Goal: Information Seeking & Learning: Learn about a topic

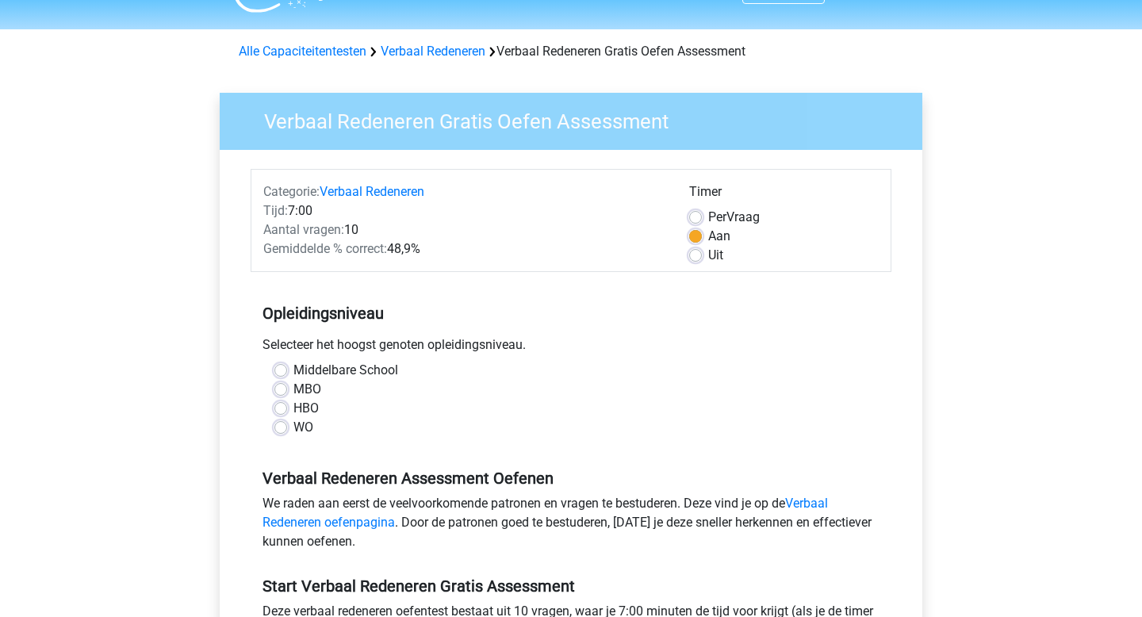
scroll to position [41, 0]
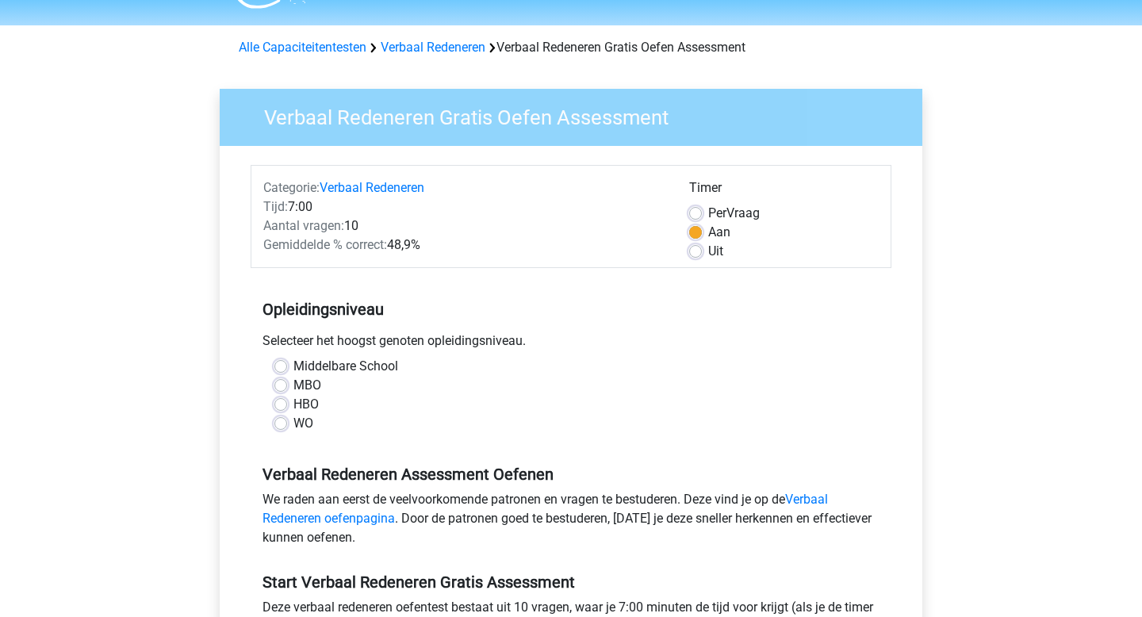
click at [293, 423] on label "WO" at bounding box center [303, 423] width 20 height 19
click at [285, 423] on input "WO" at bounding box center [280, 422] width 13 height 16
radio input "true"
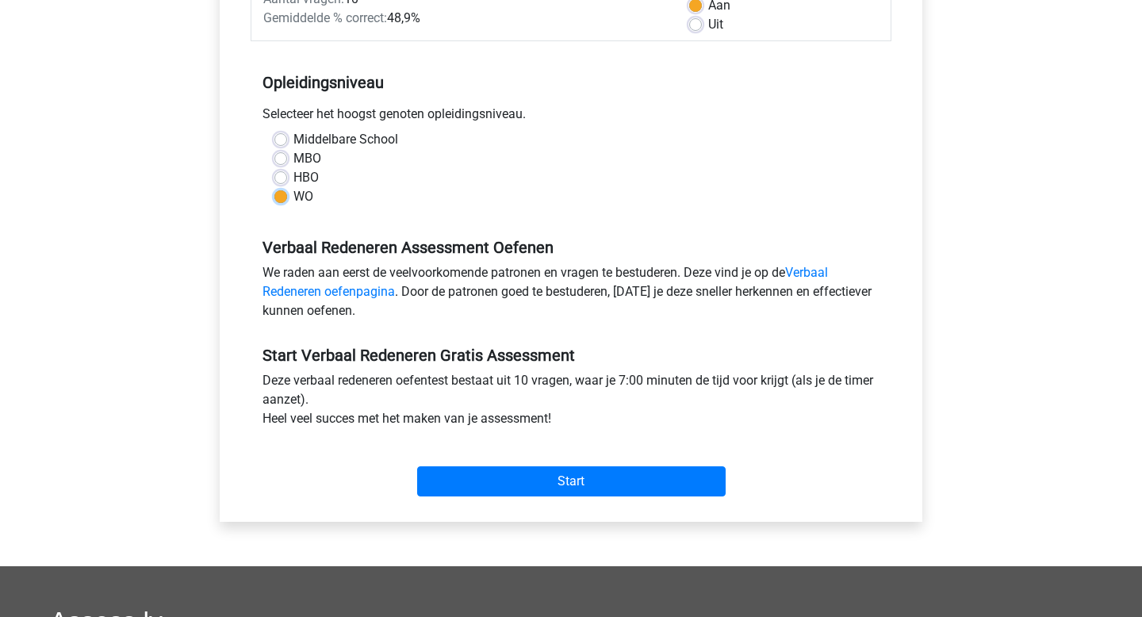
scroll to position [271, 0]
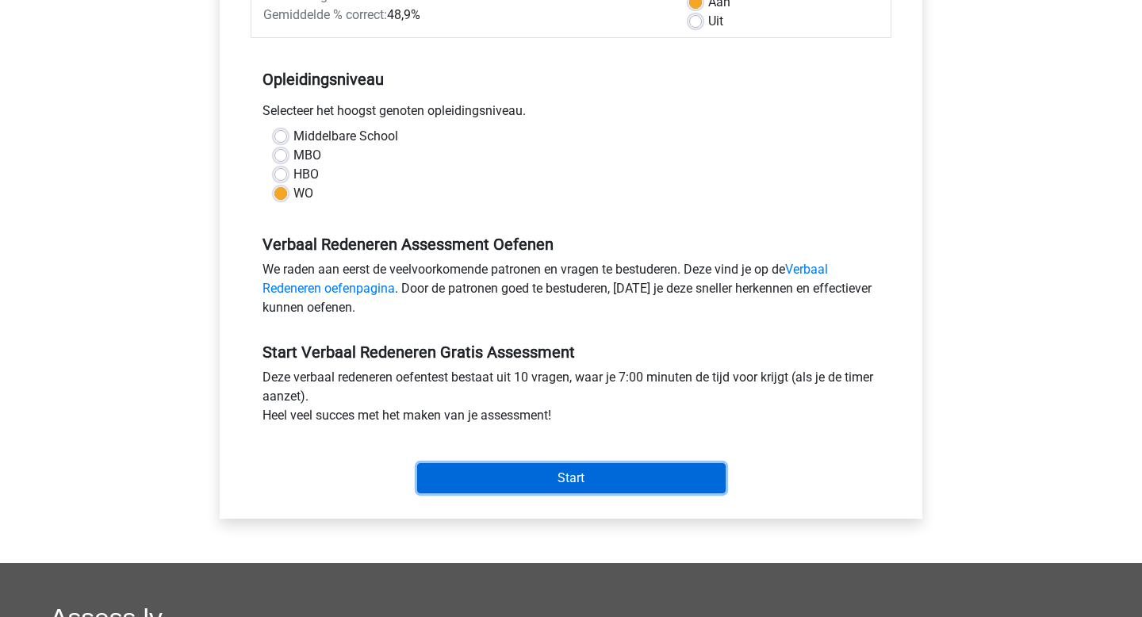
click at [583, 482] on input "Start" at bounding box center [571, 478] width 308 height 30
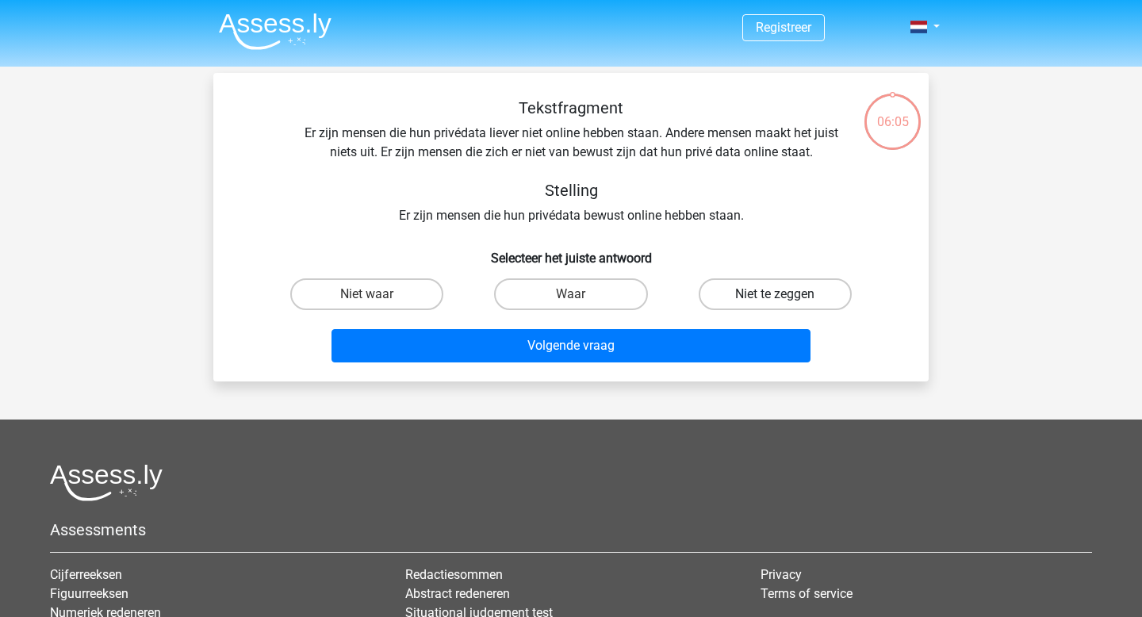
click at [744, 291] on label "Niet te zeggen" at bounding box center [775, 294] width 153 height 32
click at [775, 294] on input "Niet te zeggen" at bounding box center [780, 299] width 10 height 10
radio input "true"
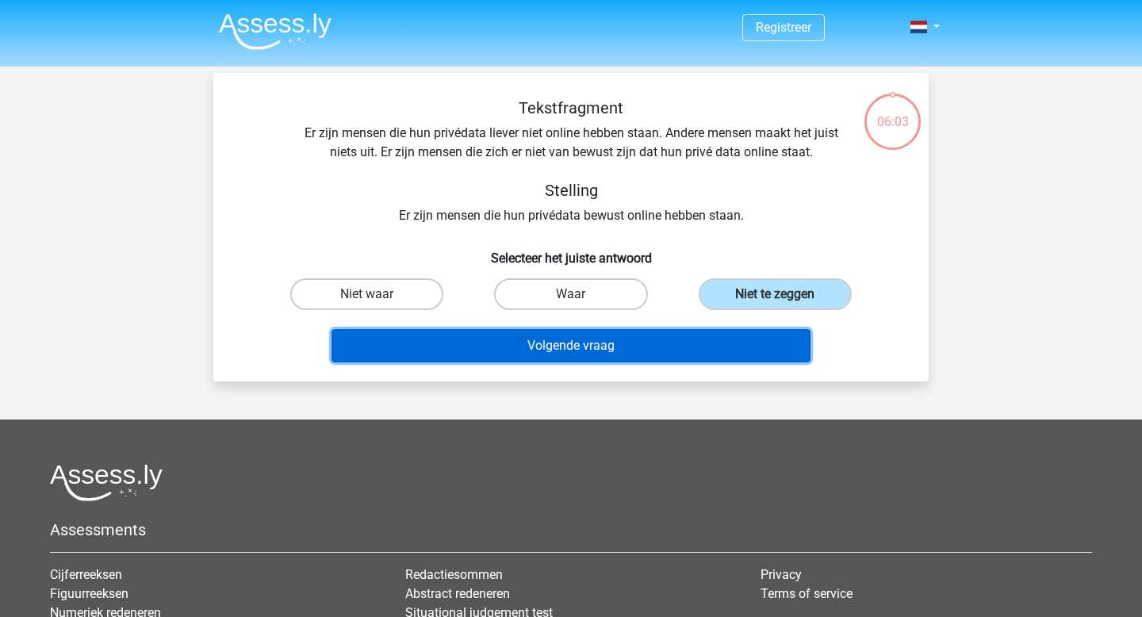
click at [632, 353] on button "Volgende vraag" at bounding box center [571, 345] width 480 height 33
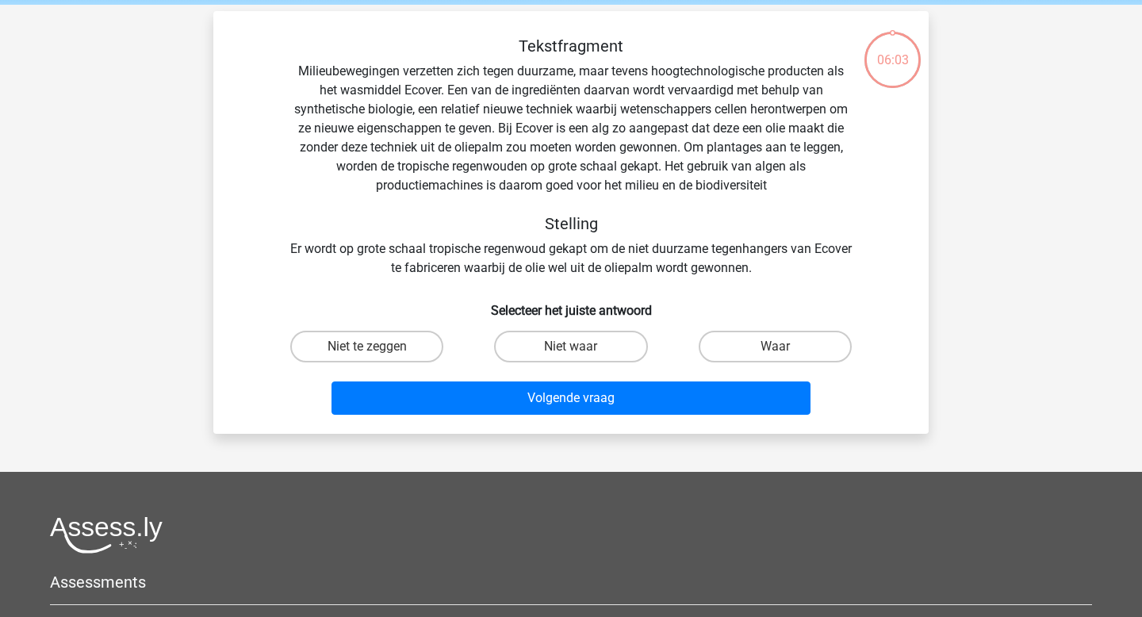
scroll to position [73, 0]
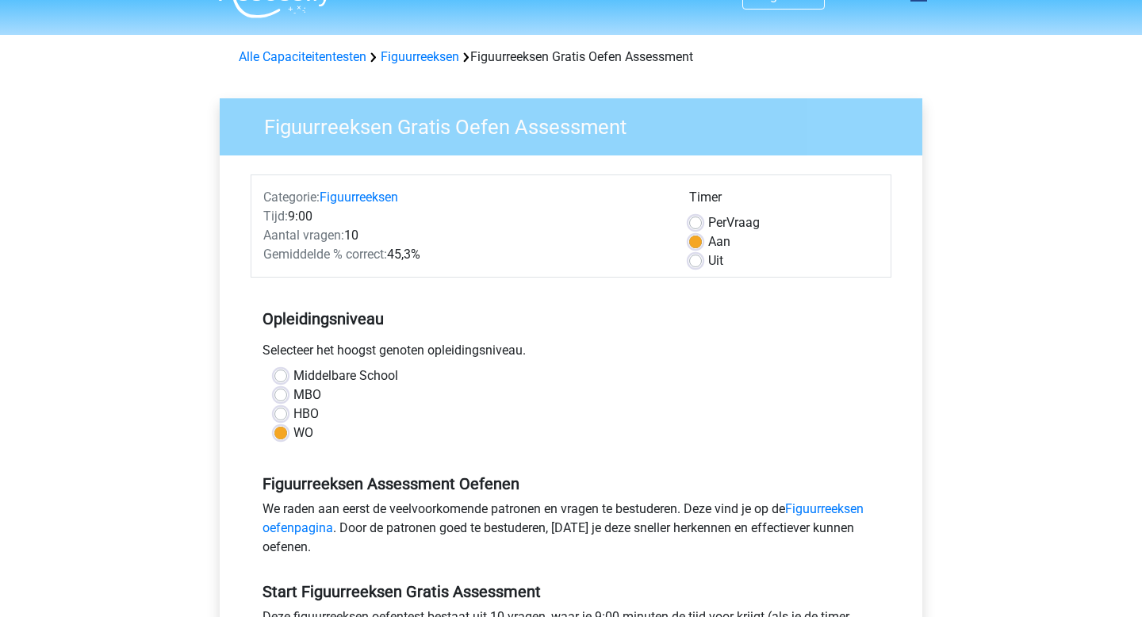
scroll to position [33, 0]
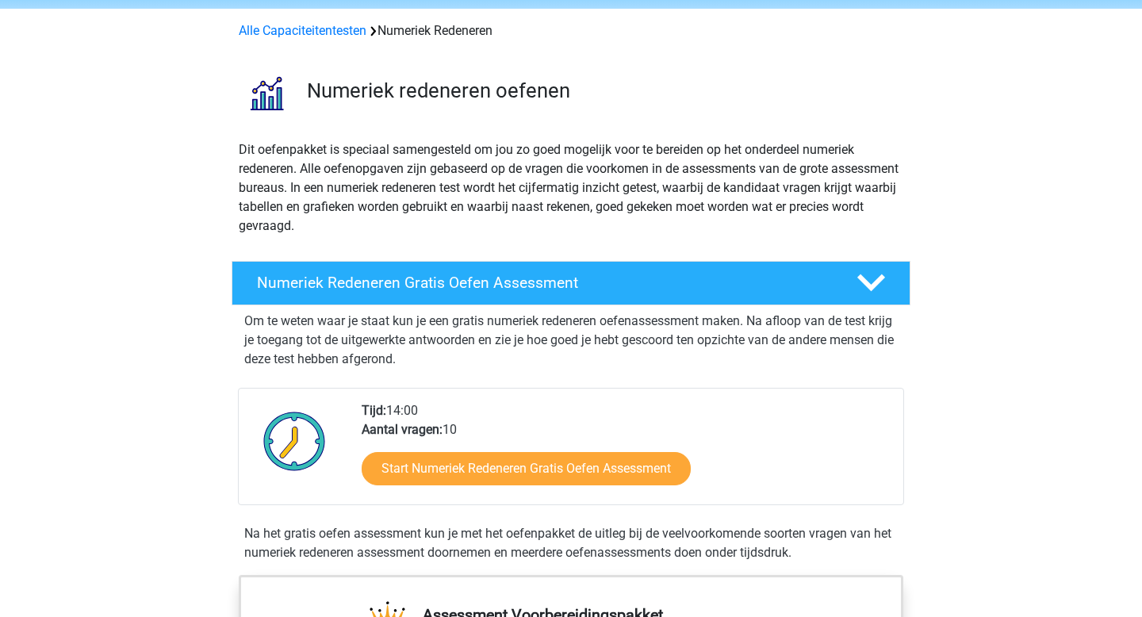
scroll to position [62, 0]
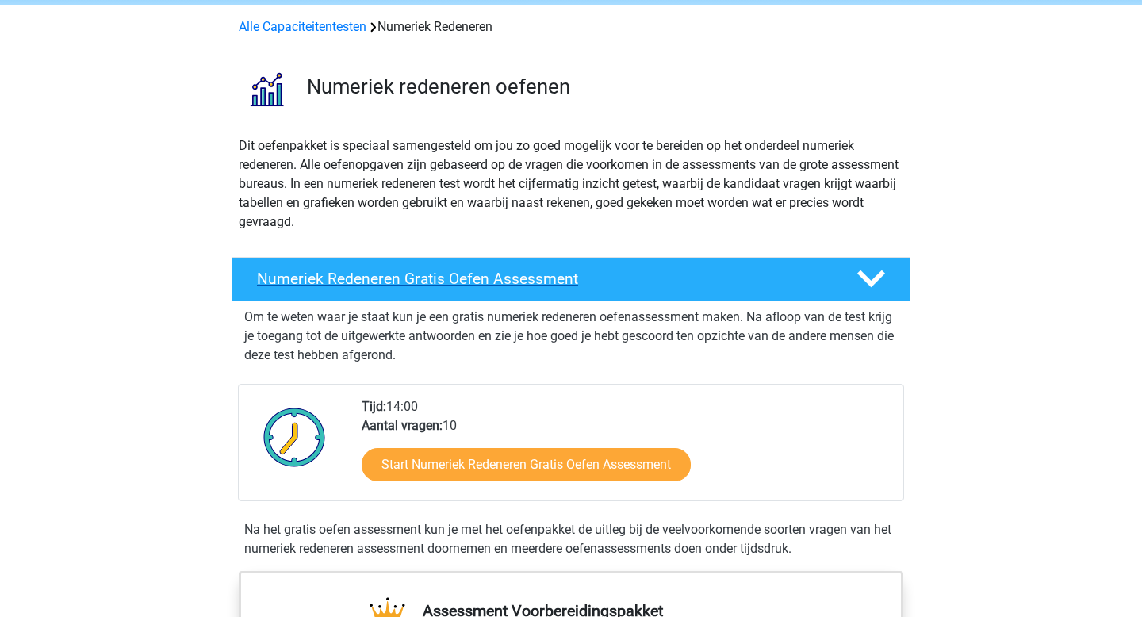
click at [867, 273] on icon at bounding box center [871, 279] width 28 height 28
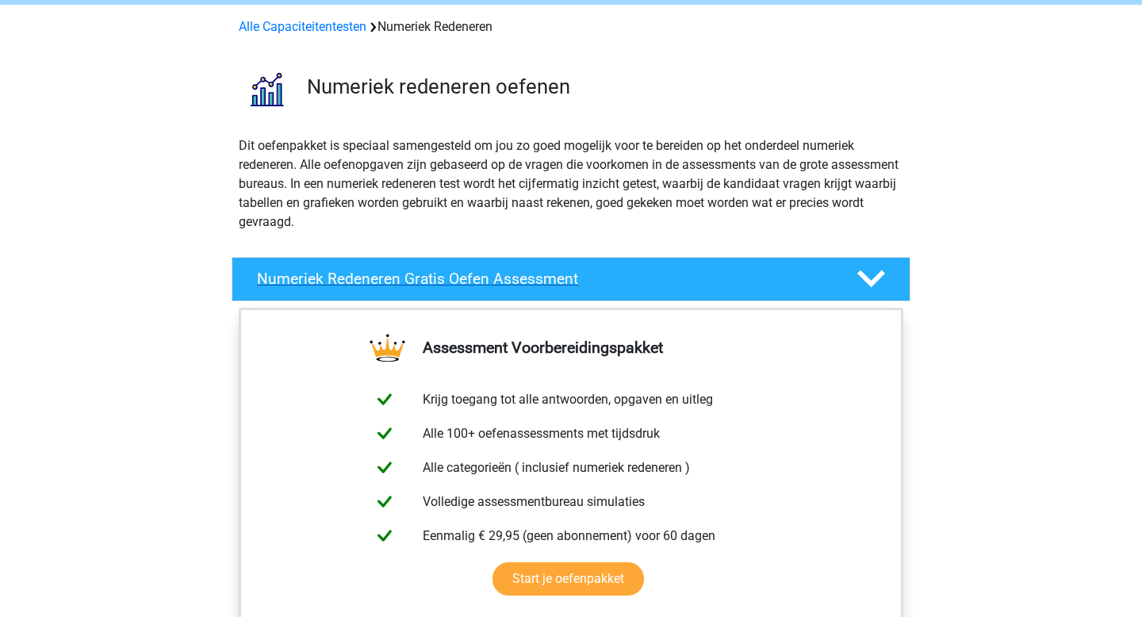
click at [867, 273] on icon at bounding box center [871, 279] width 28 height 28
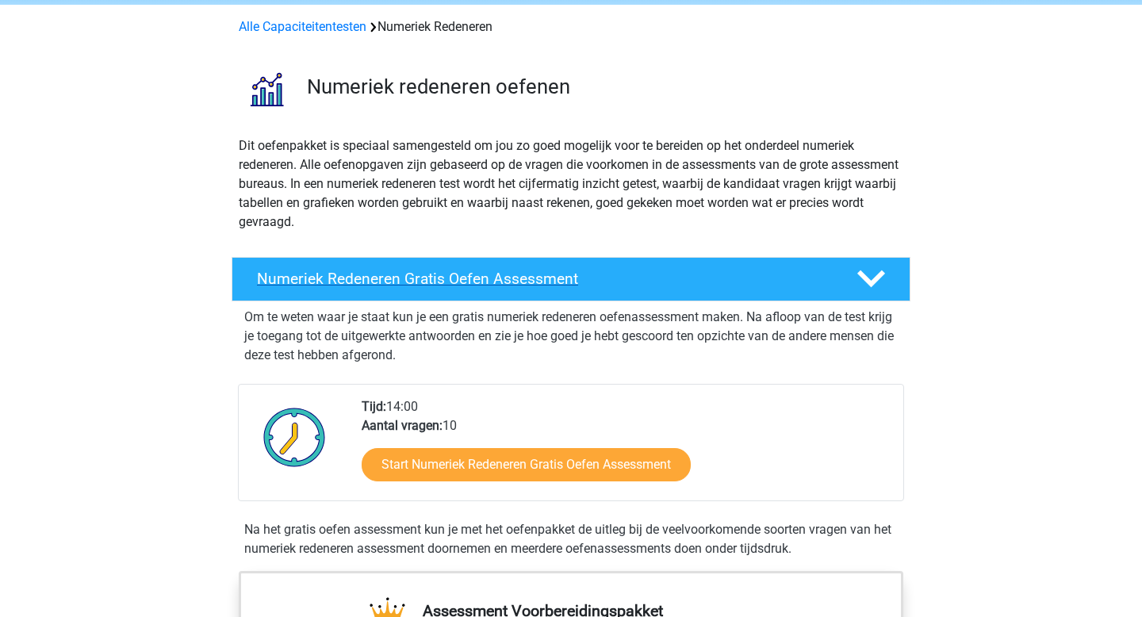
click at [867, 273] on icon at bounding box center [871, 279] width 28 height 28
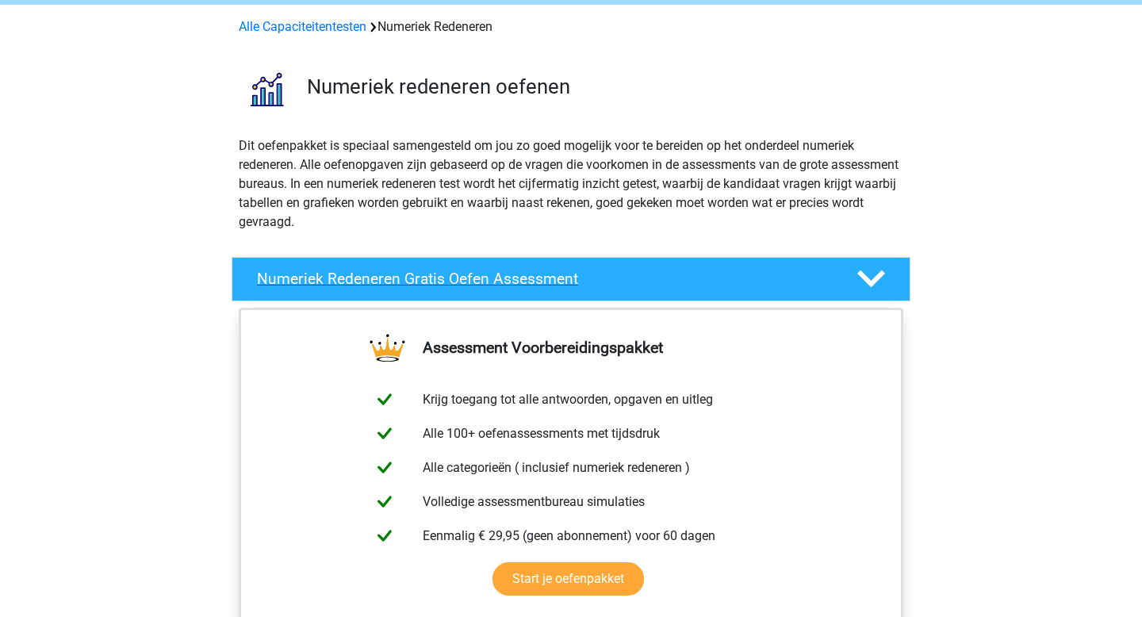
click at [867, 273] on icon at bounding box center [871, 279] width 28 height 28
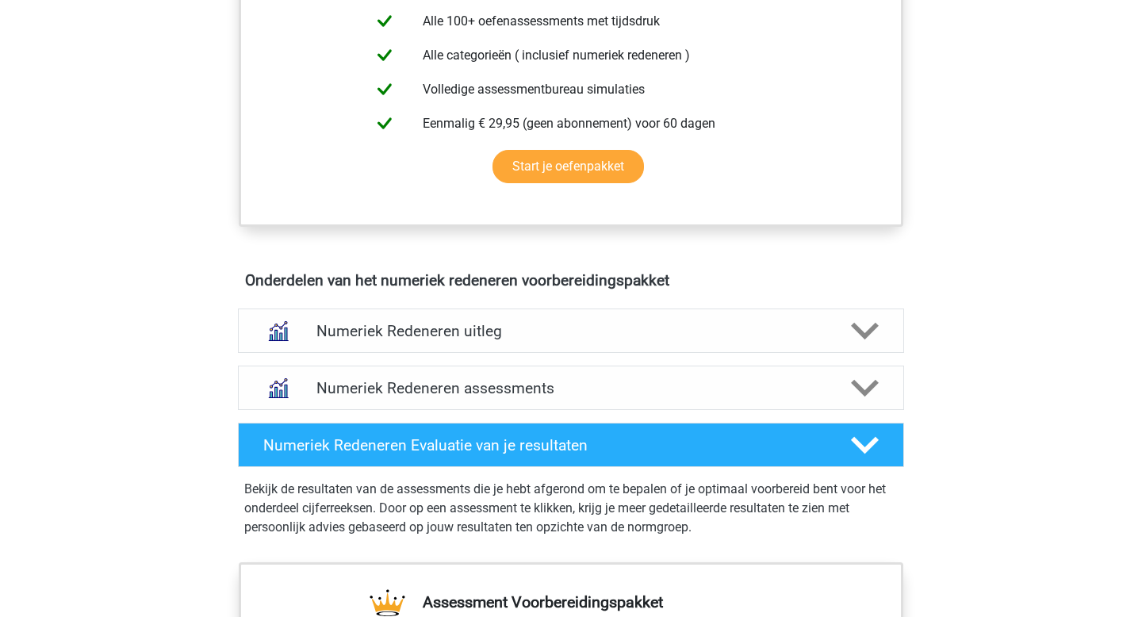
scroll to position [740, 0]
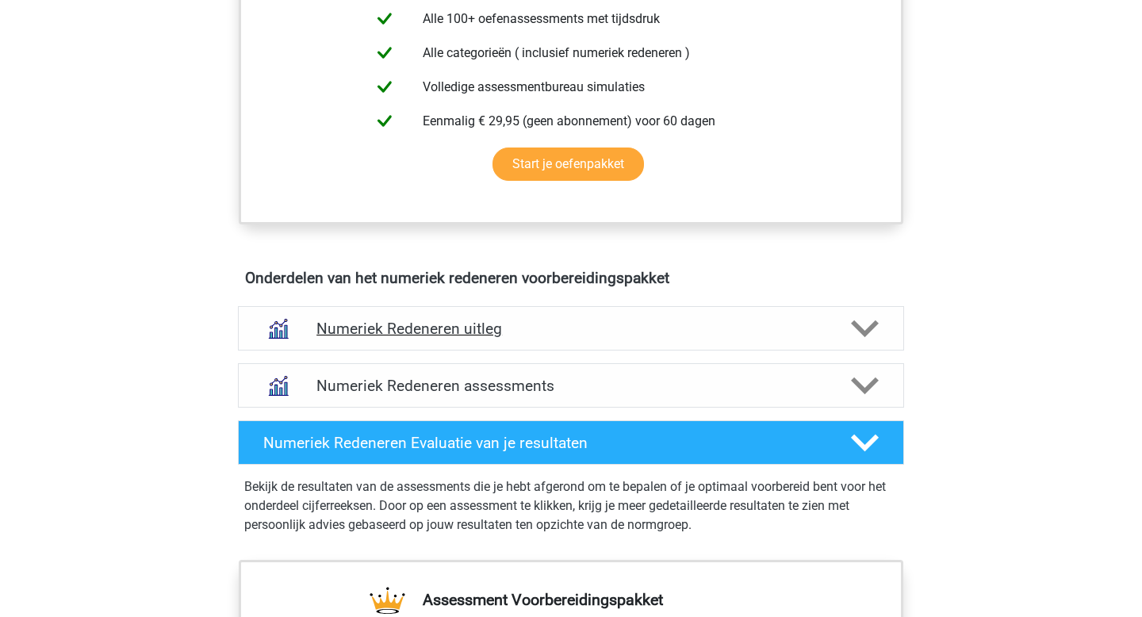
click at [863, 330] on polygon at bounding box center [865, 328] width 28 height 17
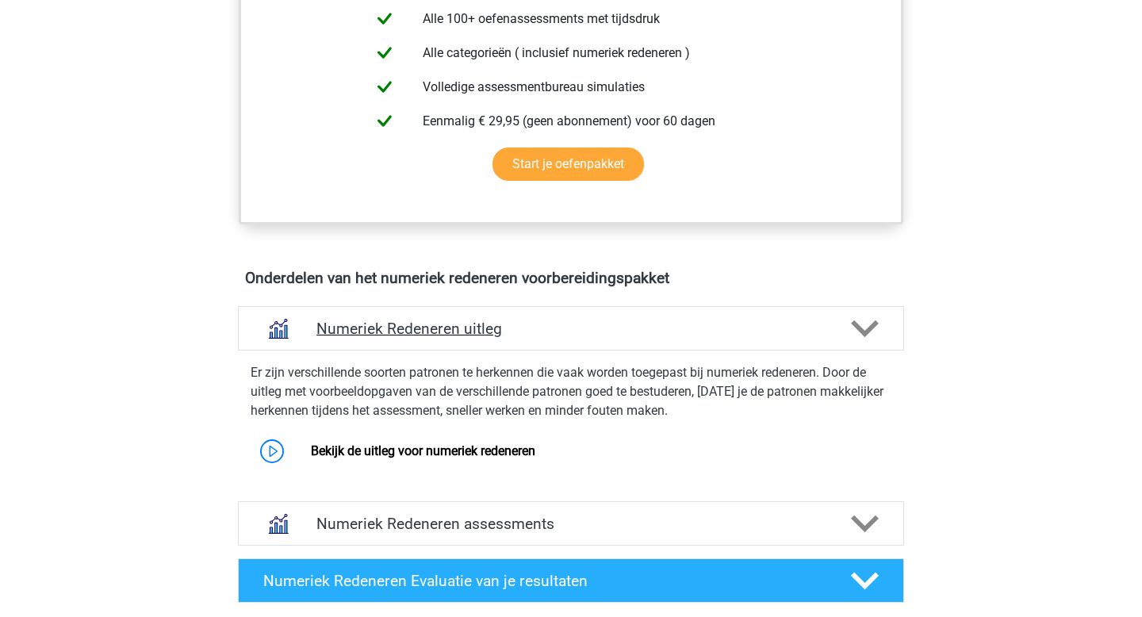
click at [863, 330] on polygon at bounding box center [865, 328] width 28 height 17
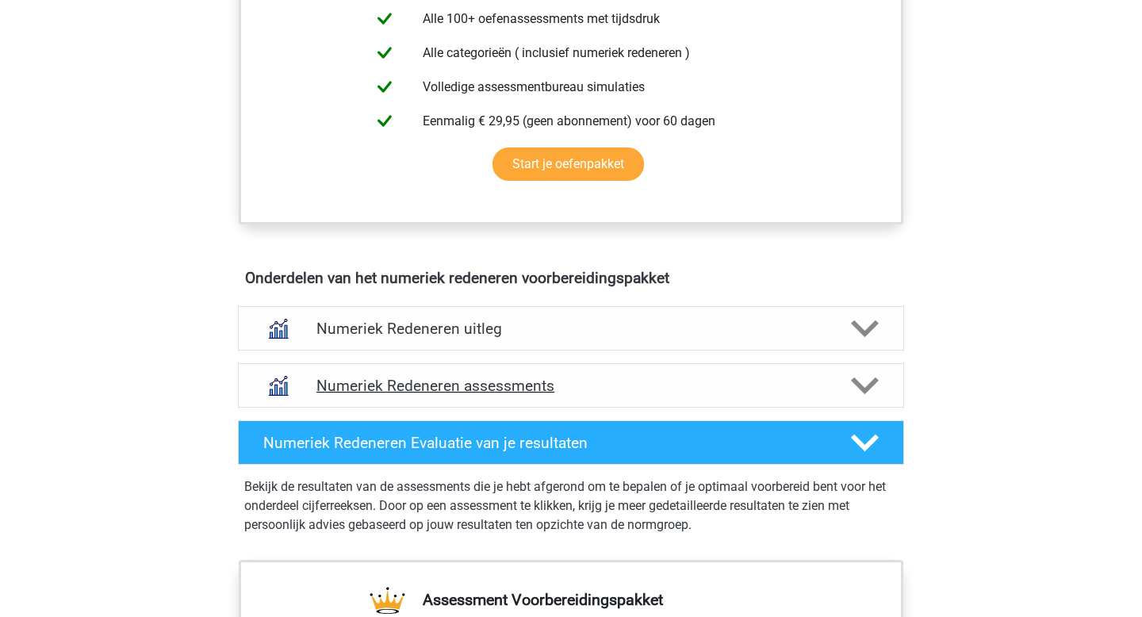
click at [863, 388] on polygon at bounding box center [865, 385] width 28 height 17
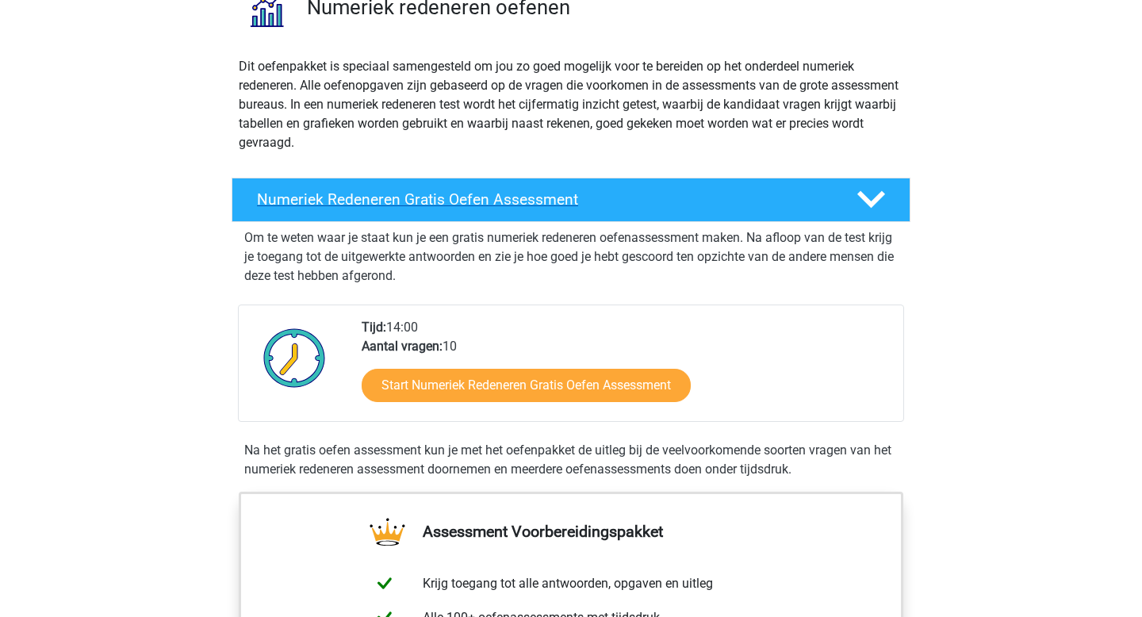
scroll to position [142, 0]
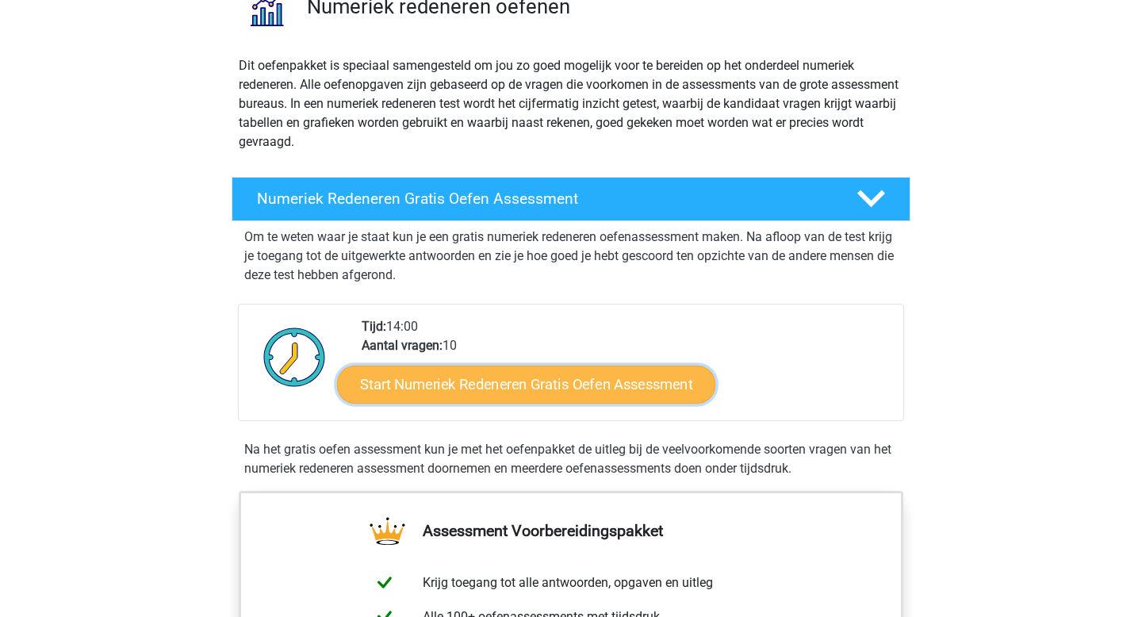
click at [612, 383] on link "Start Numeriek Redeneren Gratis Oefen Assessment" at bounding box center [526, 384] width 378 height 38
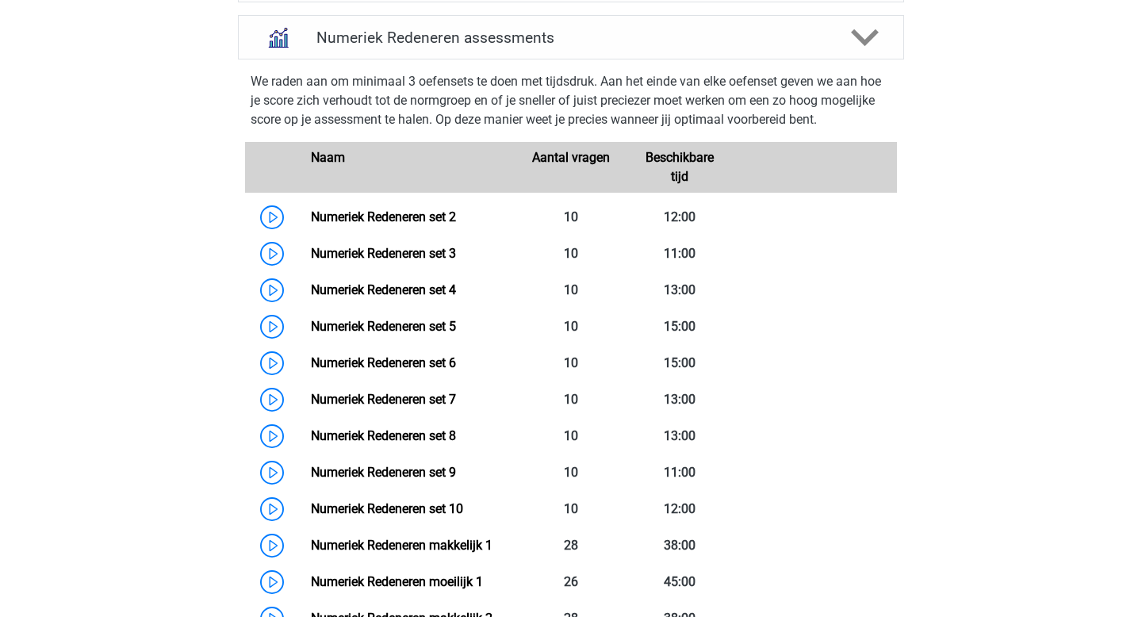
scroll to position [1093, 0]
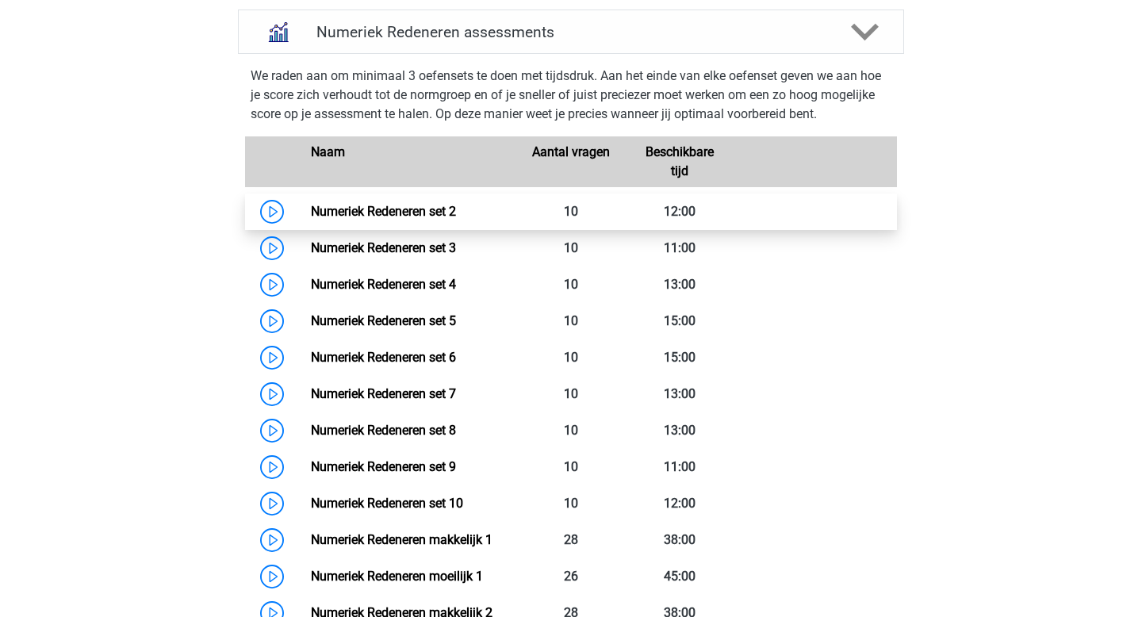
click at [336, 215] on link "Numeriek Redeneren set 2" at bounding box center [383, 211] width 145 height 15
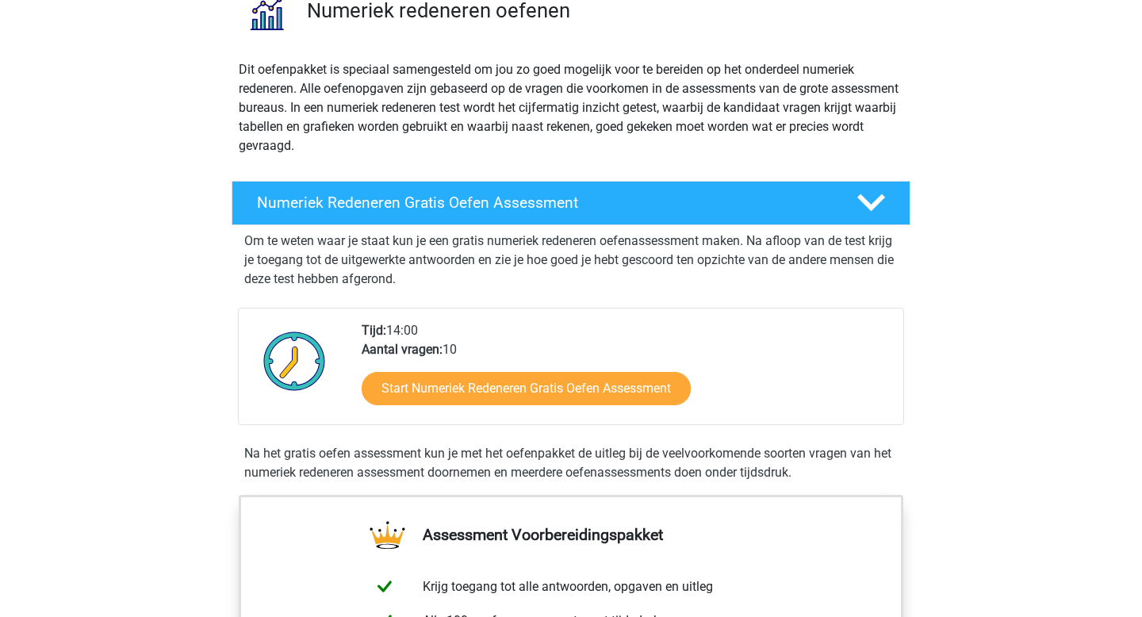
scroll to position [137, 0]
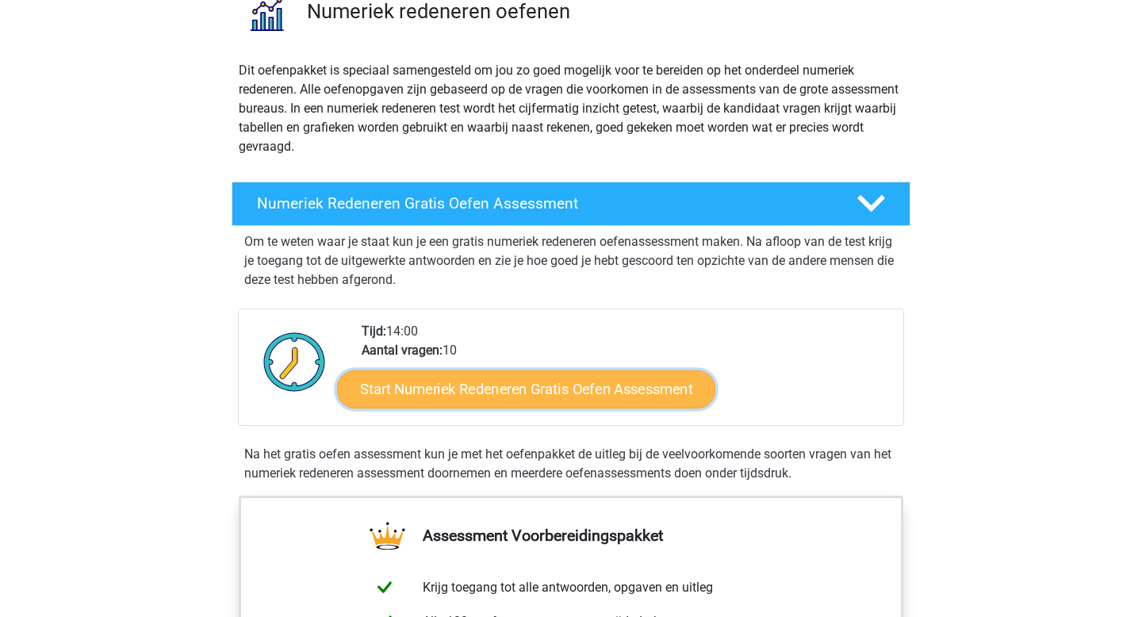
click at [588, 389] on link "Start Numeriek Redeneren Gratis Oefen Assessment" at bounding box center [526, 388] width 378 height 38
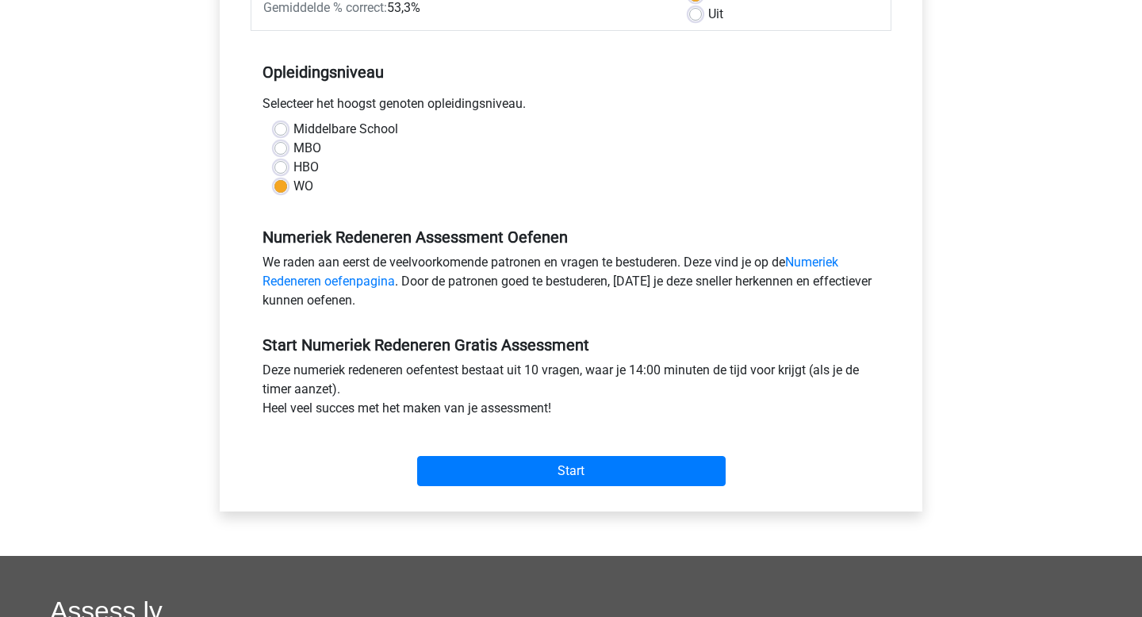
scroll to position [273, 0]
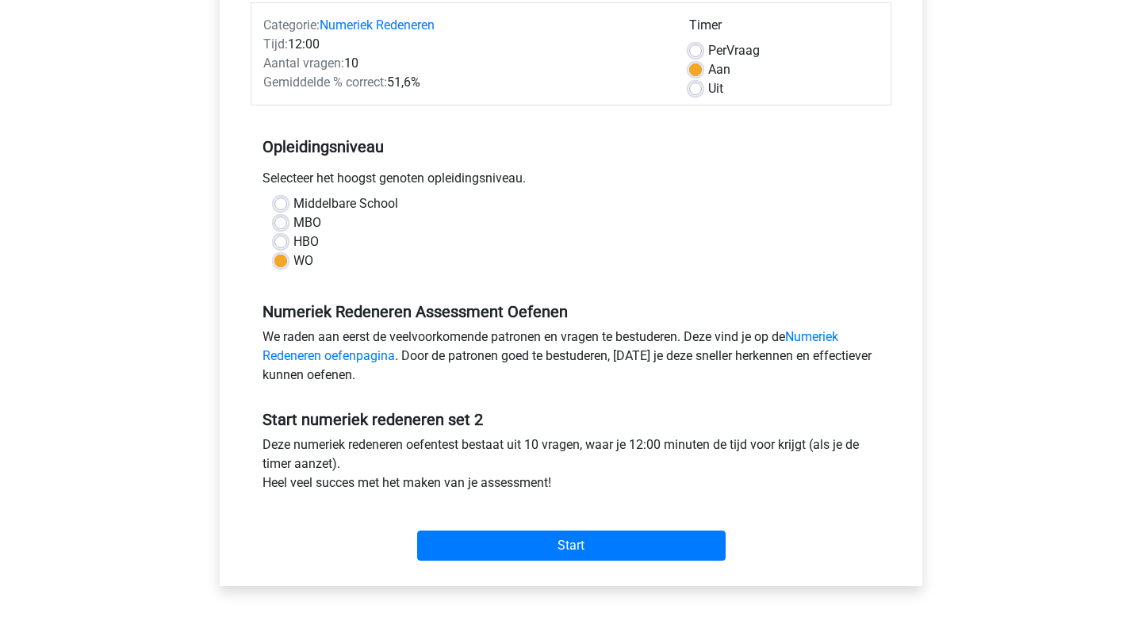
scroll to position [200, 0]
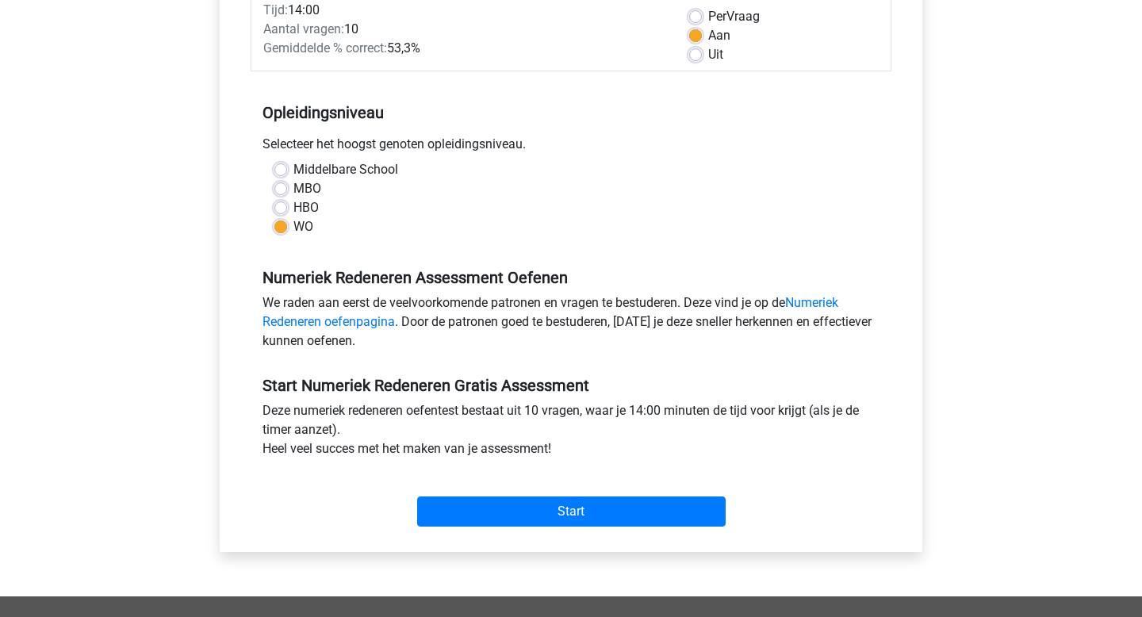
scroll to position [230, 0]
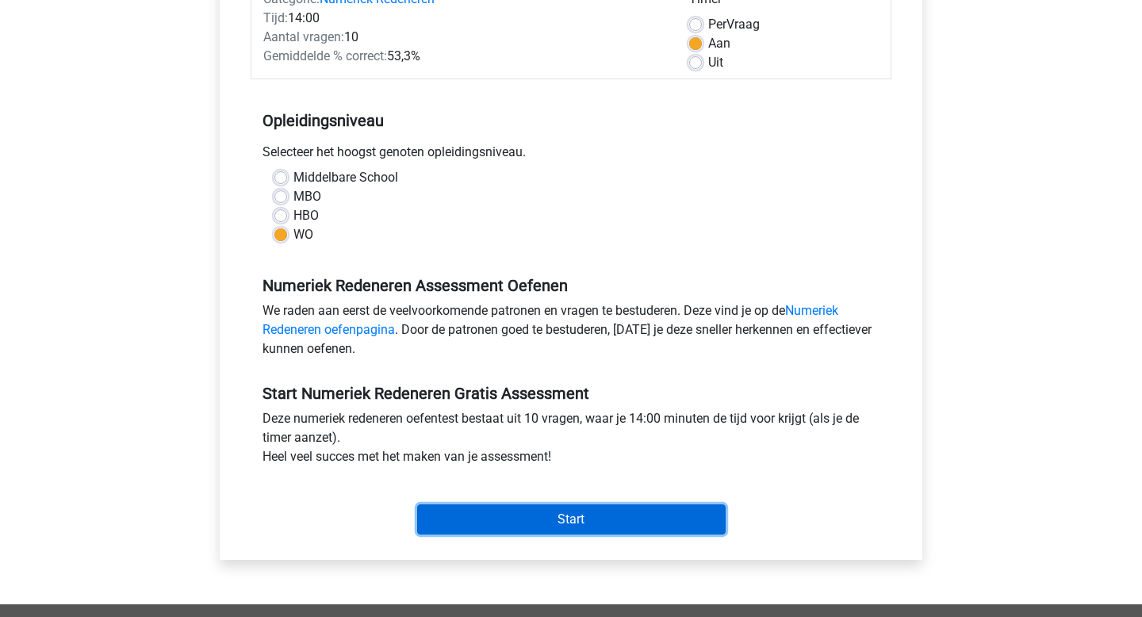
click at [576, 513] on input "Start" at bounding box center [571, 519] width 308 height 30
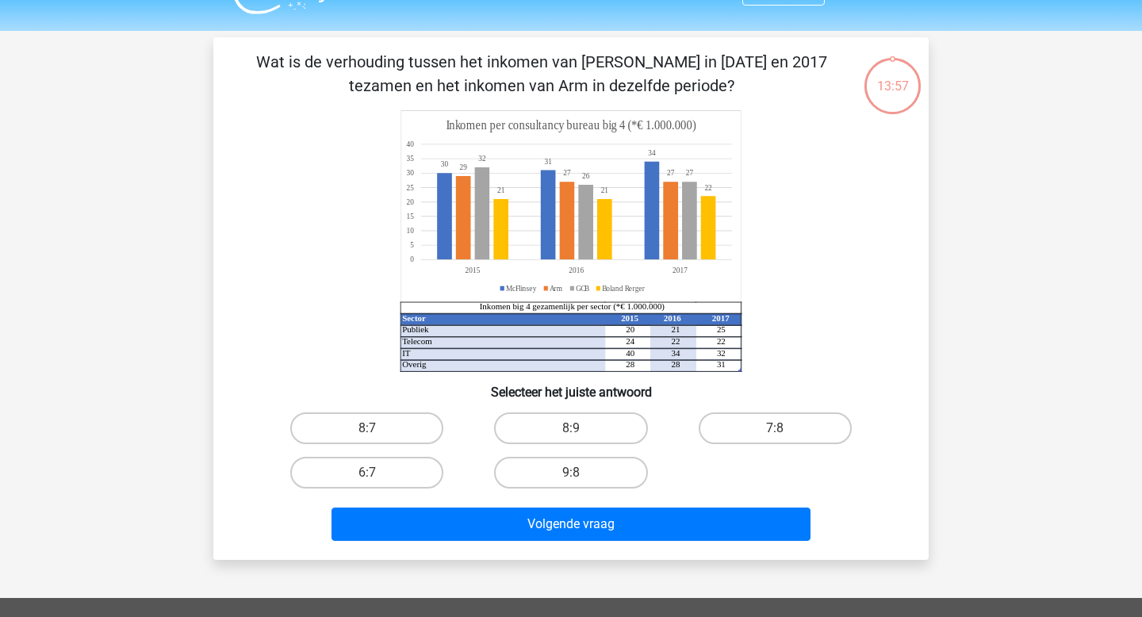
scroll to position [36, 0]
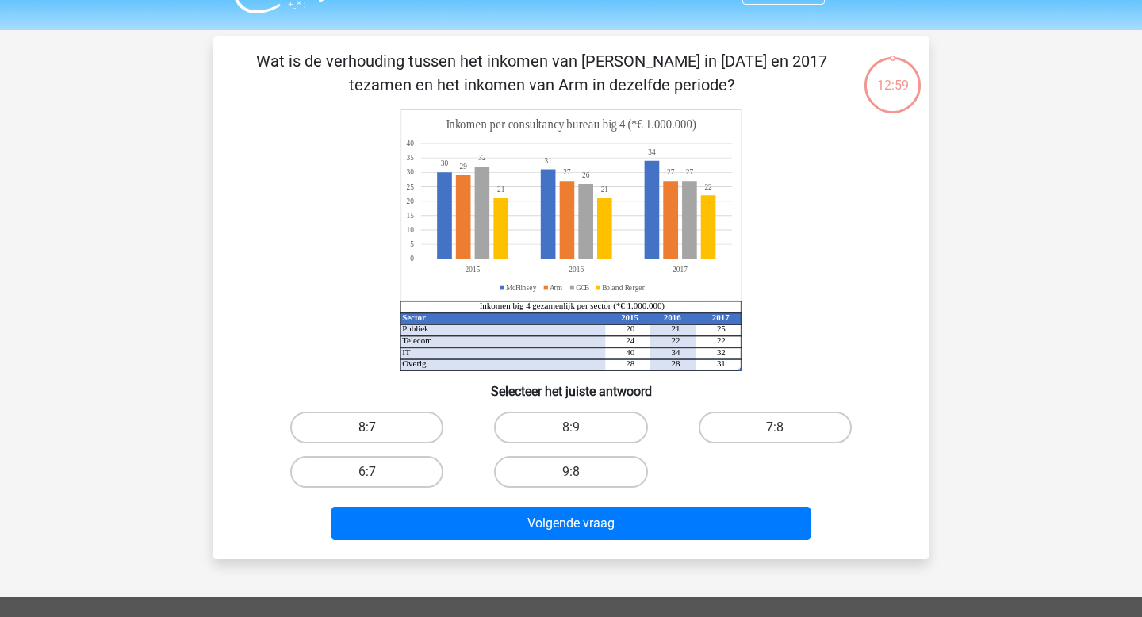
click at [372, 423] on label "8:7" at bounding box center [366, 427] width 153 height 32
click at [372, 427] on input "8:7" at bounding box center [372, 432] width 10 height 10
radio input "true"
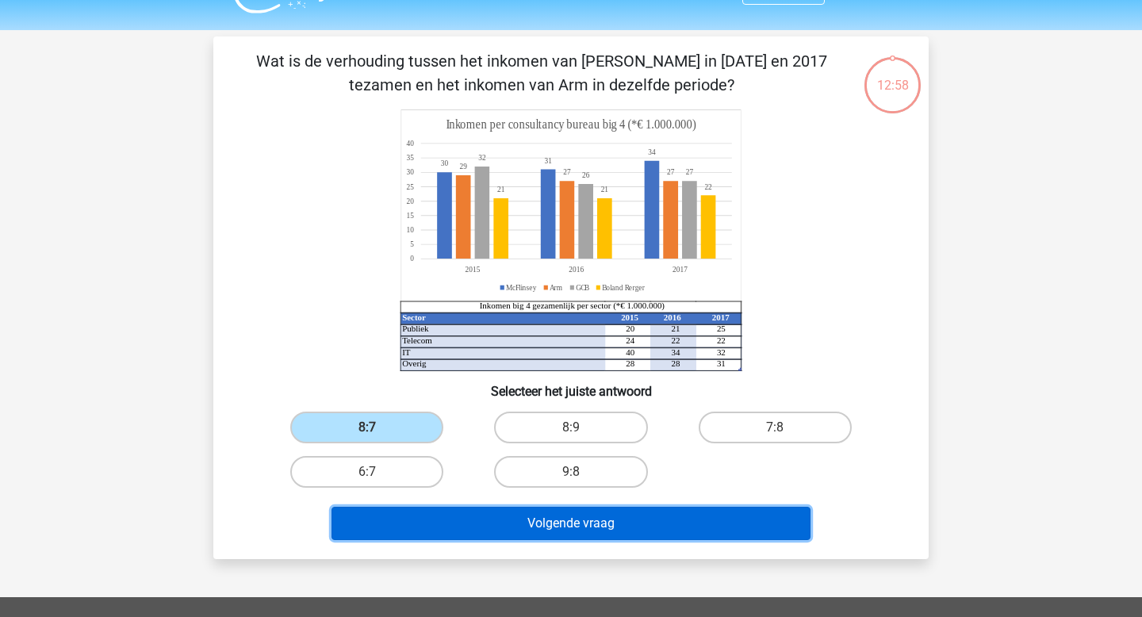
click at [586, 528] on button "Volgende vraag" at bounding box center [571, 523] width 480 height 33
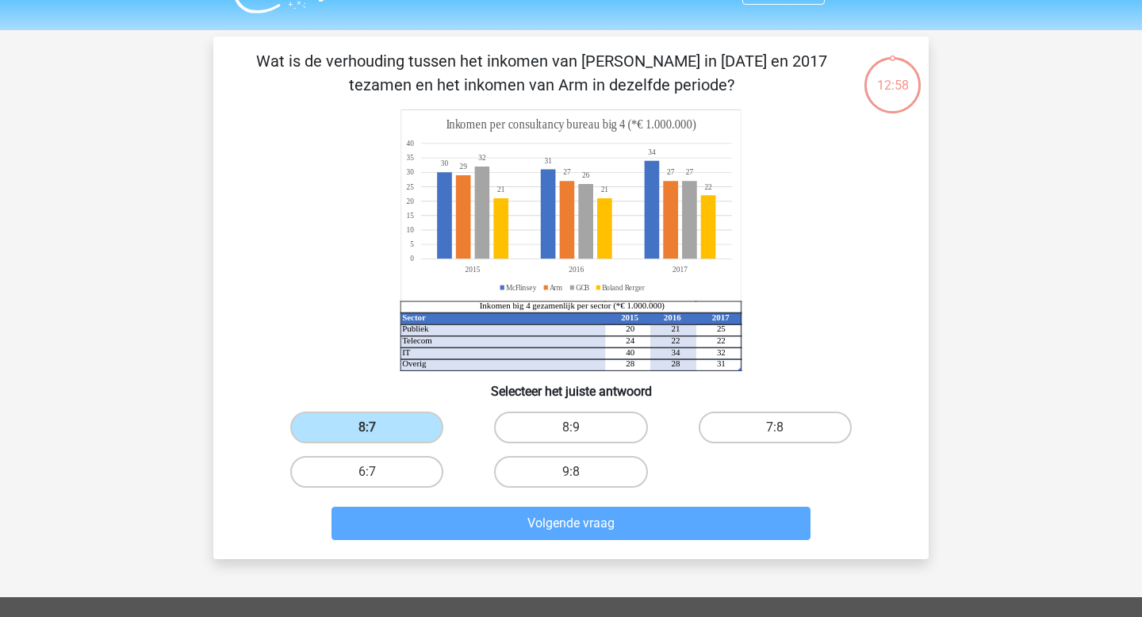
scroll to position [73, 0]
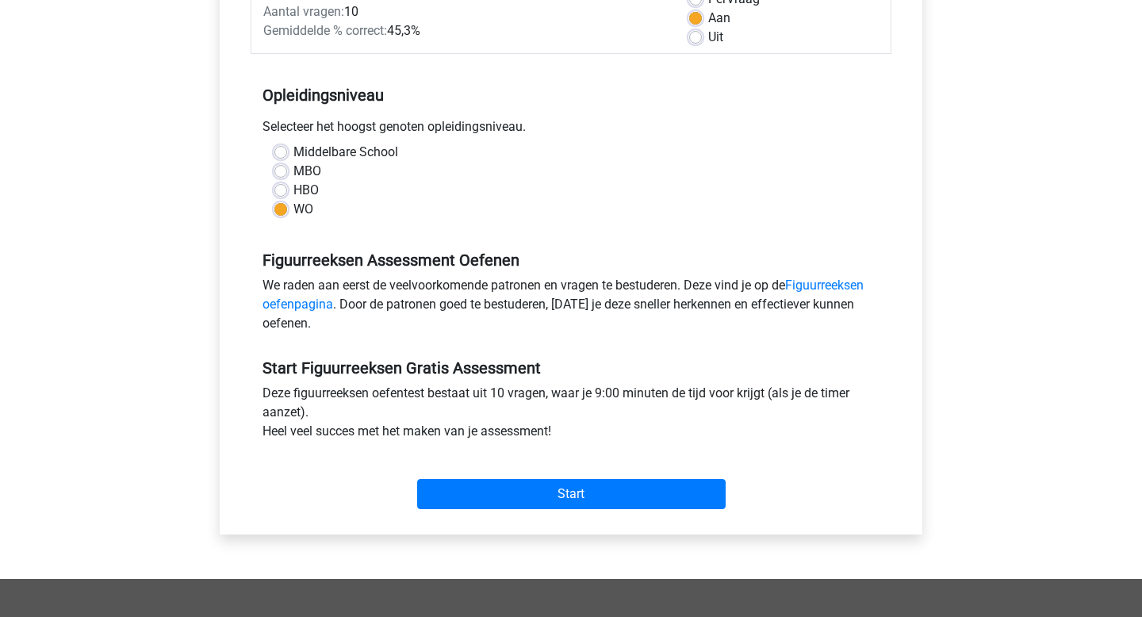
scroll to position [256, 0]
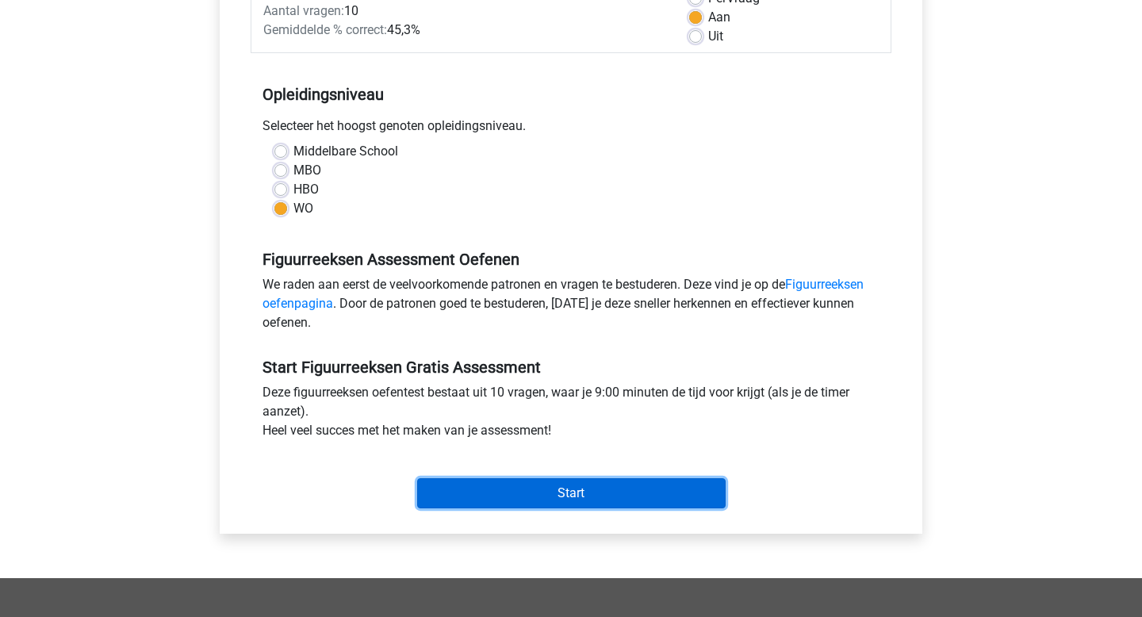
click at [557, 492] on input "Start" at bounding box center [571, 493] width 308 height 30
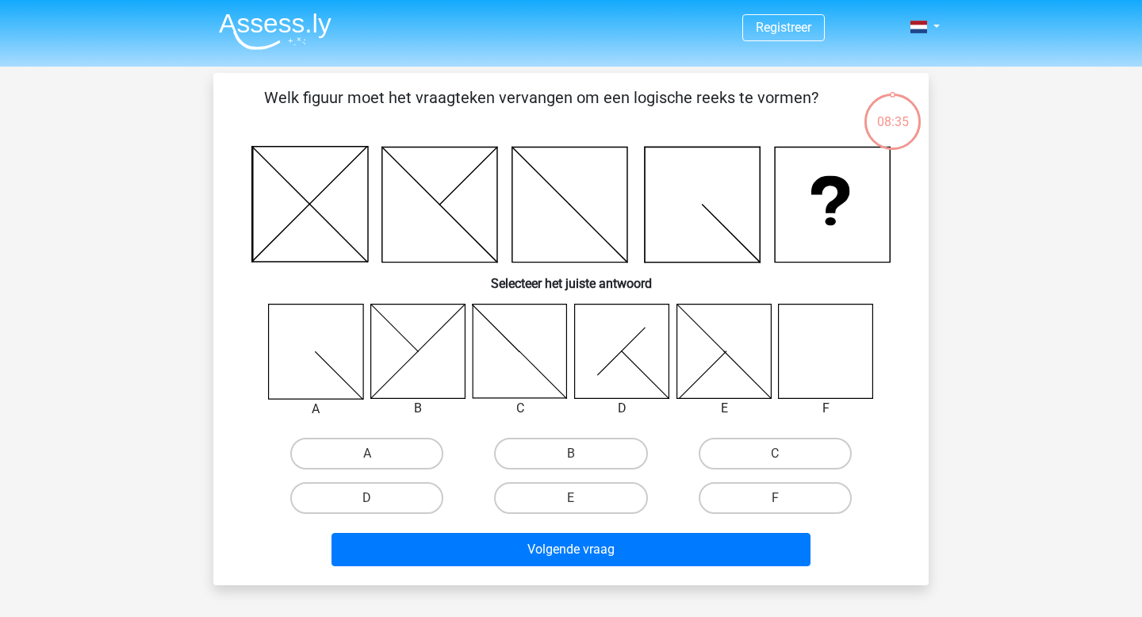
click at [839, 354] on icon at bounding box center [826, 351] width 94 height 94
click at [774, 500] on label "F" at bounding box center [775, 498] width 153 height 32
click at [775, 500] on input "F" at bounding box center [780, 503] width 10 height 10
radio input "true"
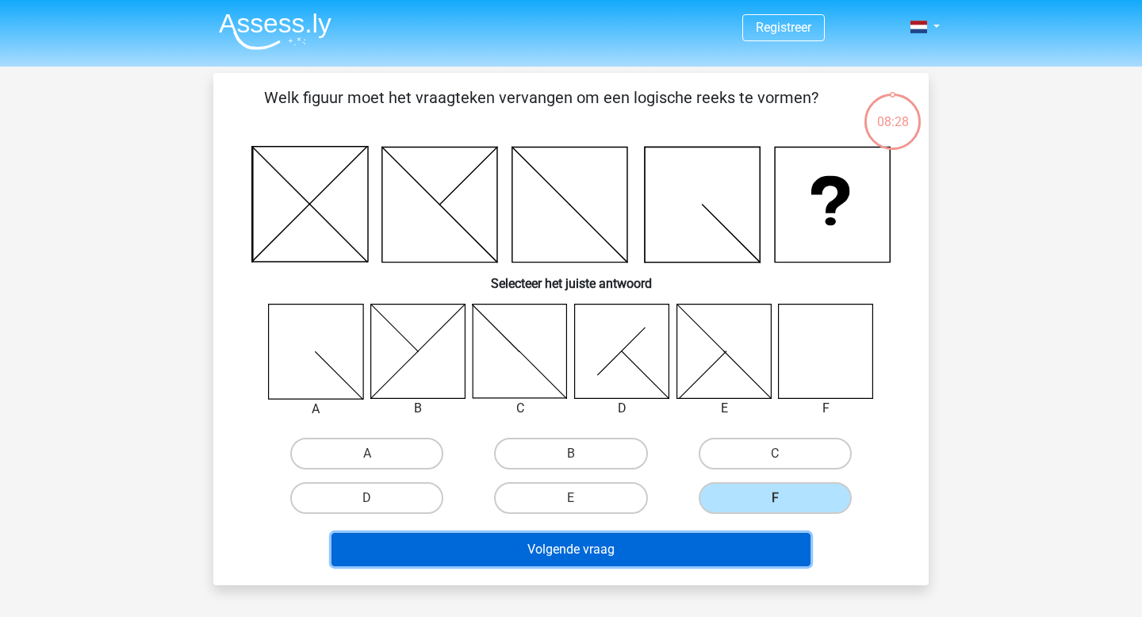
click at [607, 549] on button "Volgende vraag" at bounding box center [571, 549] width 480 height 33
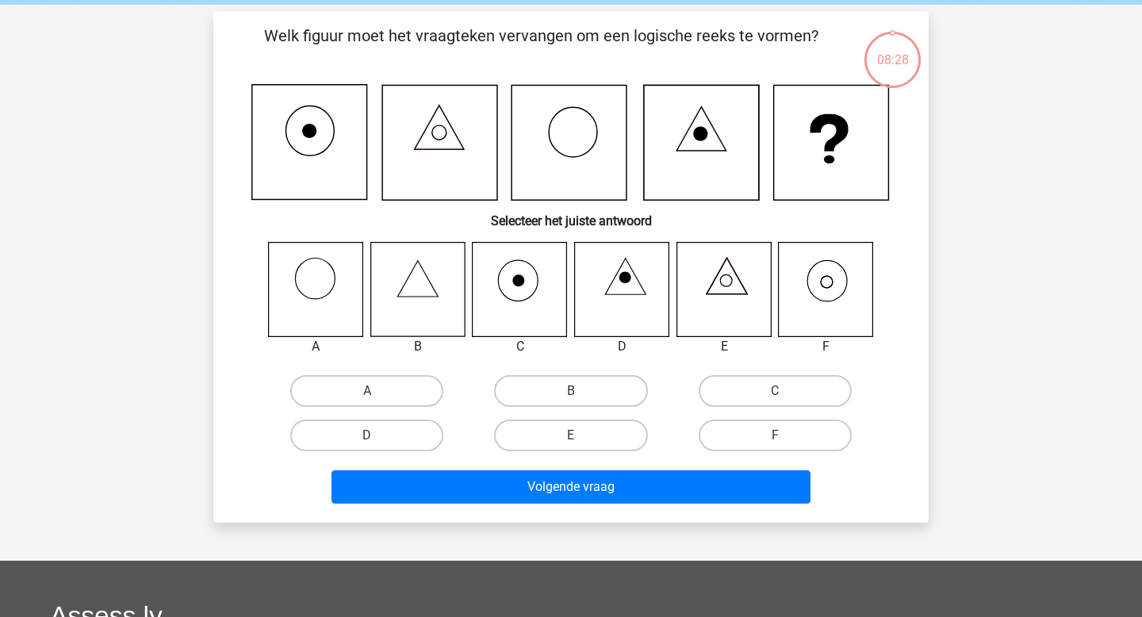
scroll to position [73, 0]
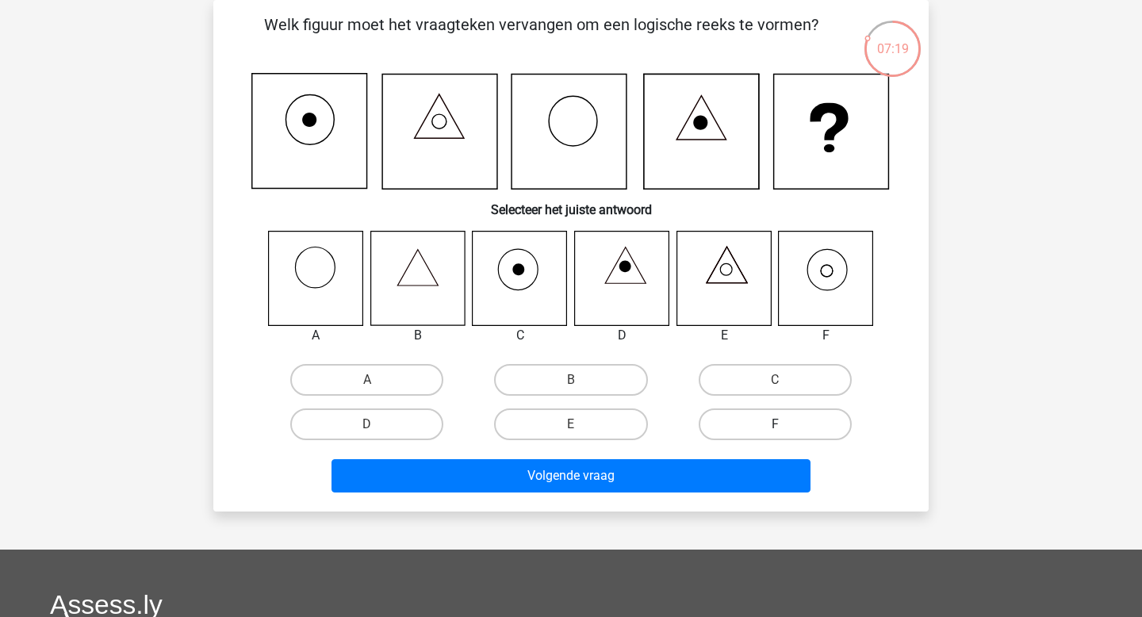
click at [767, 423] on label "F" at bounding box center [775, 424] width 153 height 32
click at [775, 424] on input "F" at bounding box center [780, 429] width 10 height 10
radio input "true"
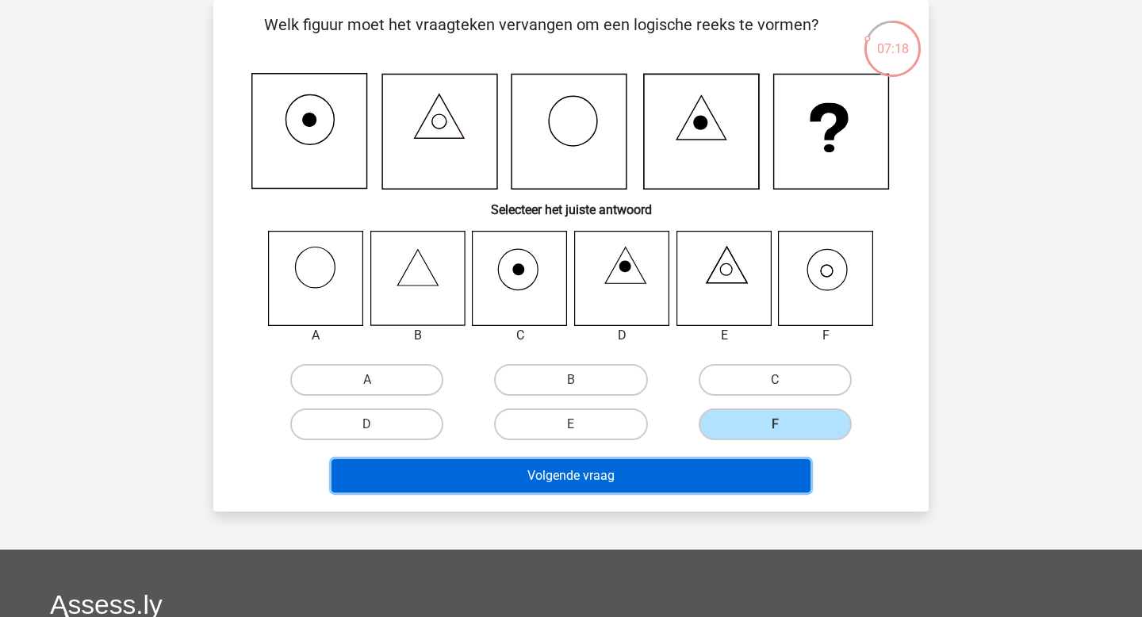
click at [694, 468] on button "Volgende vraag" at bounding box center [571, 475] width 480 height 33
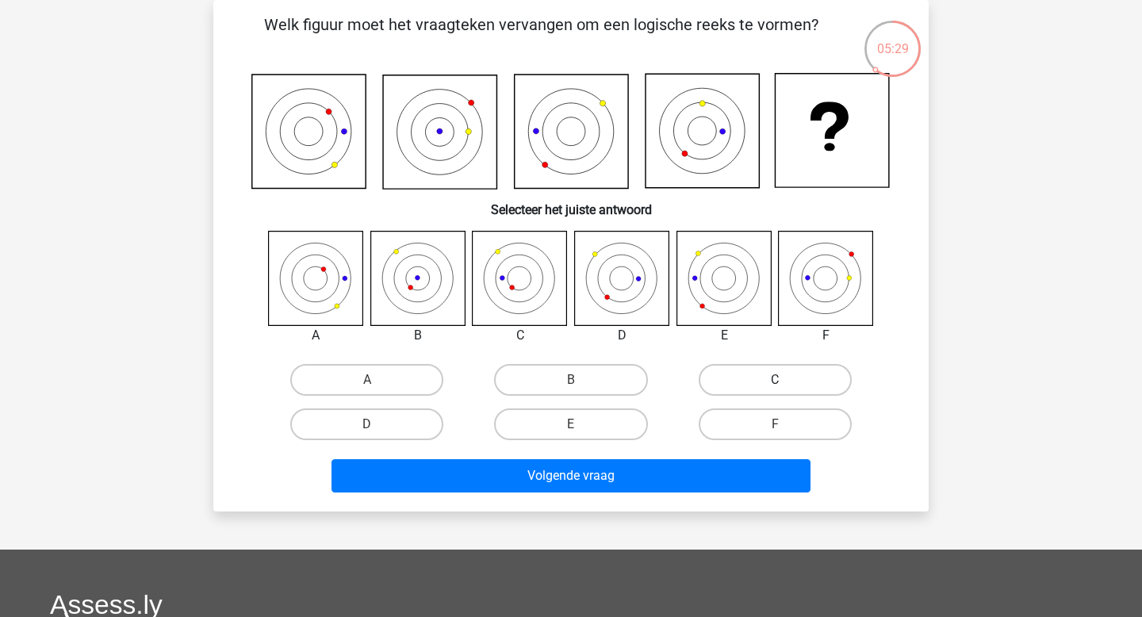
click at [781, 369] on label "C" at bounding box center [775, 380] width 153 height 32
click at [781, 380] on input "C" at bounding box center [780, 385] width 10 height 10
radio input "true"
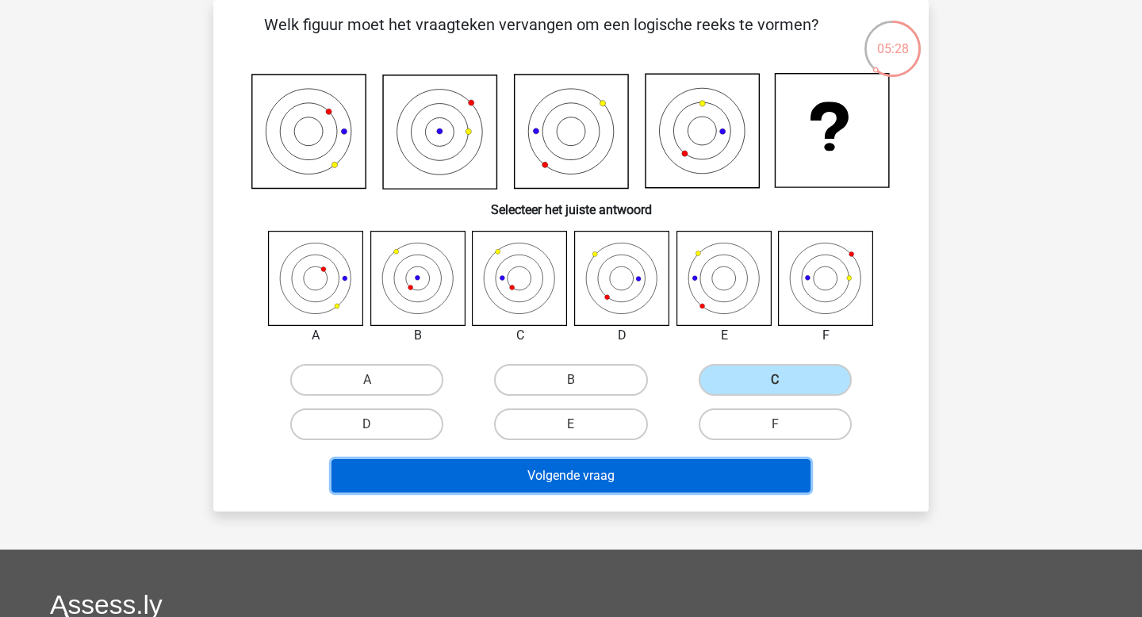
click at [687, 478] on button "Volgende vraag" at bounding box center [571, 475] width 480 height 33
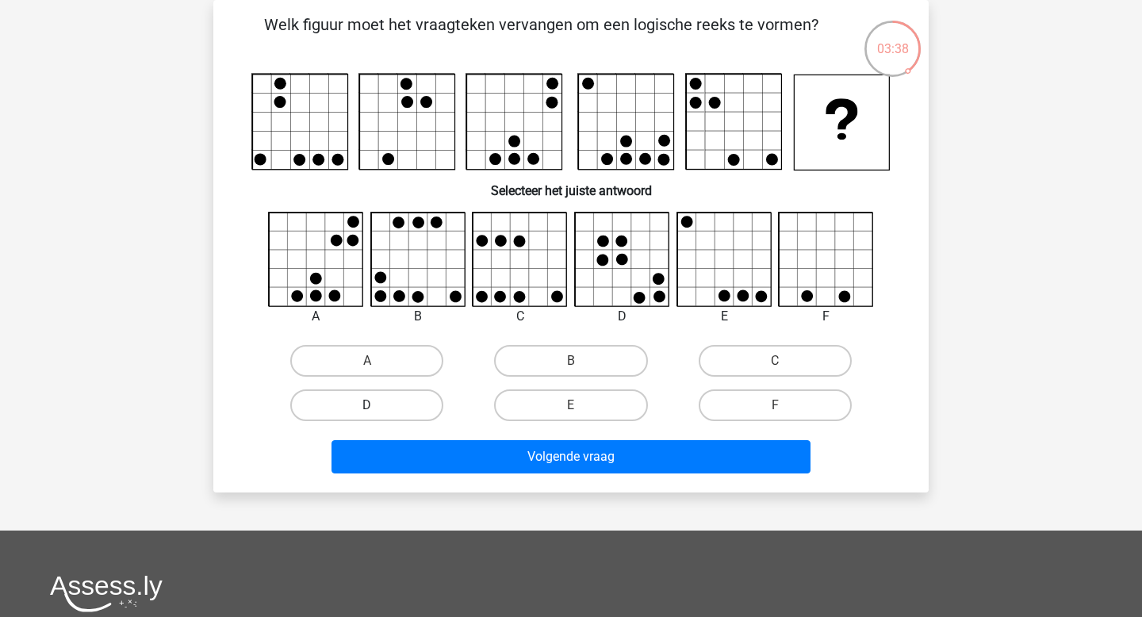
click at [324, 417] on label "D" at bounding box center [366, 405] width 153 height 32
click at [367, 415] on input "D" at bounding box center [372, 410] width 10 height 10
radio input "true"
click at [512, 478] on div "Volgende vraag" at bounding box center [571, 460] width 612 height 40
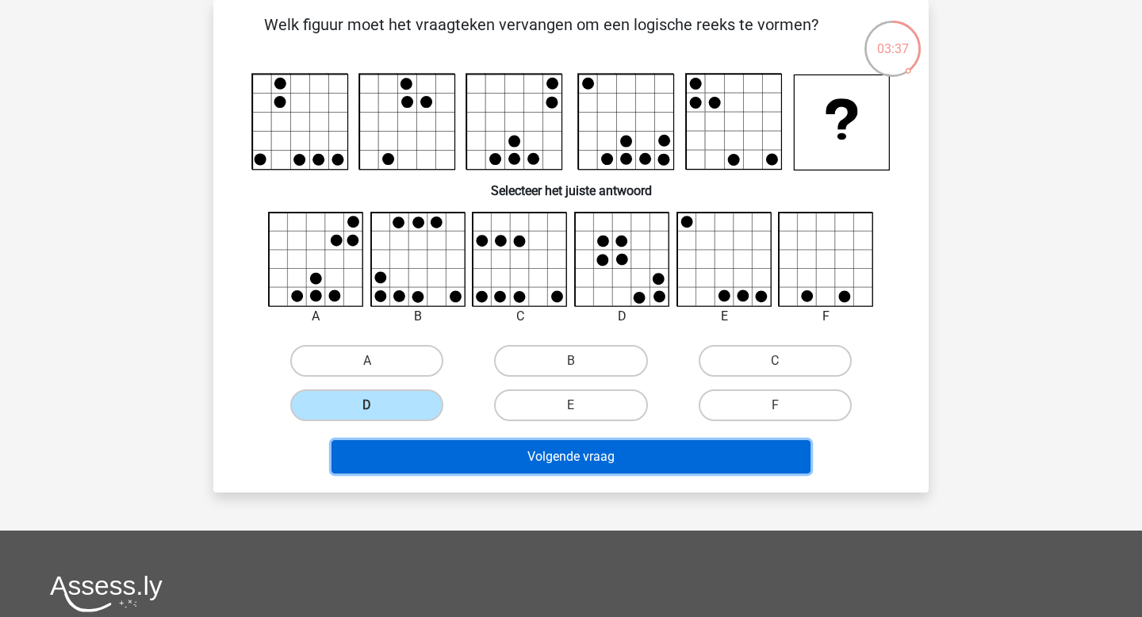
click at [526, 458] on button "Volgende vraag" at bounding box center [571, 456] width 480 height 33
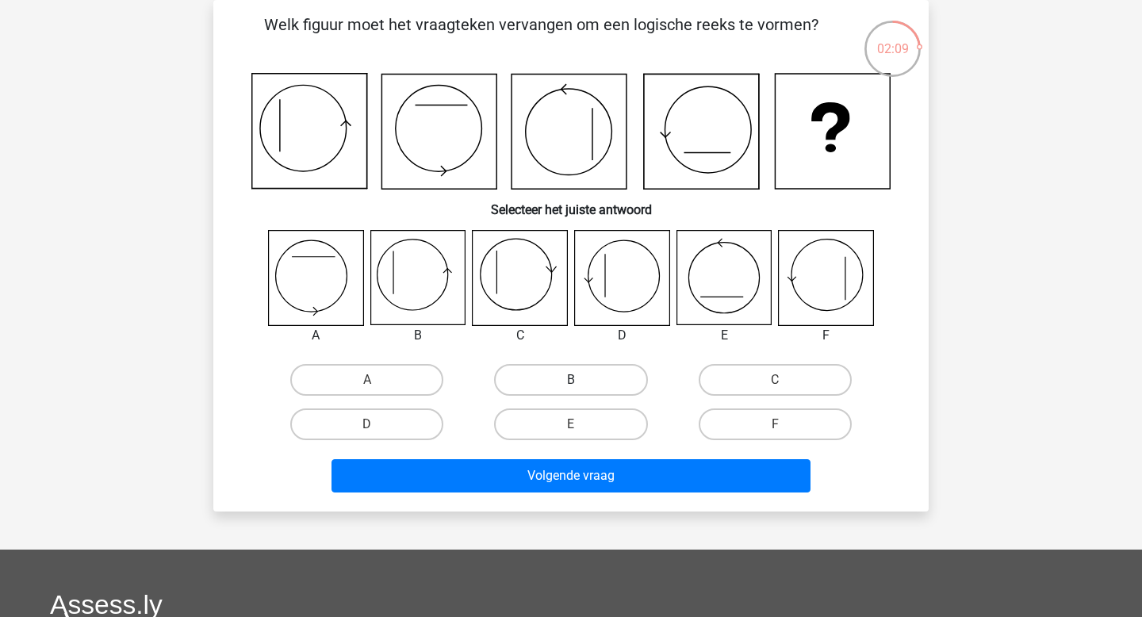
click at [566, 377] on label "B" at bounding box center [570, 380] width 153 height 32
click at [571, 380] on input "B" at bounding box center [576, 385] width 10 height 10
radio input "true"
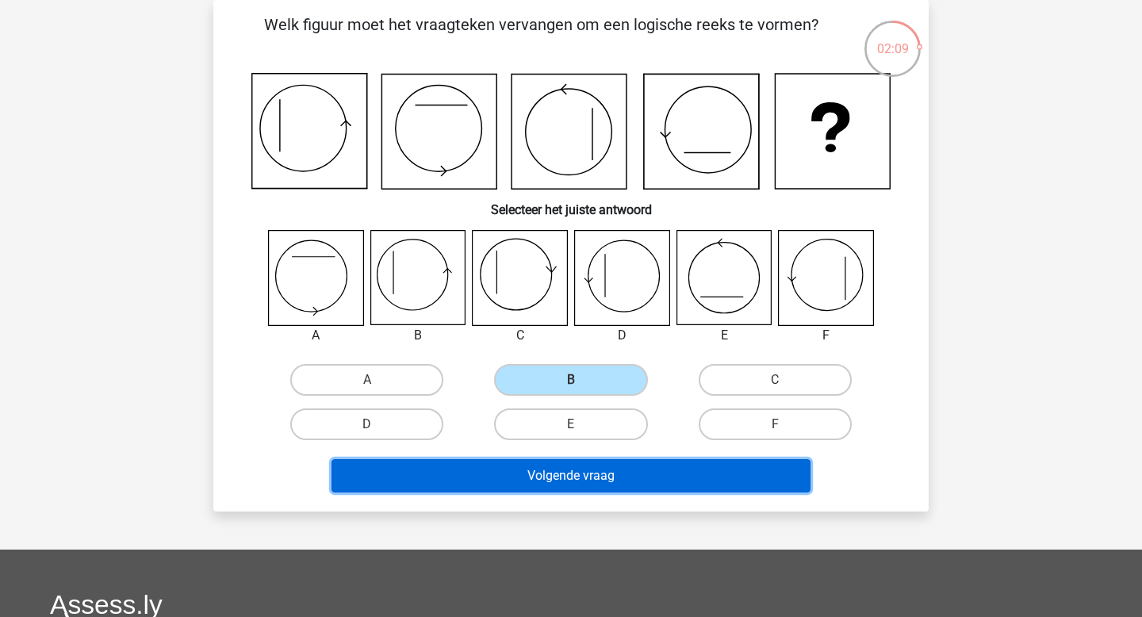
click at [610, 469] on button "Volgende vraag" at bounding box center [571, 475] width 480 height 33
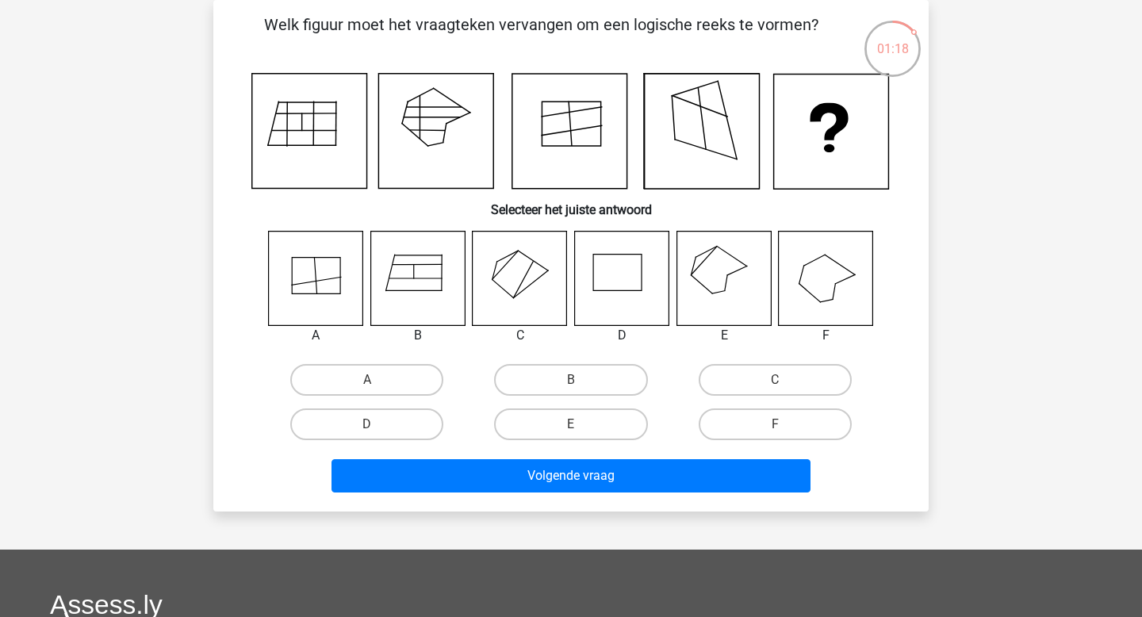
click at [330, 272] on icon at bounding box center [316, 278] width 94 height 94
click at [371, 381] on input "A" at bounding box center [372, 385] width 10 height 10
radio input "true"
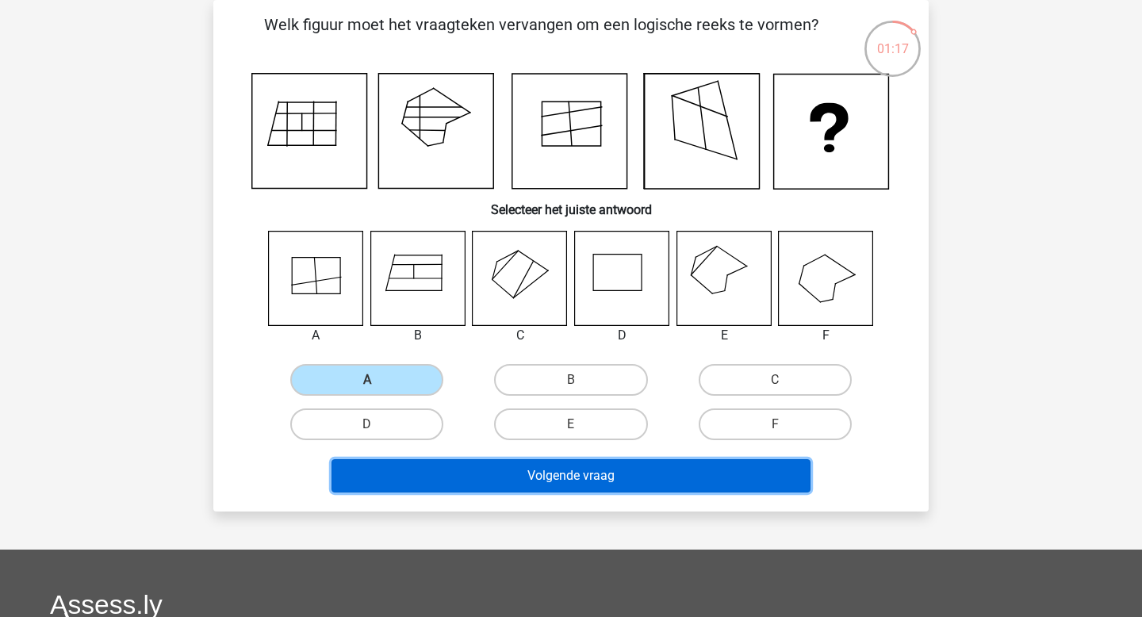
click at [518, 470] on button "Volgende vraag" at bounding box center [571, 475] width 480 height 33
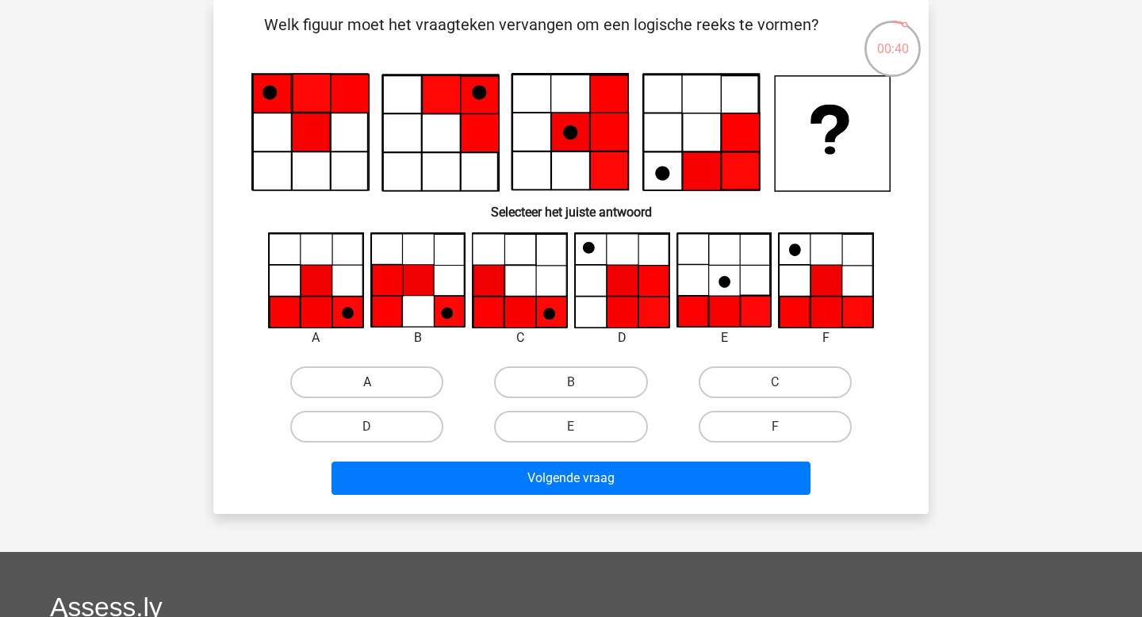
click at [396, 390] on label "A" at bounding box center [366, 382] width 153 height 32
click at [377, 390] on input "A" at bounding box center [372, 387] width 10 height 10
radio input "true"
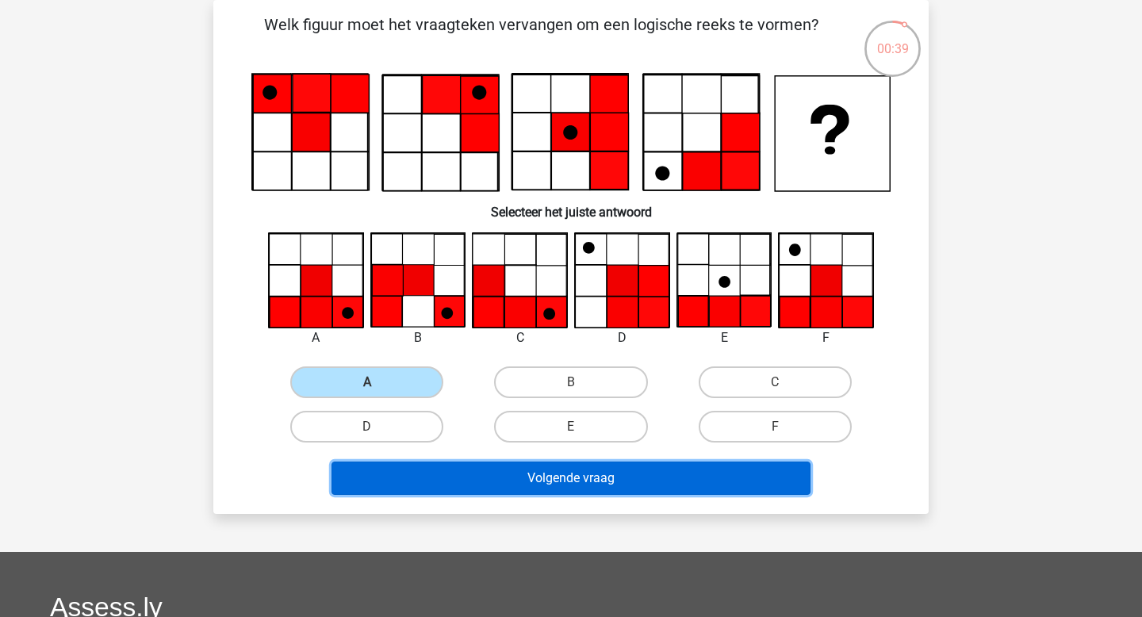
click at [540, 478] on button "Volgende vraag" at bounding box center [571, 477] width 480 height 33
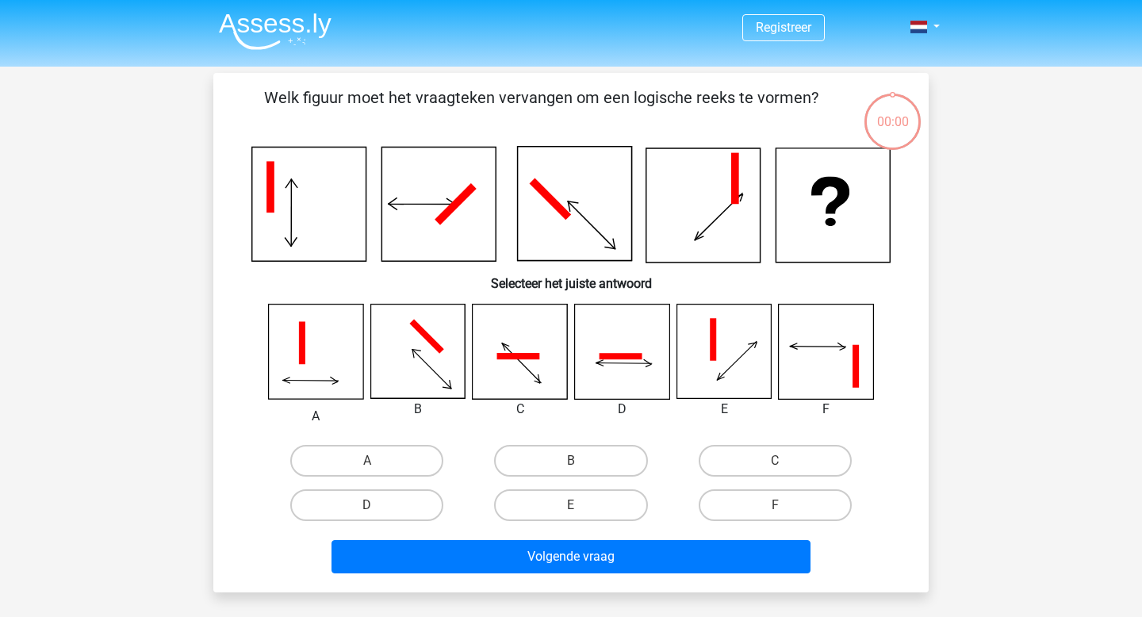
scroll to position [73, 0]
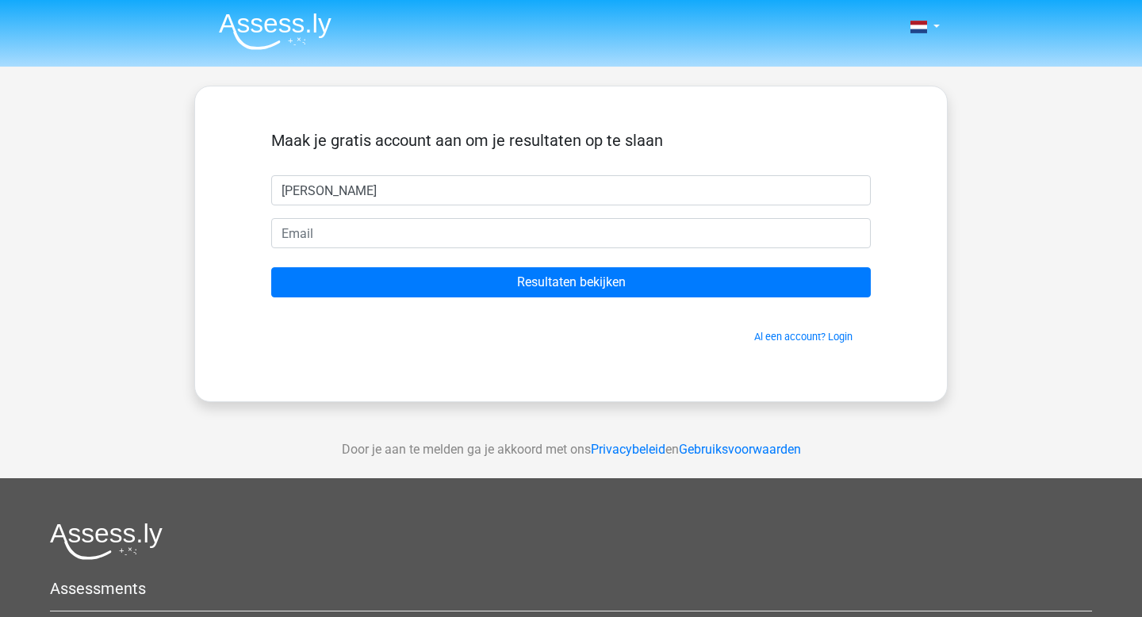
type input "[PERSON_NAME]"
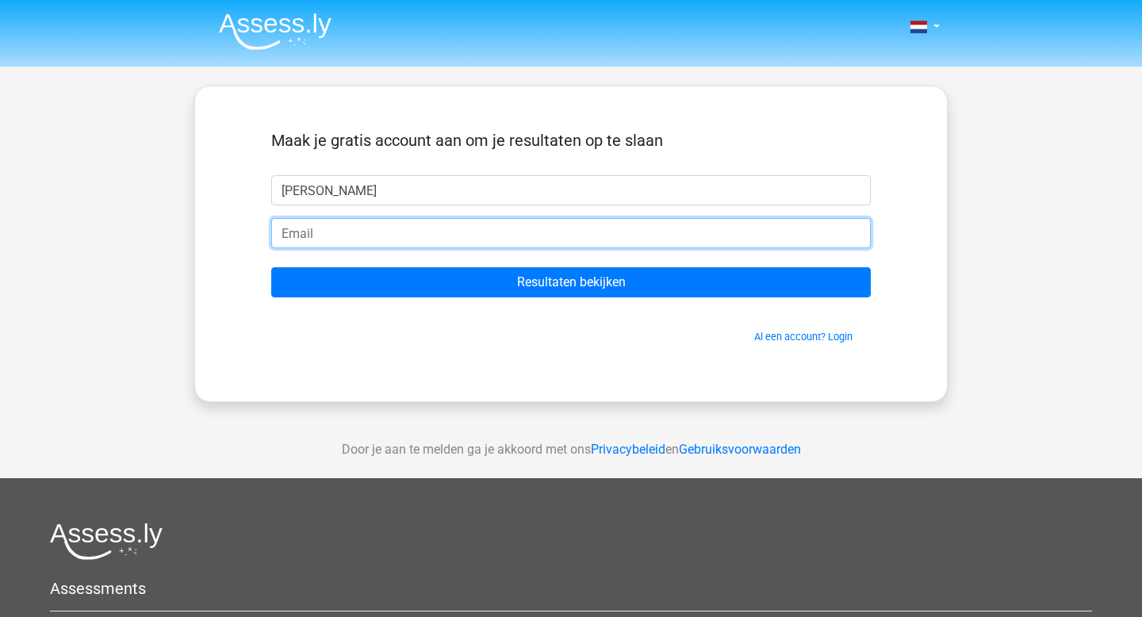
click at [397, 233] on input "email" at bounding box center [570, 233] width 599 height 30
type input "[PERSON_NAME][EMAIL_ADDRESS][DOMAIN_NAME]"
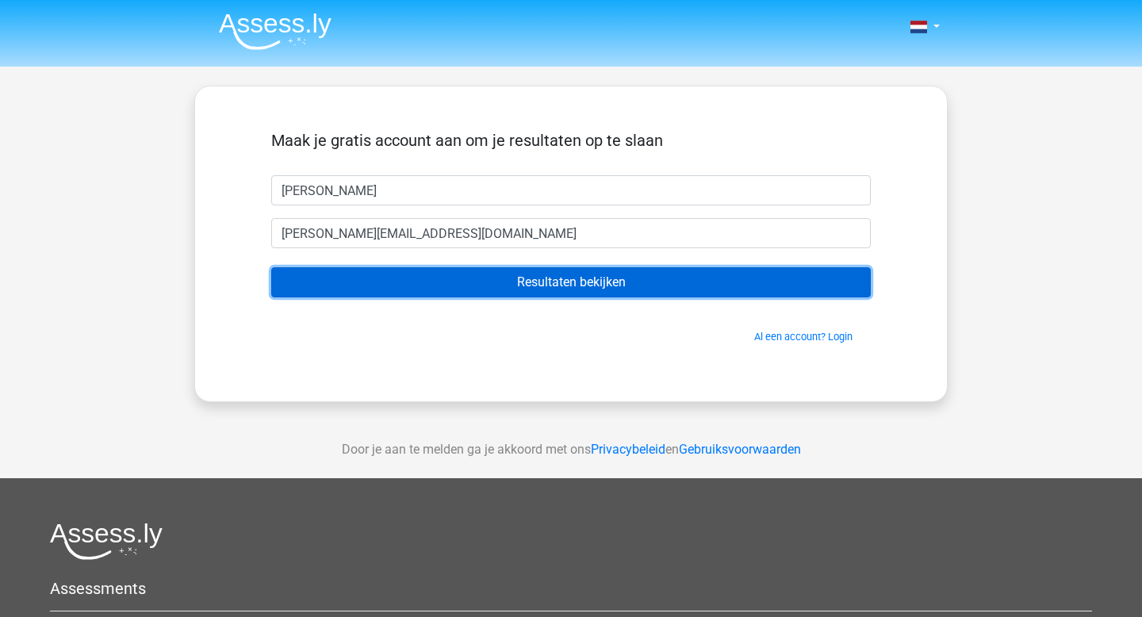
click at [530, 285] on input "Resultaten bekijken" at bounding box center [570, 282] width 599 height 30
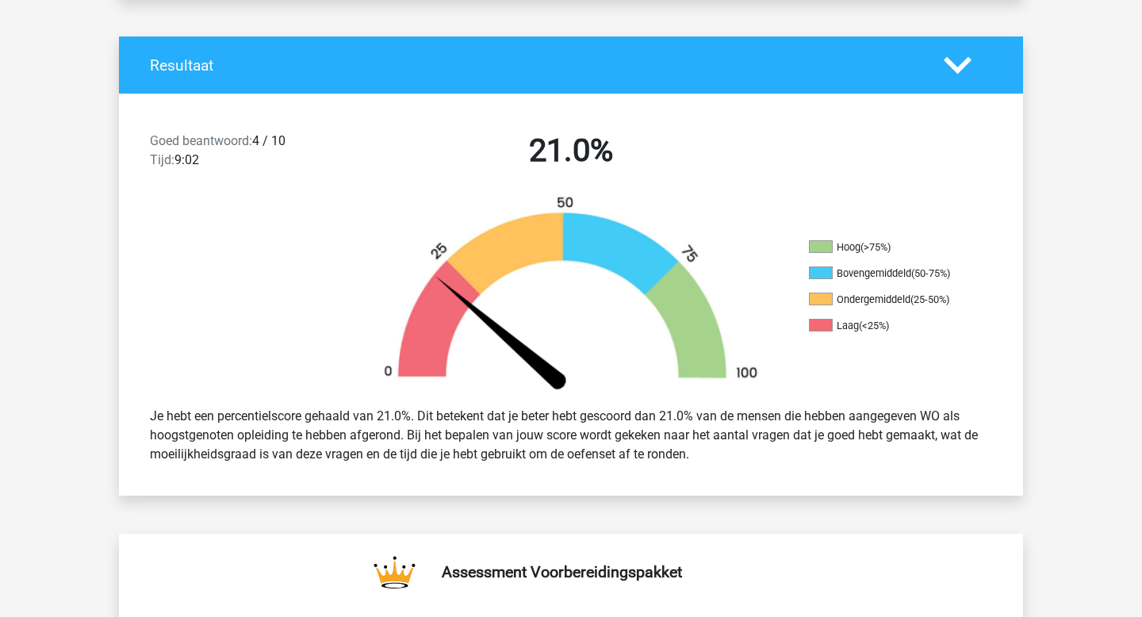
scroll to position [301, 0]
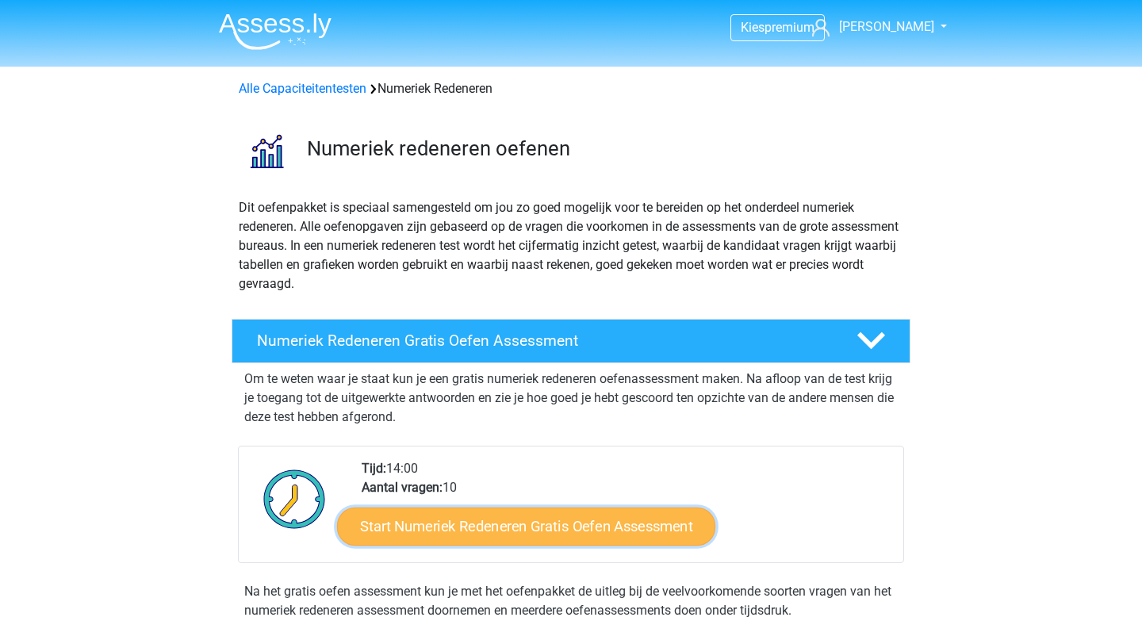
click at [530, 517] on link "Start Numeriek Redeneren Gratis Oefen Assessment" at bounding box center [526, 526] width 378 height 38
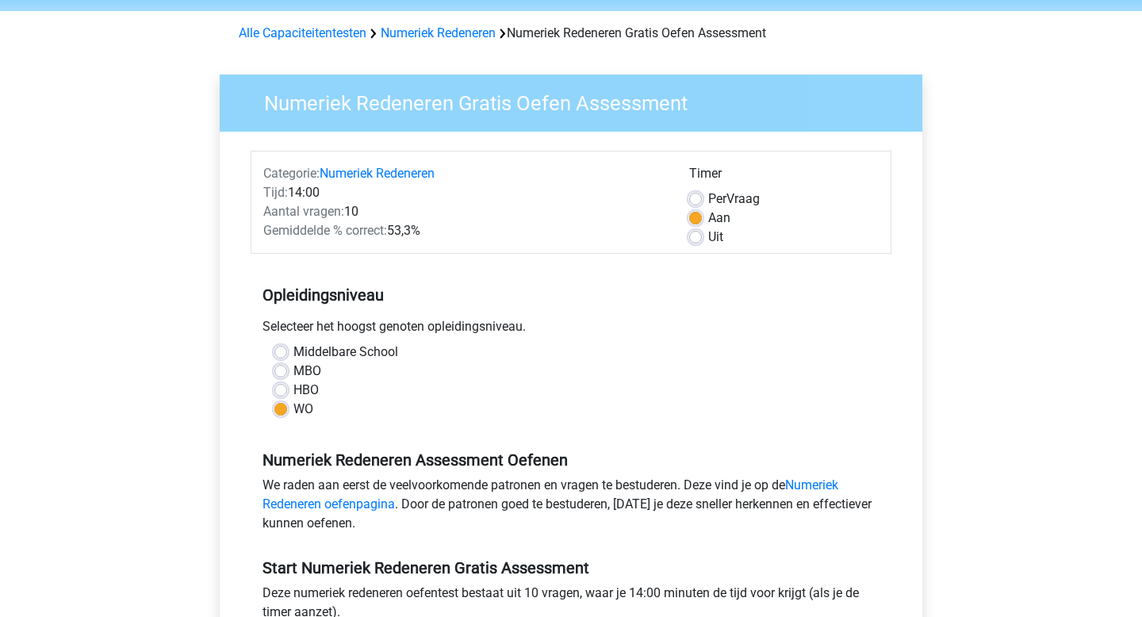
scroll to position [57, 0]
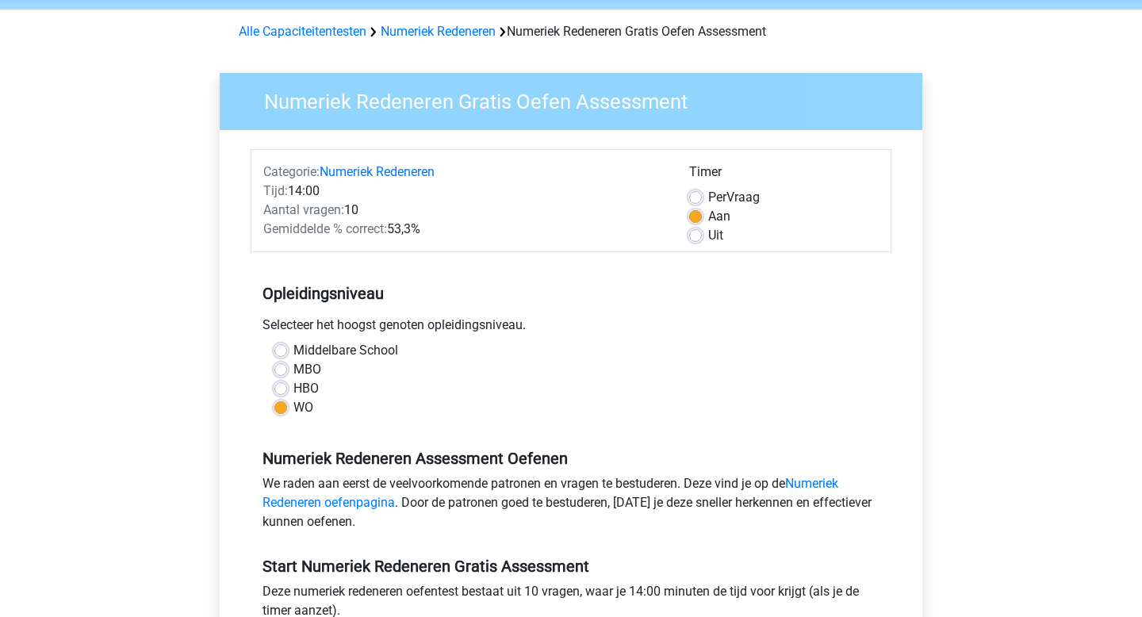
click at [293, 385] on label "HBO" at bounding box center [305, 388] width 25 height 19
click at [279, 385] on input "HBO" at bounding box center [280, 387] width 13 height 16
radio input "true"
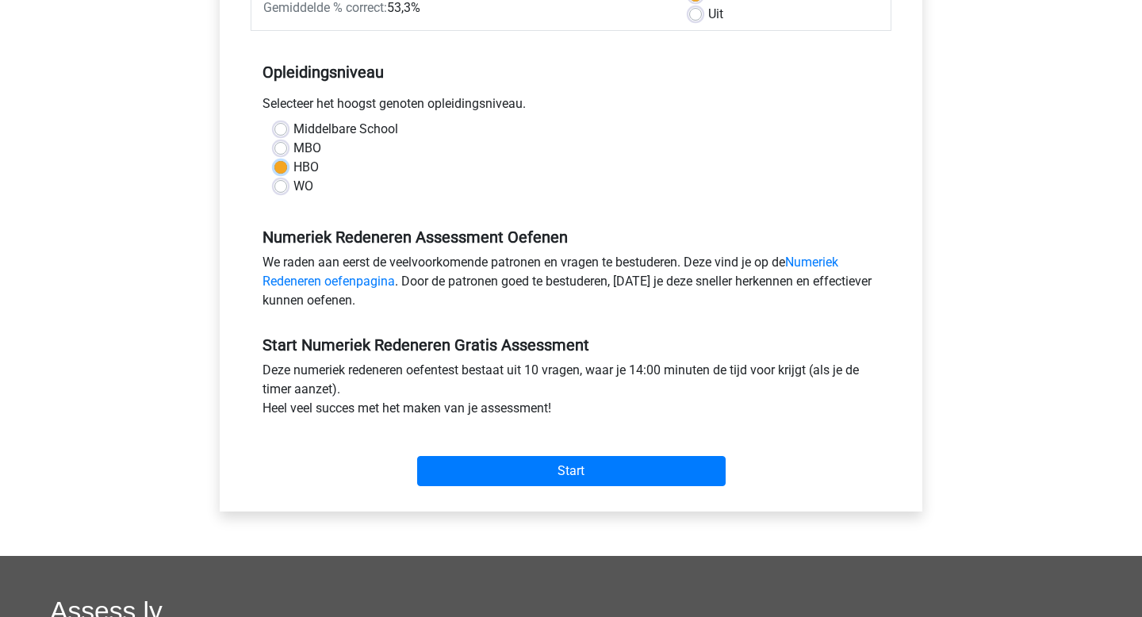
scroll to position [285, 0]
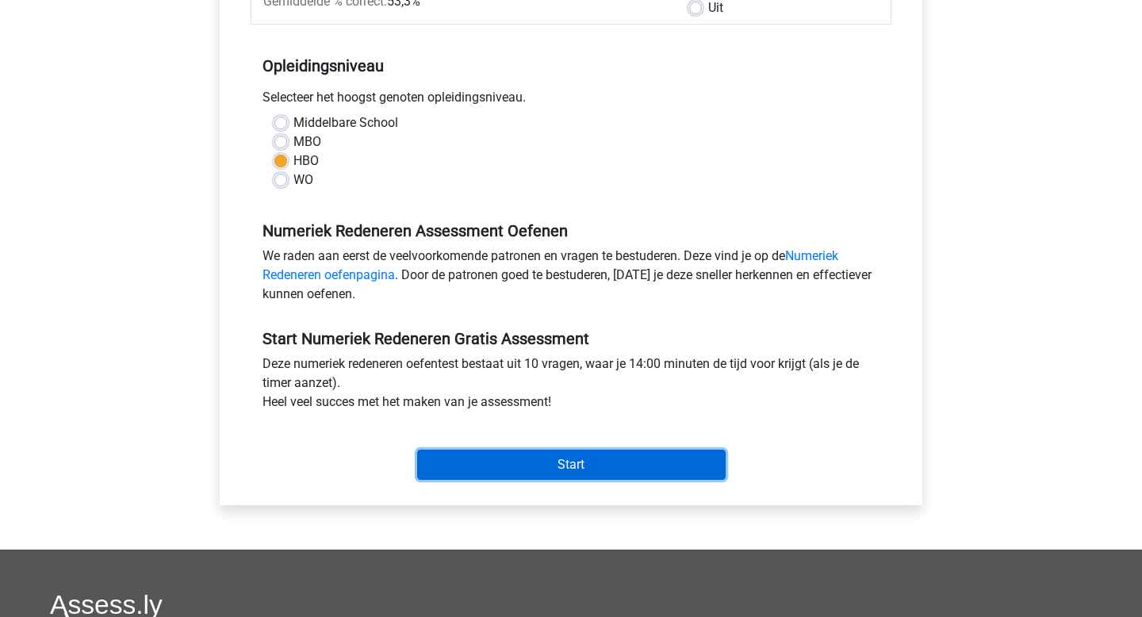
click at [595, 468] on input "Start" at bounding box center [571, 465] width 308 height 30
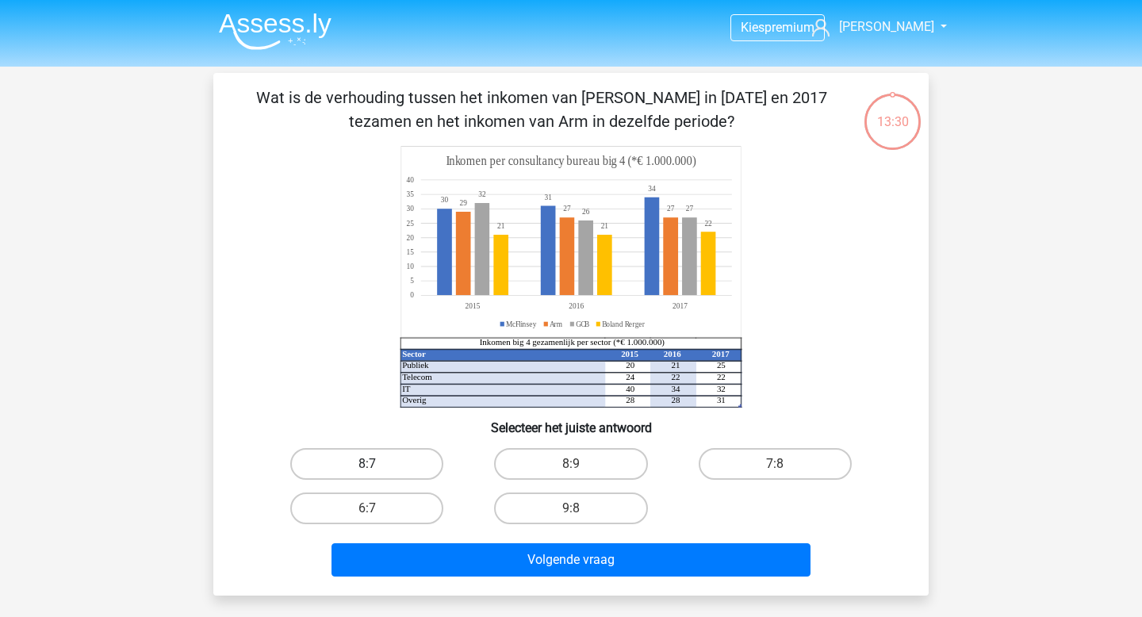
click at [393, 465] on label "8:7" at bounding box center [366, 464] width 153 height 32
click at [377, 465] on input "8:7" at bounding box center [372, 469] width 10 height 10
radio input "true"
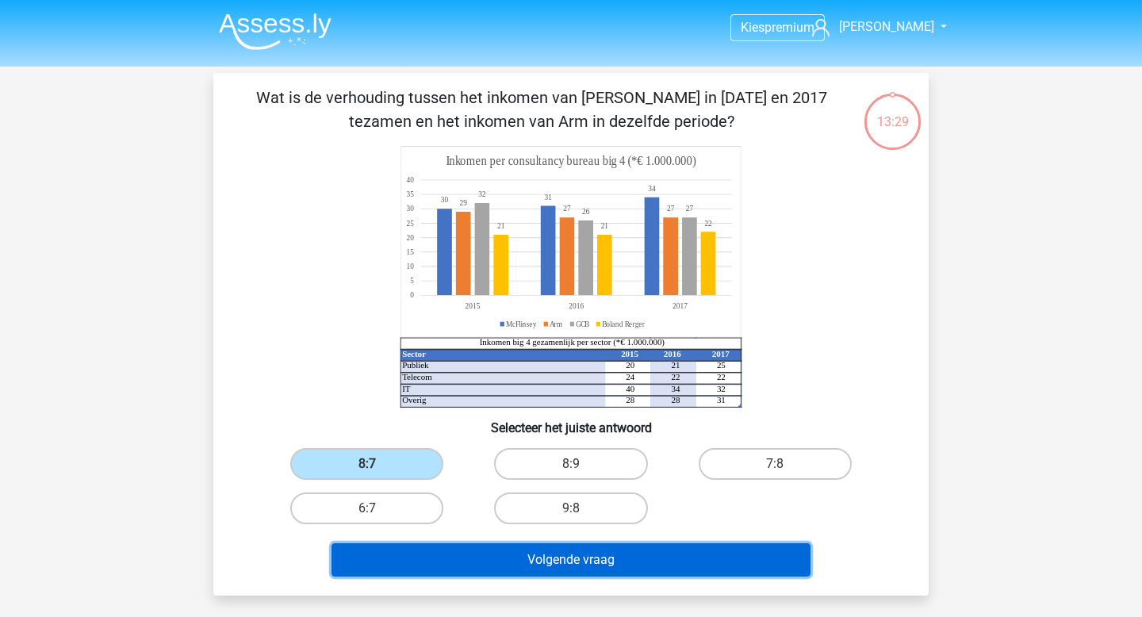
click at [603, 557] on button "Volgende vraag" at bounding box center [571, 559] width 480 height 33
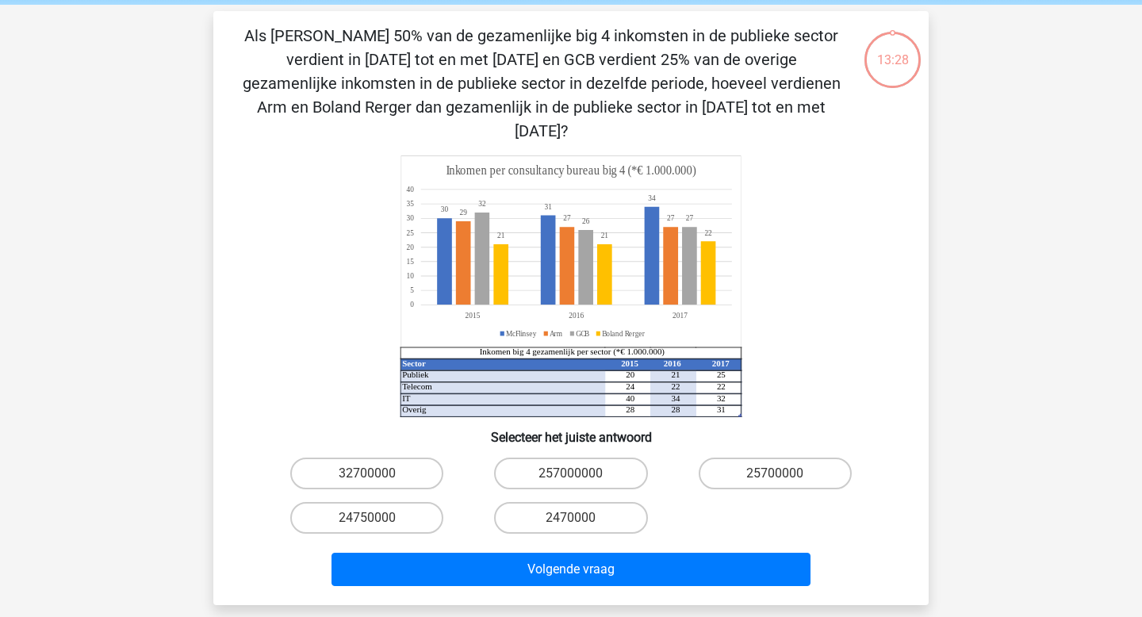
scroll to position [73, 0]
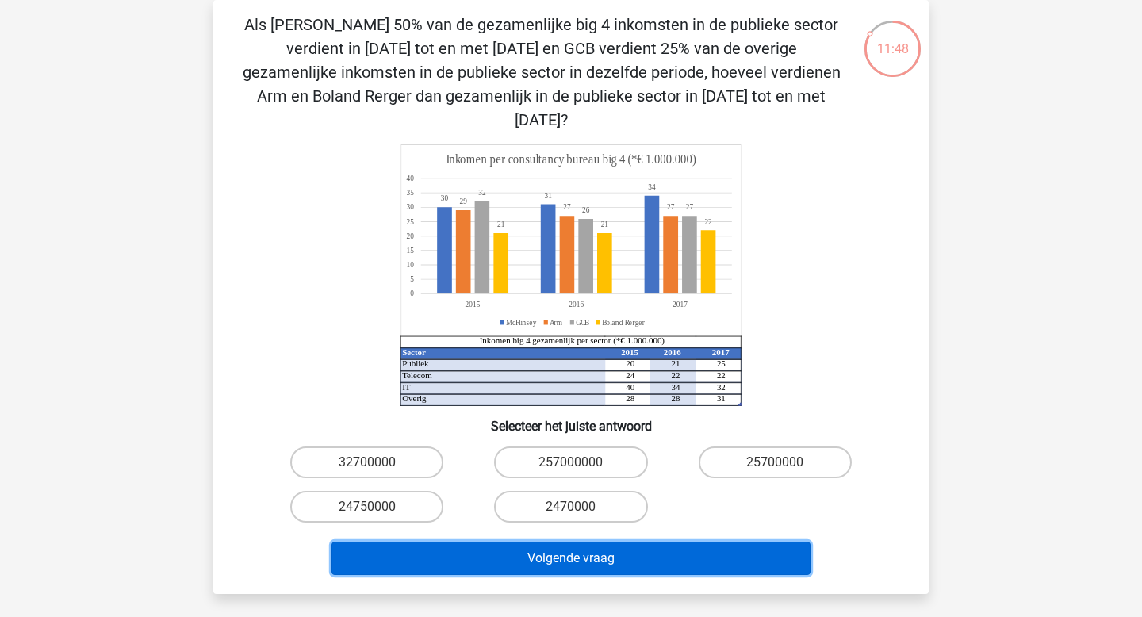
click at [631, 542] on button "Volgende vraag" at bounding box center [571, 558] width 480 height 33
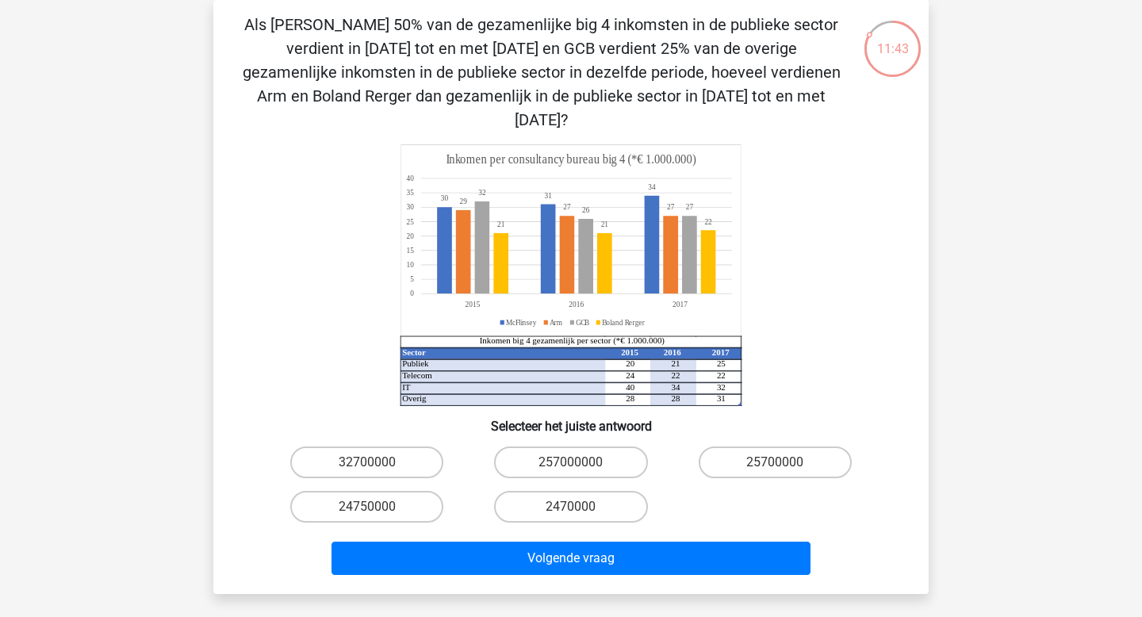
click at [351, 406] on h6 "Selecteer het juiste antwoord" at bounding box center [571, 420] width 664 height 28
click at [793, 446] on label "25700000" at bounding box center [775, 462] width 153 height 32
click at [785, 462] on input "25700000" at bounding box center [780, 467] width 10 height 10
radio input "true"
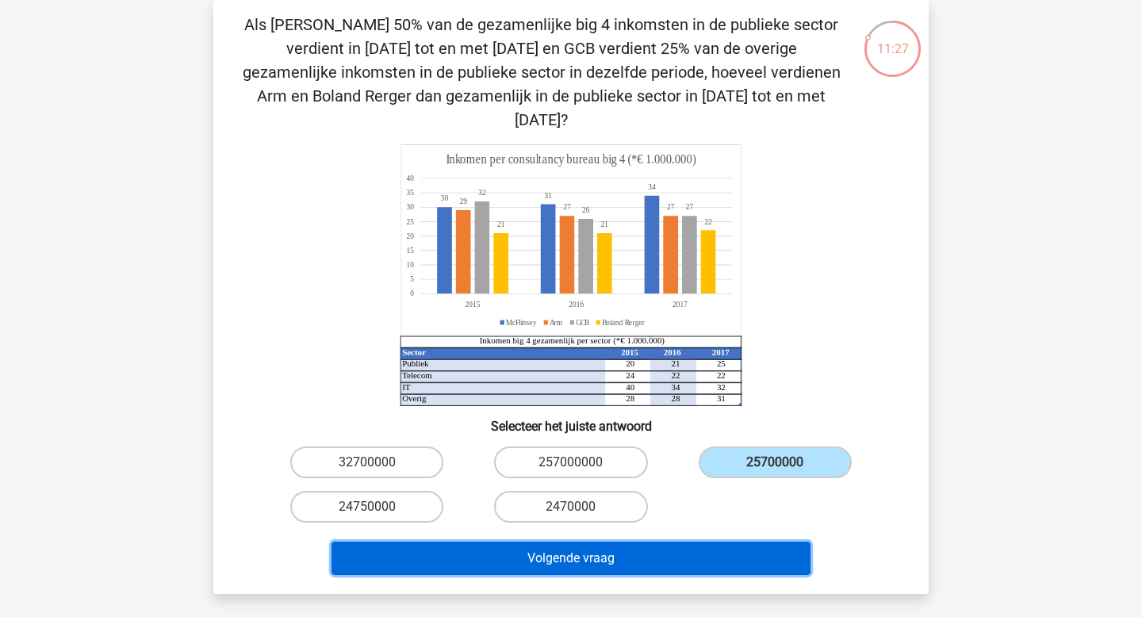
click at [698, 542] on button "Volgende vraag" at bounding box center [571, 558] width 480 height 33
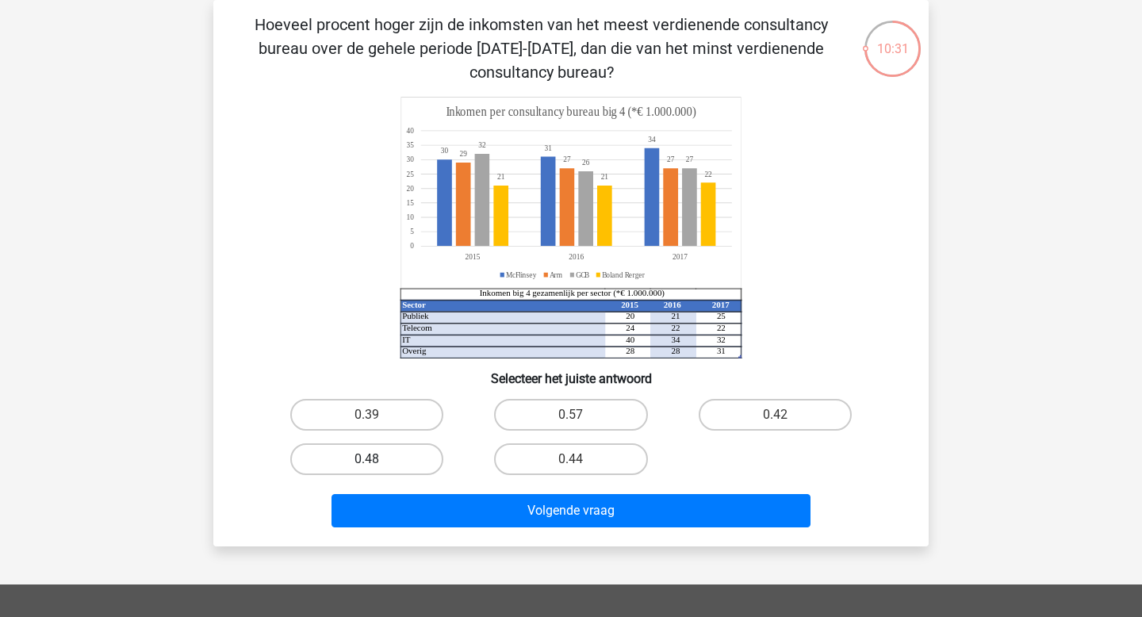
click at [381, 447] on label "0.48" at bounding box center [366, 459] width 153 height 32
click at [377, 459] on input "0.48" at bounding box center [372, 464] width 10 height 10
radio input "true"
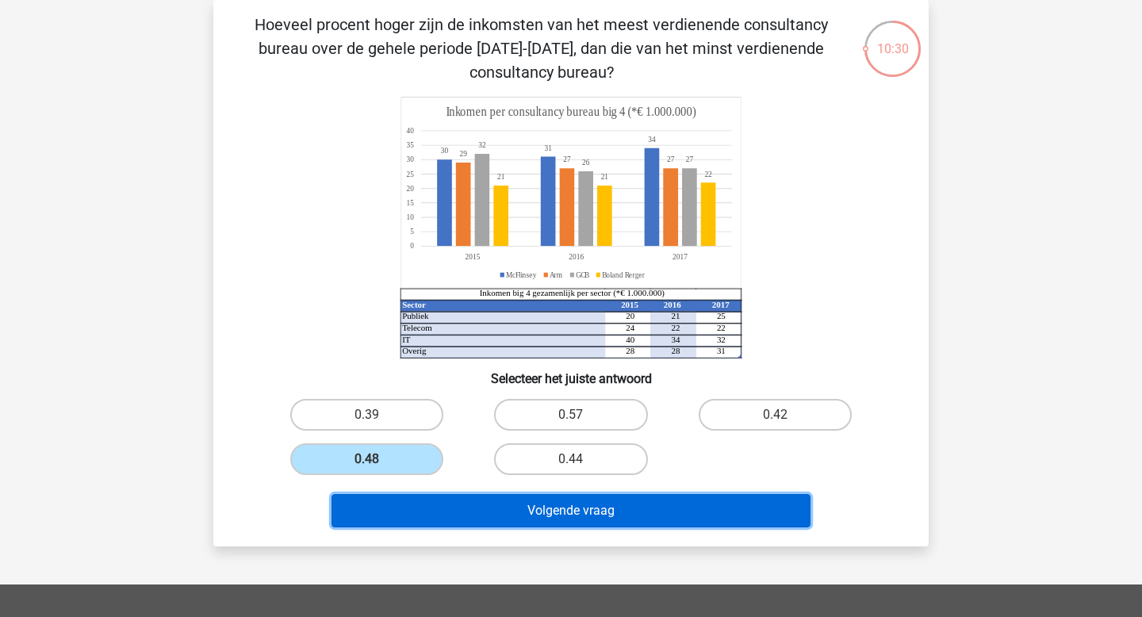
click at [624, 511] on button "Volgende vraag" at bounding box center [571, 510] width 480 height 33
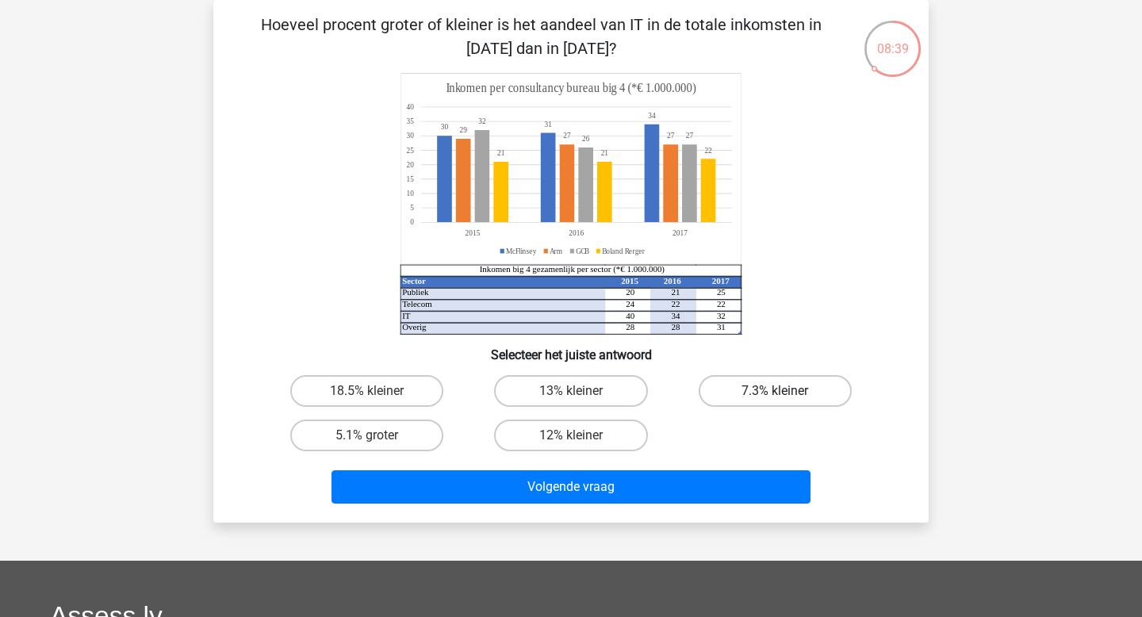
click at [753, 392] on label "7.3% kleiner" at bounding box center [775, 391] width 153 height 32
click at [775, 392] on input "7.3% kleiner" at bounding box center [780, 396] width 10 height 10
radio input "true"
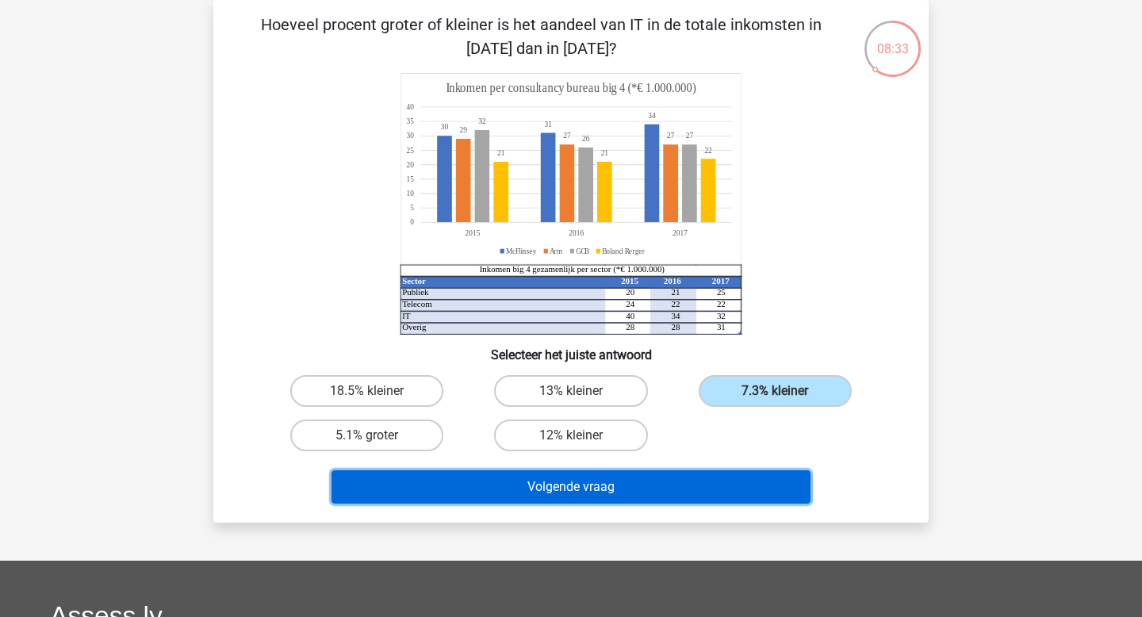
click at [682, 485] on button "Volgende vraag" at bounding box center [571, 486] width 480 height 33
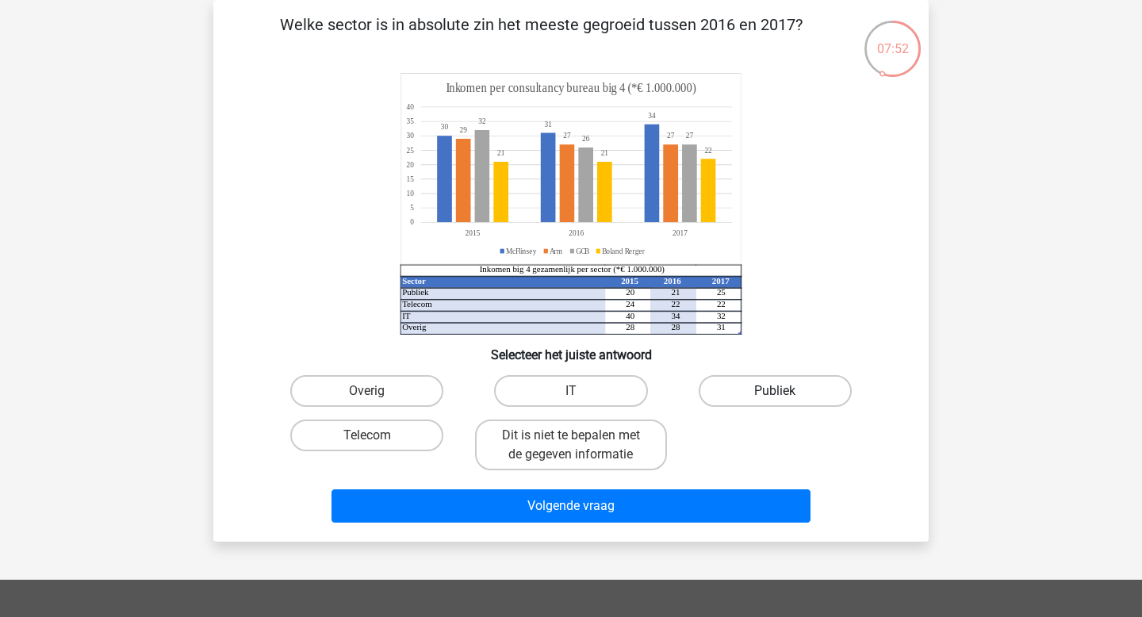
click at [743, 394] on label "Publiek" at bounding box center [775, 391] width 153 height 32
click at [775, 394] on input "Publiek" at bounding box center [780, 396] width 10 height 10
radio input "true"
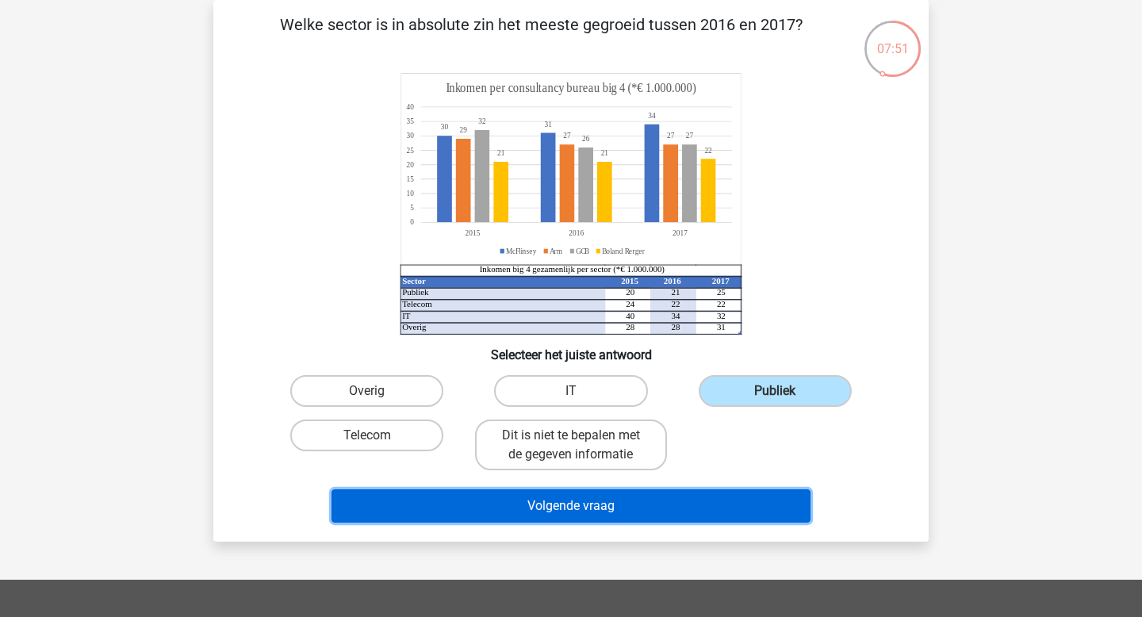
click at [658, 507] on button "Volgende vraag" at bounding box center [571, 505] width 480 height 33
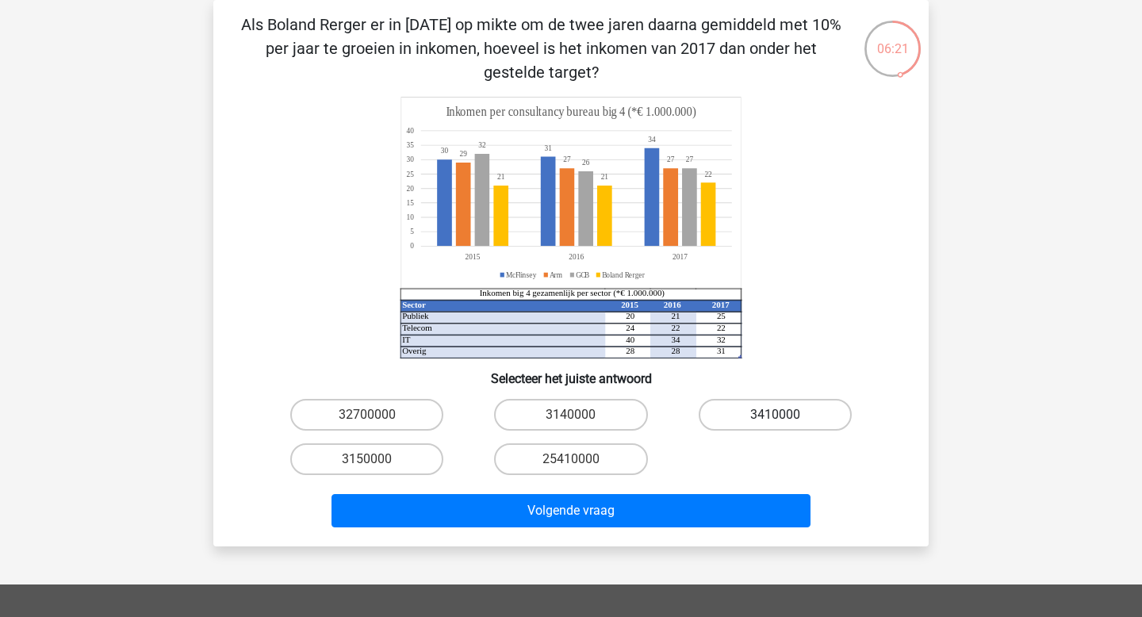
click at [767, 423] on label "3410000" at bounding box center [775, 415] width 153 height 32
click at [775, 423] on input "3410000" at bounding box center [780, 420] width 10 height 10
radio input "true"
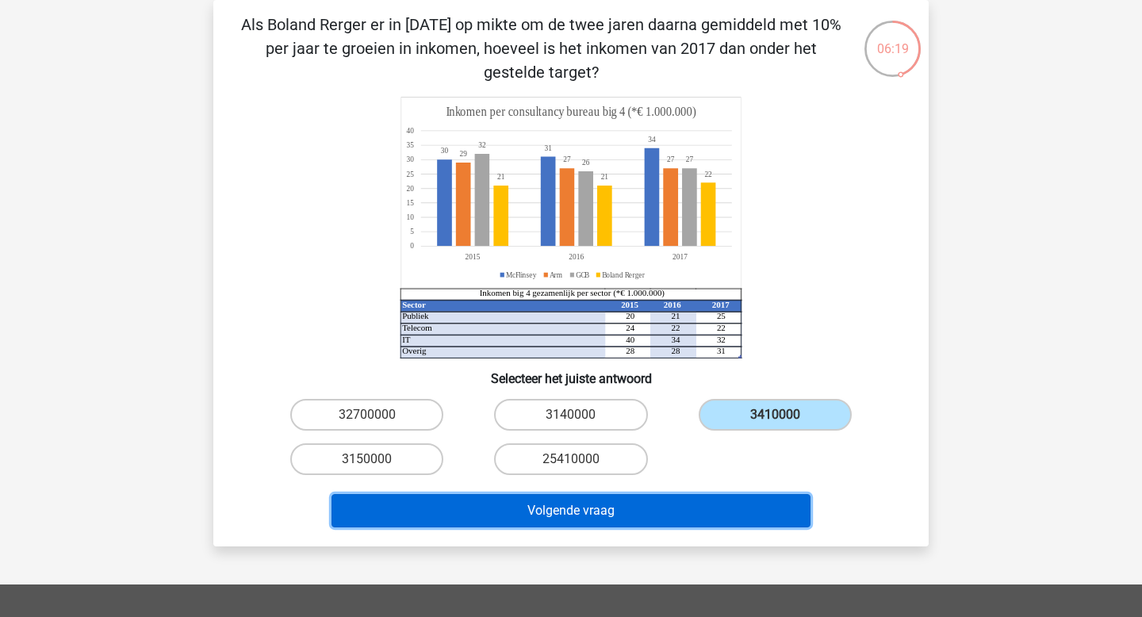
click at [740, 501] on button "Volgende vraag" at bounding box center [571, 510] width 480 height 33
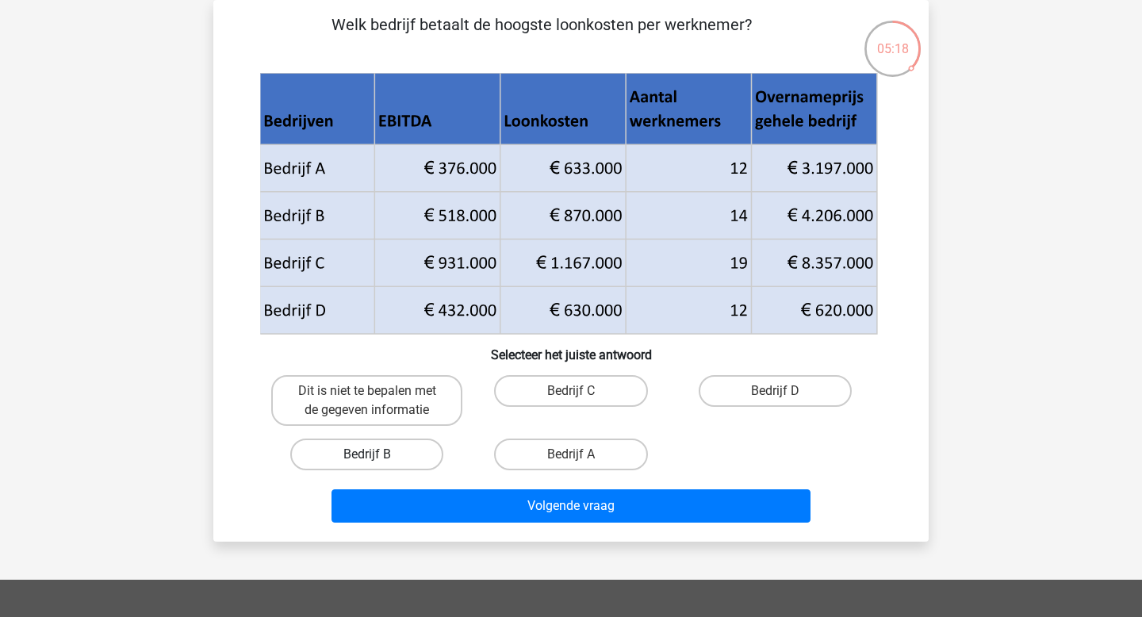
click at [390, 455] on label "Bedrijf B" at bounding box center [366, 454] width 153 height 32
click at [377, 455] on input "Bedrijf B" at bounding box center [372, 459] width 10 height 10
radio input "true"
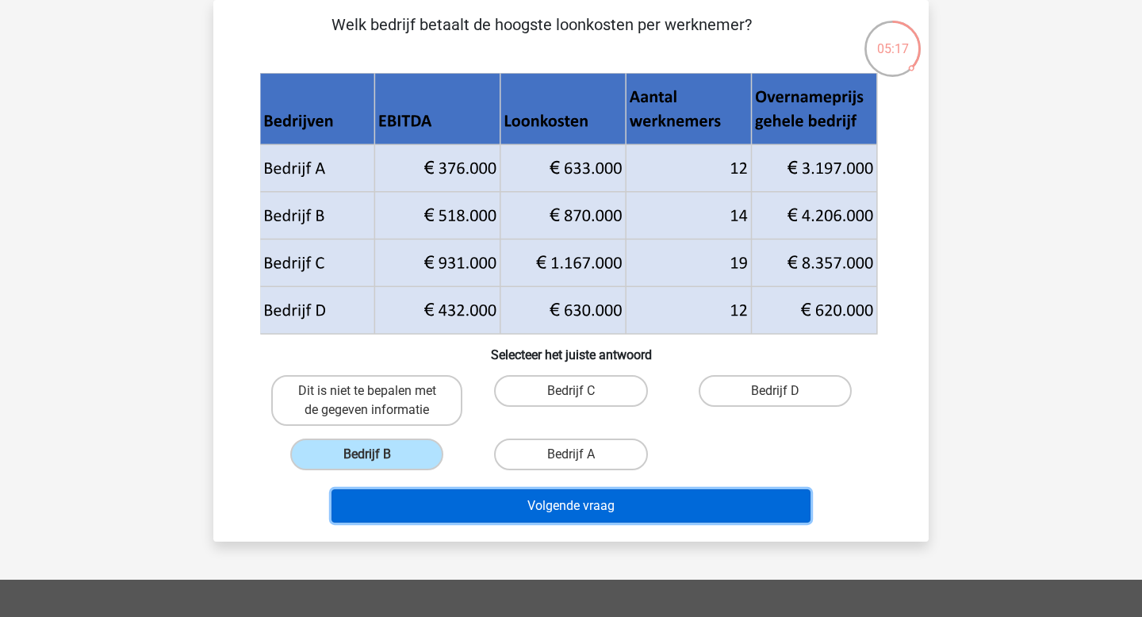
click at [558, 493] on button "Volgende vraag" at bounding box center [571, 505] width 480 height 33
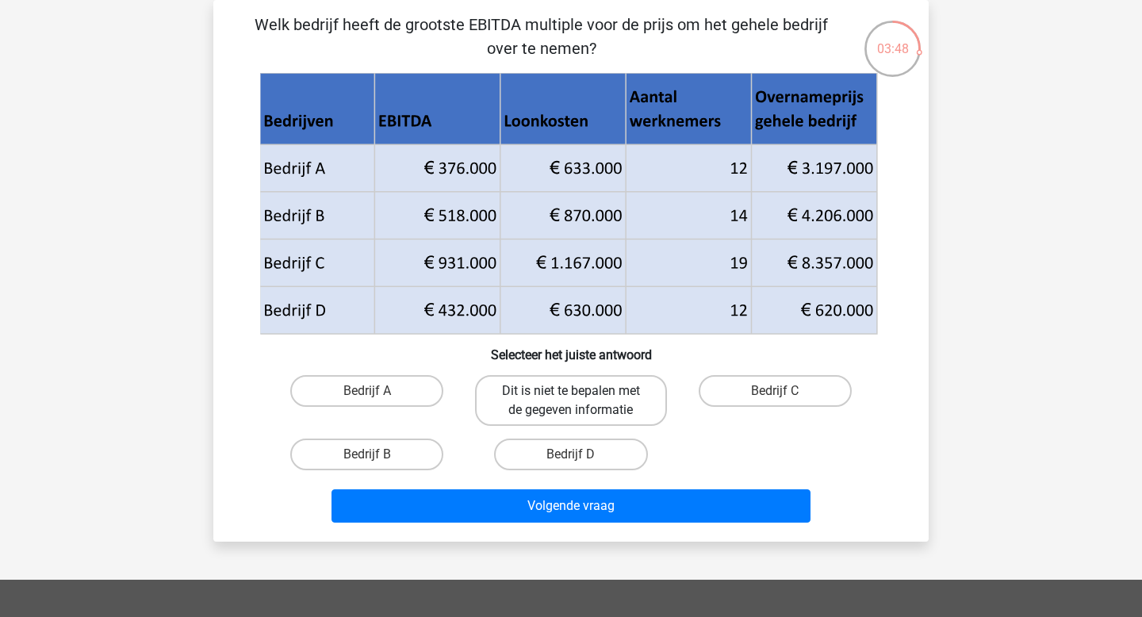
click at [546, 407] on label "Dit is niet te bepalen met de gegeven informatie" at bounding box center [570, 400] width 191 height 51
click at [571, 401] on input "Dit is niet te bepalen met de gegeven informatie" at bounding box center [576, 396] width 10 height 10
radio input "true"
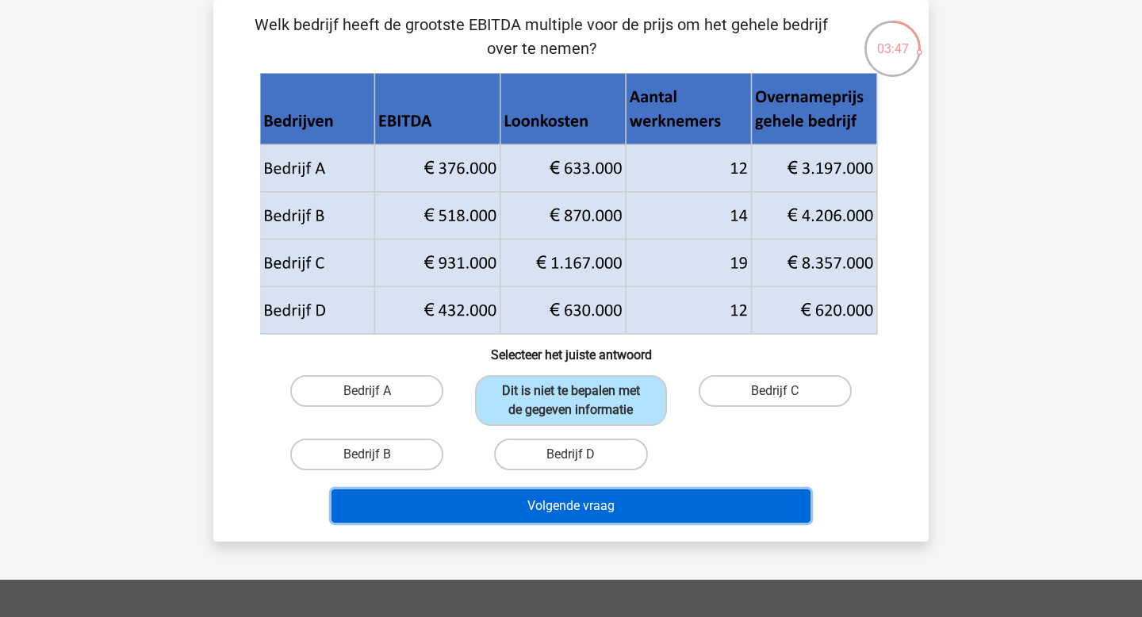
click at [566, 509] on button "Volgende vraag" at bounding box center [571, 505] width 480 height 33
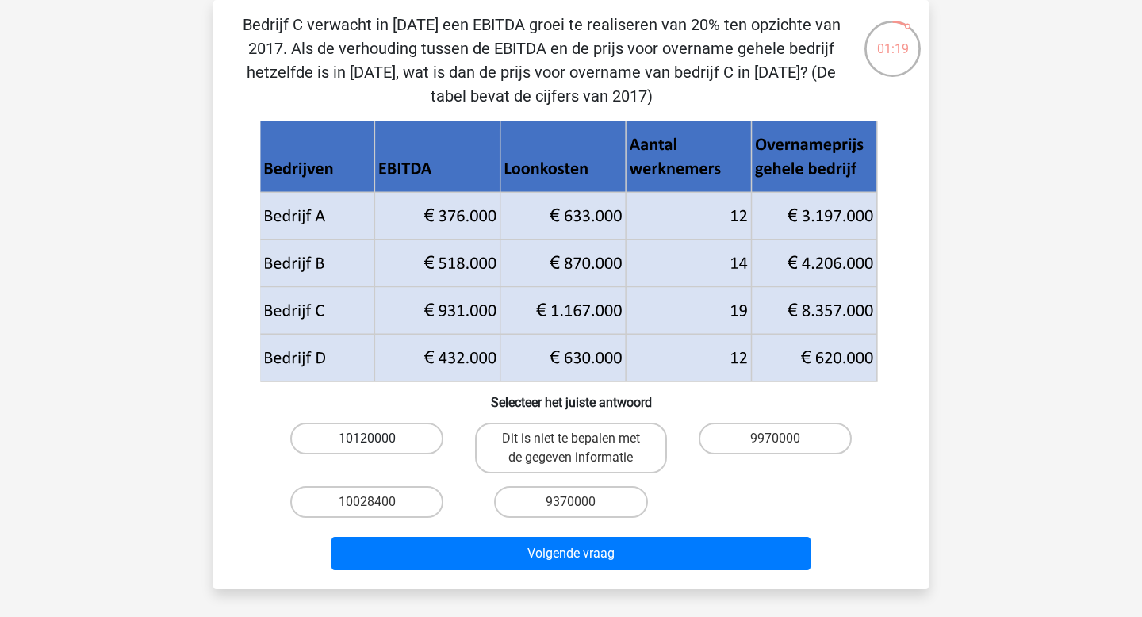
click at [399, 443] on label "10120000" at bounding box center [366, 439] width 153 height 32
click at [377, 443] on input "10120000" at bounding box center [372, 443] width 10 height 10
radio input "true"
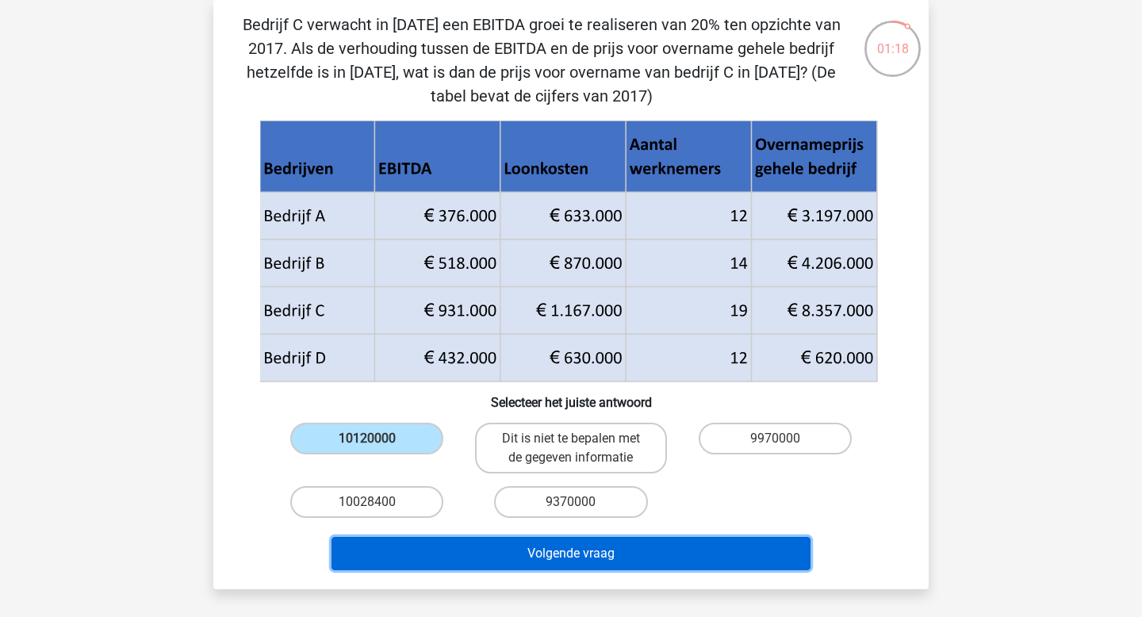
click at [557, 553] on button "Volgende vraag" at bounding box center [571, 553] width 480 height 33
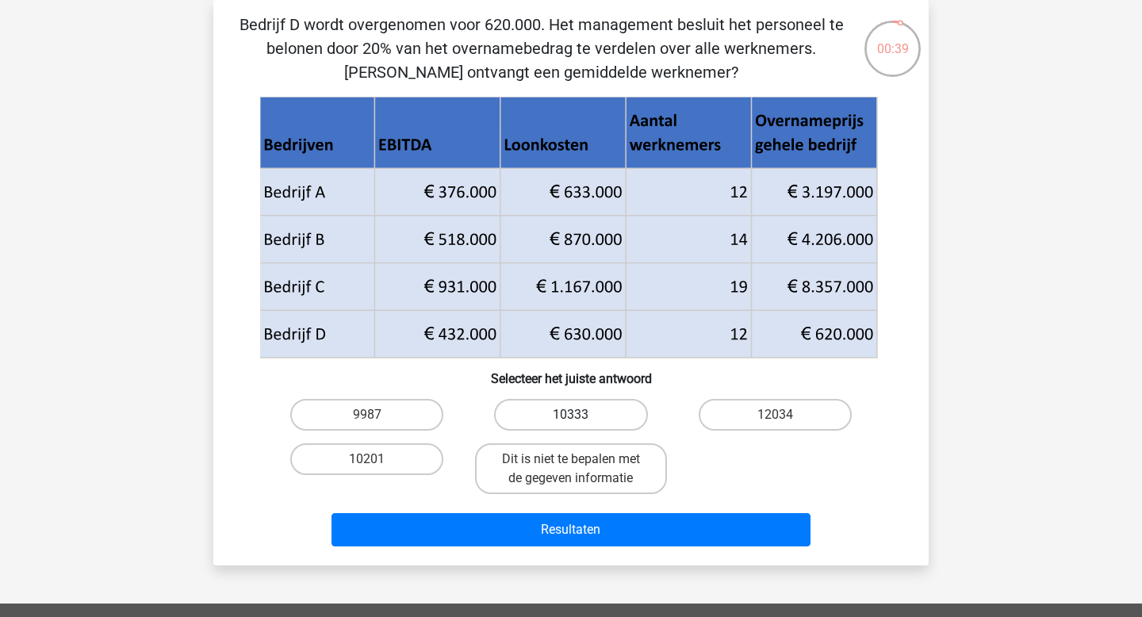
click at [589, 415] on label "10333" at bounding box center [570, 415] width 153 height 32
click at [581, 415] on input "10333" at bounding box center [576, 420] width 10 height 10
radio input "true"
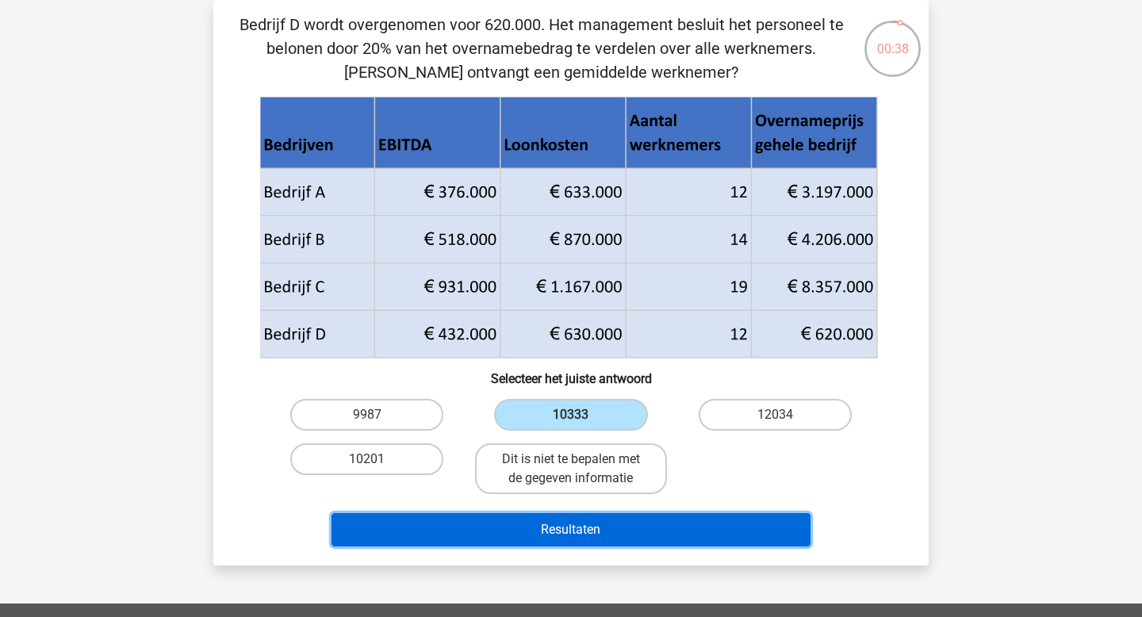
click at [580, 526] on button "Resultaten" at bounding box center [571, 529] width 480 height 33
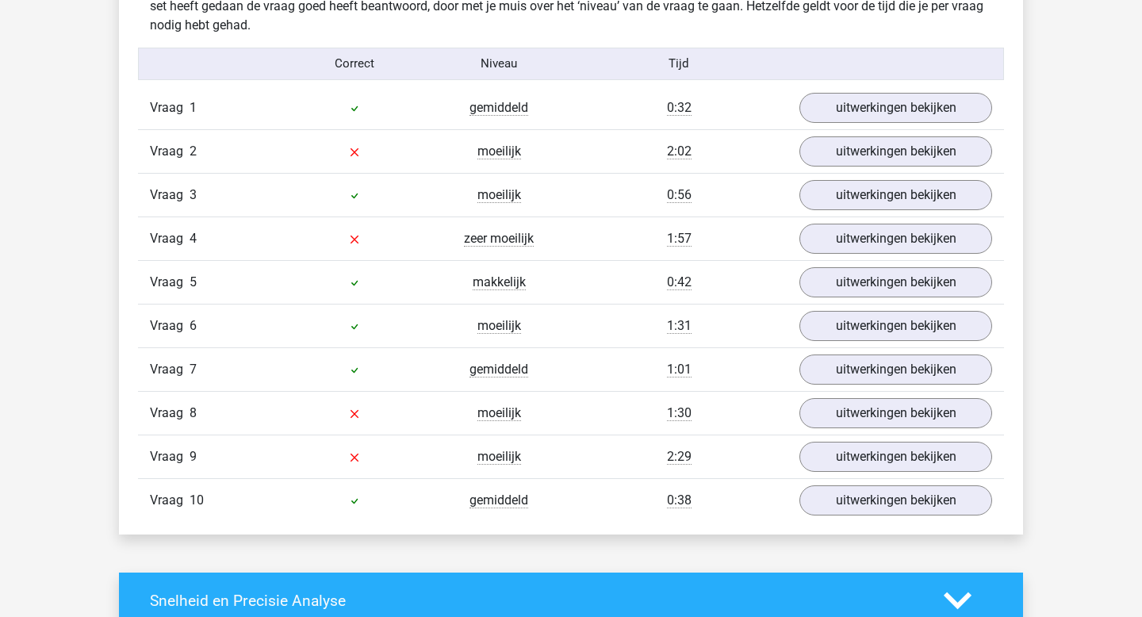
scroll to position [1284, 0]
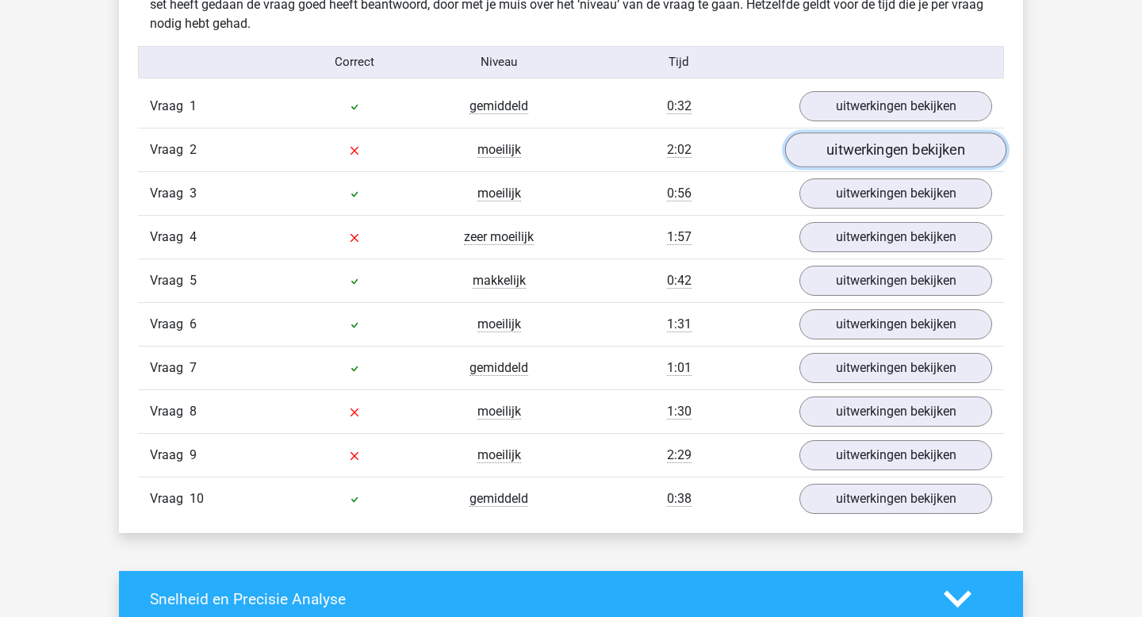
click at [885, 156] on link "uitwerkingen bekijken" at bounding box center [895, 149] width 221 height 35
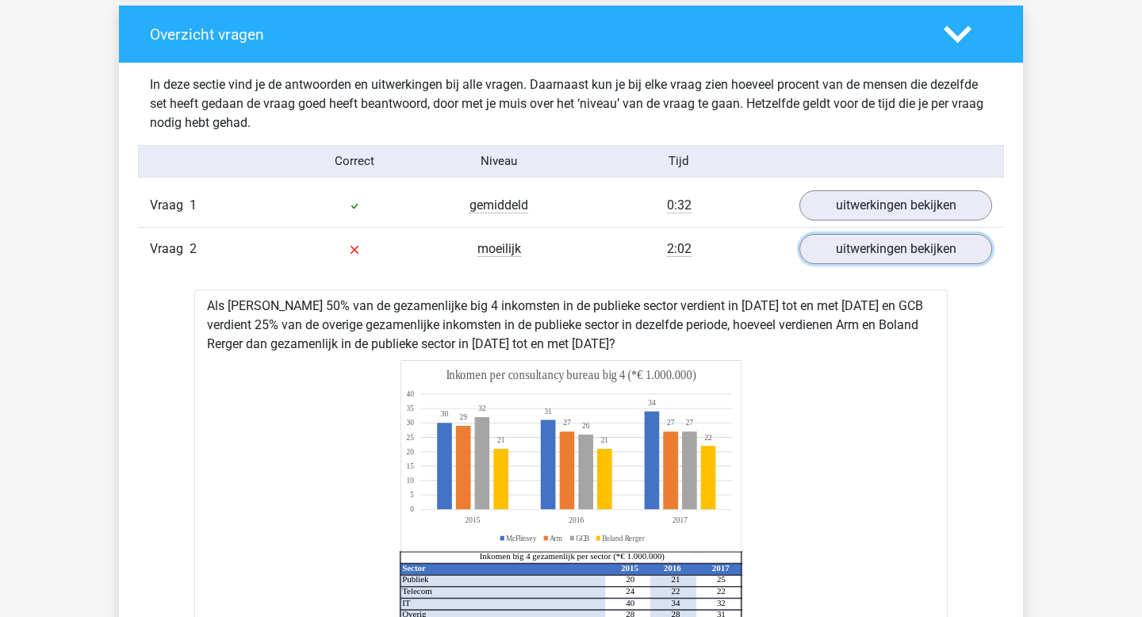
scroll to position [1185, 0]
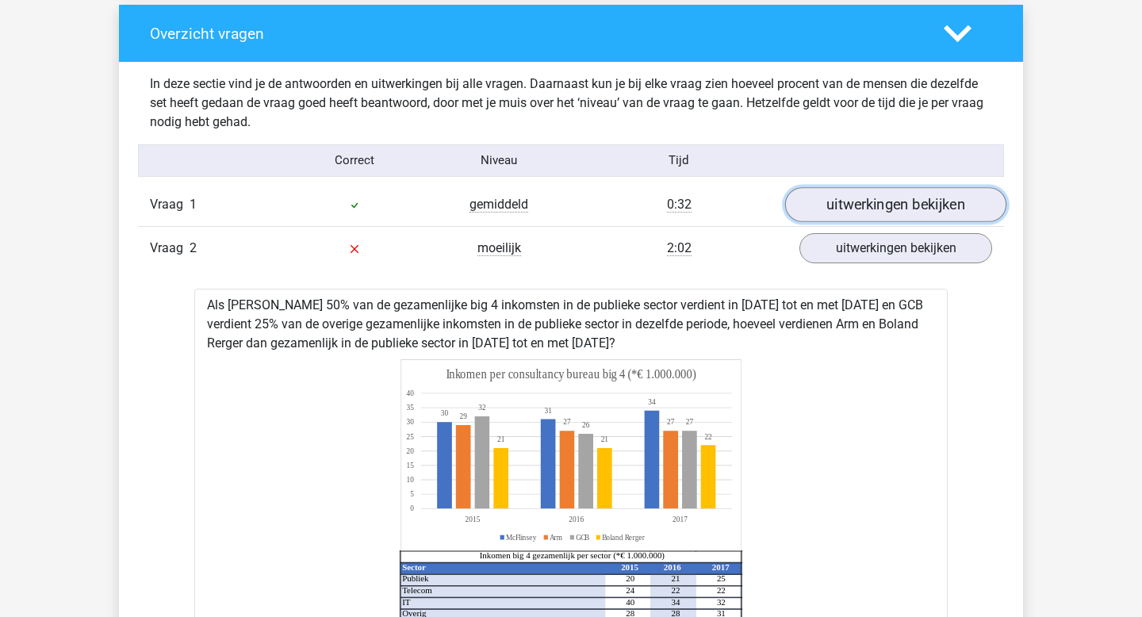
click at [867, 212] on link "uitwerkingen bekijken" at bounding box center [895, 204] width 221 height 35
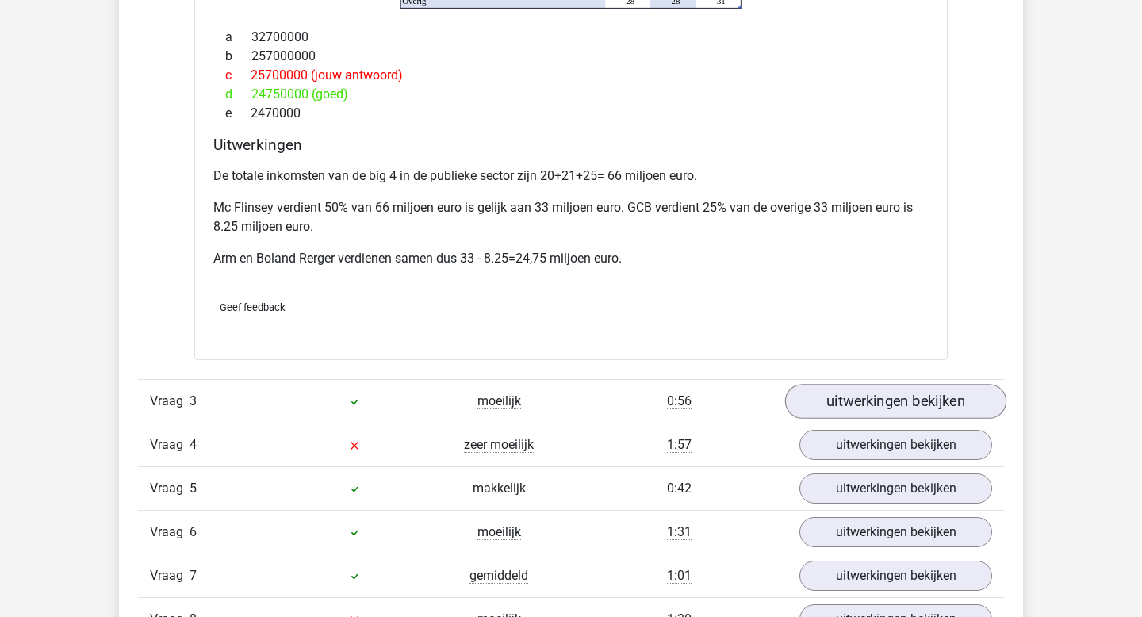
scroll to position [2450, 0]
click at [857, 389] on link "uitwerkingen bekijken" at bounding box center [895, 400] width 221 height 35
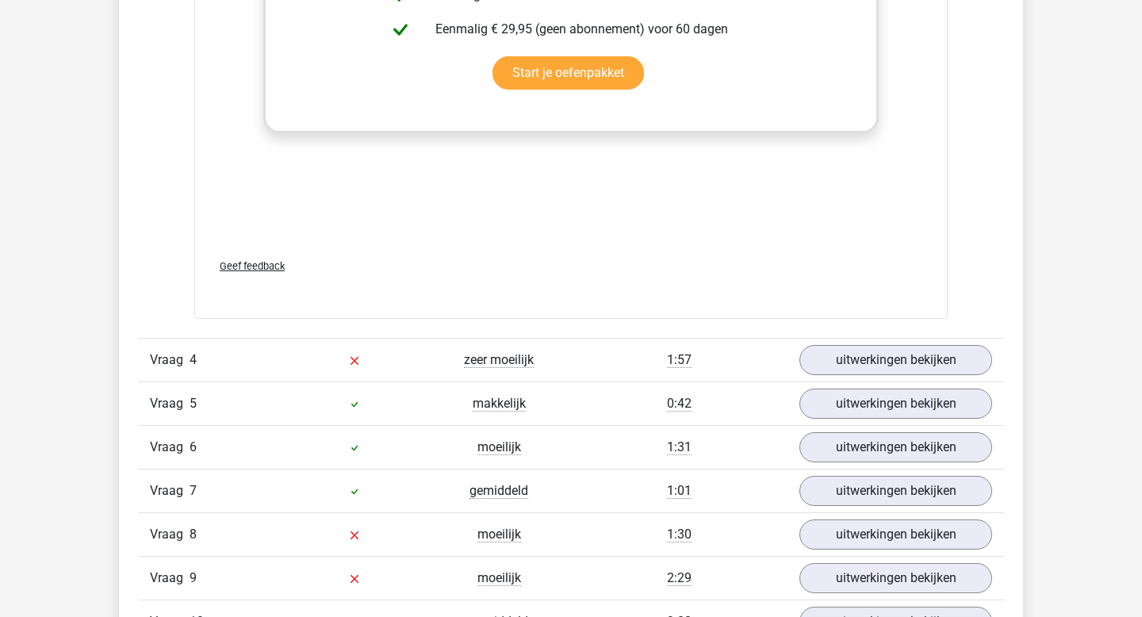
scroll to position [3600, 0]
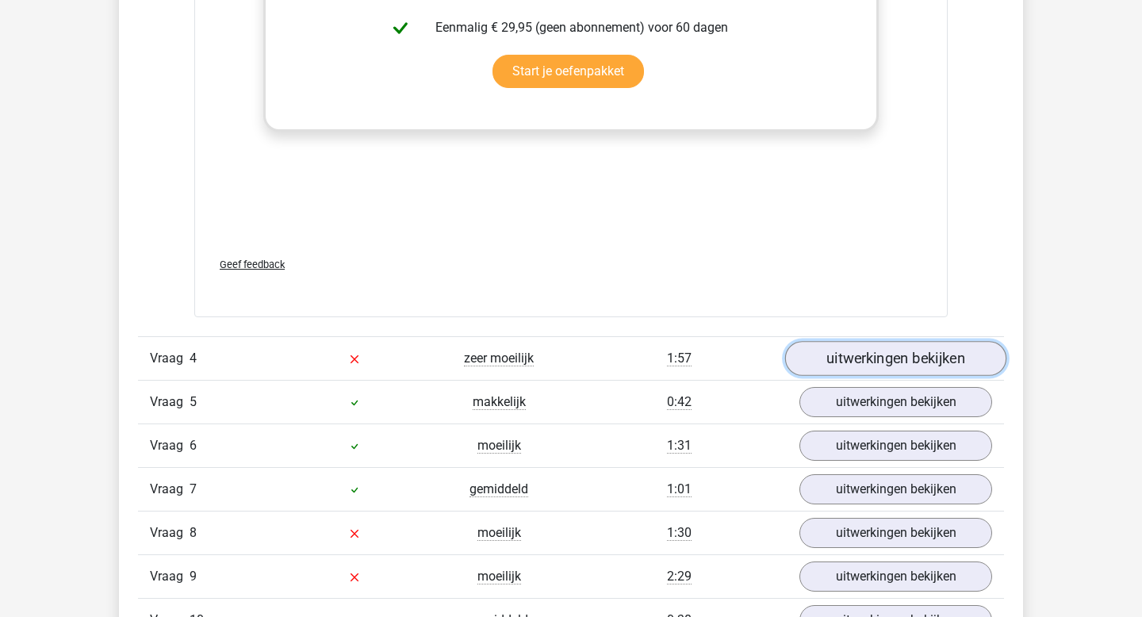
click at [861, 349] on link "uitwerkingen bekijken" at bounding box center [895, 359] width 221 height 35
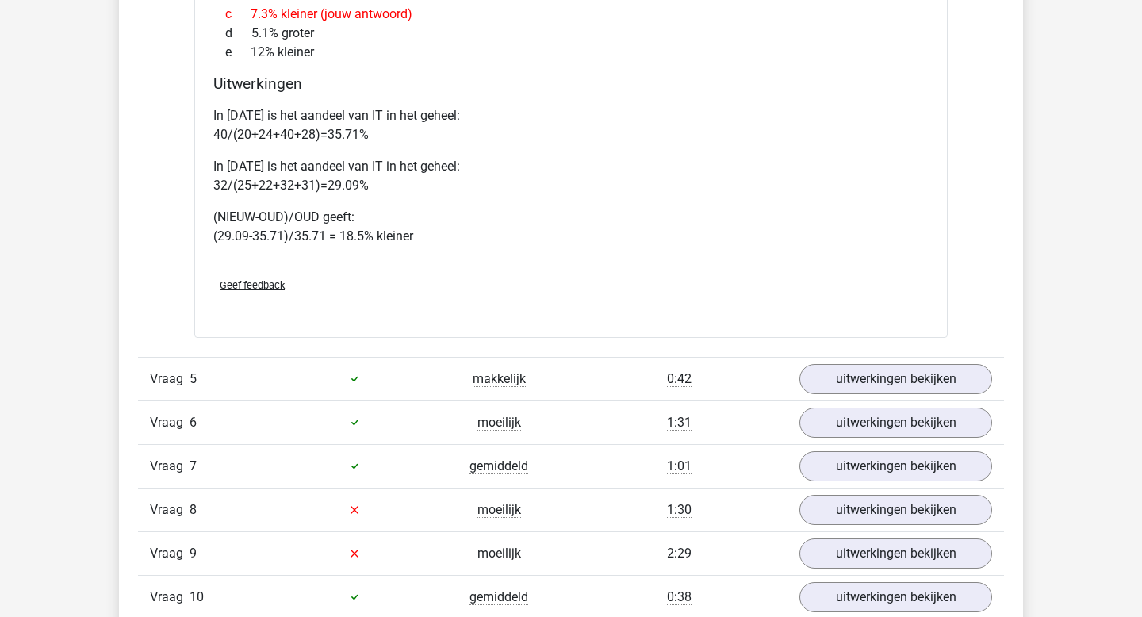
scroll to position [4346, 0]
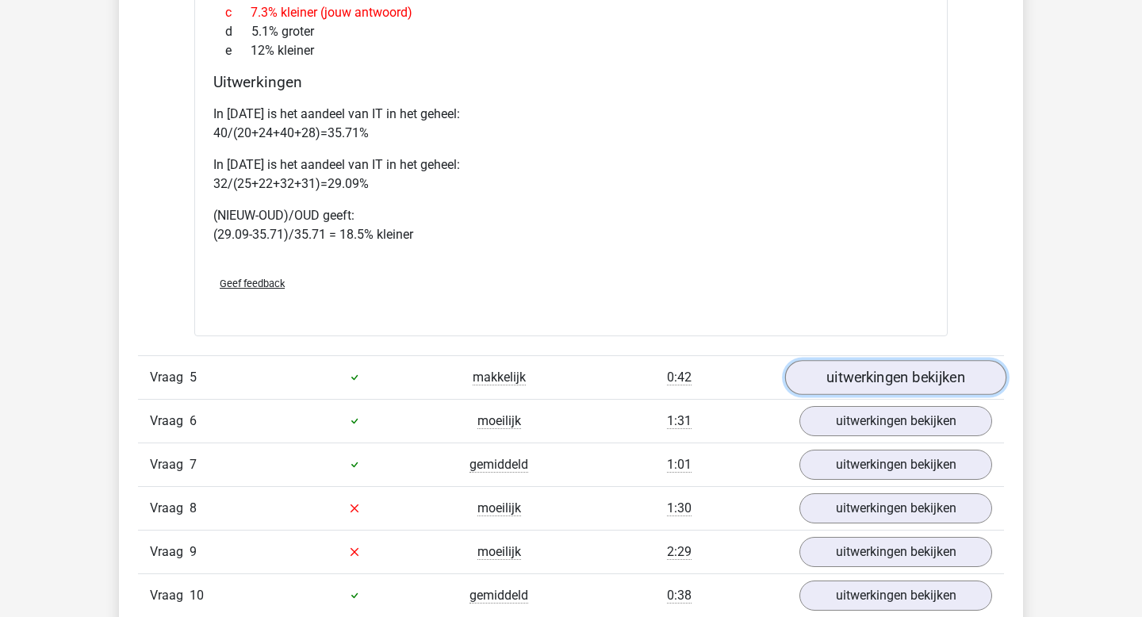
click at [843, 366] on link "uitwerkingen bekijken" at bounding box center [895, 377] width 221 height 35
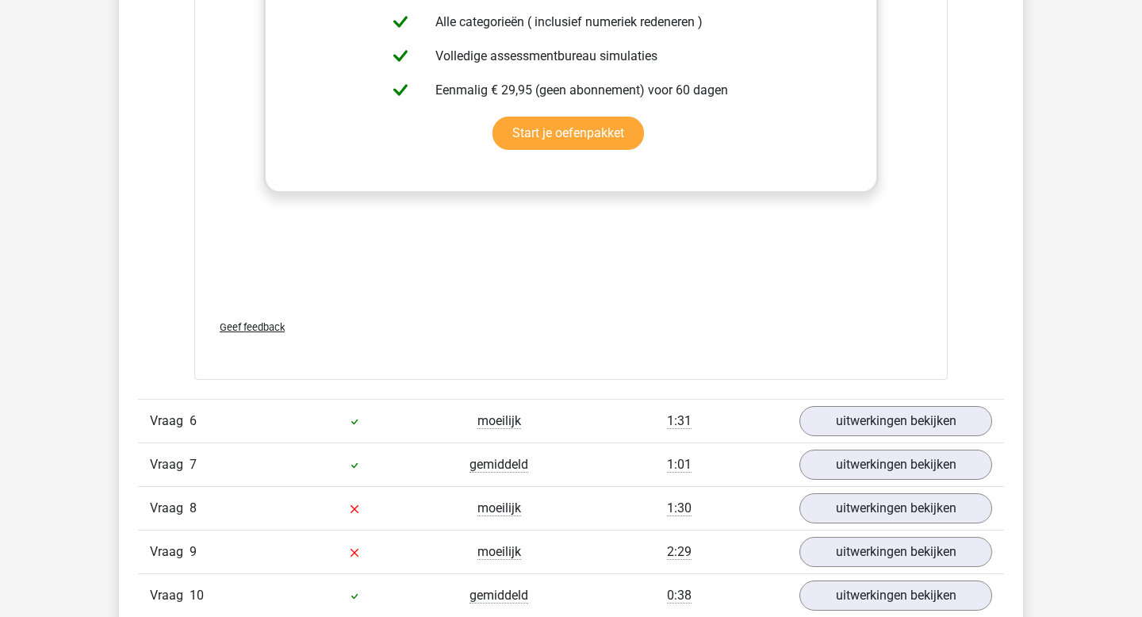
scroll to position [5392, 0]
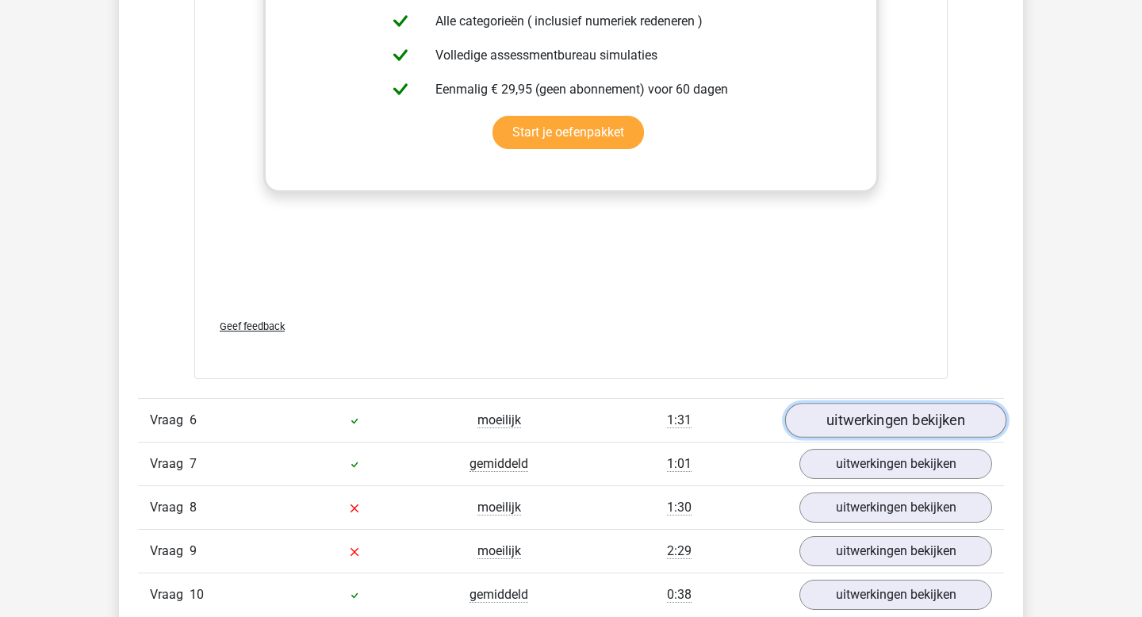
click at [832, 406] on link "uitwerkingen bekijken" at bounding box center [895, 420] width 221 height 35
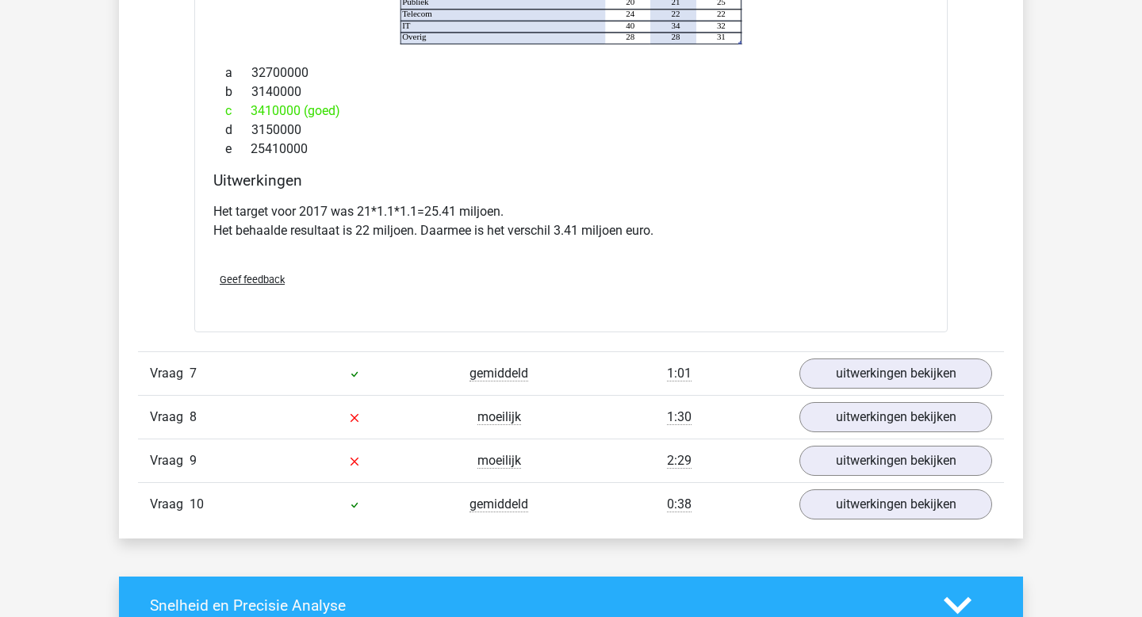
scroll to position [6137, 0]
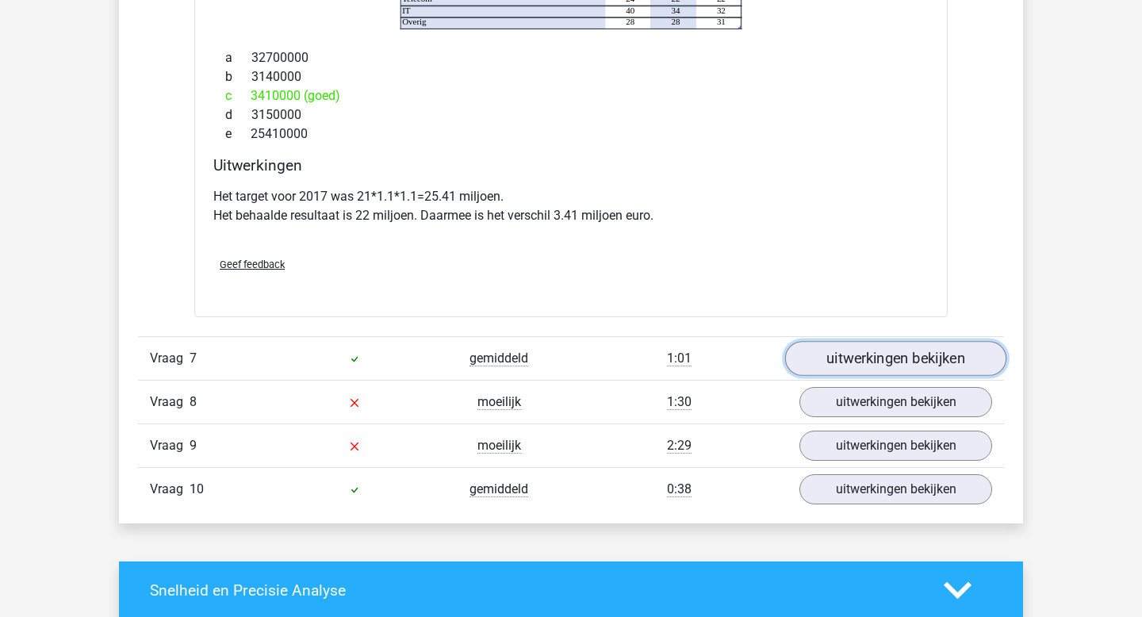
click at [863, 349] on link "uitwerkingen bekijken" at bounding box center [895, 358] width 221 height 35
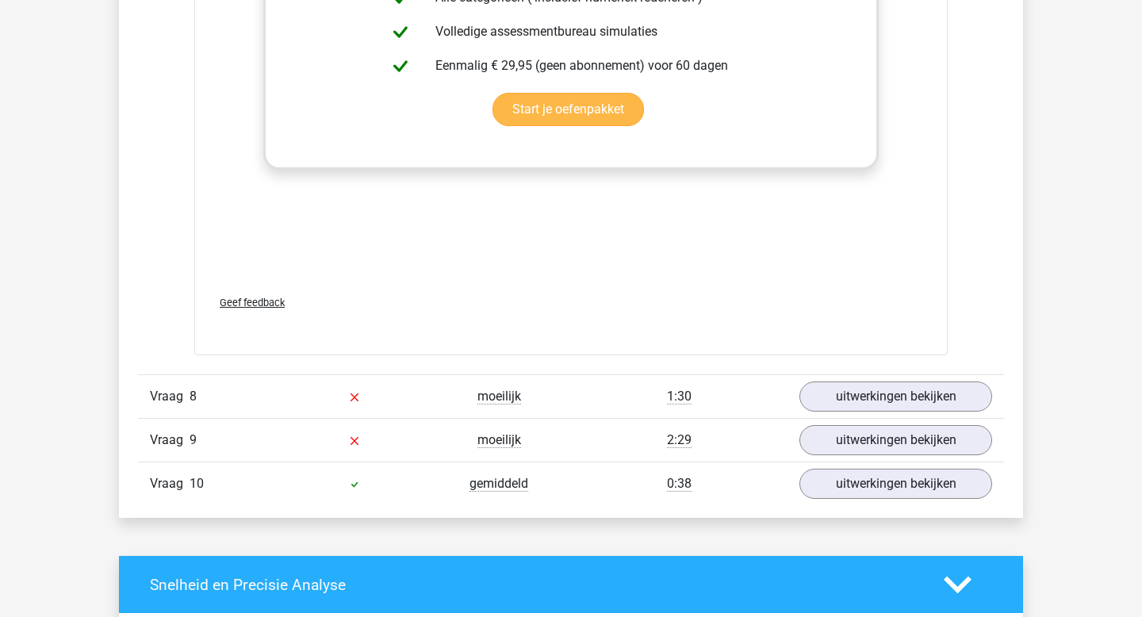
scroll to position [7188, 0]
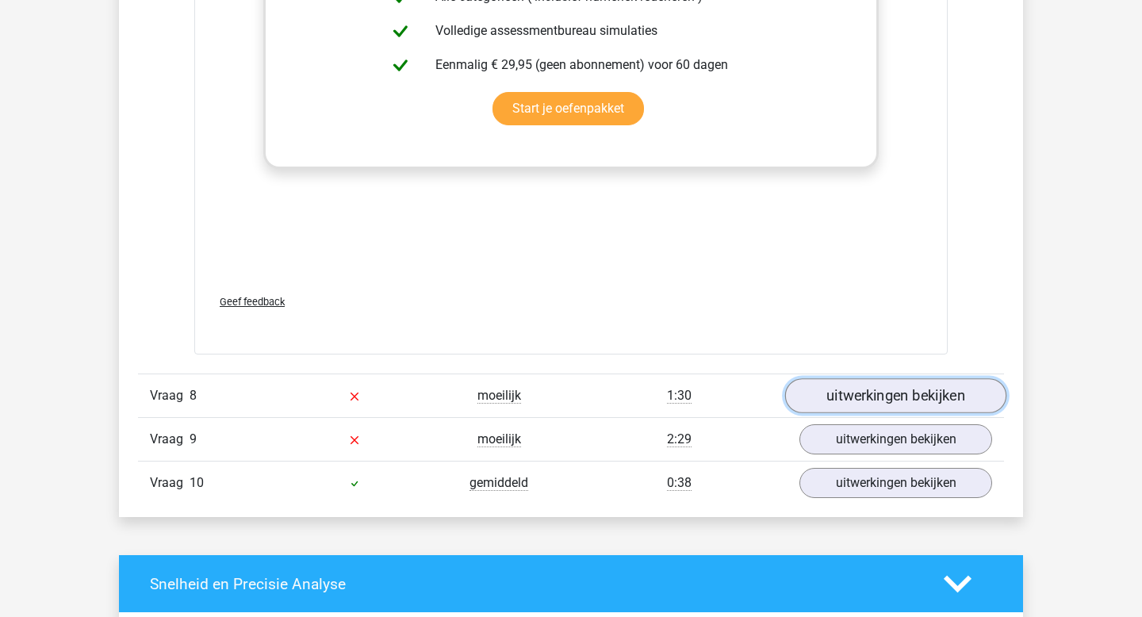
click at [830, 378] on link "uitwerkingen bekijken" at bounding box center [895, 395] width 221 height 35
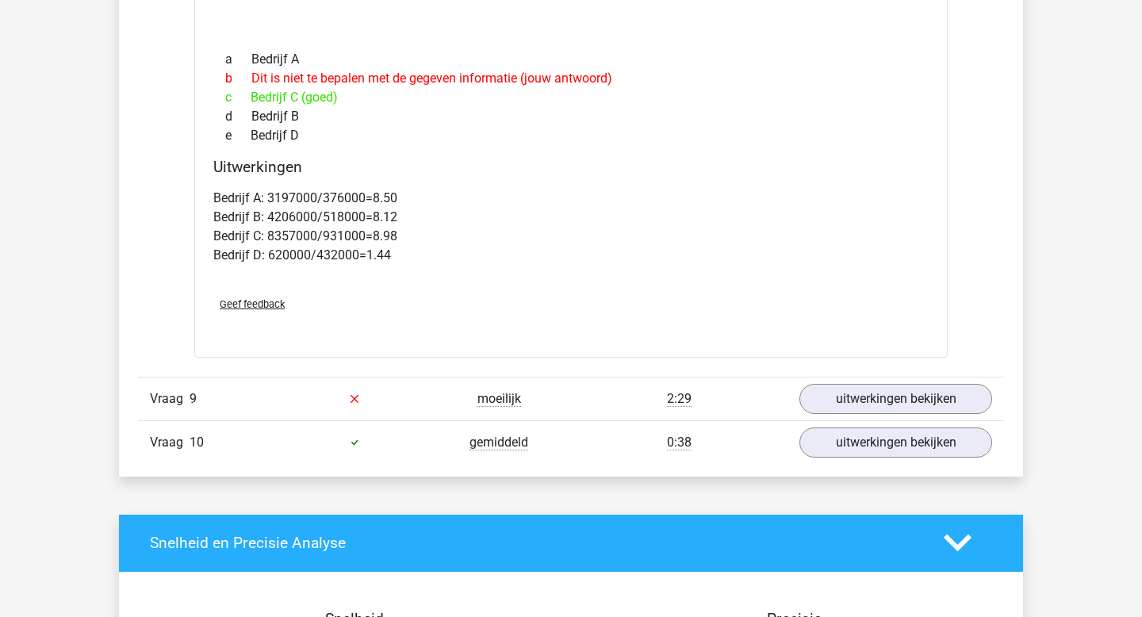
scroll to position [7893, 0]
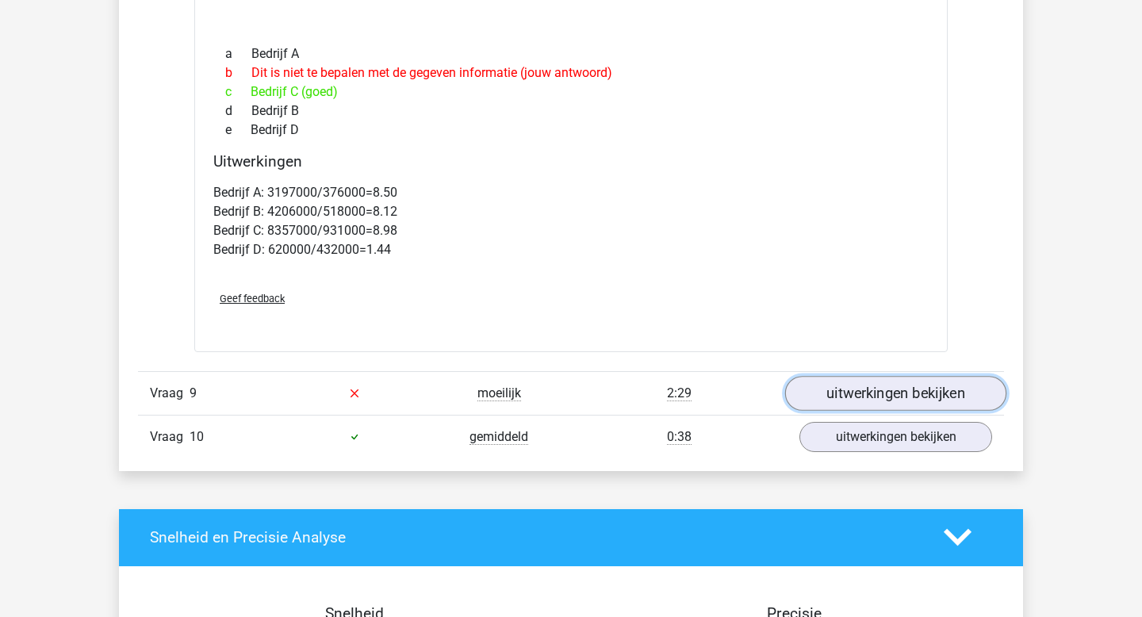
click at [837, 376] on link "uitwerkingen bekijken" at bounding box center [895, 393] width 221 height 35
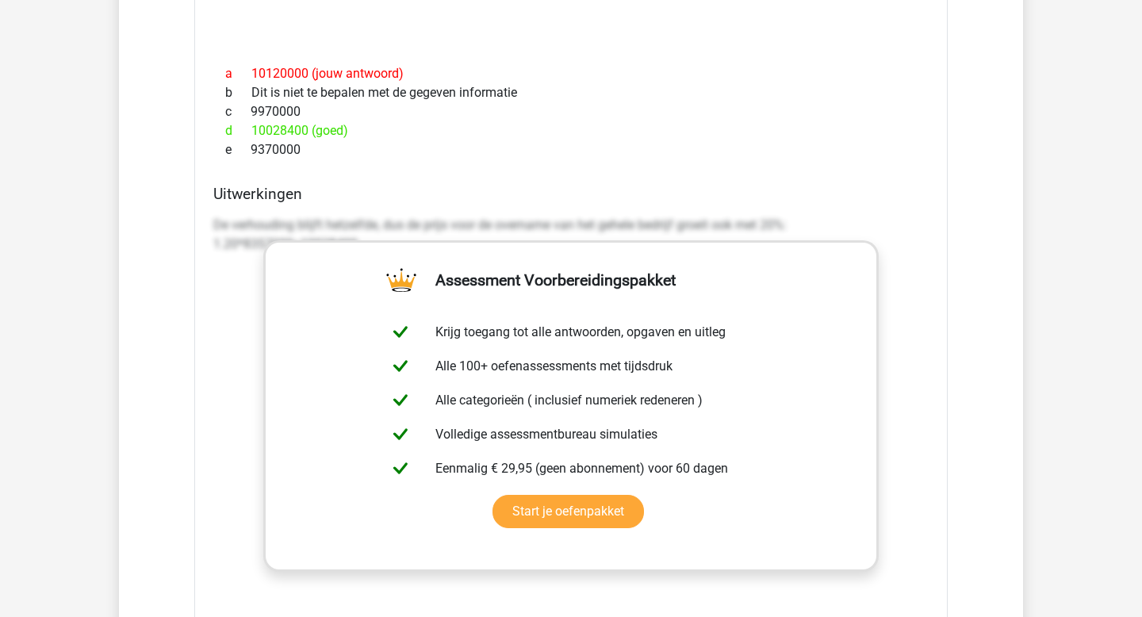
scroll to position [8611, 0]
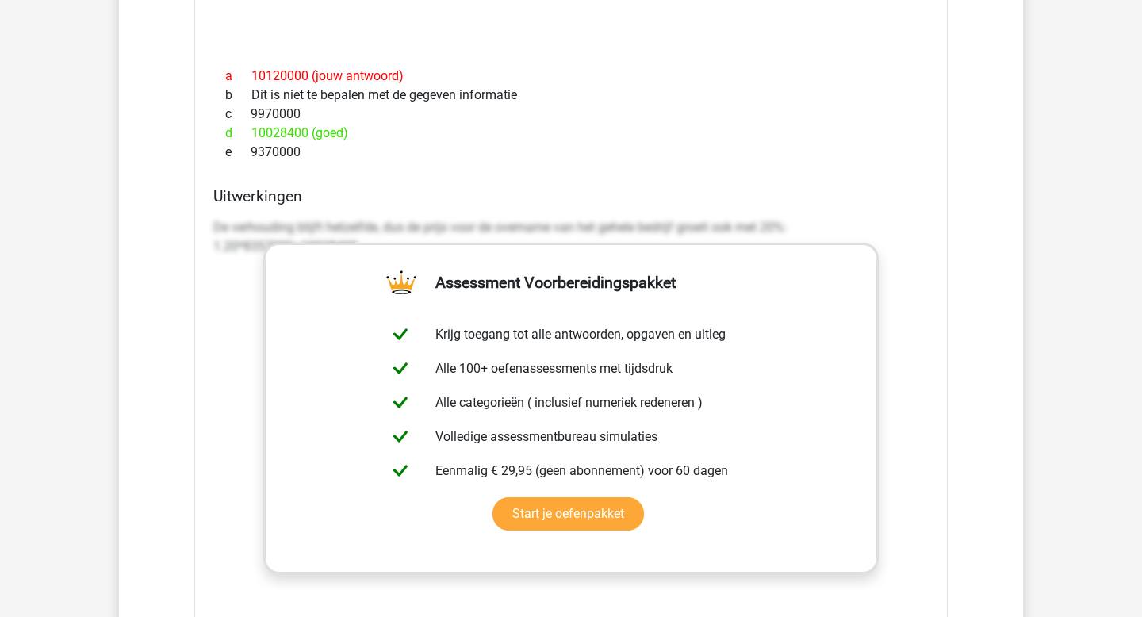
click at [660, 187] on h4 "Uitwerkingen" at bounding box center [570, 196] width 715 height 18
click at [427, 218] on p "De verhouding blijft hetzelfde, dus de prijs voor de overname van het gehele be…" at bounding box center [570, 237] width 715 height 38
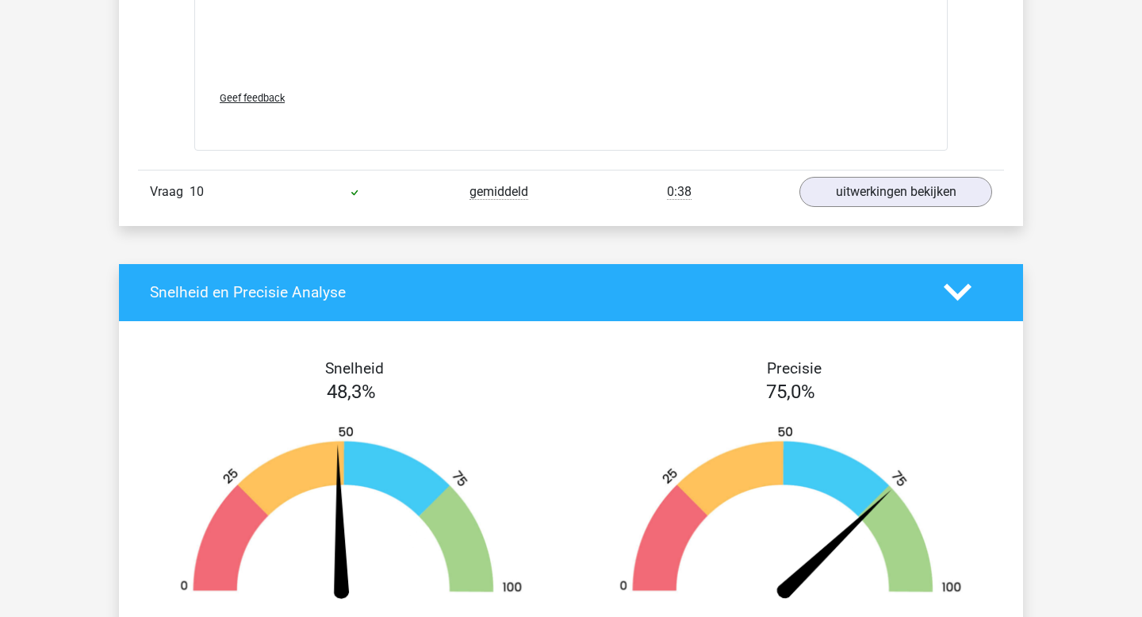
scroll to position [9219, 0]
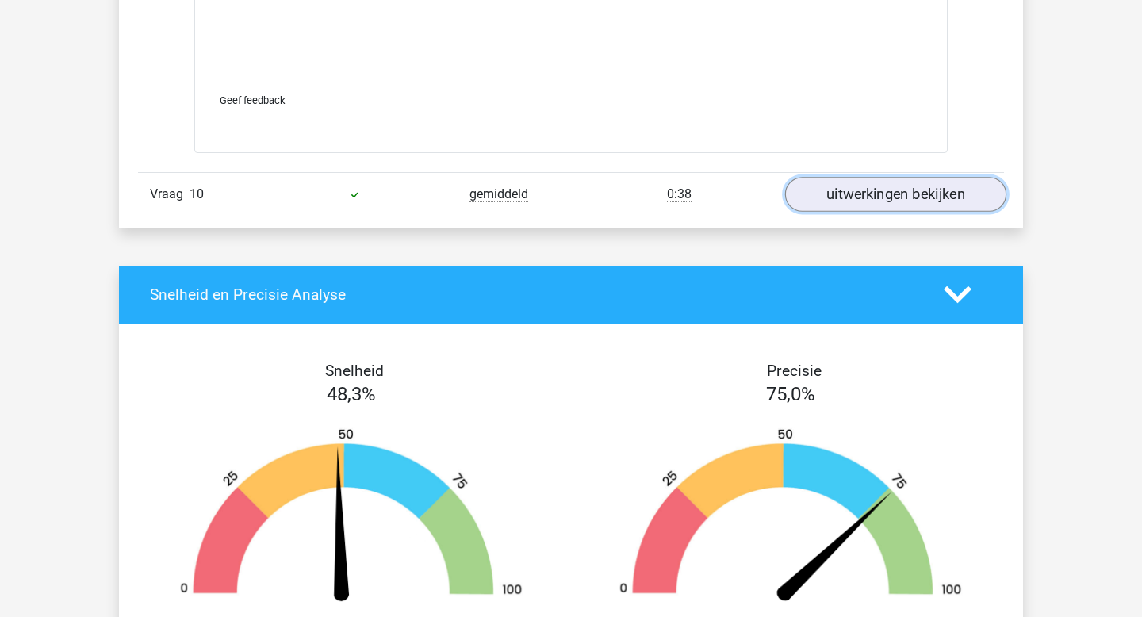
click at [850, 180] on link "uitwerkingen bekijken" at bounding box center [895, 194] width 221 height 35
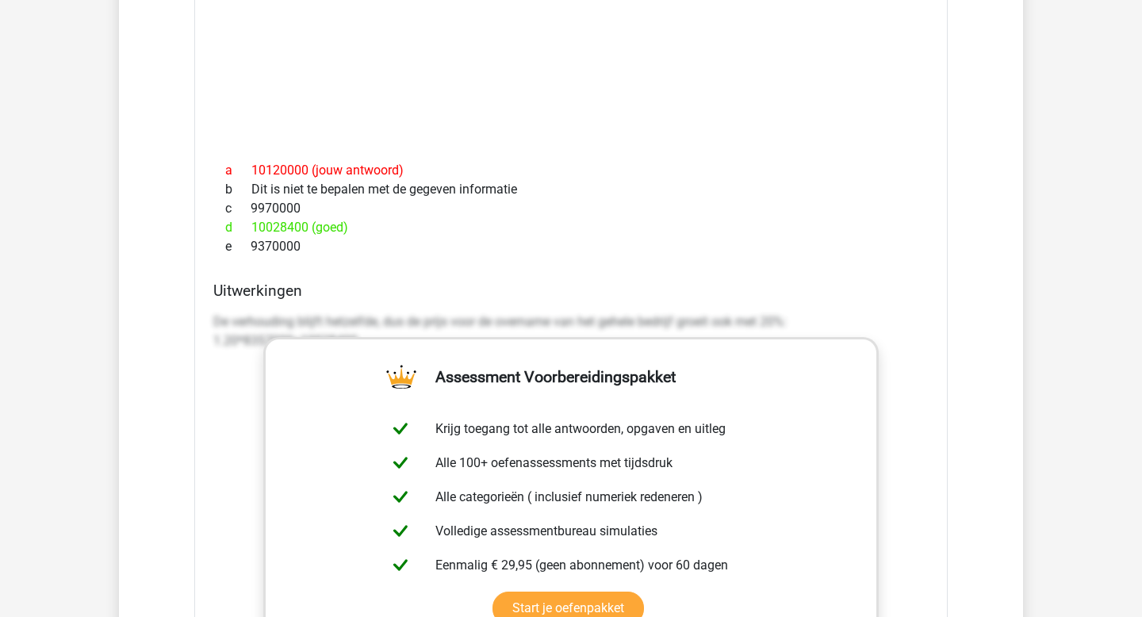
scroll to position [8520, 0]
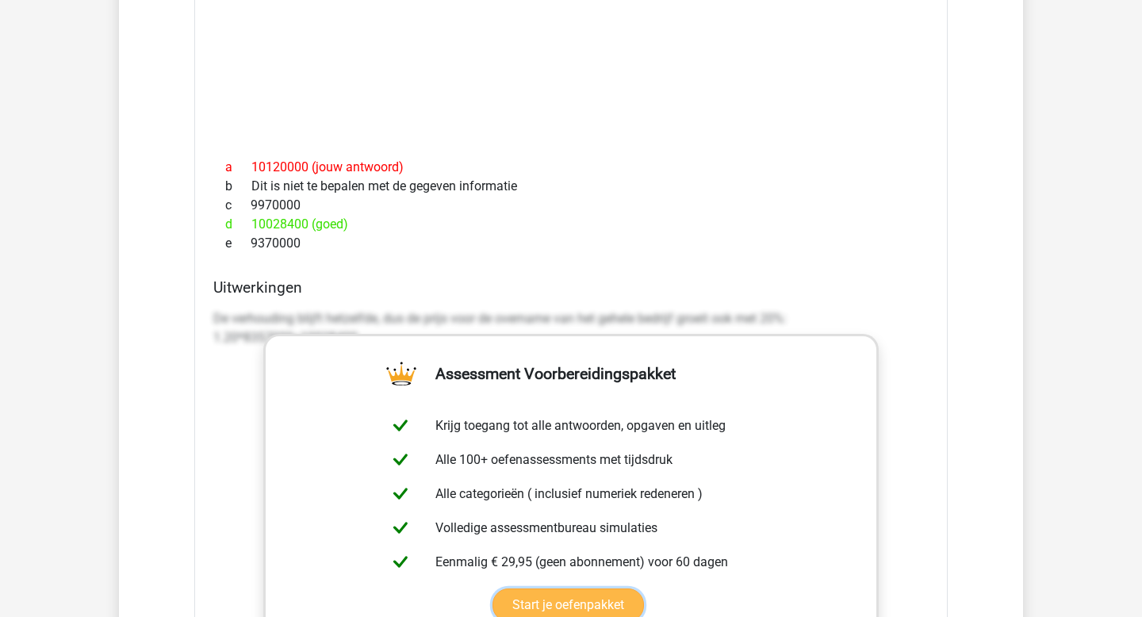
click at [492, 588] on link "Start je oefenpakket" at bounding box center [567, 604] width 151 height 33
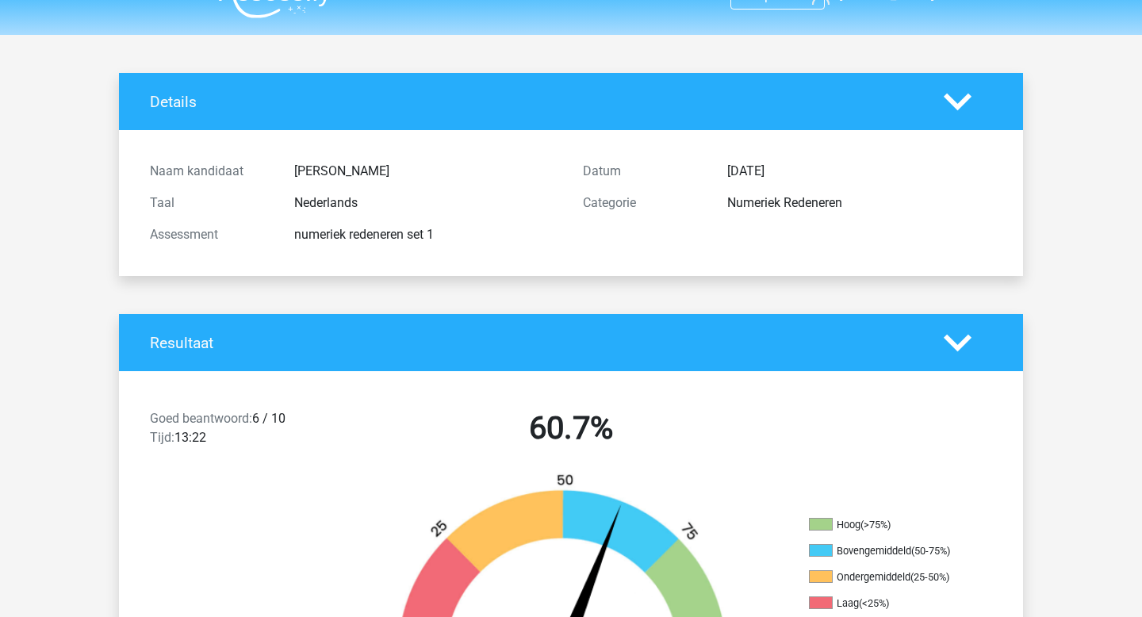
scroll to position [0, 0]
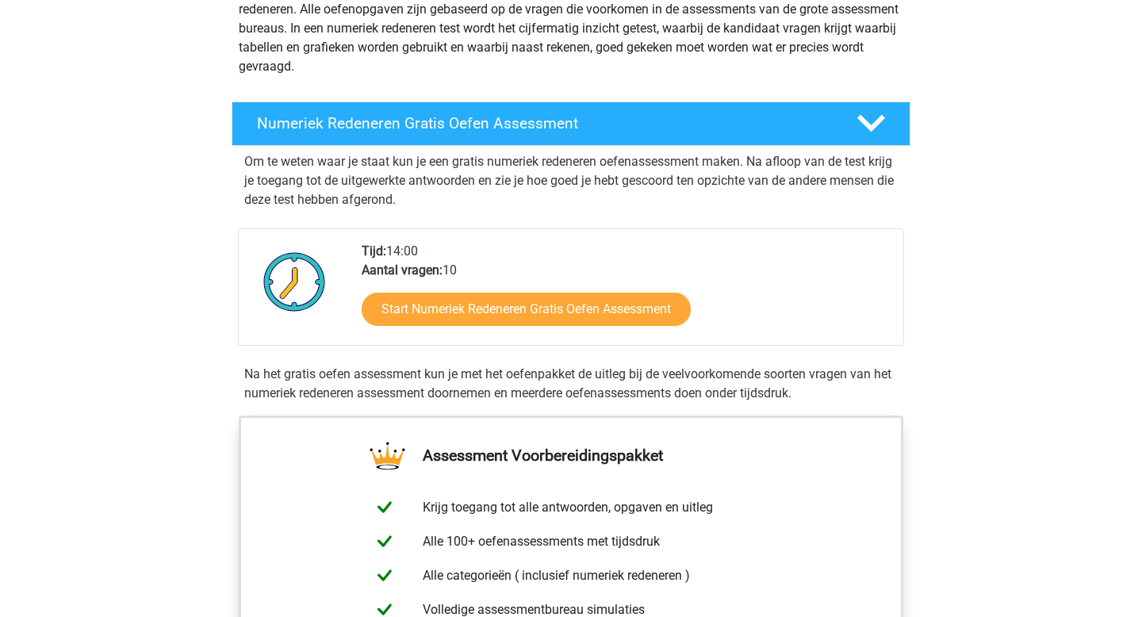
scroll to position [226, 0]
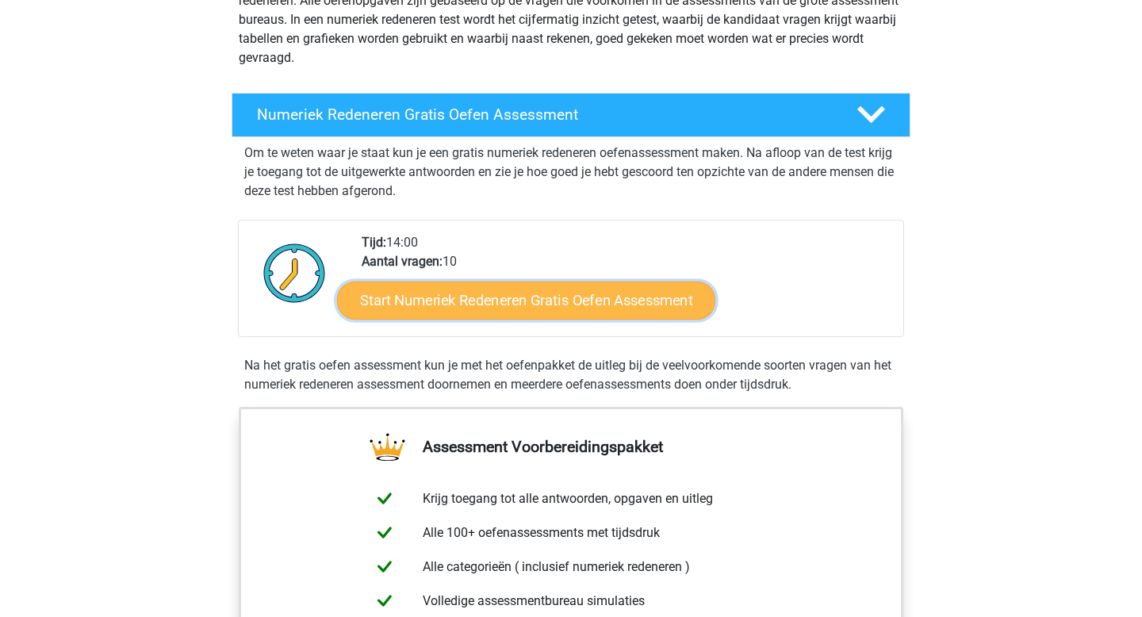
click at [537, 293] on link "Start Numeriek Redeneren Gratis Oefen Assessment" at bounding box center [526, 300] width 378 height 38
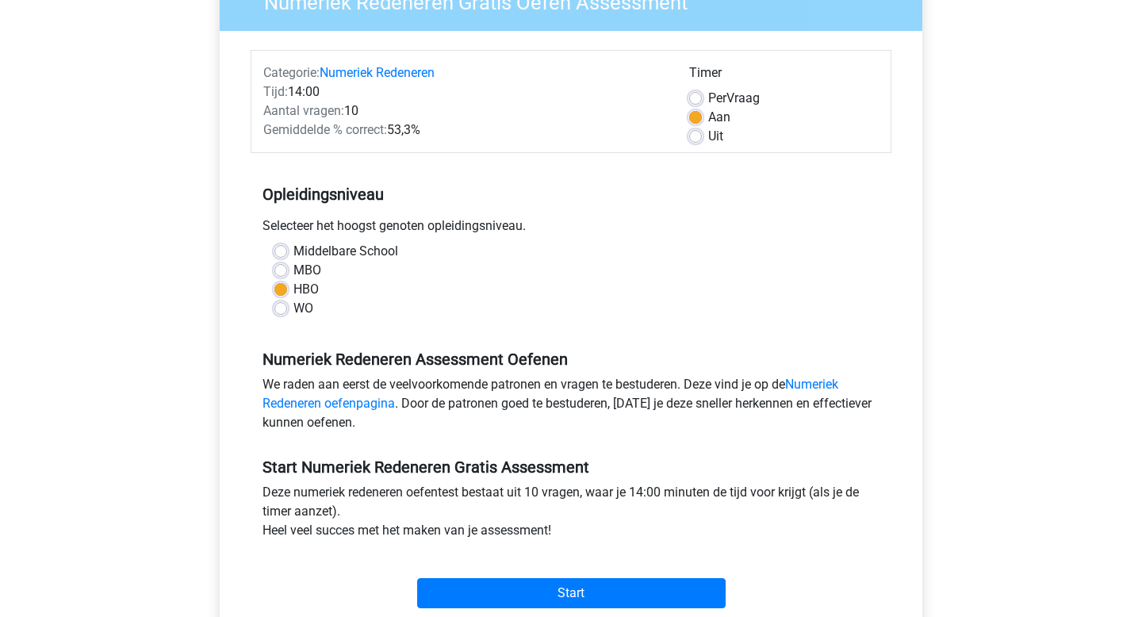
scroll to position [273, 0]
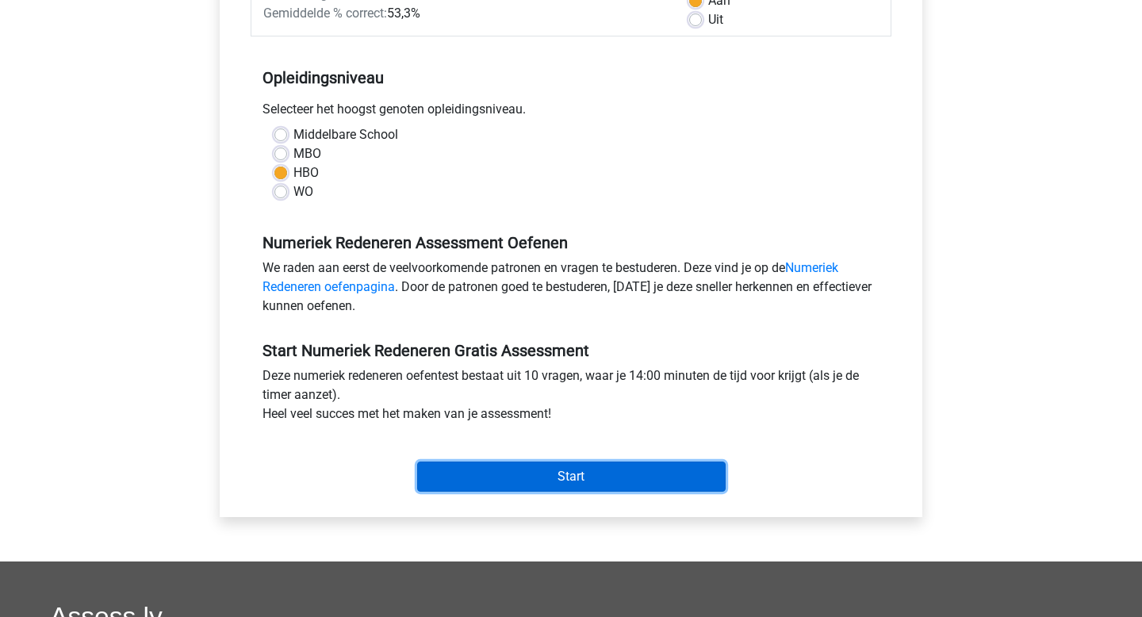
click at [550, 477] on input "Start" at bounding box center [571, 476] width 308 height 30
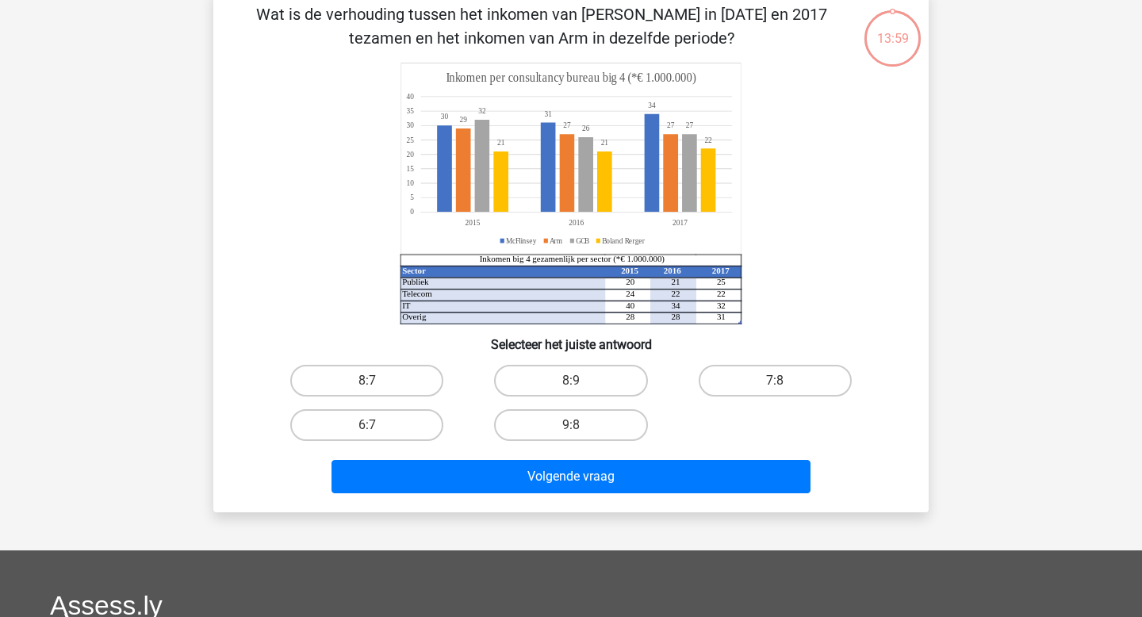
scroll to position [133, 0]
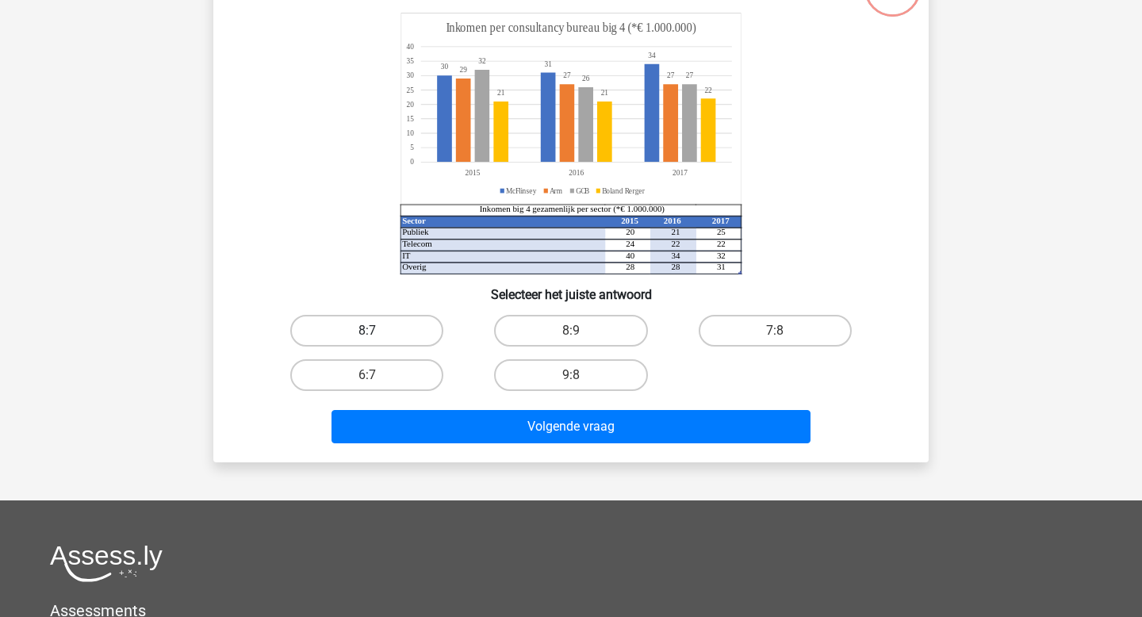
click at [336, 332] on label "8:7" at bounding box center [366, 331] width 153 height 32
click at [367, 332] on input "8:7" at bounding box center [372, 336] width 10 height 10
radio input "true"
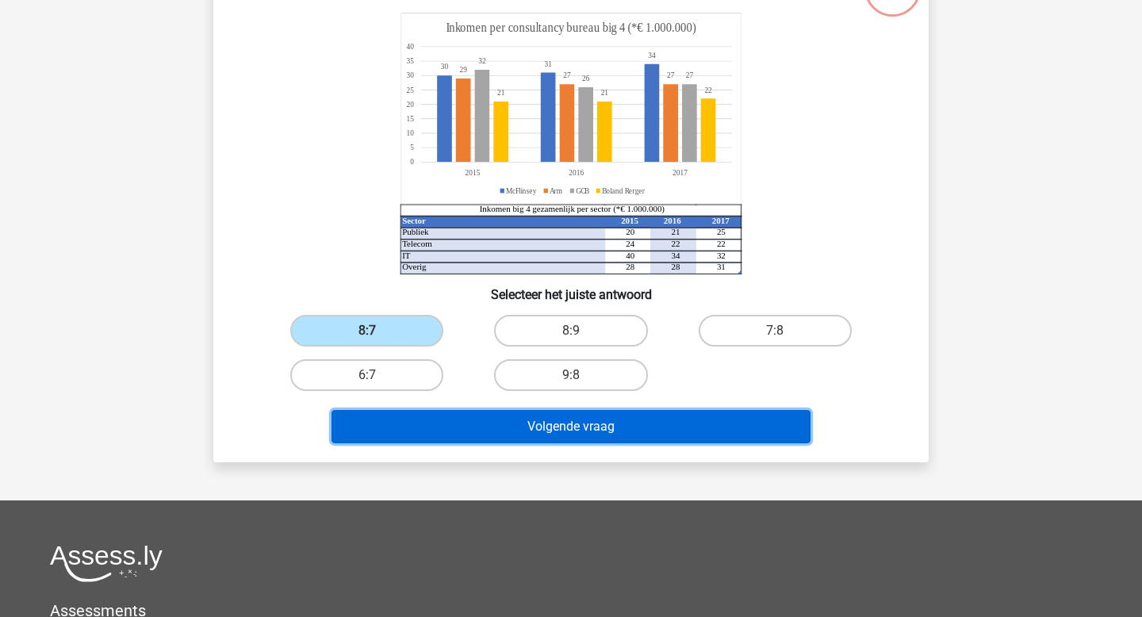
click at [512, 424] on button "Volgende vraag" at bounding box center [571, 426] width 480 height 33
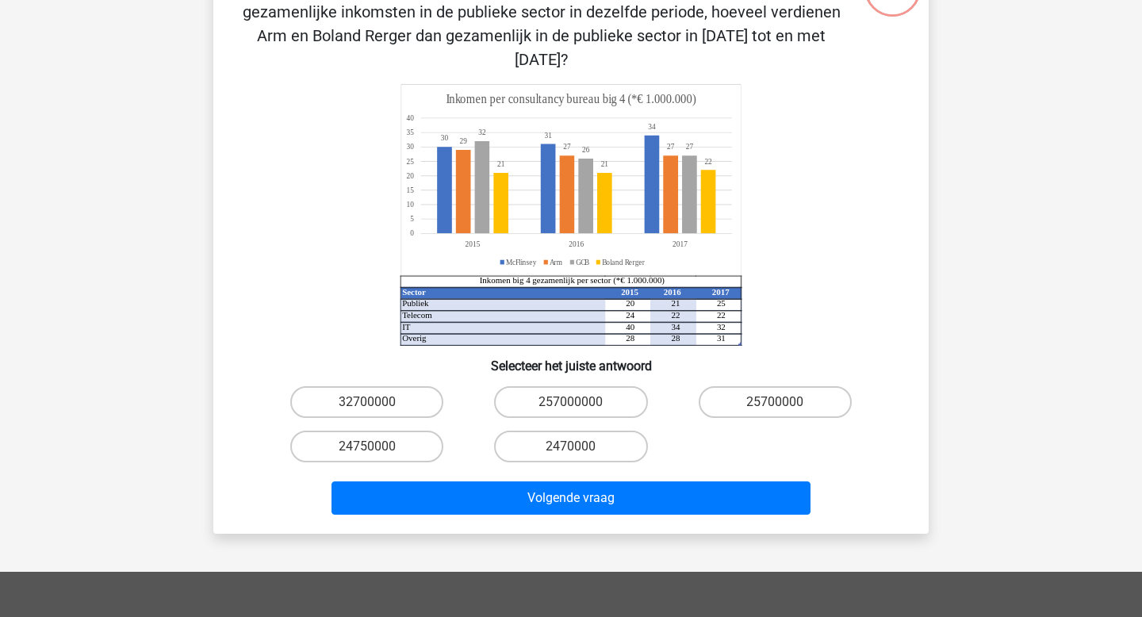
scroll to position [73, 0]
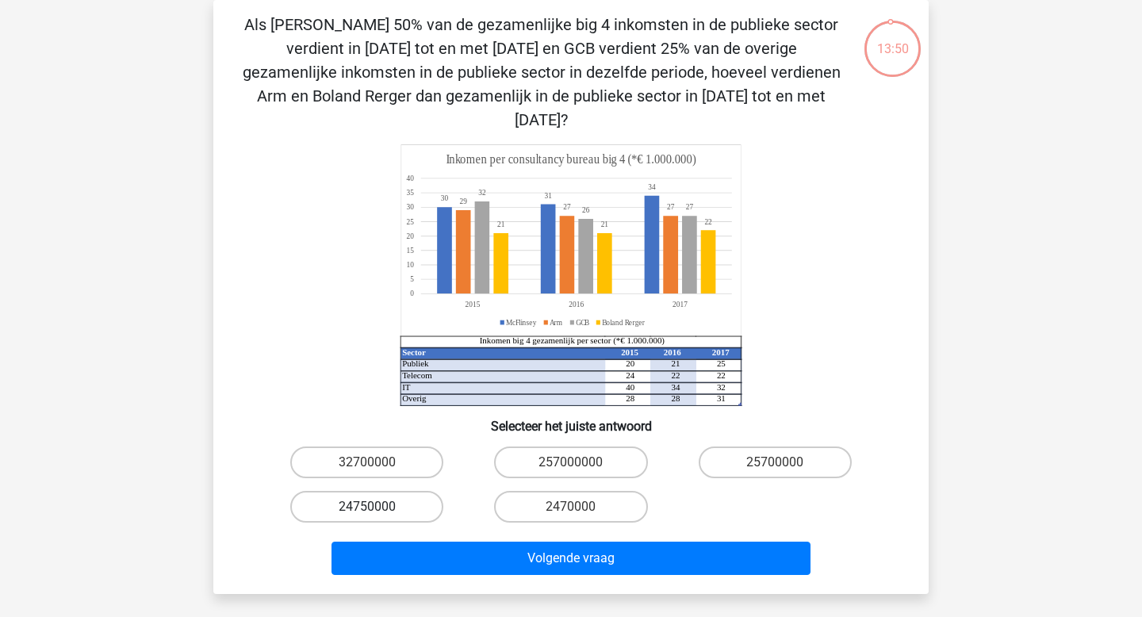
click at [387, 491] on label "24750000" at bounding box center [366, 507] width 153 height 32
click at [377, 507] on input "24750000" at bounding box center [372, 512] width 10 height 10
radio input "true"
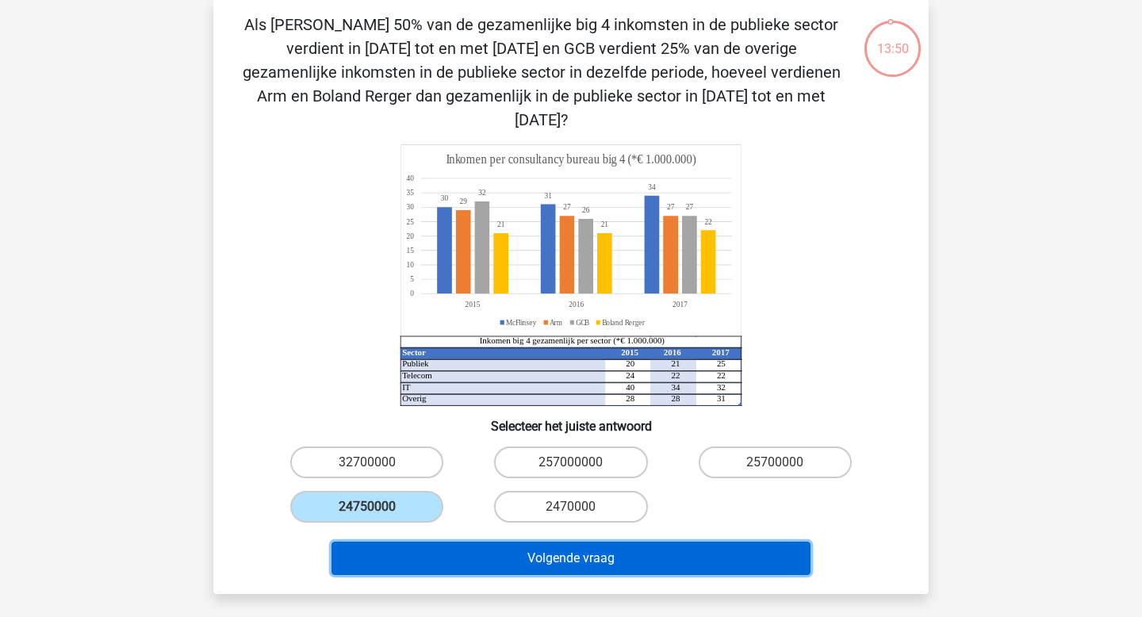
click at [491, 542] on button "Volgende vraag" at bounding box center [571, 558] width 480 height 33
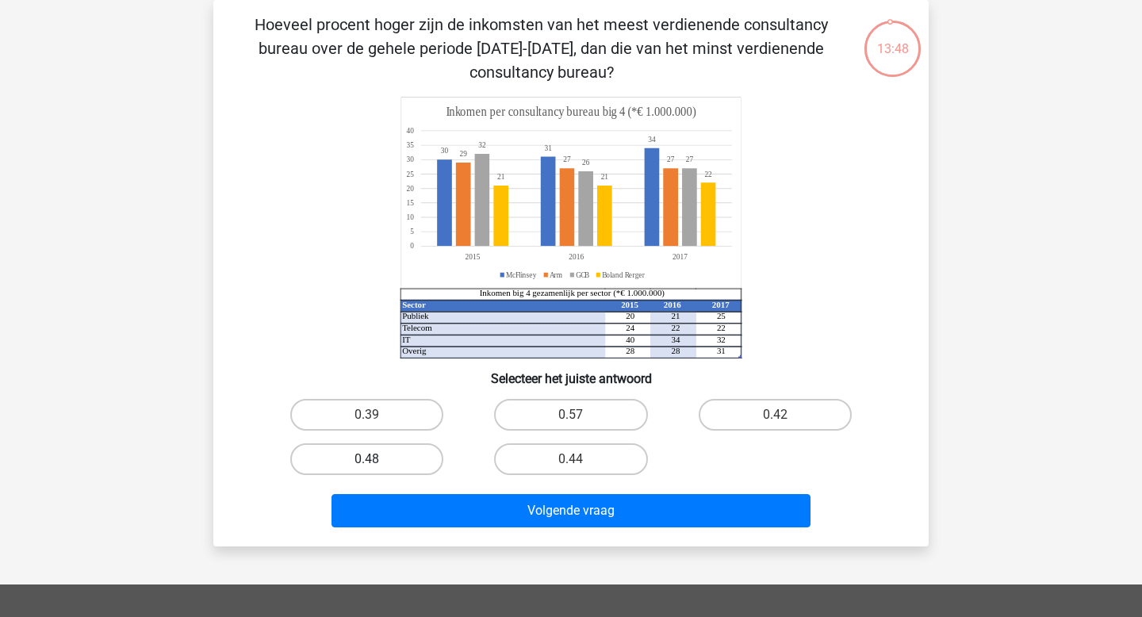
click at [400, 458] on label "0.48" at bounding box center [366, 459] width 153 height 32
click at [377, 459] on input "0.48" at bounding box center [372, 464] width 10 height 10
radio input "true"
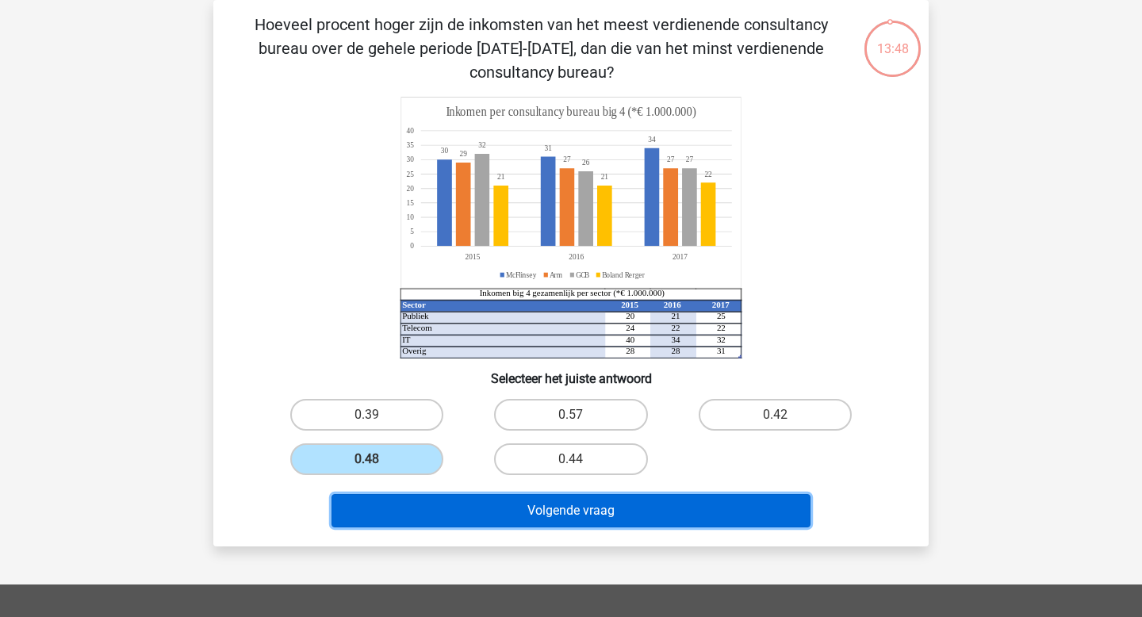
click at [536, 516] on button "Volgende vraag" at bounding box center [571, 510] width 480 height 33
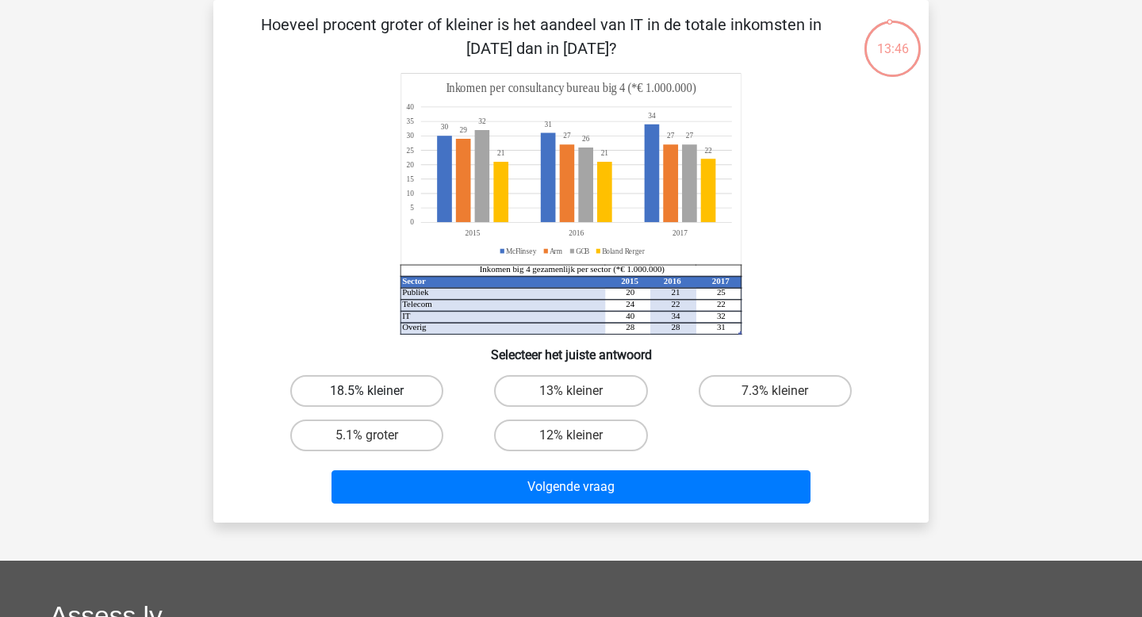
click at [388, 388] on label "18.5% kleiner" at bounding box center [366, 391] width 153 height 32
click at [377, 391] on input "18.5% kleiner" at bounding box center [372, 396] width 10 height 10
radio input "true"
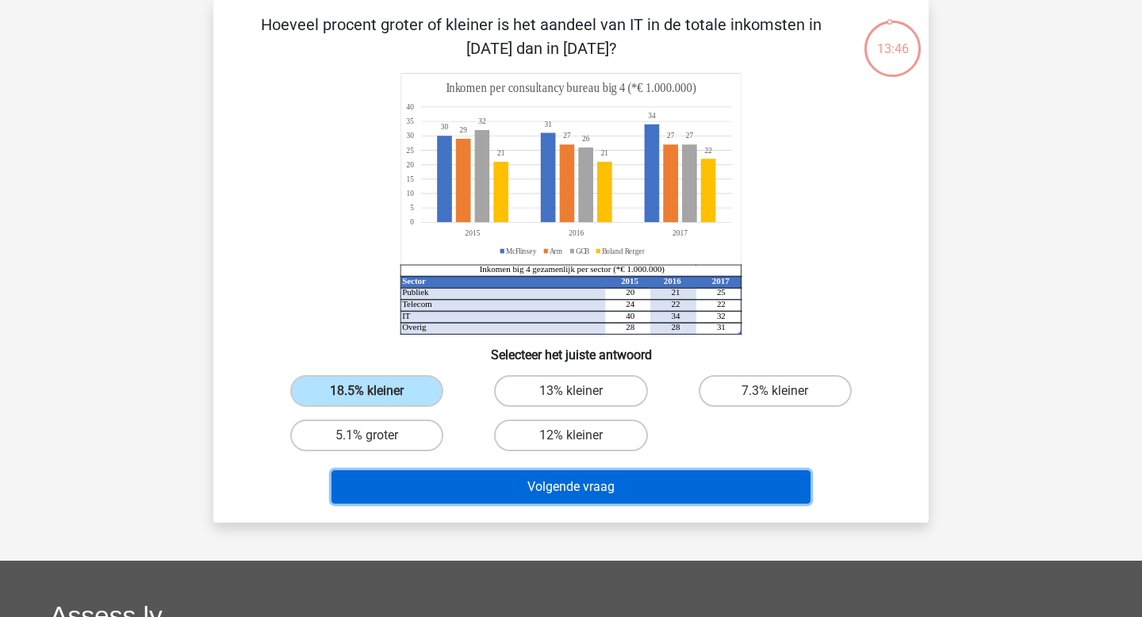
click at [523, 483] on button "Volgende vraag" at bounding box center [571, 486] width 480 height 33
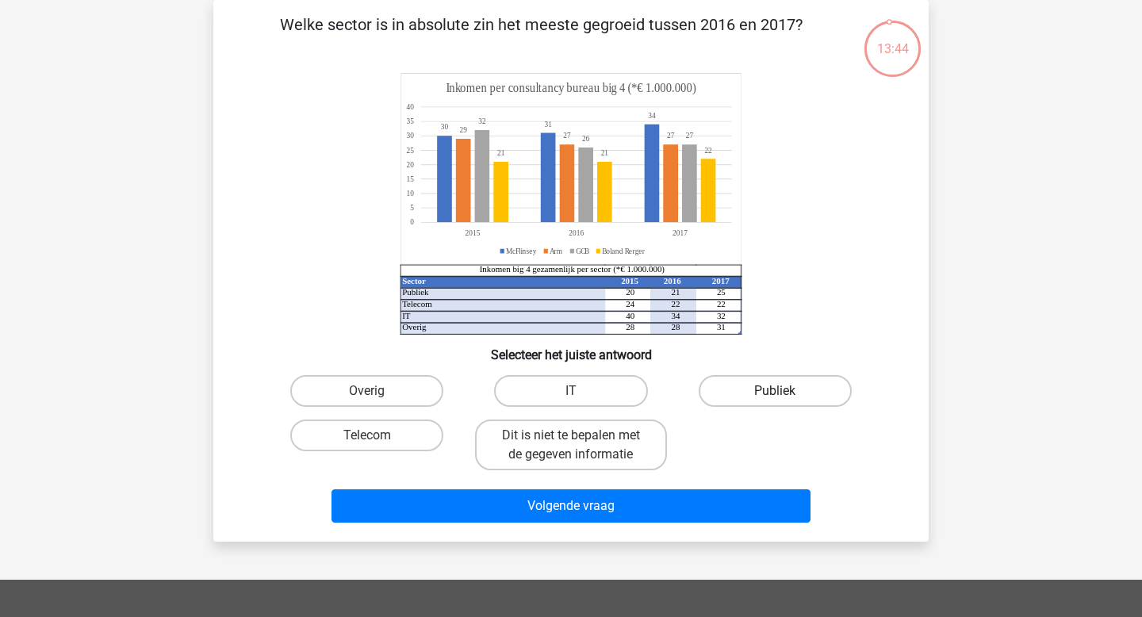
click at [751, 388] on label "Publiek" at bounding box center [775, 391] width 153 height 32
click at [775, 391] on input "Publiek" at bounding box center [780, 396] width 10 height 10
radio input "true"
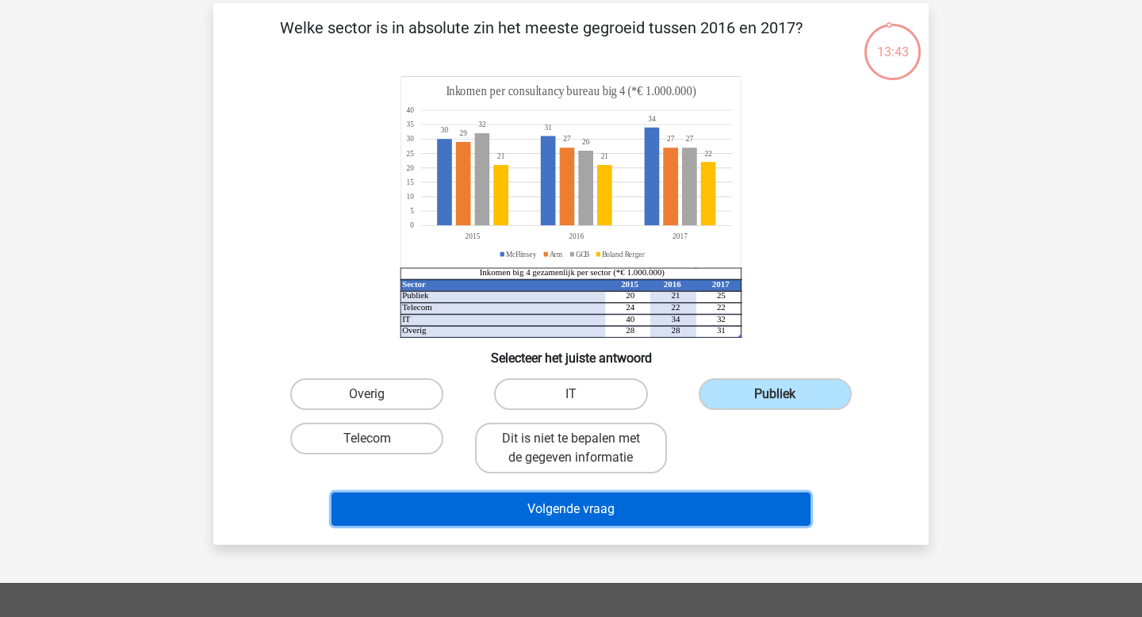
click at [679, 498] on button "Volgende vraag" at bounding box center [571, 508] width 480 height 33
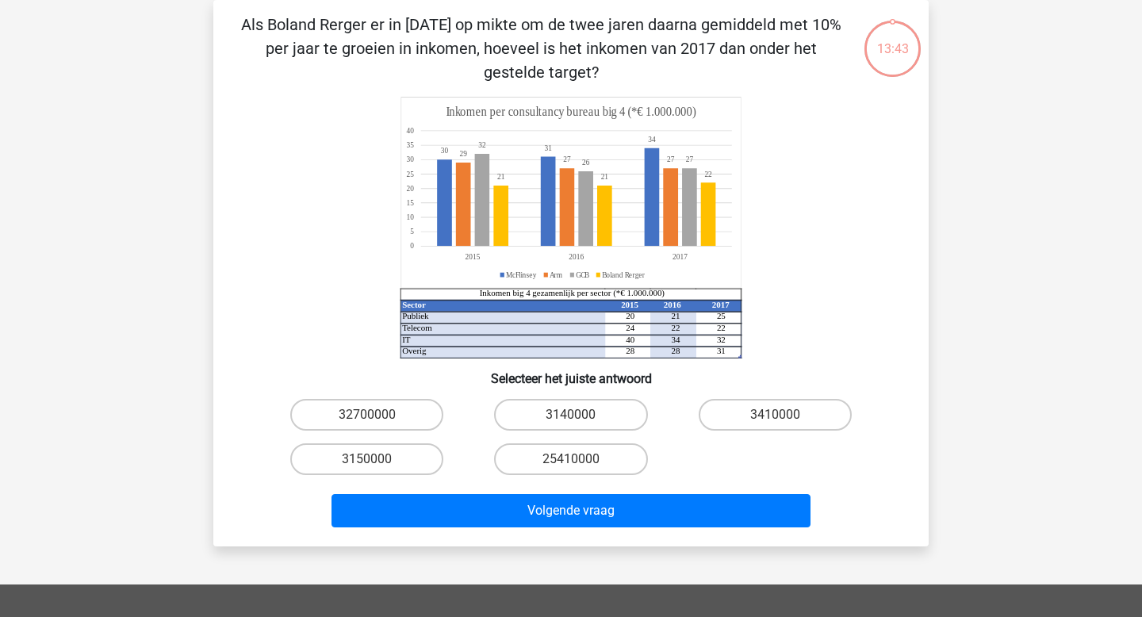
scroll to position [77, 0]
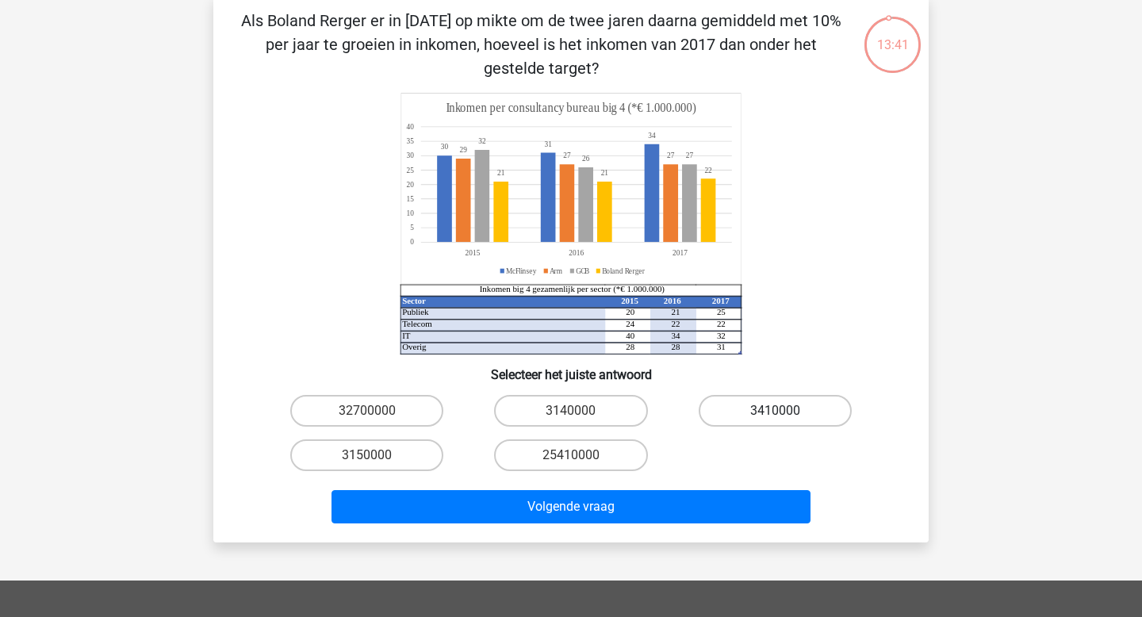
click at [748, 416] on label "3410000" at bounding box center [775, 411] width 153 height 32
click at [775, 416] on input "3410000" at bounding box center [780, 416] width 10 height 10
radio input "true"
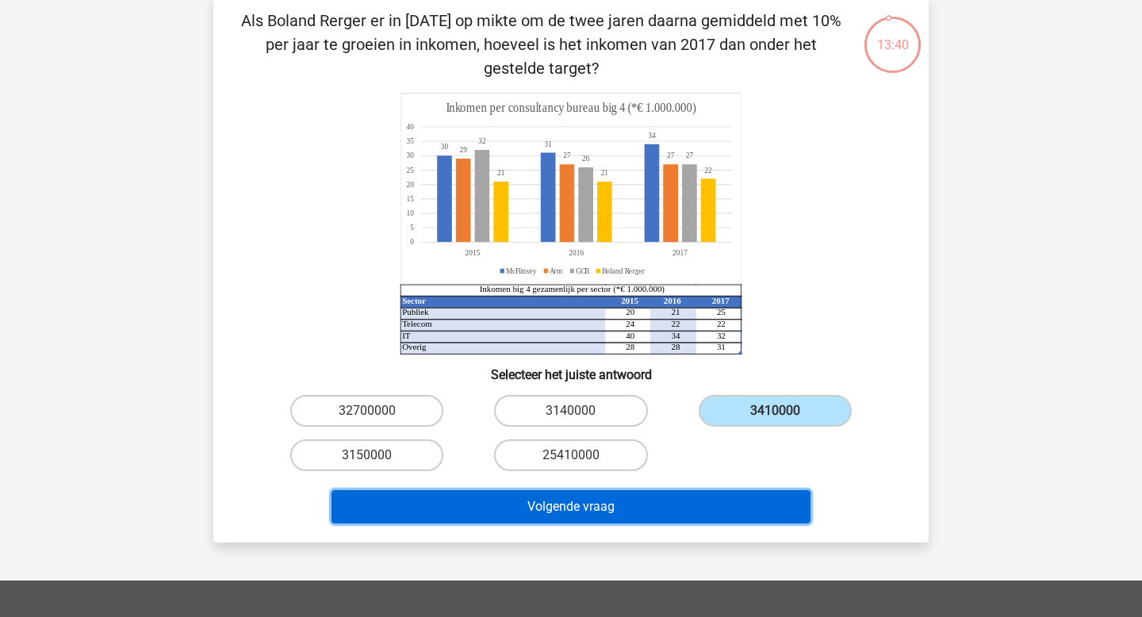
click at [679, 494] on button "Volgende vraag" at bounding box center [571, 506] width 480 height 33
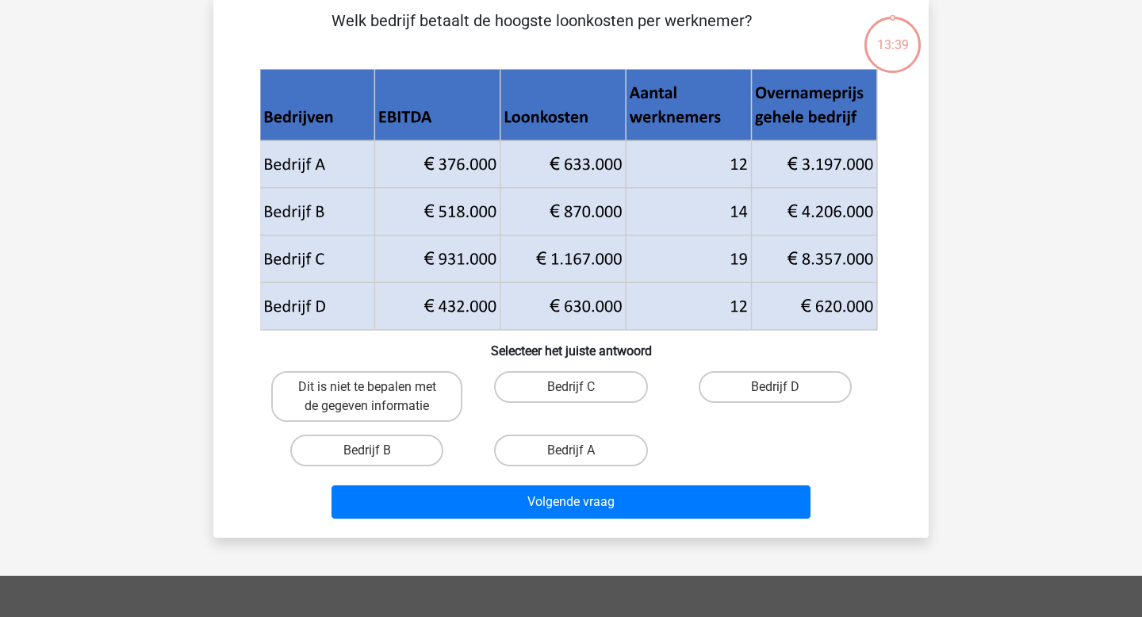
scroll to position [73, 0]
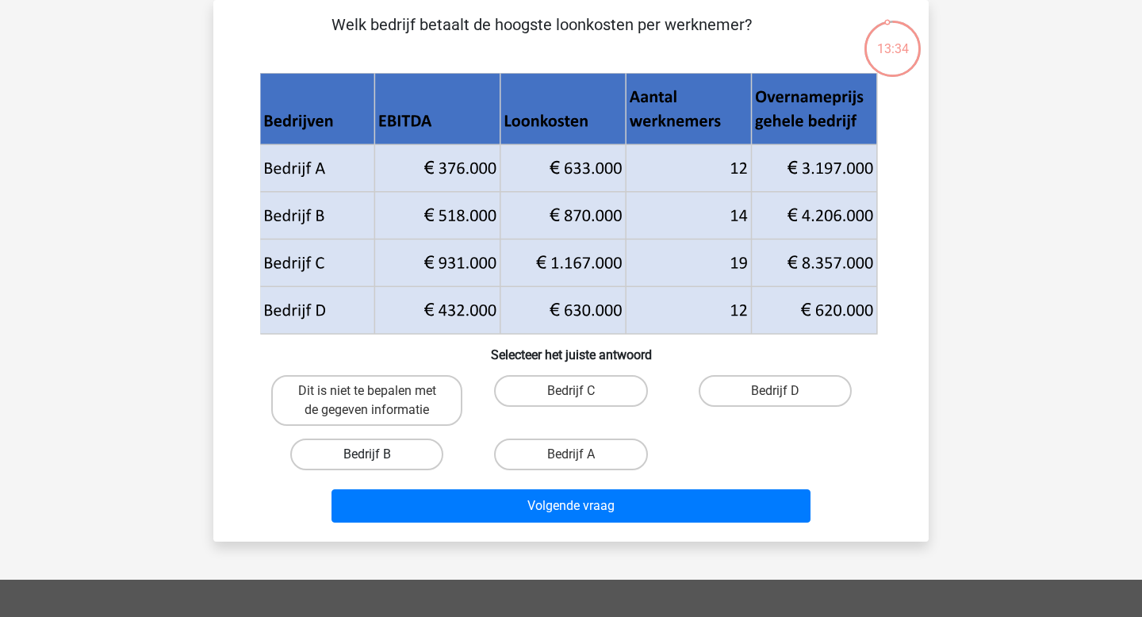
click at [401, 449] on label "Bedrijf B" at bounding box center [366, 454] width 153 height 32
click at [377, 454] on input "Bedrijf B" at bounding box center [372, 459] width 10 height 10
radio input "true"
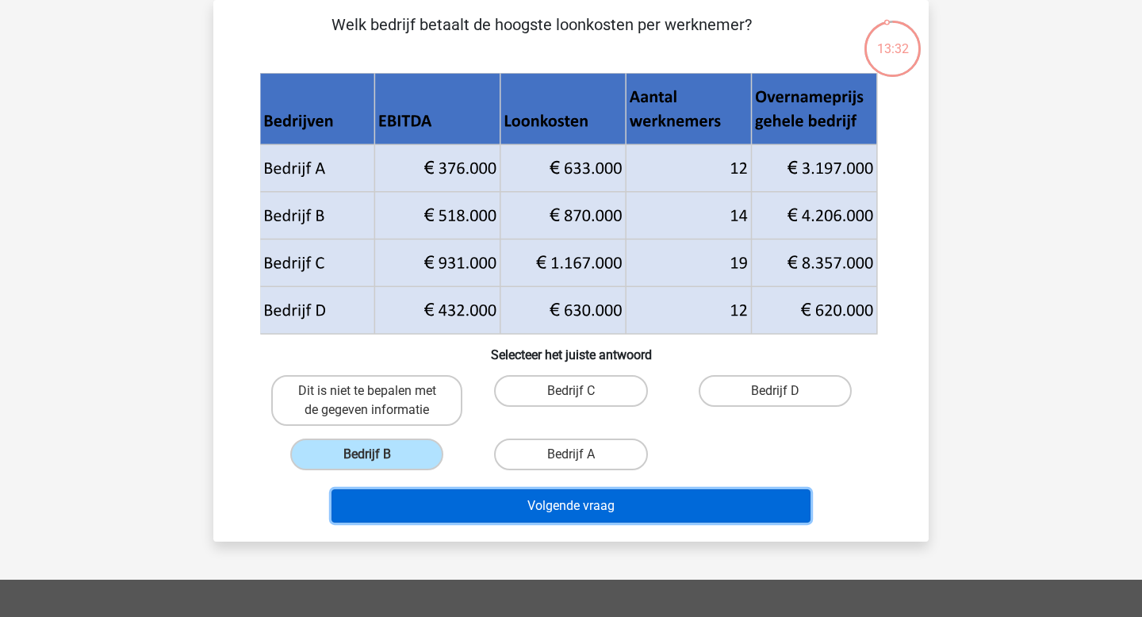
click at [561, 506] on button "Volgende vraag" at bounding box center [571, 505] width 480 height 33
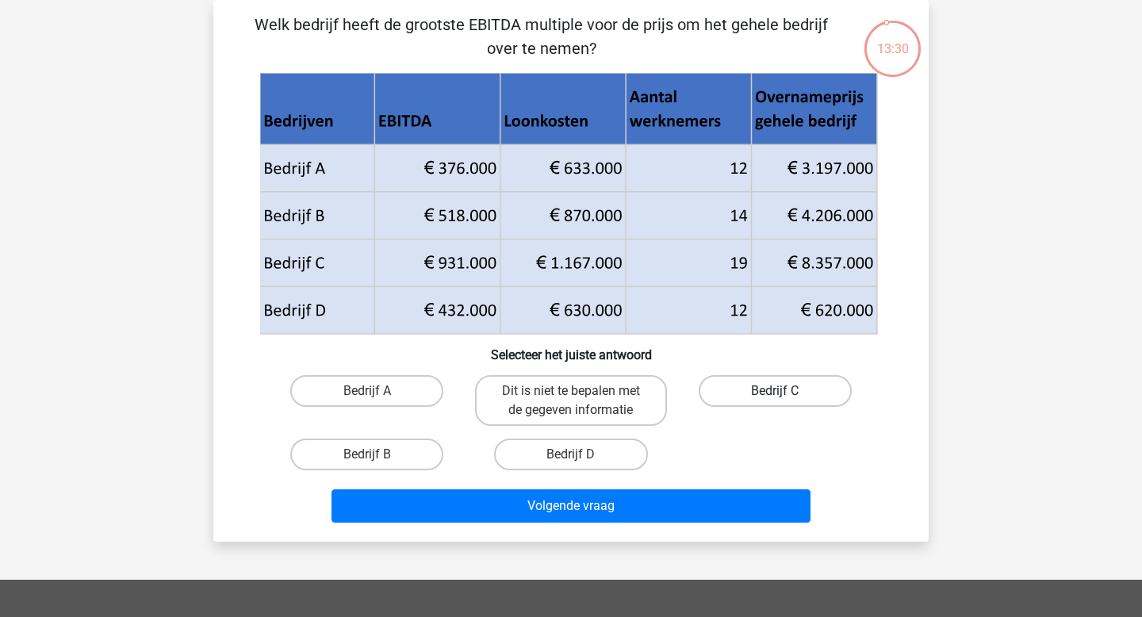
click at [767, 384] on label "Bedrijf C" at bounding box center [775, 391] width 153 height 32
click at [775, 391] on input "Bedrijf C" at bounding box center [780, 396] width 10 height 10
radio input "true"
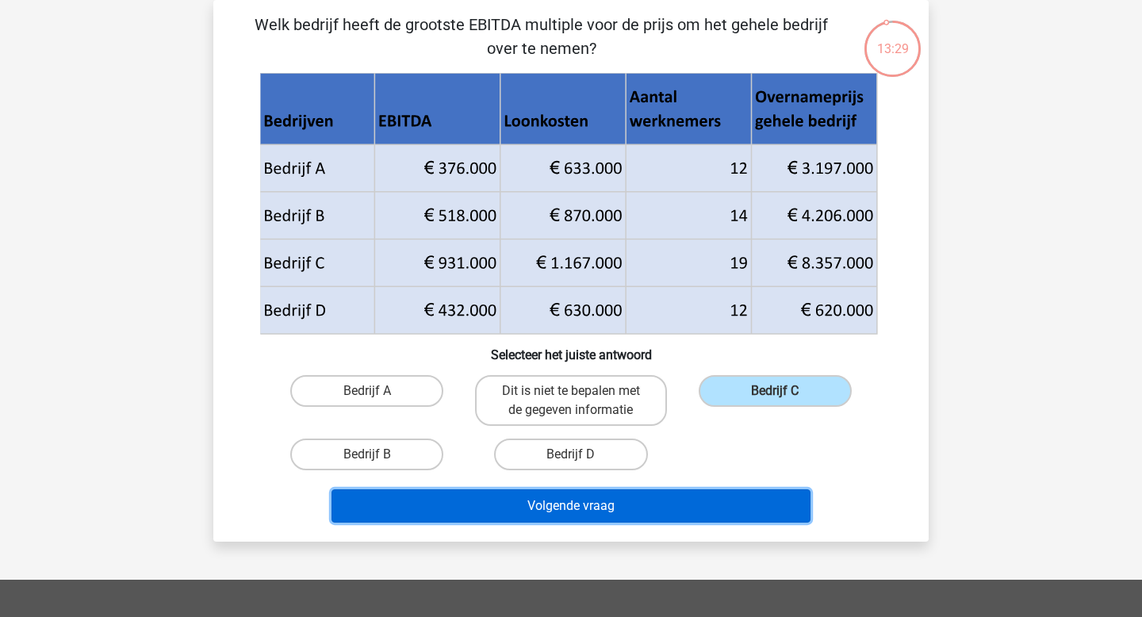
click at [636, 501] on button "Volgende vraag" at bounding box center [571, 505] width 480 height 33
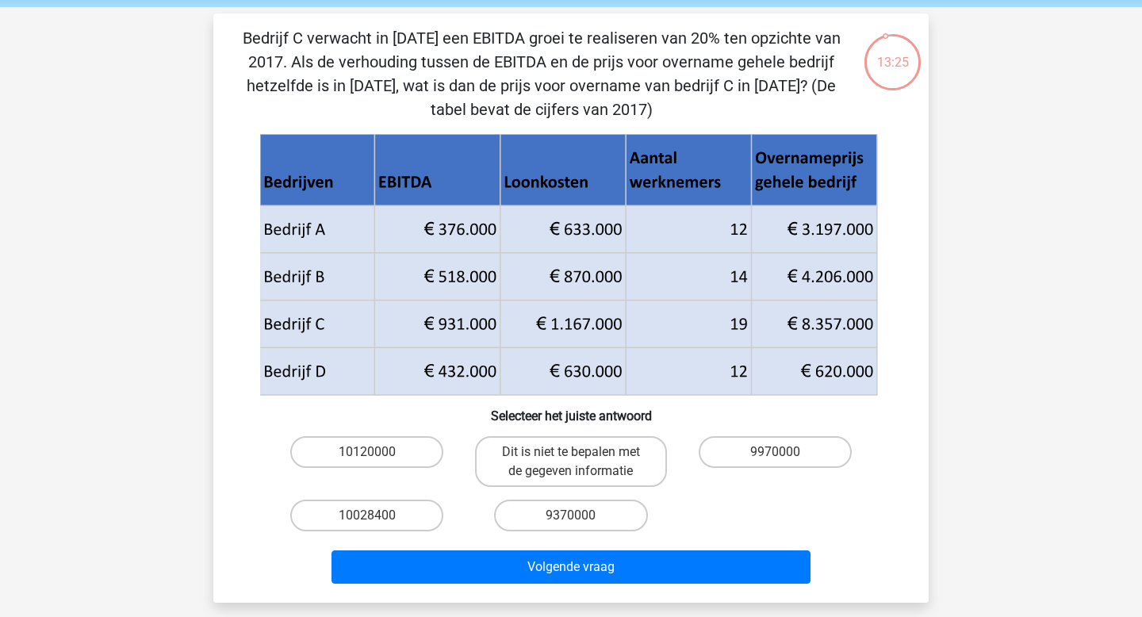
scroll to position [63, 0]
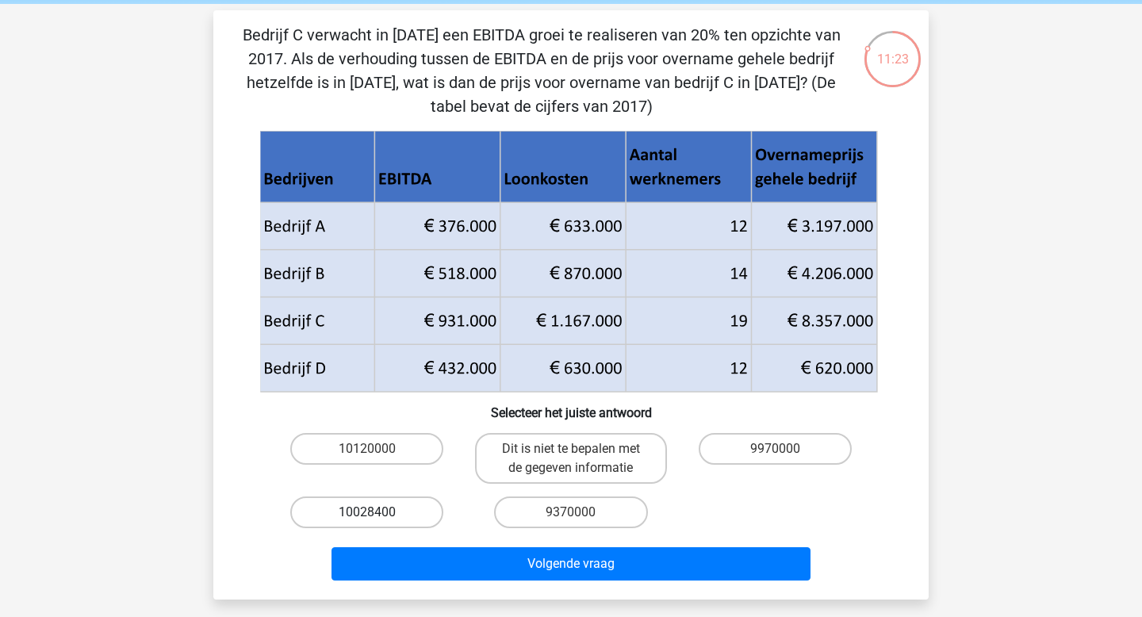
click at [419, 516] on label "10028400" at bounding box center [366, 512] width 153 height 32
click at [377, 516] on input "10028400" at bounding box center [372, 517] width 10 height 10
radio input "true"
click at [542, 580] on div "Volgende vraag" at bounding box center [571, 567] width 612 height 40
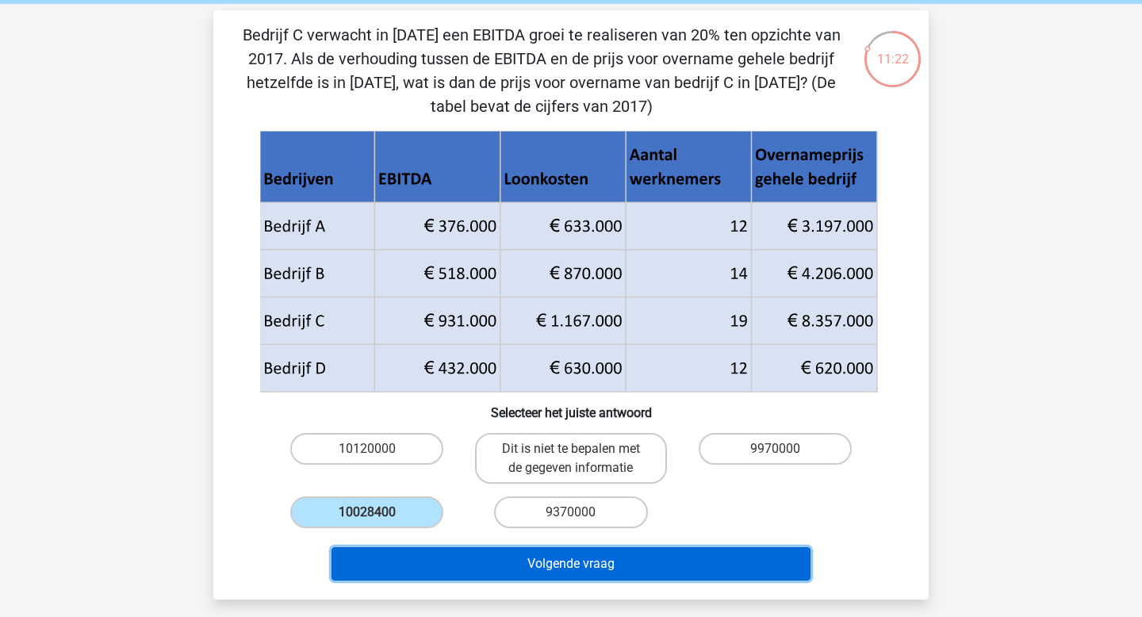
click at [545, 573] on button "Volgende vraag" at bounding box center [571, 563] width 480 height 33
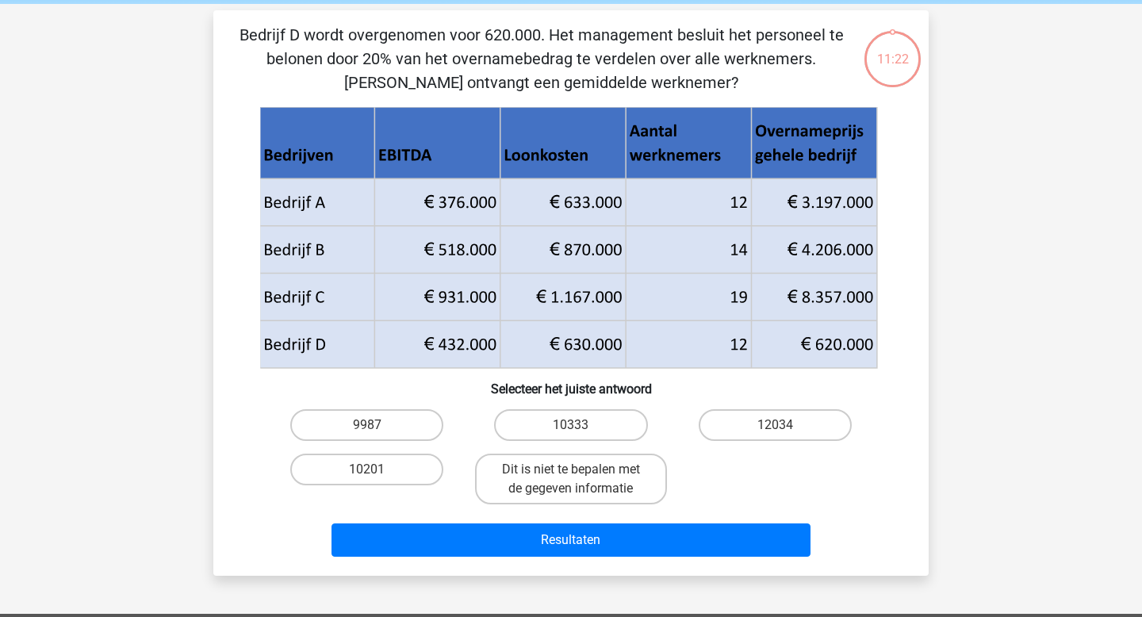
scroll to position [73, 0]
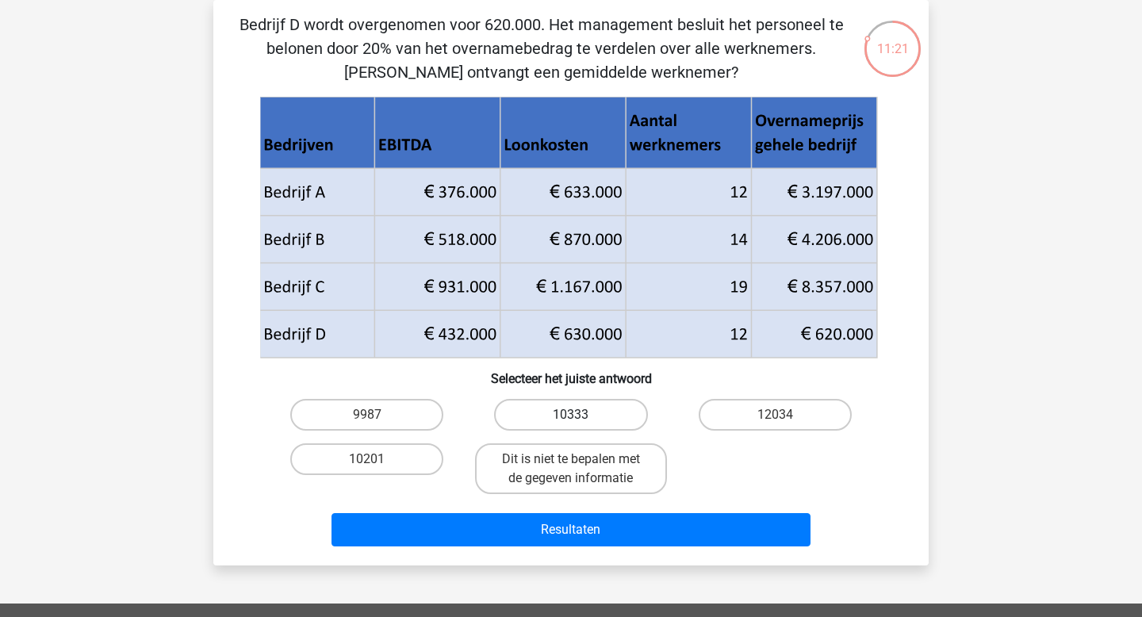
click at [592, 409] on label "10333" at bounding box center [570, 415] width 153 height 32
click at [581, 415] on input "10333" at bounding box center [576, 420] width 10 height 10
radio input "true"
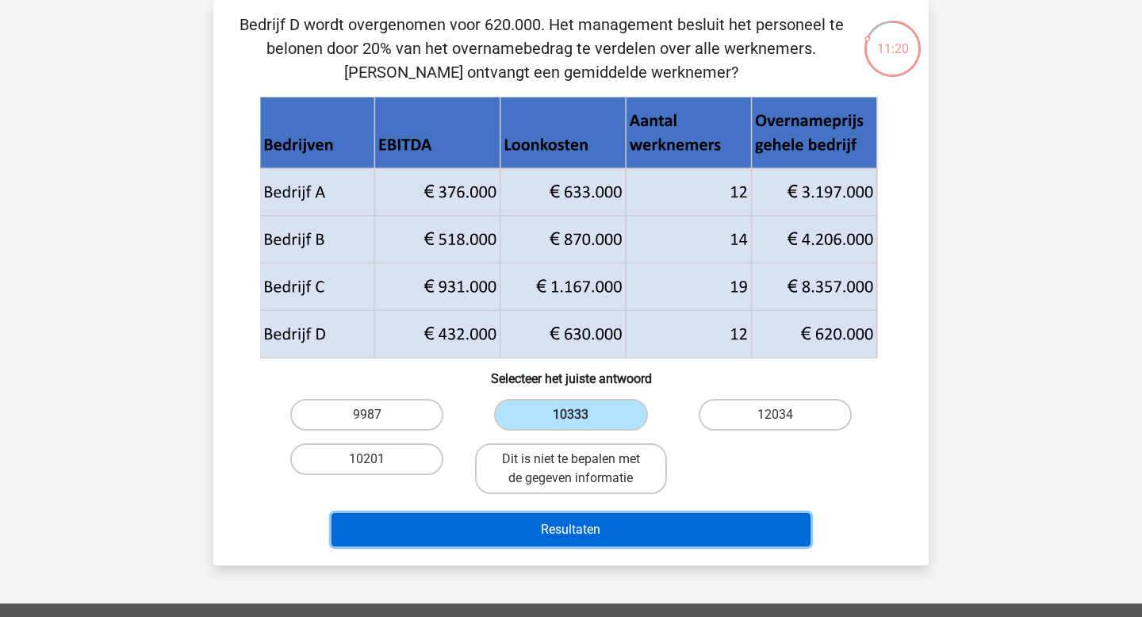
click at [602, 534] on button "Resultaten" at bounding box center [571, 529] width 480 height 33
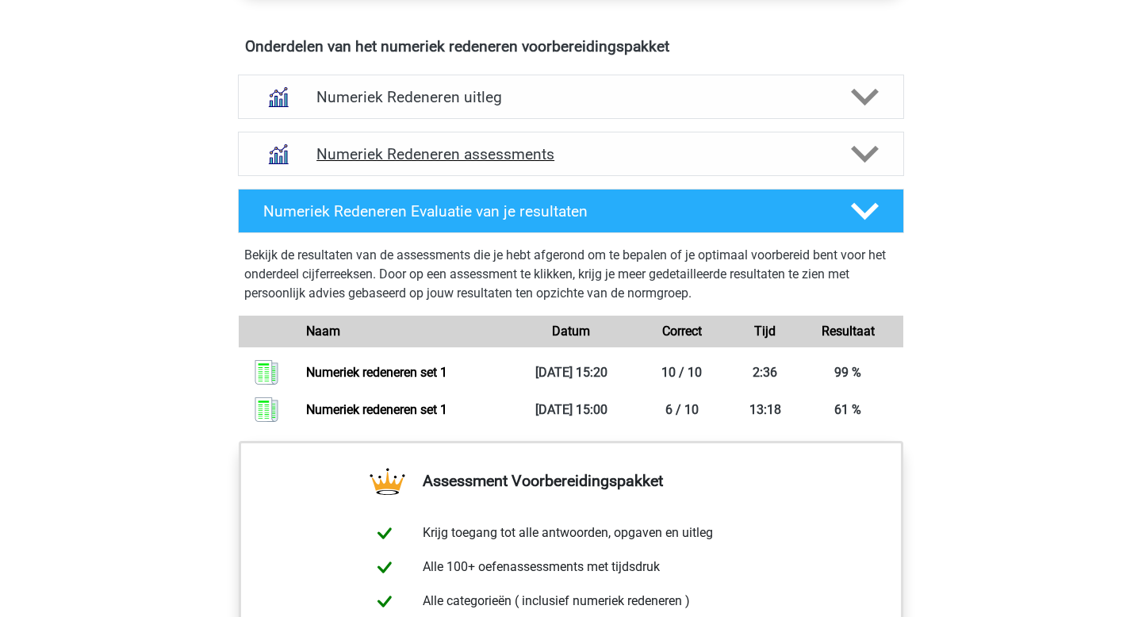
scroll to position [969, 0]
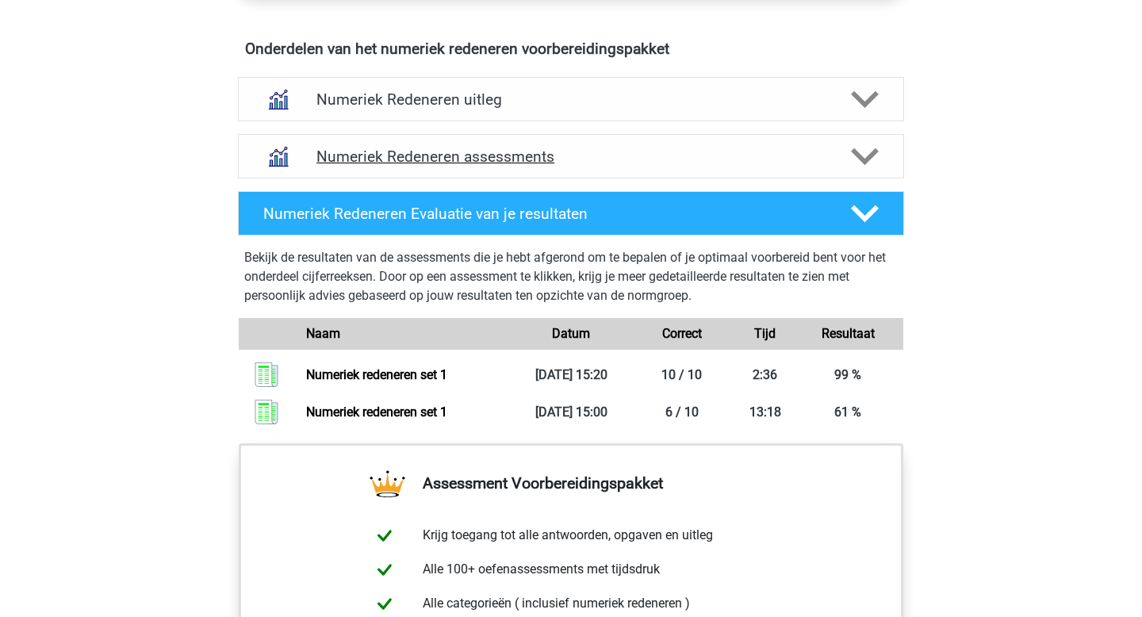
click at [853, 156] on icon at bounding box center [865, 157] width 28 height 28
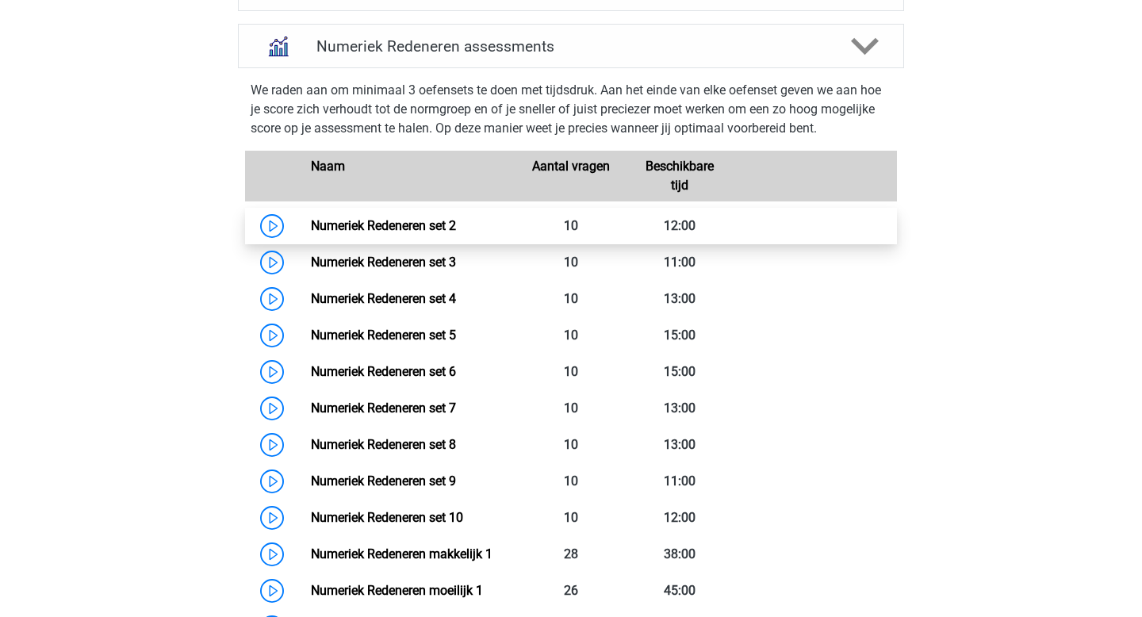
scroll to position [1081, 0]
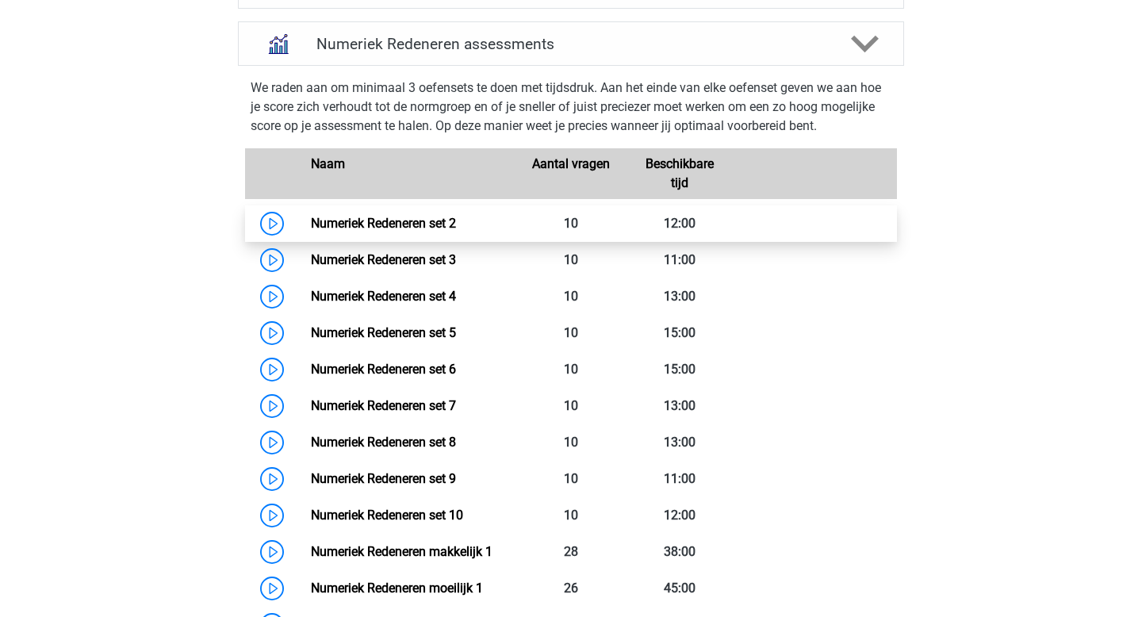
click at [373, 223] on link "Numeriek Redeneren set 2" at bounding box center [383, 223] width 145 height 15
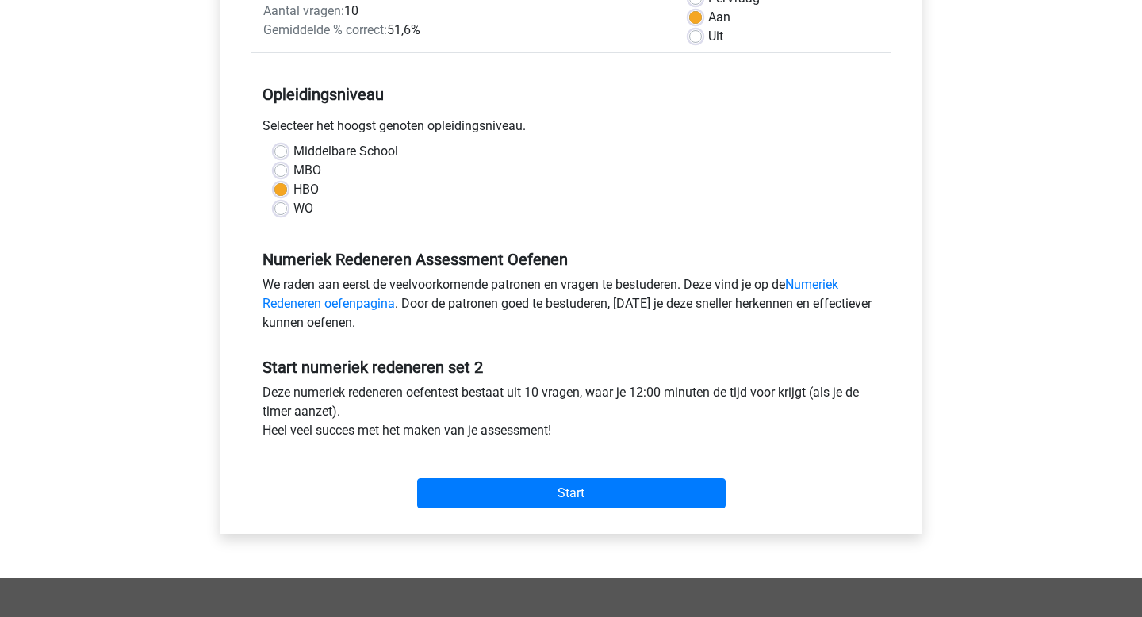
scroll to position [258, 0]
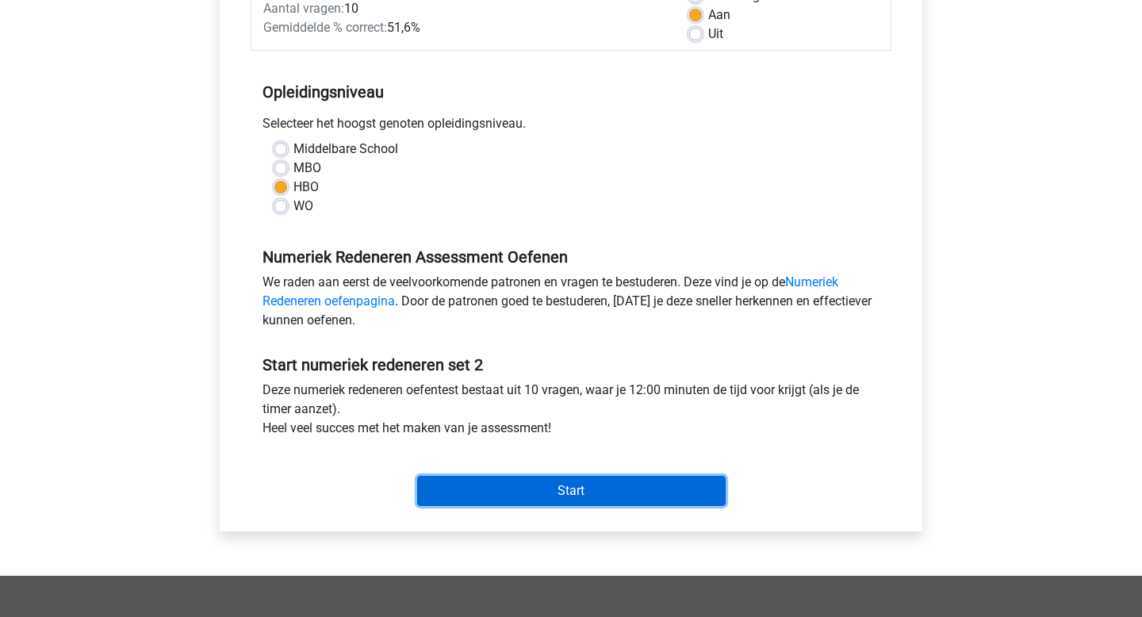
click at [546, 484] on input "Start" at bounding box center [571, 491] width 308 height 30
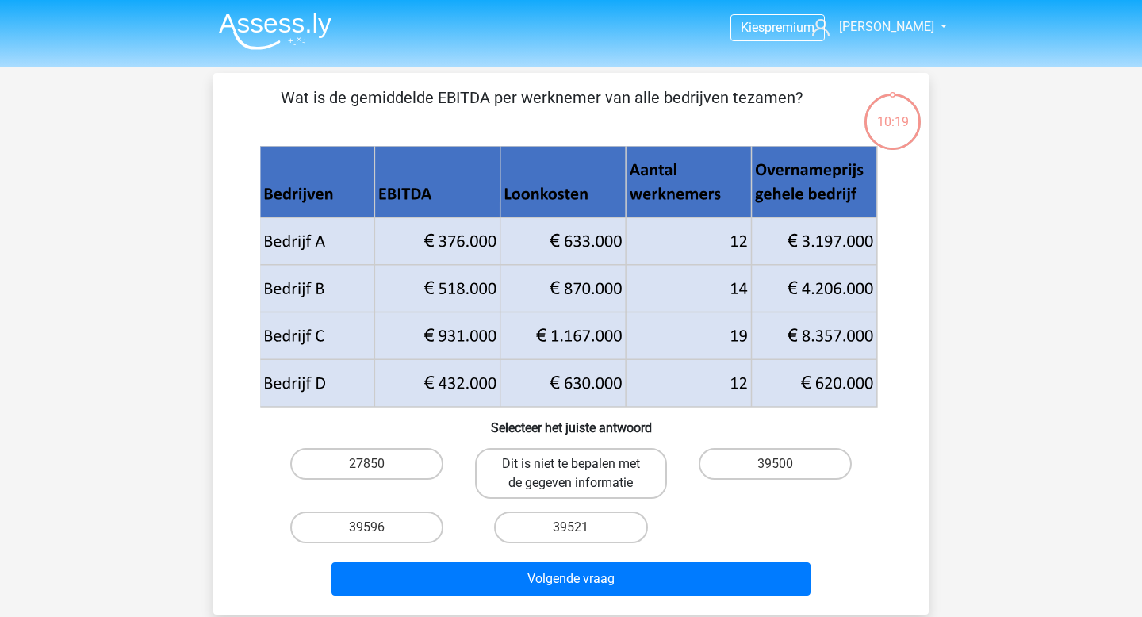
drag, startPoint x: 0, startPoint y: 0, endPoint x: 500, endPoint y: 335, distance: 602.3
click at [546, 468] on label "Dit is niet te bepalen met de gegeven informatie" at bounding box center [570, 473] width 191 height 51
click at [571, 468] on input "Dit is niet te bepalen met de gegeven informatie" at bounding box center [576, 469] width 10 height 10
radio input "true"
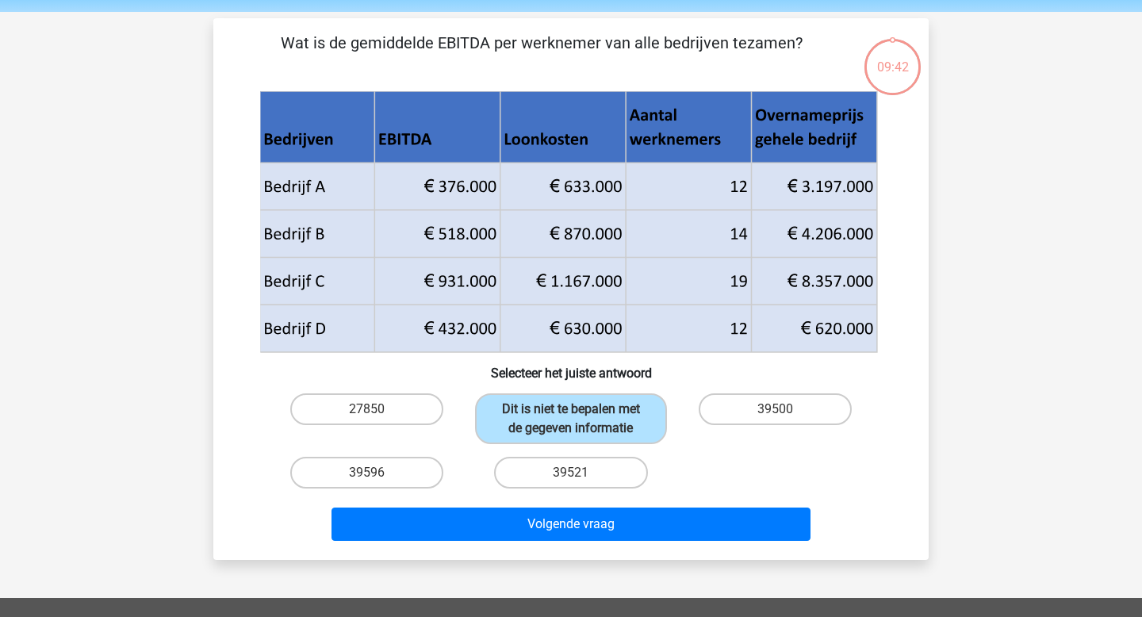
scroll to position [44, 0]
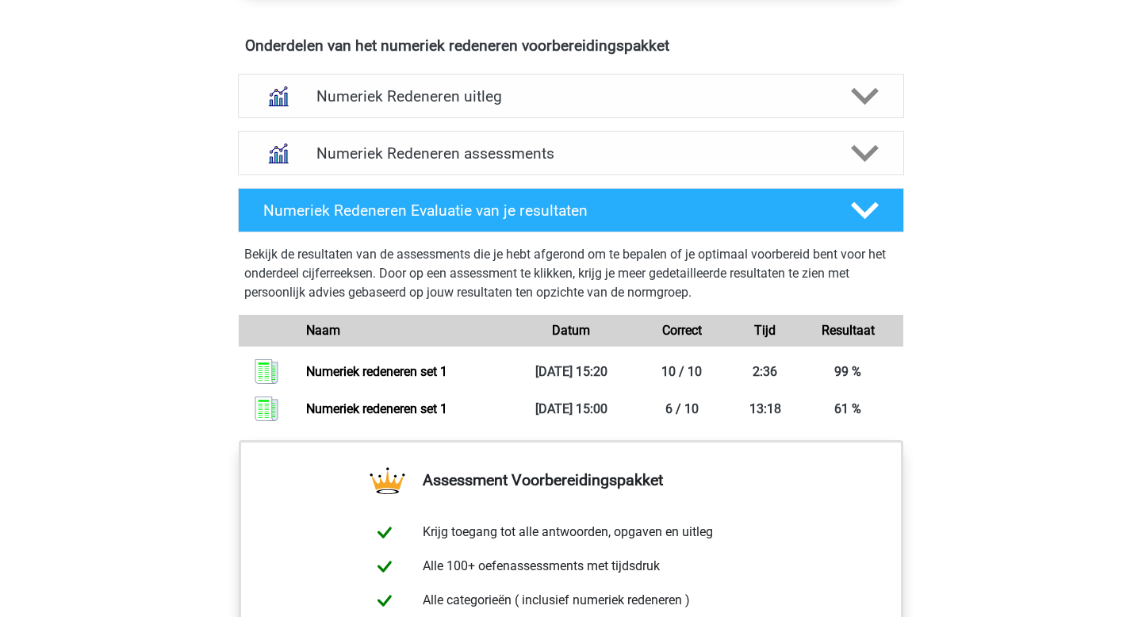
scroll to position [871, 0]
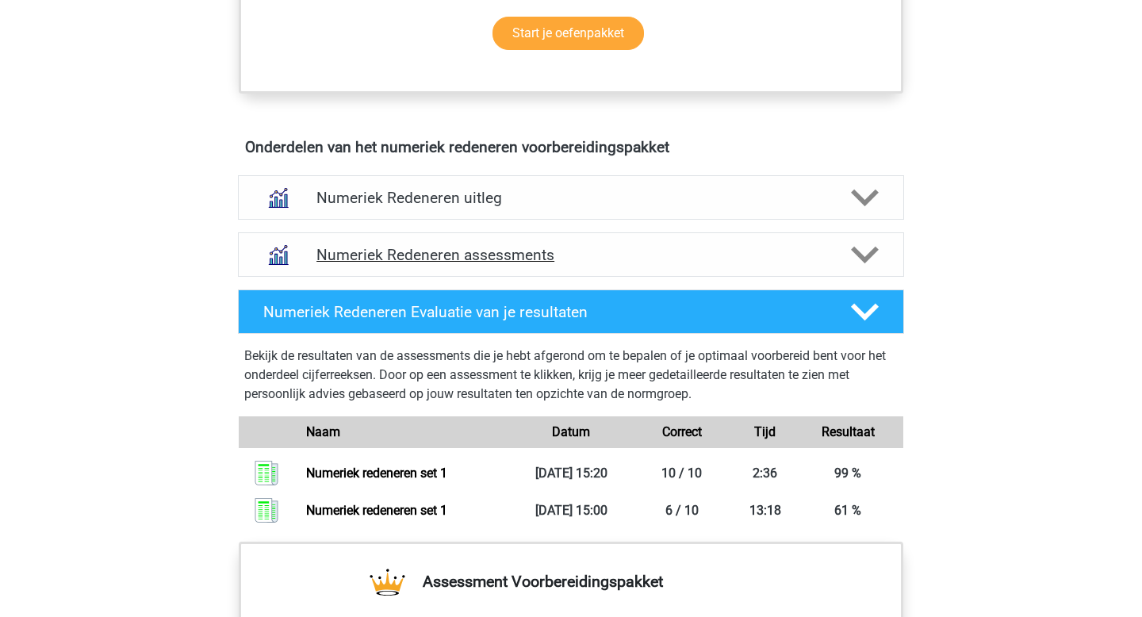
click at [859, 257] on polygon at bounding box center [865, 254] width 28 height 17
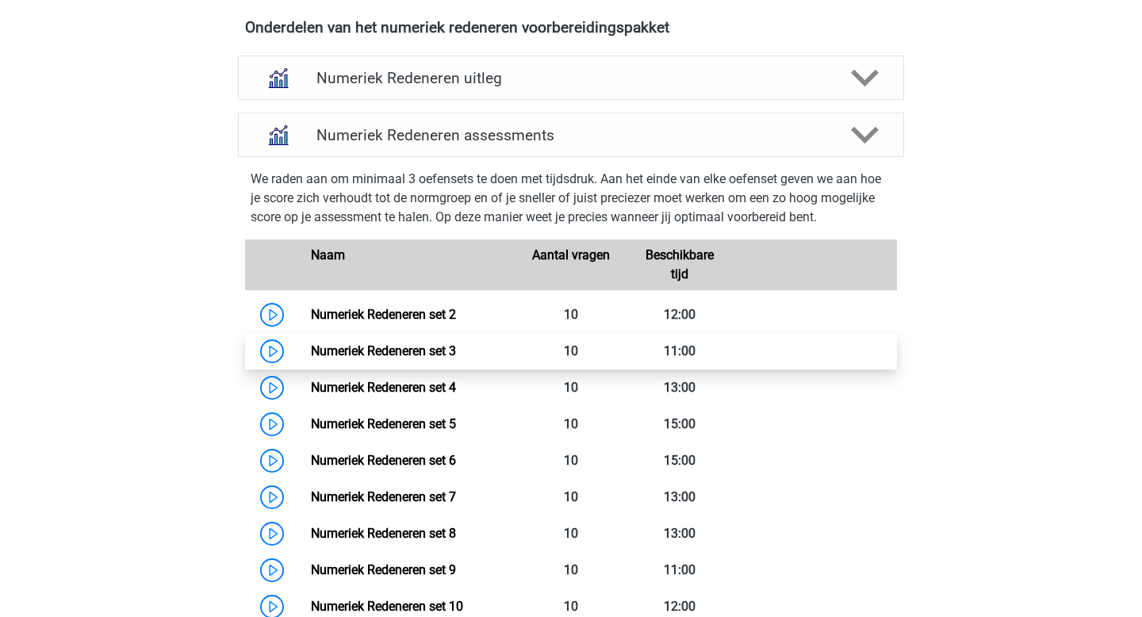
scroll to position [991, 0]
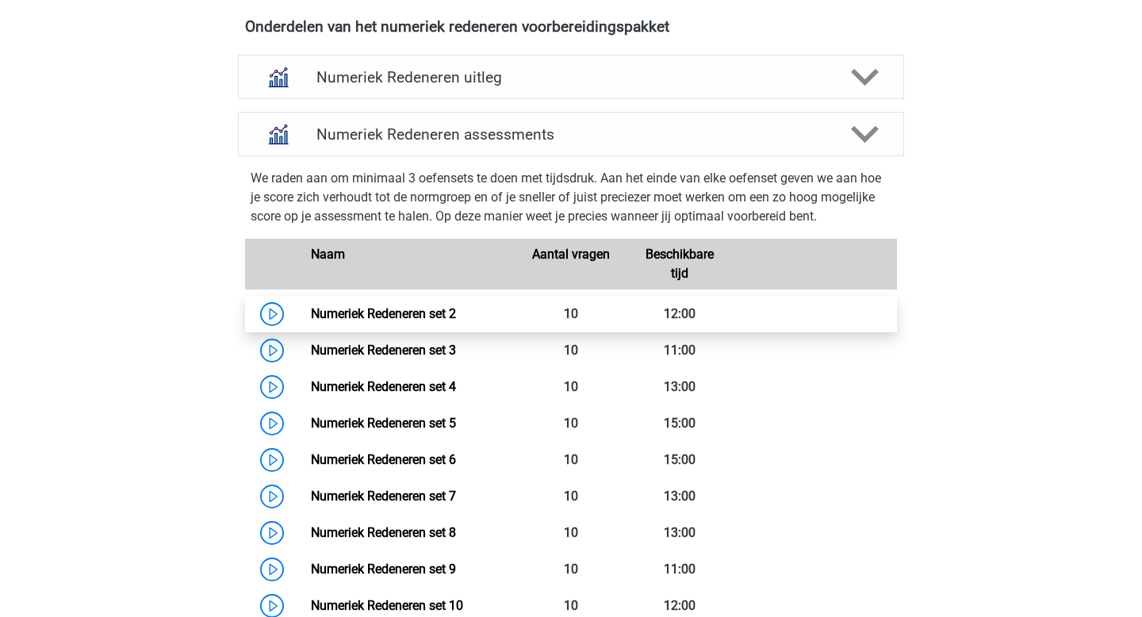
click at [374, 316] on link "Numeriek Redeneren set 2" at bounding box center [383, 313] width 145 height 15
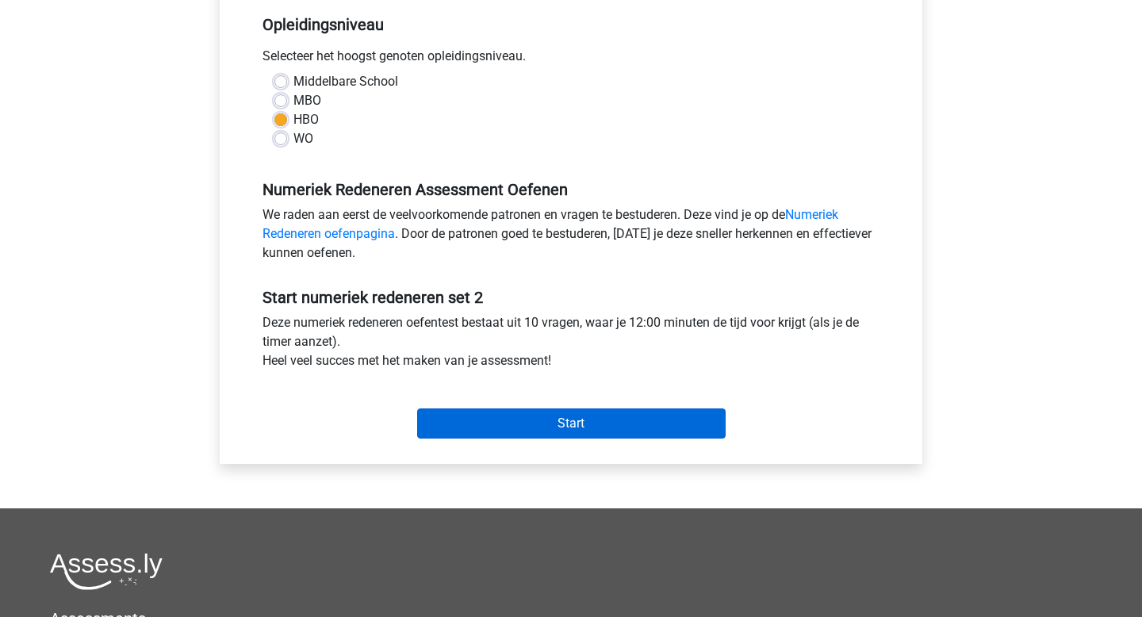
scroll to position [333, 0]
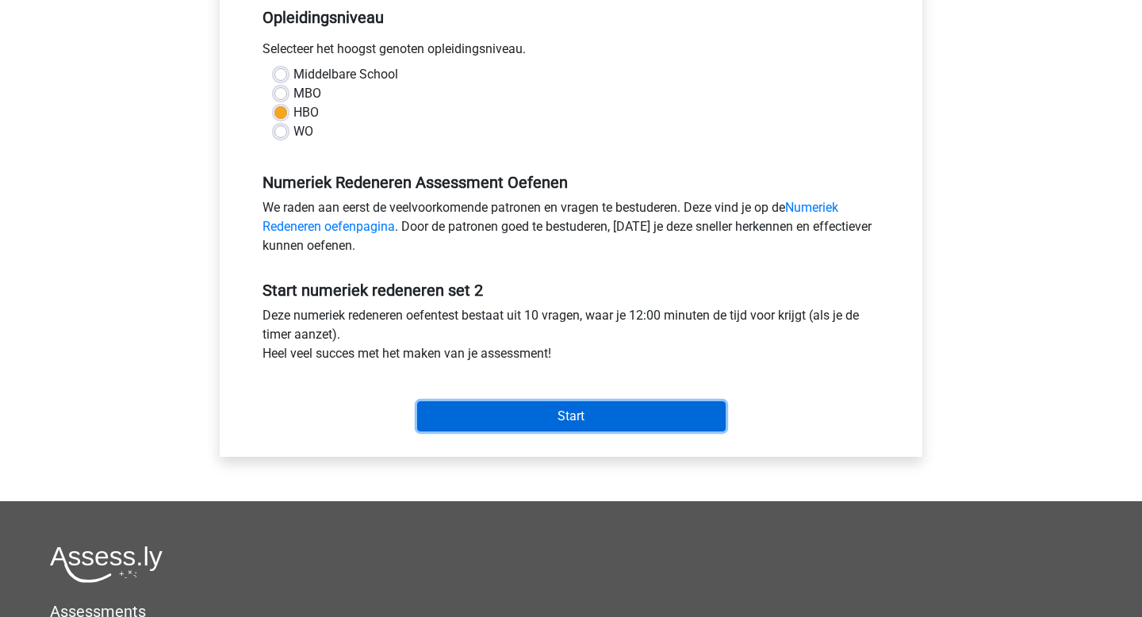
click at [572, 407] on input "Start" at bounding box center [571, 416] width 308 height 30
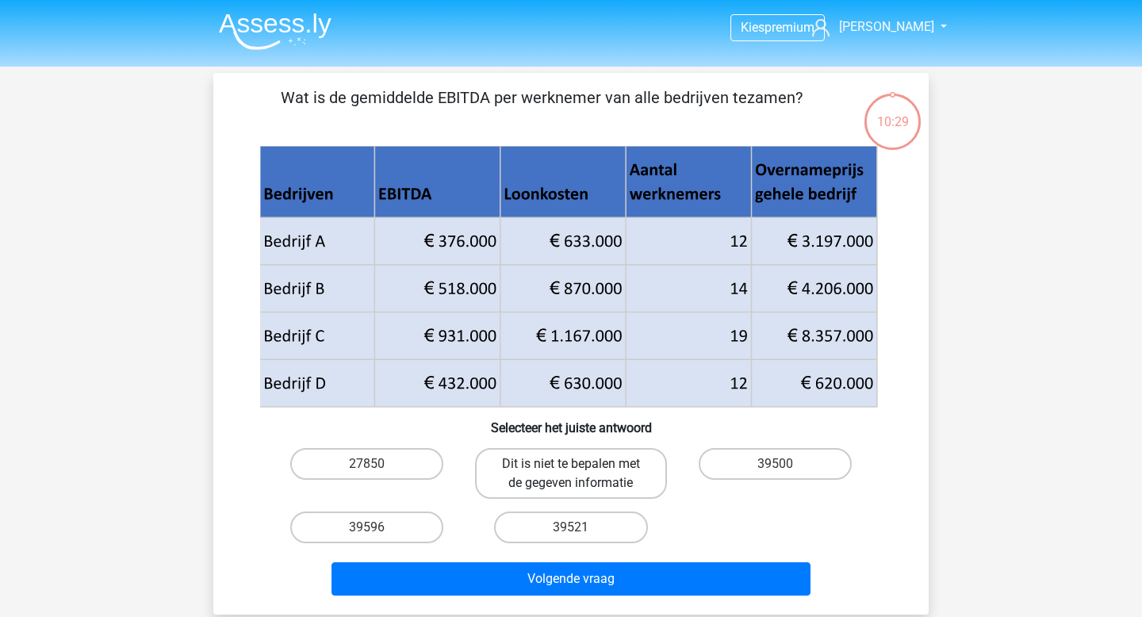
click at [566, 473] on label "Dit is niet te bepalen met de gegeven informatie" at bounding box center [570, 473] width 191 height 51
click at [571, 473] on input "Dit is niet te bepalen met de gegeven informatie" at bounding box center [576, 469] width 10 height 10
radio input "true"
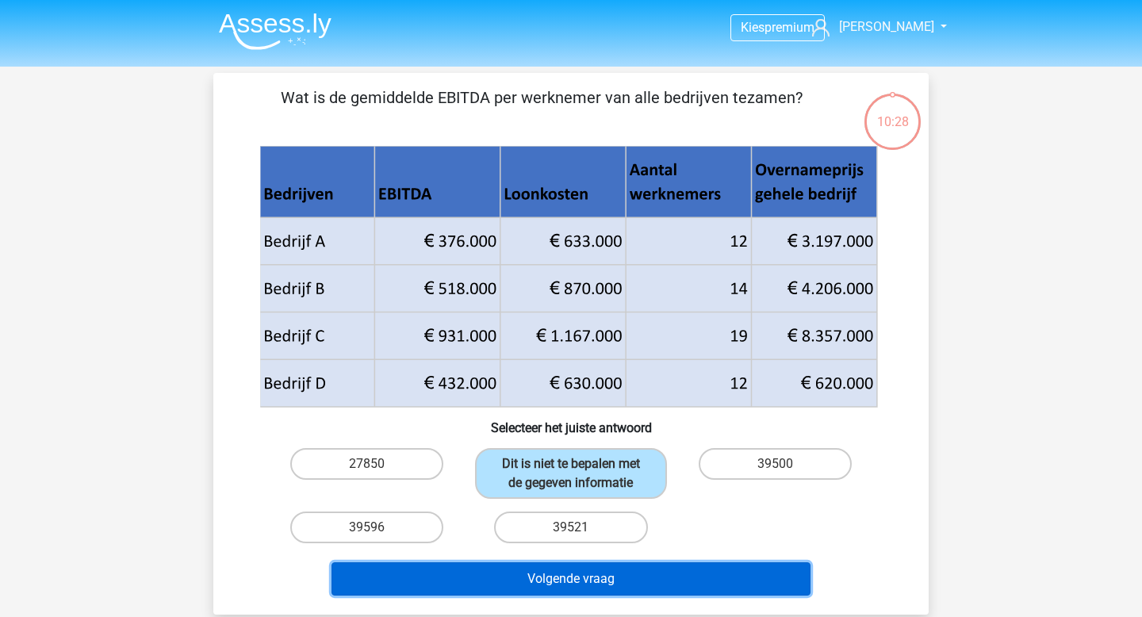
click at [566, 580] on button "Volgende vraag" at bounding box center [571, 578] width 480 height 33
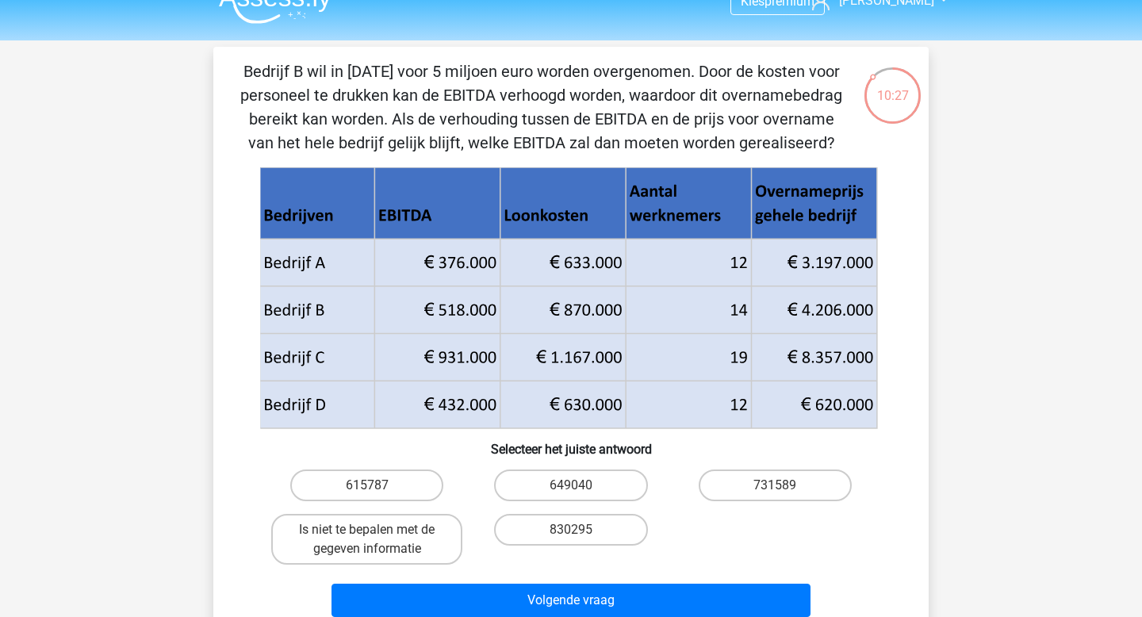
scroll to position [13, 0]
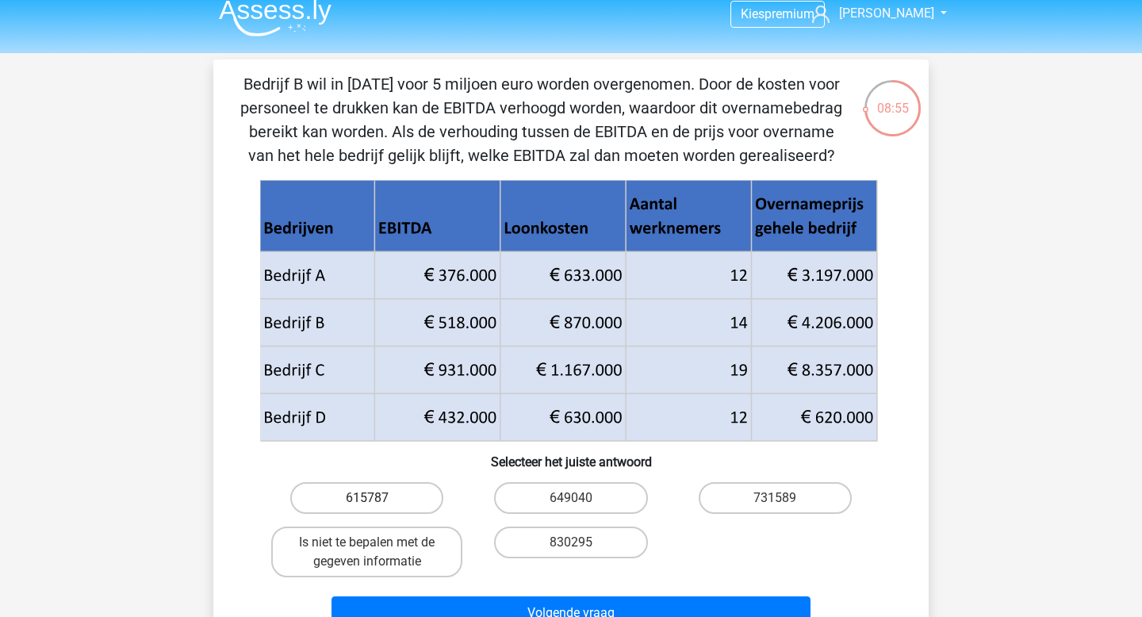
click at [412, 500] on label "615787" at bounding box center [366, 498] width 153 height 32
click at [377, 500] on input "615787" at bounding box center [372, 503] width 10 height 10
radio input "true"
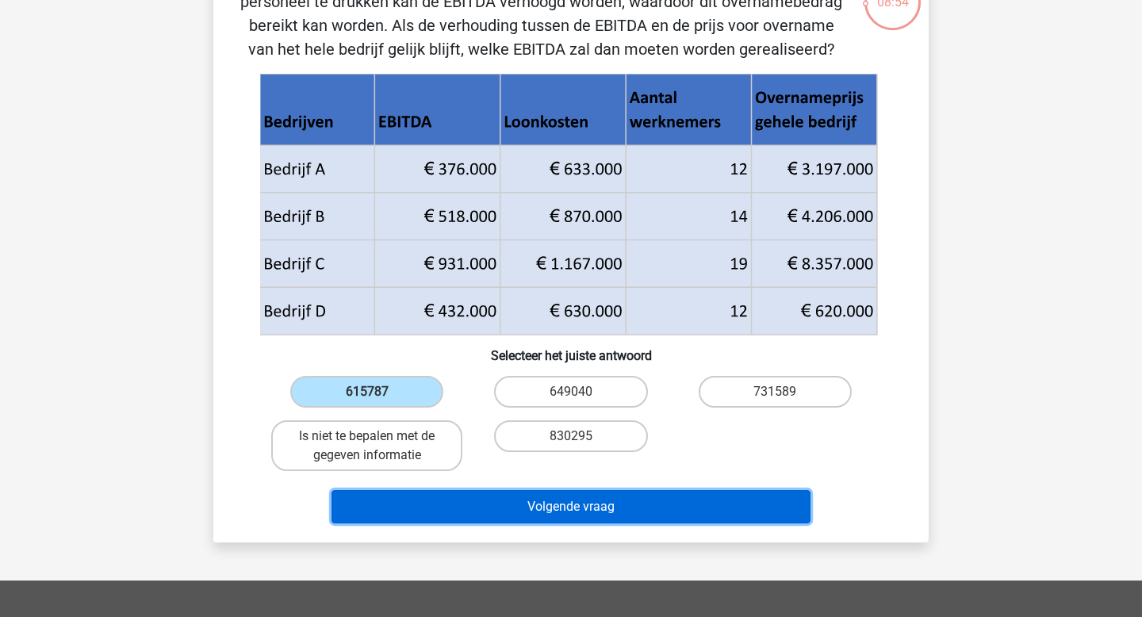
click at [576, 516] on button "Volgende vraag" at bounding box center [571, 506] width 480 height 33
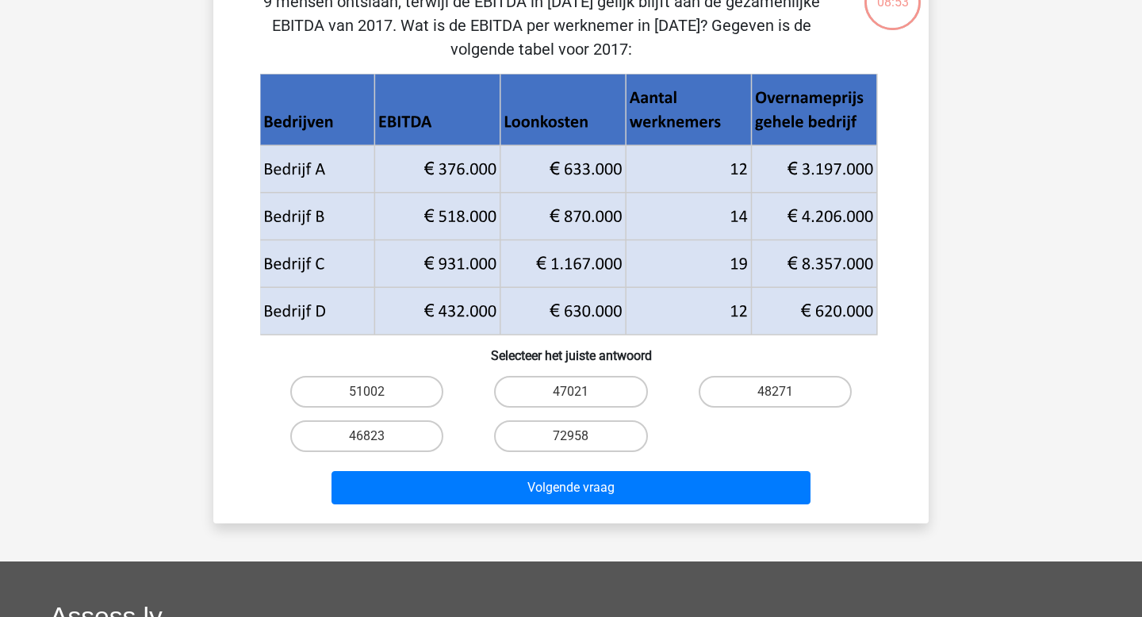
scroll to position [73, 0]
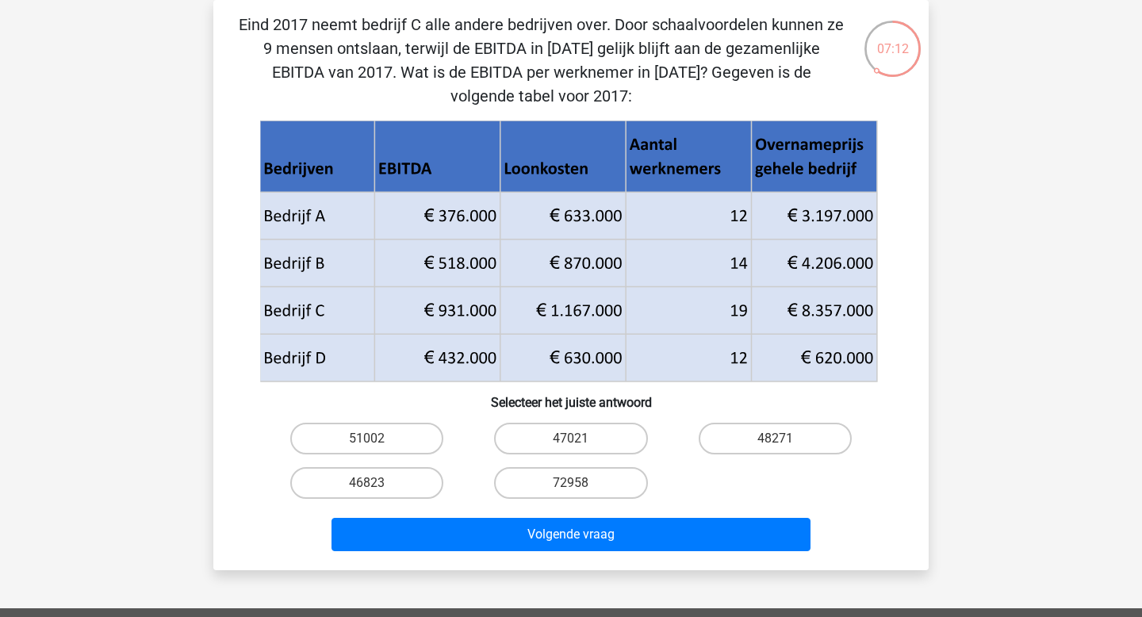
click at [577, 511] on div "Volgende vraag" at bounding box center [571, 531] width 664 height 52
click at [553, 432] on label "47021" at bounding box center [570, 439] width 153 height 32
click at [571, 438] on input "47021" at bounding box center [576, 443] width 10 height 10
radio input "true"
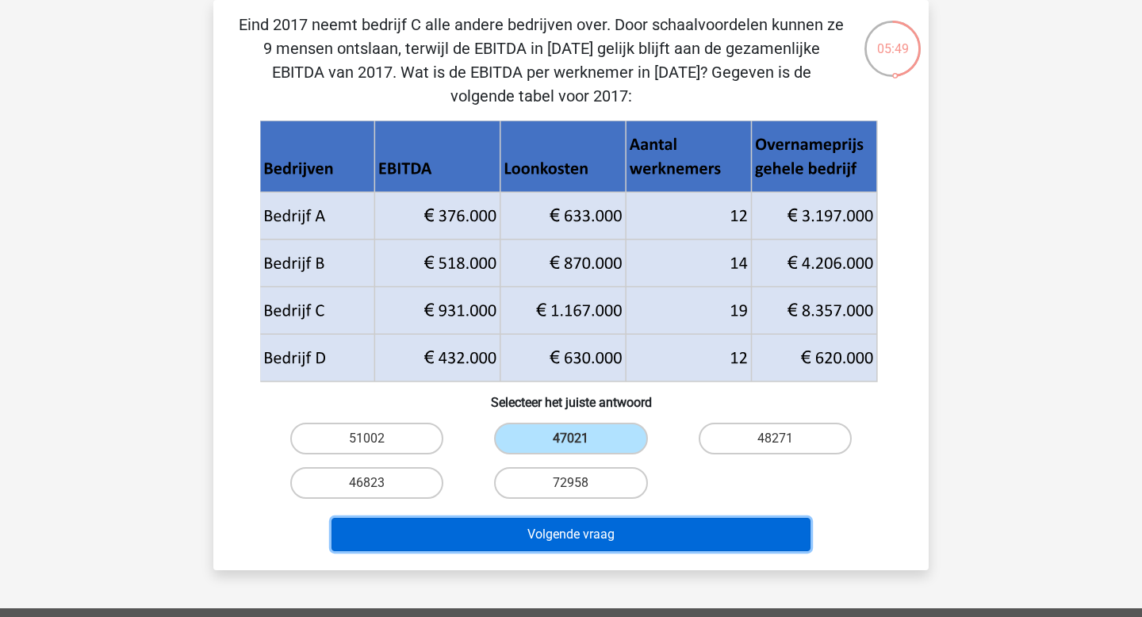
click at [572, 526] on button "Volgende vraag" at bounding box center [571, 534] width 480 height 33
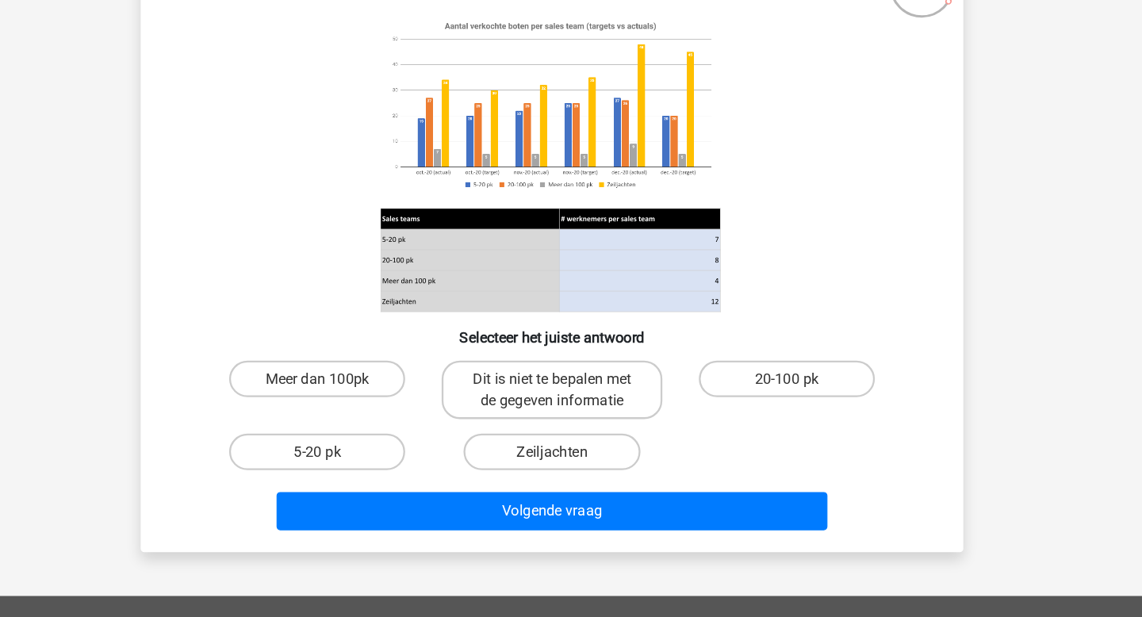
scroll to position [63, 0]
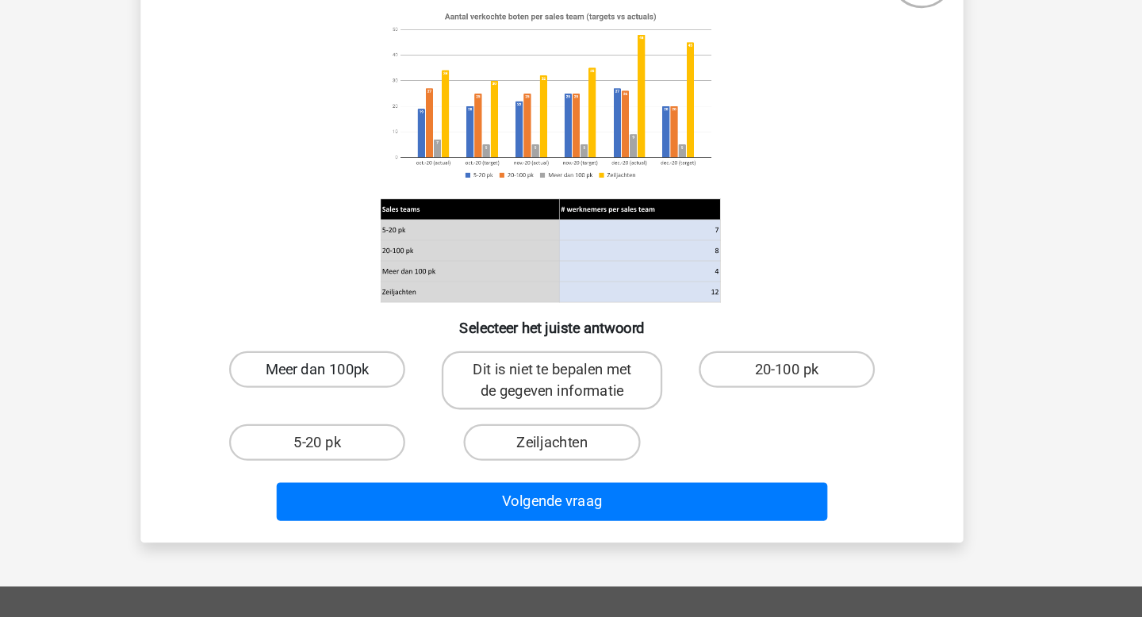
click at [385, 405] on label "Meer dan 100pk" at bounding box center [366, 401] width 153 height 32
click at [377, 405] on input "Meer dan 100pk" at bounding box center [372, 406] width 10 height 10
radio input "true"
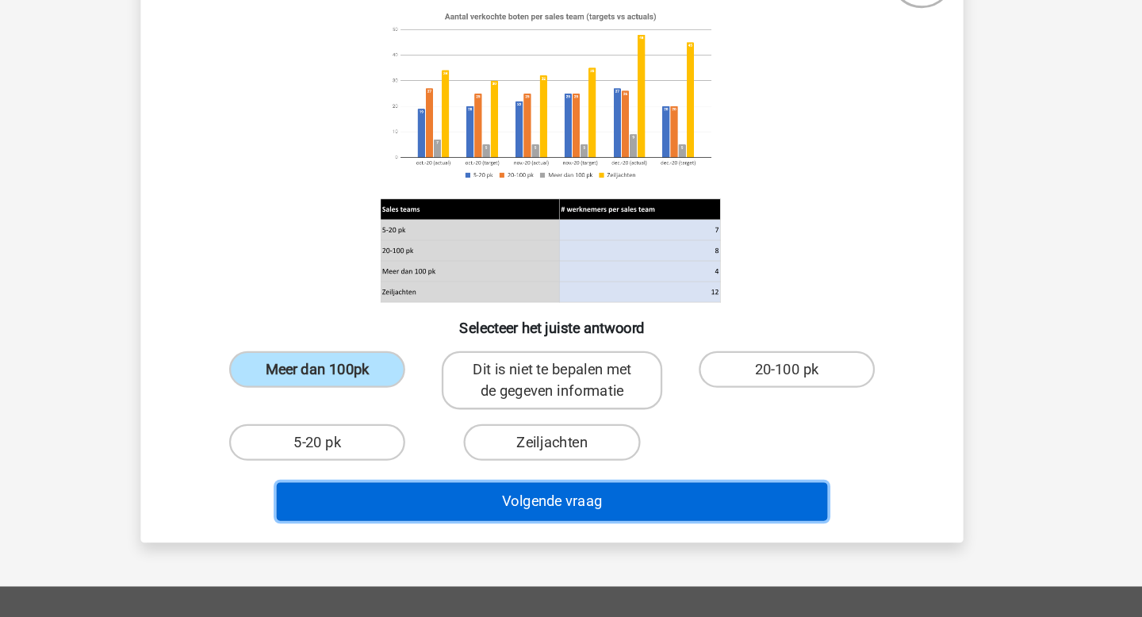
click at [555, 522] on button "Volgende vraag" at bounding box center [571, 515] width 480 height 33
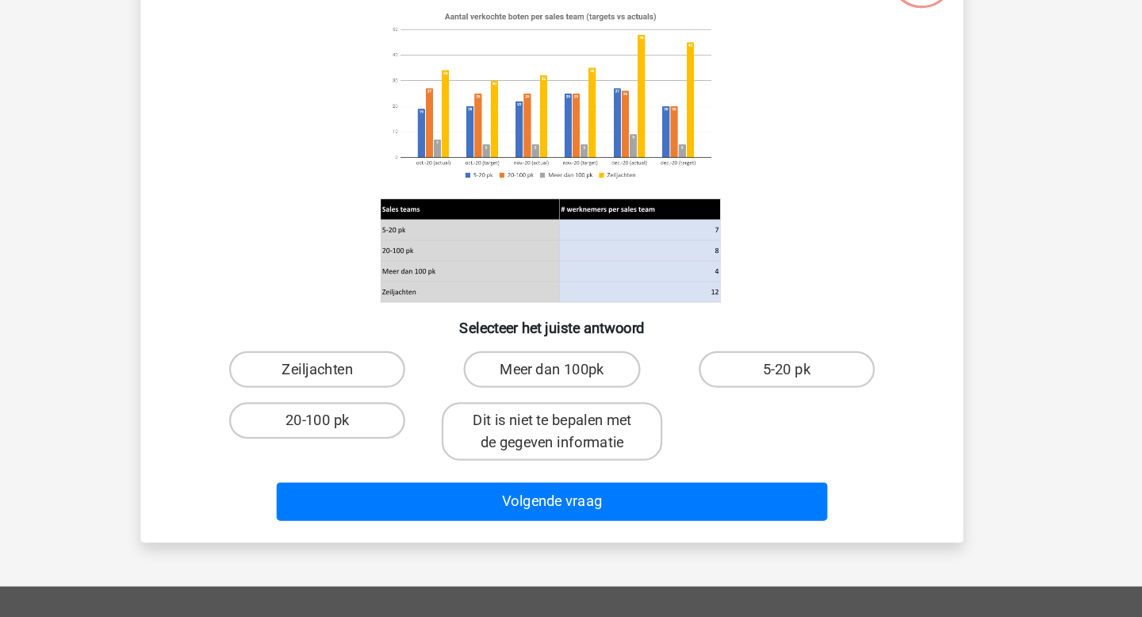
scroll to position [62, 0]
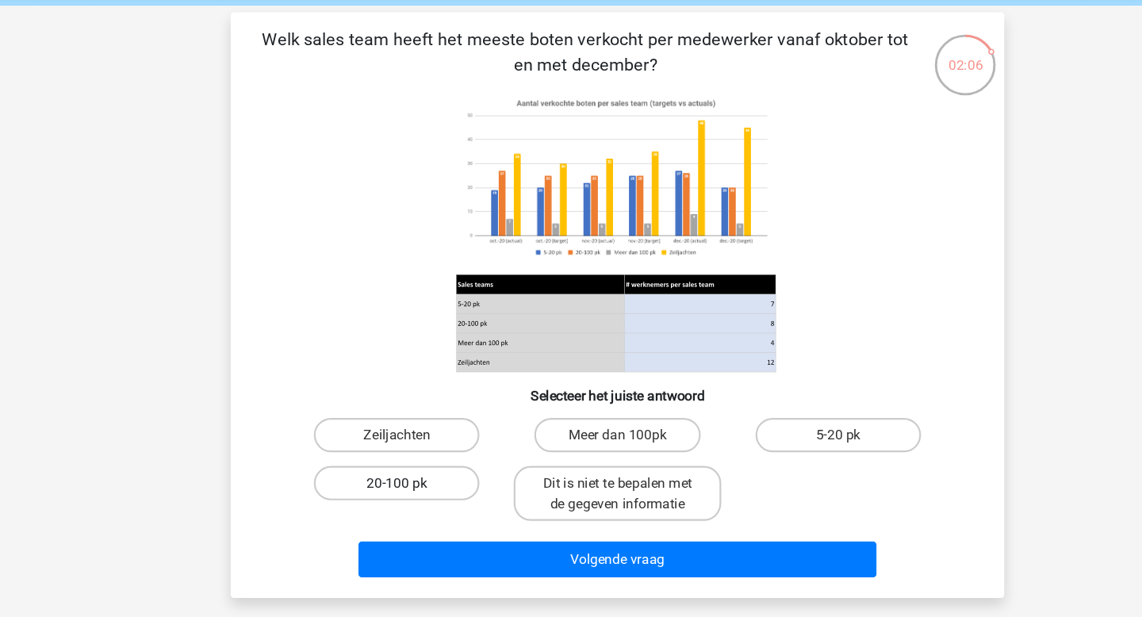
click at [388, 447] on label "20-100 pk" at bounding box center [366, 447] width 153 height 32
click at [377, 447] on input "20-100 pk" at bounding box center [372, 451] width 10 height 10
radio input "true"
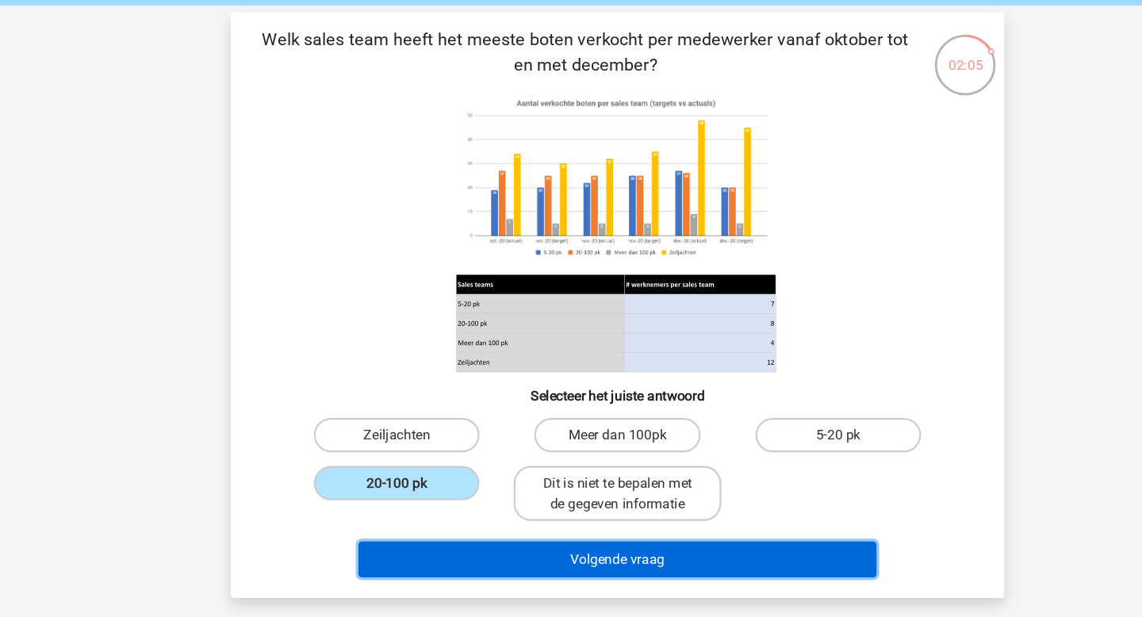
click at [529, 525] on button "Volgende vraag" at bounding box center [571, 516] width 480 height 33
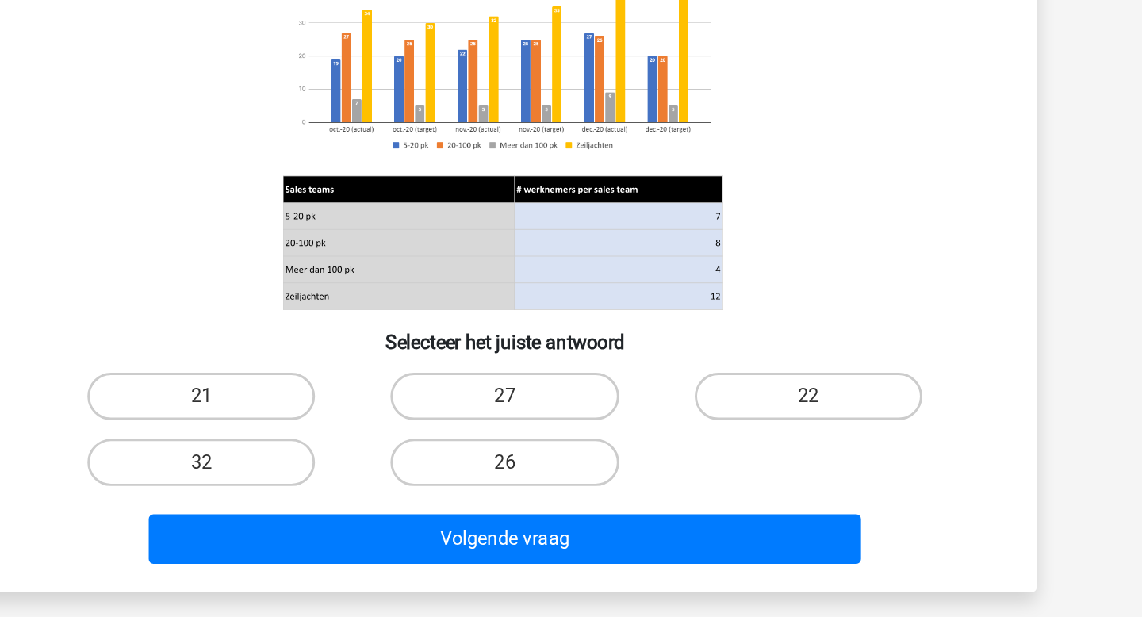
scroll to position [56, 0]
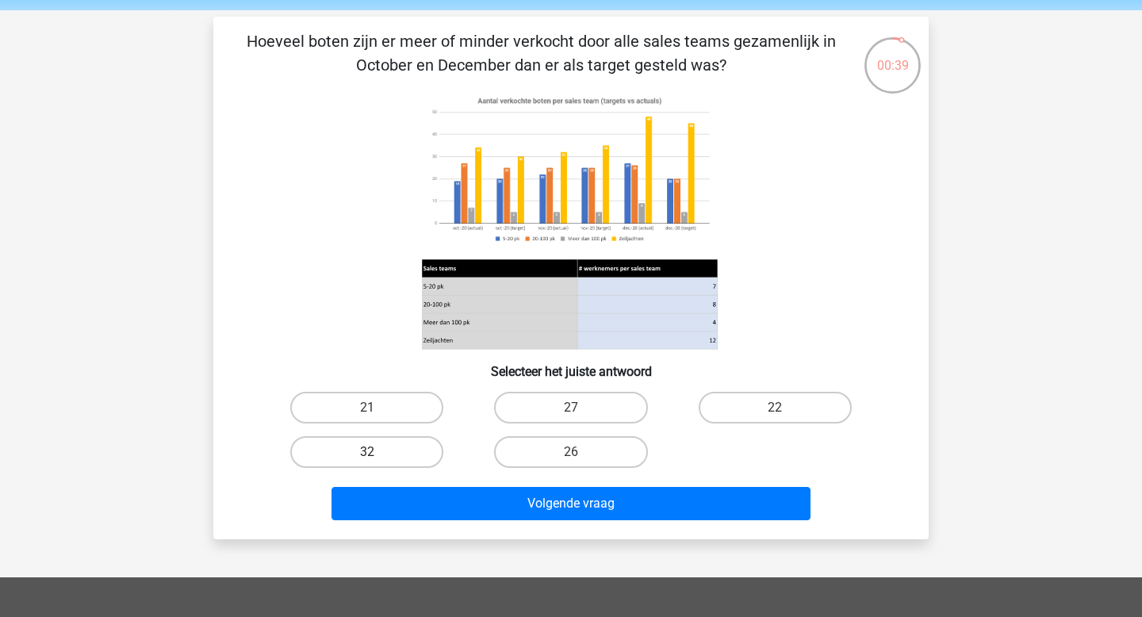
click at [434, 456] on label "32" at bounding box center [366, 452] width 153 height 32
click at [377, 456] on input "32" at bounding box center [372, 457] width 10 height 10
radio input "true"
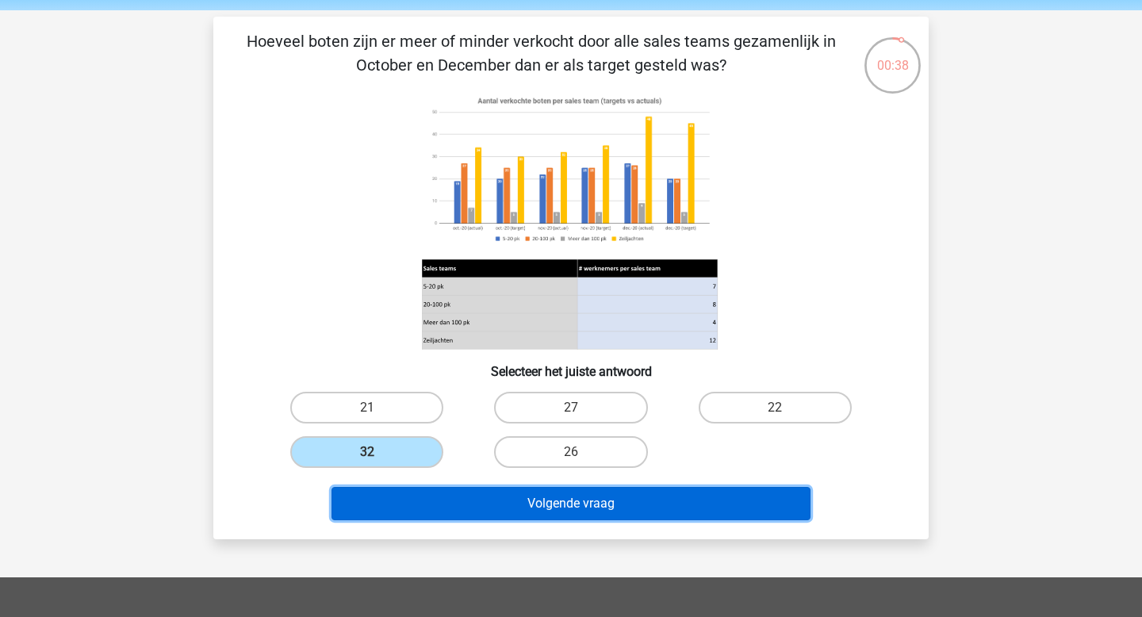
click at [618, 502] on button "Volgende vraag" at bounding box center [571, 503] width 480 height 33
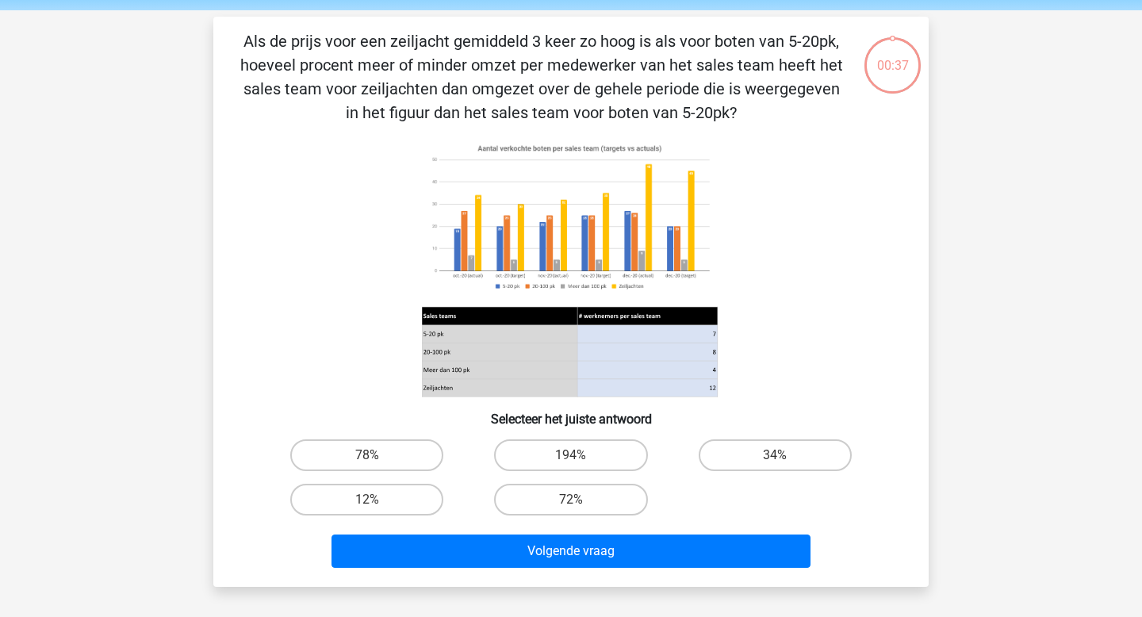
scroll to position [73, 0]
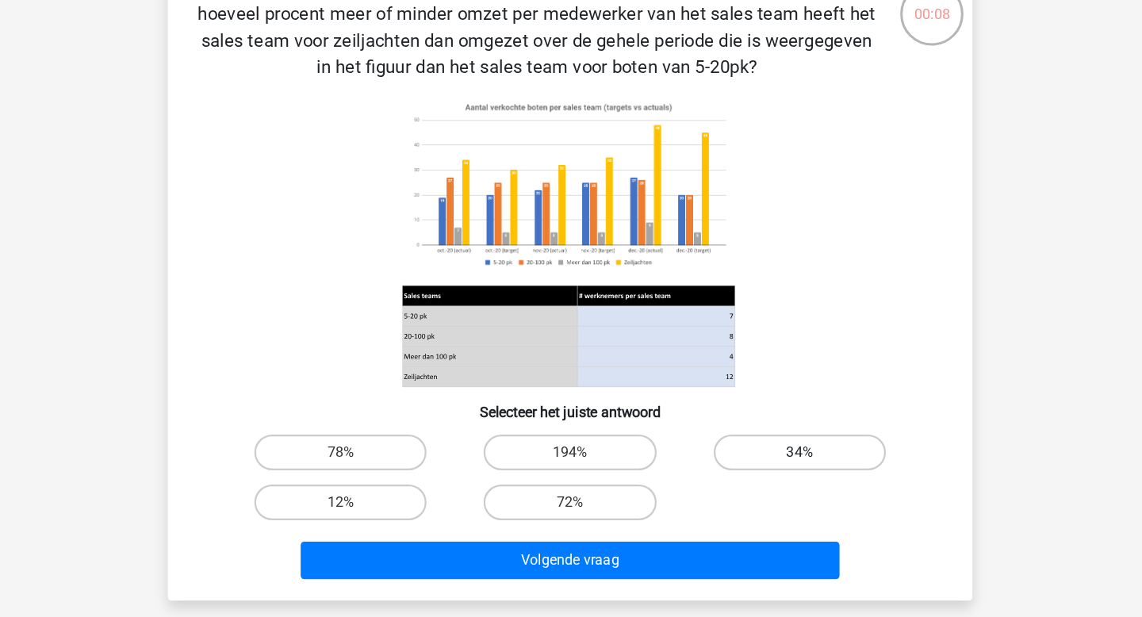
click at [764, 436] on label "34%" at bounding box center [775, 439] width 153 height 32
click at [775, 438] on input "34%" at bounding box center [780, 443] width 10 height 10
radio input "true"
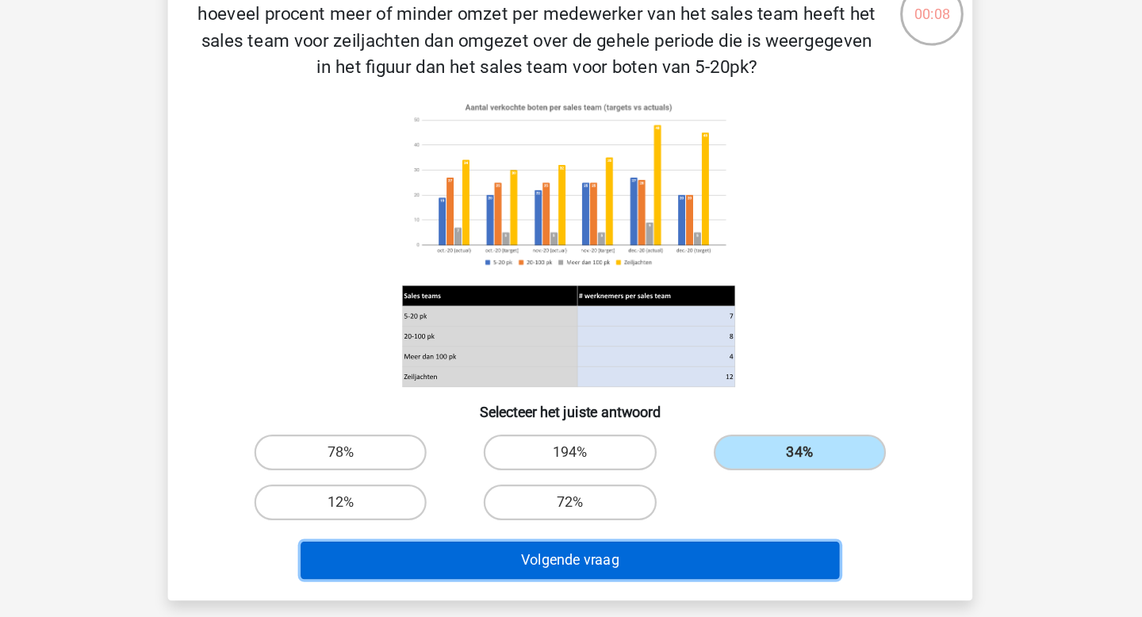
click at [668, 533] on button "Volgende vraag" at bounding box center [571, 534] width 480 height 33
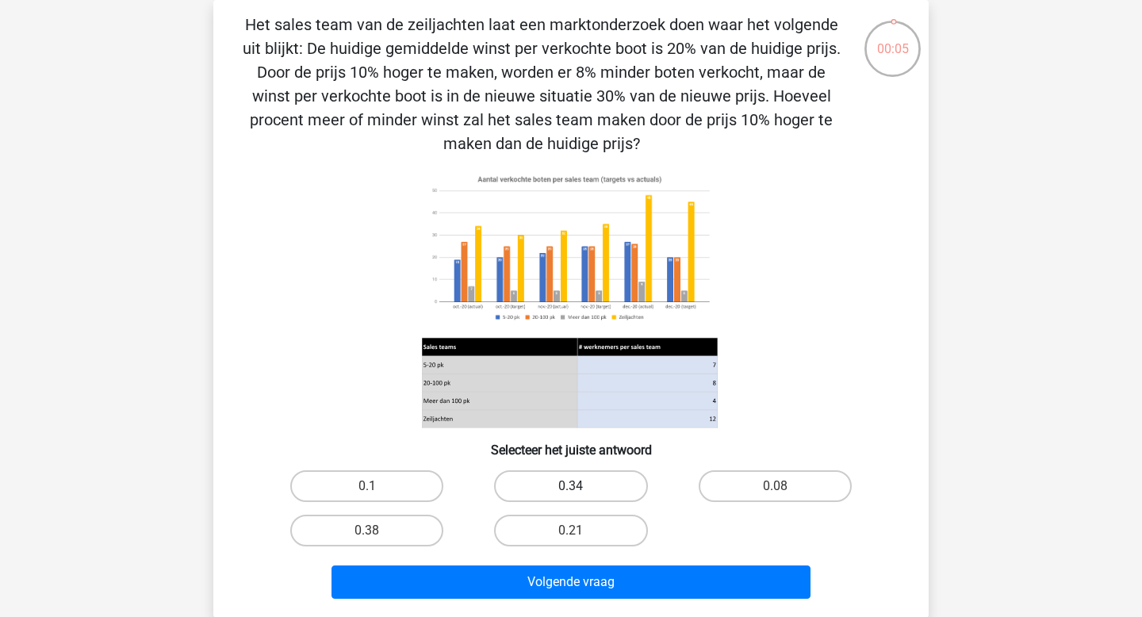
click at [595, 499] on label "0.34" at bounding box center [570, 486] width 153 height 32
click at [581, 496] on input "0.34" at bounding box center [576, 491] width 10 height 10
radio input "true"
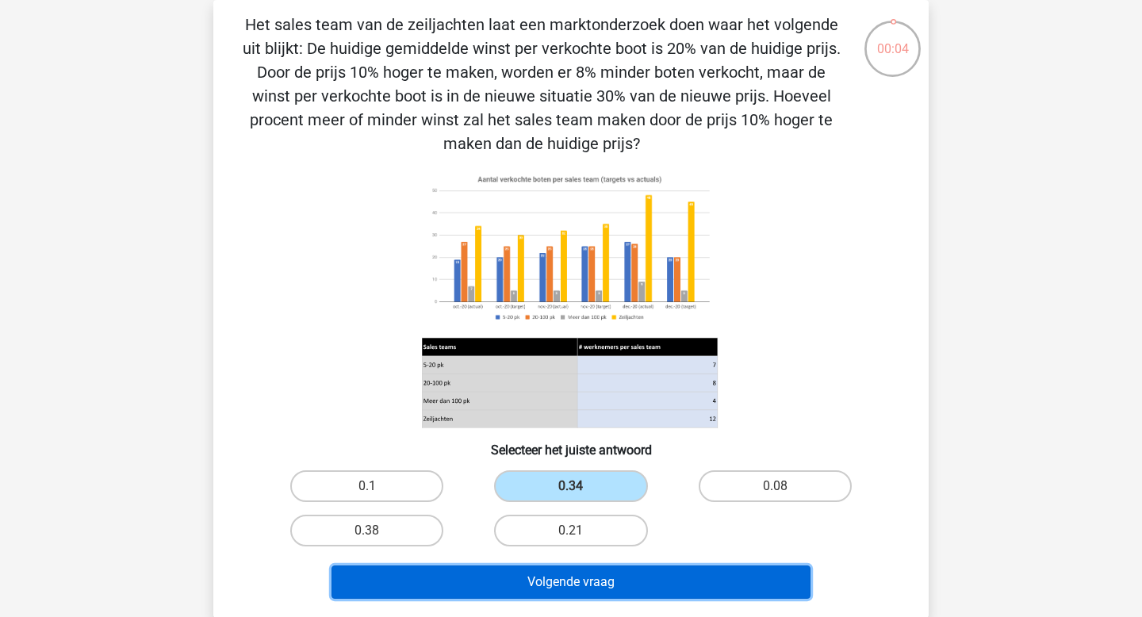
click at [603, 580] on button "Volgende vraag" at bounding box center [571, 581] width 480 height 33
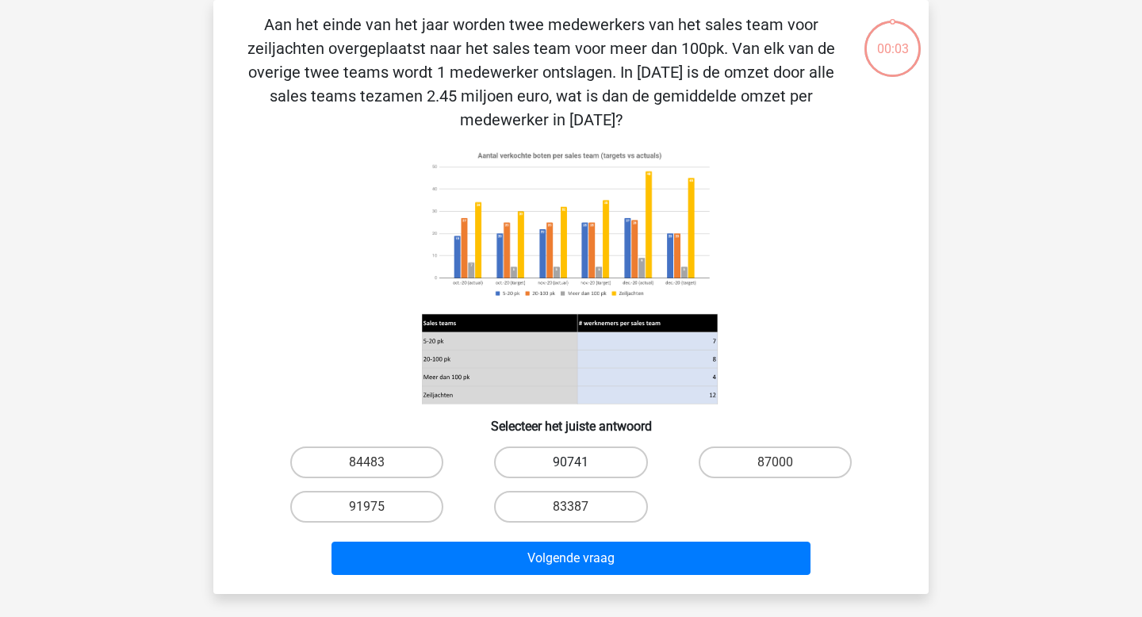
click at [547, 450] on label "90741" at bounding box center [570, 462] width 153 height 32
click at [571, 462] on input "90741" at bounding box center [576, 467] width 10 height 10
radio input "true"
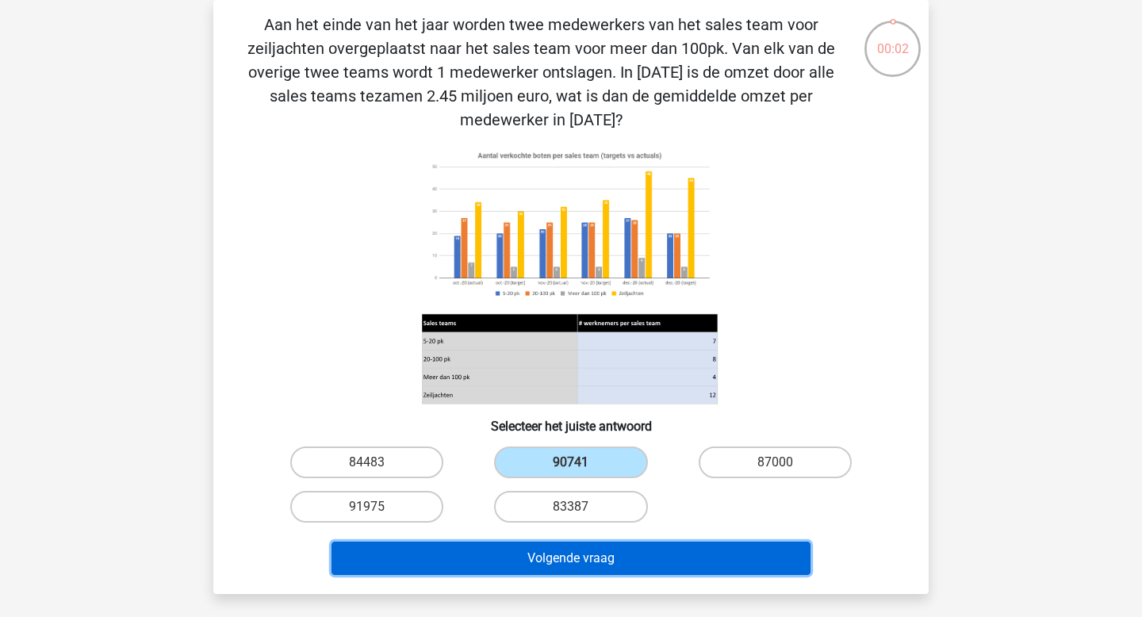
click at [591, 557] on button "Volgende vraag" at bounding box center [571, 558] width 480 height 33
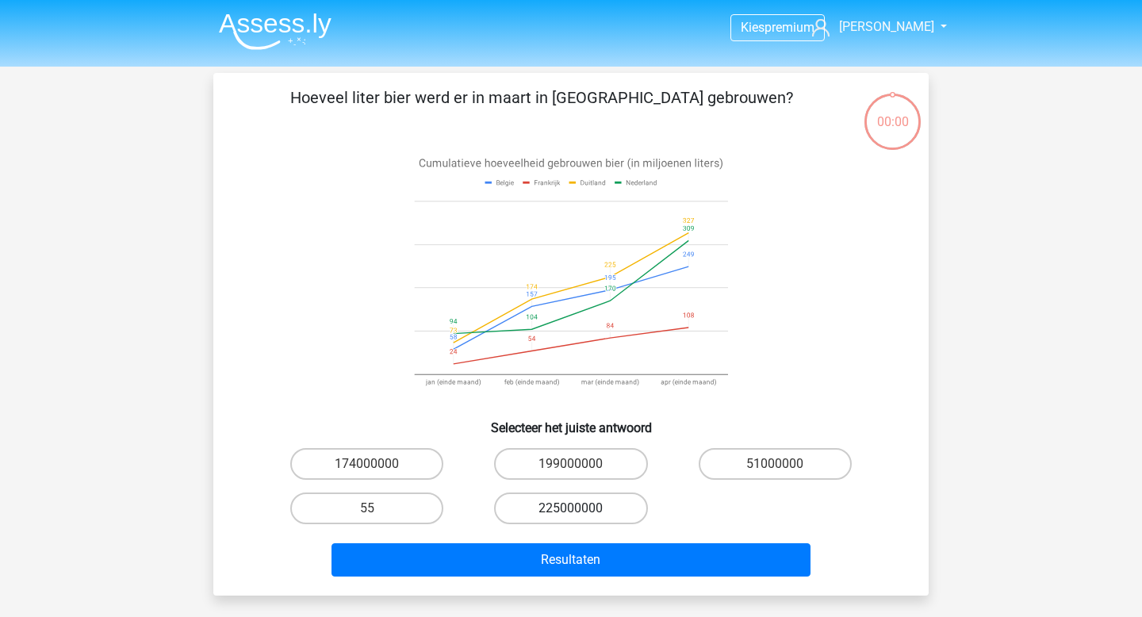
scroll to position [73, 0]
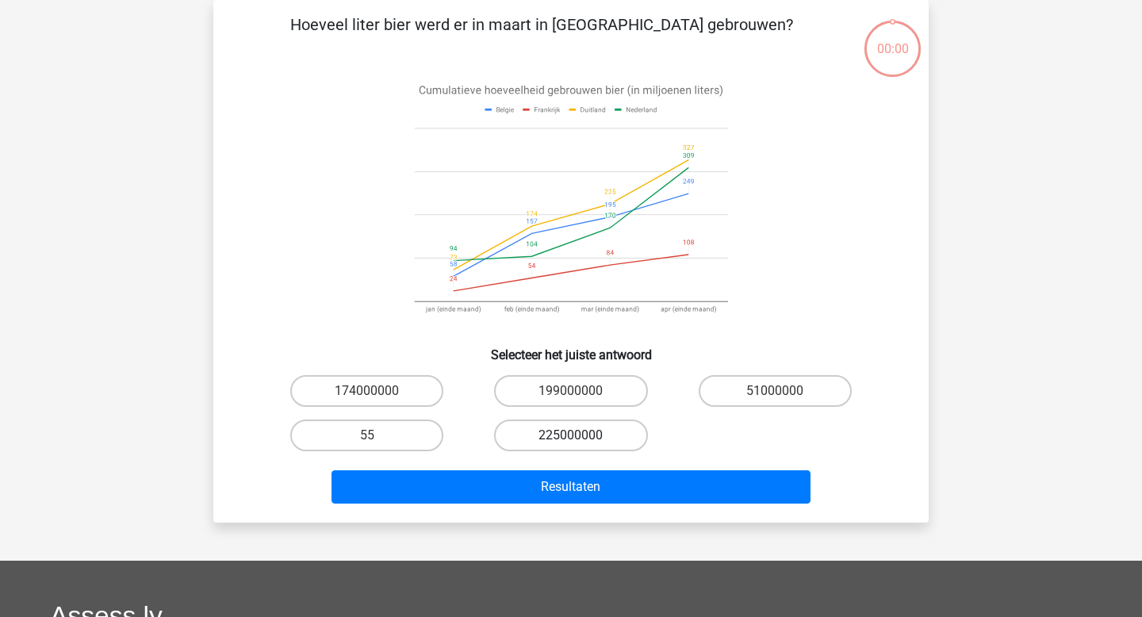
click at [557, 438] on label "225000000" at bounding box center [570, 435] width 153 height 32
click at [571, 438] on input "225000000" at bounding box center [576, 440] width 10 height 10
radio input "true"
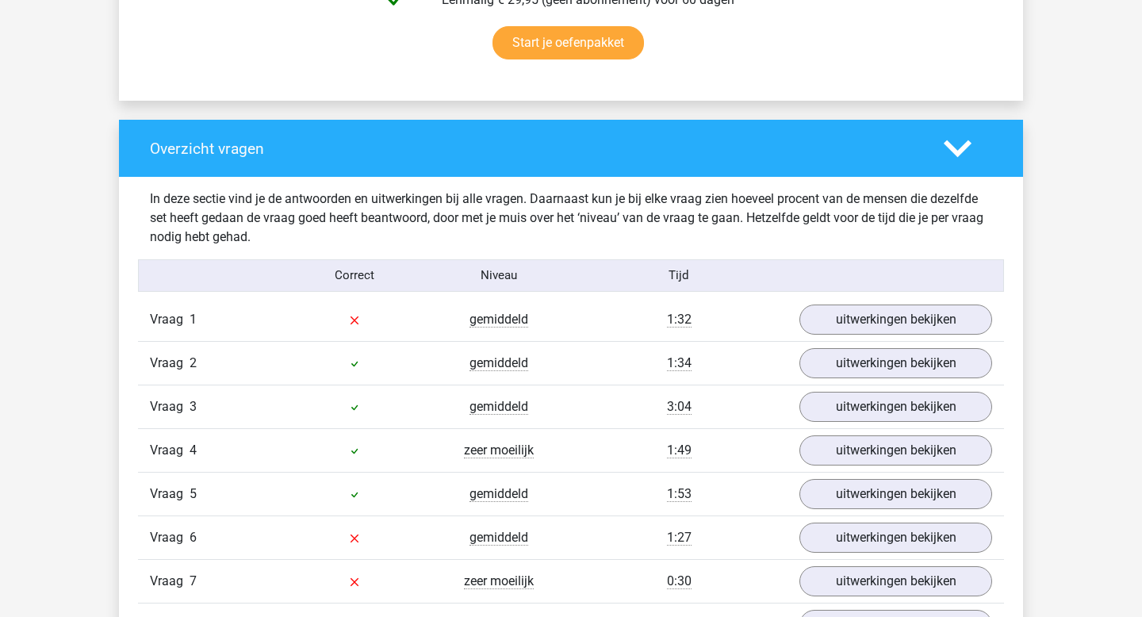
scroll to position [1231, 0]
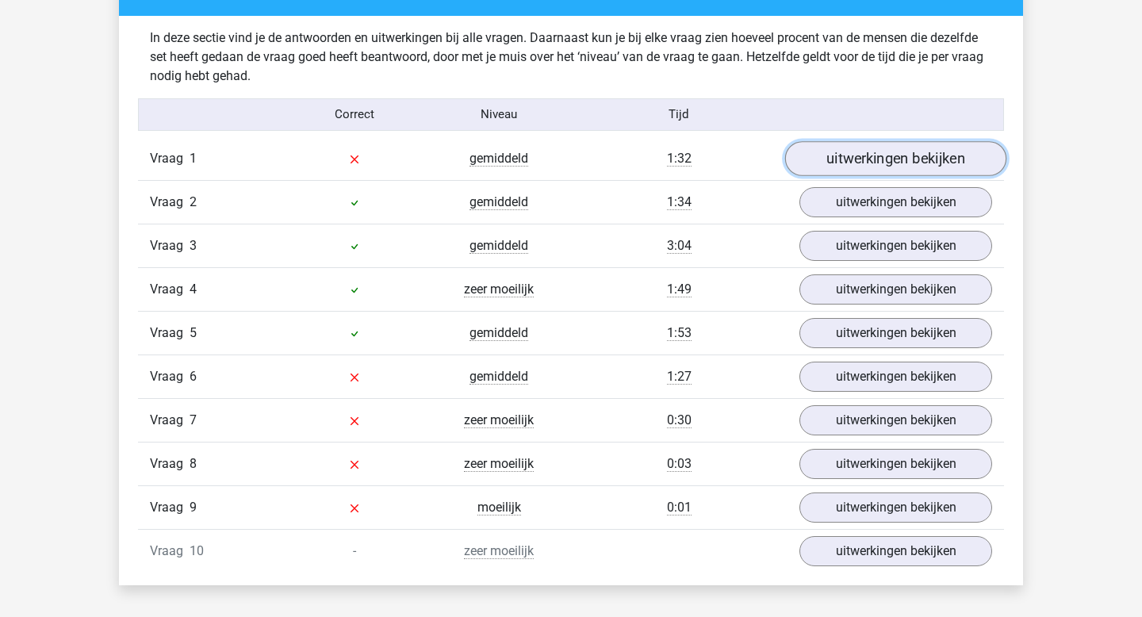
click at [865, 156] on link "uitwerkingen bekijken" at bounding box center [895, 158] width 221 height 35
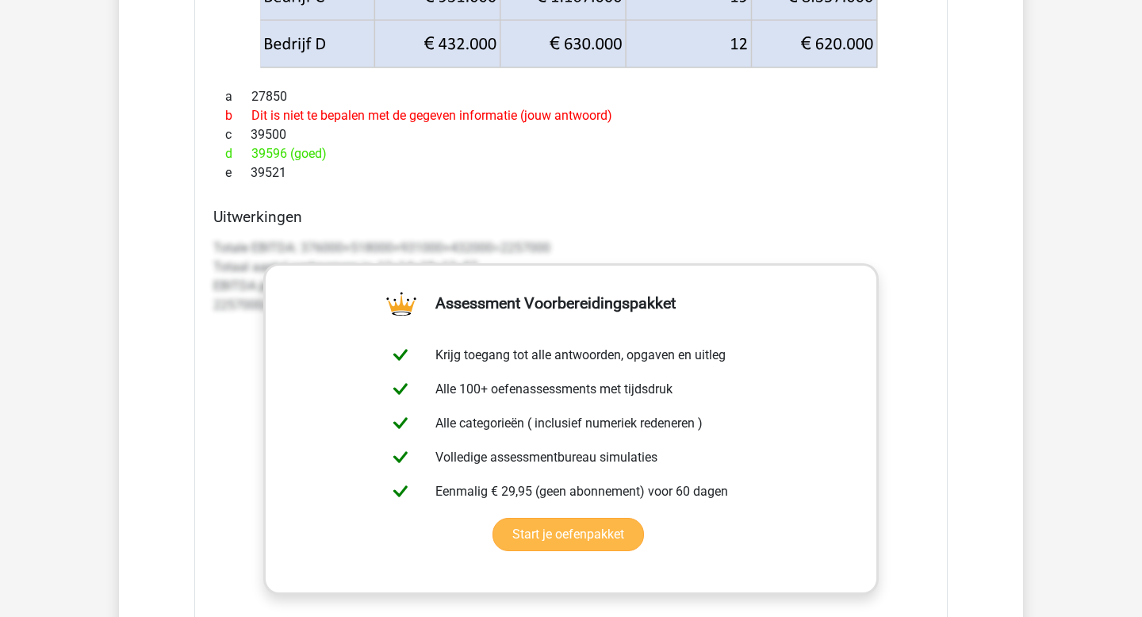
scroll to position [1654, 0]
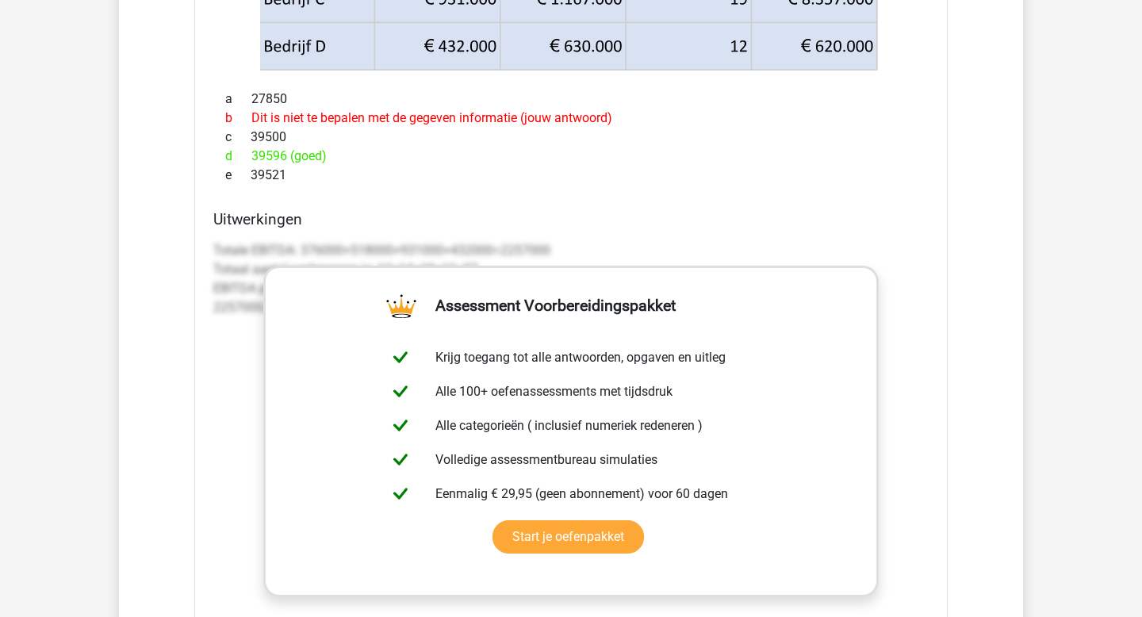
click at [259, 265] on p "Totale EBITDA: 376000+518000+931000+432000=2257000 Totaal aantal werknemers is:…" at bounding box center [570, 279] width 715 height 76
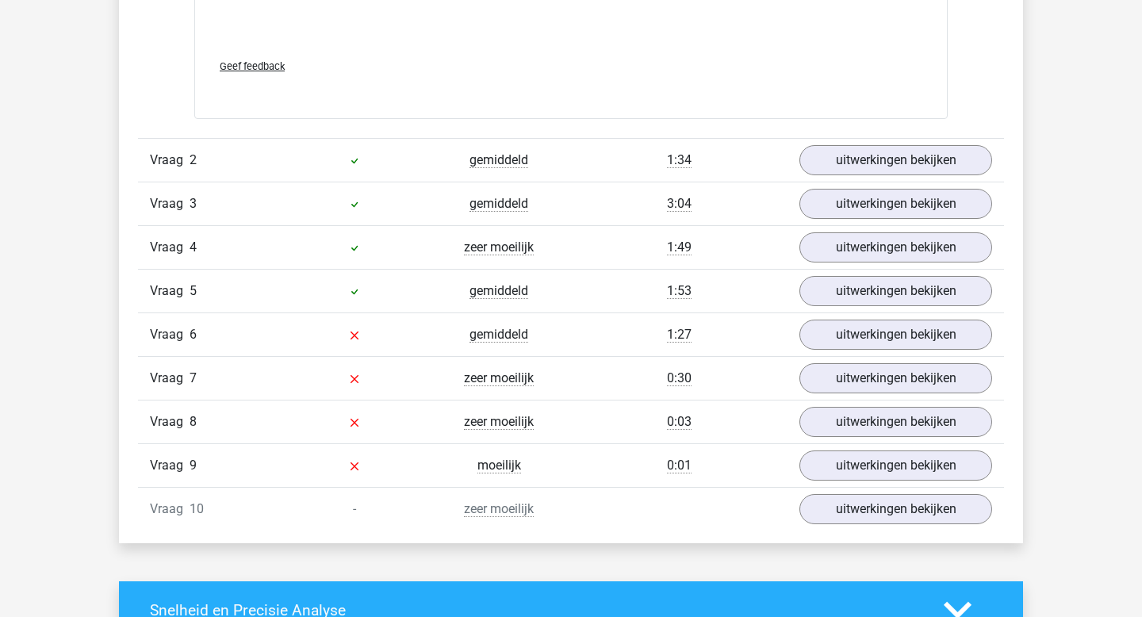
scroll to position [2466, 0]
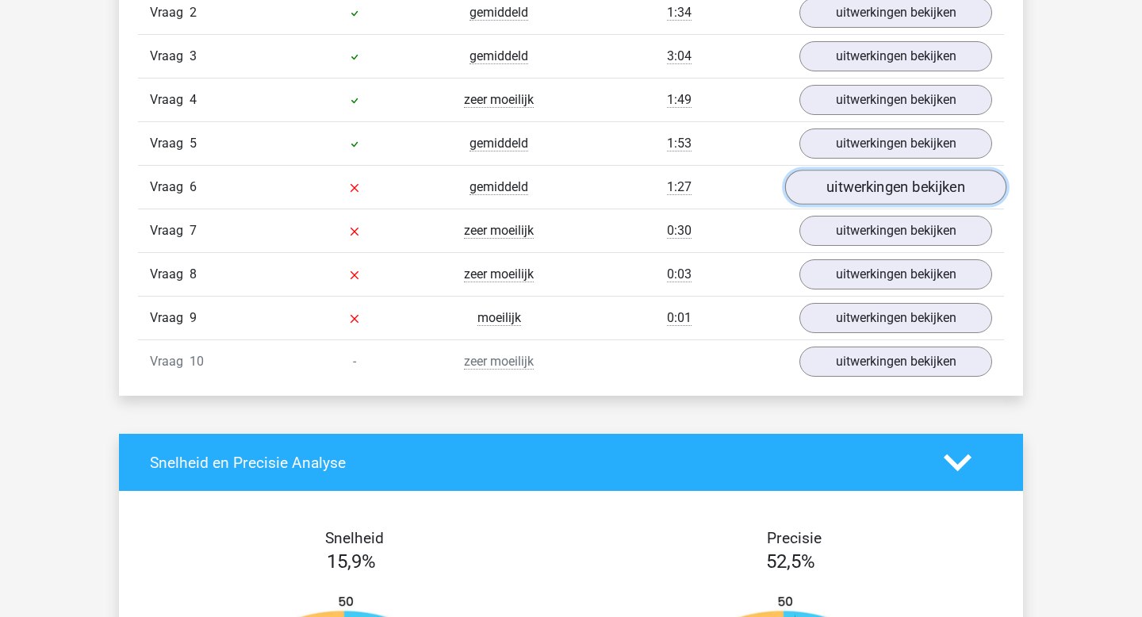
click at [871, 194] on link "uitwerkingen bekijken" at bounding box center [895, 187] width 221 height 35
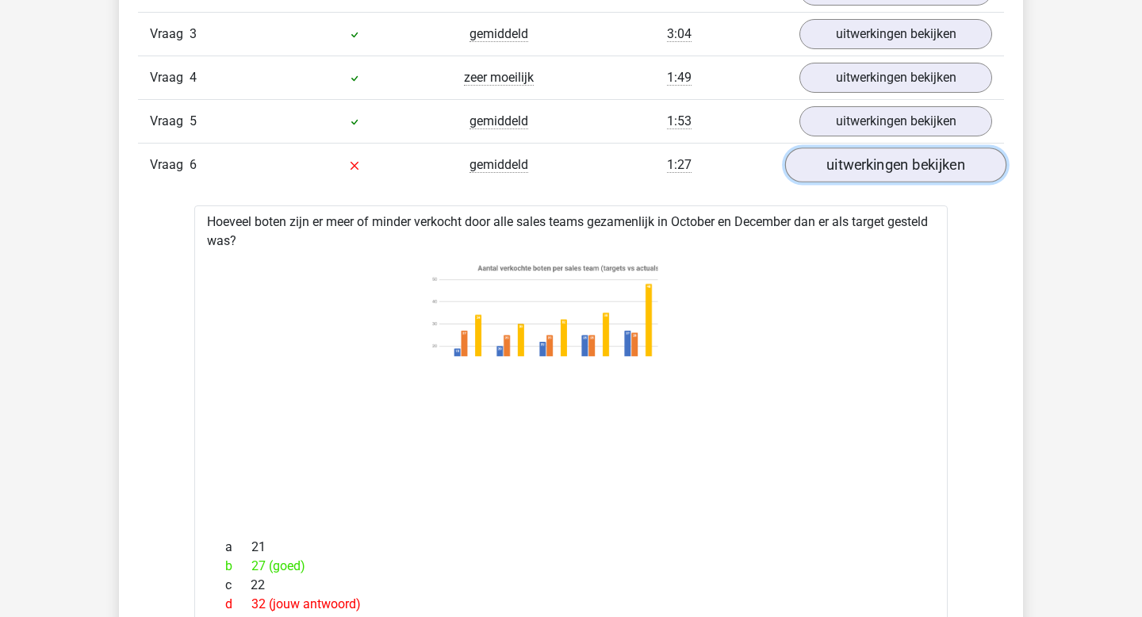
scroll to position [2489, 0]
click at [851, 162] on link "uitwerkingen bekijken" at bounding box center [895, 164] width 221 height 35
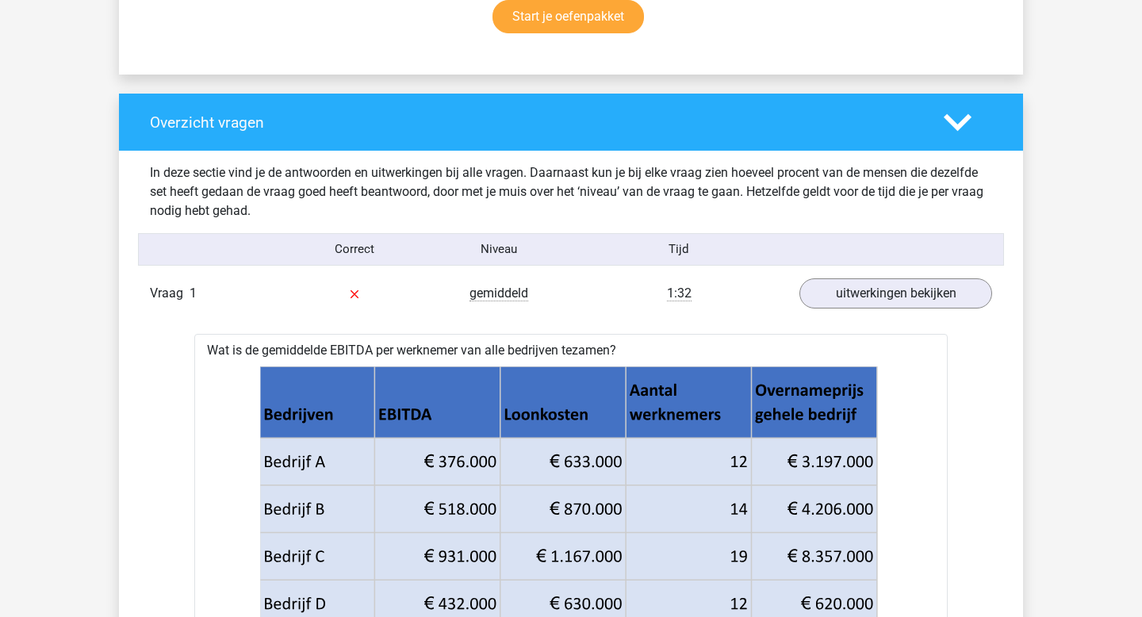
scroll to position [1146, 0]
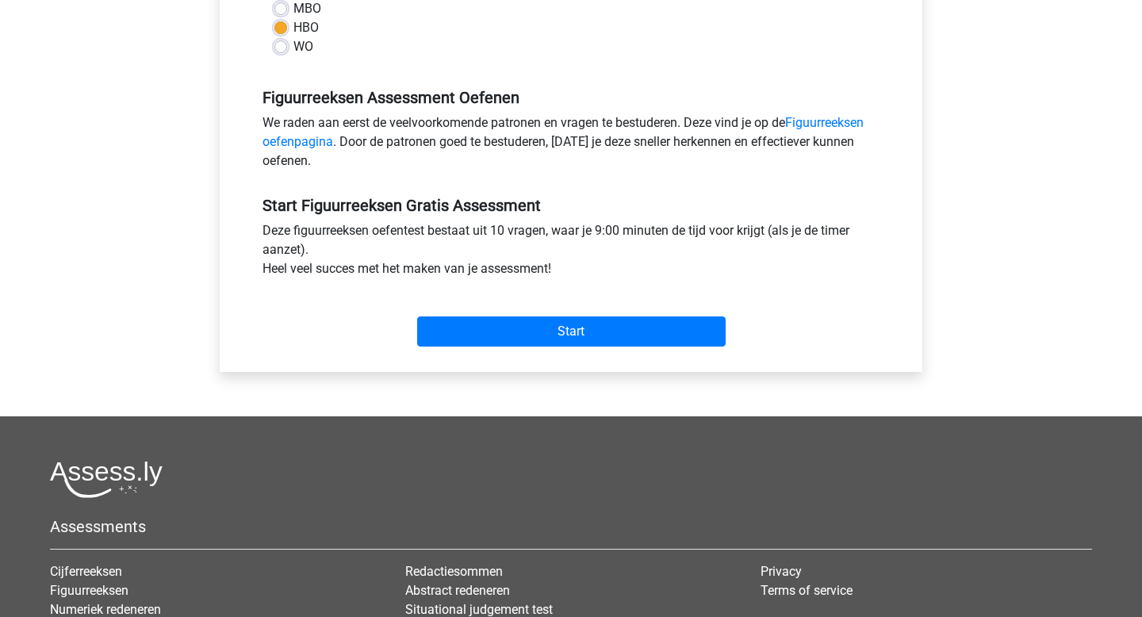
scroll to position [417, 0]
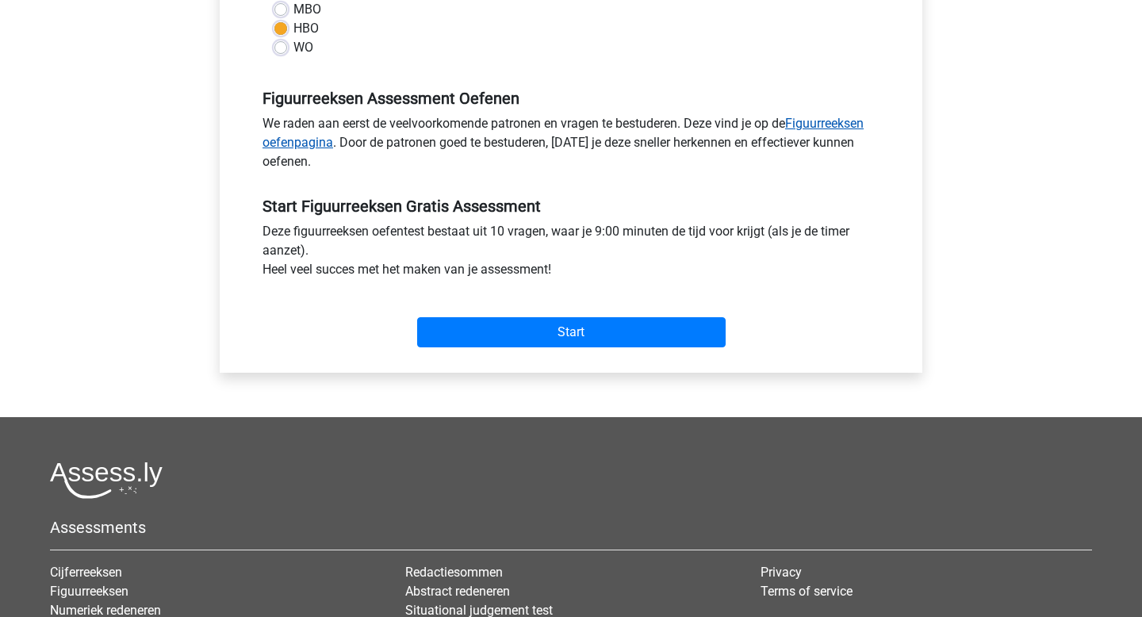
click at [799, 119] on link "Figuurreeksen oefenpagina" at bounding box center [562, 133] width 601 height 34
click at [817, 121] on link "Figuurreeksen oefenpagina" at bounding box center [562, 133] width 601 height 34
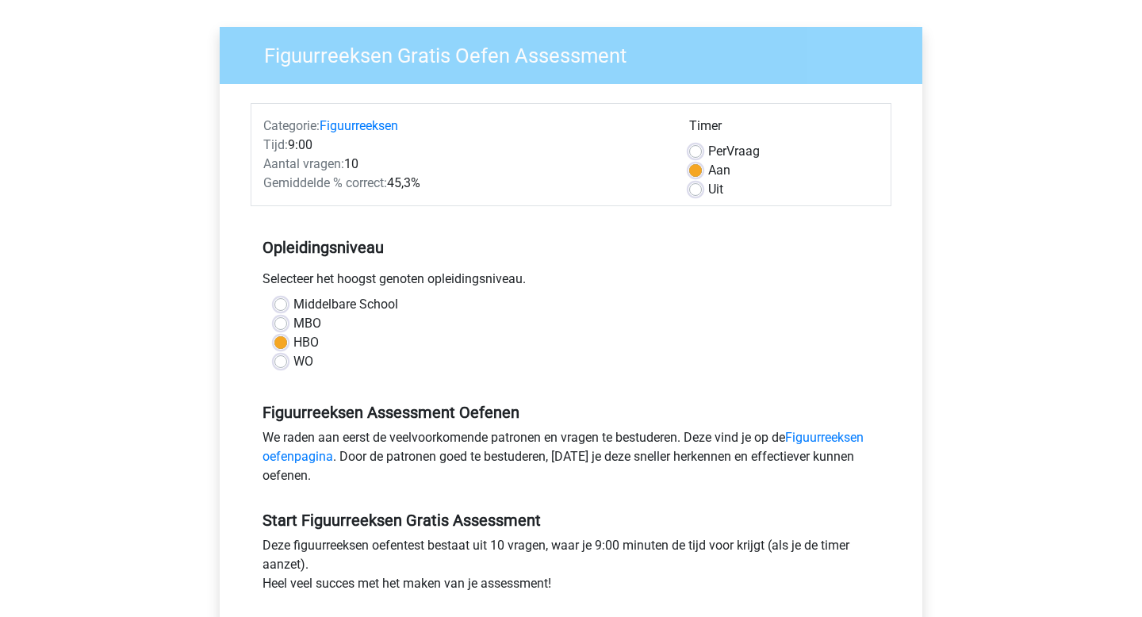
scroll to position [126, 0]
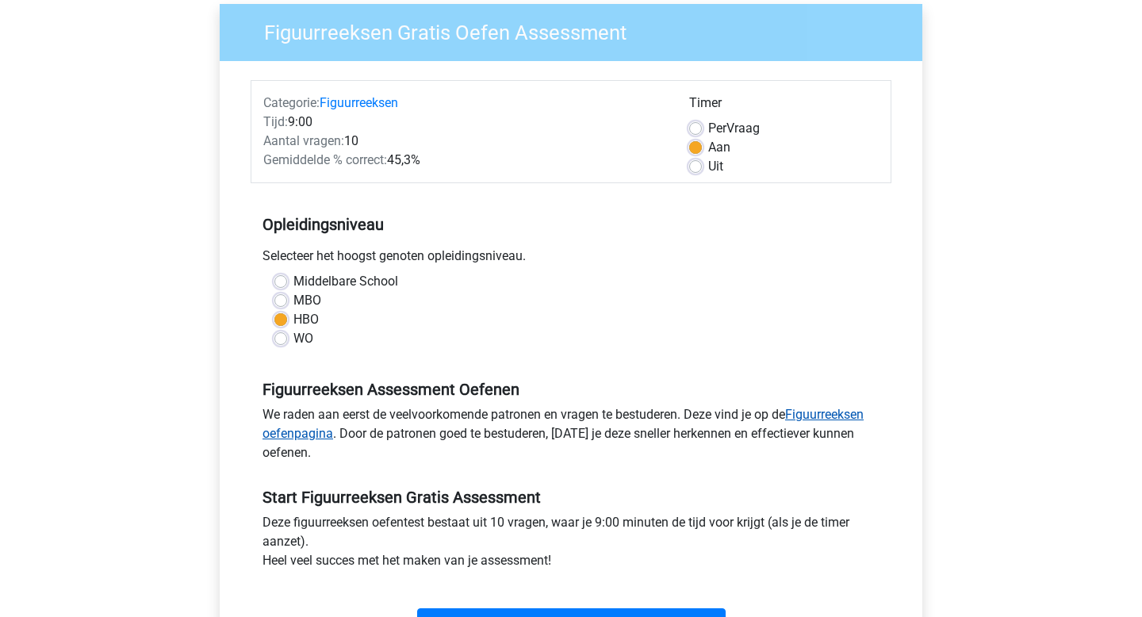
click at [819, 419] on link "Figuurreeksen oefenpagina" at bounding box center [562, 424] width 601 height 34
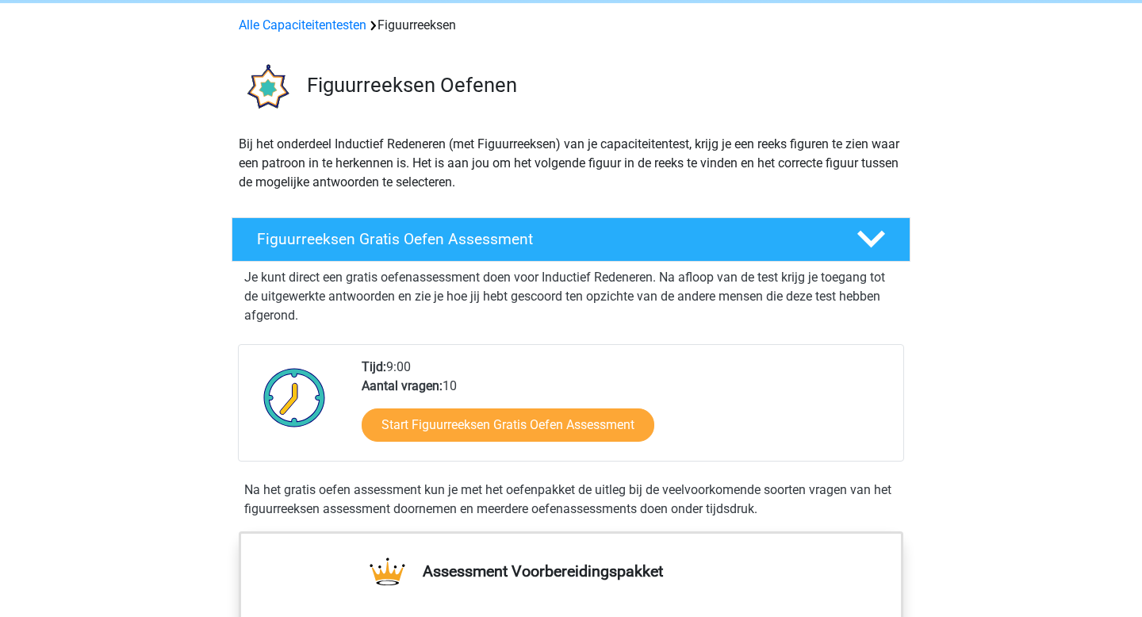
scroll to position [65, 0]
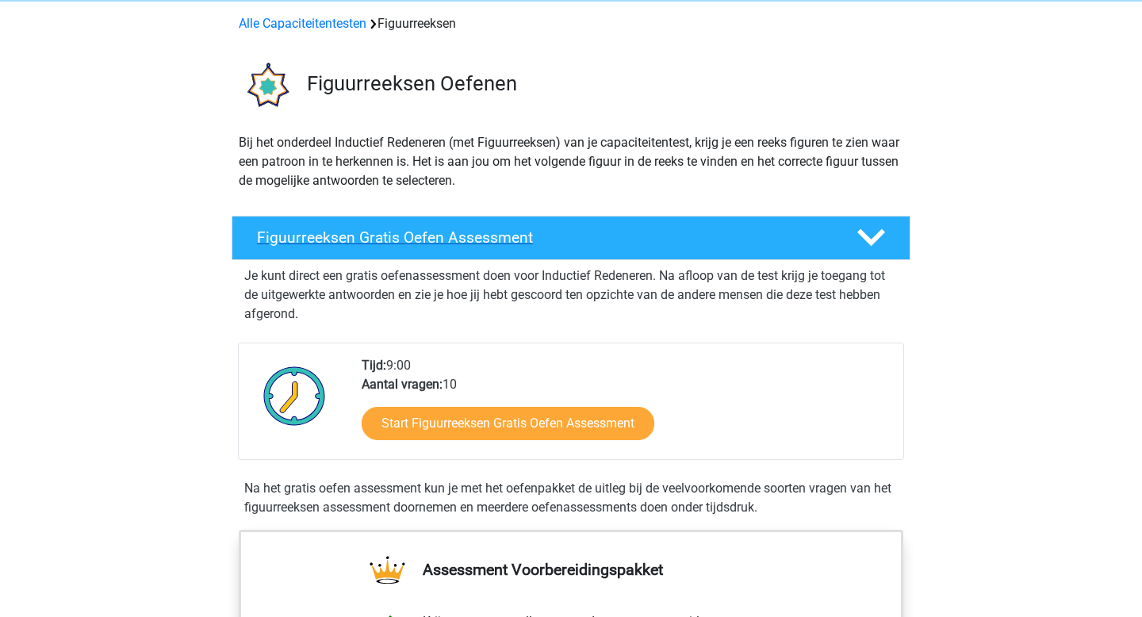
click at [873, 245] on icon at bounding box center [871, 238] width 28 height 28
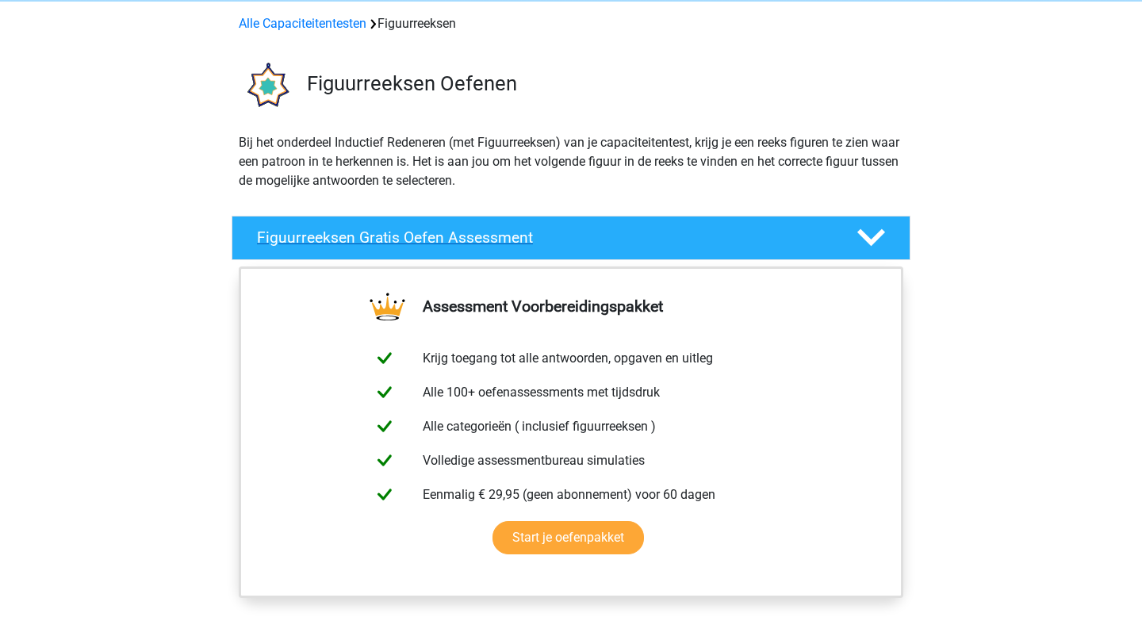
click at [873, 245] on icon at bounding box center [871, 238] width 28 height 28
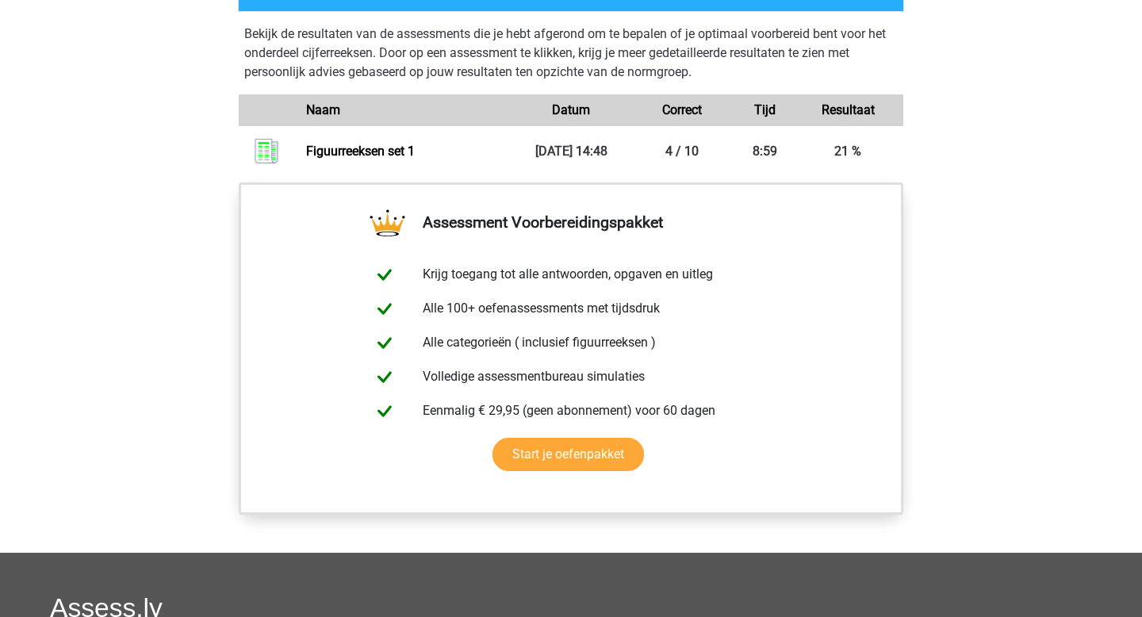
scroll to position [1131, 0]
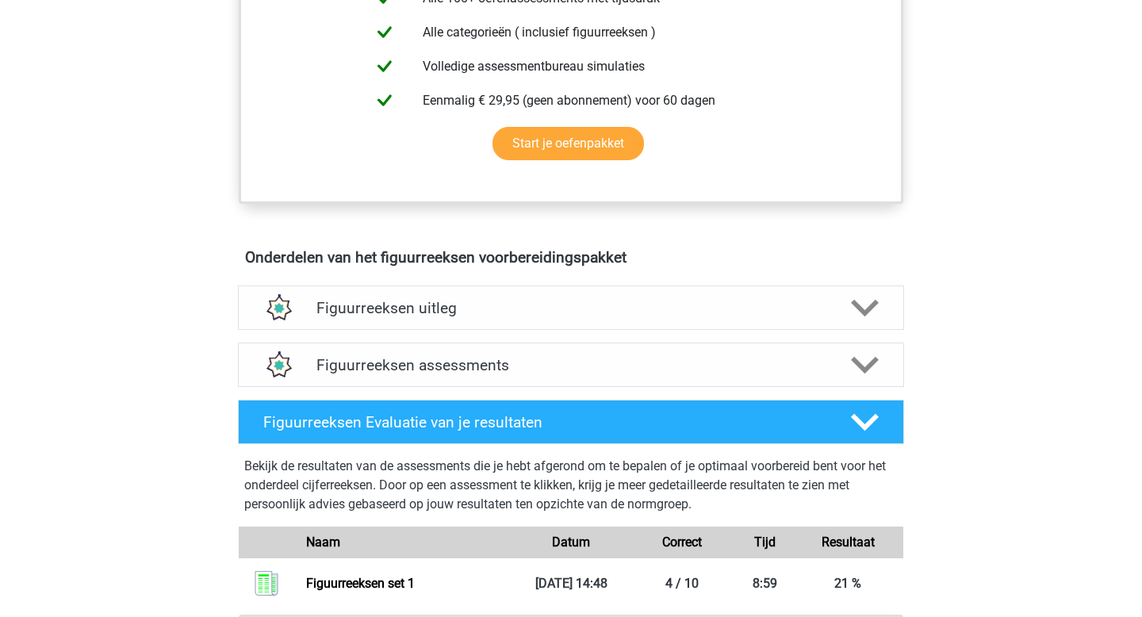
scroll to position [723, 0]
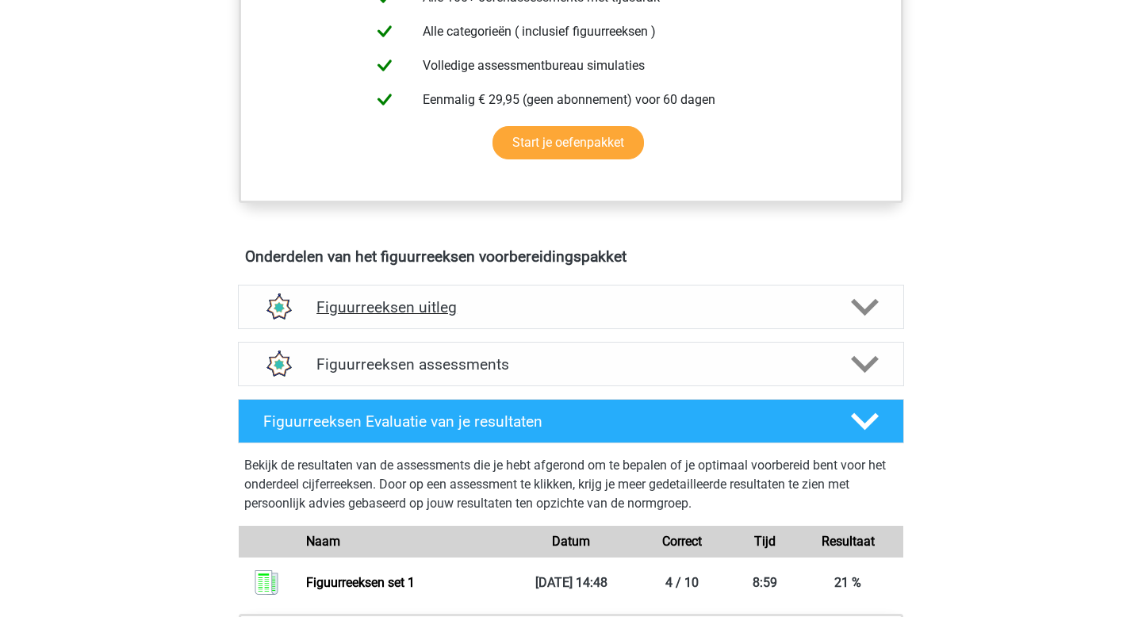
click at [787, 316] on div "Figuurreeksen uitleg" at bounding box center [571, 307] width 666 height 44
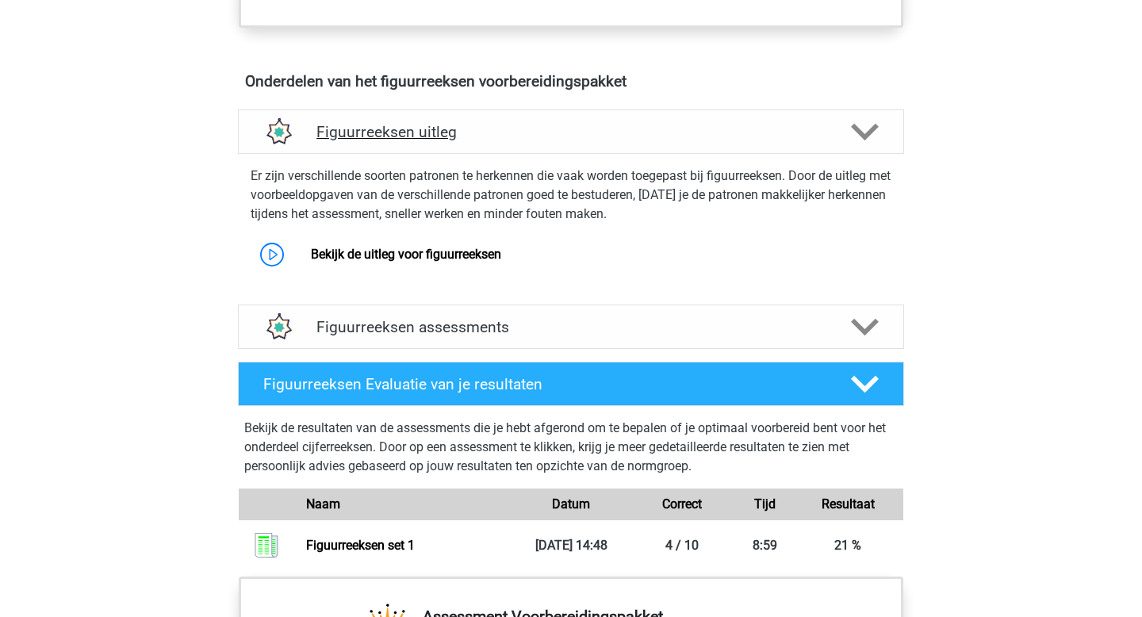
scroll to position [905, 0]
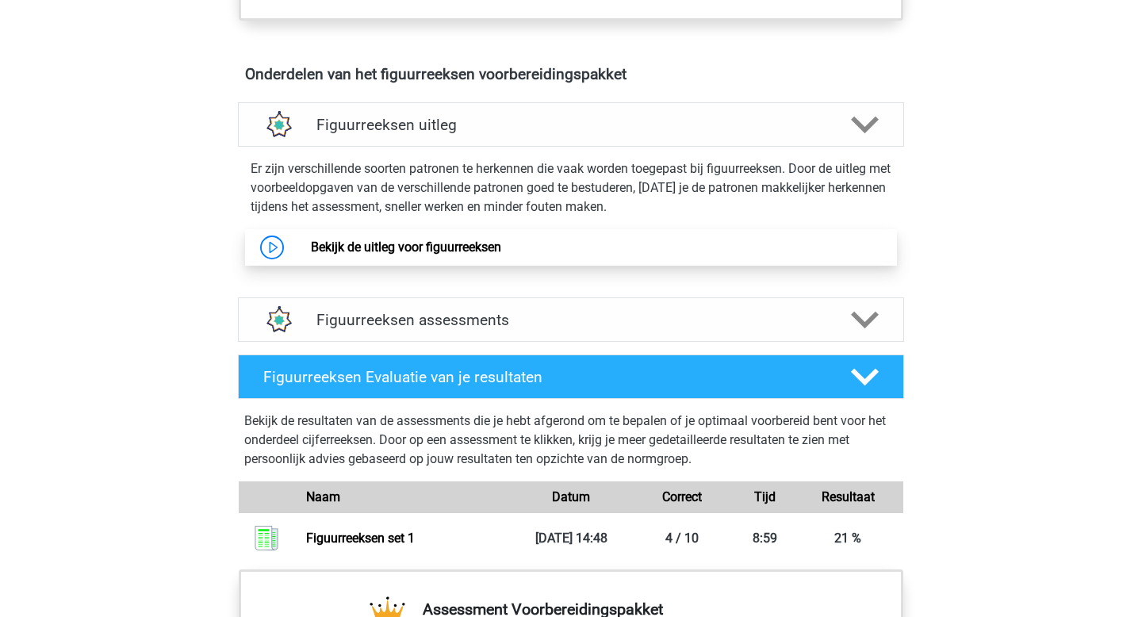
click at [465, 243] on link "Bekijk de uitleg voor figuurreeksen" at bounding box center [406, 246] width 190 height 15
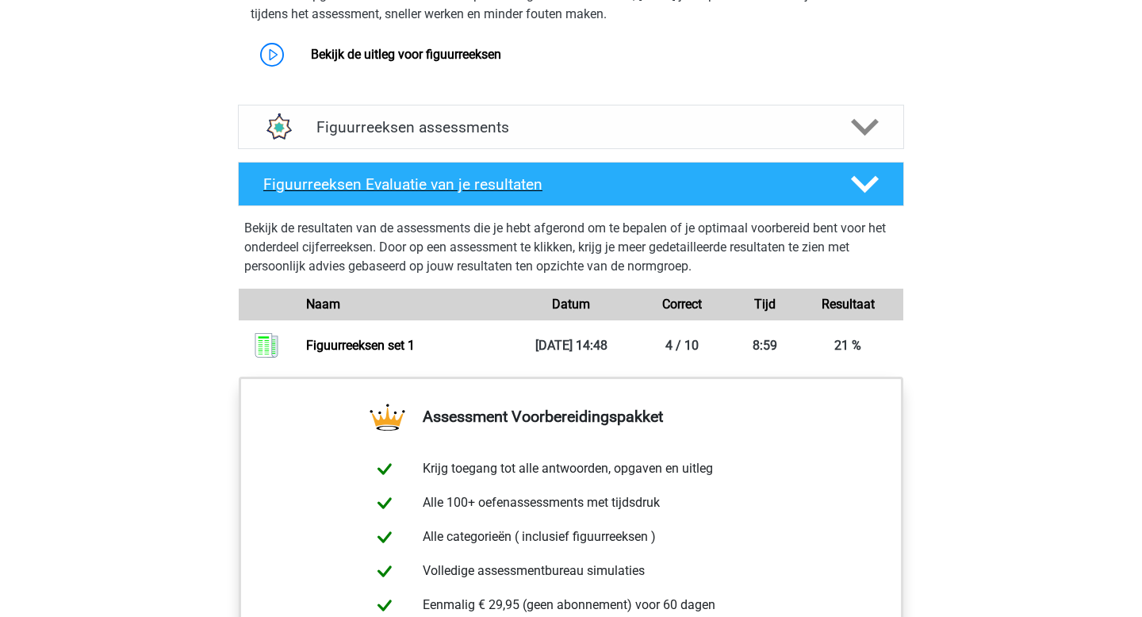
scroll to position [1089, 0]
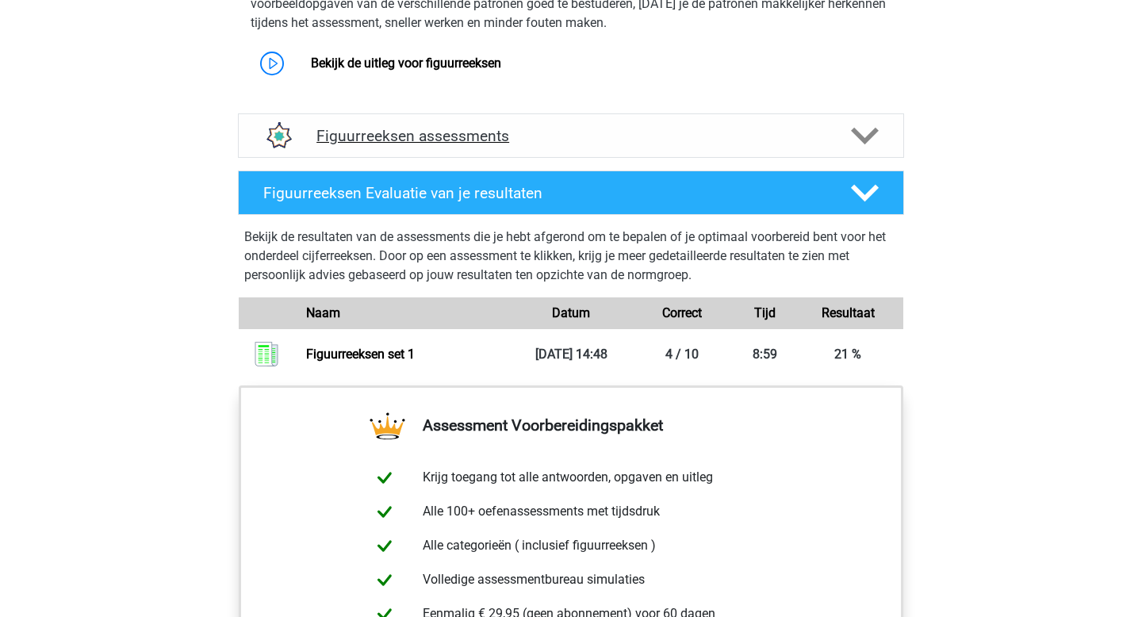
click at [859, 128] on icon at bounding box center [865, 136] width 28 height 28
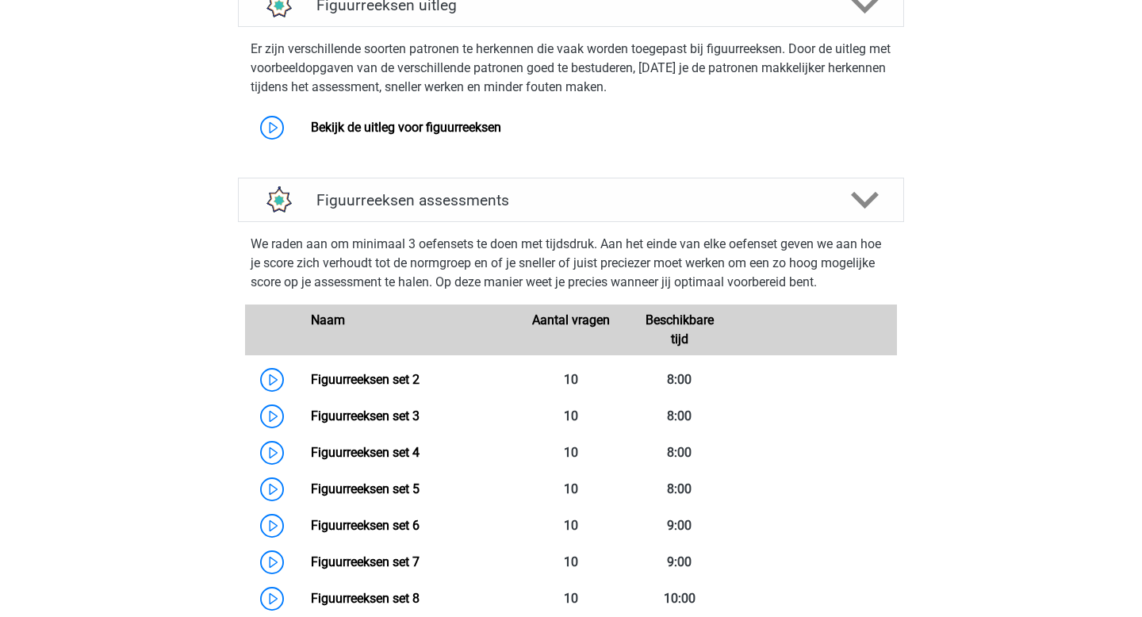
scroll to position [1037, 0]
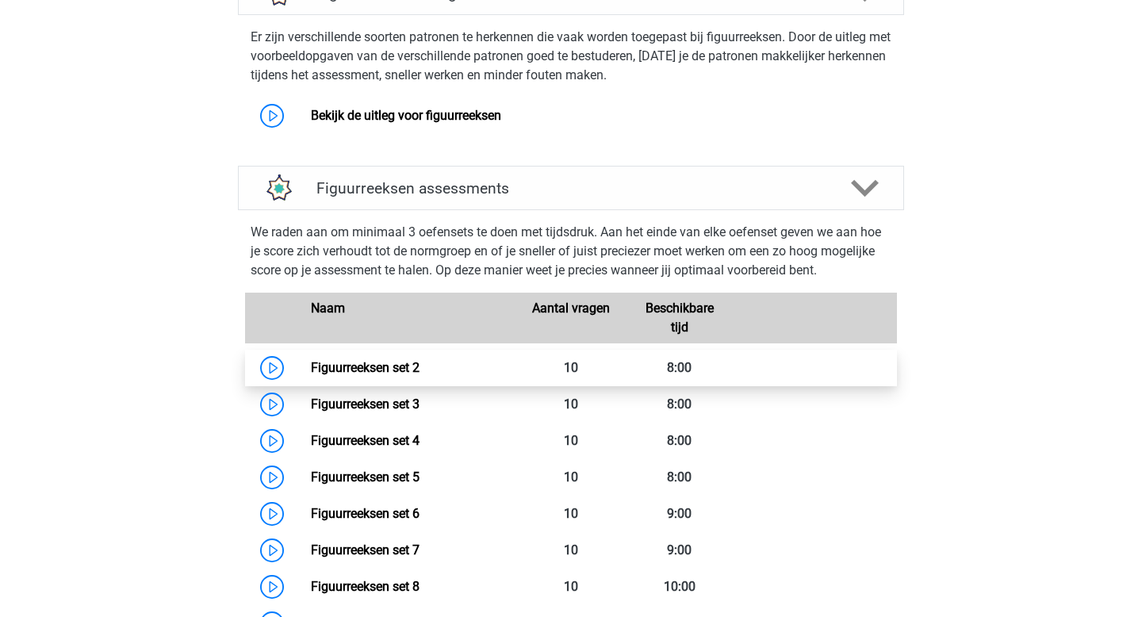
click at [396, 373] on link "Figuurreeksen set 2" at bounding box center [365, 367] width 109 height 15
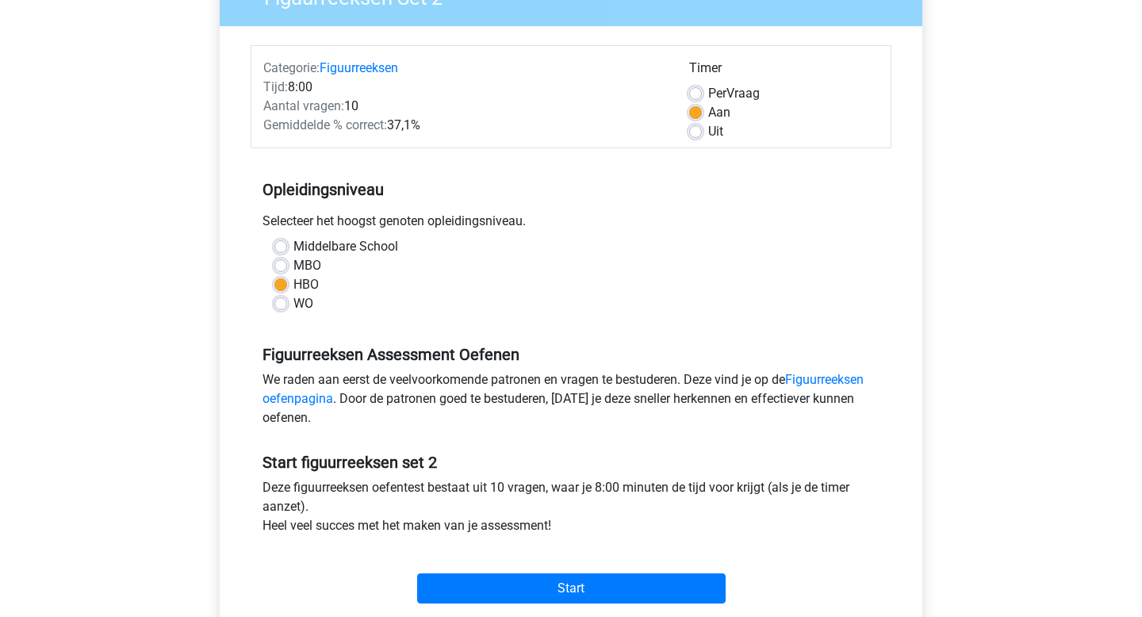
scroll to position [242, 0]
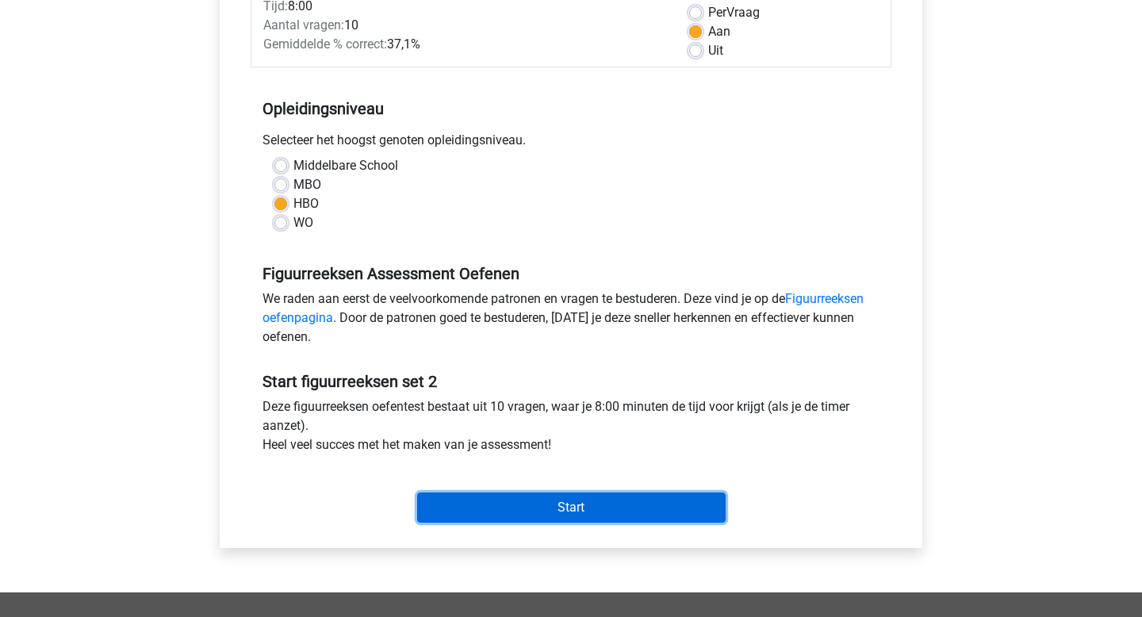
click at [547, 500] on input "Start" at bounding box center [571, 507] width 308 height 30
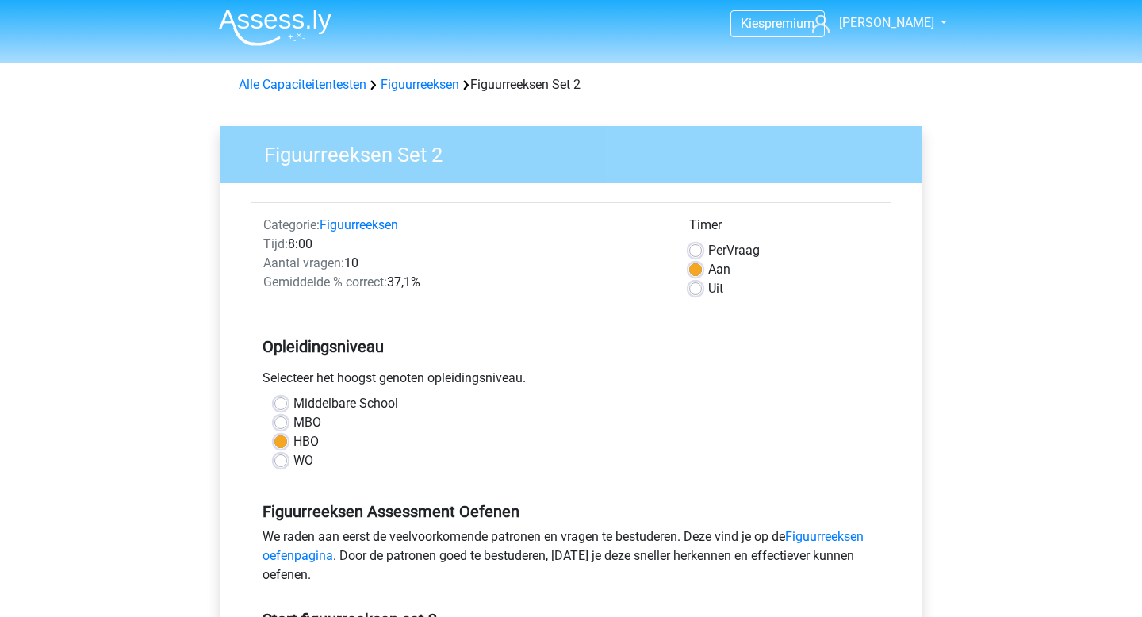
scroll to position [0, 0]
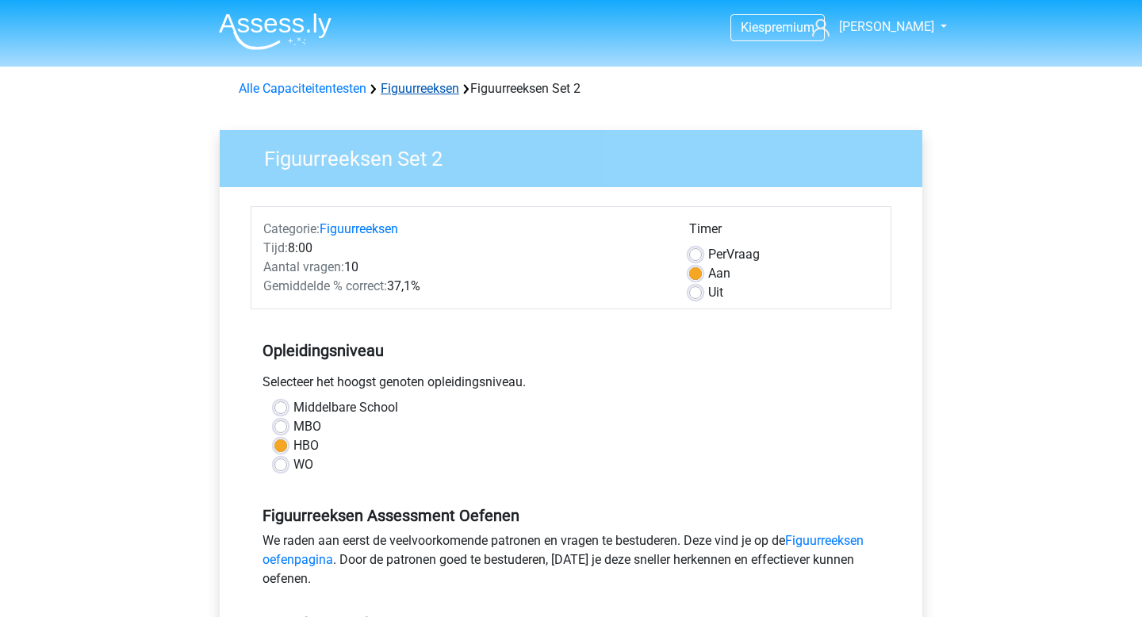
click at [399, 89] on link "Figuurreeksen" at bounding box center [420, 88] width 78 height 15
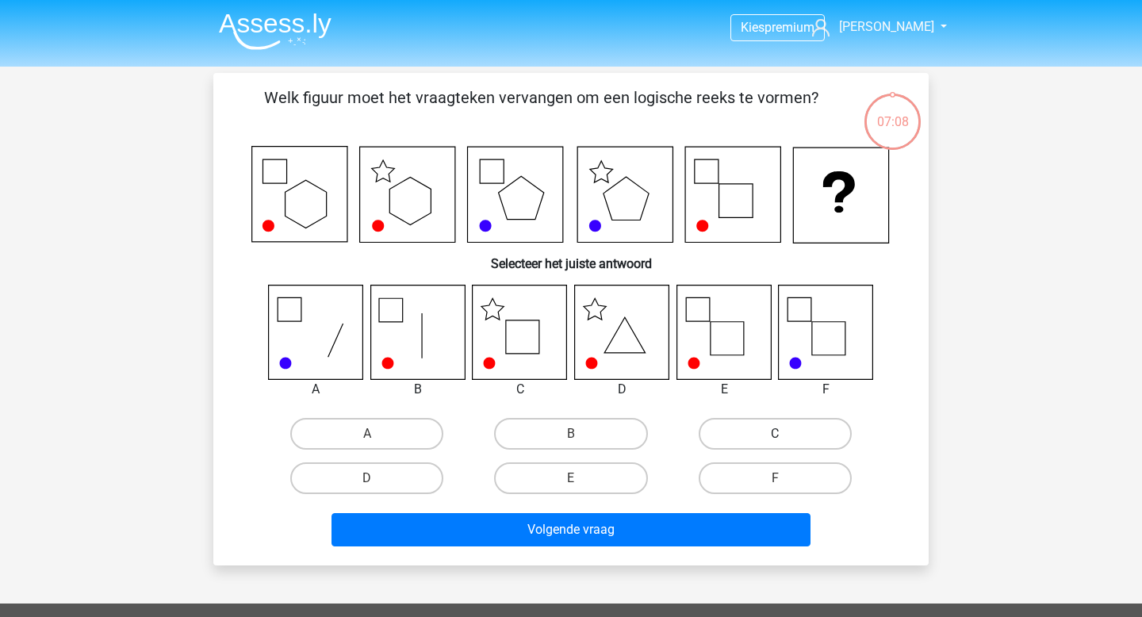
click at [751, 427] on label "C" at bounding box center [775, 434] width 153 height 32
click at [775, 434] on input "C" at bounding box center [780, 439] width 10 height 10
radio input "true"
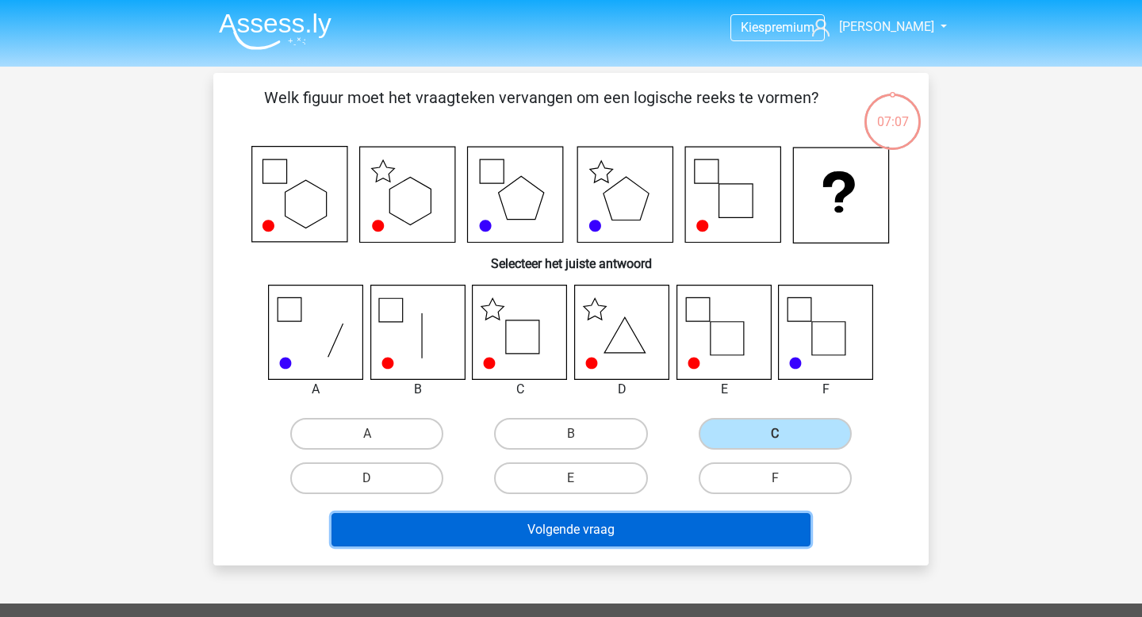
click at [624, 531] on button "Volgende vraag" at bounding box center [571, 529] width 480 height 33
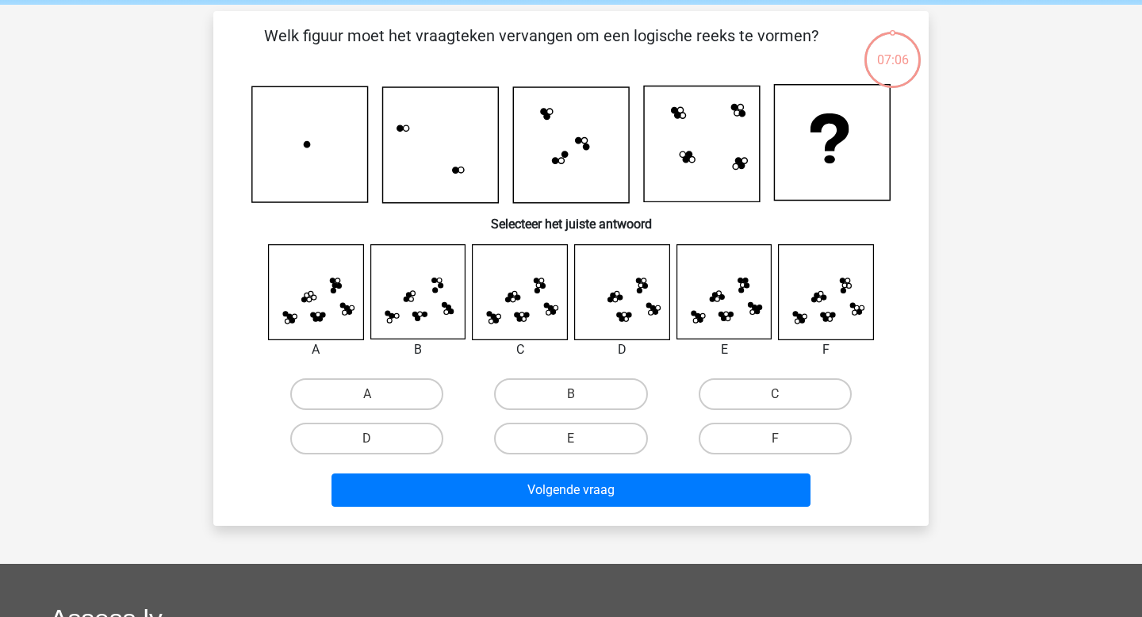
scroll to position [73, 0]
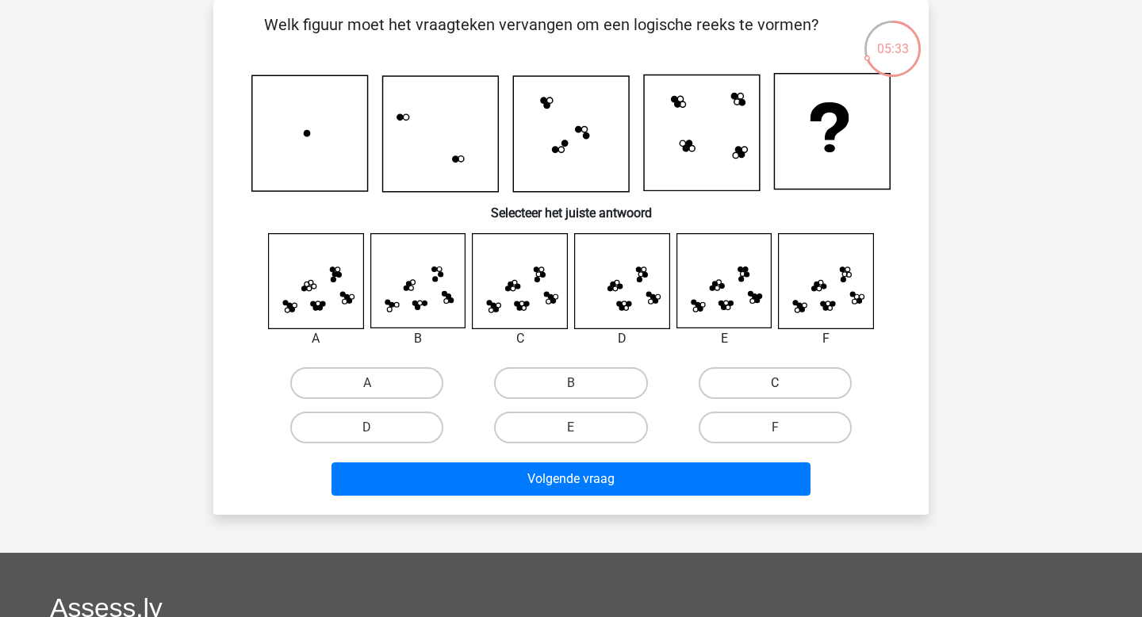
click at [759, 371] on label "C" at bounding box center [775, 383] width 153 height 32
click at [775, 383] on input "C" at bounding box center [780, 388] width 10 height 10
radio input "true"
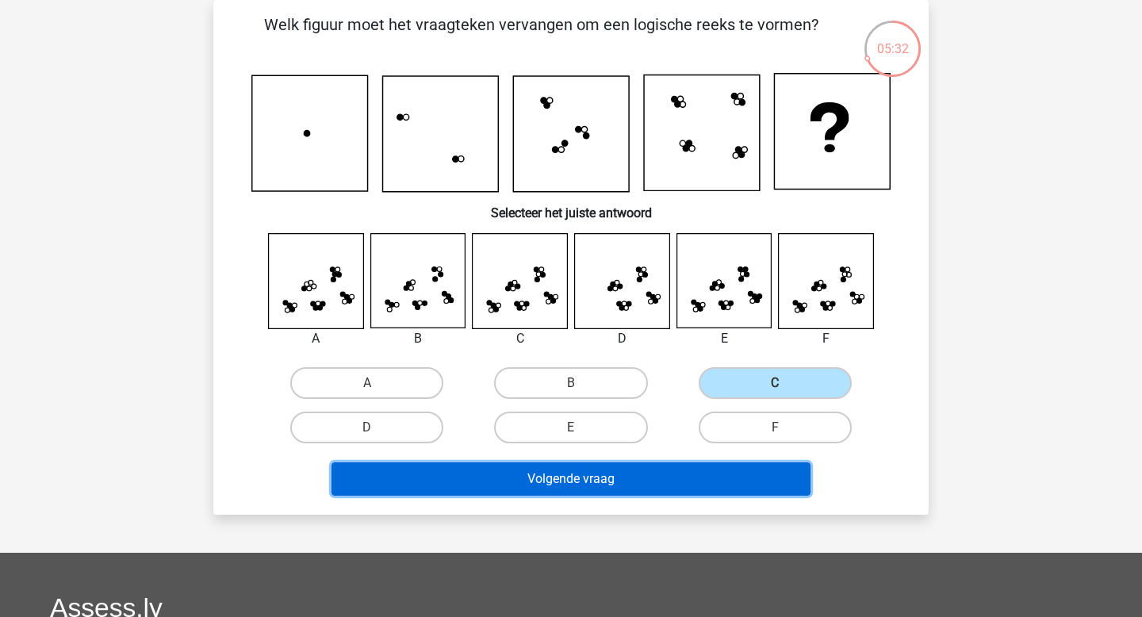
click at [643, 480] on button "Volgende vraag" at bounding box center [571, 478] width 480 height 33
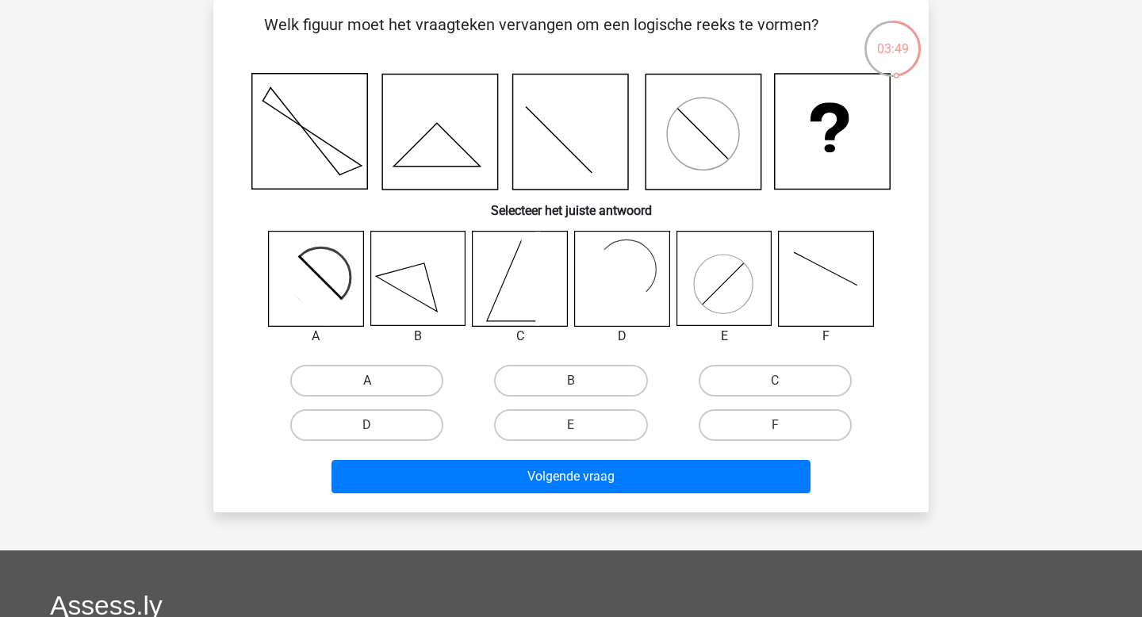
click at [376, 392] on label "A" at bounding box center [366, 381] width 153 height 32
click at [376, 391] on input "A" at bounding box center [372, 386] width 10 height 10
radio input "true"
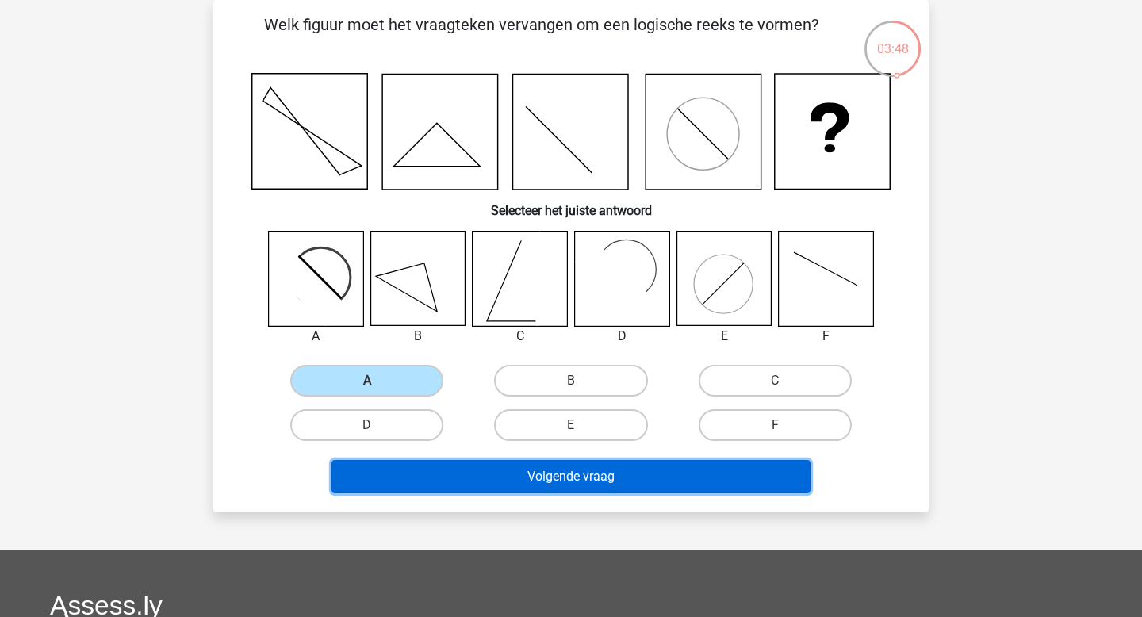
click at [511, 481] on button "Volgende vraag" at bounding box center [571, 476] width 480 height 33
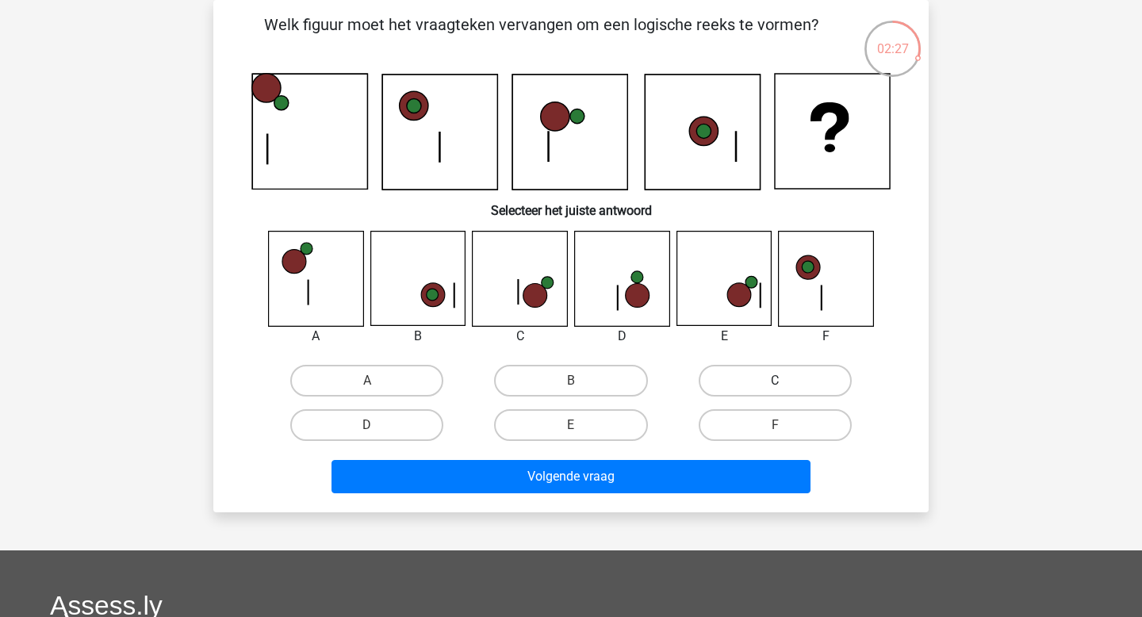
click at [737, 385] on label "C" at bounding box center [775, 381] width 153 height 32
click at [775, 385] on input "C" at bounding box center [780, 386] width 10 height 10
radio input "true"
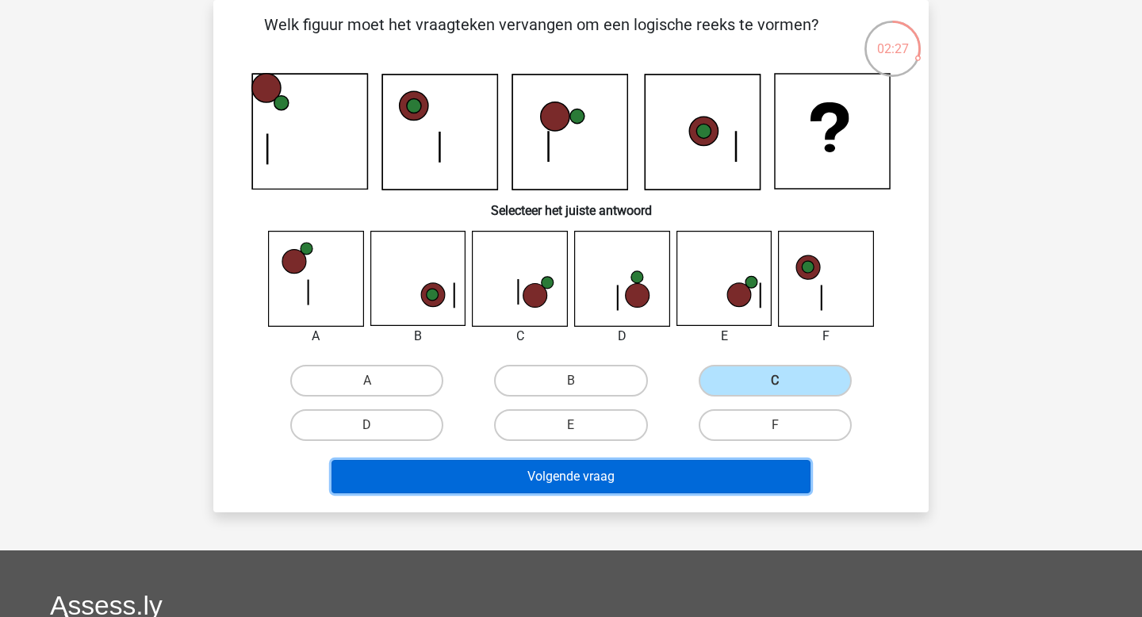
click at [699, 472] on button "Volgende vraag" at bounding box center [571, 476] width 480 height 33
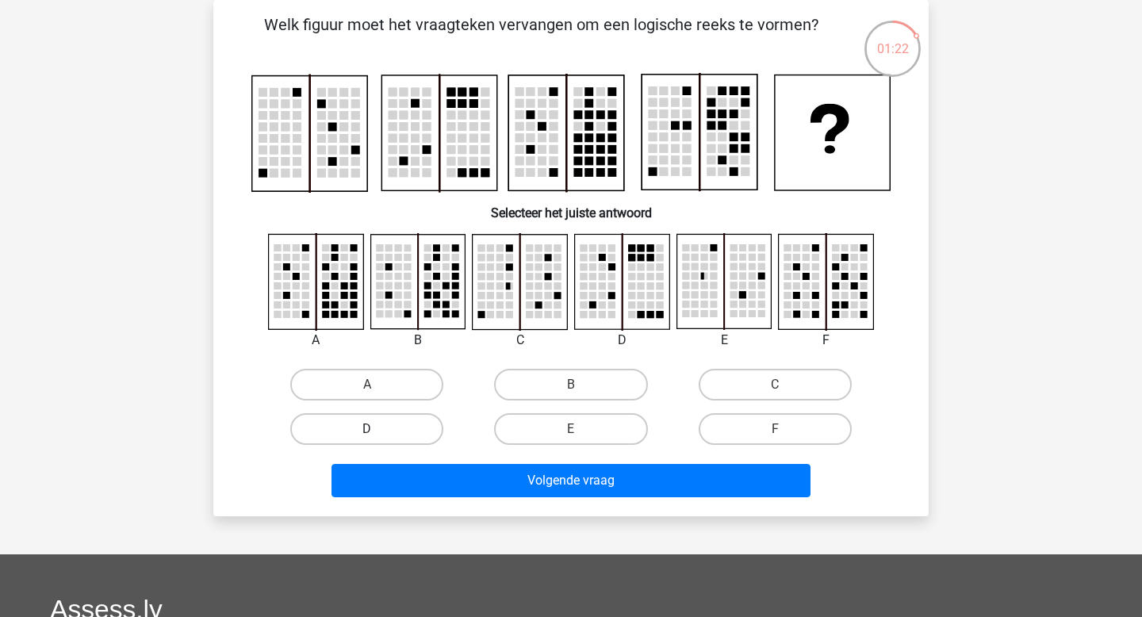
click at [410, 424] on label "D" at bounding box center [366, 429] width 153 height 32
click at [377, 429] on input "D" at bounding box center [372, 434] width 10 height 10
radio input "true"
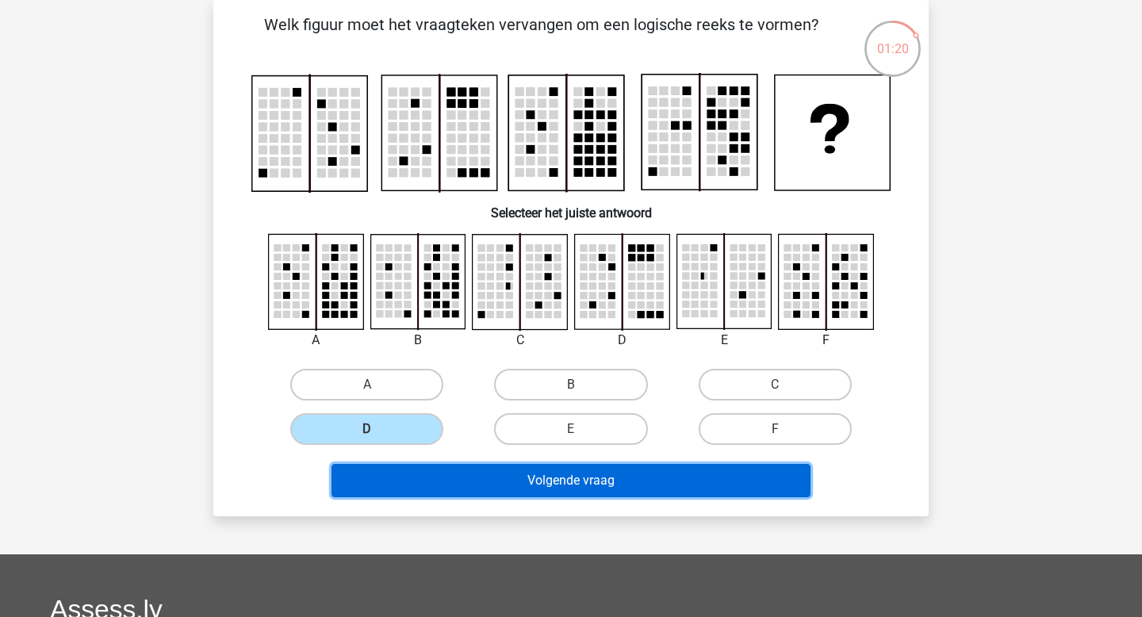
click at [525, 490] on button "Volgende vraag" at bounding box center [571, 480] width 480 height 33
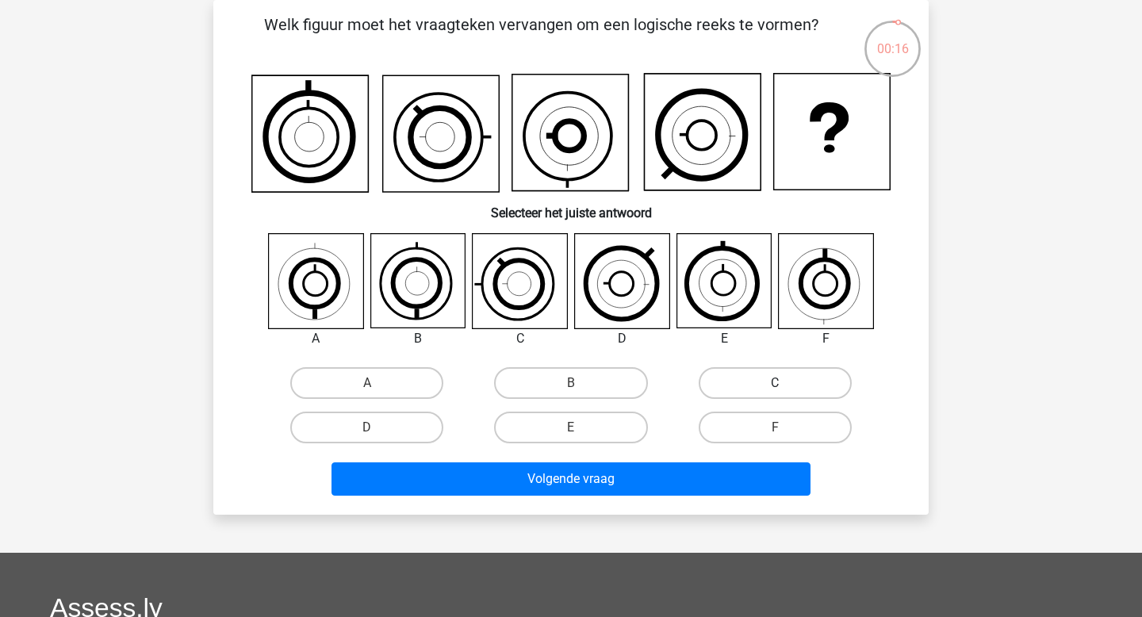
click at [750, 385] on label "C" at bounding box center [775, 383] width 153 height 32
click at [775, 385] on input "C" at bounding box center [780, 388] width 10 height 10
radio input "true"
click at [656, 496] on div "Volgende vraag" at bounding box center [571, 482] width 612 height 40
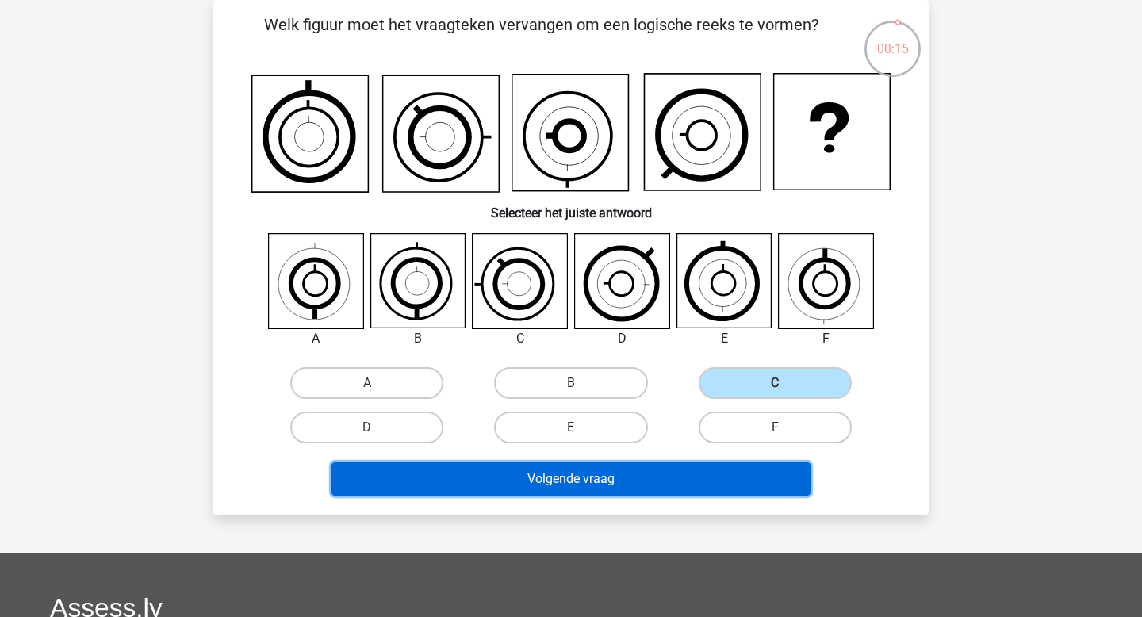
click at [655, 491] on button "Volgende vraag" at bounding box center [571, 478] width 480 height 33
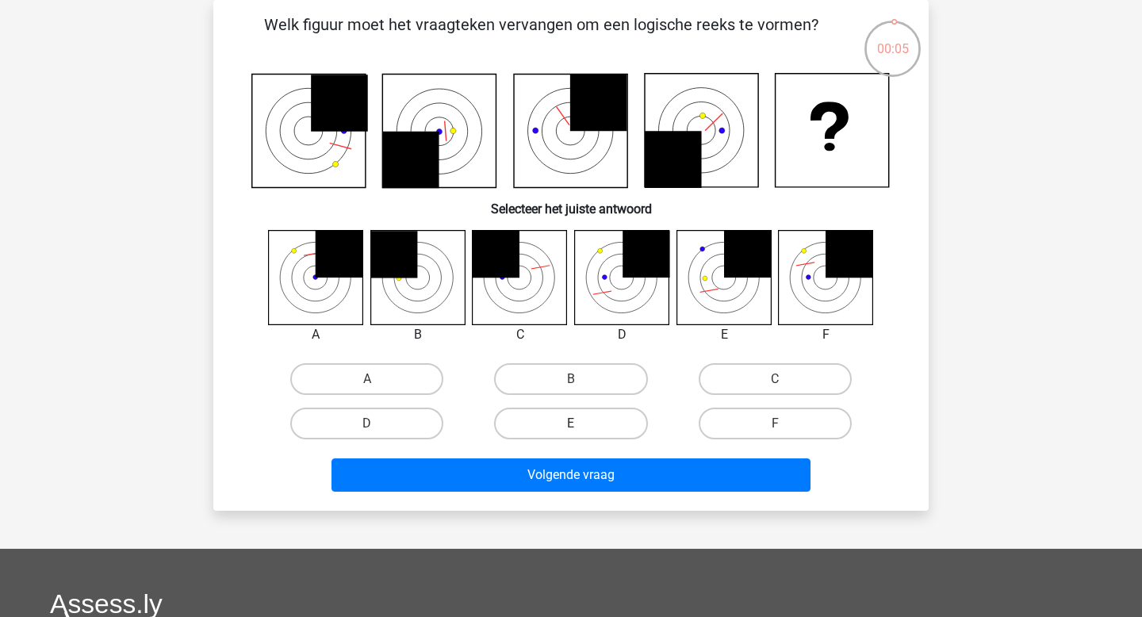
click at [605, 422] on label "E" at bounding box center [570, 424] width 153 height 32
click at [581, 423] on input "E" at bounding box center [576, 428] width 10 height 10
radio input "true"
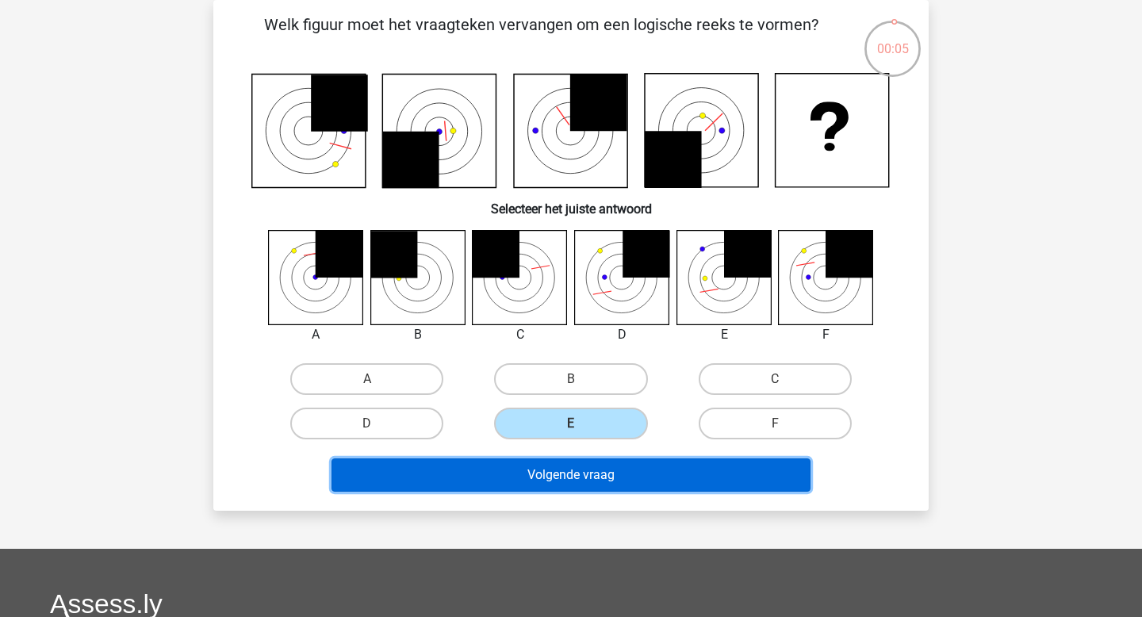
click at [602, 480] on button "Volgende vraag" at bounding box center [571, 474] width 480 height 33
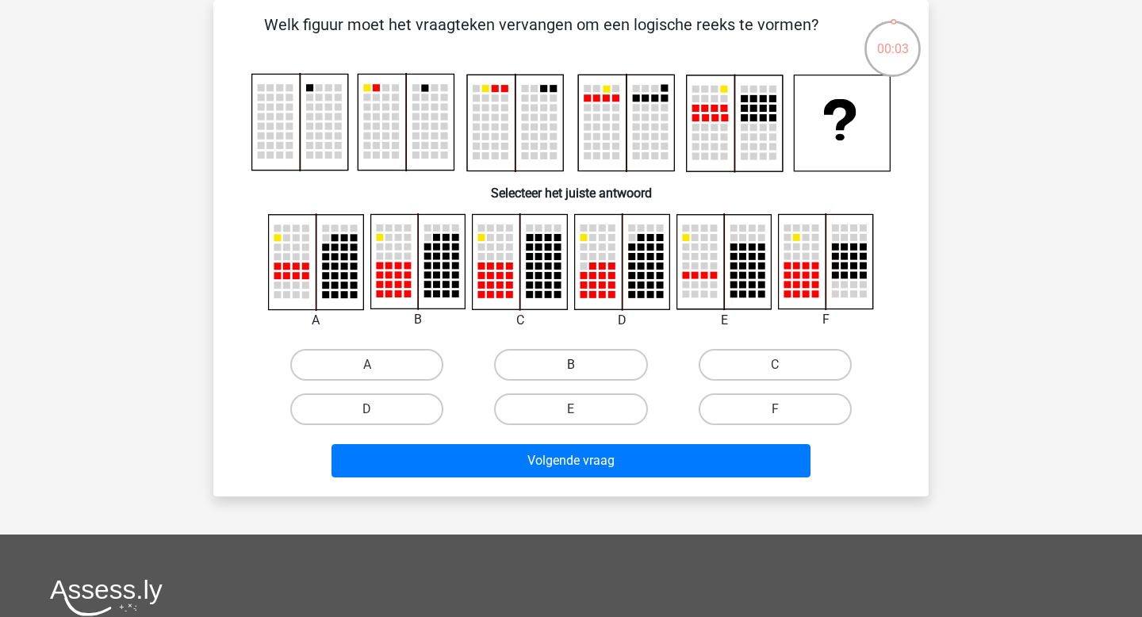
click at [542, 368] on label "B" at bounding box center [570, 365] width 153 height 32
click at [571, 368] on input "B" at bounding box center [576, 370] width 10 height 10
radio input "true"
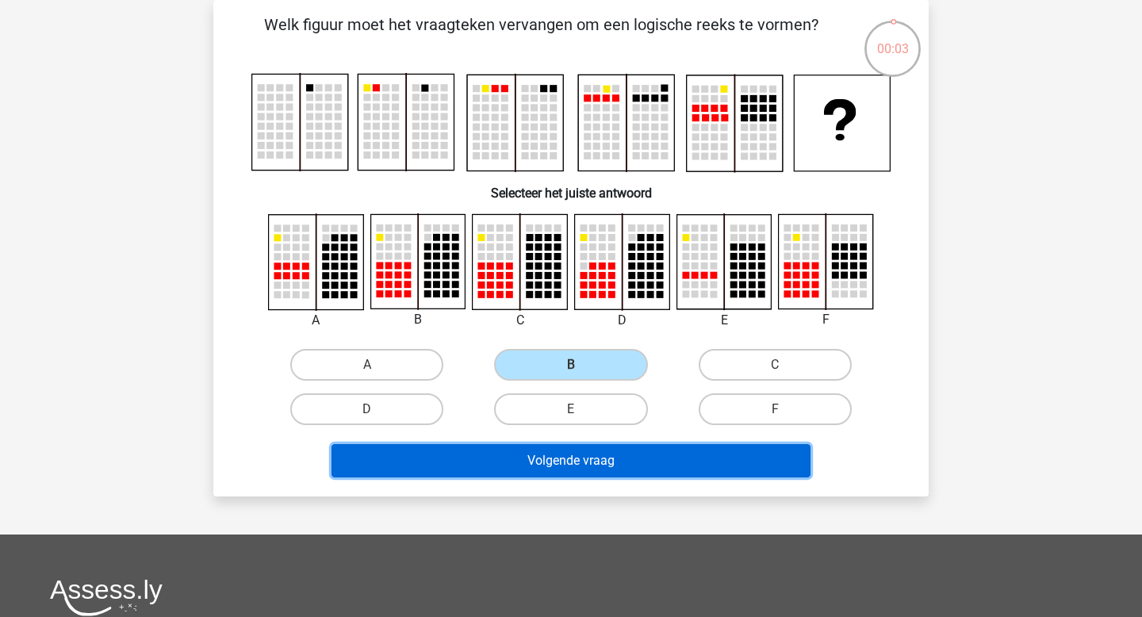
click at [560, 465] on button "Volgende vraag" at bounding box center [571, 460] width 480 height 33
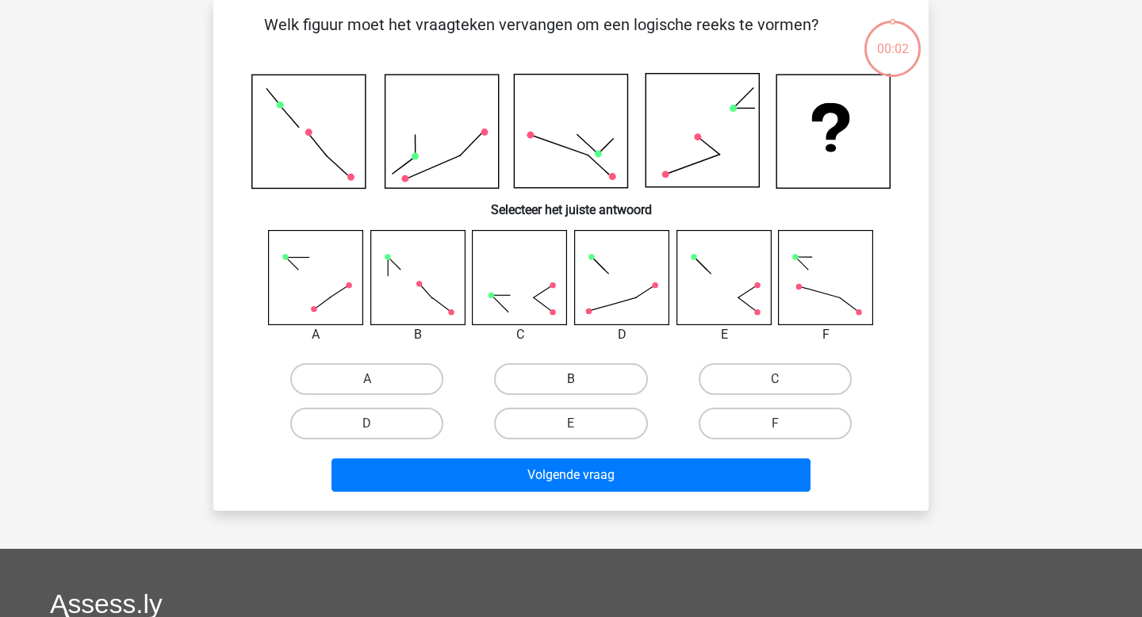
click at [538, 392] on label "B" at bounding box center [570, 379] width 153 height 32
click at [571, 389] on input "B" at bounding box center [576, 384] width 10 height 10
radio input "true"
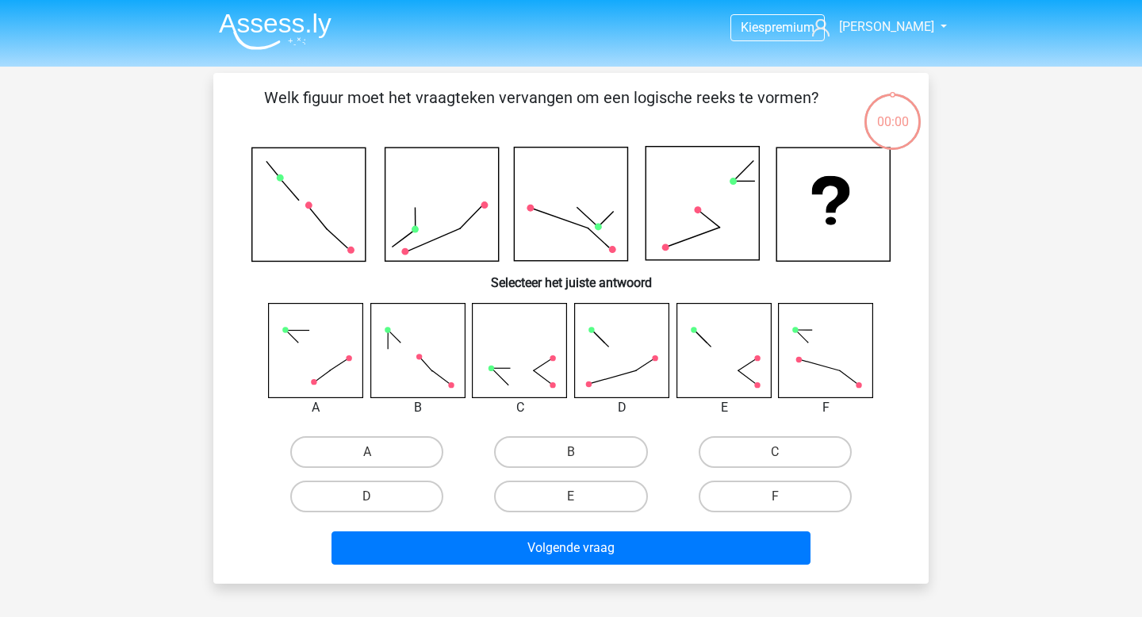
scroll to position [73, 0]
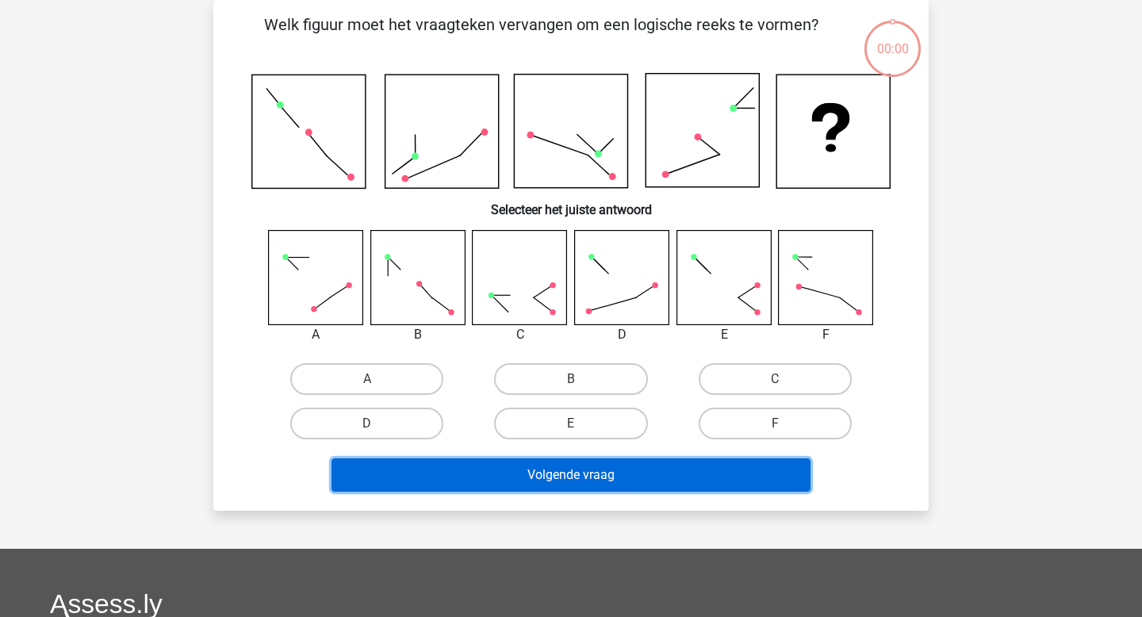
click at [559, 482] on button "Volgende vraag" at bounding box center [571, 474] width 480 height 33
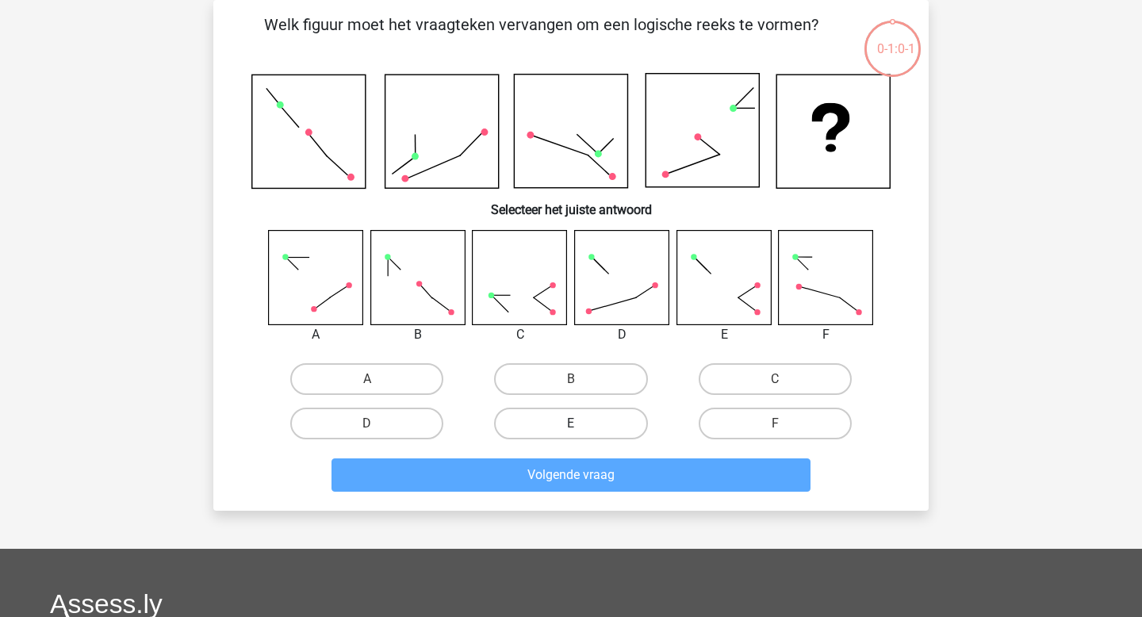
click at [546, 427] on label "E" at bounding box center [570, 424] width 153 height 32
click at [571, 427] on input "E" at bounding box center [576, 428] width 10 height 10
radio input "true"
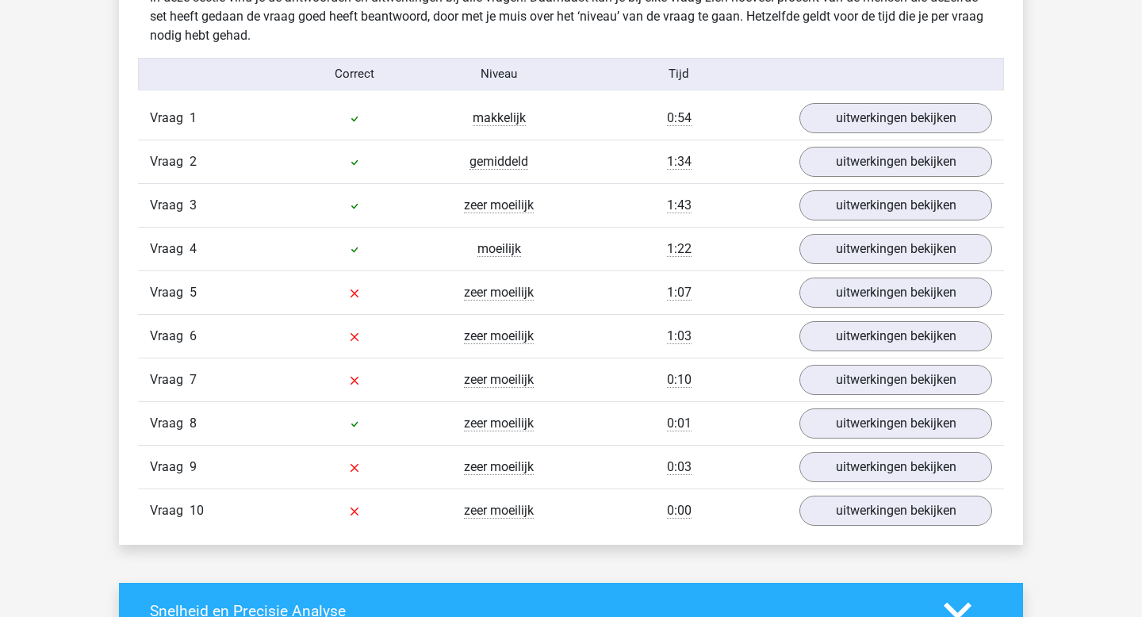
scroll to position [1276, 0]
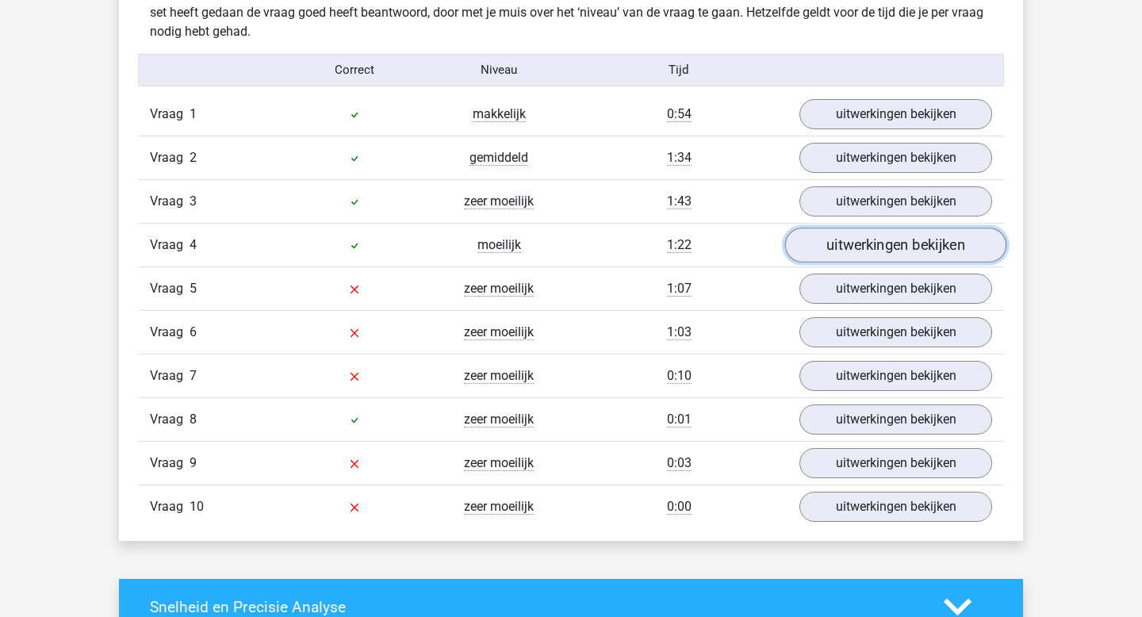
click at [863, 249] on link "uitwerkingen bekijken" at bounding box center [895, 245] width 221 height 35
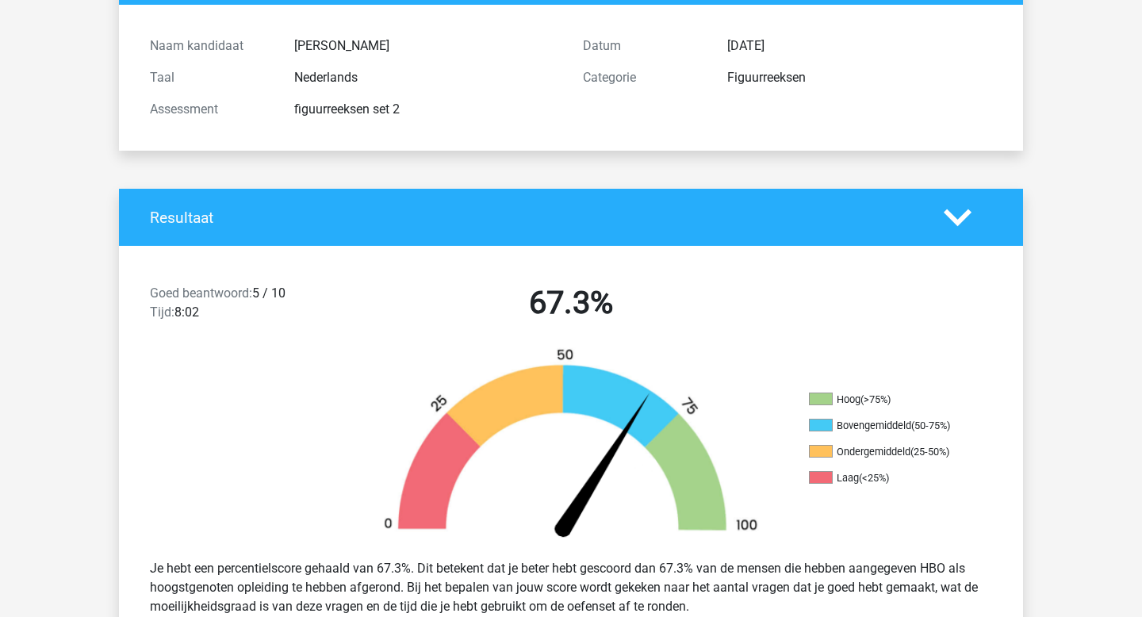
scroll to position [0, 0]
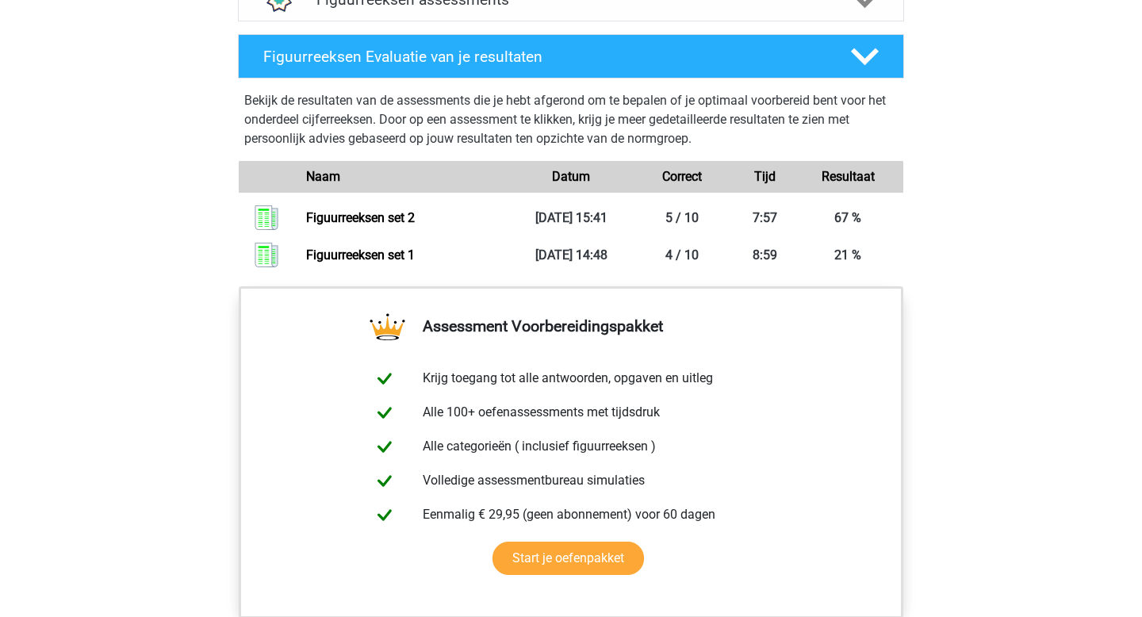
scroll to position [1089, 0]
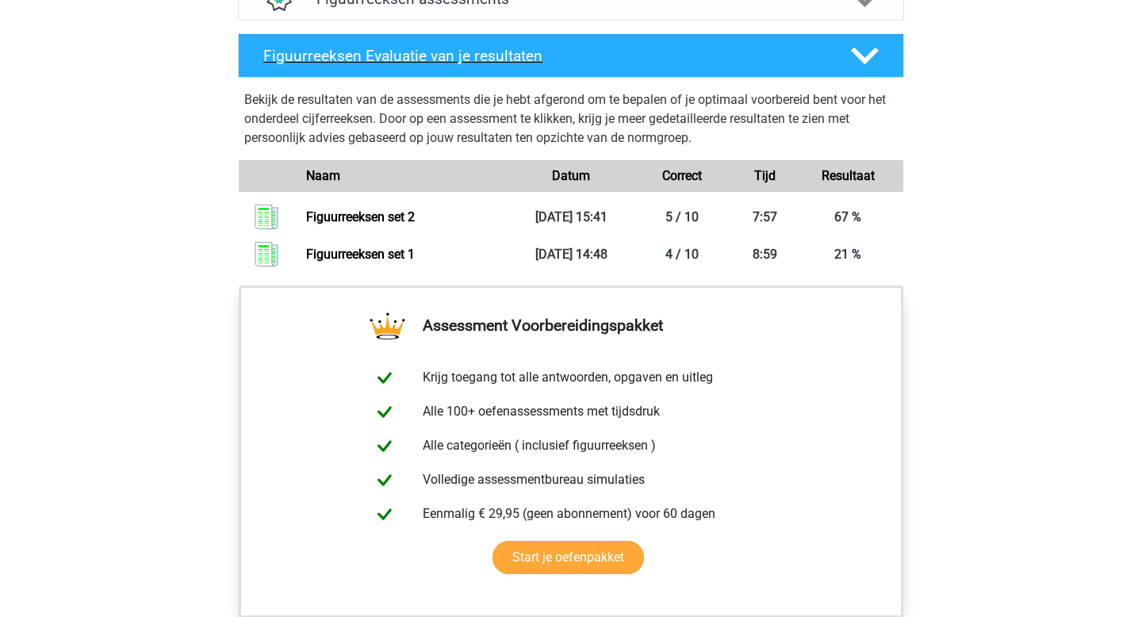
click at [864, 59] on polygon at bounding box center [865, 55] width 28 height 17
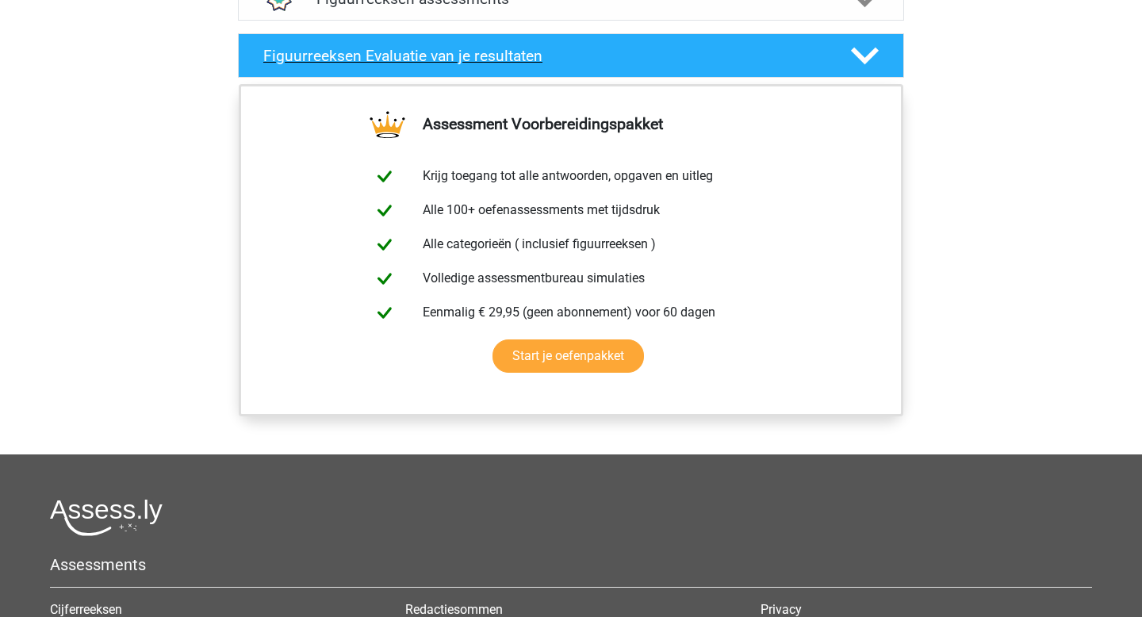
click at [864, 59] on polygon at bounding box center [865, 55] width 28 height 17
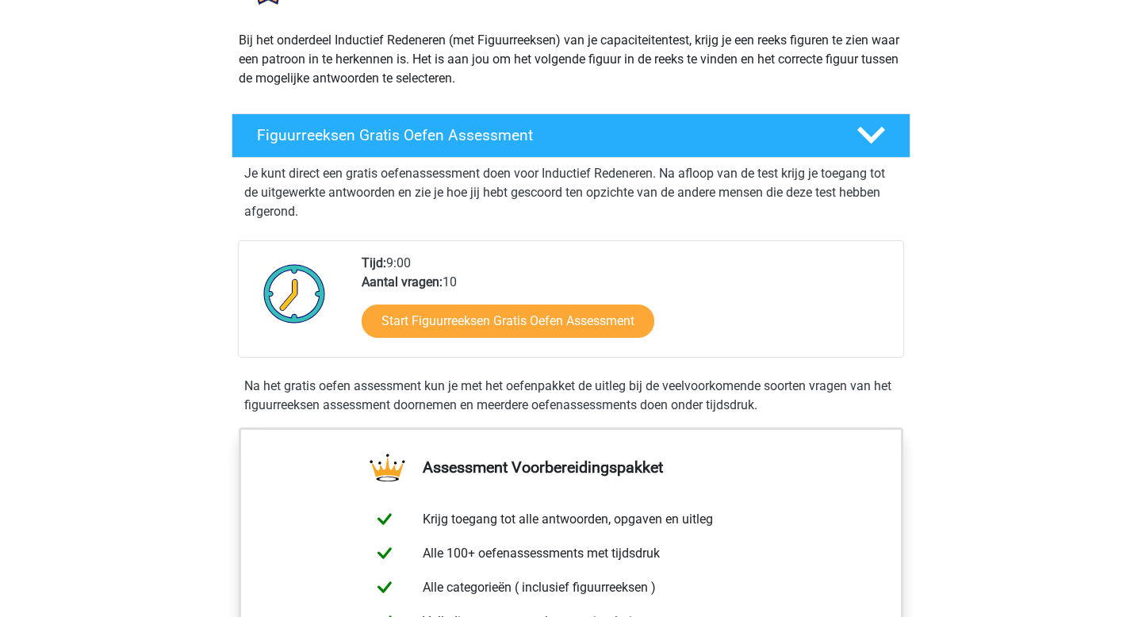
scroll to position [119, 0]
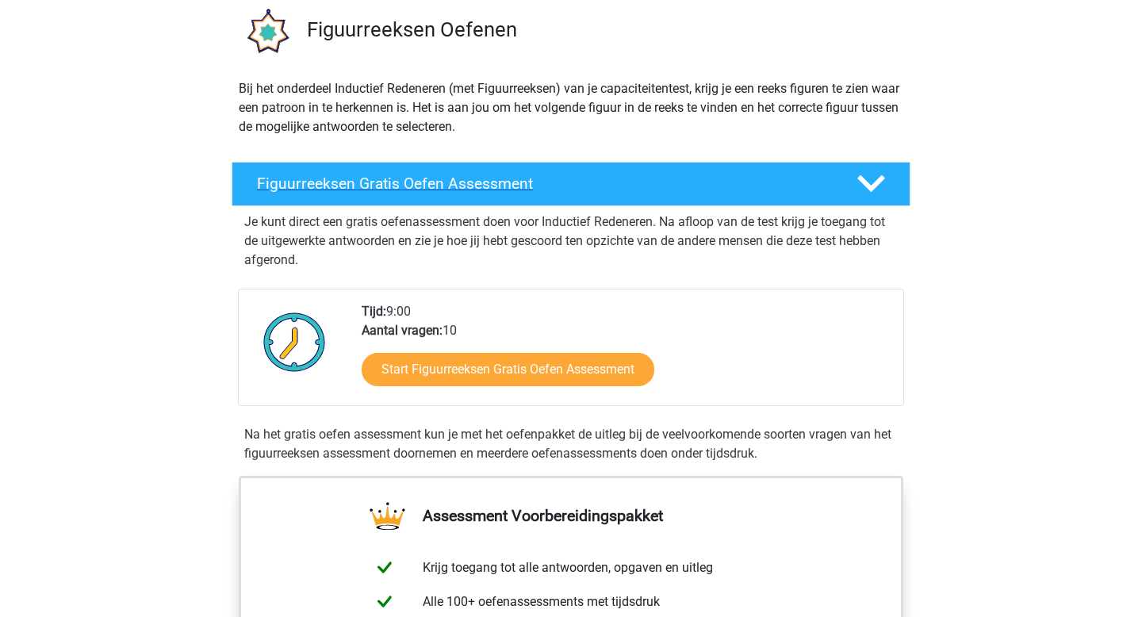
click at [859, 189] on icon at bounding box center [871, 184] width 28 height 28
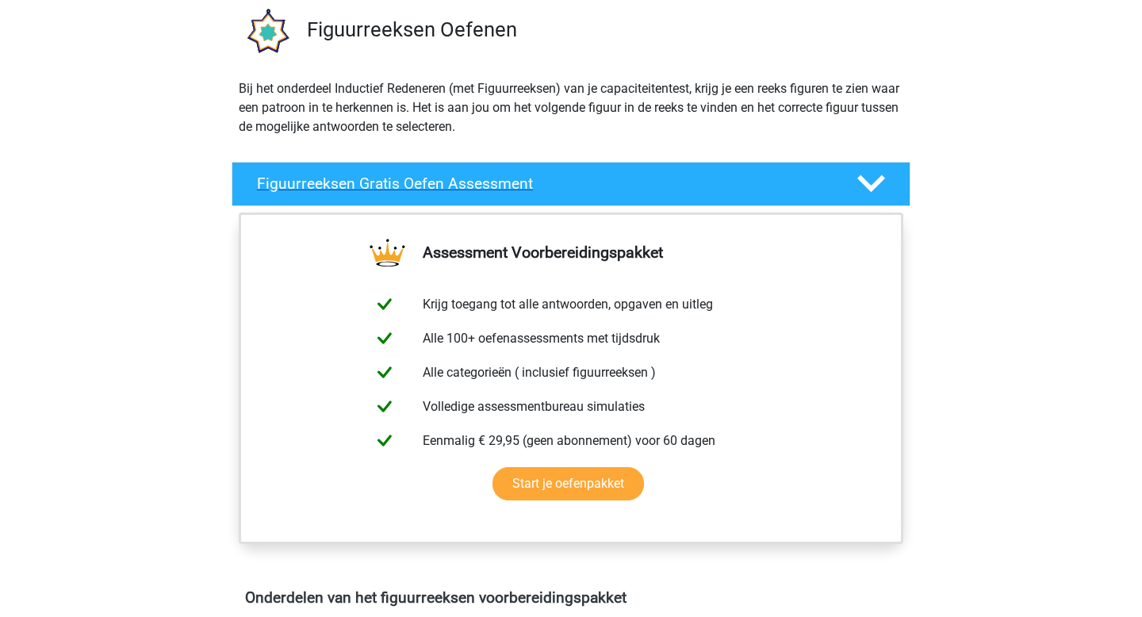
click at [859, 189] on icon at bounding box center [871, 184] width 28 height 28
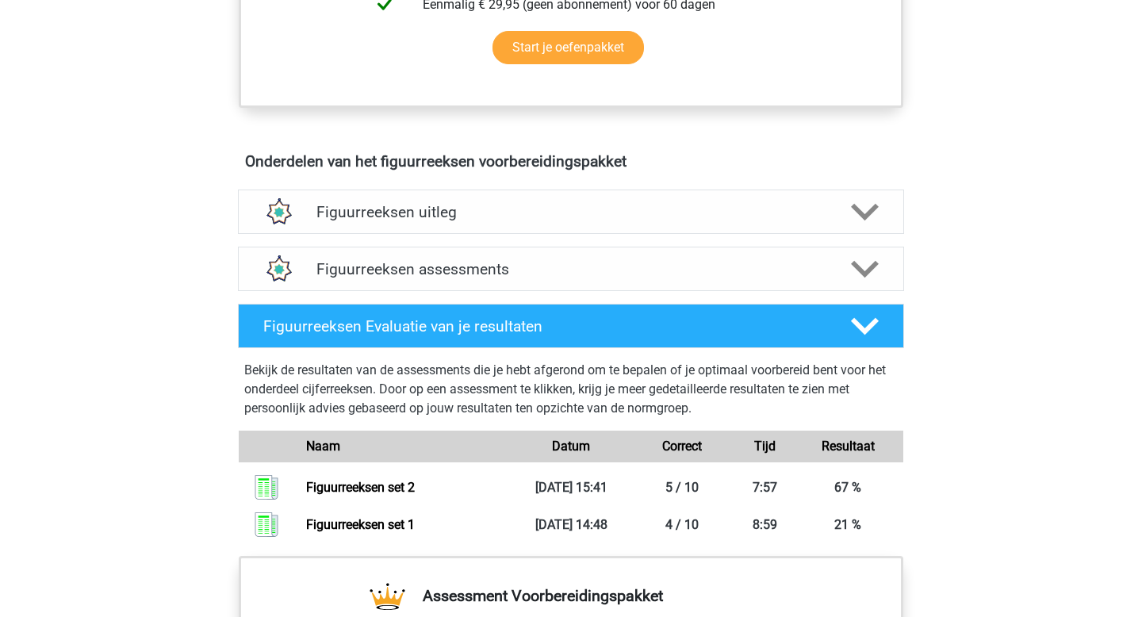
scroll to position [815, 0]
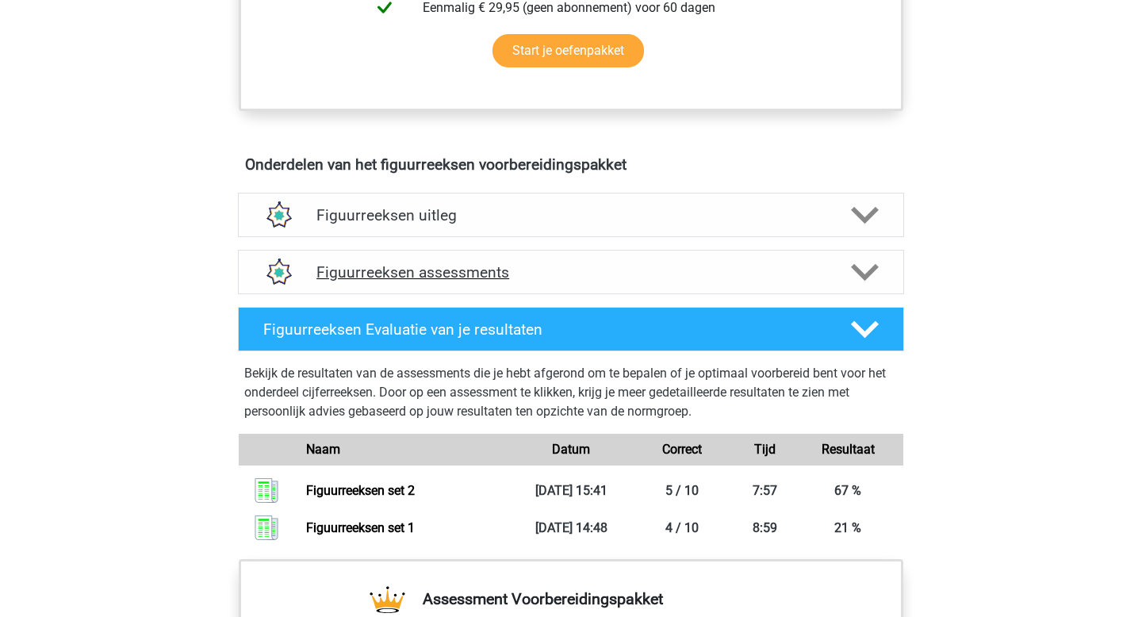
click at [757, 282] on div "Figuurreeksen assessments" at bounding box center [571, 272] width 666 height 44
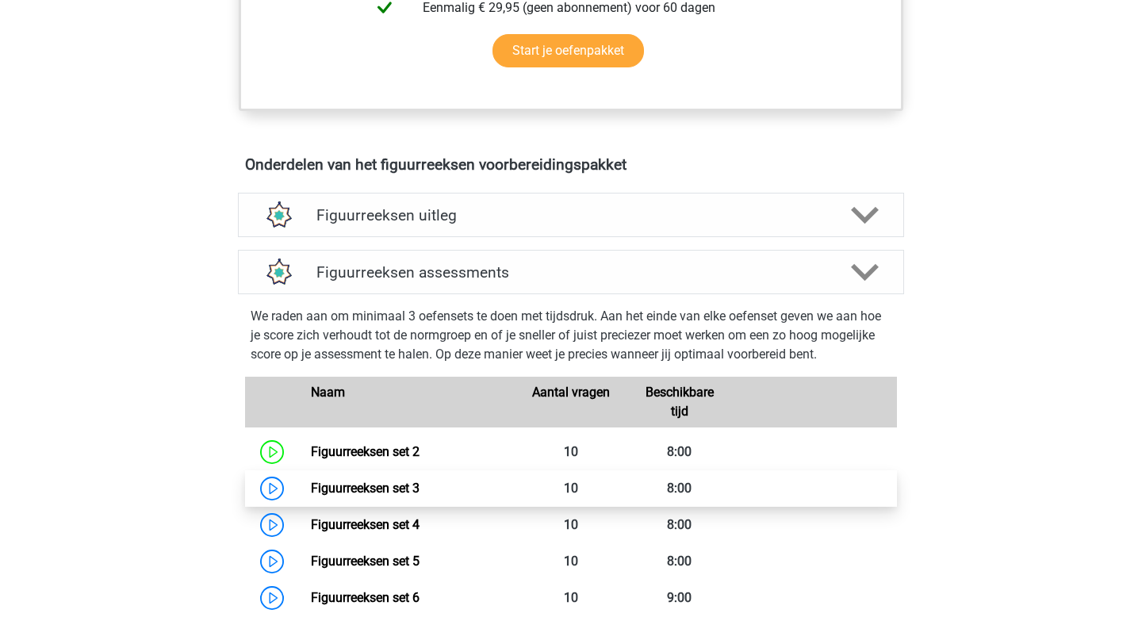
click at [359, 480] on link "Figuurreeksen set 3" at bounding box center [365, 487] width 109 height 15
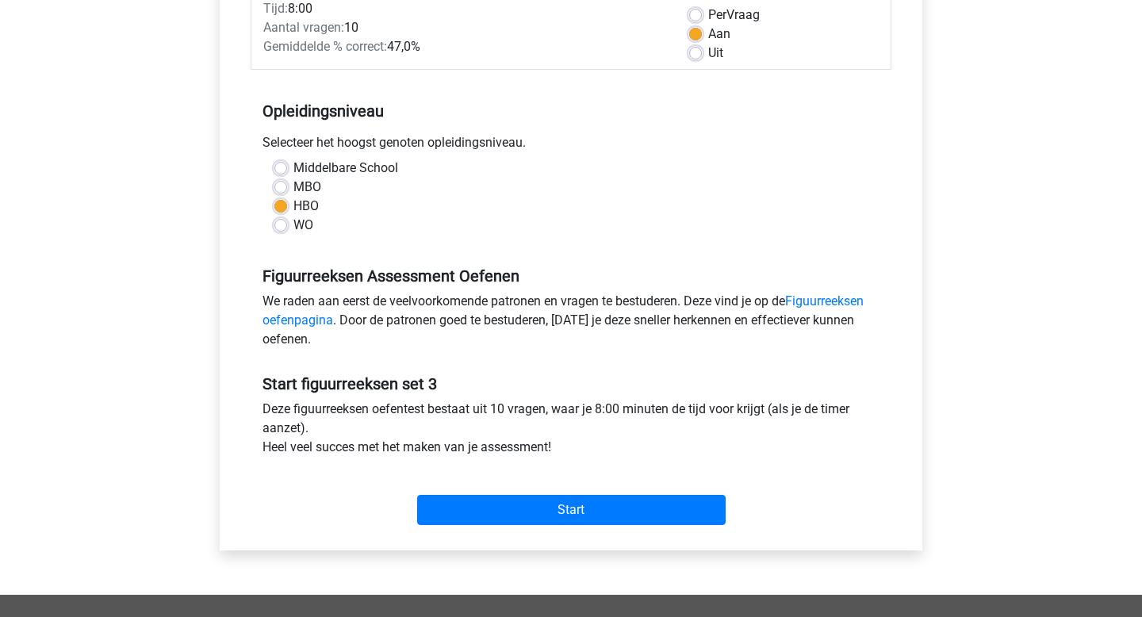
scroll to position [240, 0]
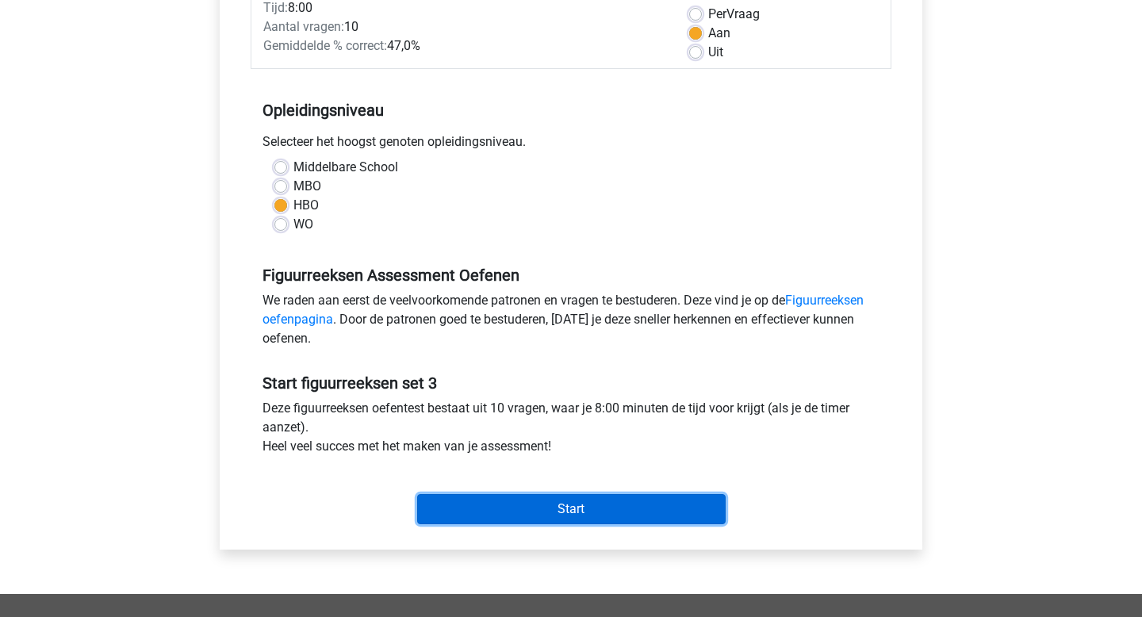
click at [620, 508] on input "Start" at bounding box center [571, 509] width 308 height 30
click at [577, 519] on input "Start" at bounding box center [571, 509] width 308 height 30
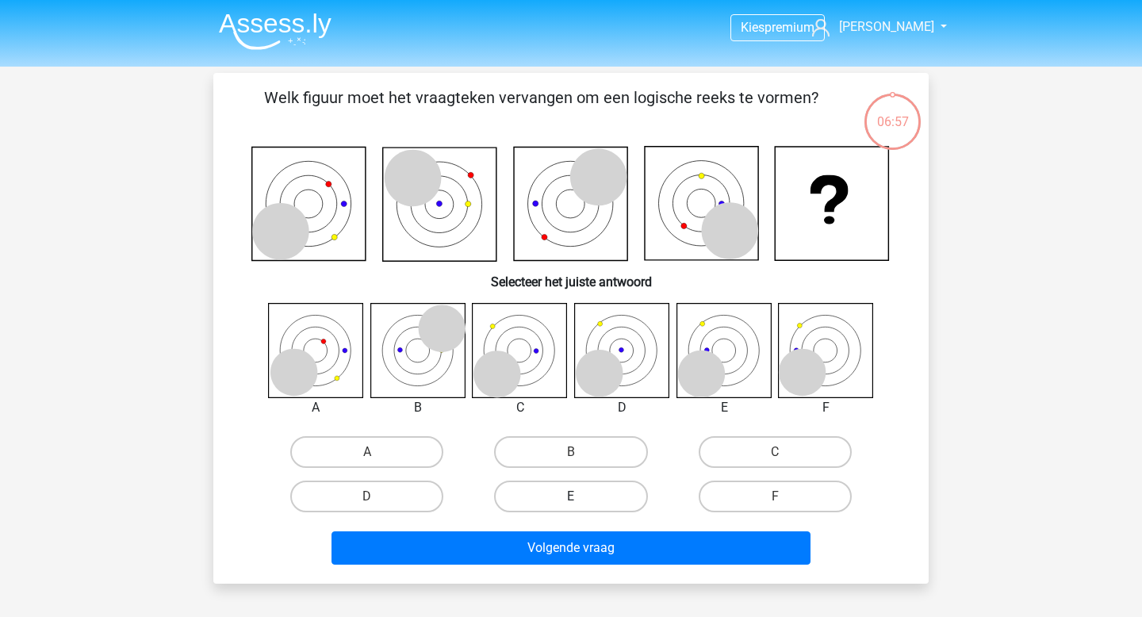
click at [571, 507] on label "E" at bounding box center [570, 496] width 153 height 32
click at [571, 507] on input "E" at bounding box center [576, 501] width 10 height 10
radio input "true"
click at [581, 566] on div "Volgende vraag" at bounding box center [571, 551] width 612 height 40
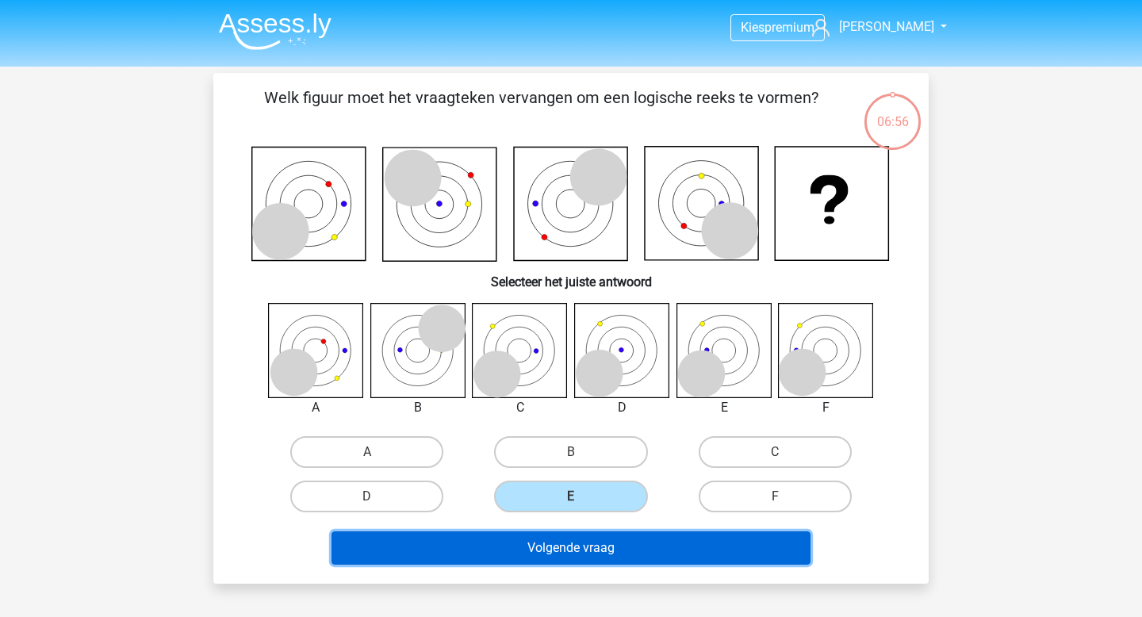
click at [592, 549] on button "Volgende vraag" at bounding box center [571, 547] width 480 height 33
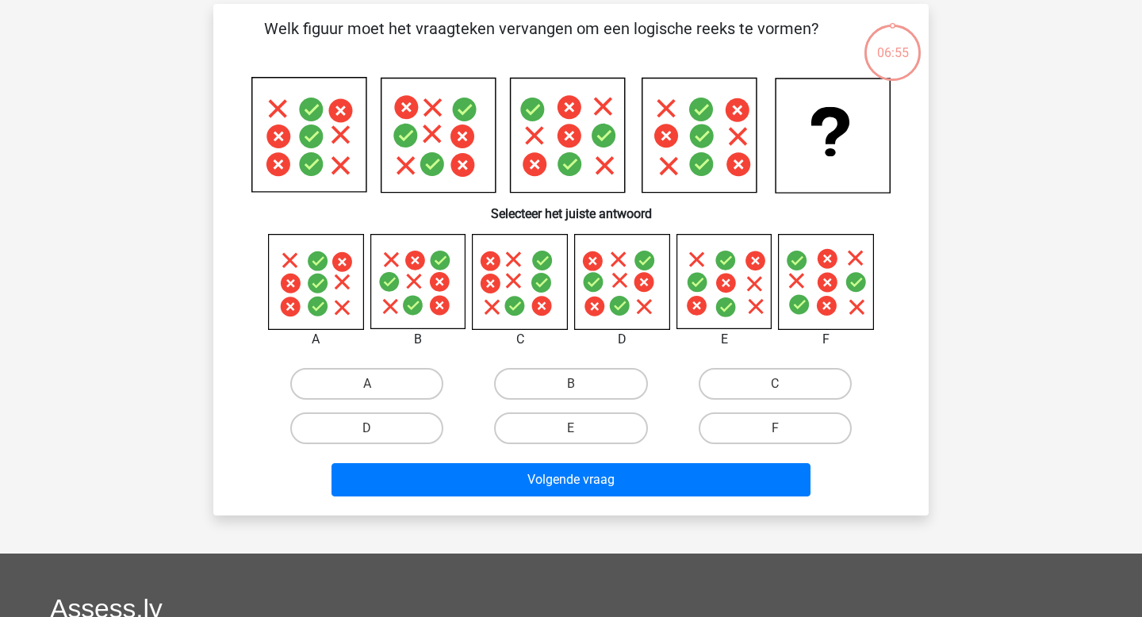
scroll to position [73, 0]
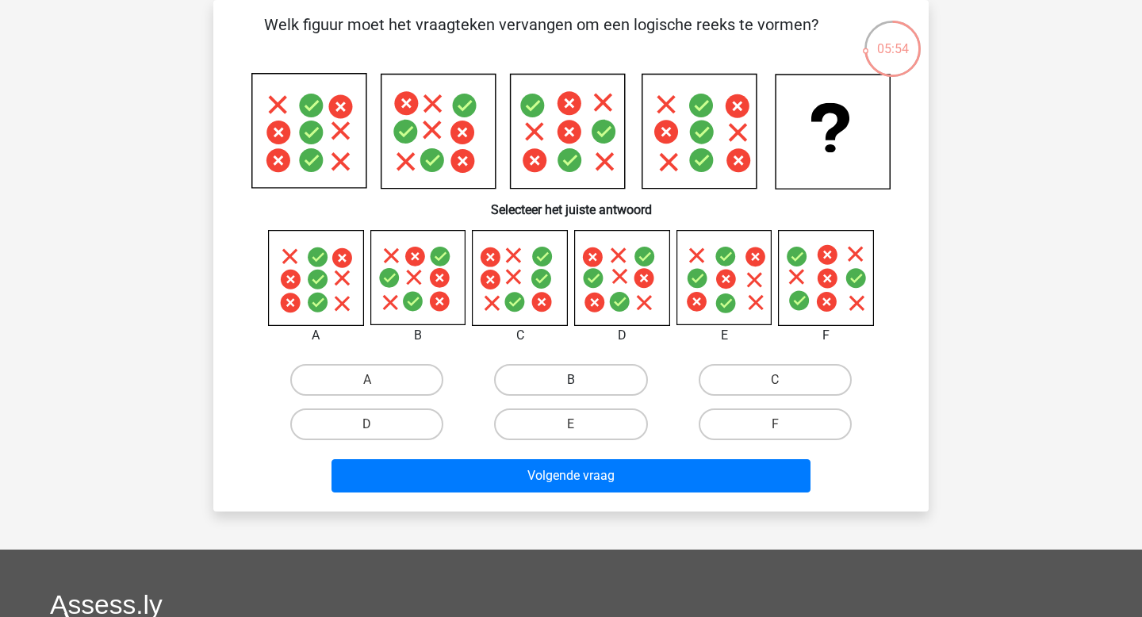
click at [600, 372] on label "B" at bounding box center [570, 380] width 153 height 32
click at [581, 380] on input "B" at bounding box center [576, 385] width 10 height 10
radio input "true"
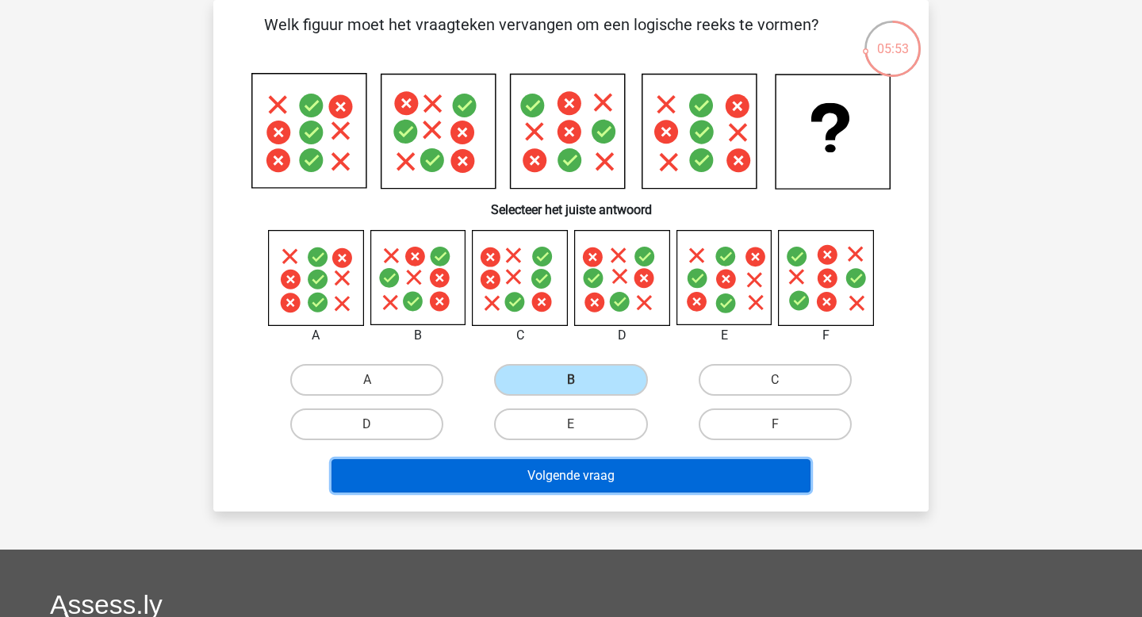
click at [627, 469] on button "Volgende vraag" at bounding box center [571, 475] width 480 height 33
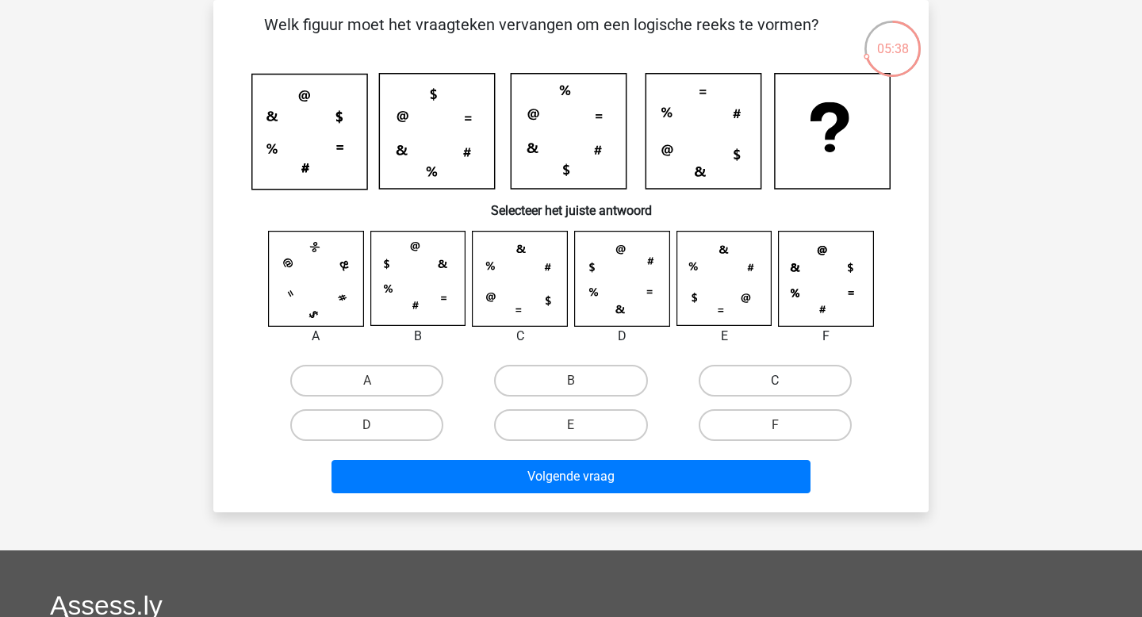
click at [783, 373] on label "C" at bounding box center [775, 381] width 153 height 32
click at [783, 381] on input "C" at bounding box center [780, 386] width 10 height 10
radio input "true"
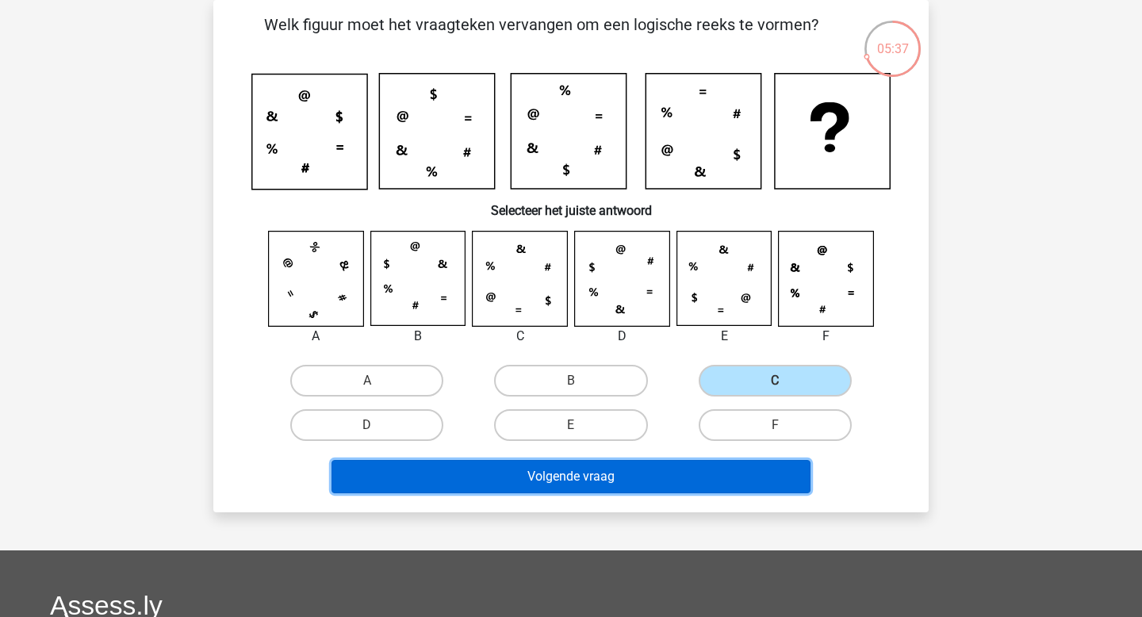
click at [658, 461] on button "Volgende vraag" at bounding box center [571, 476] width 480 height 33
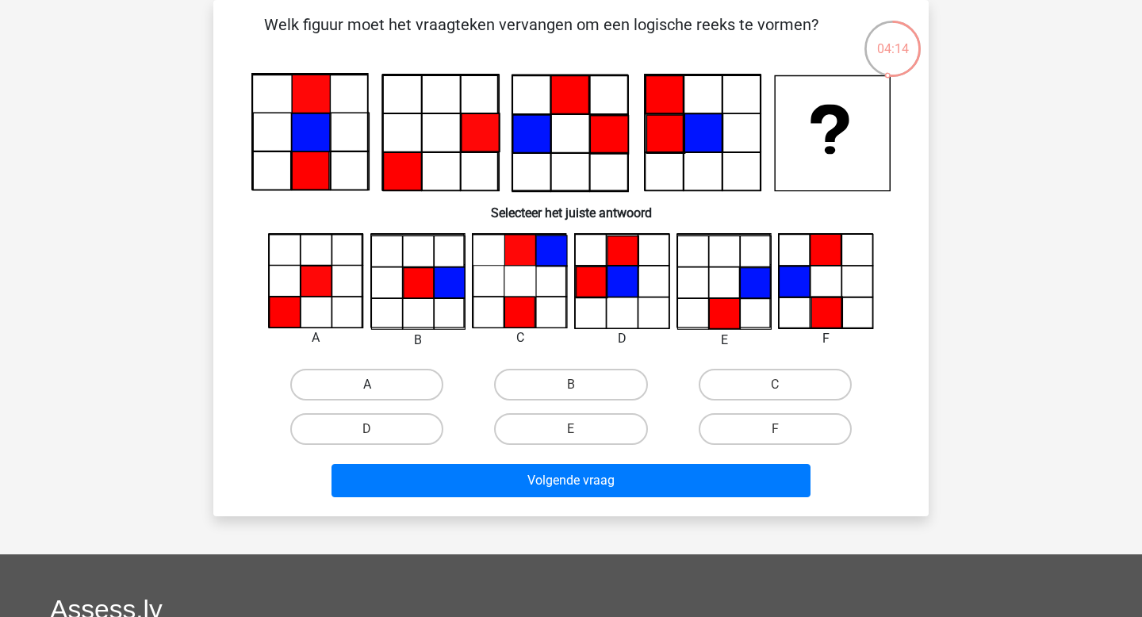
click at [350, 392] on label "A" at bounding box center [366, 385] width 153 height 32
click at [367, 392] on input "A" at bounding box center [372, 390] width 10 height 10
radio input "true"
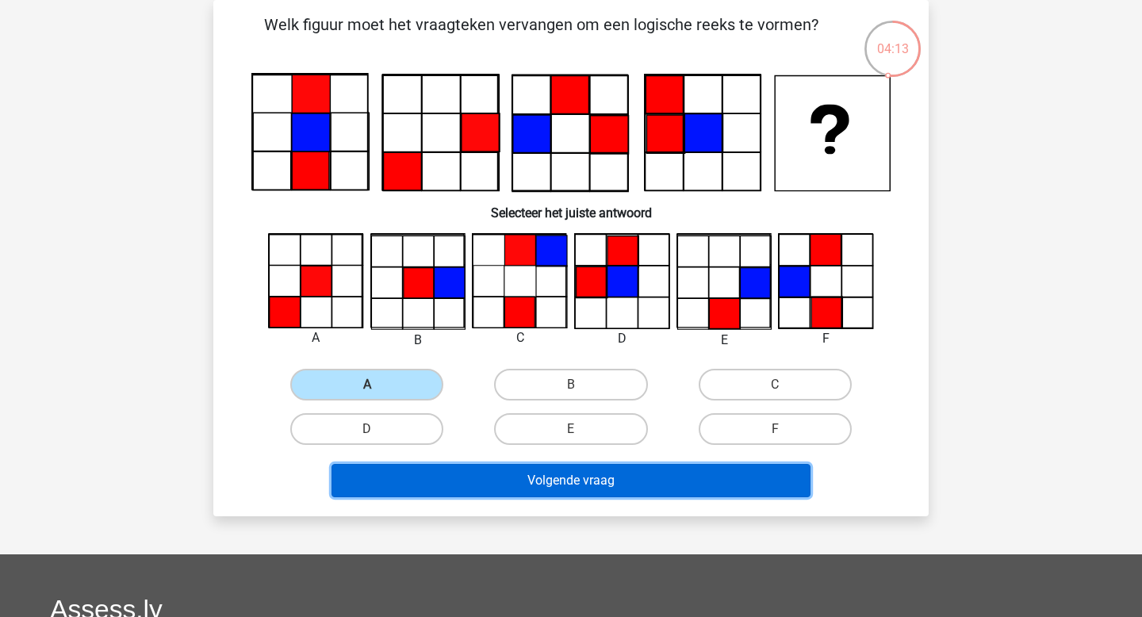
click at [488, 485] on button "Volgende vraag" at bounding box center [571, 480] width 480 height 33
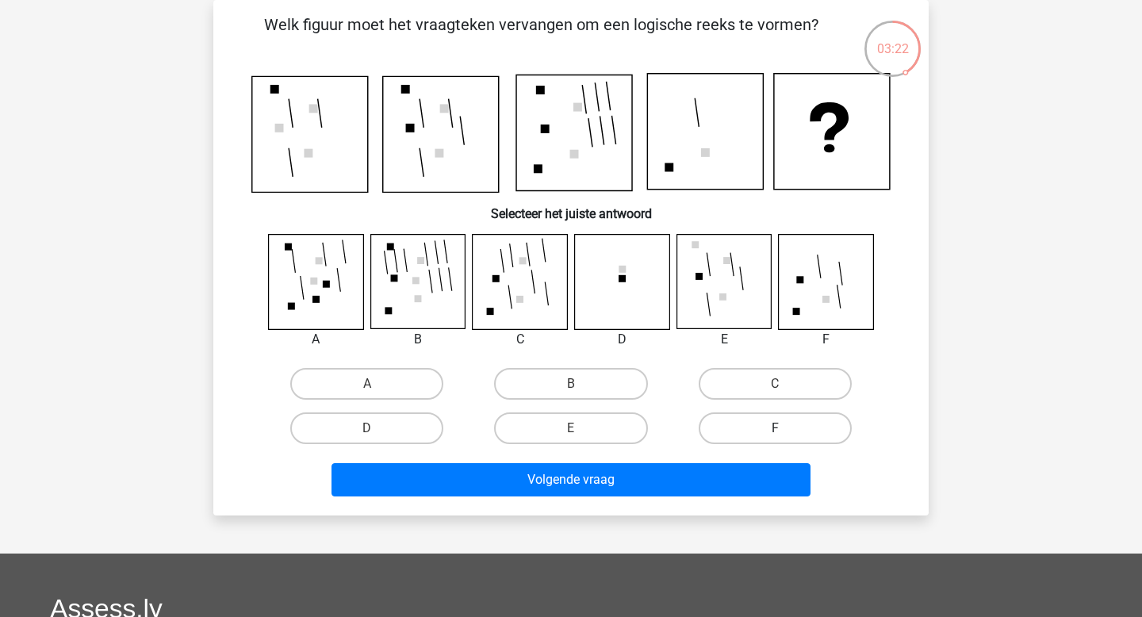
click at [744, 436] on label "F" at bounding box center [775, 428] width 153 height 32
click at [775, 436] on input "F" at bounding box center [780, 433] width 10 height 10
radio input "true"
click at [646, 499] on div "Volgende vraag" at bounding box center [571, 483] width 612 height 40
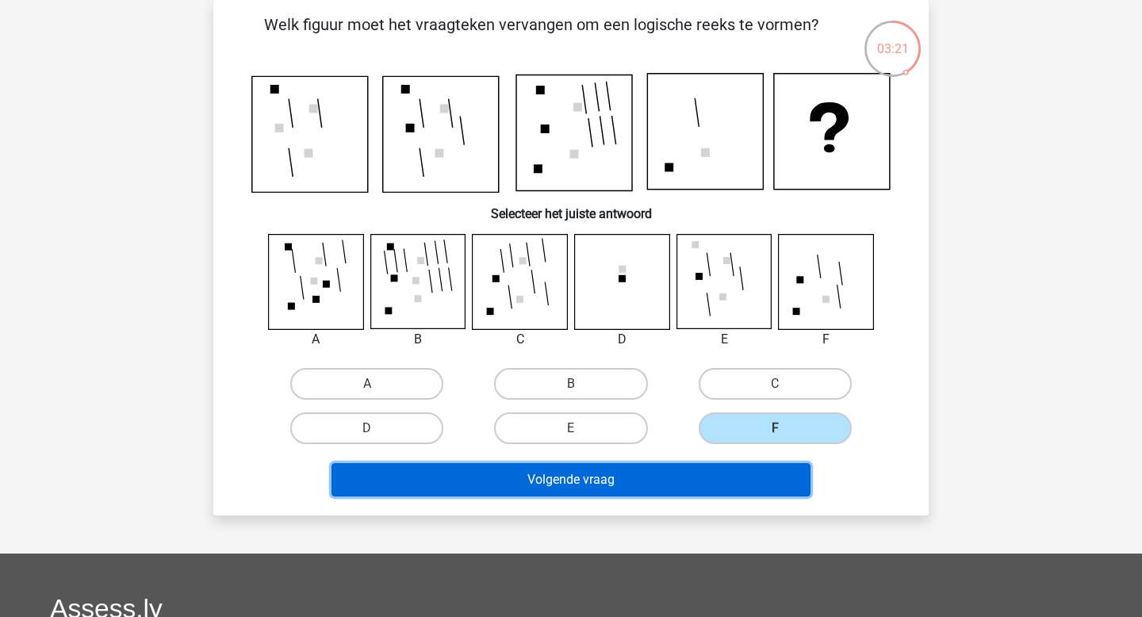
click at [628, 486] on button "Volgende vraag" at bounding box center [571, 479] width 480 height 33
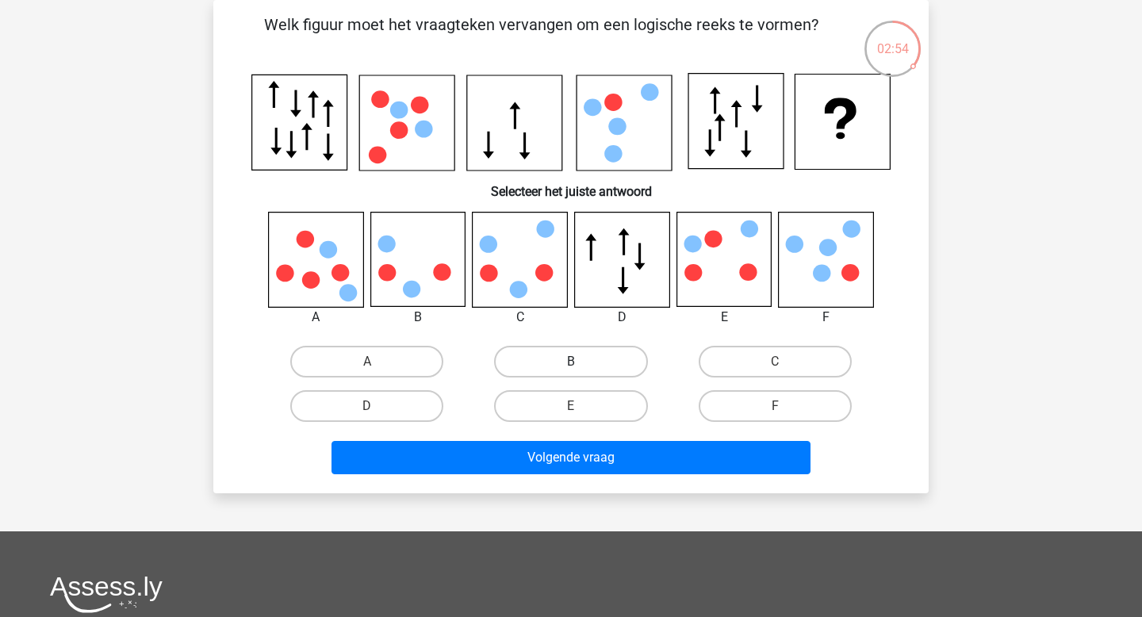
click at [568, 353] on label "B" at bounding box center [570, 362] width 153 height 32
click at [571, 362] on input "B" at bounding box center [576, 367] width 10 height 10
radio input "true"
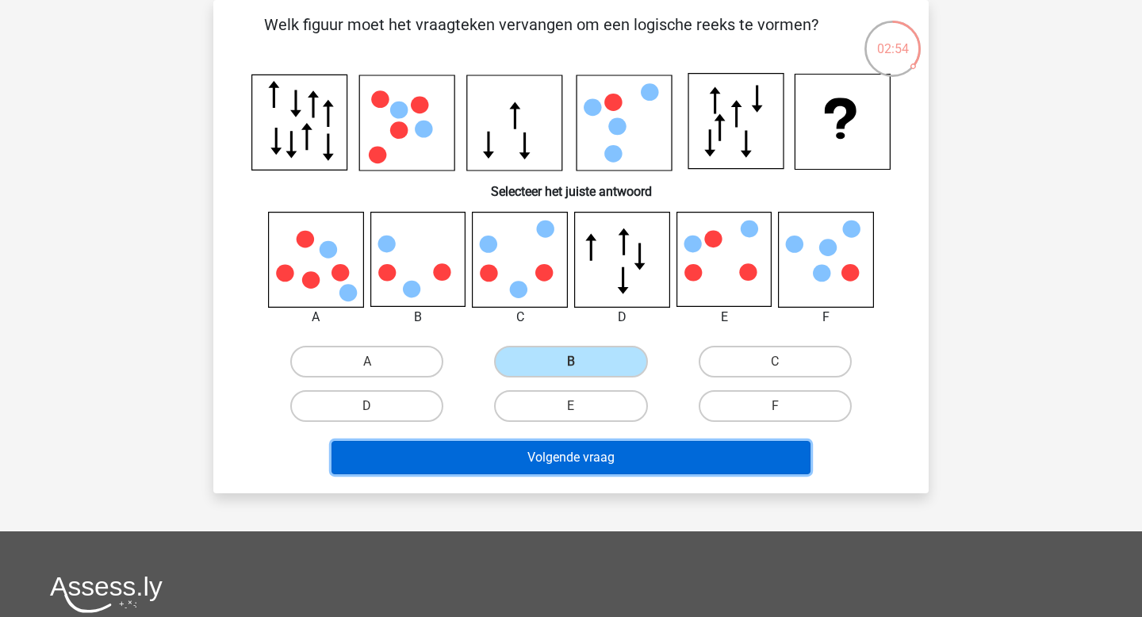
click at [570, 456] on button "Volgende vraag" at bounding box center [571, 457] width 480 height 33
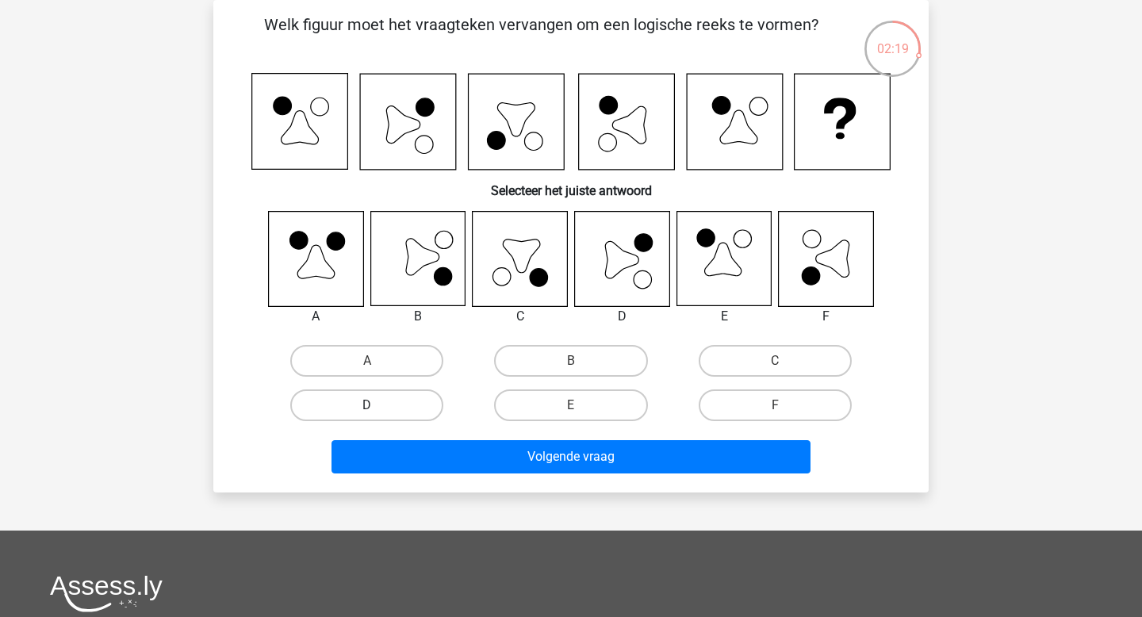
click at [395, 405] on label "D" at bounding box center [366, 405] width 153 height 32
click at [377, 405] on input "D" at bounding box center [372, 410] width 10 height 10
radio input "true"
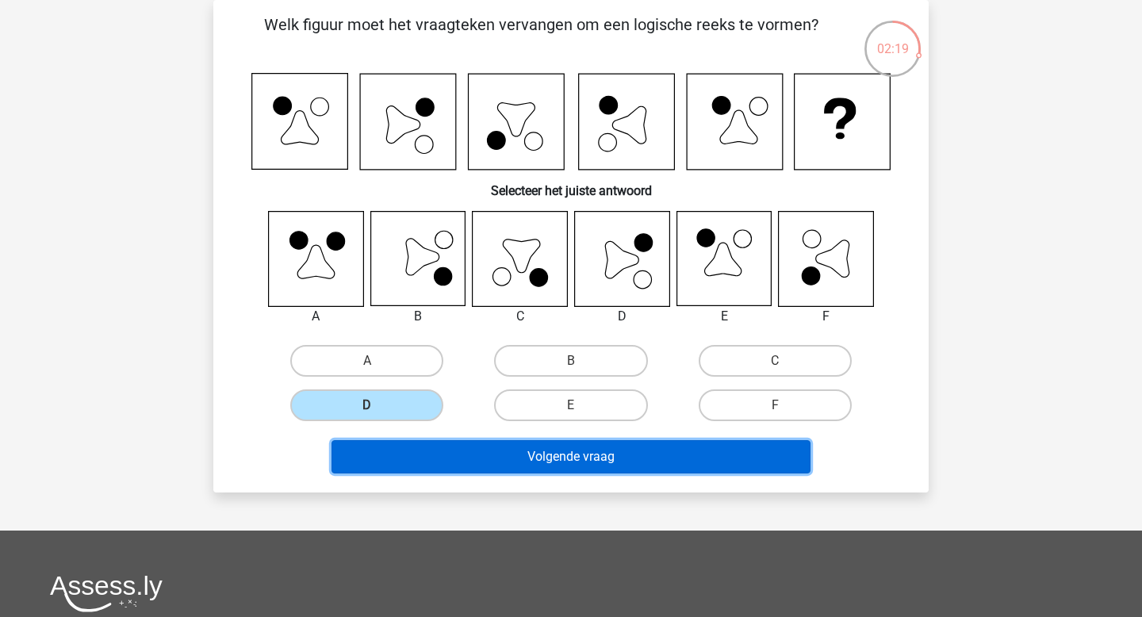
click at [515, 454] on button "Volgende vraag" at bounding box center [571, 456] width 480 height 33
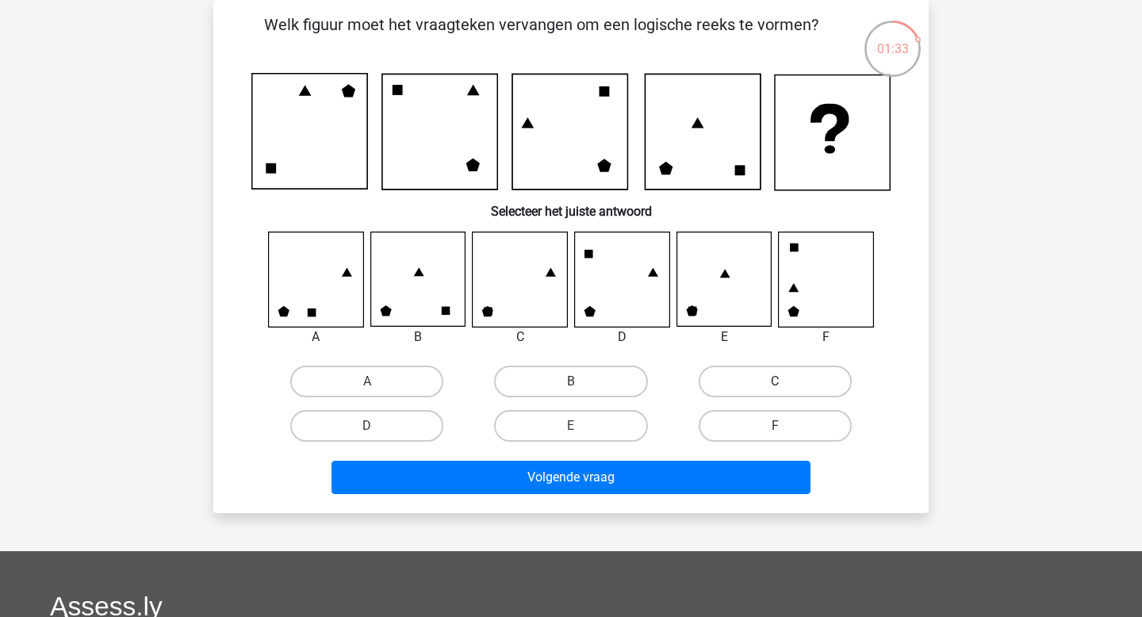
click at [719, 382] on label "C" at bounding box center [775, 382] width 153 height 32
click at [775, 382] on input "C" at bounding box center [780, 386] width 10 height 10
radio input "true"
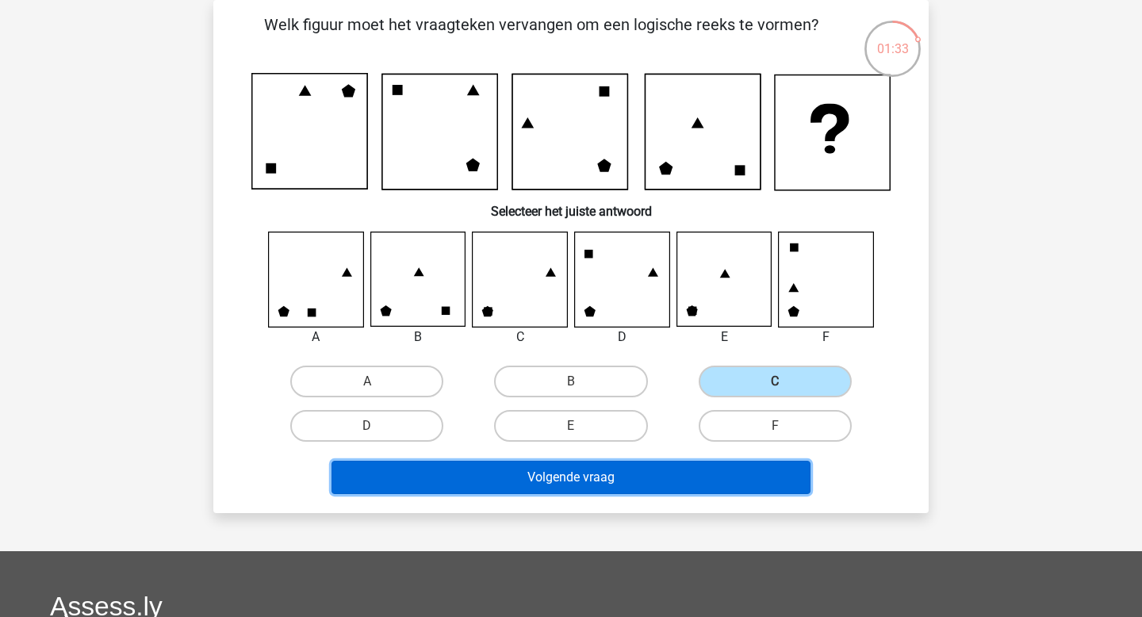
click at [680, 476] on button "Volgende vraag" at bounding box center [571, 477] width 480 height 33
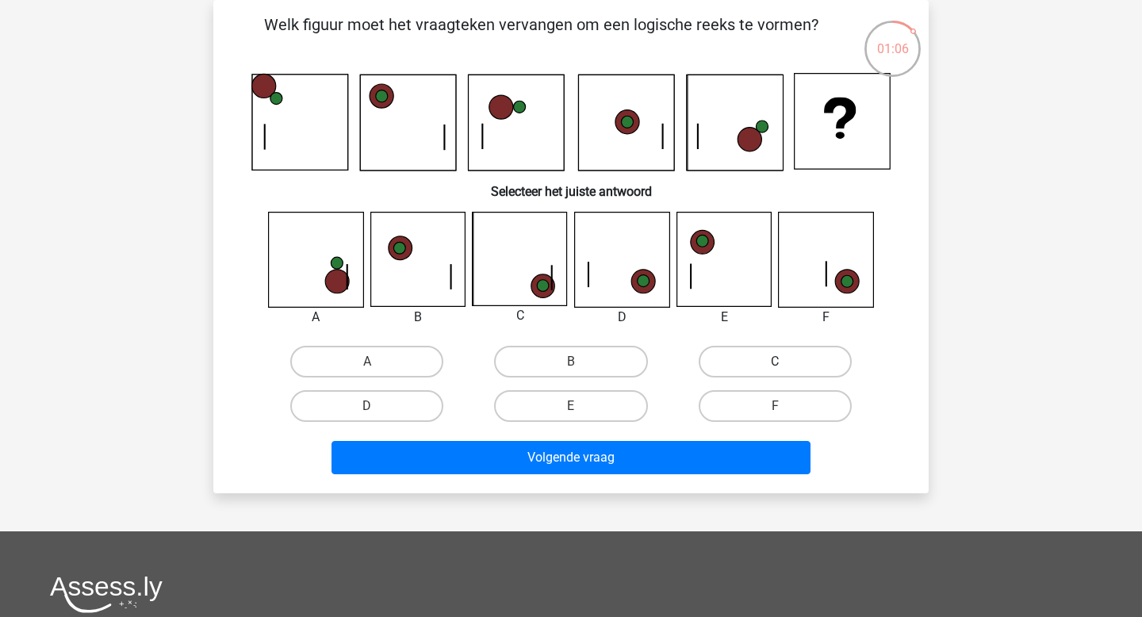
click at [792, 353] on label "C" at bounding box center [775, 362] width 153 height 32
click at [785, 362] on input "C" at bounding box center [780, 367] width 10 height 10
radio input "true"
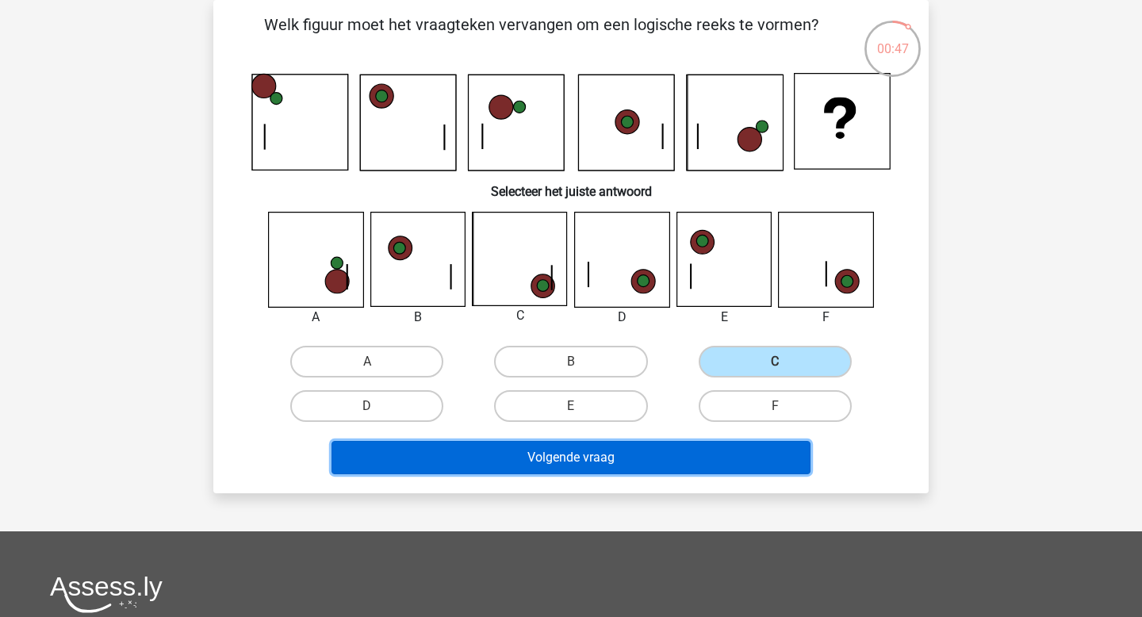
click at [645, 454] on button "Volgende vraag" at bounding box center [571, 457] width 480 height 33
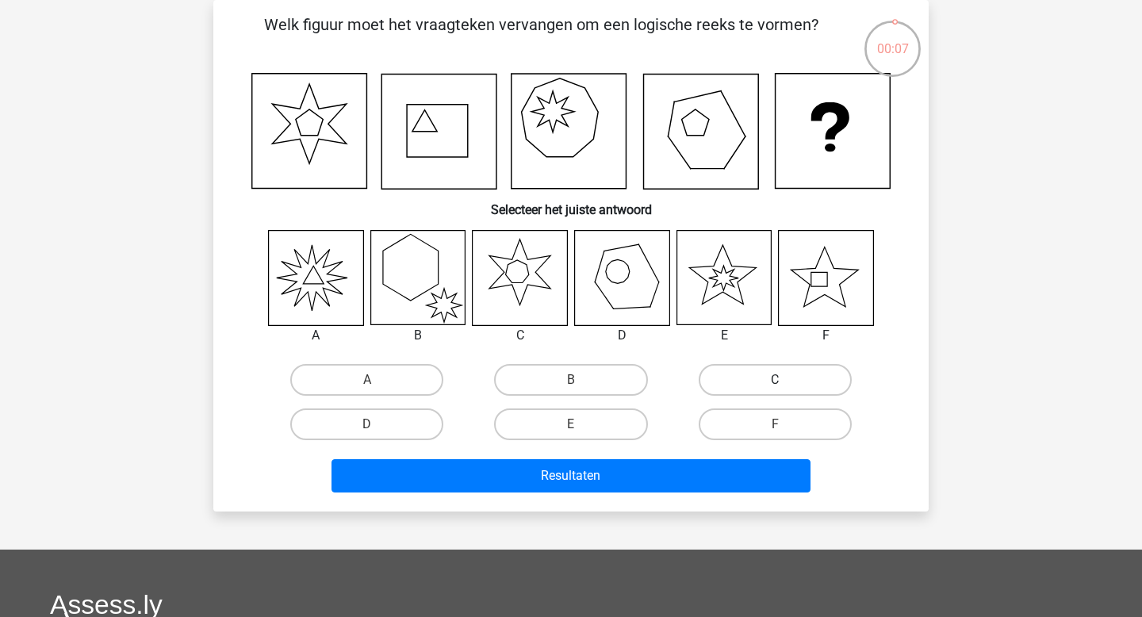
click at [733, 378] on label "C" at bounding box center [775, 380] width 153 height 32
click at [775, 380] on input "C" at bounding box center [780, 385] width 10 height 10
radio input "true"
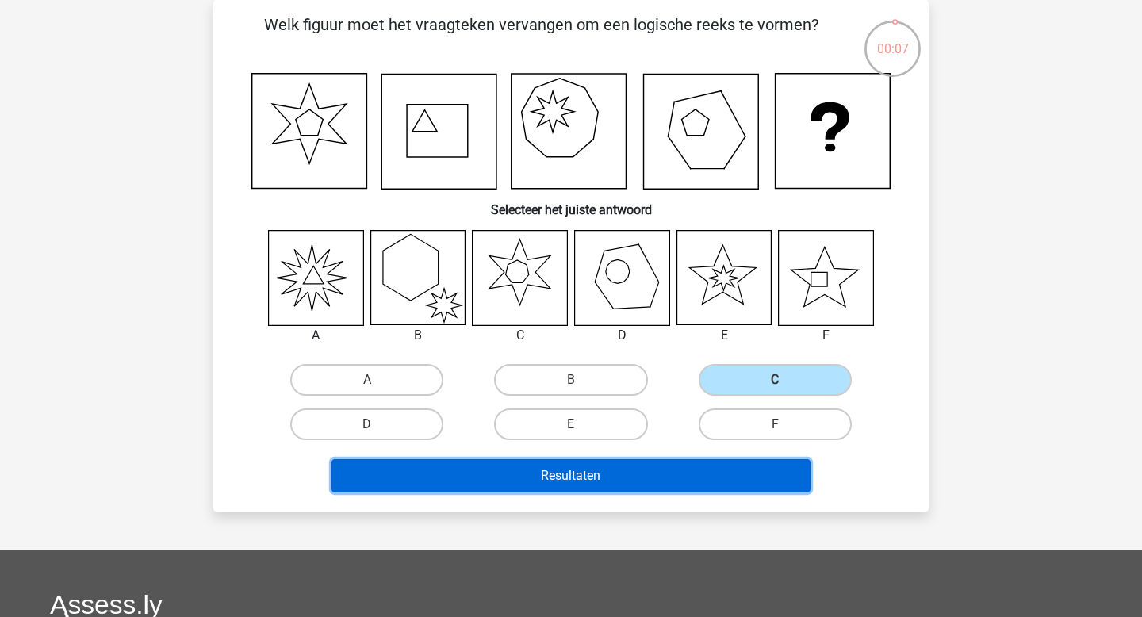
click at [646, 480] on button "Resultaten" at bounding box center [571, 475] width 480 height 33
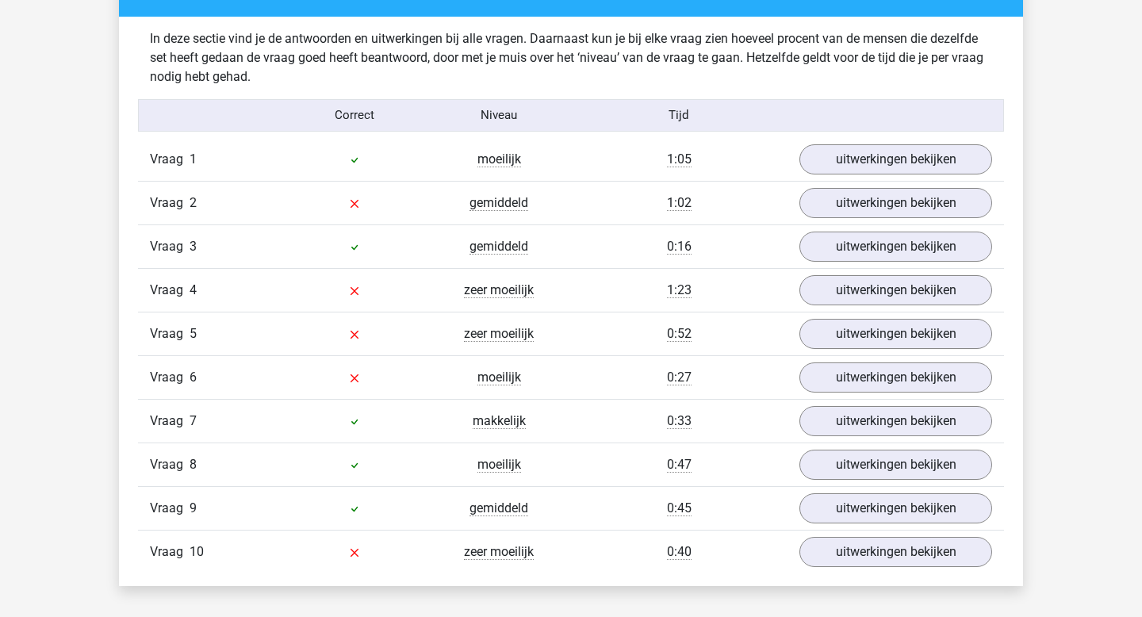
scroll to position [1254, 0]
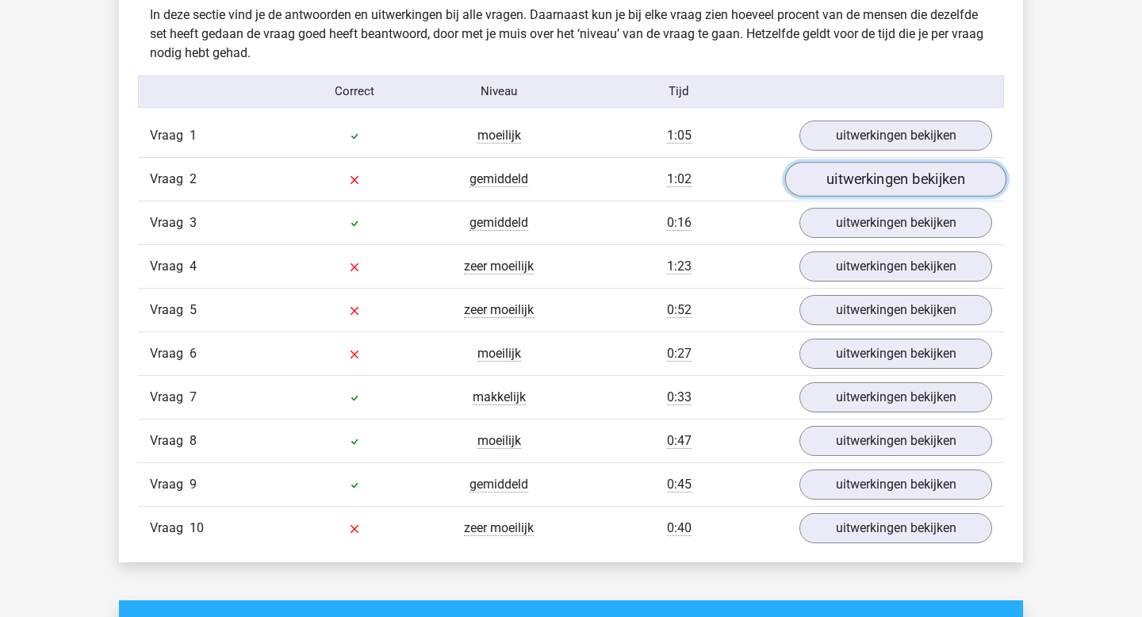
click at [852, 183] on link "uitwerkingen bekijken" at bounding box center [895, 179] width 221 height 35
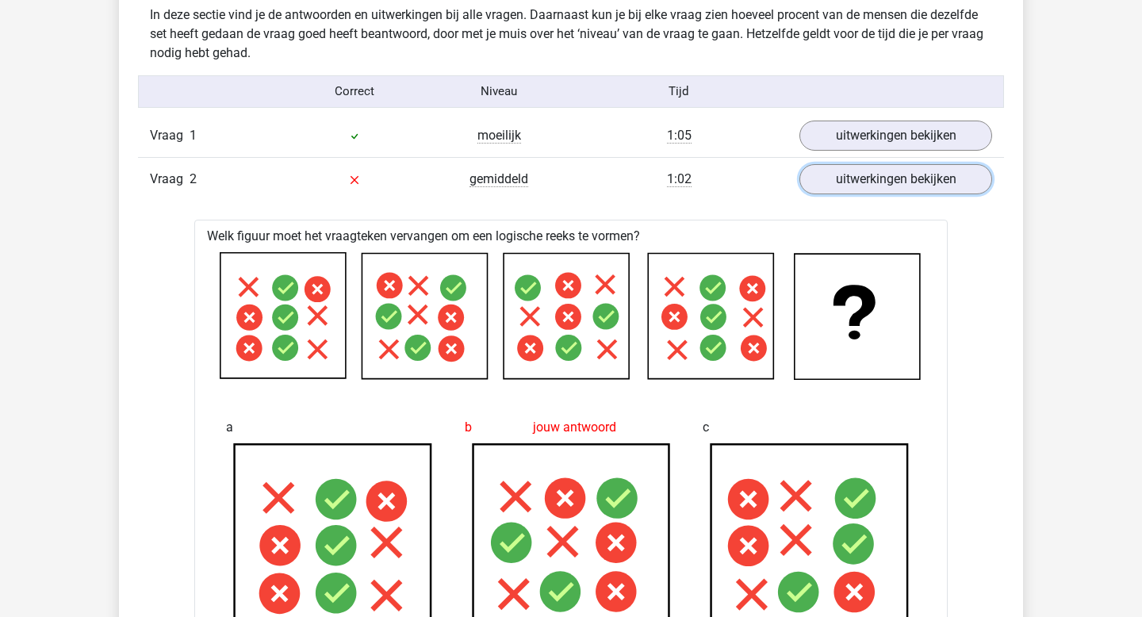
scroll to position [1293, 0]
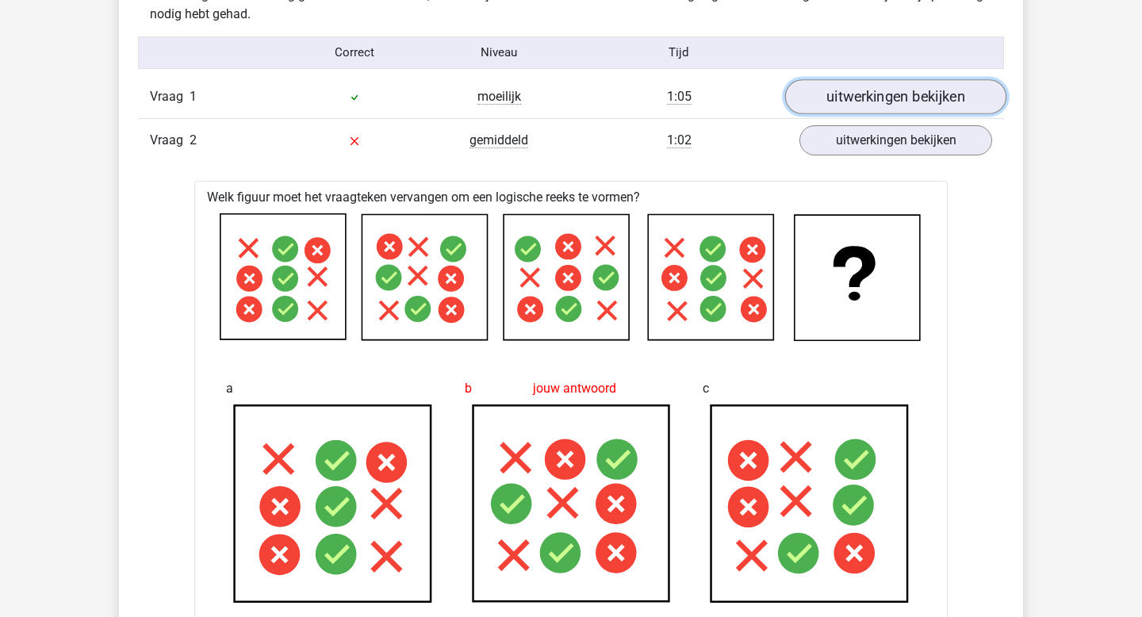
click at [855, 101] on link "uitwerkingen bekijken" at bounding box center [895, 96] width 221 height 35
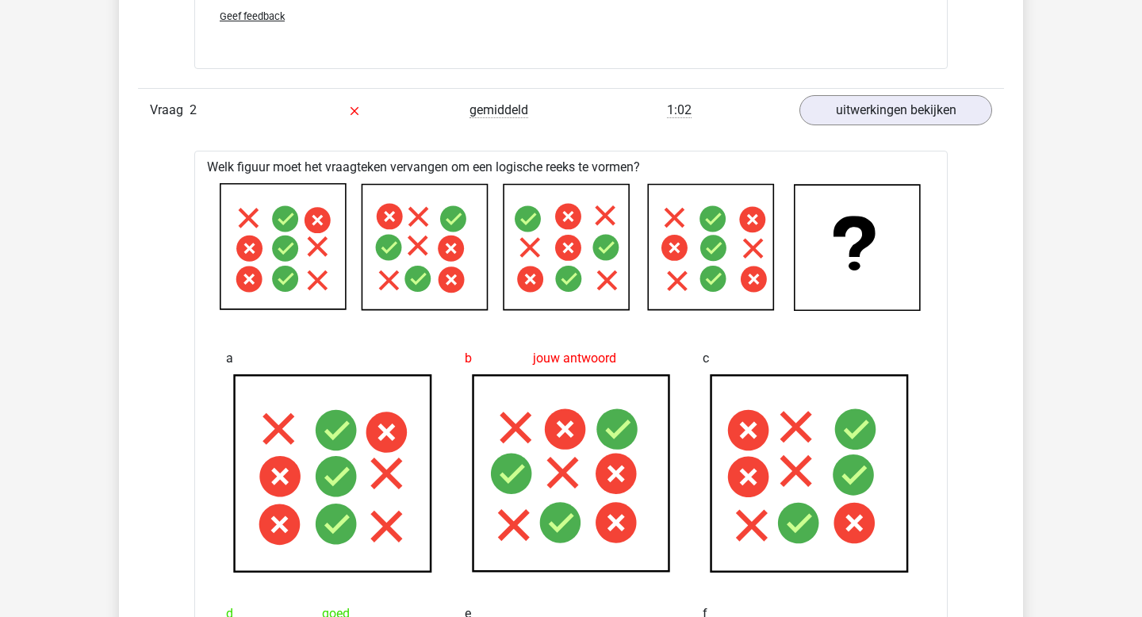
scroll to position [2649, 0]
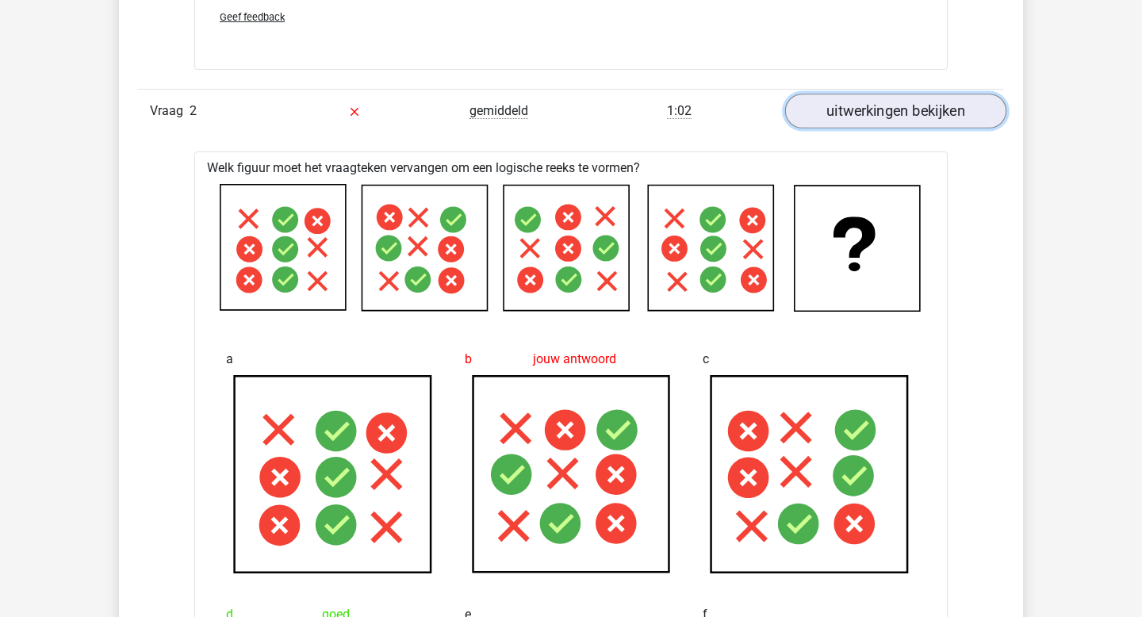
click at [887, 105] on link "uitwerkingen bekijken" at bounding box center [895, 111] width 221 height 35
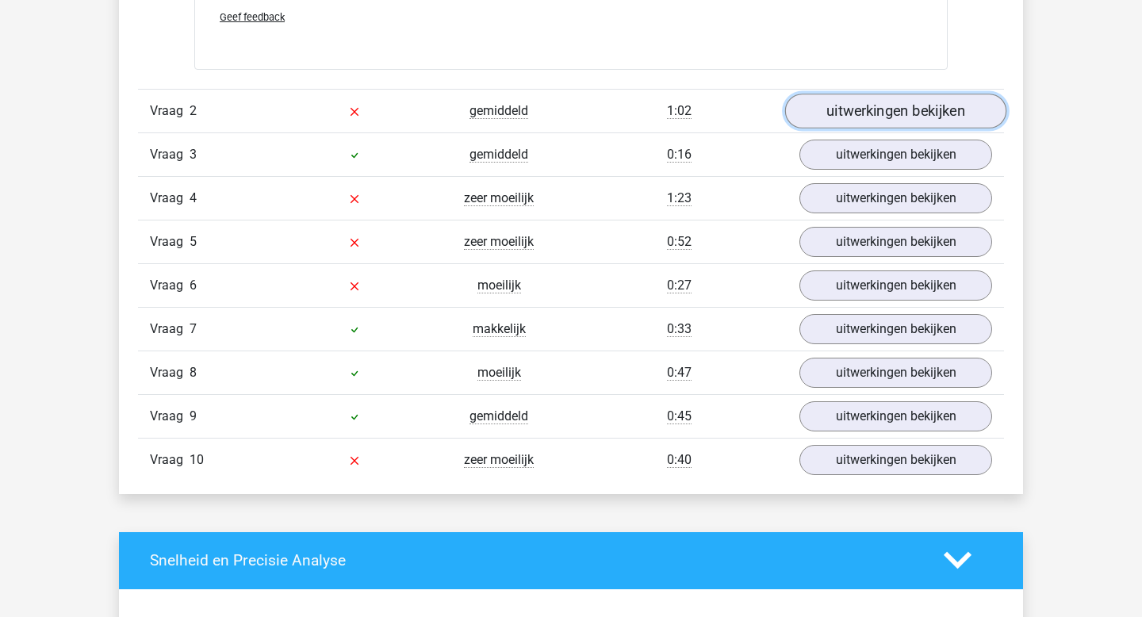
click at [887, 105] on link "uitwerkingen bekijken" at bounding box center [895, 111] width 221 height 35
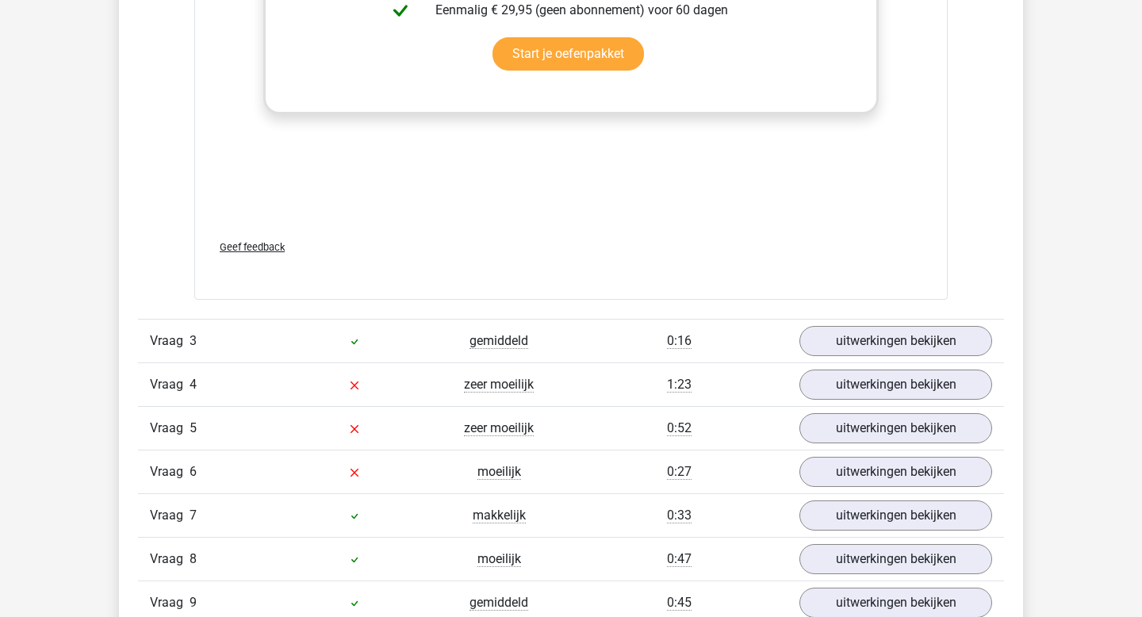
scroll to position [3853, 0]
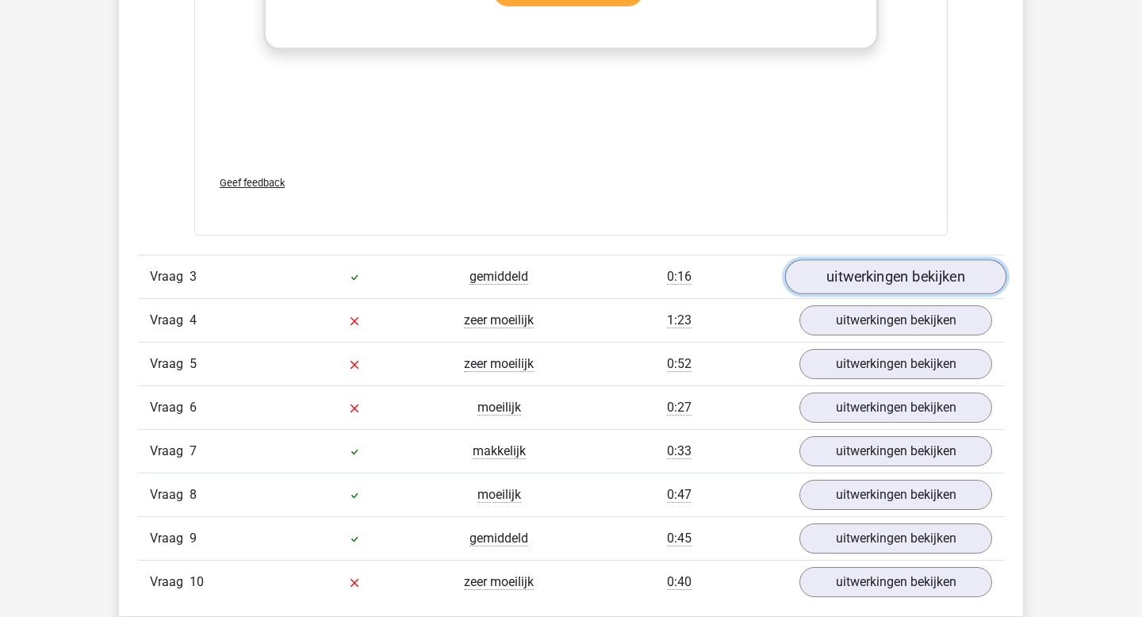
click at [868, 277] on link "uitwerkingen bekijken" at bounding box center [895, 277] width 221 height 35
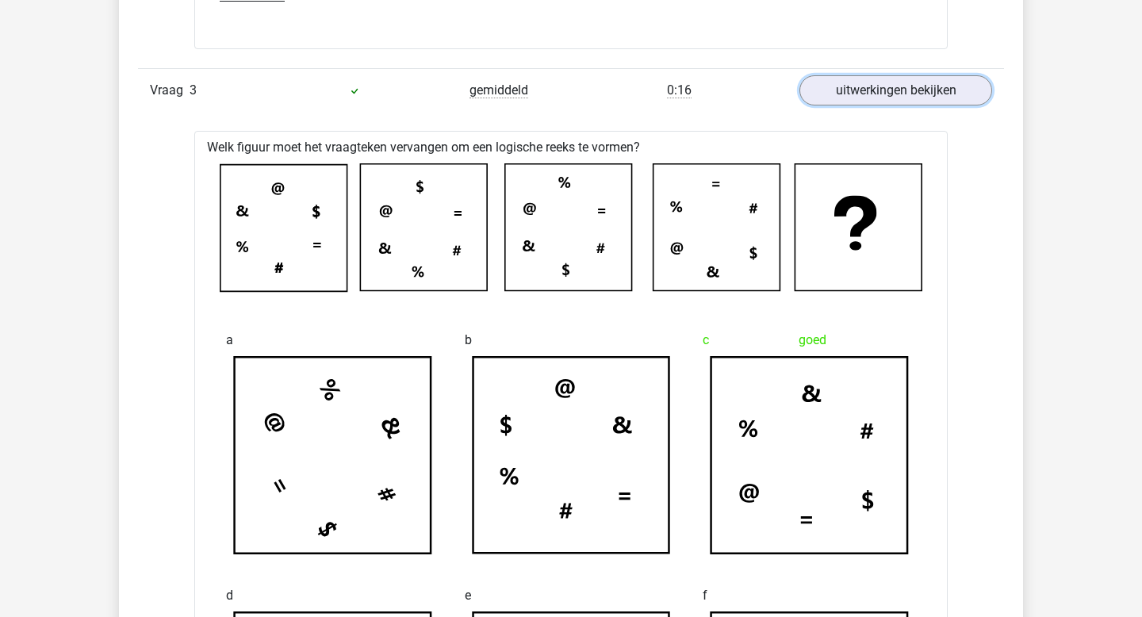
scroll to position [4036, 0]
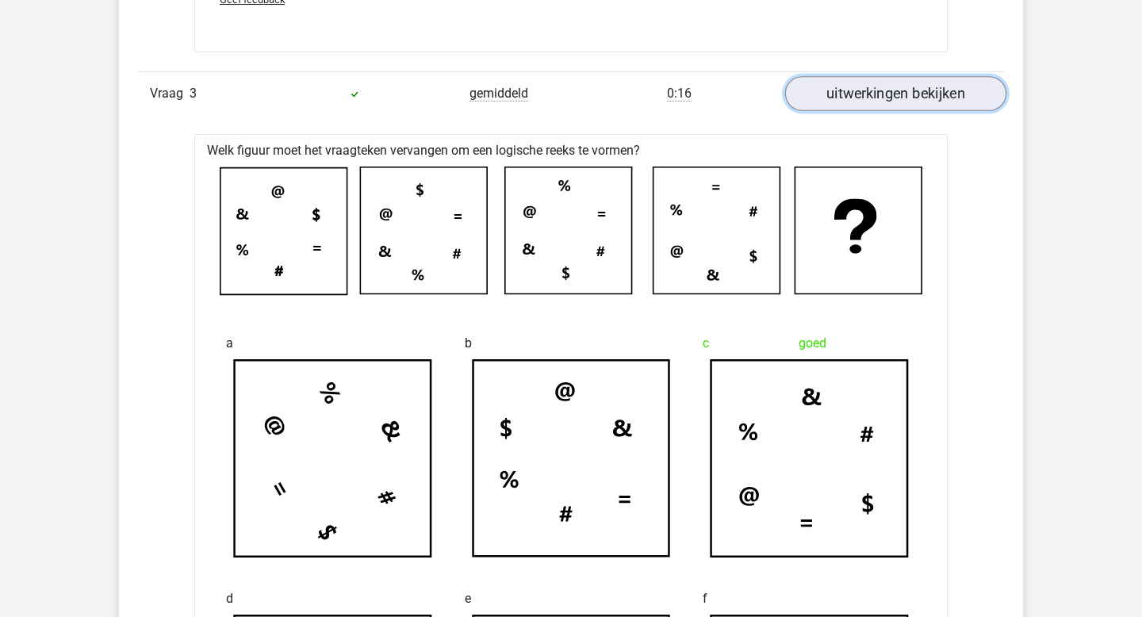
click at [832, 104] on link "uitwerkingen bekijken" at bounding box center [895, 94] width 221 height 35
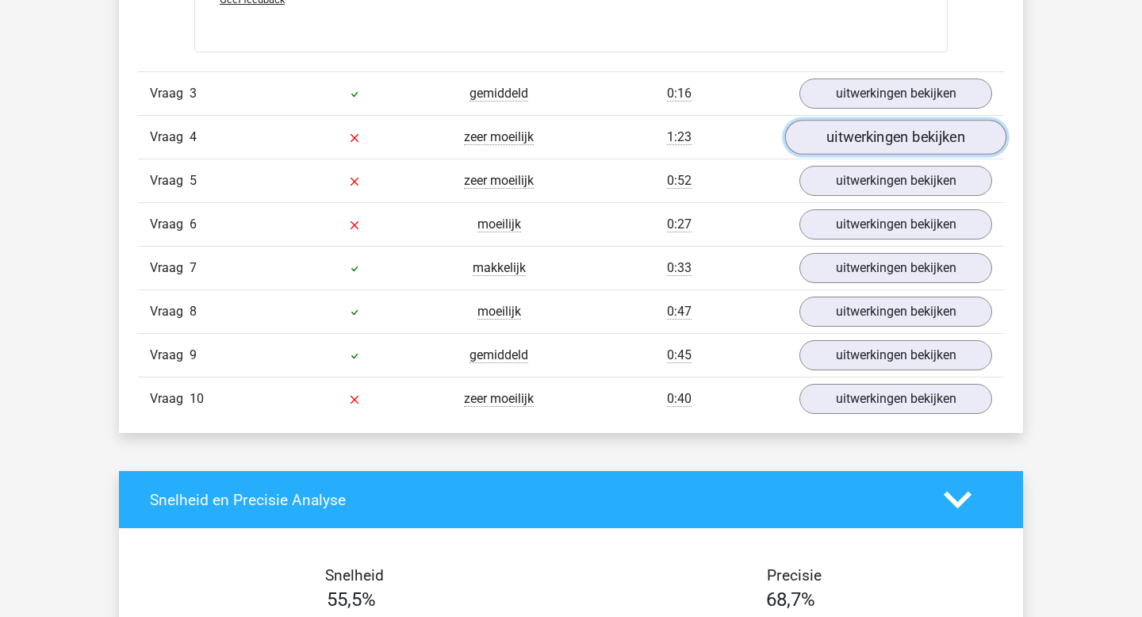
click at [852, 145] on link "uitwerkingen bekijken" at bounding box center [895, 138] width 221 height 35
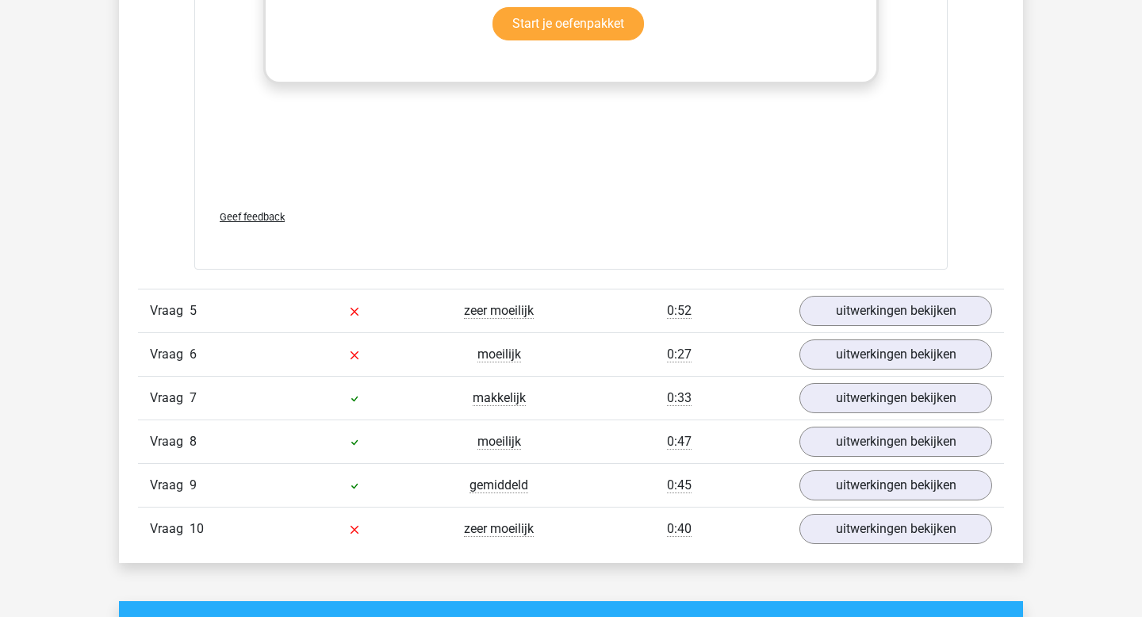
scroll to position [5246, 0]
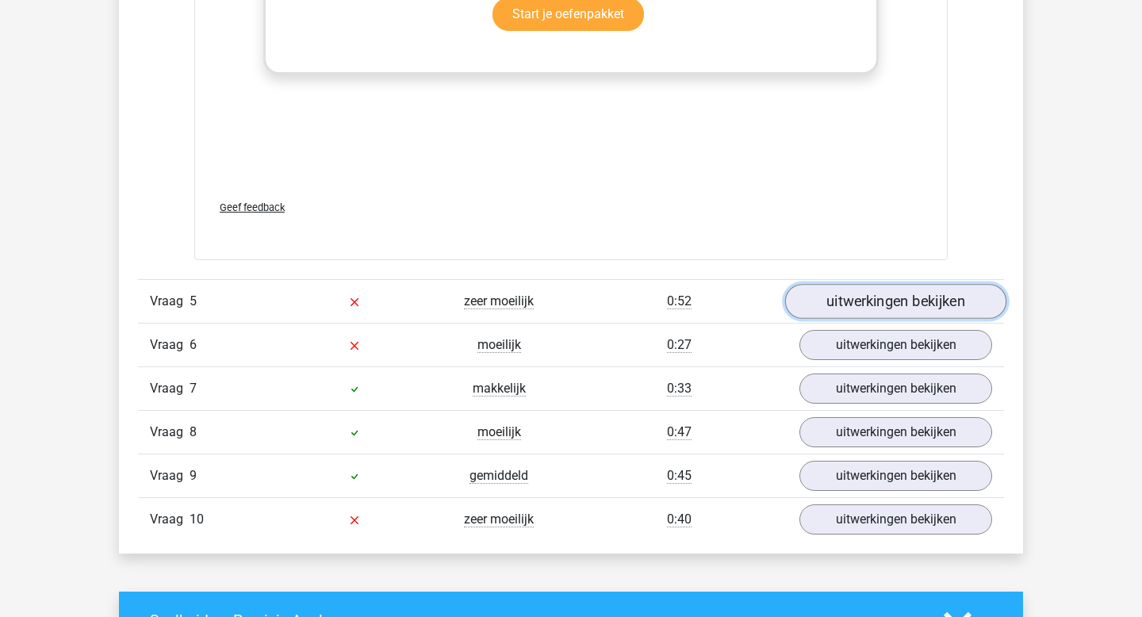
click at [875, 301] on link "uitwerkingen bekijken" at bounding box center [895, 301] width 221 height 35
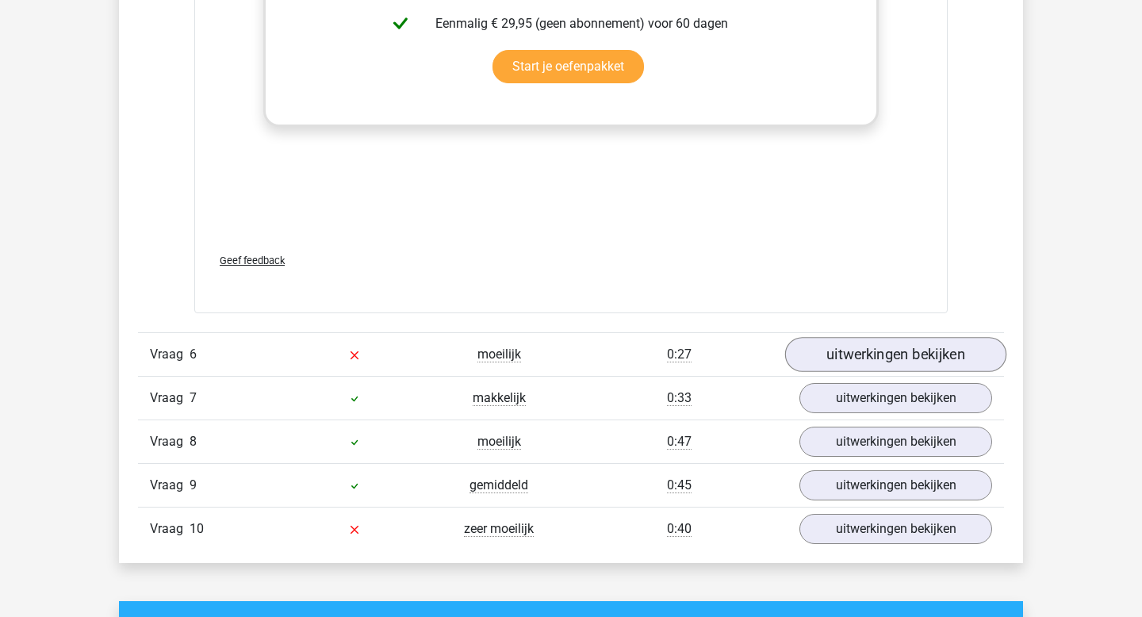
scroll to position [6596, 0]
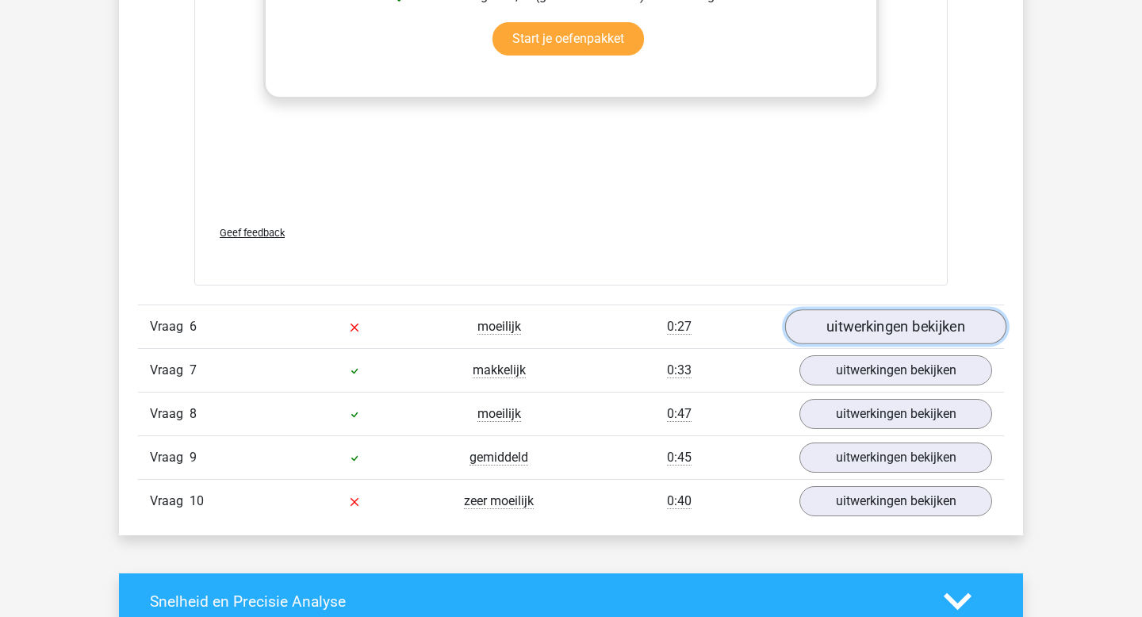
click at [874, 321] on link "uitwerkingen bekijken" at bounding box center [895, 326] width 221 height 35
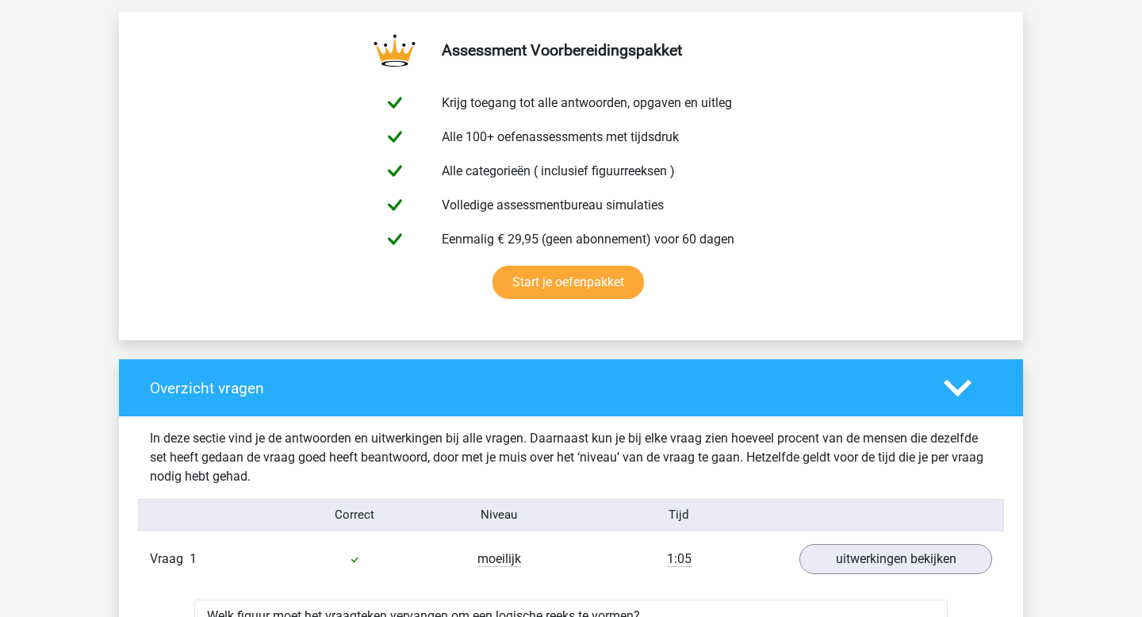
scroll to position [830, 0]
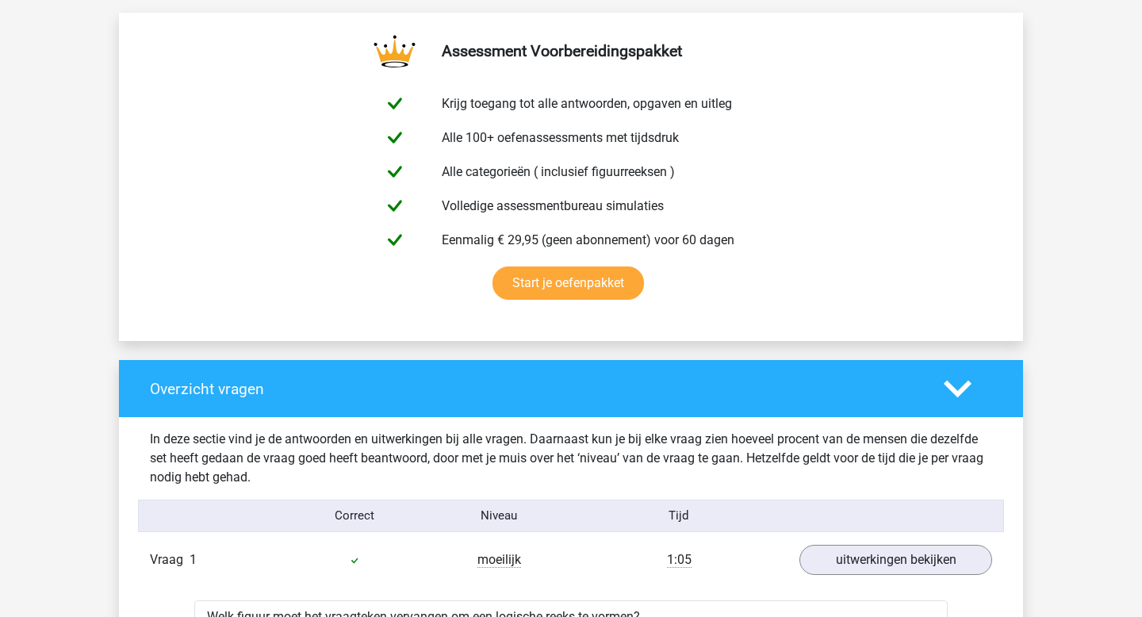
click at [955, 395] on icon at bounding box center [957, 389] width 28 height 28
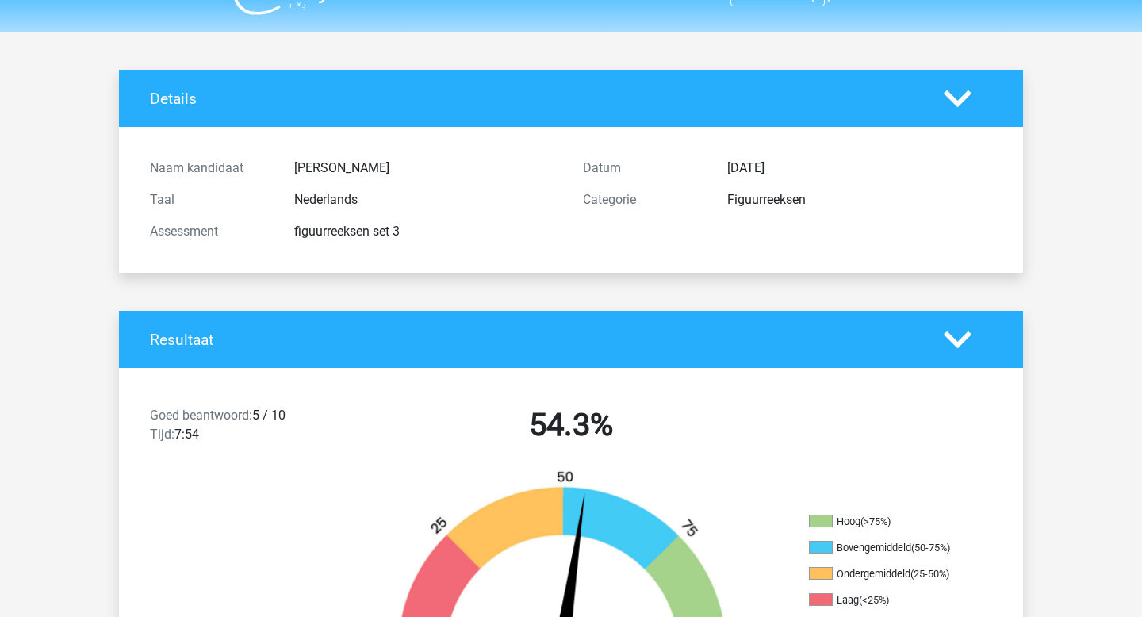
scroll to position [0, 0]
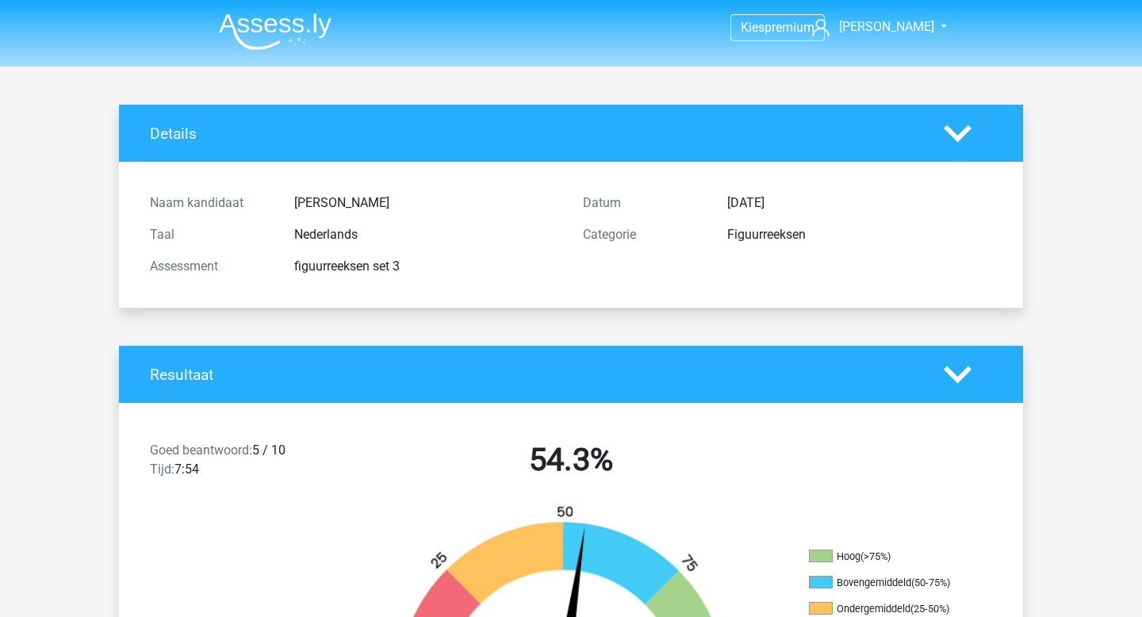
click at [955, 380] on polygon at bounding box center [957, 374] width 28 height 17
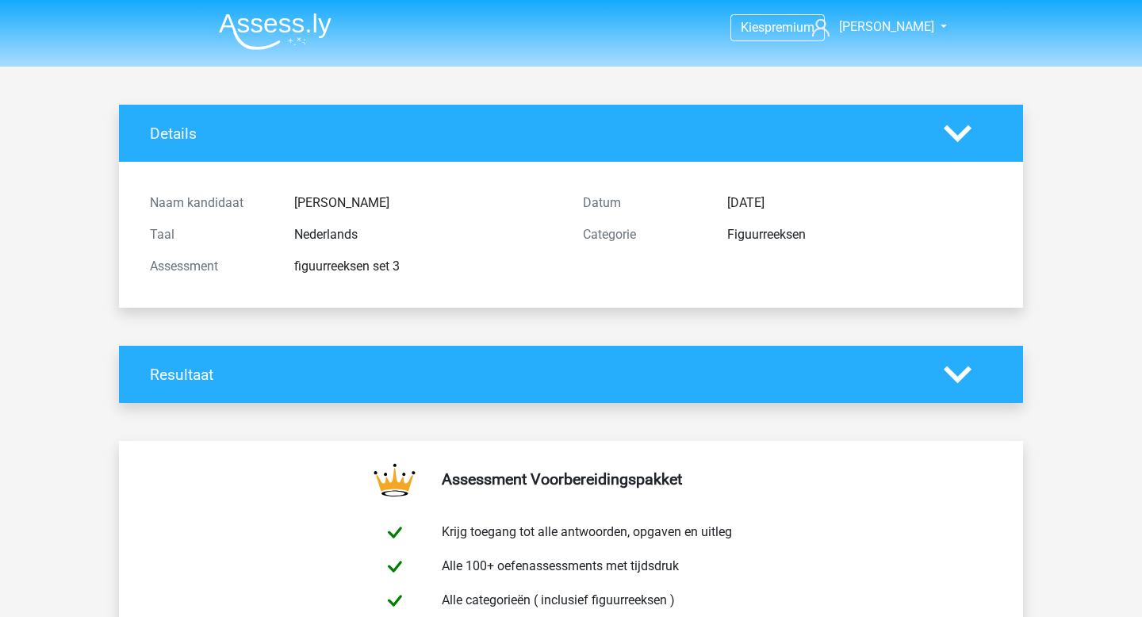
click at [727, 229] on div "Figuurreeksen" at bounding box center [859, 234] width 289 height 19
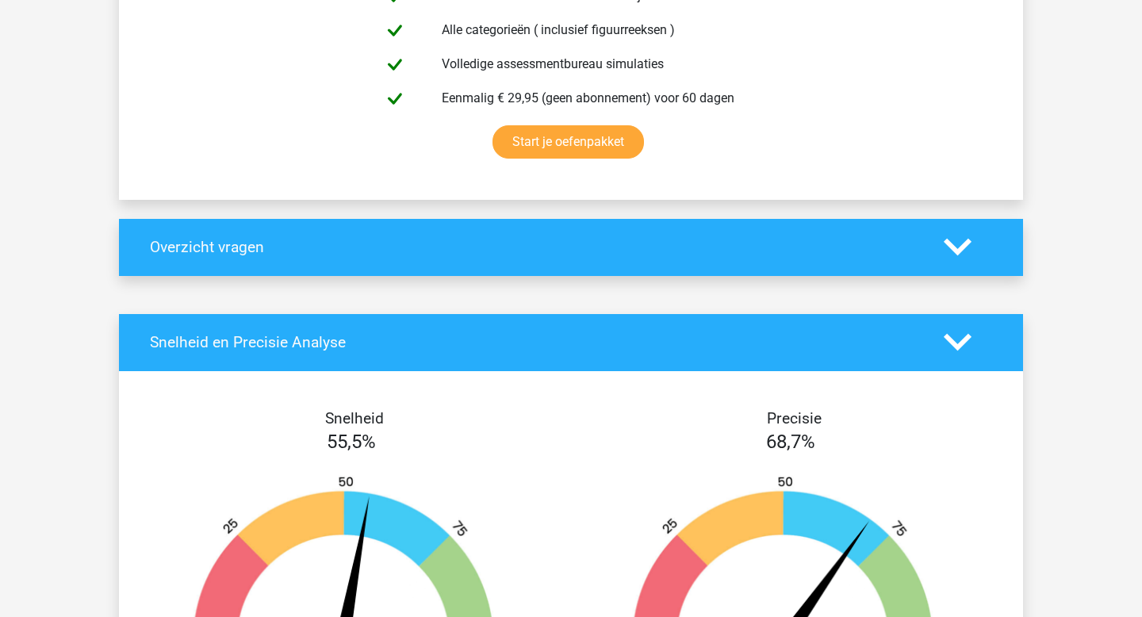
scroll to position [599, 0]
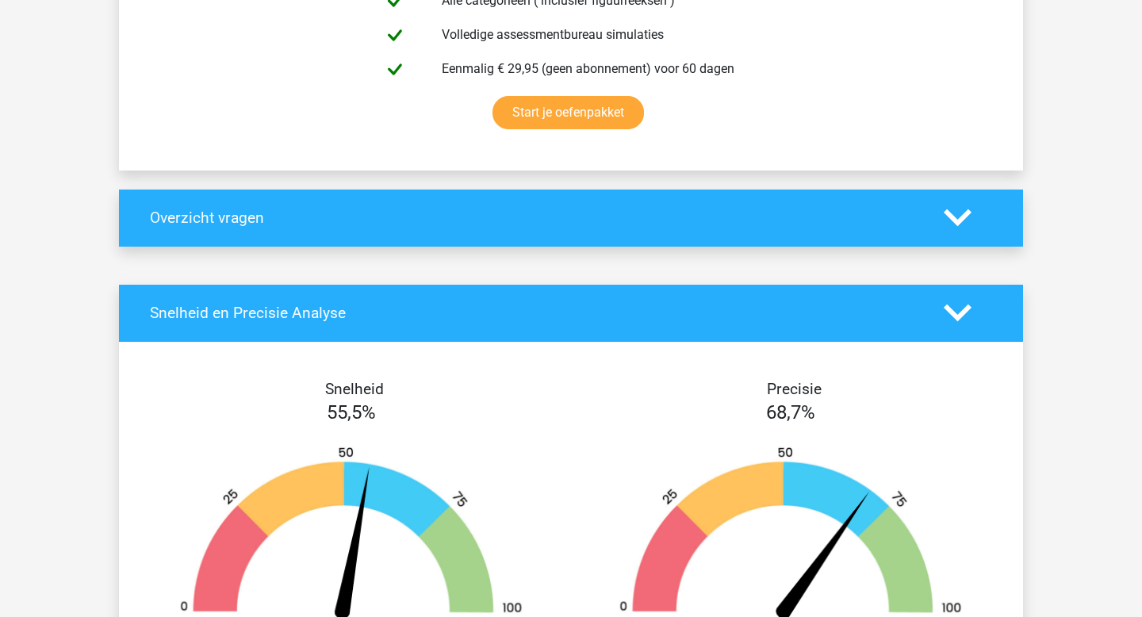
click at [947, 312] on icon at bounding box center [957, 313] width 28 height 28
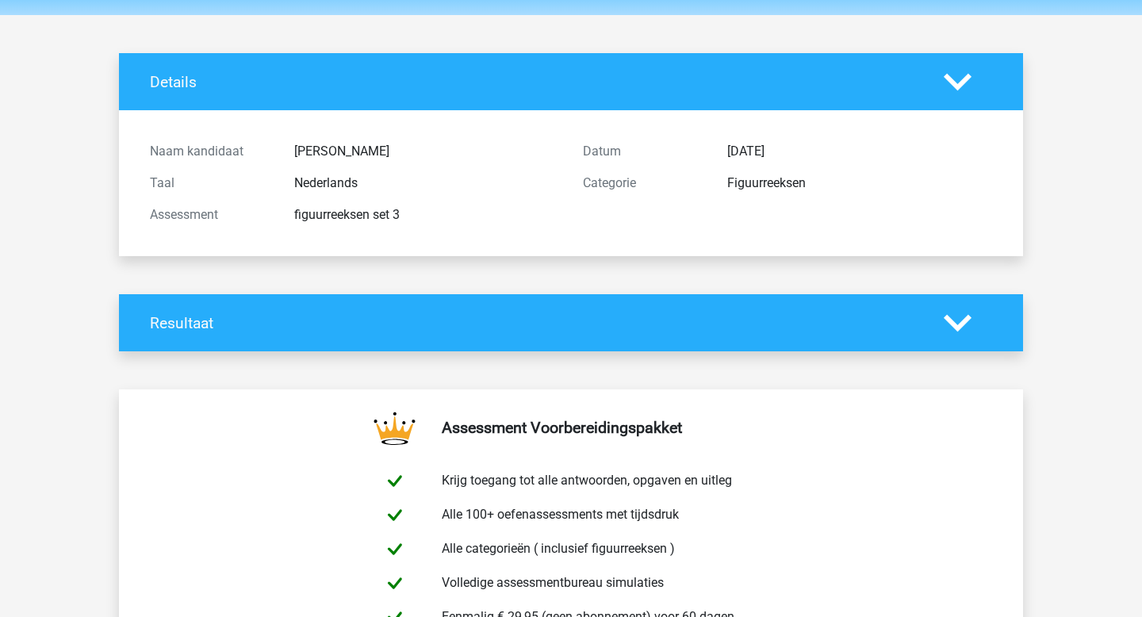
scroll to position [0, 0]
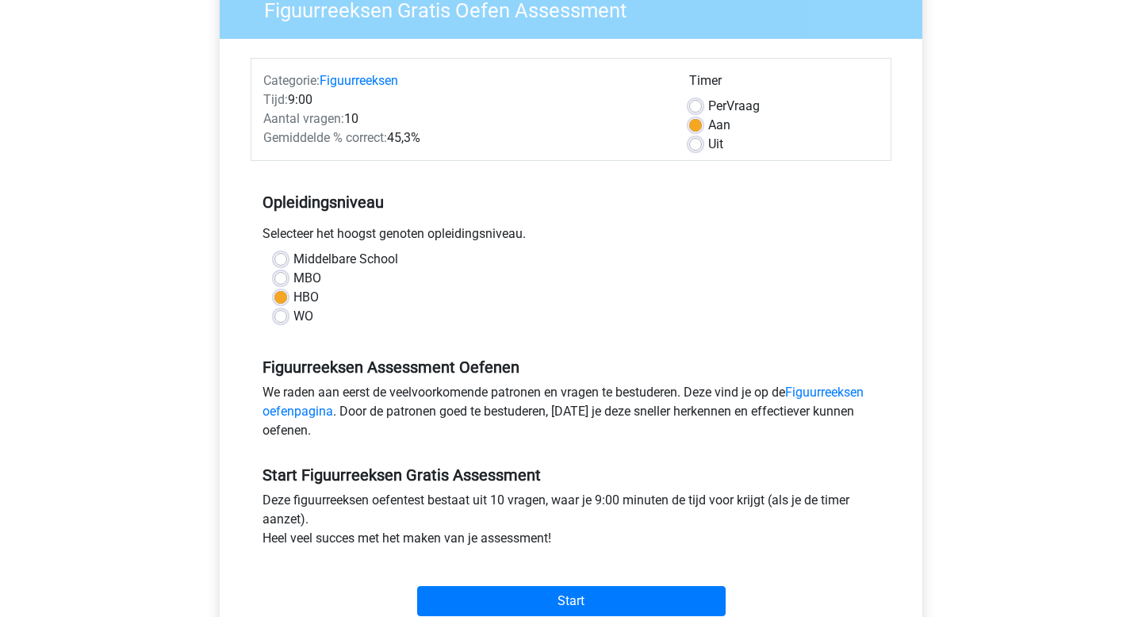
scroll to position [144, 0]
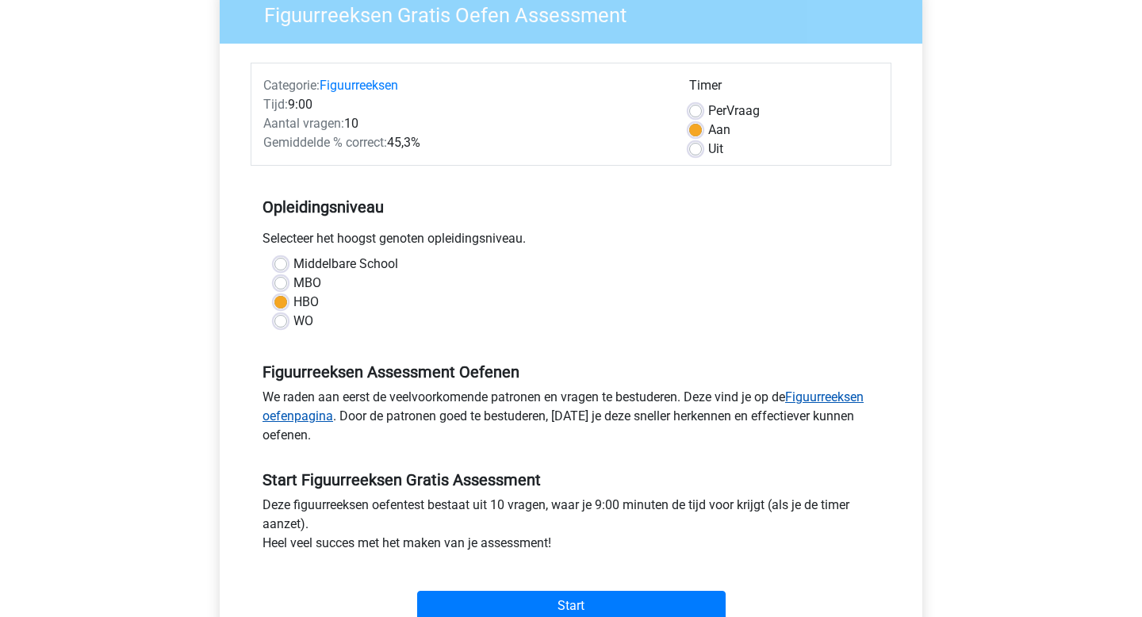
click at [838, 404] on link "Figuurreeksen oefenpagina" at bounding box center [562, 406] width 601 height 34
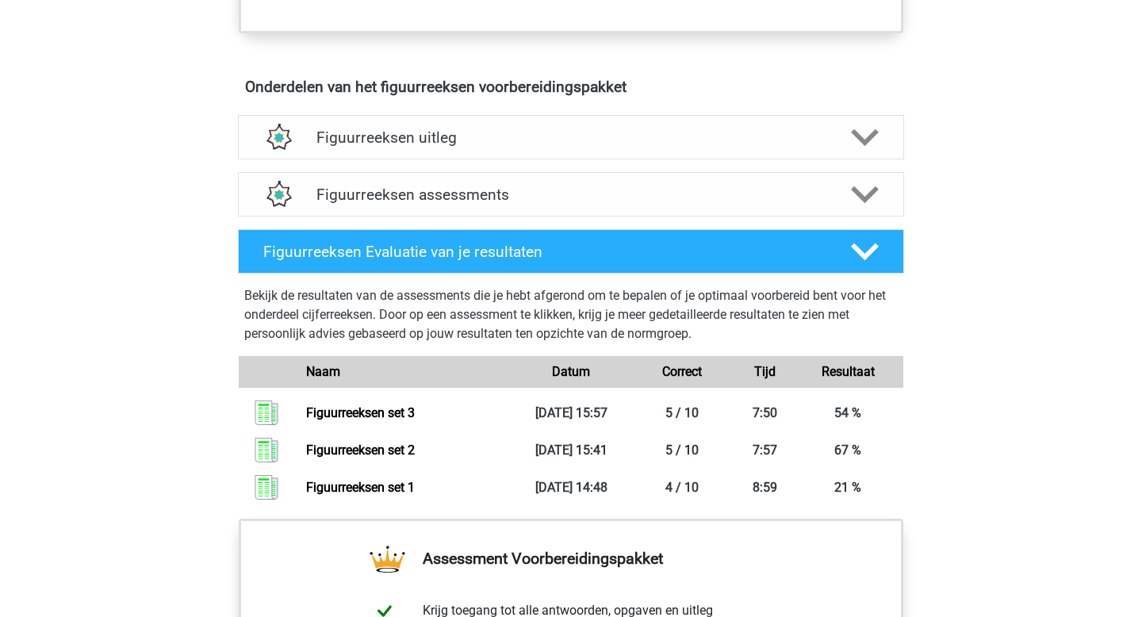
scroll to position [1033, 0]
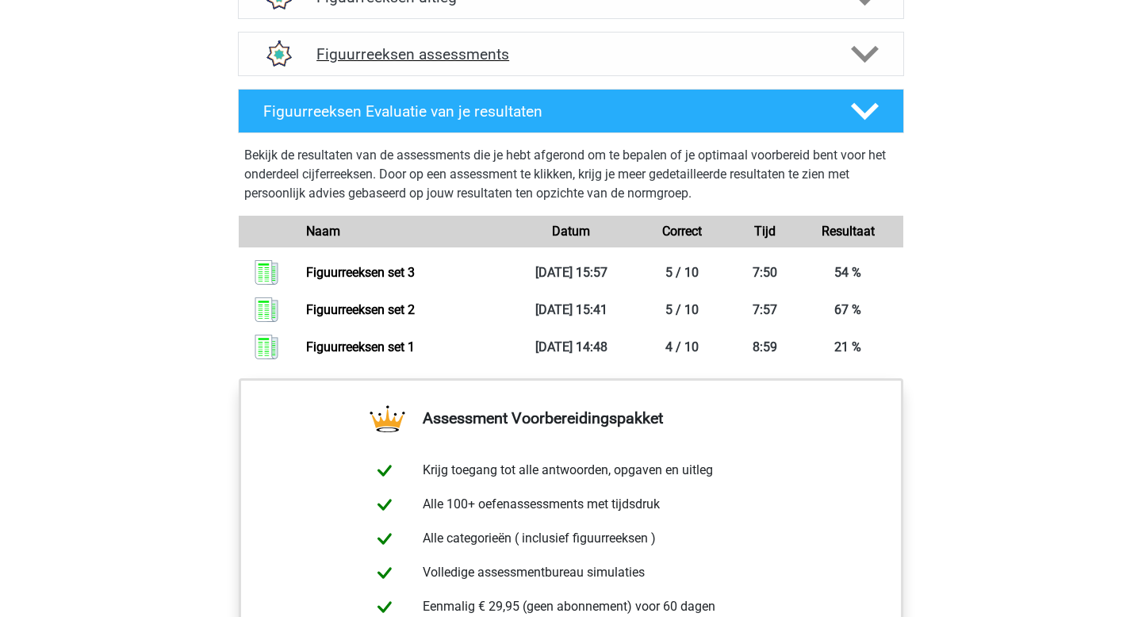
click at [862, 56] on polygon at bounding box center [865, 53] width 28 height 17
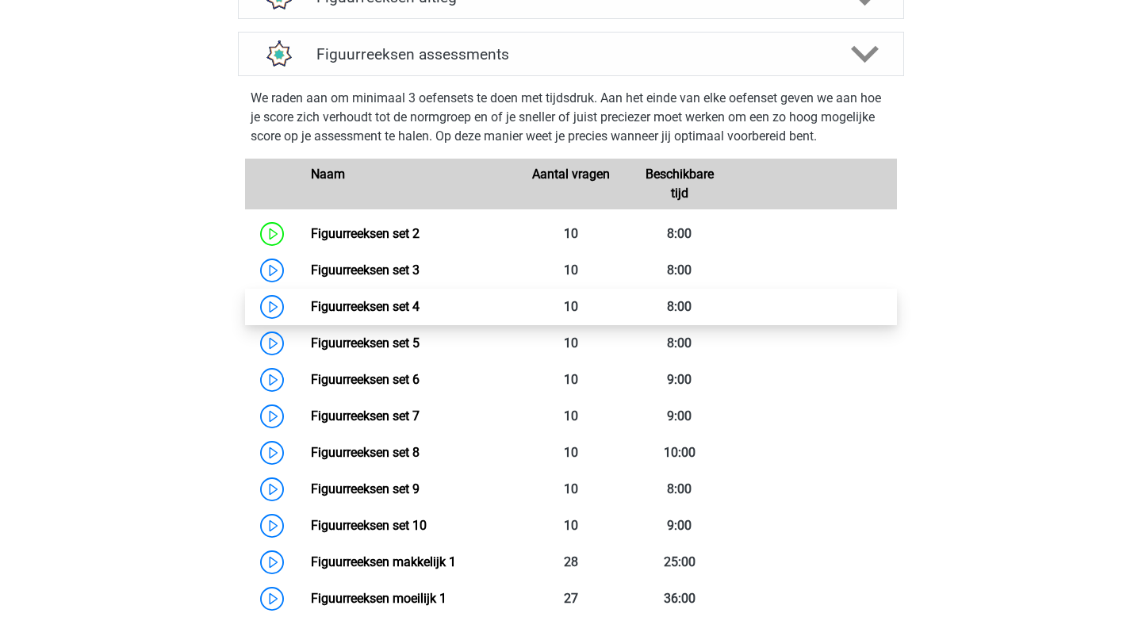
click at [400, 306] on link "Figuurreeksen set 4" at bounding box center [365, 306] width 109 height 15
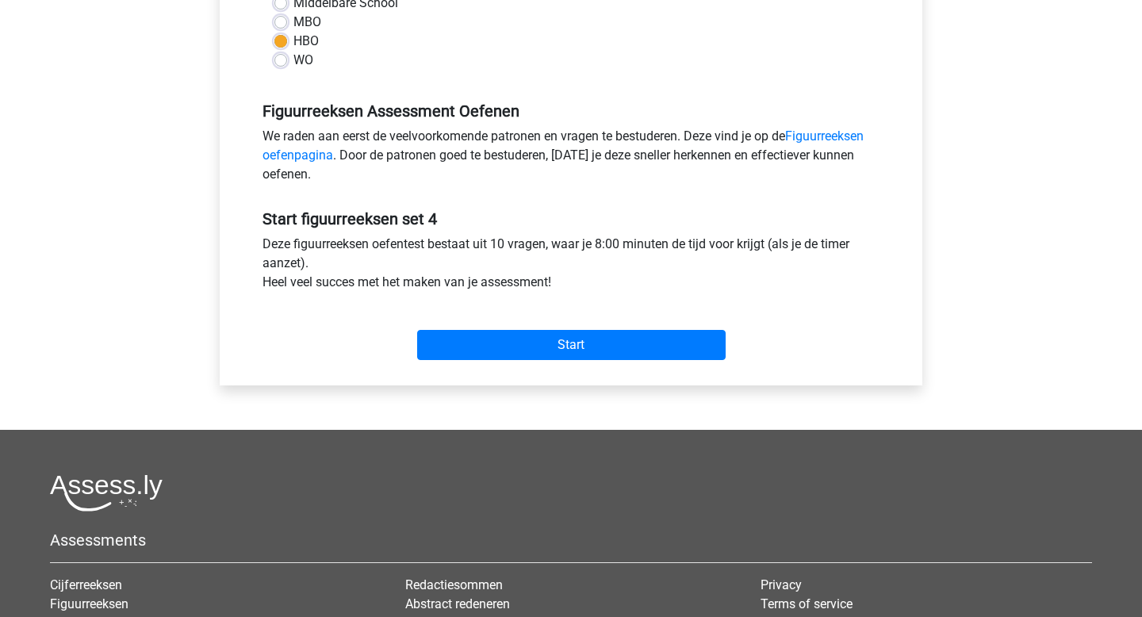
scroll to position [434, 0]
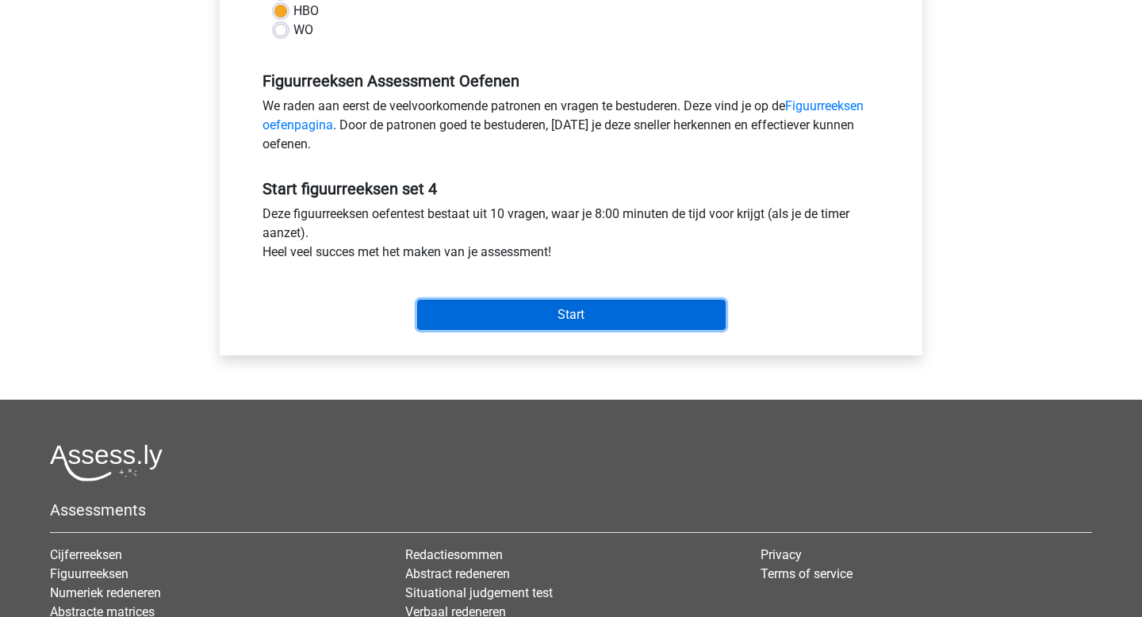
click at [599, 313] on input "Start" at bounding box center [571, 315] width 308 height 30
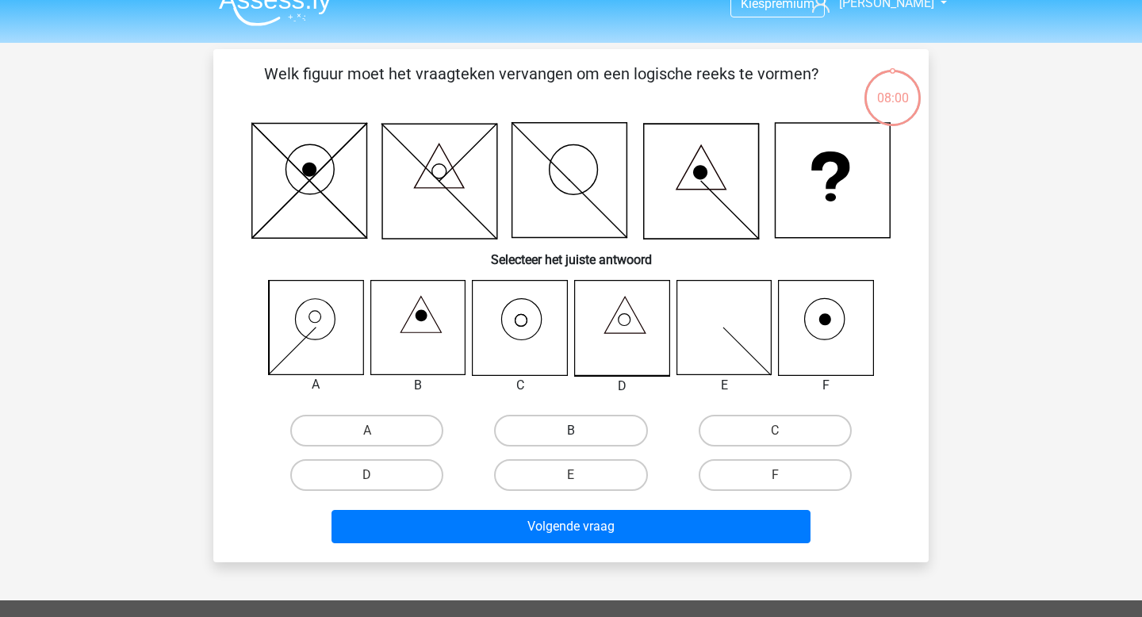
scroll to position [26, 0]
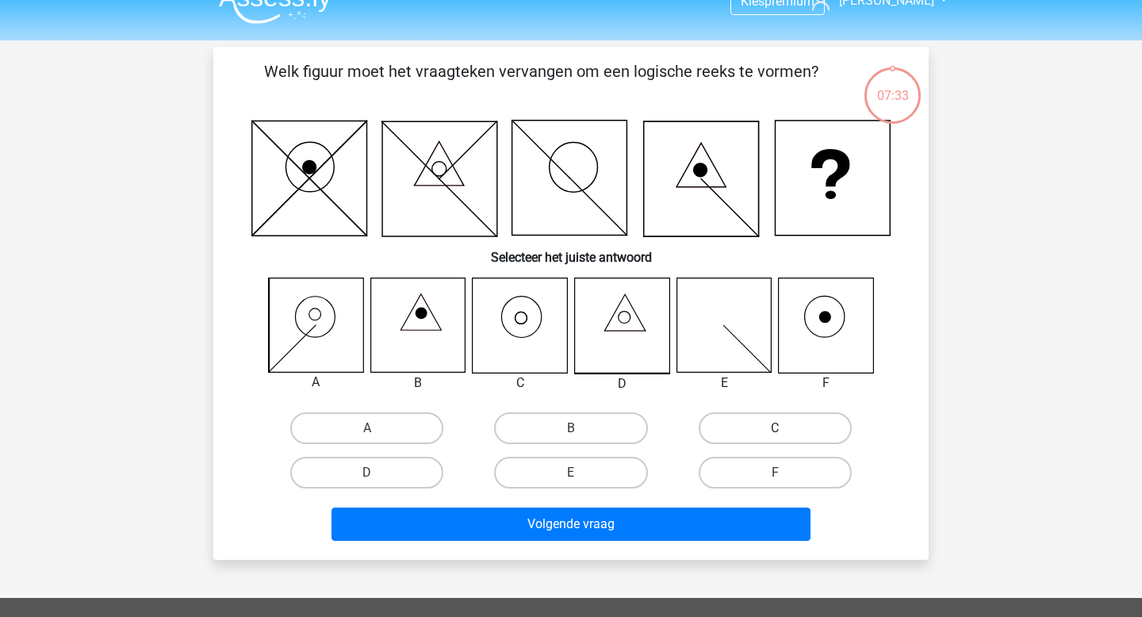
click at [808, 419] on label "C" at bounding box center [775, 428] width 153 height 32
click at [785, 428] on input "C" at bounding box center [780, 433] width 10 height 10
radio input "true"
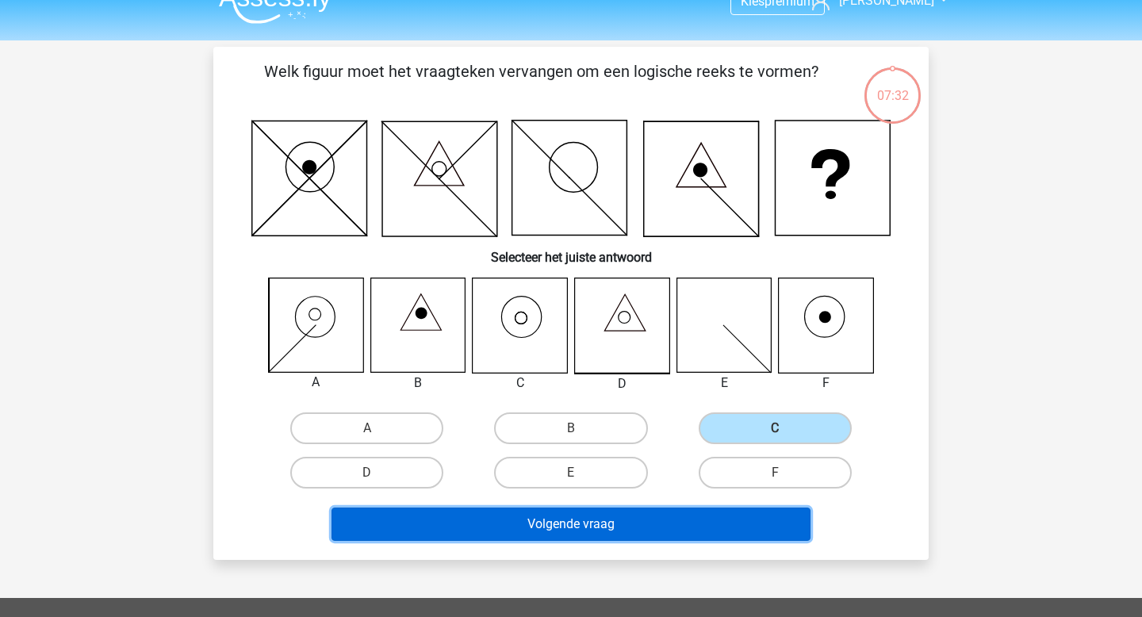
click at [605, 518] on button "Volgende vraag" at bounding box center [571, 523] width 480 height 33
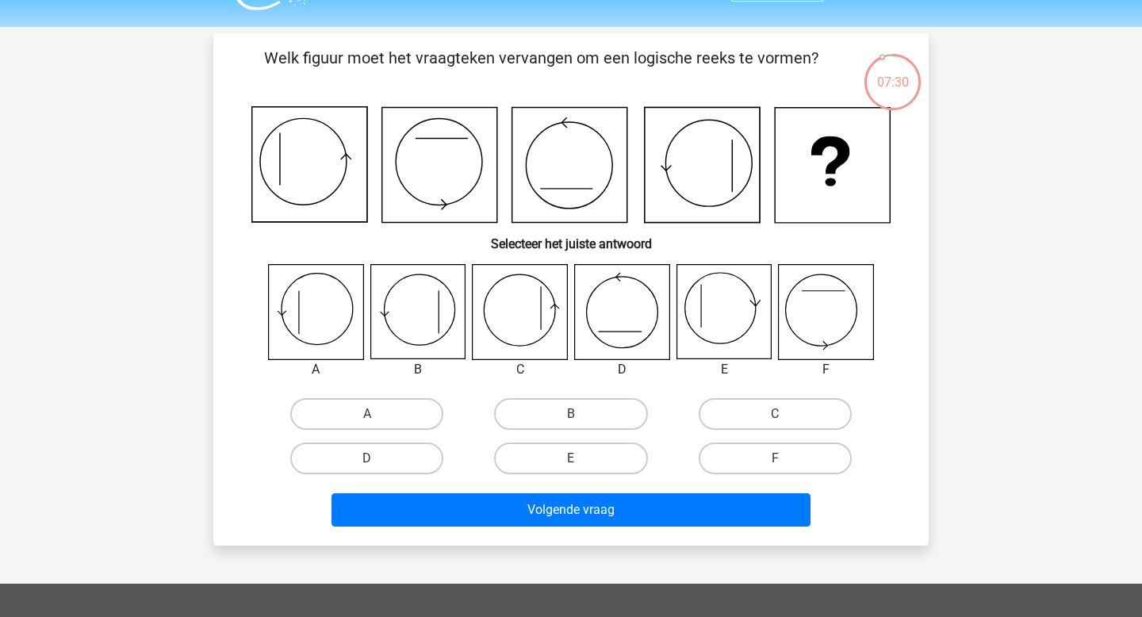
scroll to position [38, 0]
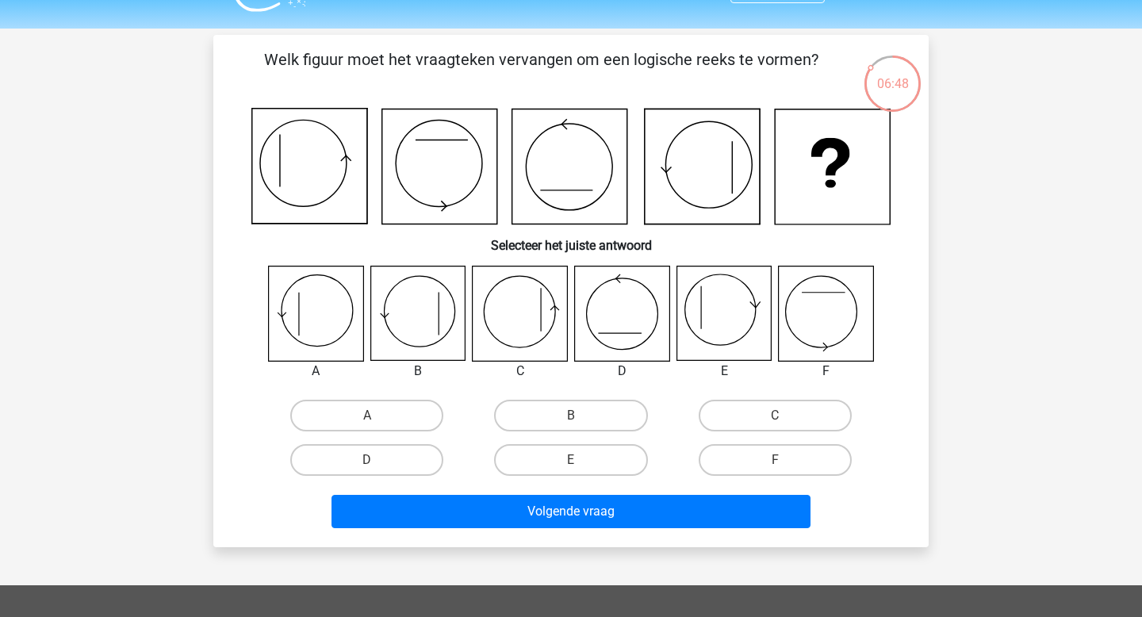
click at [556, 476] on div "E" at bounding box center [571, 460] width 204 height 44
click at [556, 462] on label "E" at bounding box center [570, 460] width 153 height 32
click at [571, 462] on input "E" at bounding box center [576, 465] width 10 height 10
radio input "true"
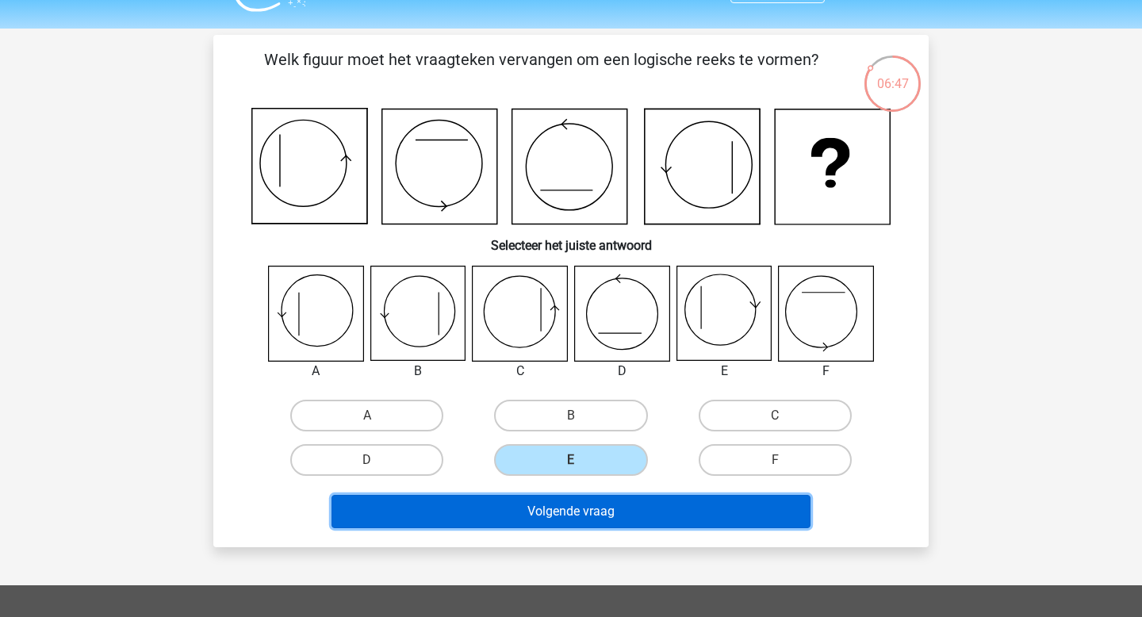
click at [564, 495] on button "Volgende vraag" at bounding box center [571, 511] width 480 height 33
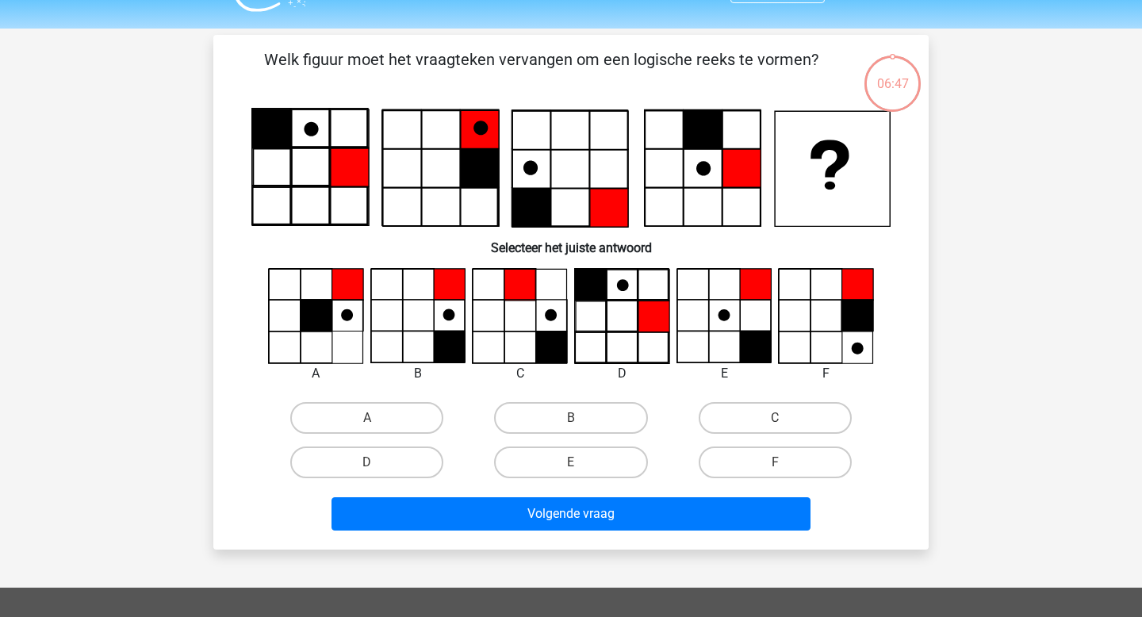
scroll to position [73, 0]
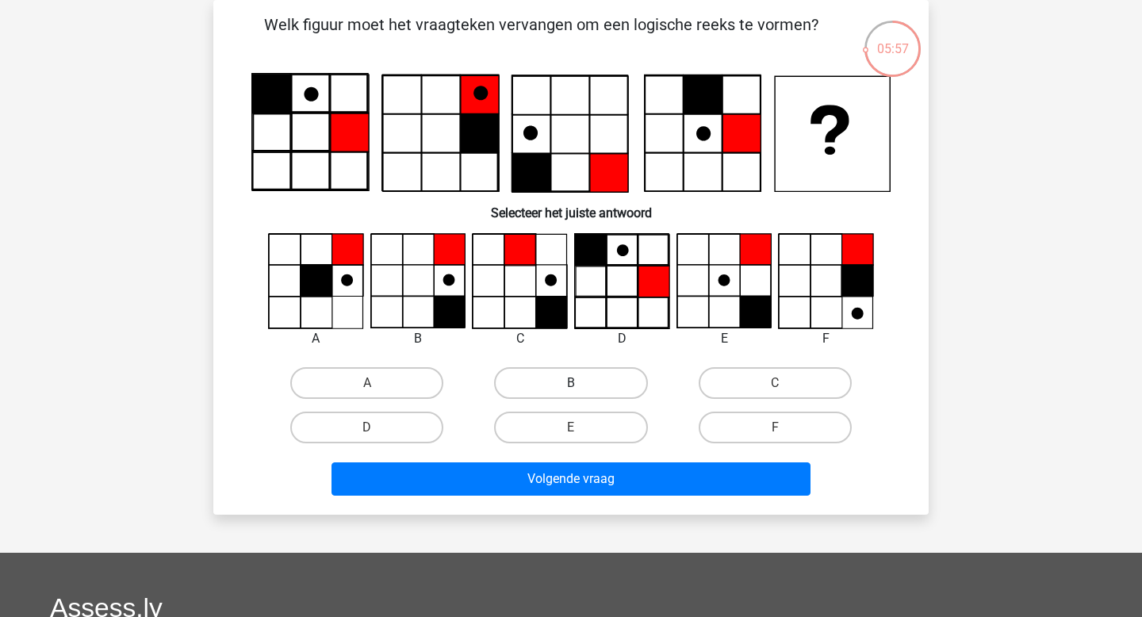
click at [559, 383] on label "B" at bounding box center [570, 383] width 153 height 32
click at [571, 383] on input "B" at bounding box center [576, 388] width 10 height 10
radio input "true"
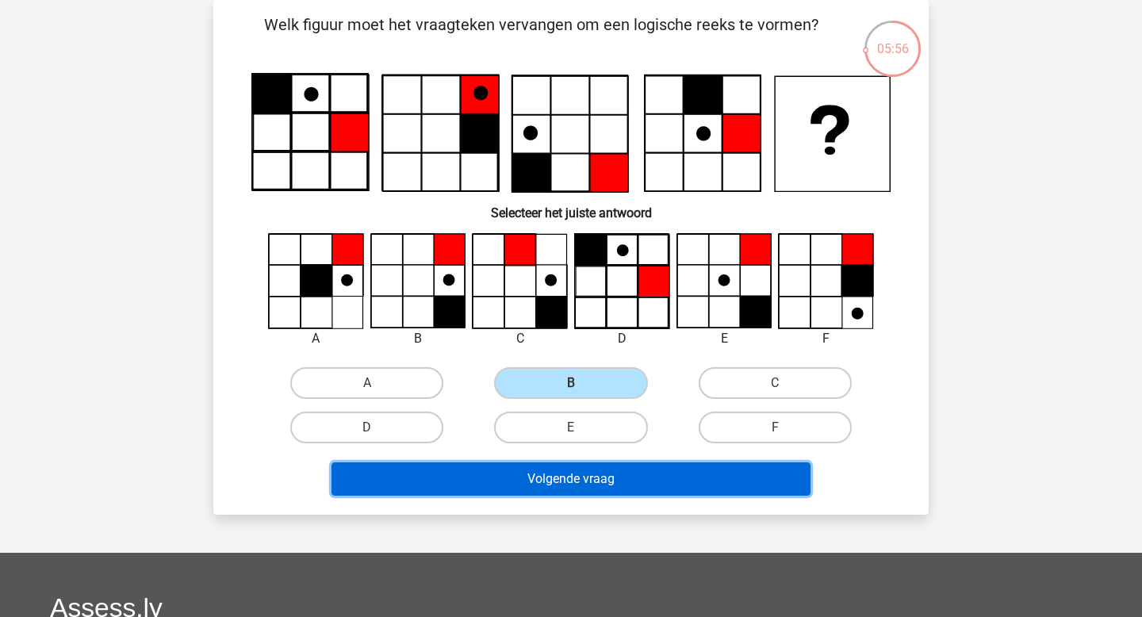
click at [570, 483] on button "Volgende vraag" at bounding box center [571, 478] width 480 height 33
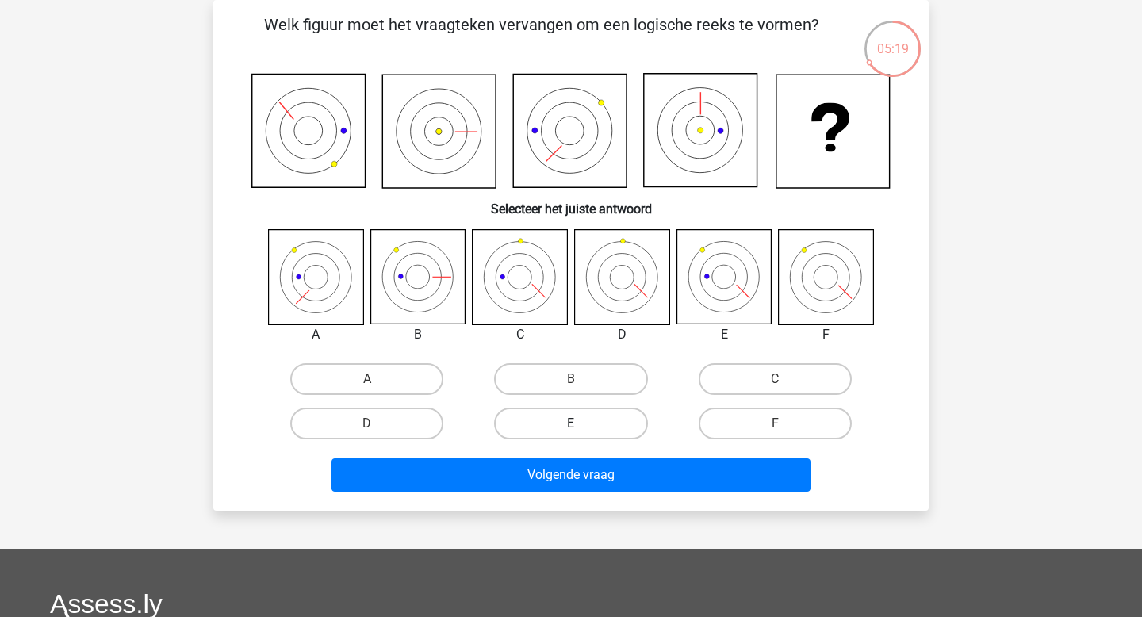
click at [580, 417] on label "E" at bounding box center [570, 424] width 153 height 32
click at [580, 423] on input "E" at bounding box center [576, 428] width 10 height 10
radio input "true"
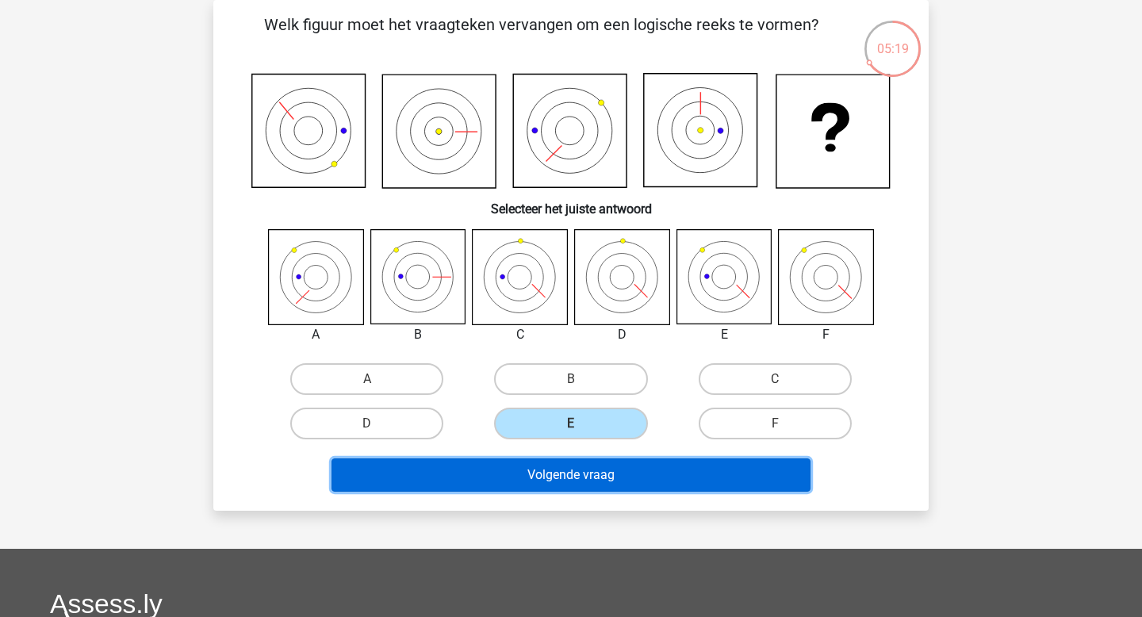
click at [585, 475] on button "Volgende vraag" at bounding box center [571, 474] width 480 height 33
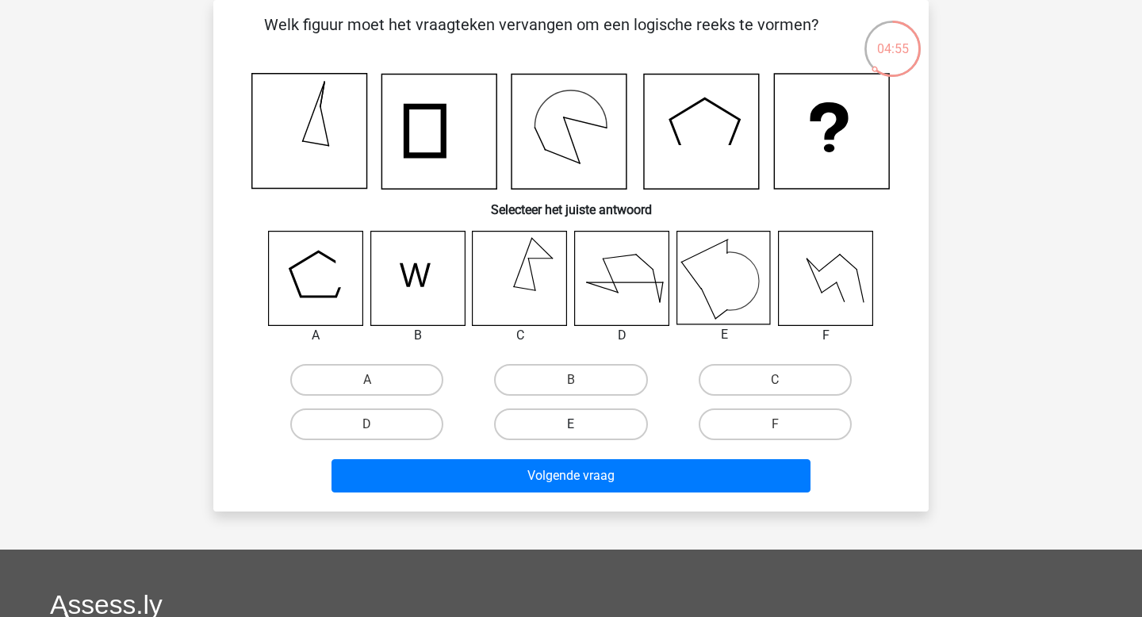
click at [548, 416] on label "E" at bounding box center [570, 424] width 153 height 32
click at [571, 424] on input "E" at bounding box center [576, 429] width 10 height 10
radio input "true"
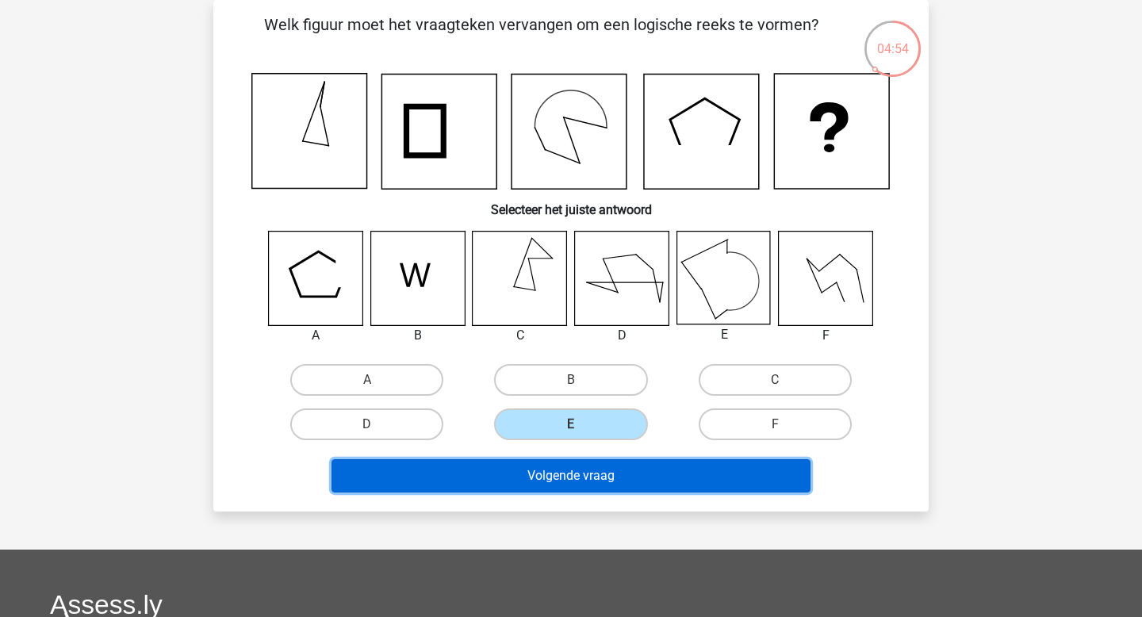
click at [591, 475] on button "Volgende vraag" at bounding box center [571, 475] width 480 height 33
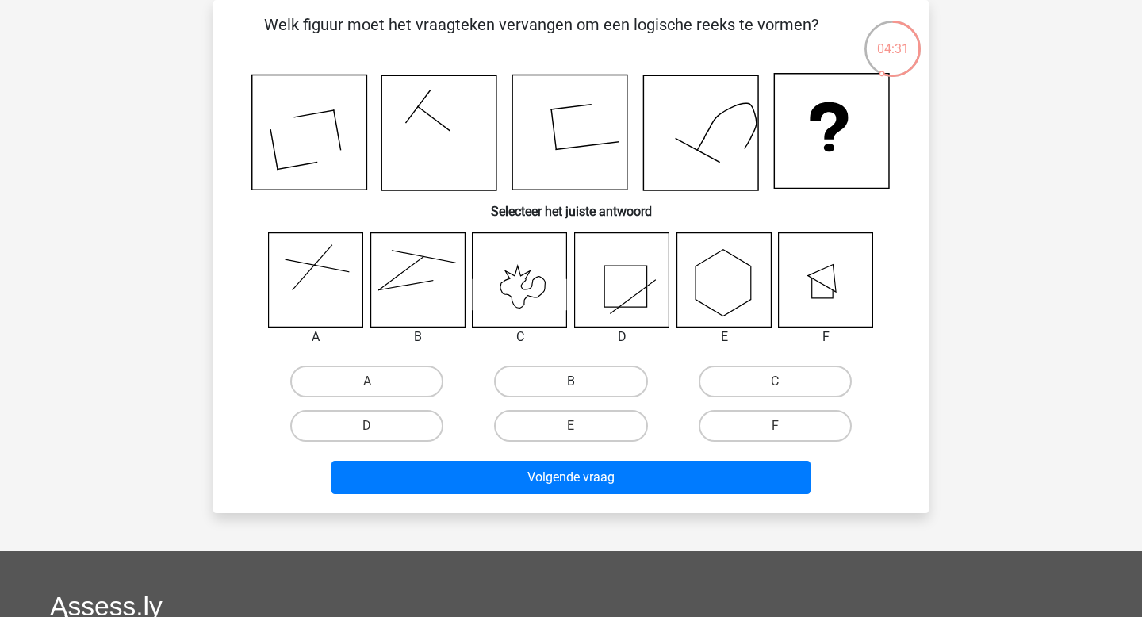
click at [532, 373] on label "B" at bounding box center [570, 382] width 153 height 32
click at [571, 381] on input "B" at bounding box center [576, 386] width 10 height 10
radio input "true"
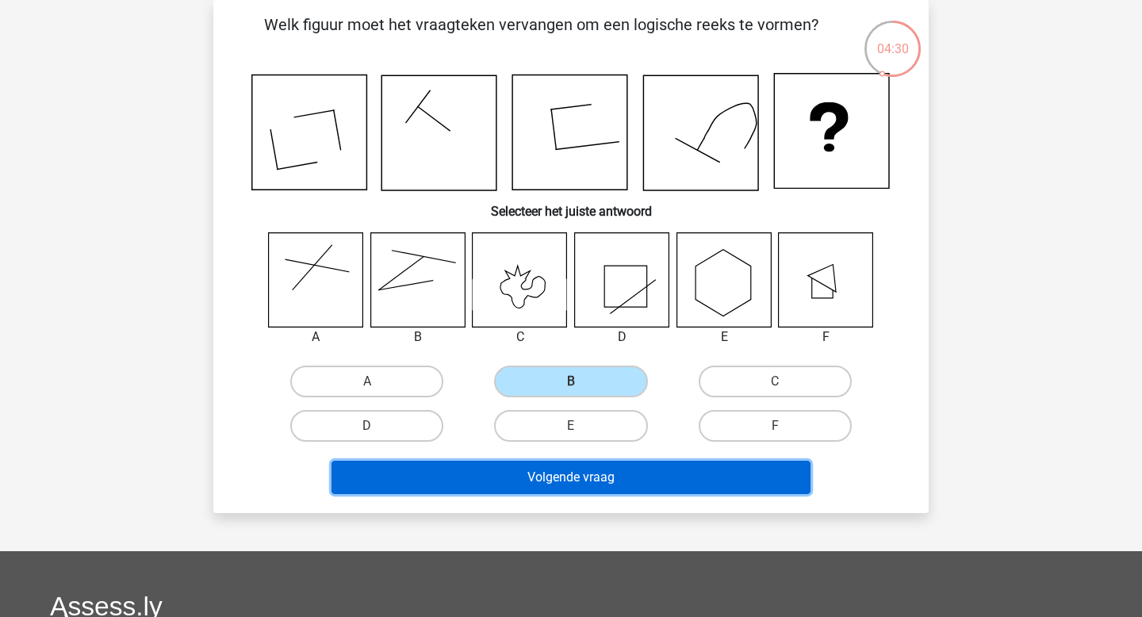
click at [539, 478] on button "Volgende vraag" at bounding box center [571, 477] width 480 height 33
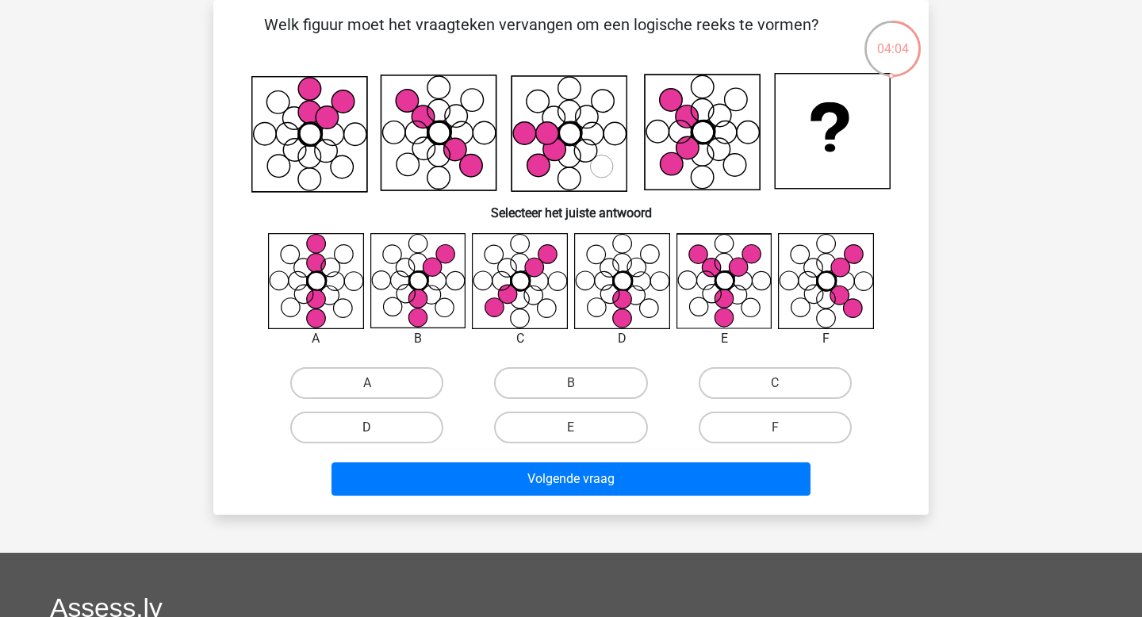
click at [388, 422] on label "D" at bounding box center [366, 427] width 153 height 32
click at [377, 427] on input "D" at bounding box center [372, 432] width 10 height 10
radio input "true"
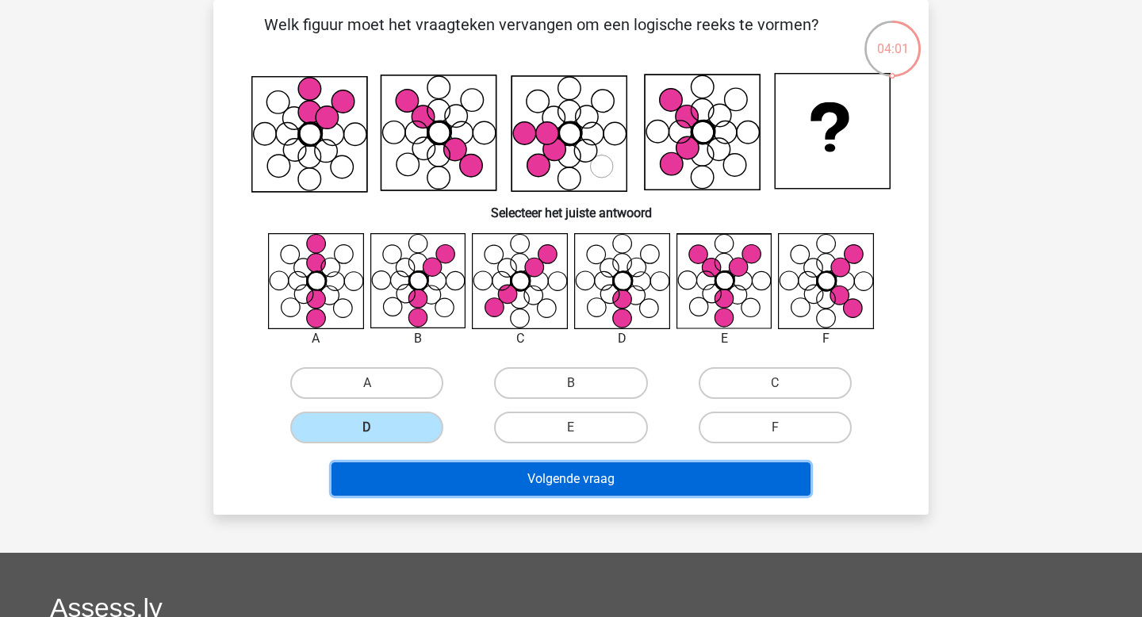
click at [484, 475] on button "Volgende vraag" at bounding box center [571, 478] width 480 height 33
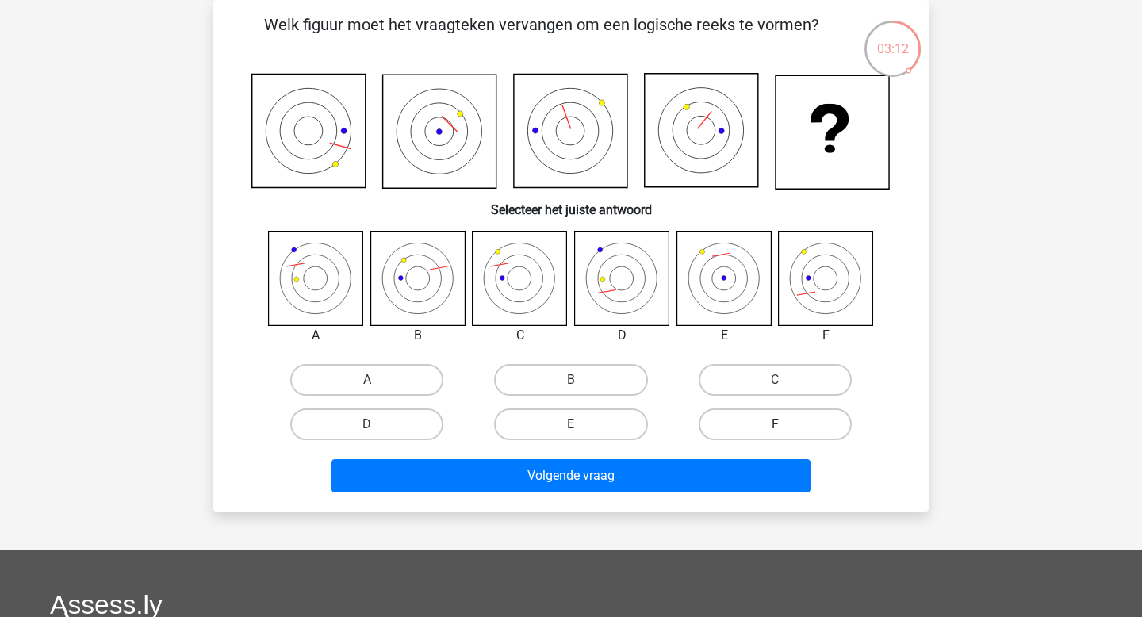
click at [756, 416] on label "F" at bounding box center [775, 424] width 153 height 32
click at [775, 424] on input "F" at bounding box center [780, 429] width 10 height 10
radio input "true"
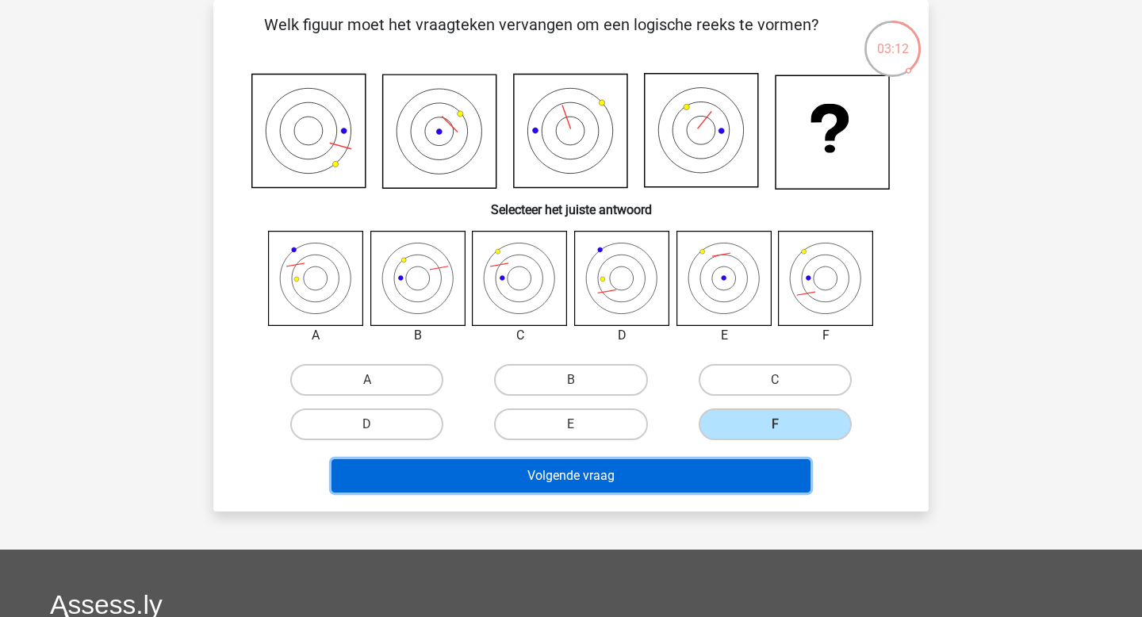
click at [725, 475] on button "Volgende vraag" at bounding box center [571, 475] width 480 height 33
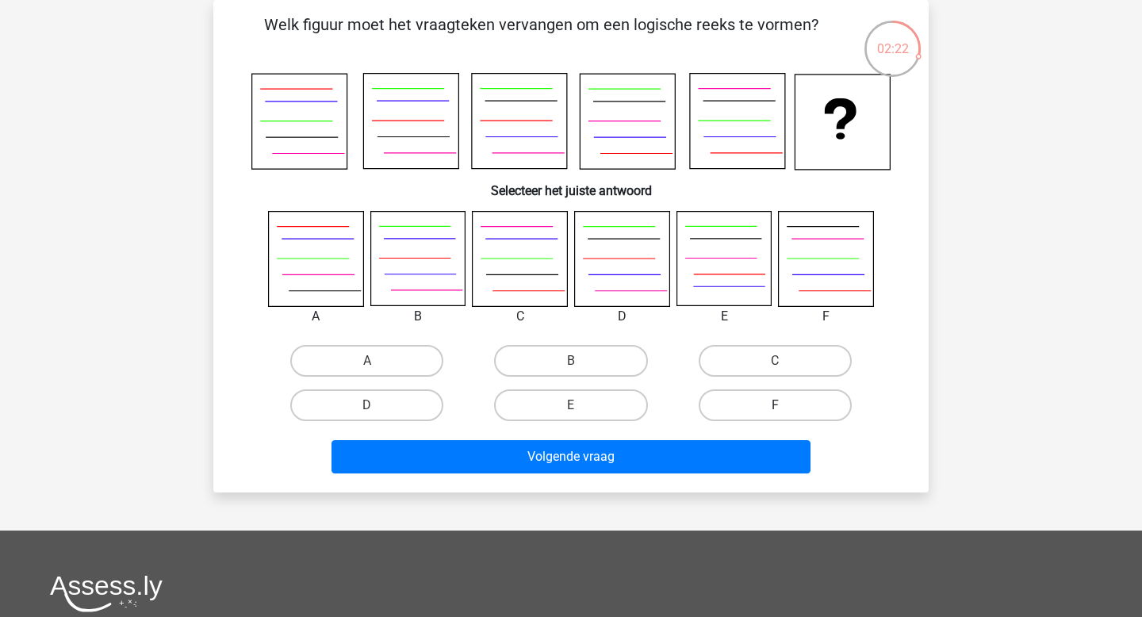
click at [705, 407] on label "F" at bounding box center [775, 405] width 153 height 32
click at [775, 407] on input "F" at bounding box center [780, 410] width 10 height 10
radio input "true"
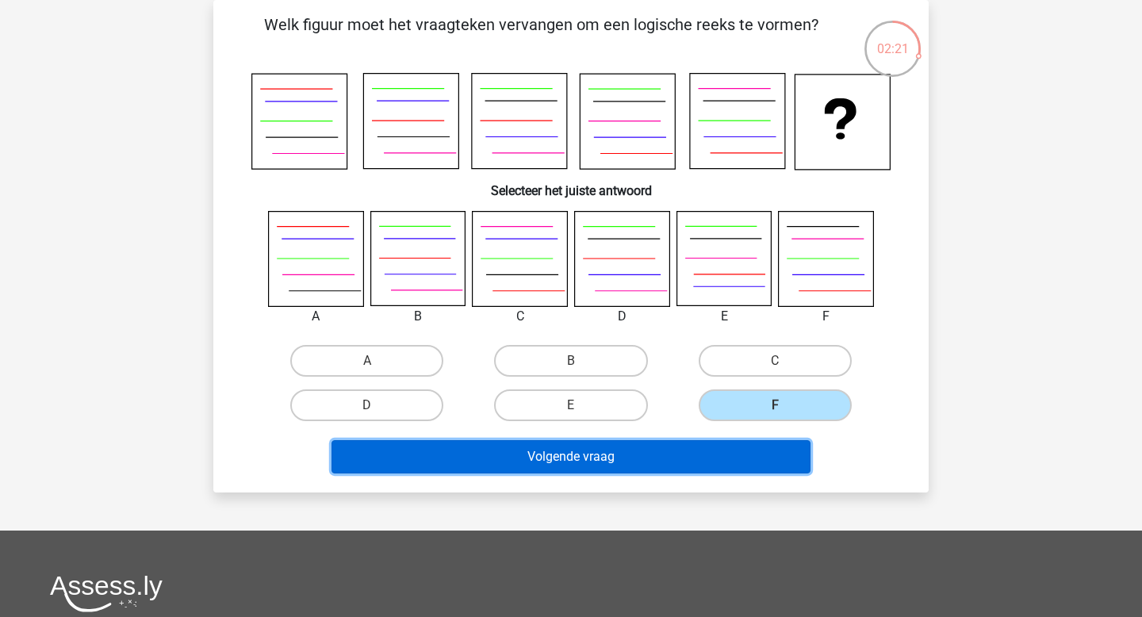
click at [689, 457] on button "Volgende vraag" at bounding box center [571, 456] width 480 height 33
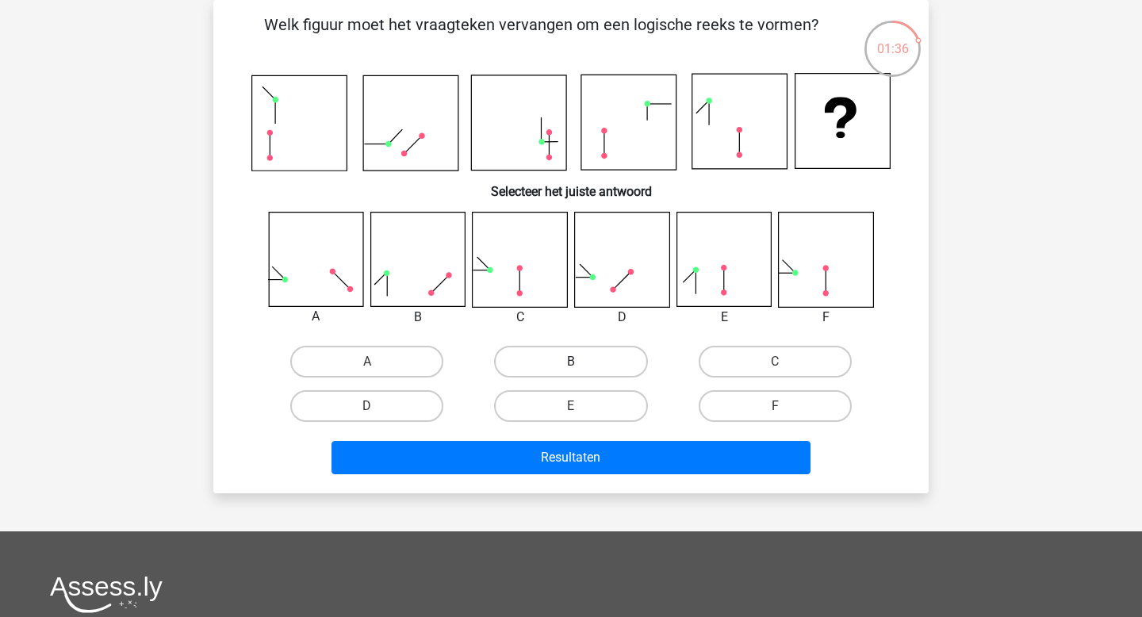
click at [564, 358] on label "B" at bounding box center [570, 362] width 153 height 32
click at [571, 362] on input "B" at bounding box center [576, 367] width 10 height 10
radio input "true"
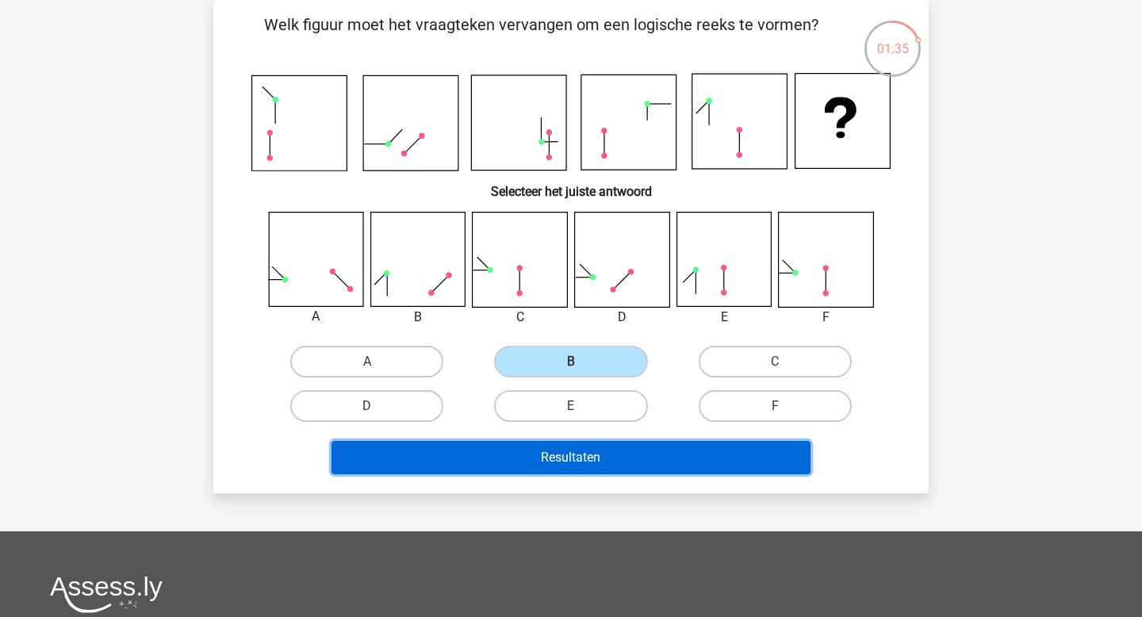
click at [560, 472] on button "Resultaten" at bounding box center [571, 457] width 480 height 33
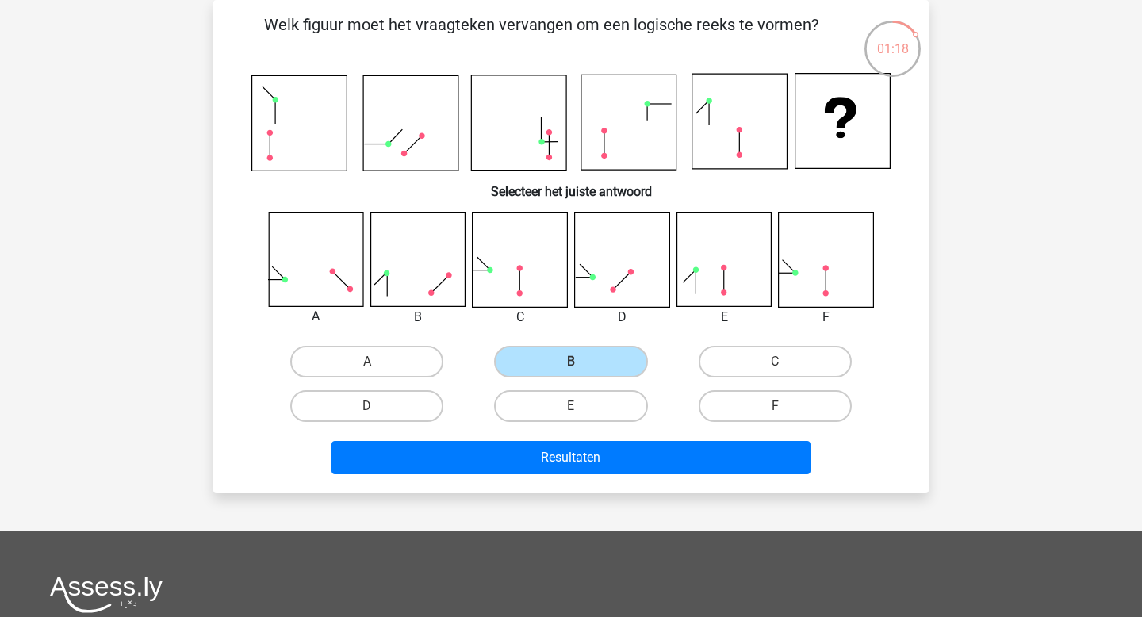
scroll to position [0, 0]
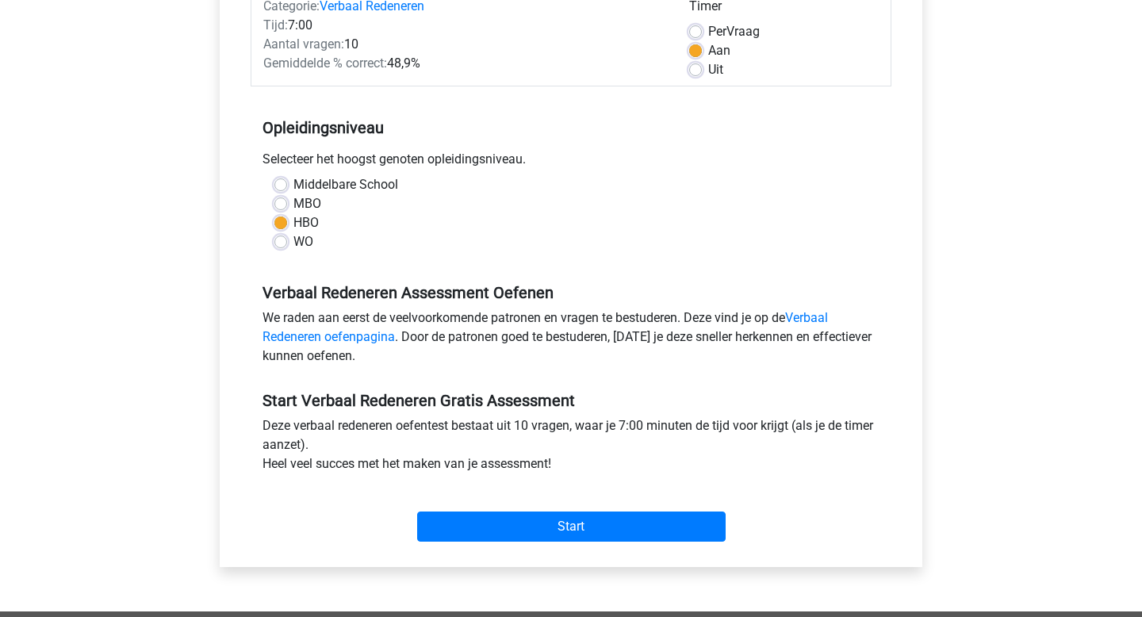
scroll to position [222, 0]
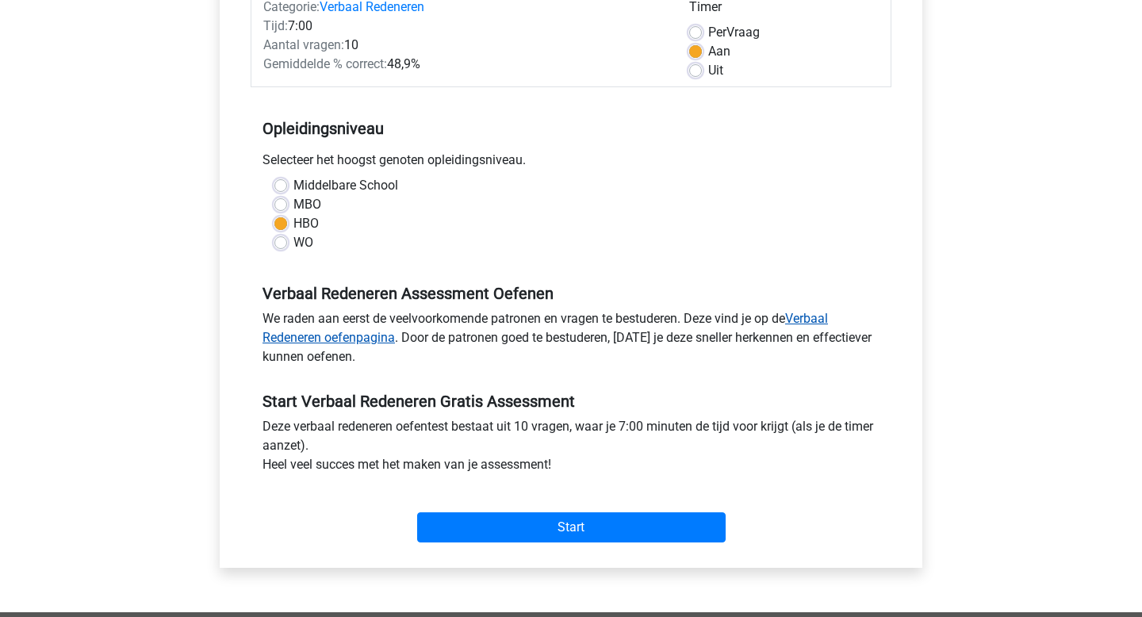
click at [819, 312] on link "Verbaal Redeneren oefenpagina" at bounding box center [544, 328] width 565 height 34
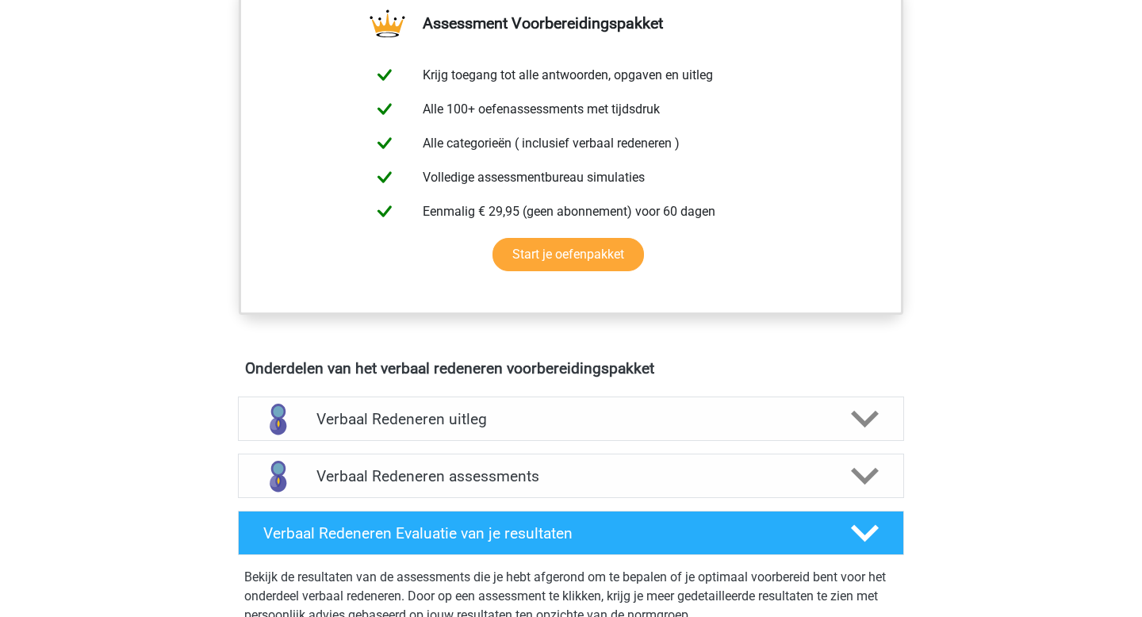
scroll to position [588, 0]
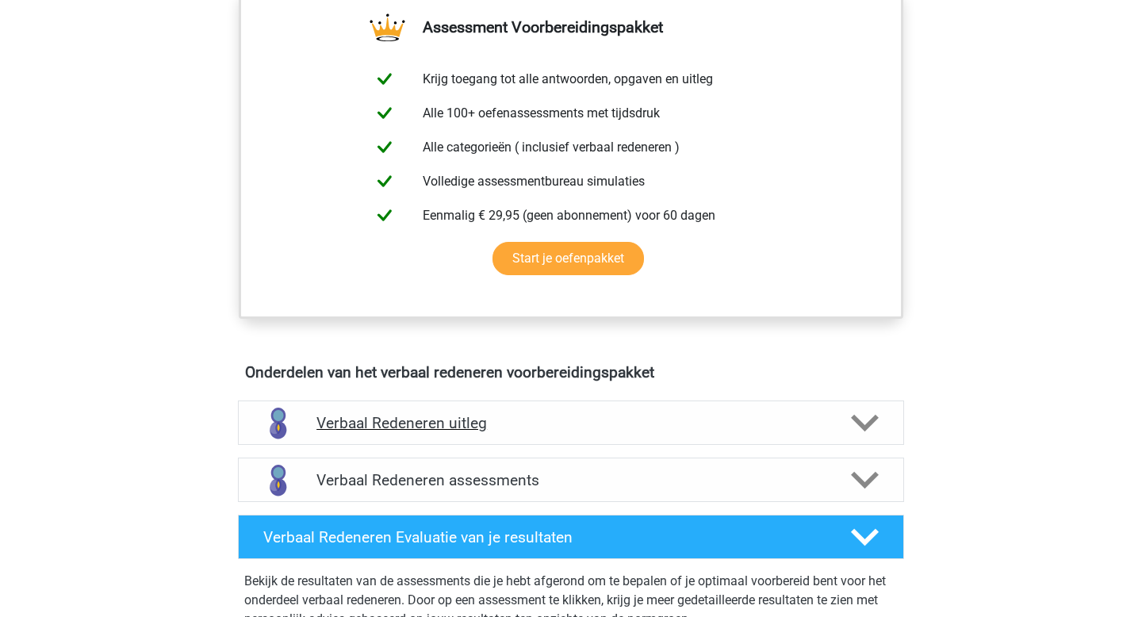
click at [870, 410] on icon at bounding box center [865, 423] width 28 height 28
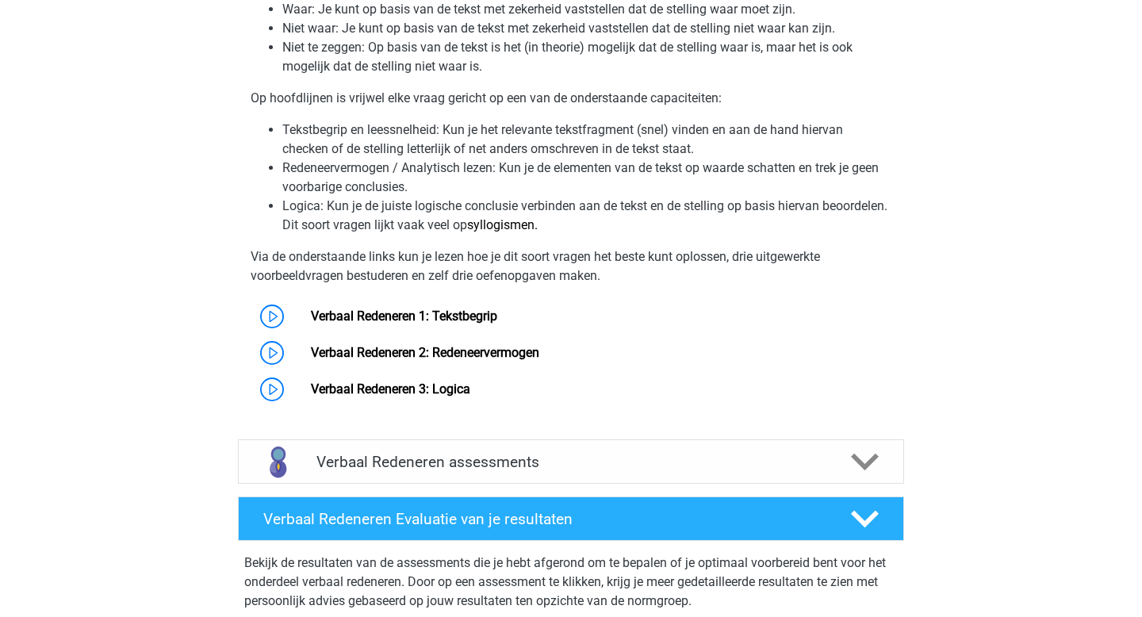
scroll to position [1135, 0]
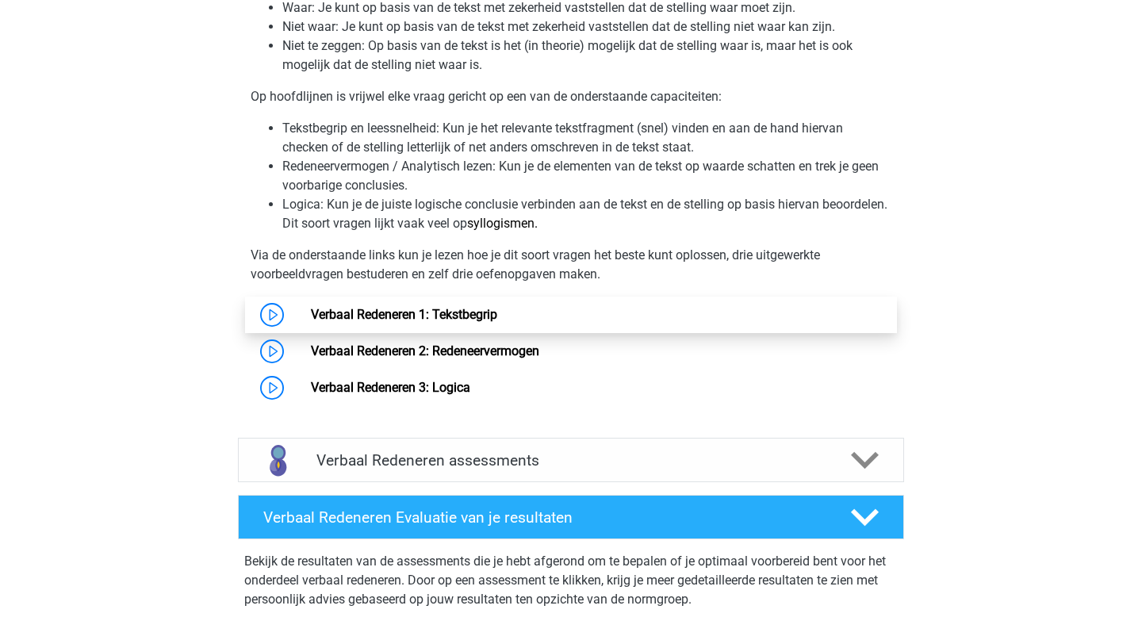
click at [497, 309] on link "Verbaal Redeneren 1: Tekstbegrip" at bounding box center [404, 314] width 186 height 15
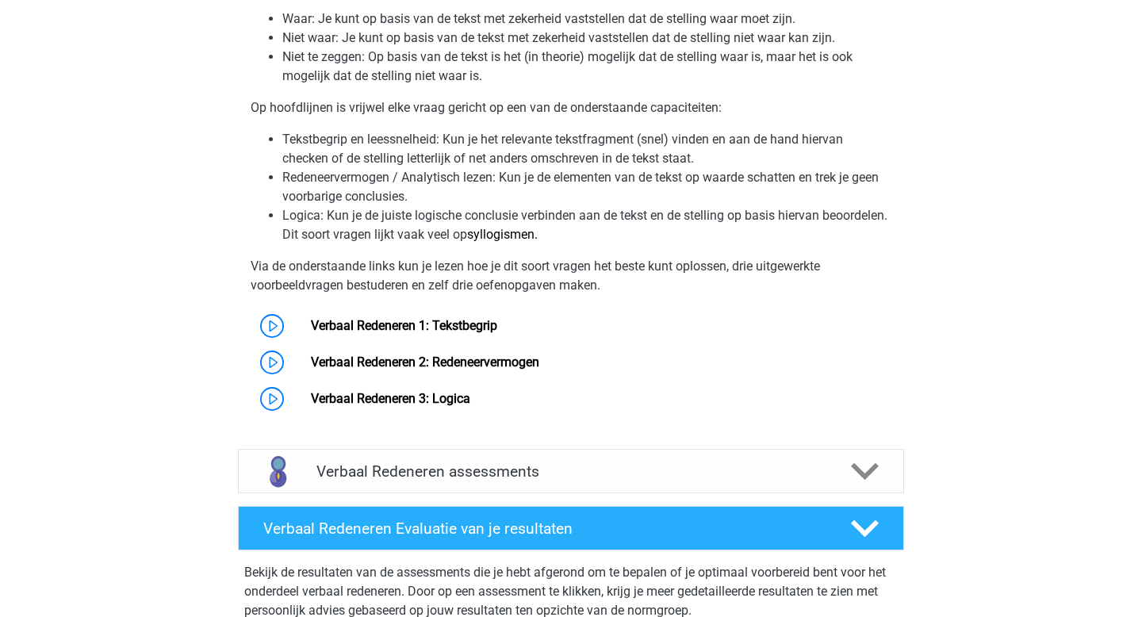
scroll to position [1158, 0]
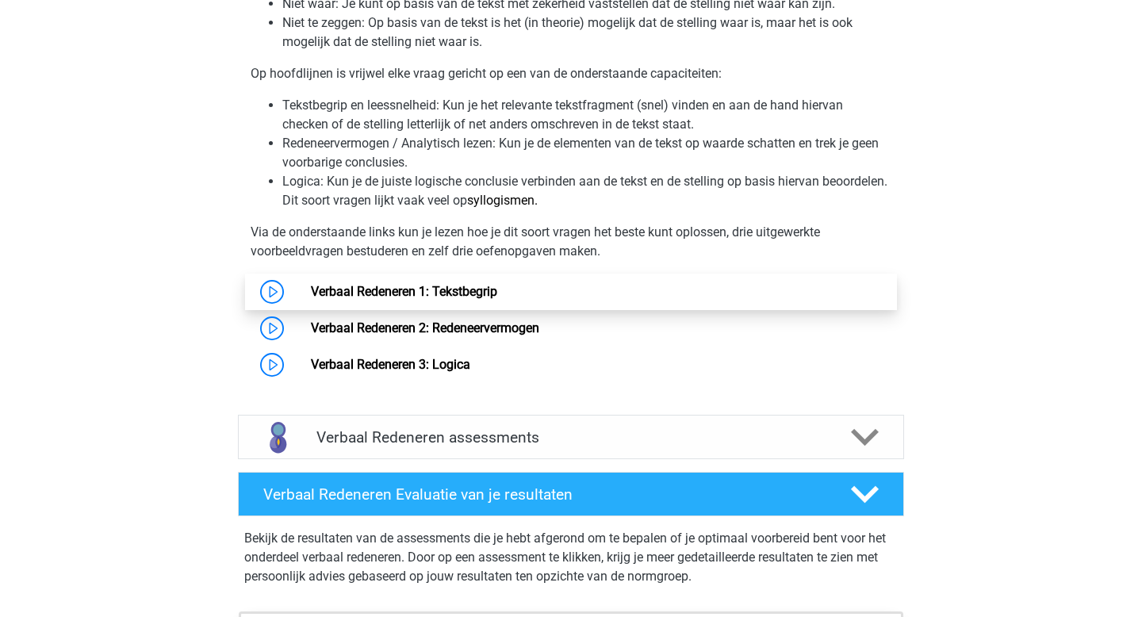
click at [497, 289] on link "Verbaal Redeneren 1: Tekstbegrip" at bounding box center [404, 291] width 186 height 15
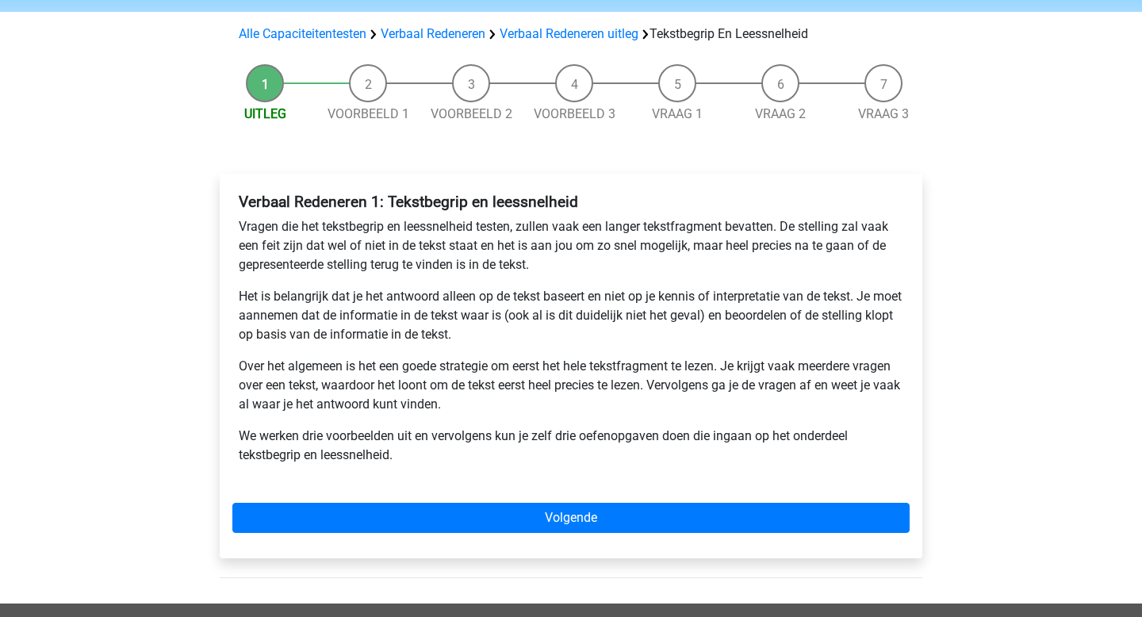
scroll to position [101, 0]
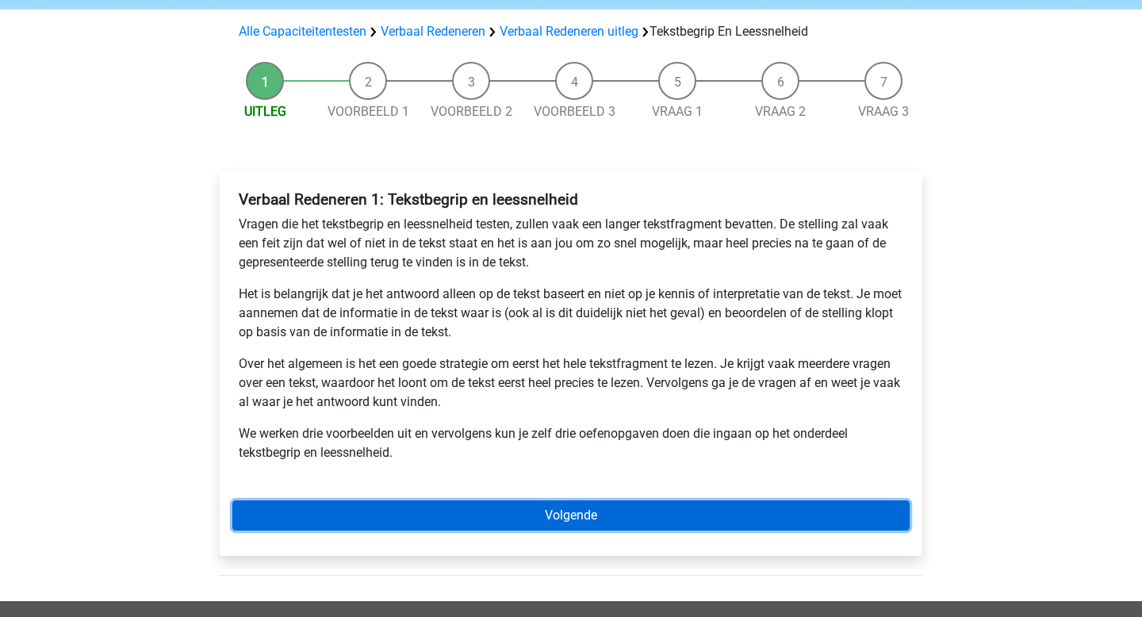
click at [622, 503] on link "Volgende" at bounding box center [570, 515] width 677 height 30
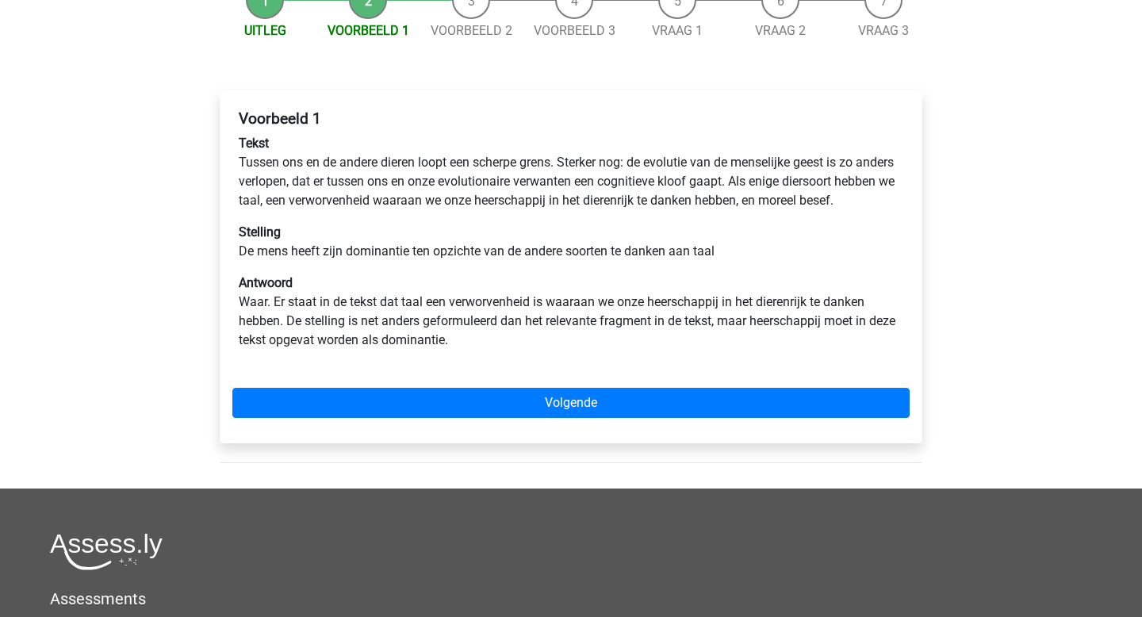
scroll to position [176, 0]
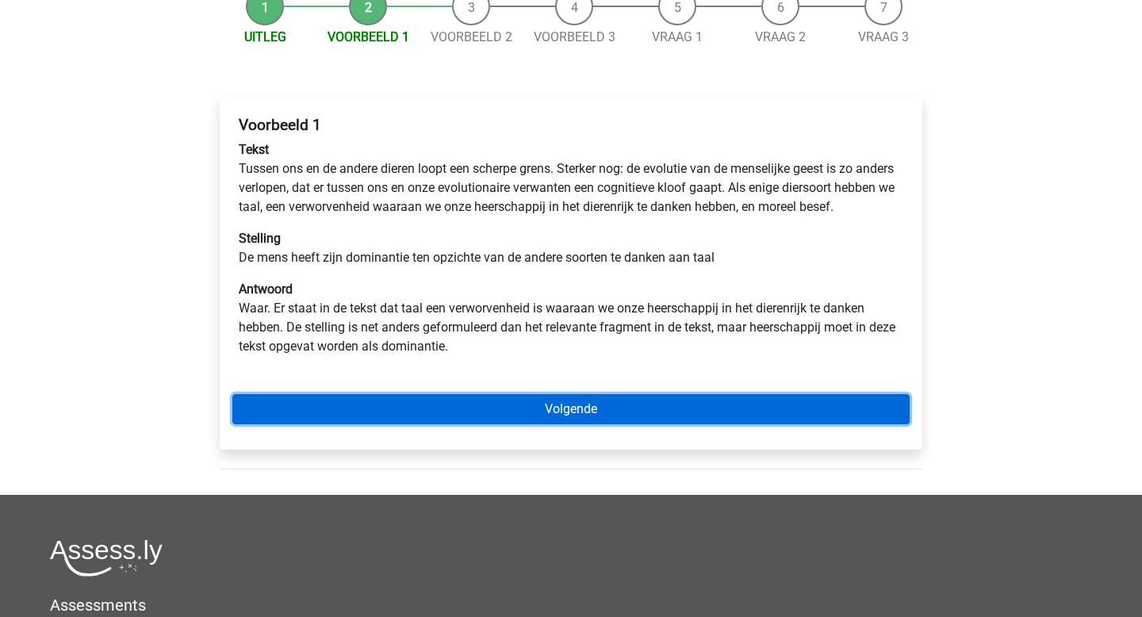
click at [569, 424] on link "Volgende" at bounding box center [570, 409] width 677 height 30
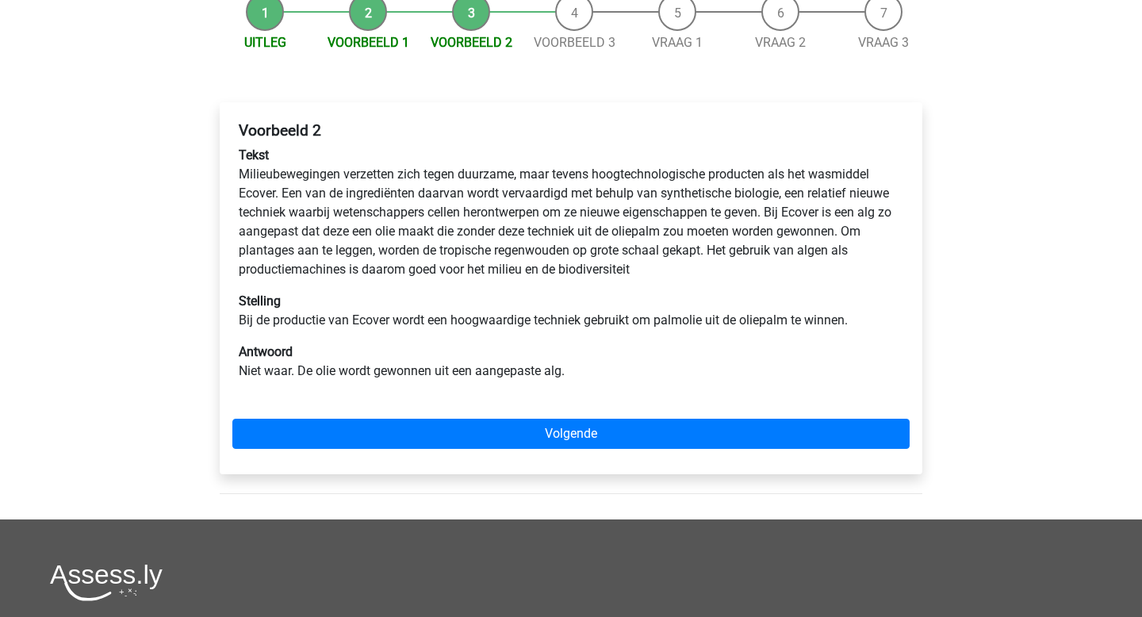
scroll to position [172, 0]
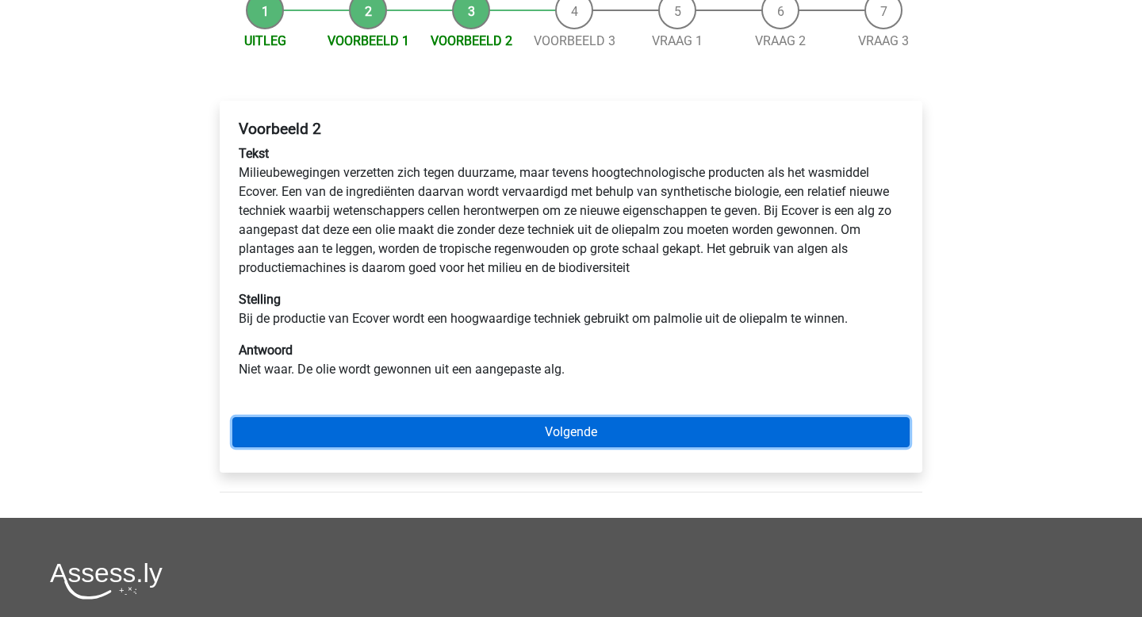
click at [569, 432] on link "Volgende" at bounding box center [570, 432] width 677 height 30
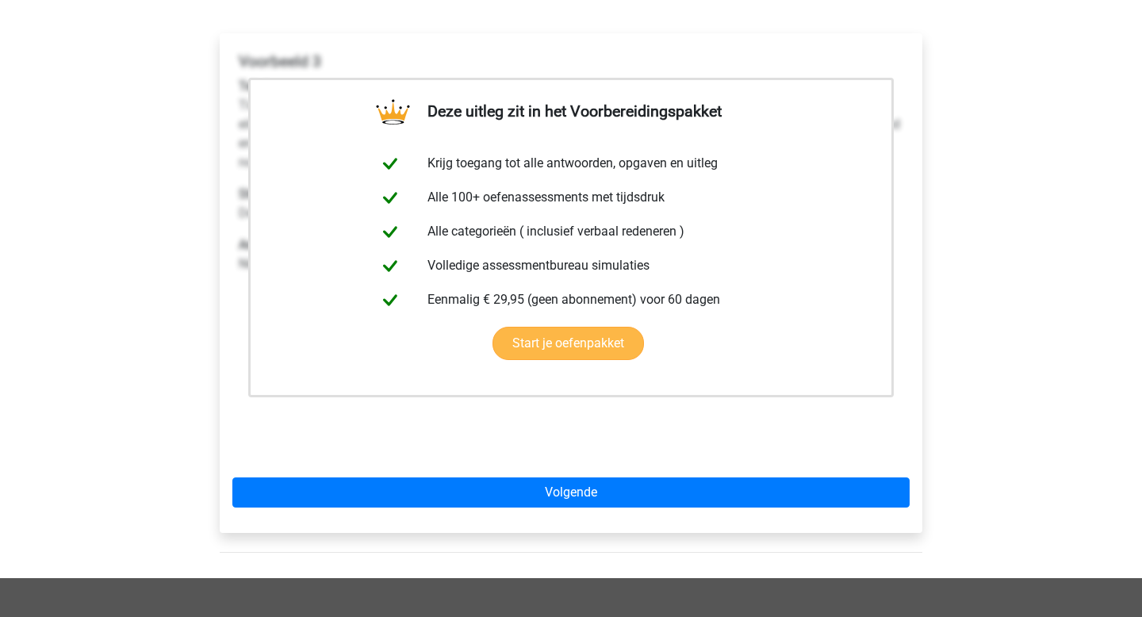
scroll to position [250, 0]
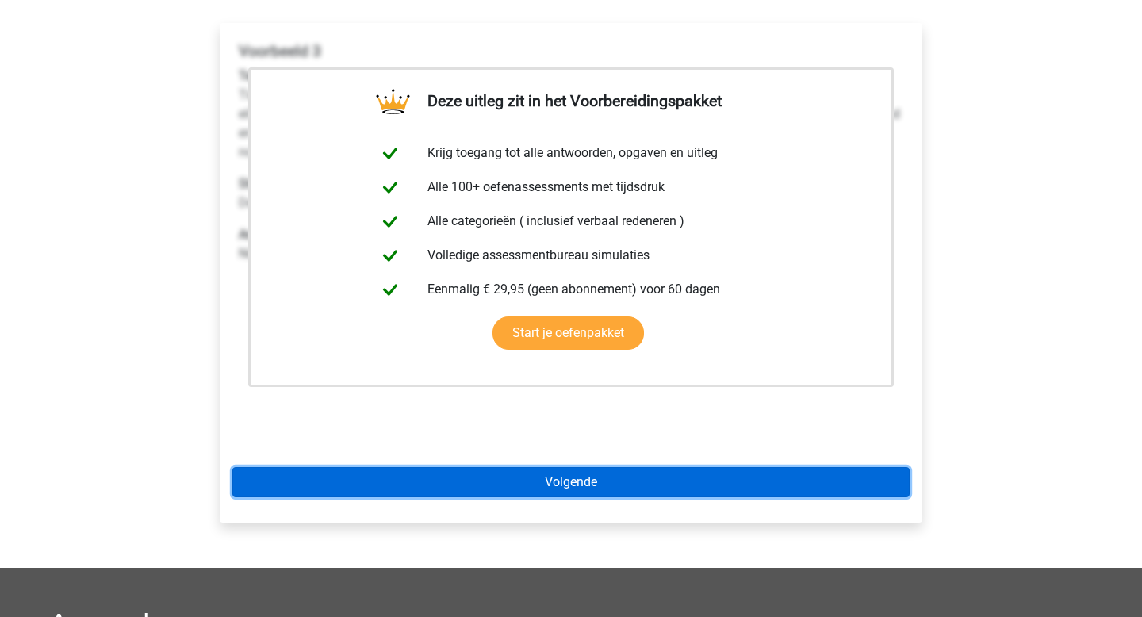
click at [541, 495] on link "Volgende" at bounding box center [570, 482] width 677 height 30
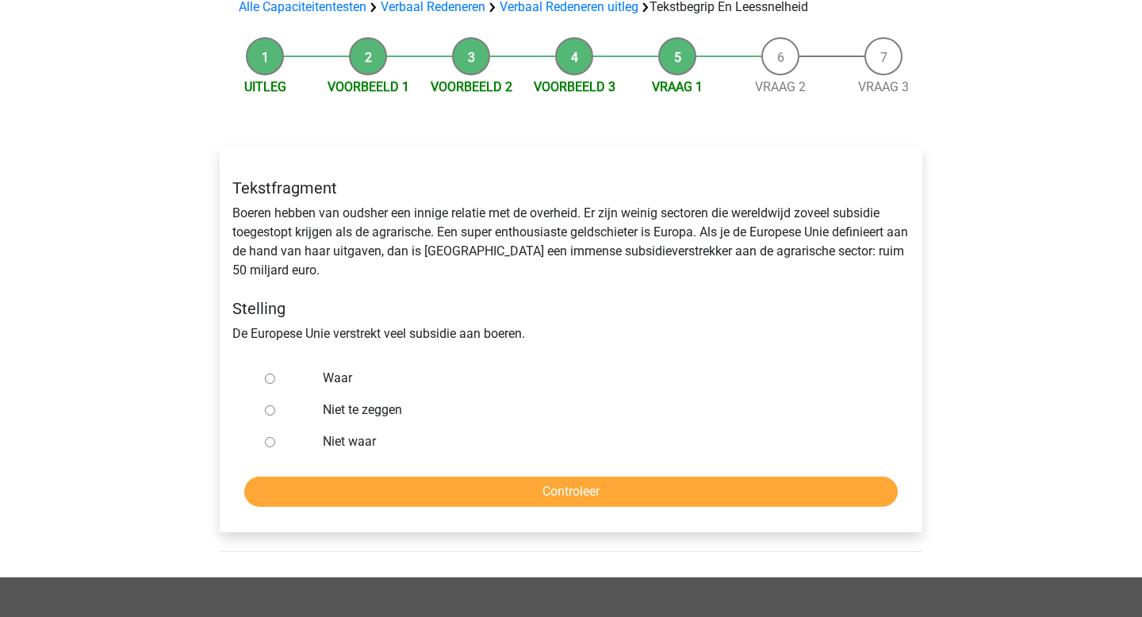
scroll to position [147, 0]
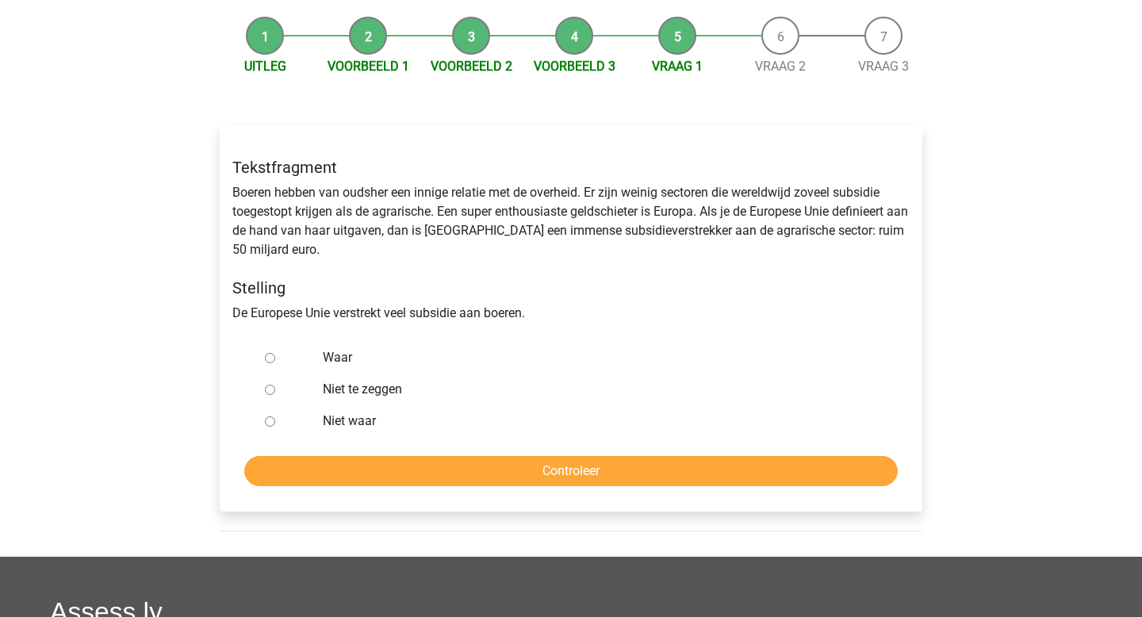
click at [269, 358] on input "Waar" at bounding box center [270, 358] width 10 height 10
radio input "true"
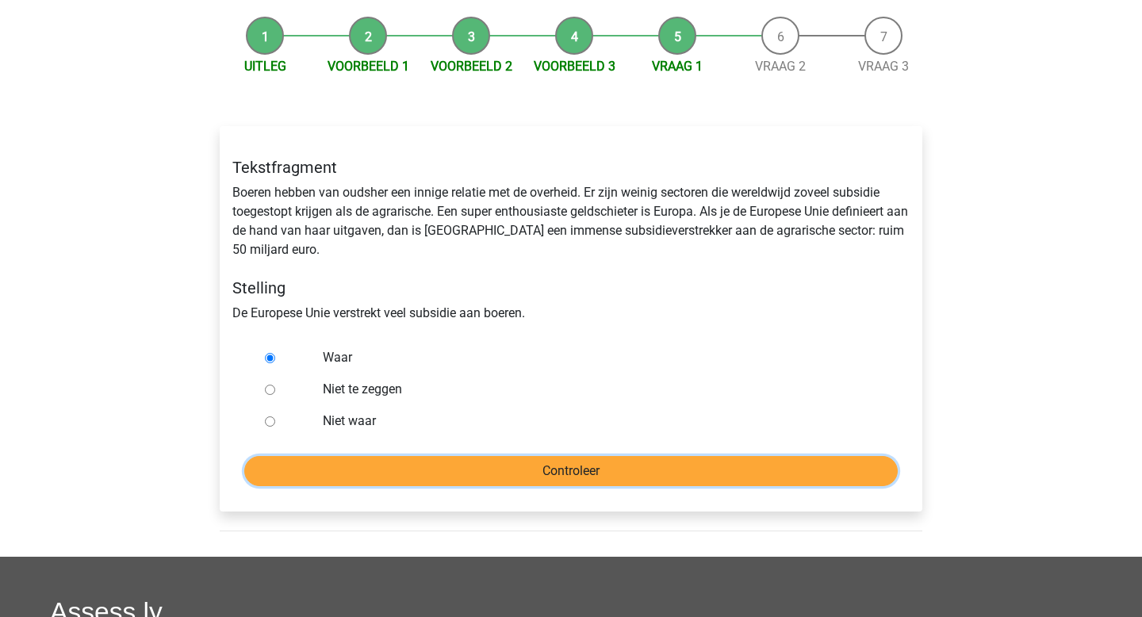
click at [505, 467] on input "Controleer" at bounding box center [570, 471] width 653 height 30
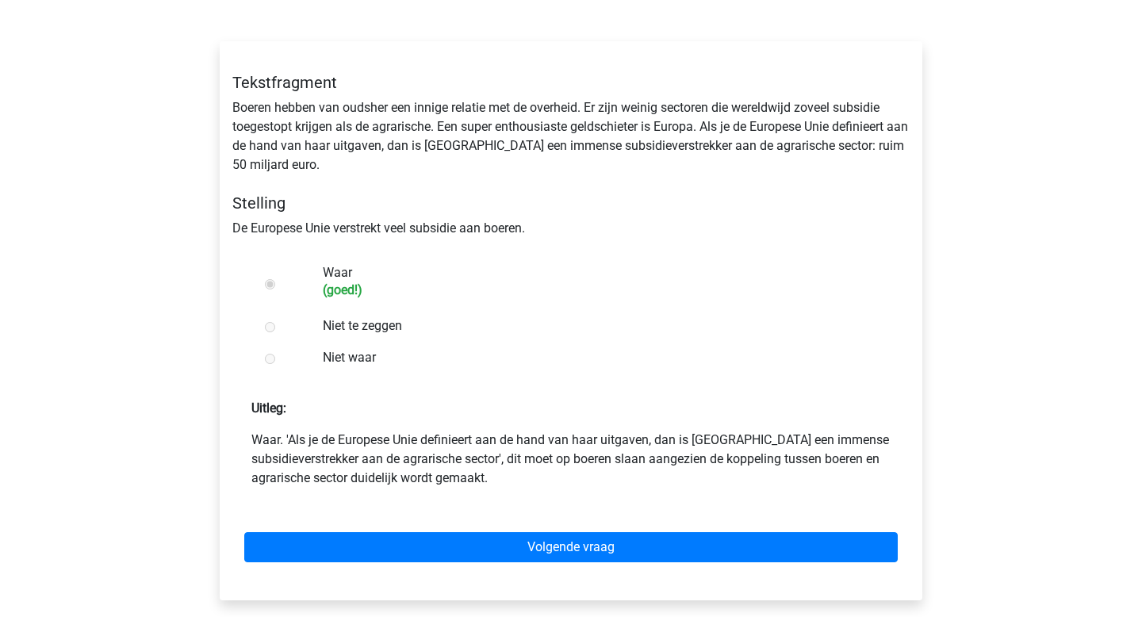
scroll to position [236, 0]
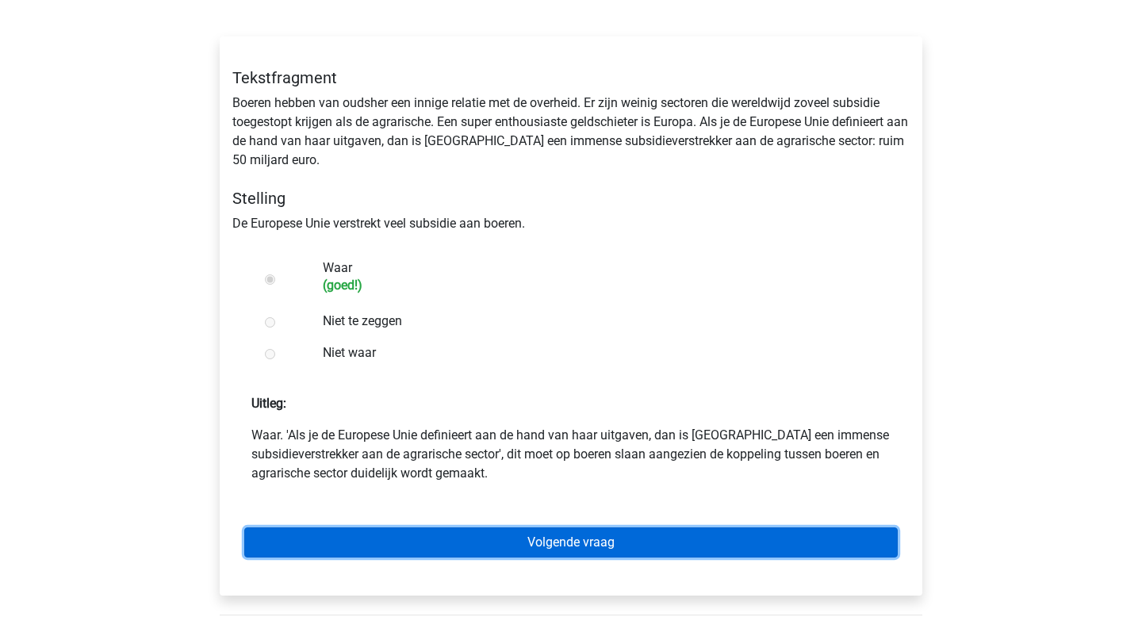
click at [606, 539] on link "Volgende vraag" at bounding box center [570, 542] width 653 height 30
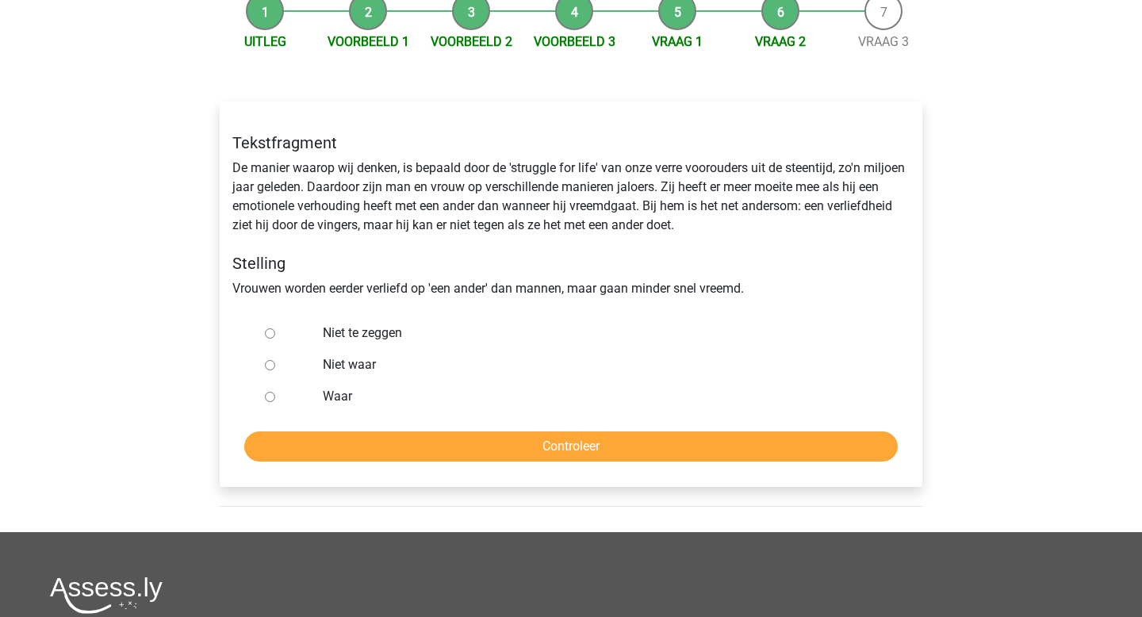
scroll to position [172, 0]
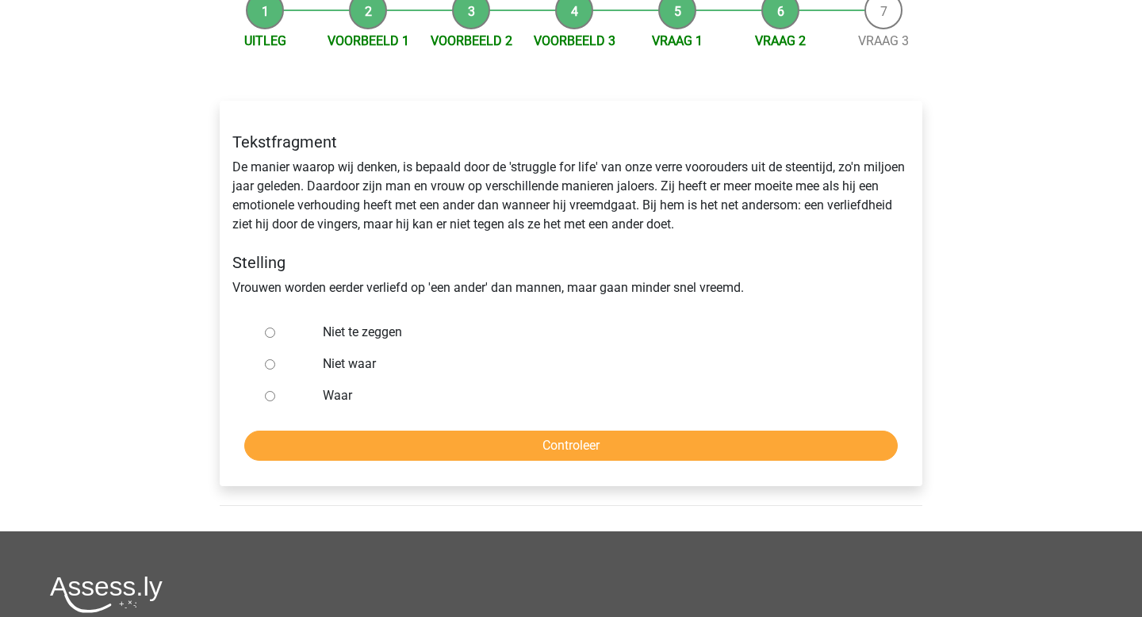
click at [274, 335] on input "Niet te zeggen" at bounding box center [270, 332] width 10 height 10
radio input "true"
click at [507, 449] on input "Controleer" at bounding box center [570, 446] width 653 height 30
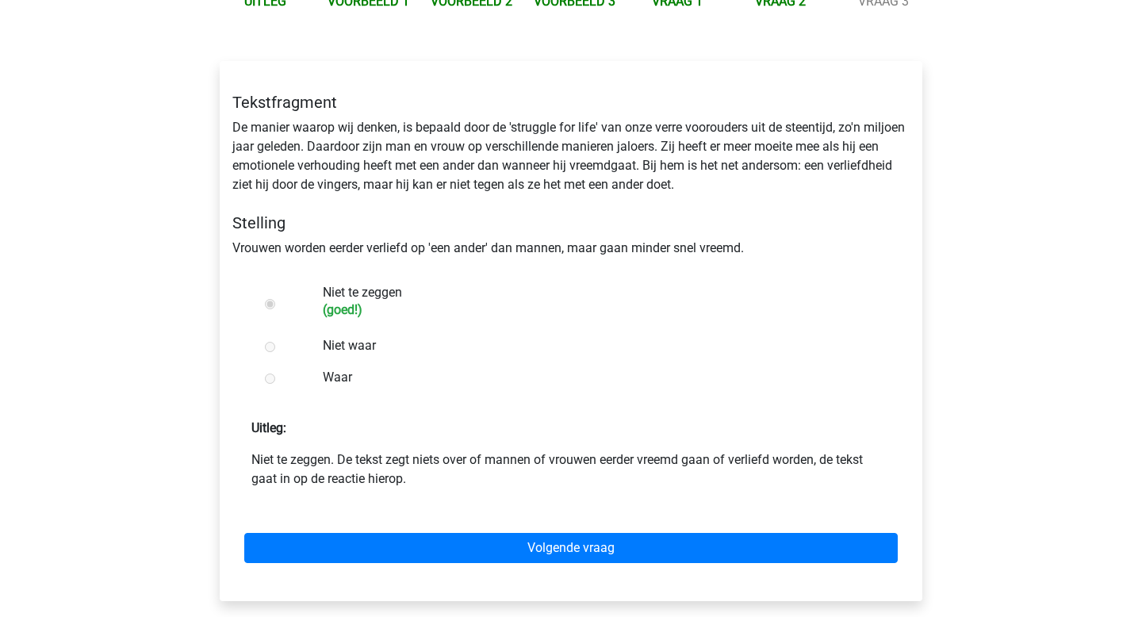
scroll to position [212, 0]
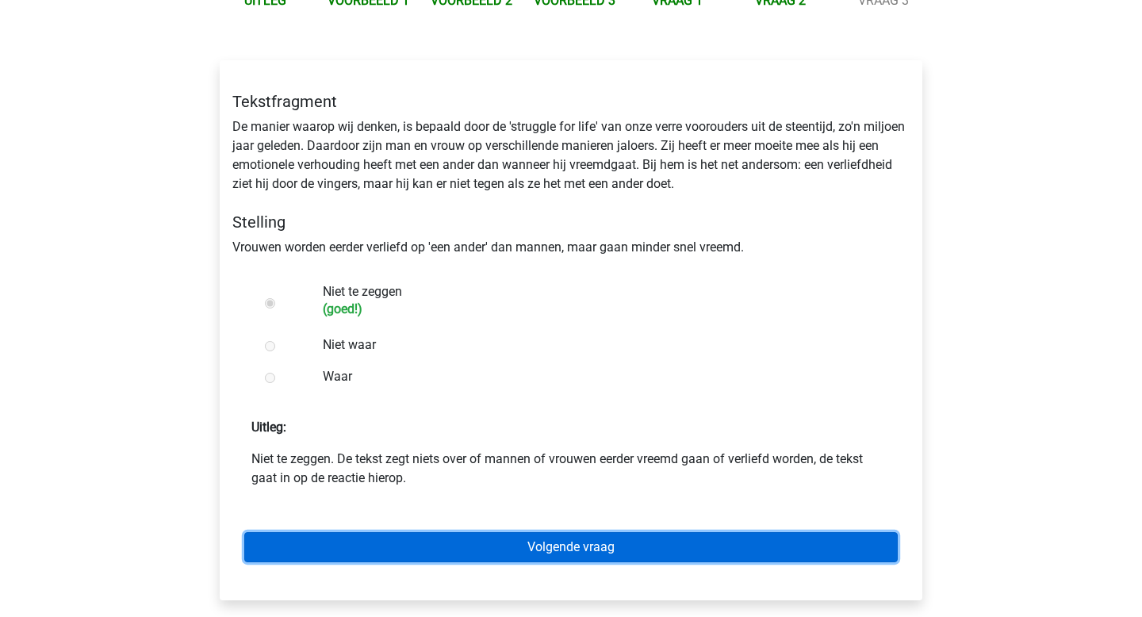
click at [576, 553] on link "Volgende vraag" at bounding box center [570, 547] width 653 height 30
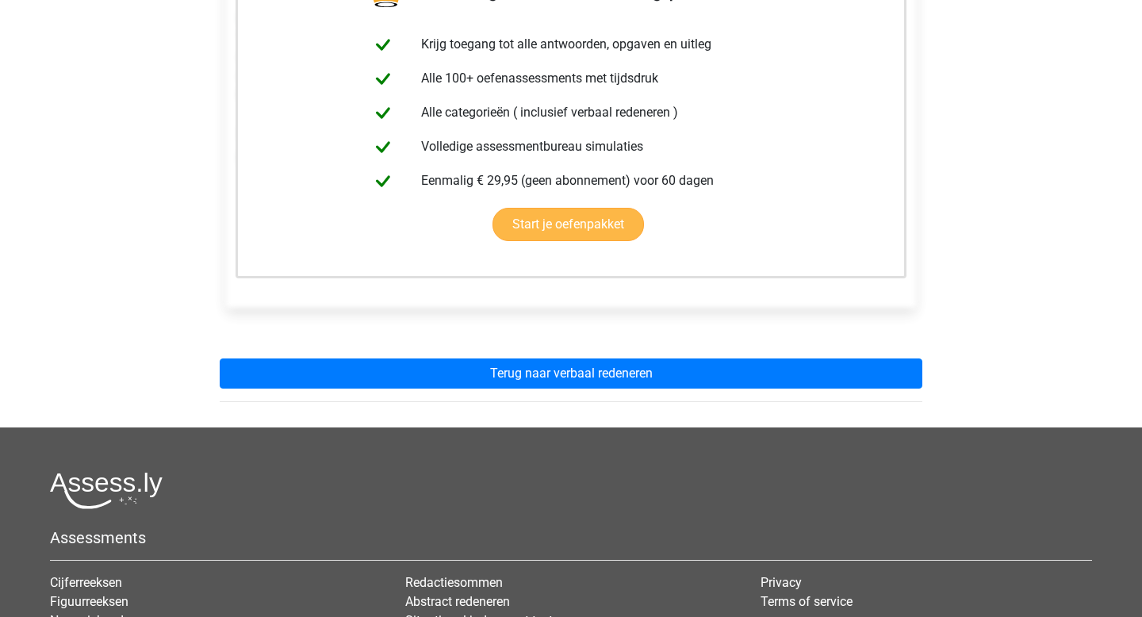
scroll to position [330, 0]
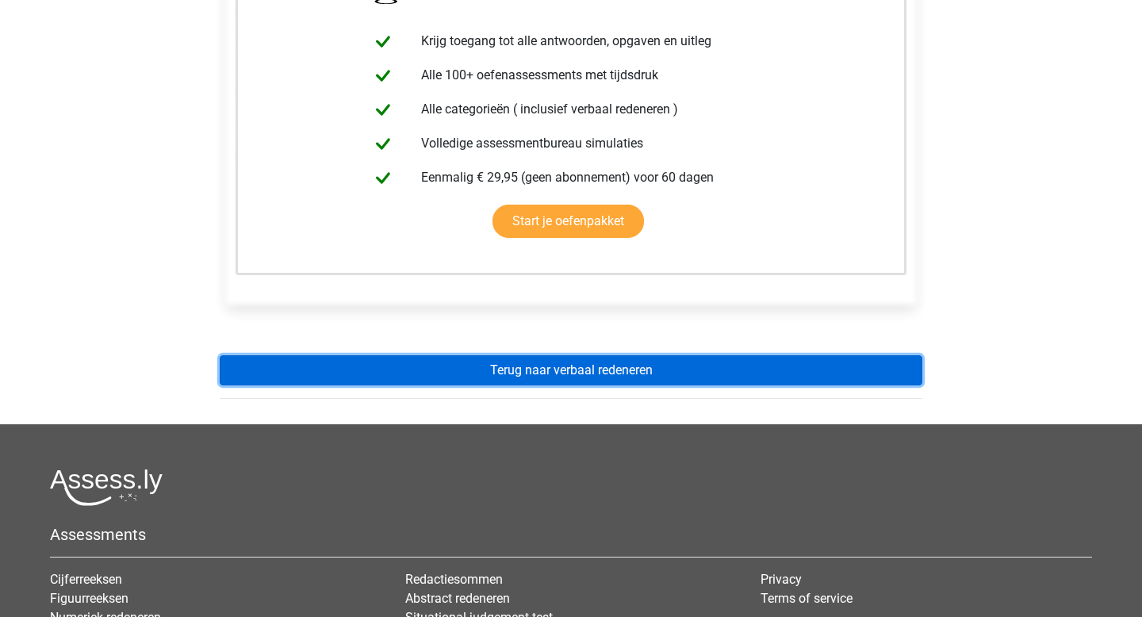
click at [564, 371] on link "Terug naar verbaal redeneren" at bounding box center [571, 370] width 702 height 30
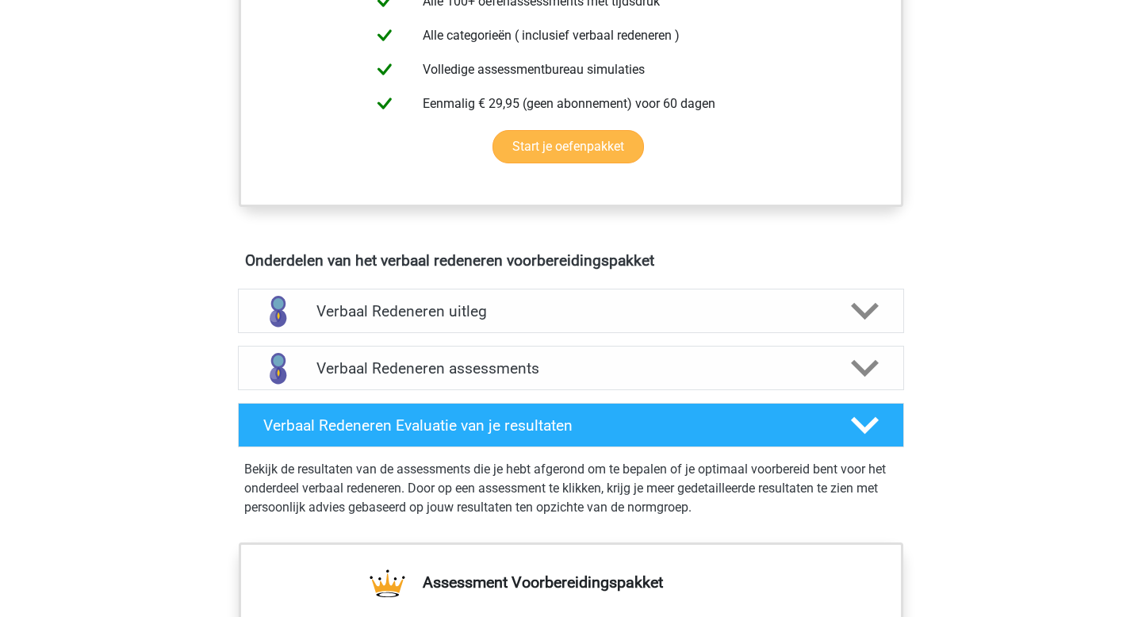
scroll to position [702, 0]
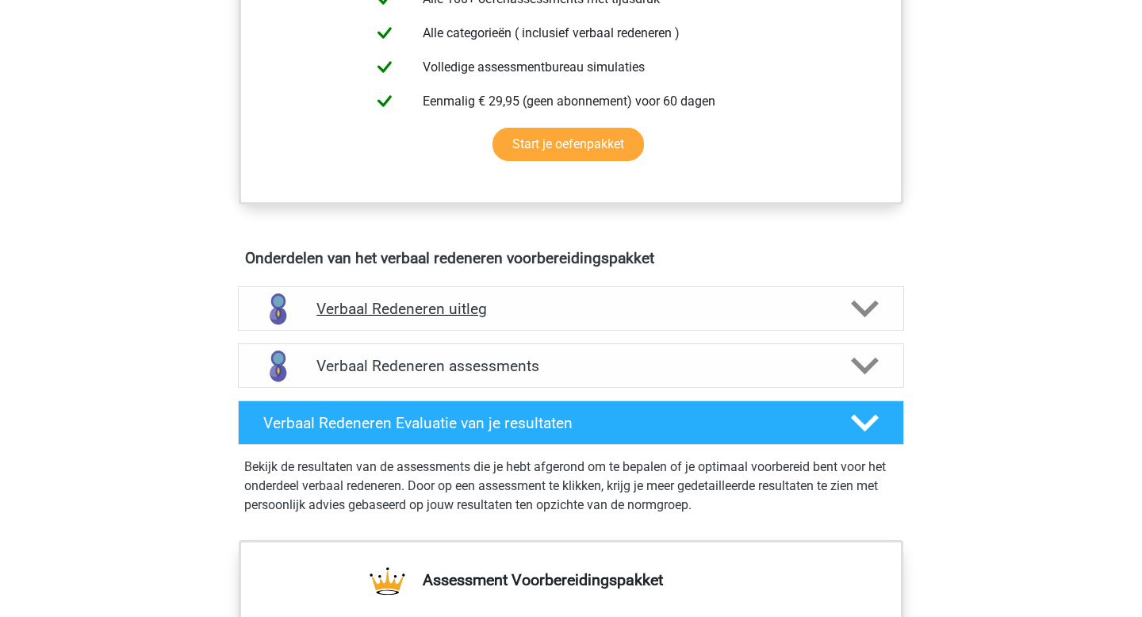
click at [851, 312] on icon at bounding box center [865, 309] width 28 height 28
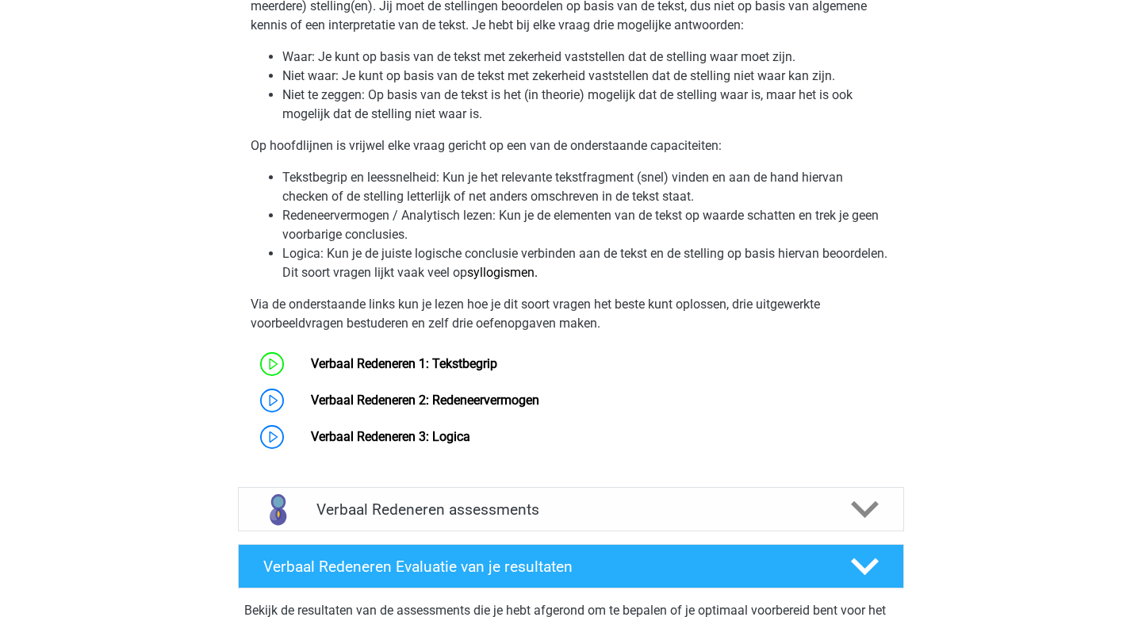
scroll to position [1096, 0]
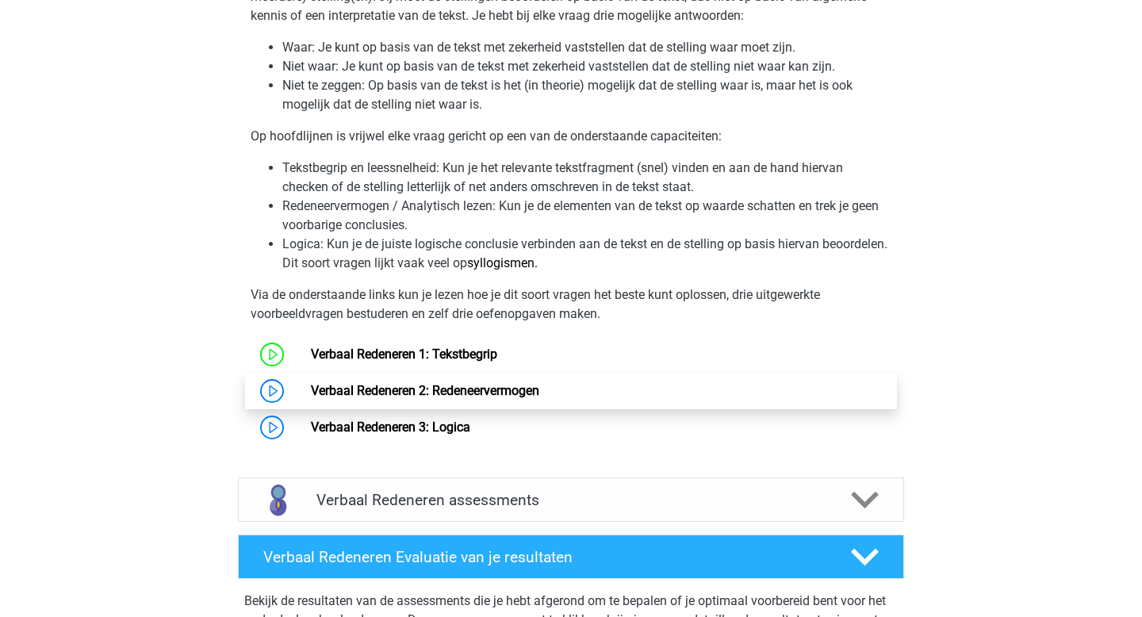
click at [499, 383] on link "Verbaal Redeneren 2: Redeneervermogen" at bounding box center [425, 390] width 228 height 15
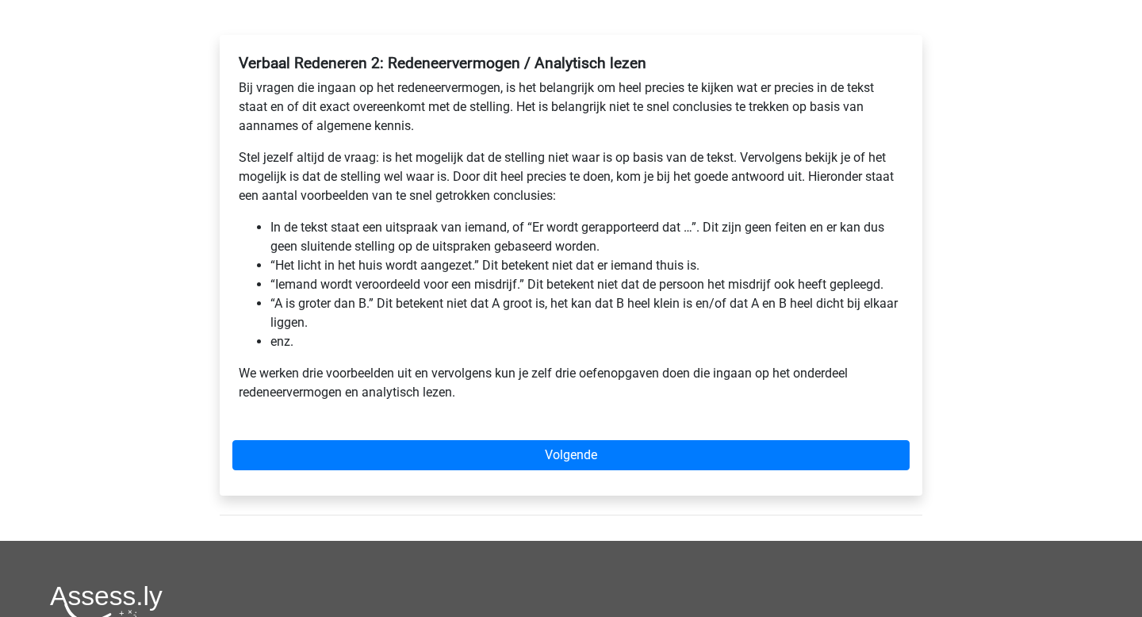
scroll to position [239, 0]
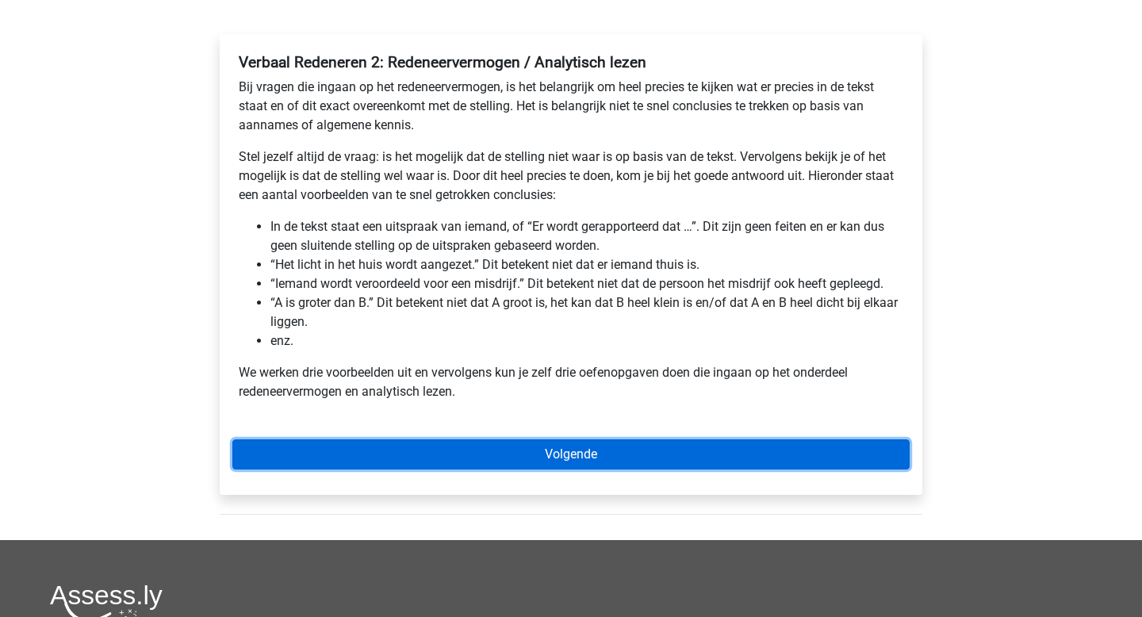
click at [512, 460] on link "Volgende" at bounding box center [570, 454] width 677 height 30
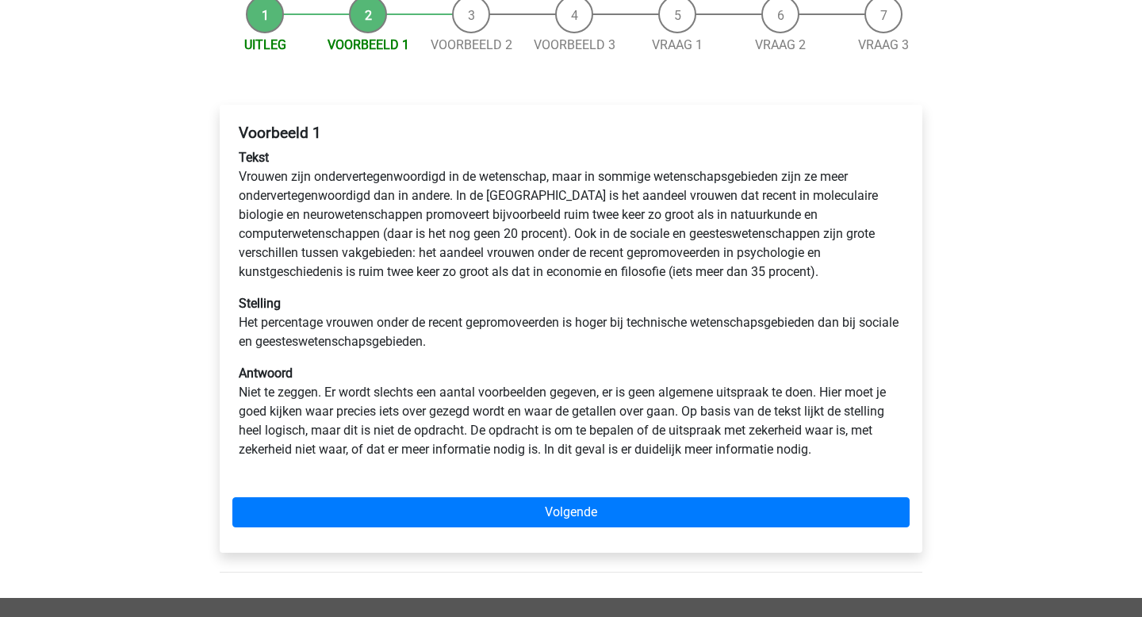
scroll to position [170, 0]
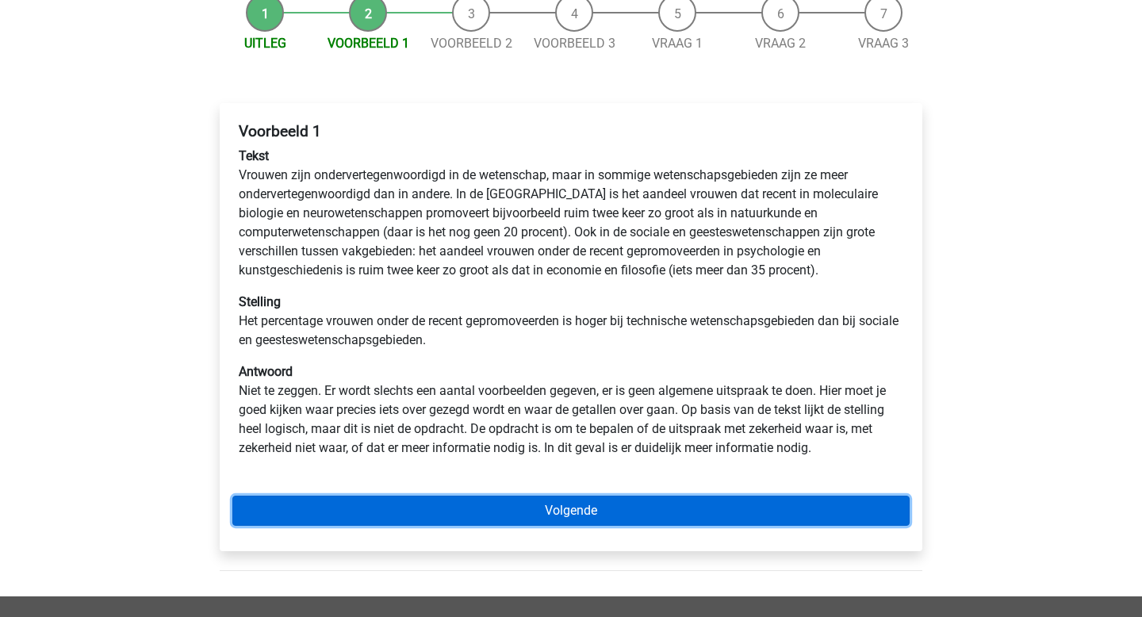
click at [600, 522] on link "Volgende" at bounding box center [570, 511] width 677 height 30
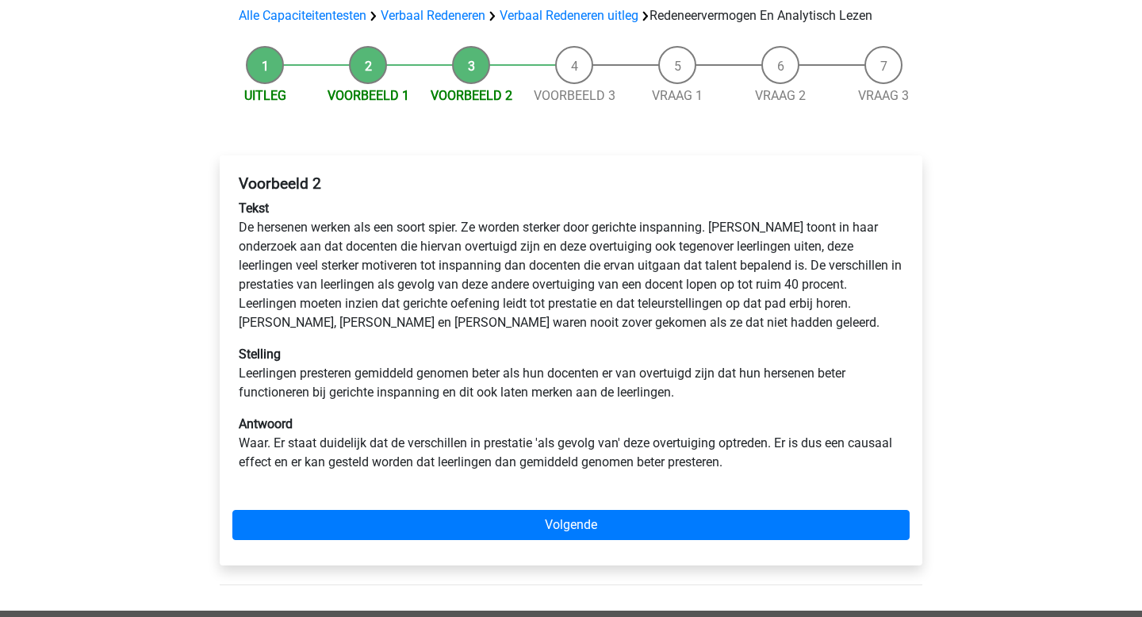
scroll to position [124, 0]
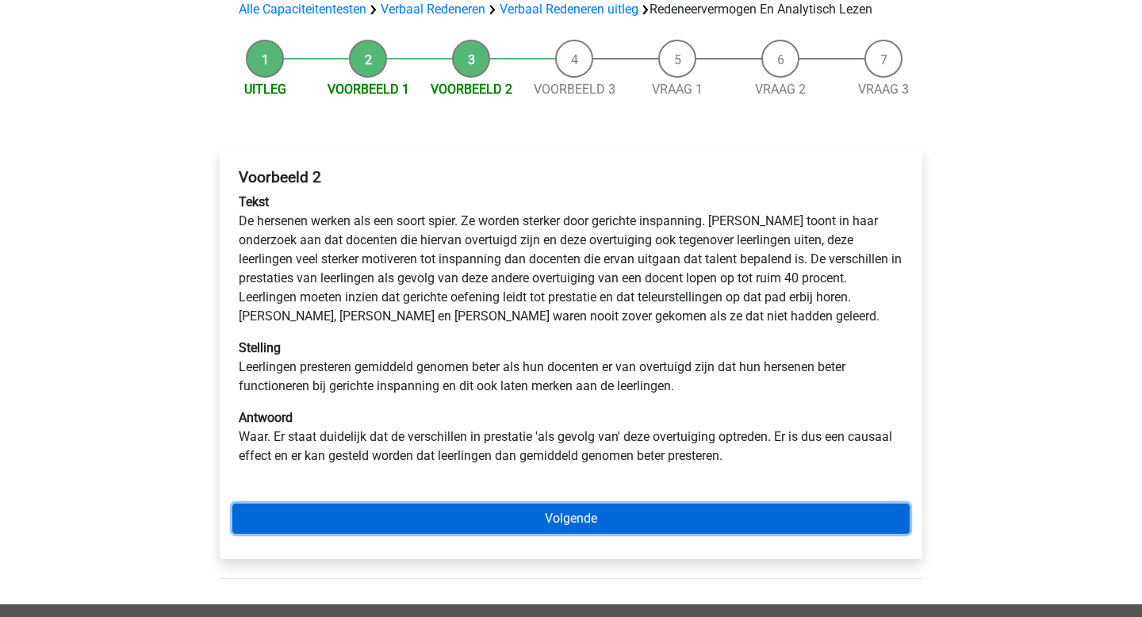
click at [599, 519] on link "Volgende" at bounding box center [570, 518] width 677 height 30
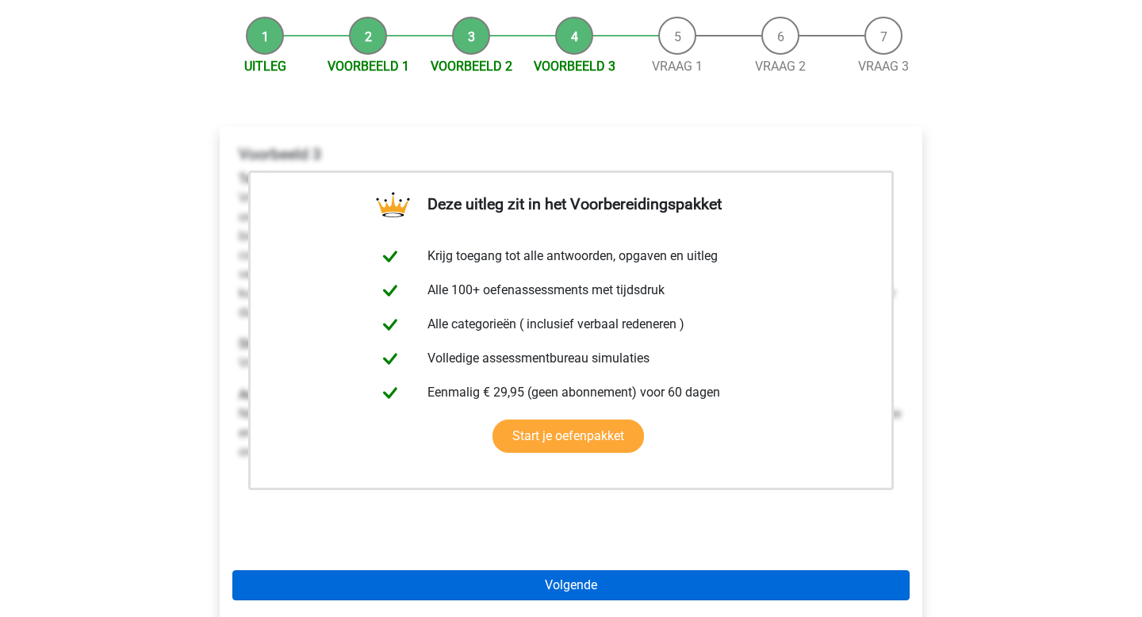
scroll to position [231, 0]
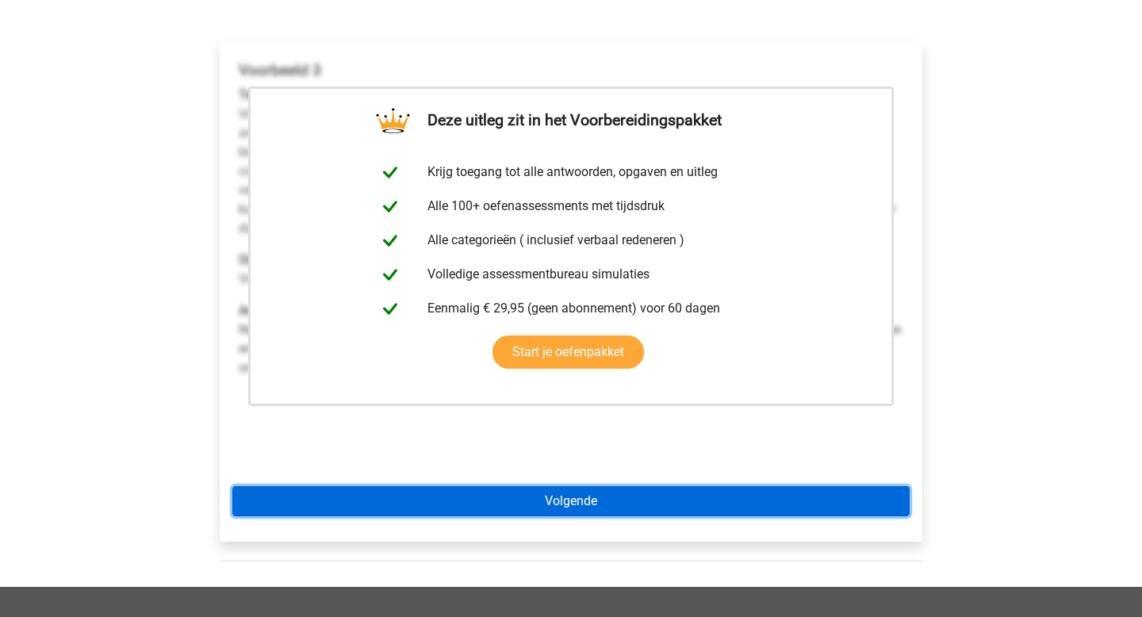
click at [564, 494] on link "Volgende" at bounding box center [570, 501] width 677 height 30
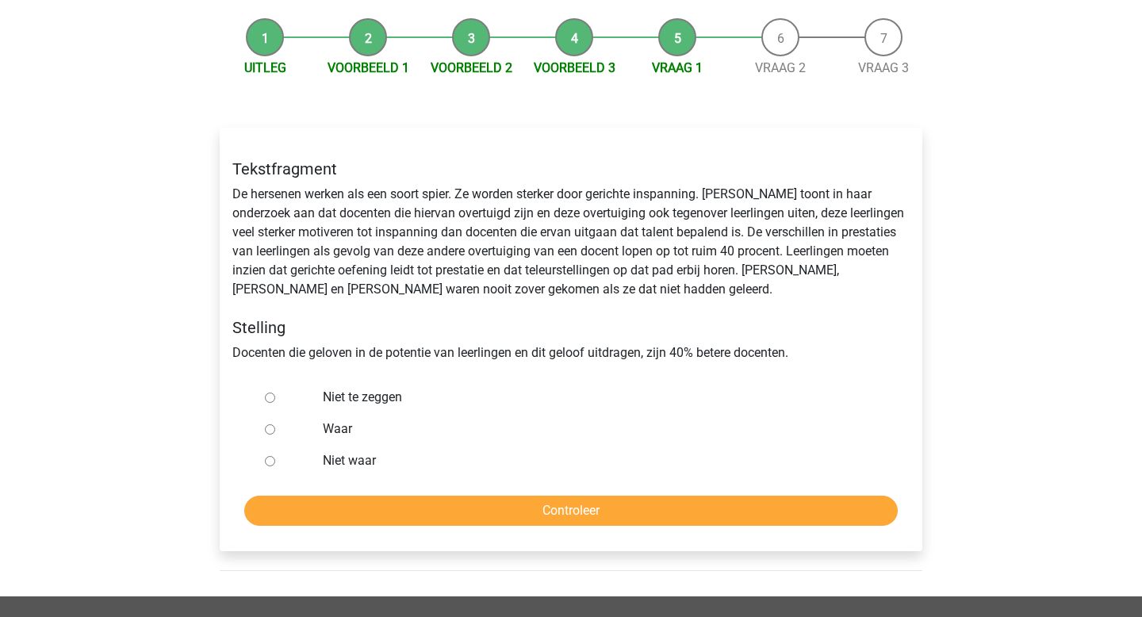
scroll to position [156, 0]
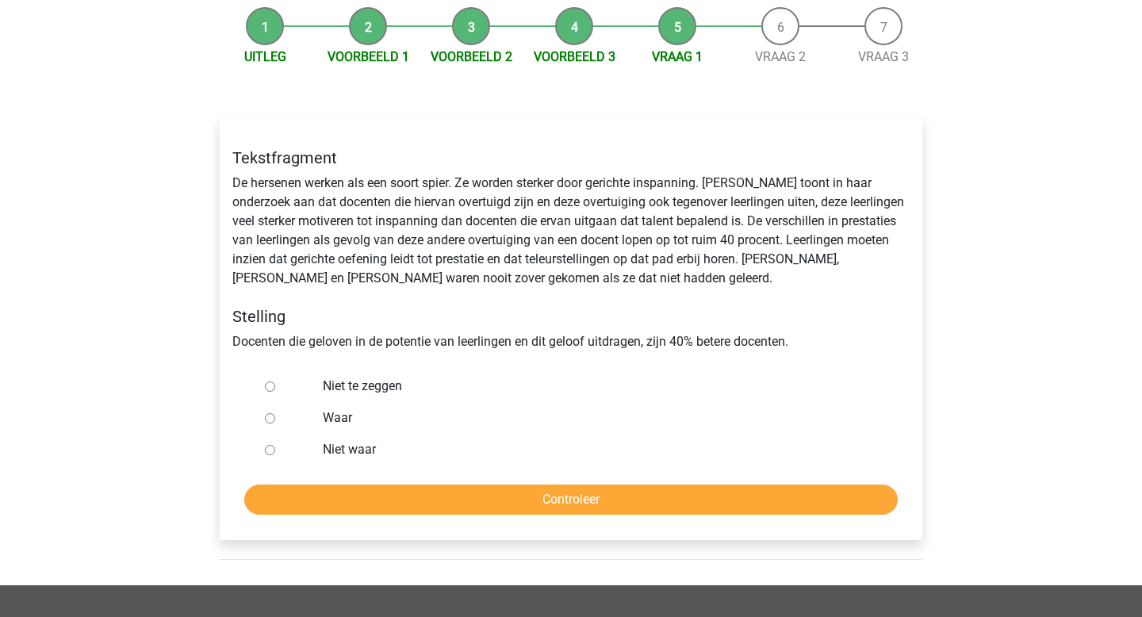
click at [273, 453] on input "Niet waar" at bounding box center [270, 450] width 10 height 10
radio input "true"
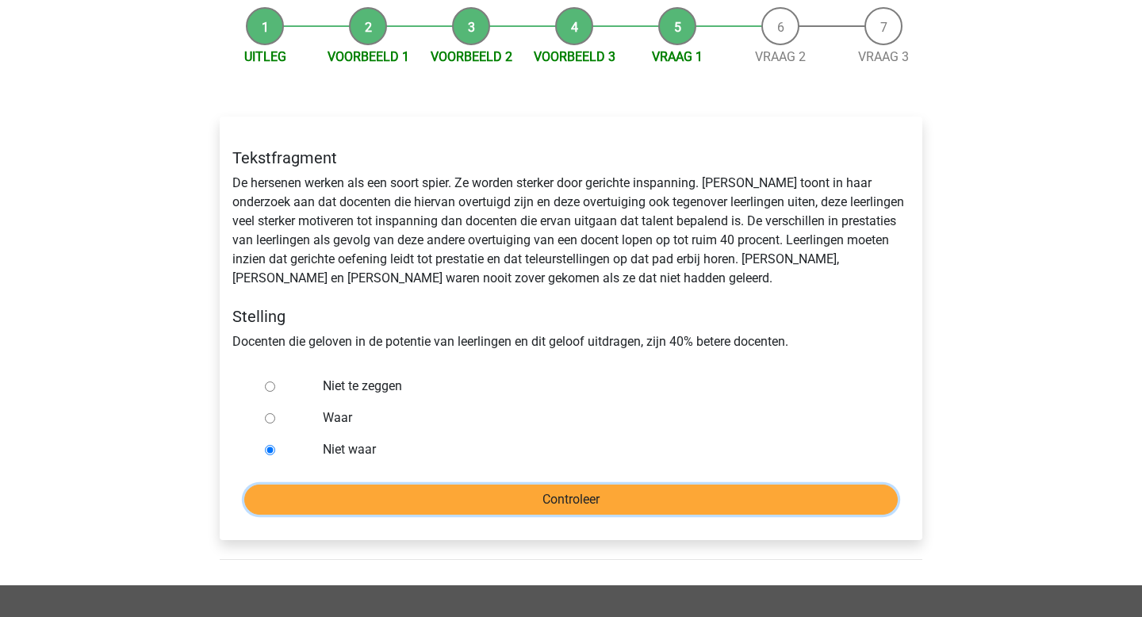
click at [523, 499] on input "Controleer" at bounding box center [570, 499] width 653 height 30
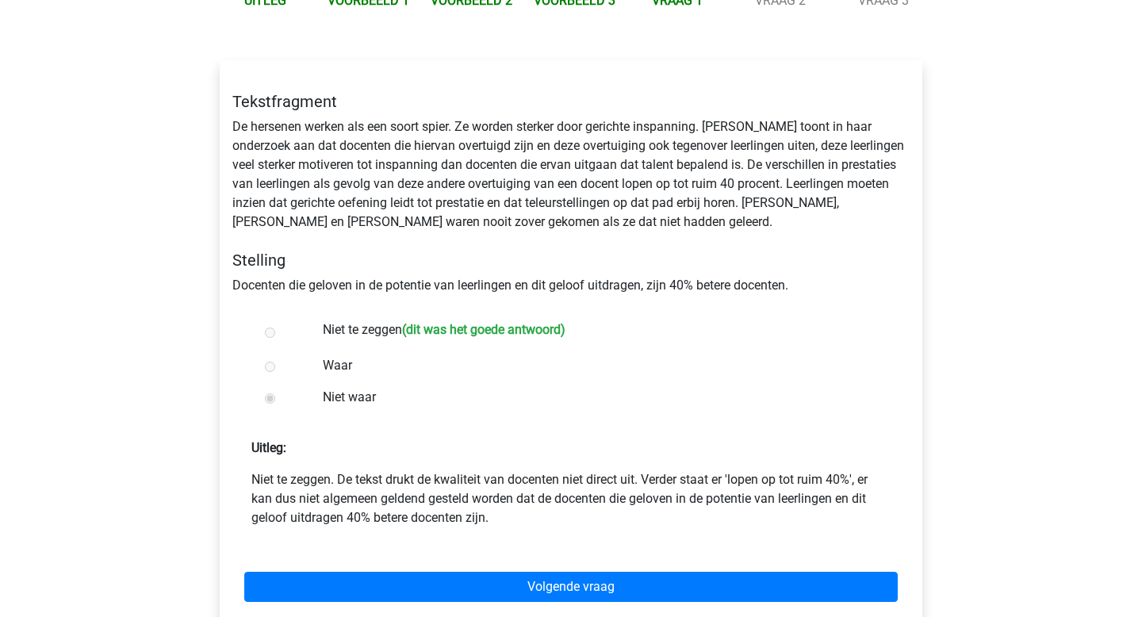
scroll to position [220, 0]
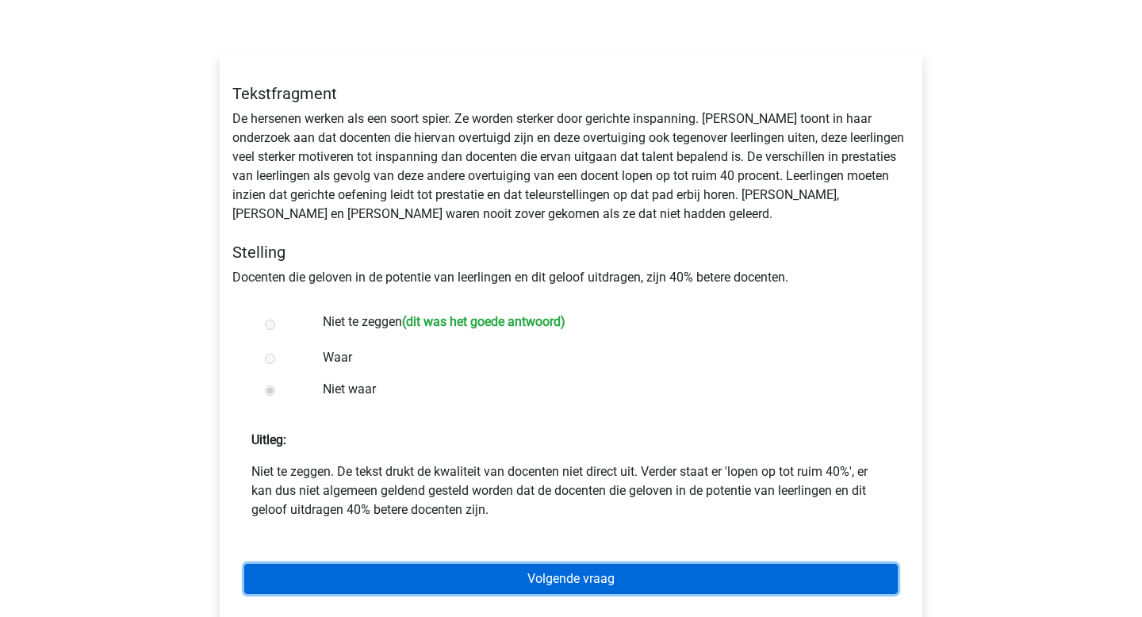
click at [604, 565] on link "Volgende vraag" at bounding box center [570, 579] width 653 height 30
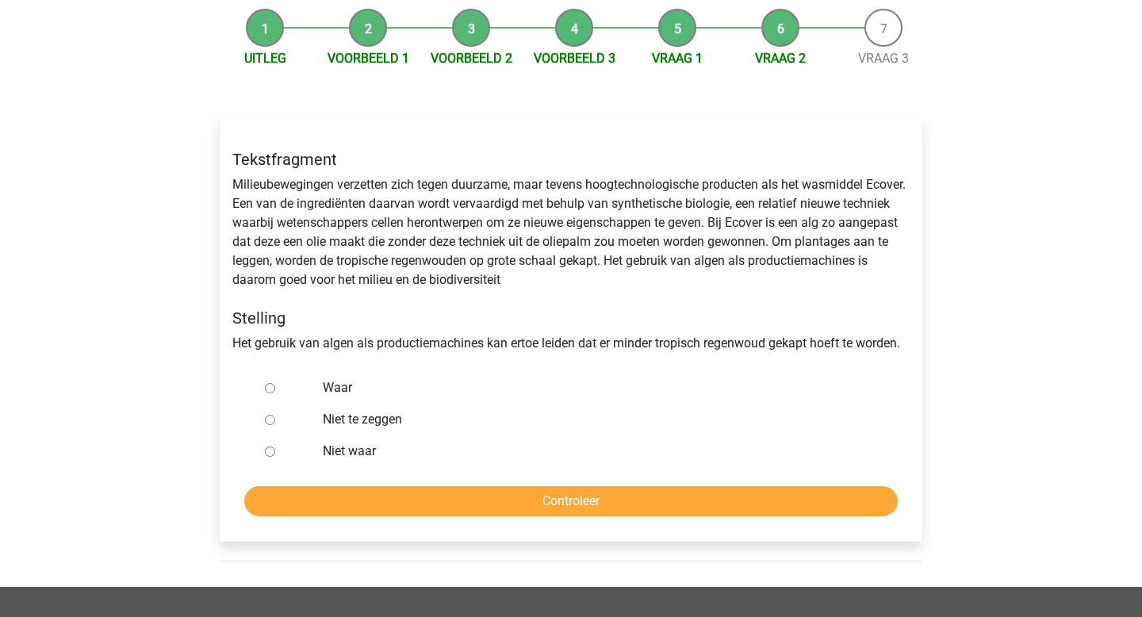
scroll to position [176, 0]
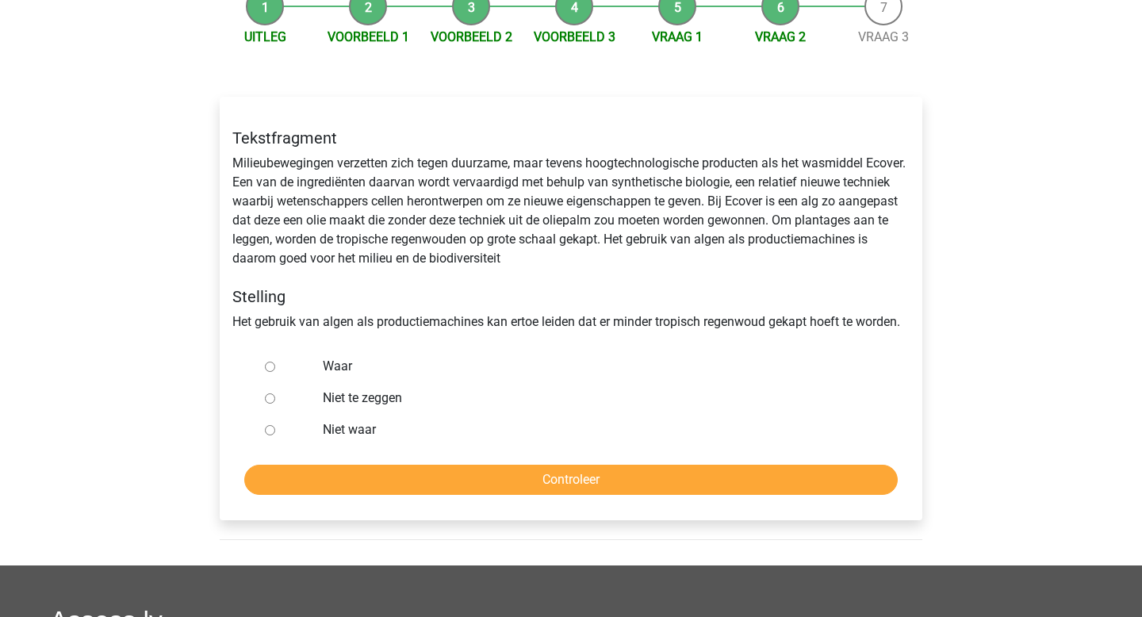
click at [274, 368] on input "Waar" at bounding box center [270, 367] width 10 height 10
radio input "true"
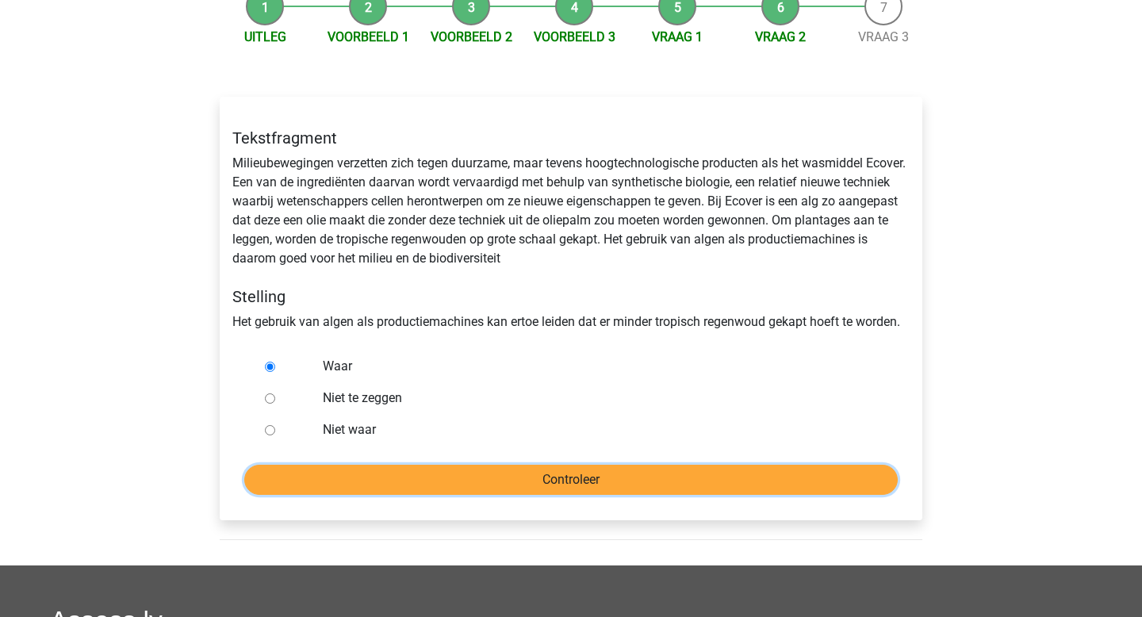
click at [480, 487] on input "Controleer" at bounding box center [570, 480] width 653 height 30
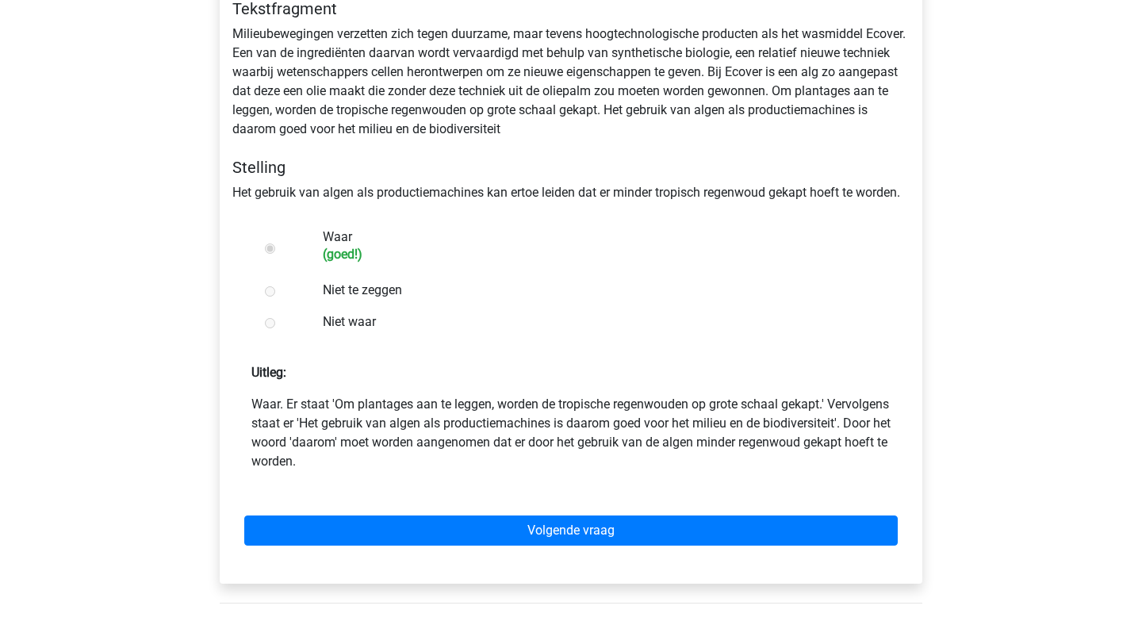
scroll to position [311, 0]
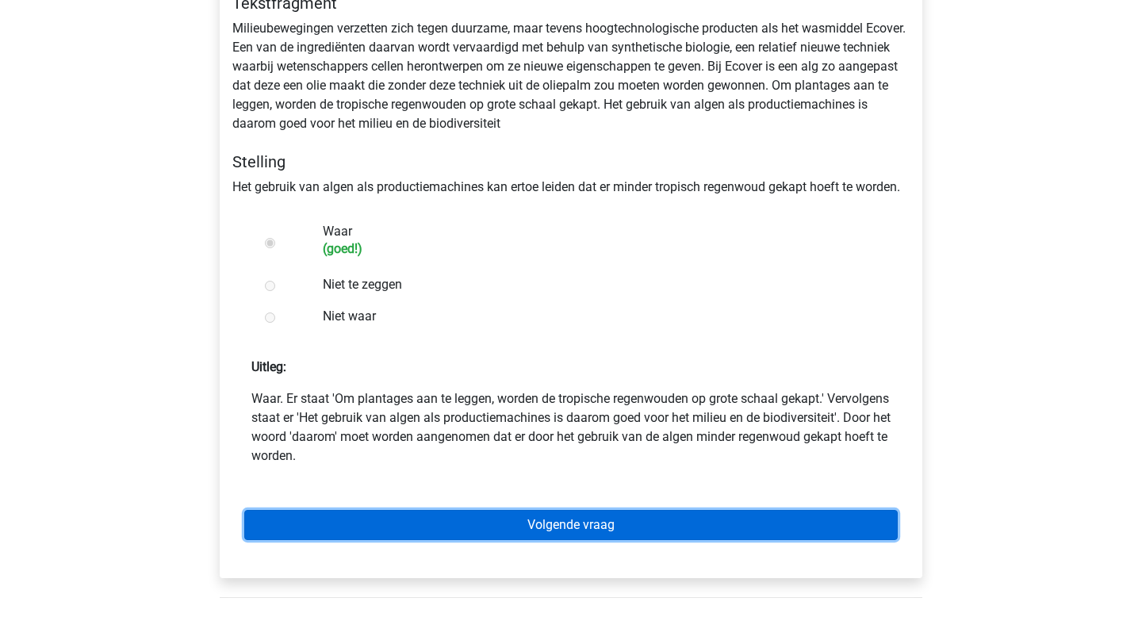
click at [583, 535] on link "Volgende vraag" at bounding box center [570, 525] width 653 height 30
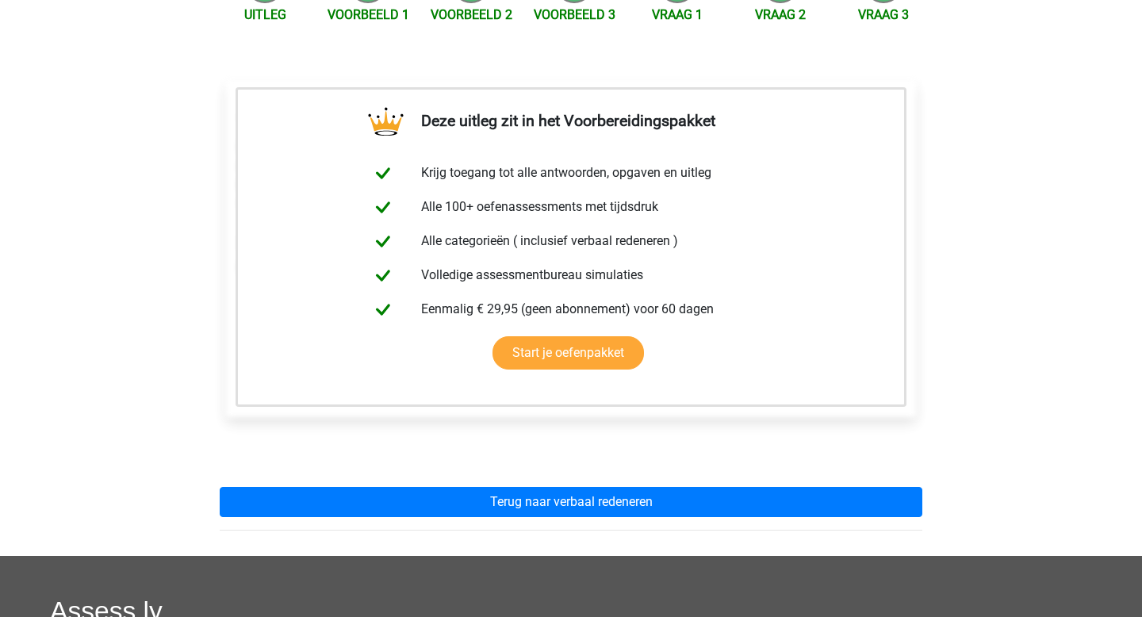
scroll to position [220, 0]
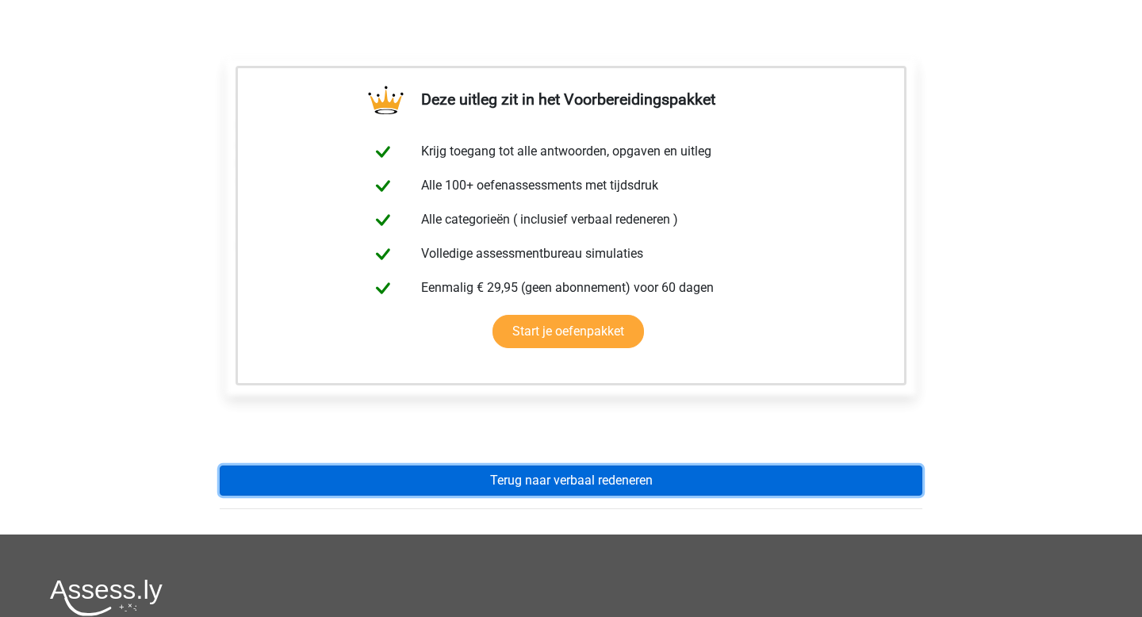
click at [566, 486] on link "Terug naar verbaal redeneren" at bounding box center [571, 480] width 702 height 30
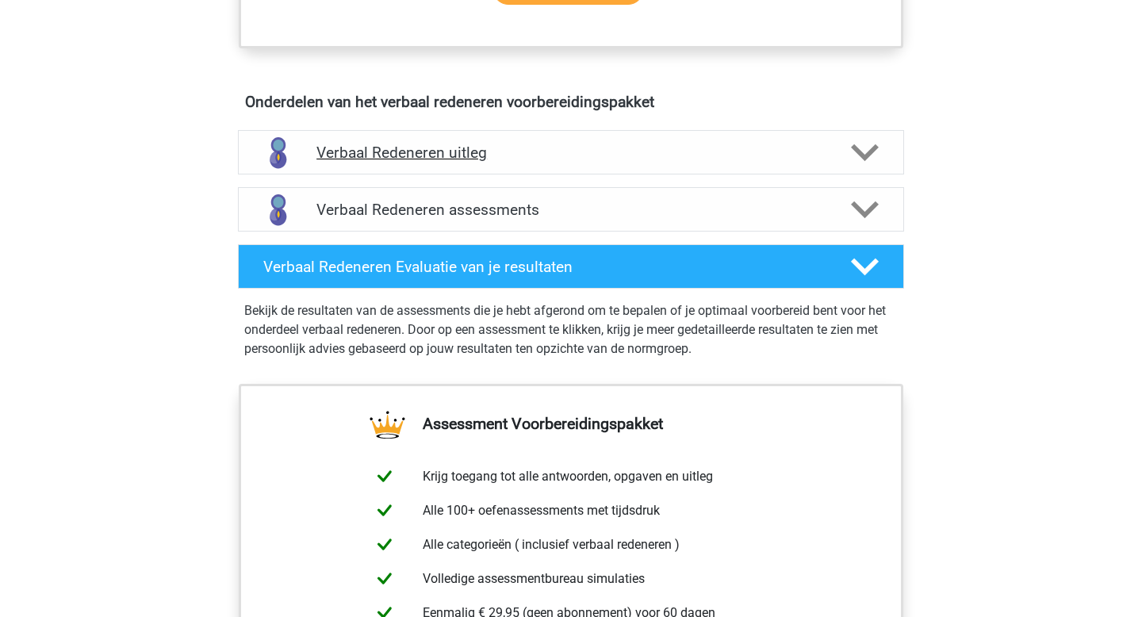
scroll to position [878, 0]
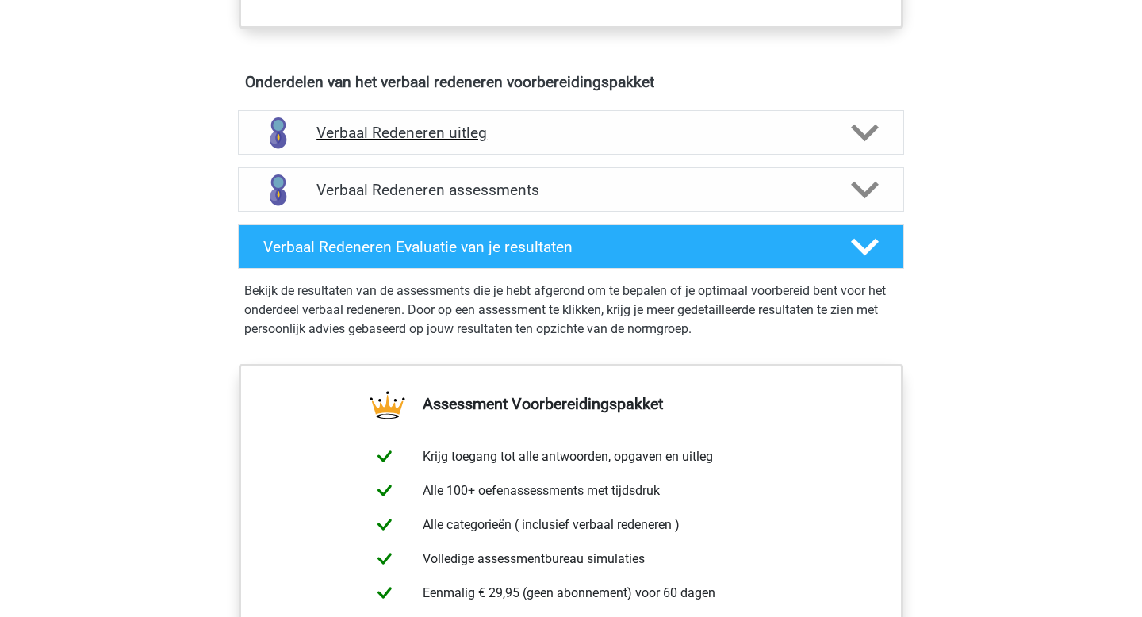
click at [860, 139] on icon at bounding box center [865, 133] width 28 height 28
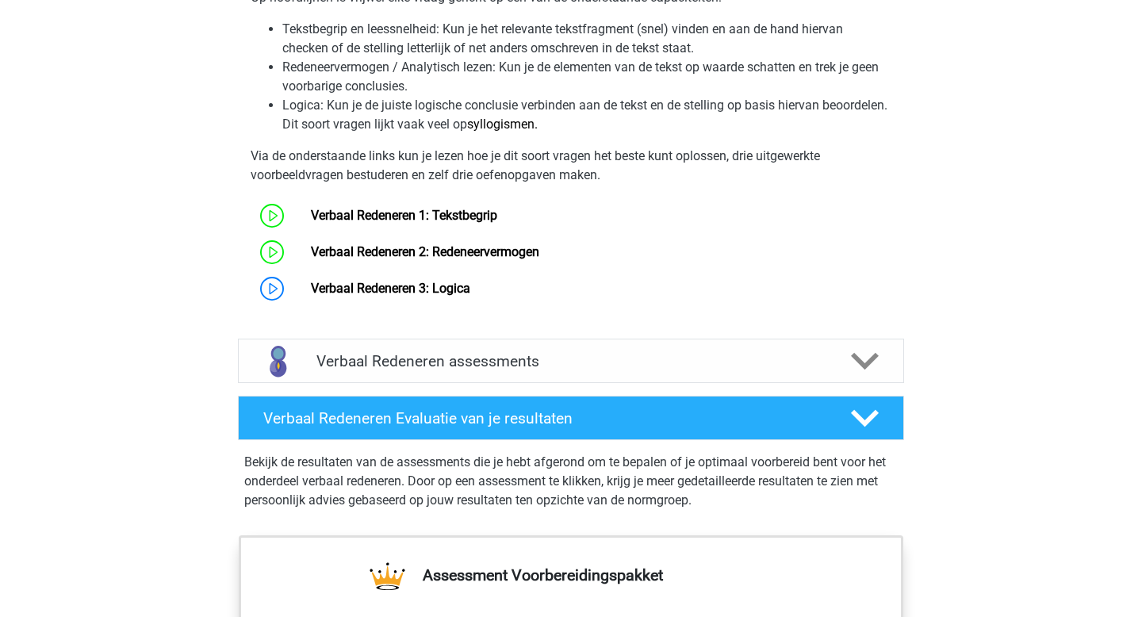
scroll to position [1262, 0]
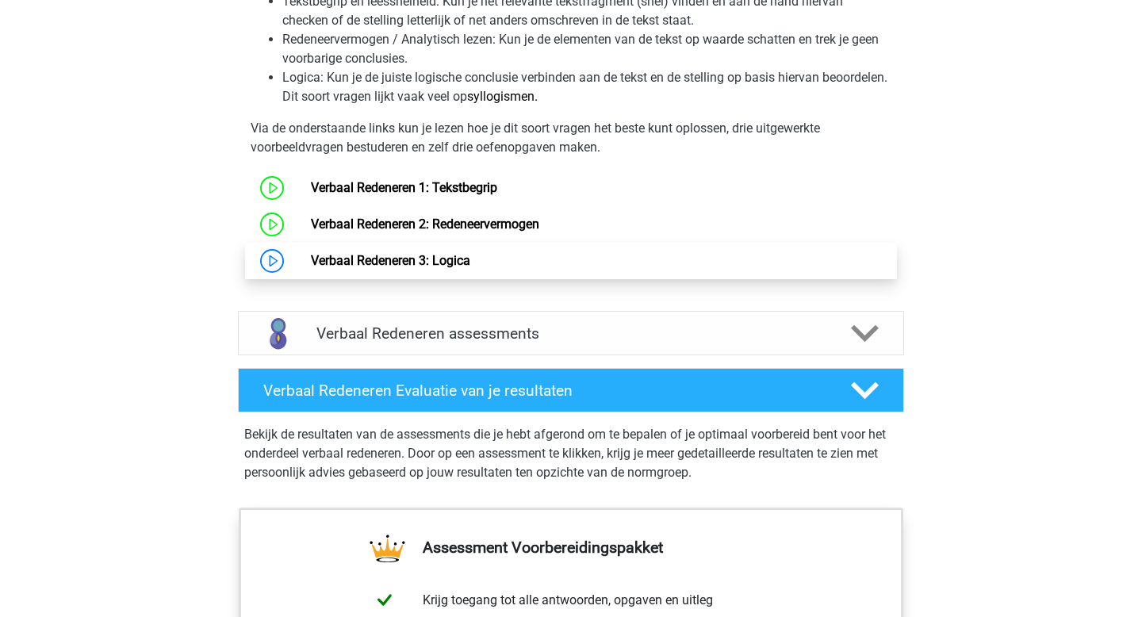
click at [451, 262] on link "Verbaal Redeneren 3: Logica" at bounding box center [390, 260] width 159 height 15
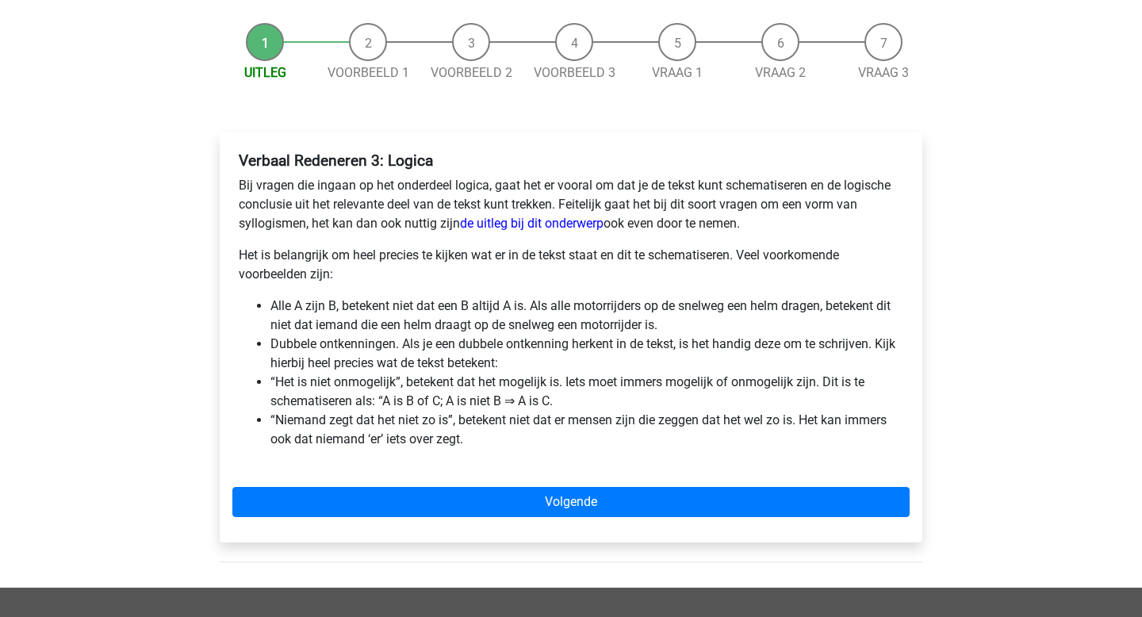
scroll to position [147, 0]
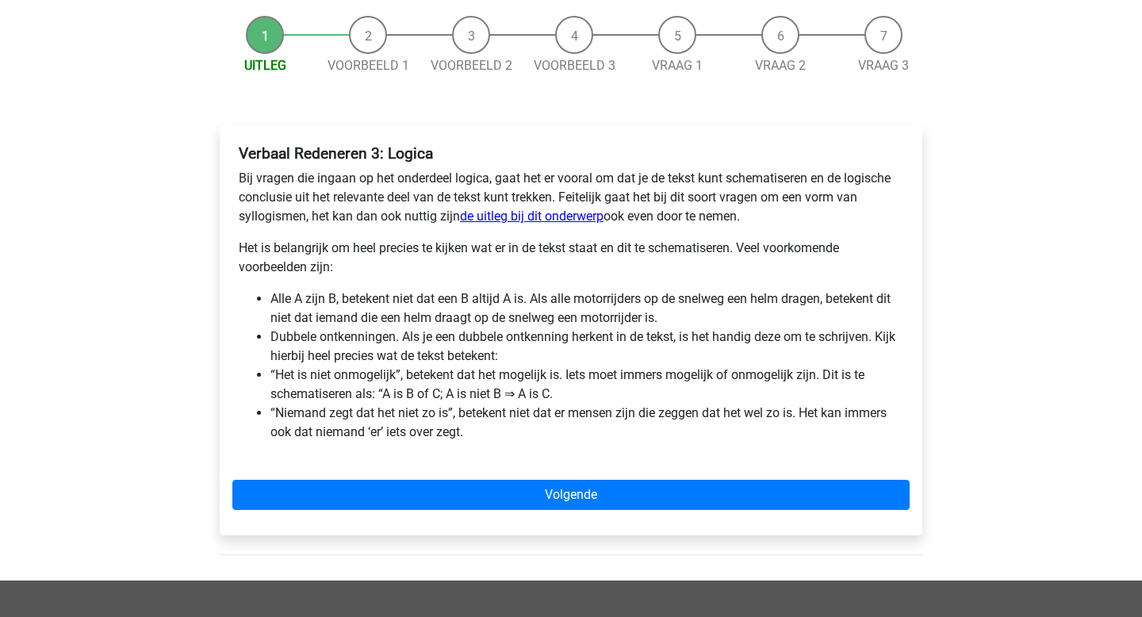
click at [494, 216] on link "de uitleg bij dit onderwerp" at bounding box center [532, 216] width 144 height 15
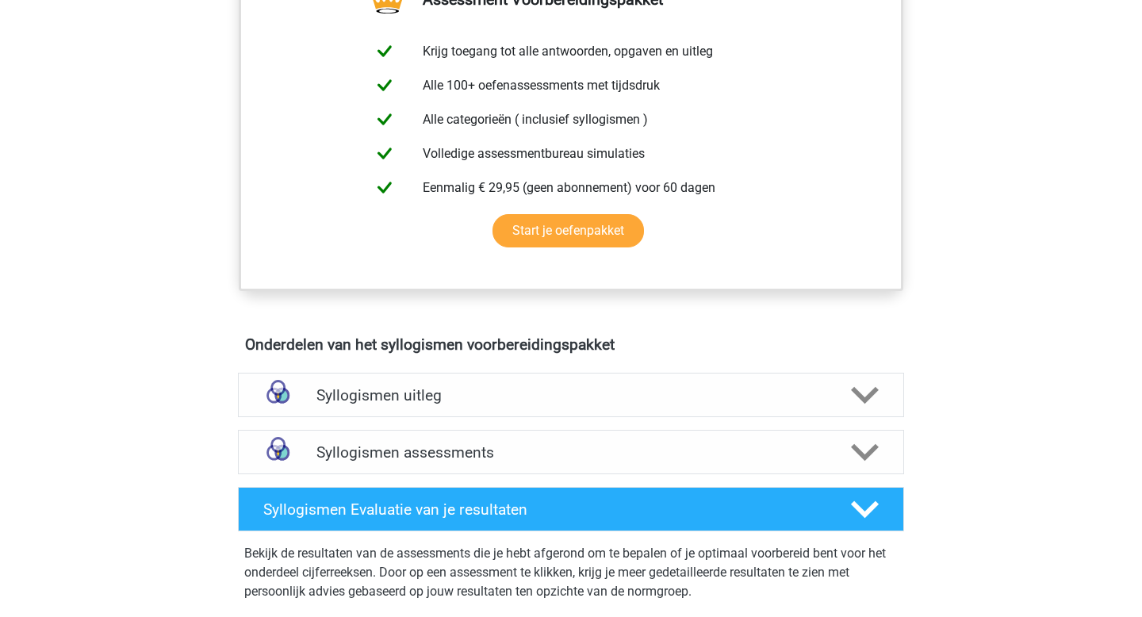
scroll to position [633, 0]
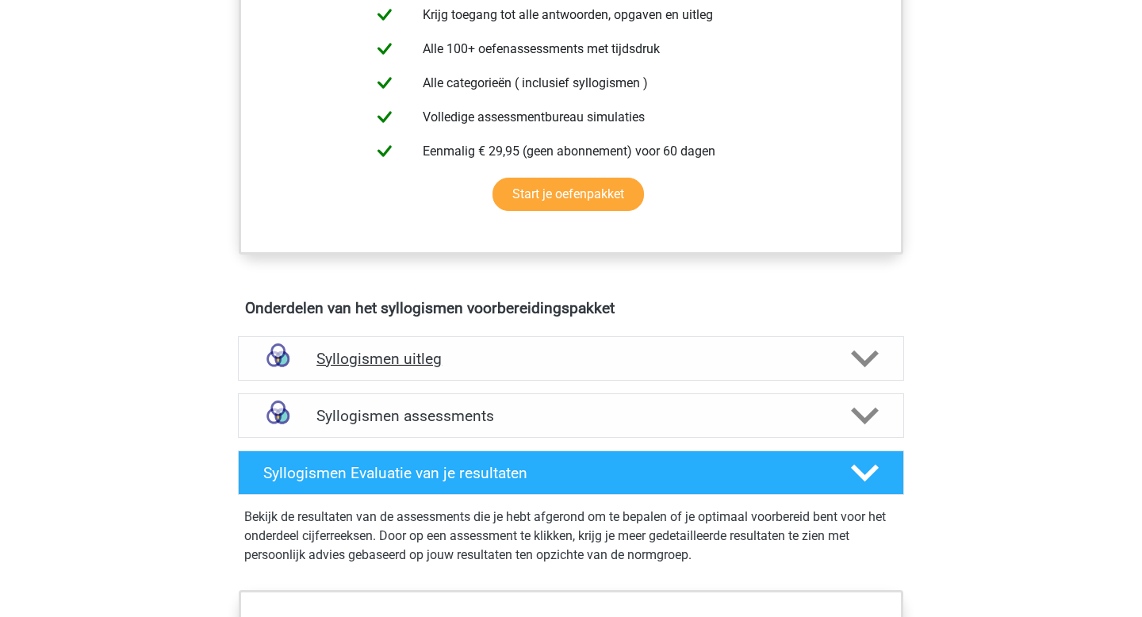
click at [854, 350] on icon at bounding box center [865, 359] width 28 height 28
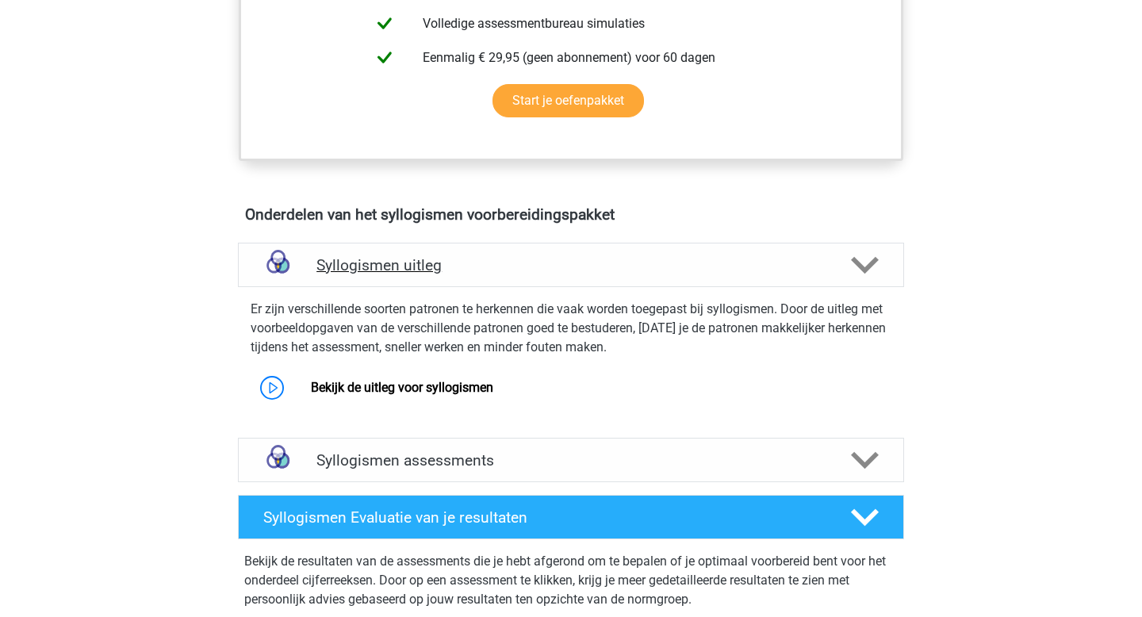
scroll to position [733, 0]
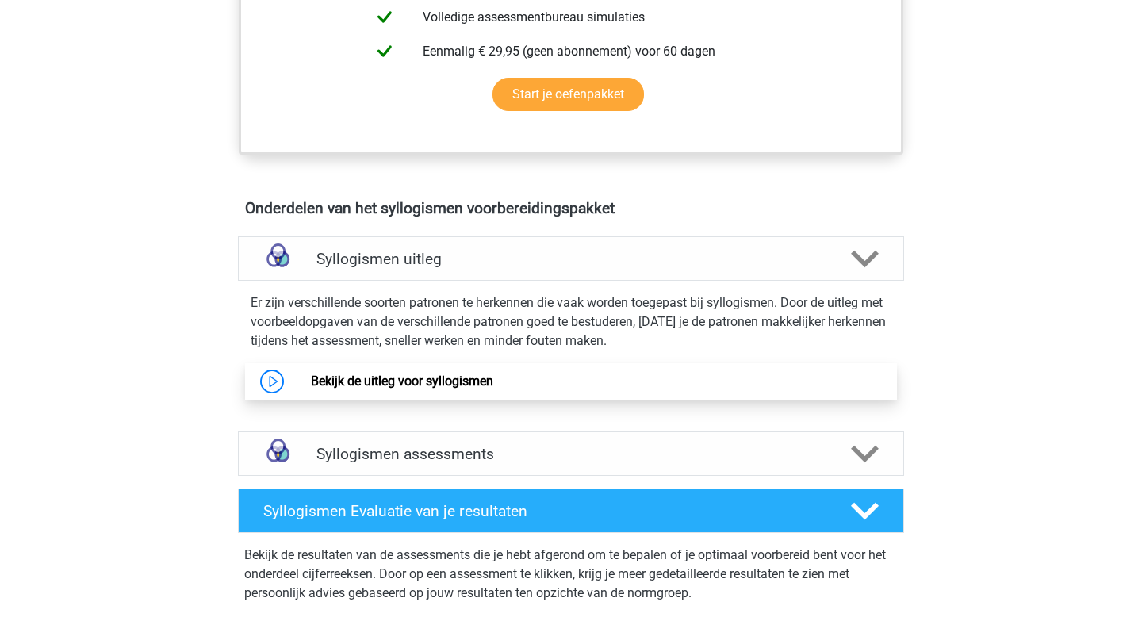
click at [420, 373] on link "Bekijk de uitleg voor syllogismen" at bounding box center [402, 380] width 182 height 15
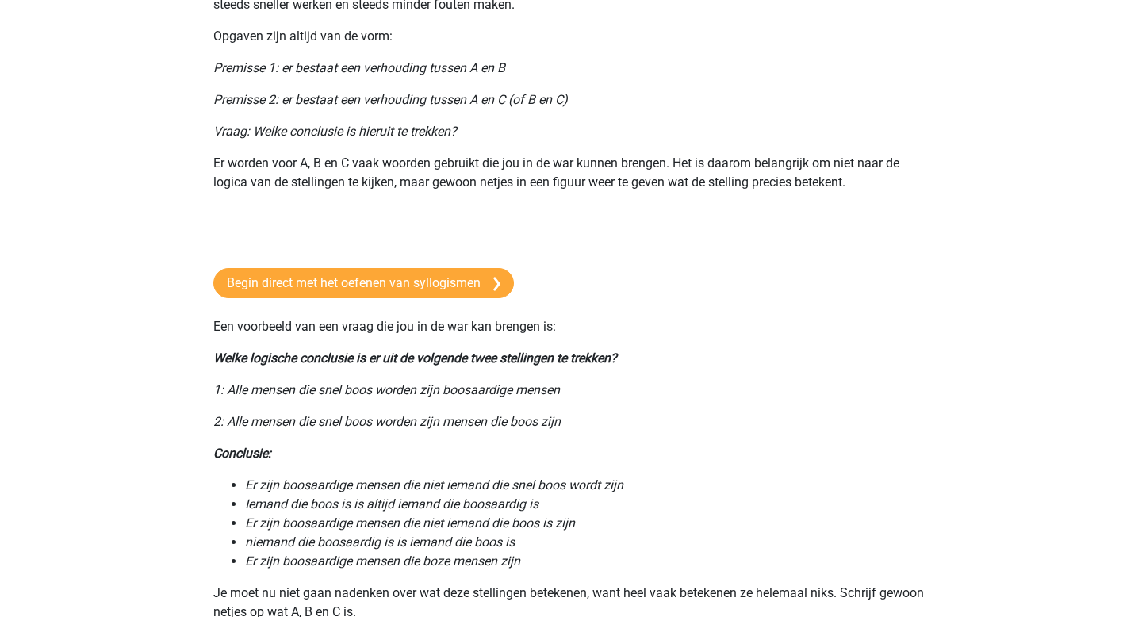
scroll to position [233, 0]
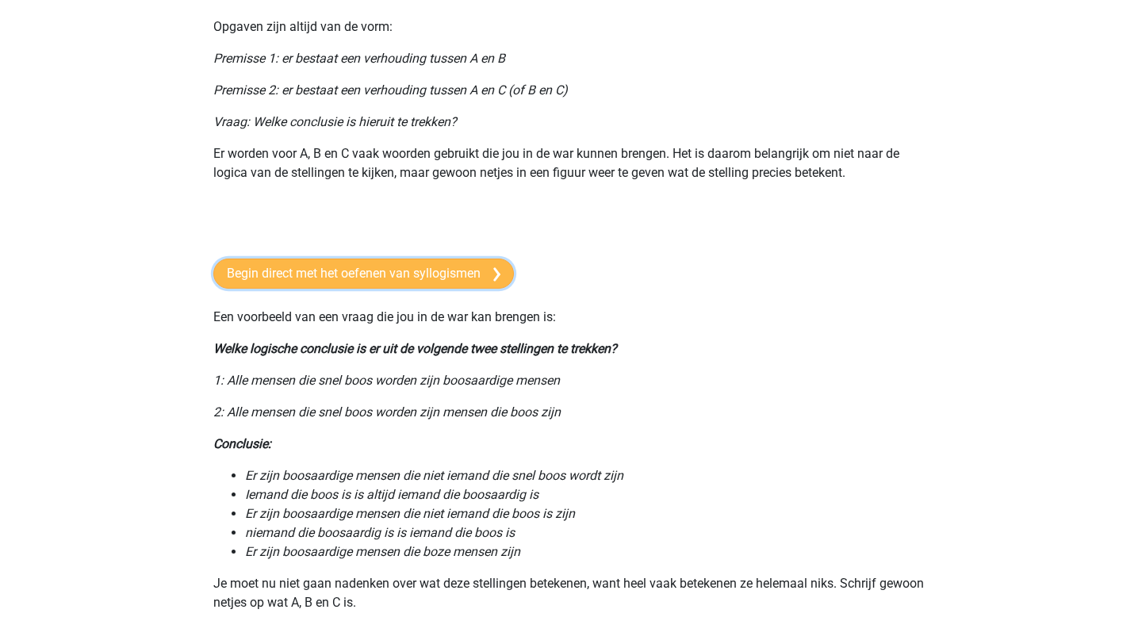
click at [446, 277] on link "Begin direct met het oefenen van syllogismen" at bounding box center [363, 273] width 300 height 30
click at [329, 274] on link "Begin direct met het oefenen van syllogismen" at bounding box center [363, 273] width 300 height 30
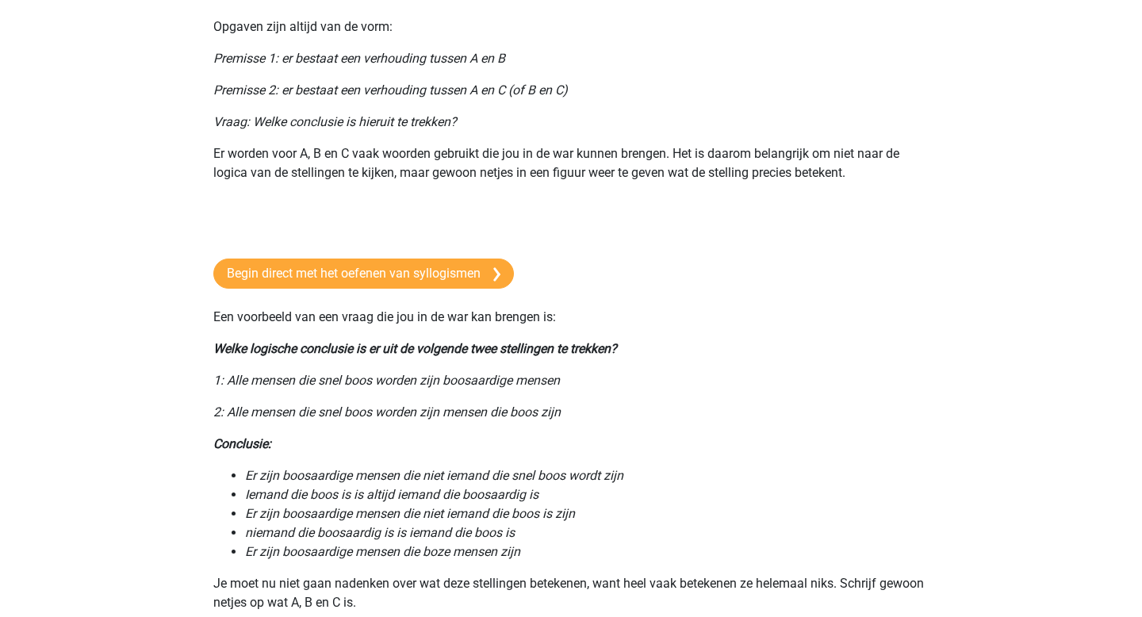
scroll to position [0, 0]
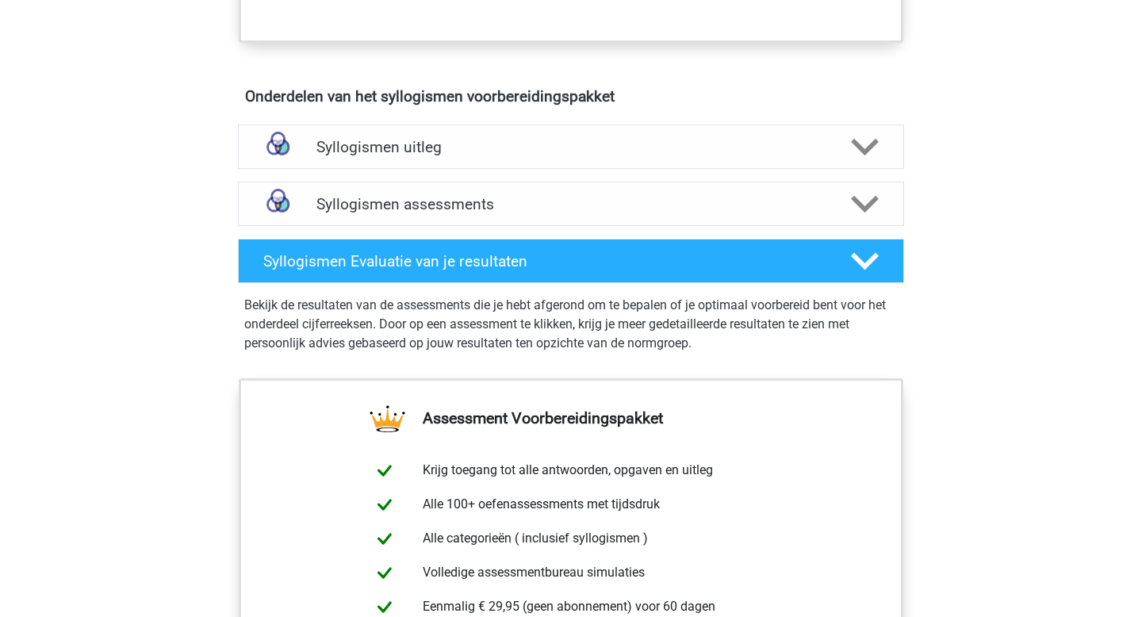
scroll to position [841, 0]
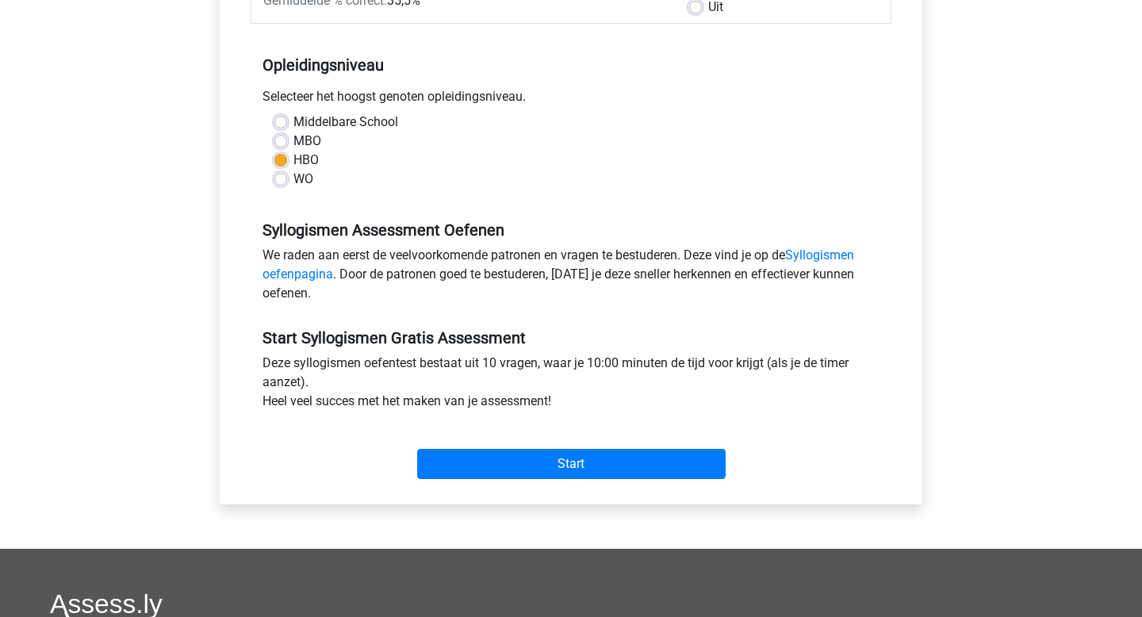
scroll to position [328, 0]
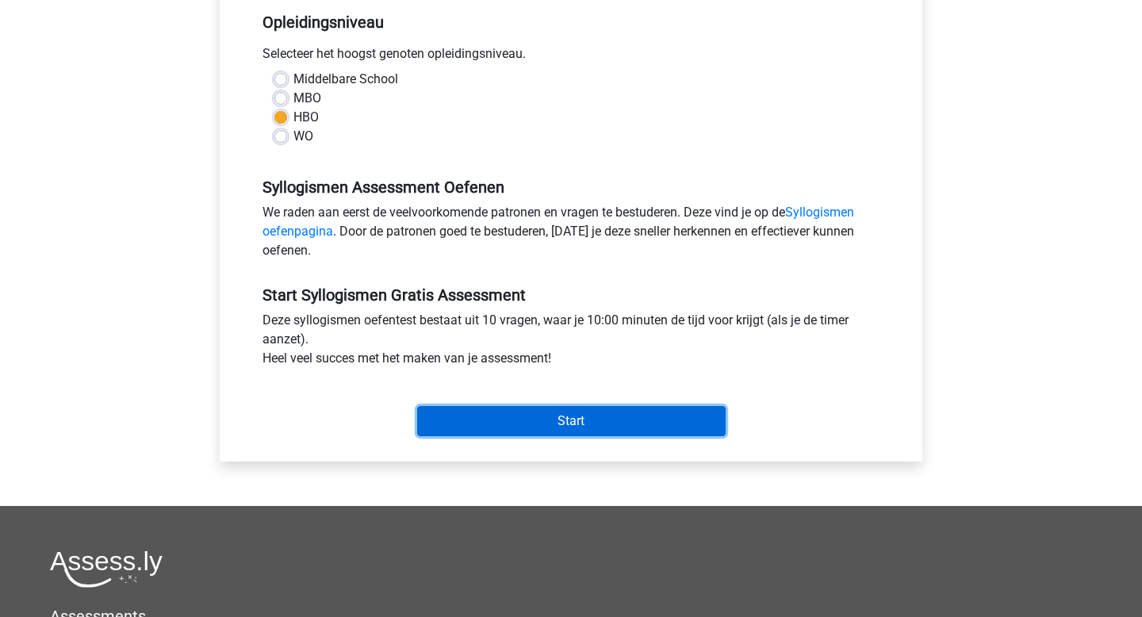
click at [542, 421] on input "Start" at bounding box center [571, 421] width 308 height 30
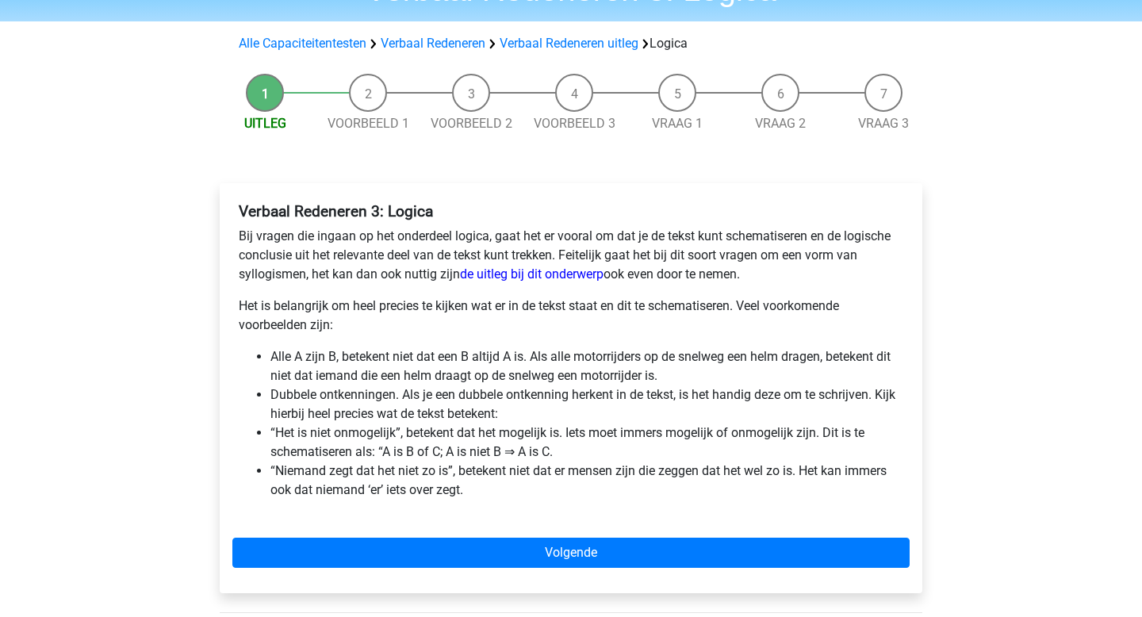
scroll to position [96, 0]
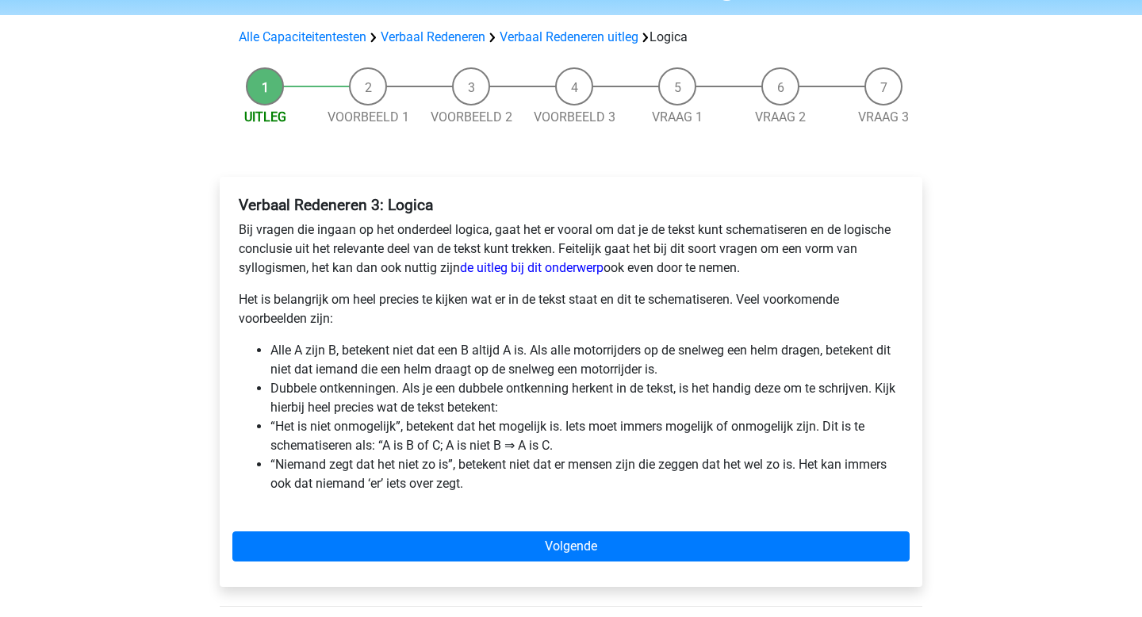
click at [601, 529] on div "Verbaal Redeneren 3: Logica Bij vragen die ingaan op het onderdeel logica, gaat…" at bounding box center [571, 382] width 702 height 410
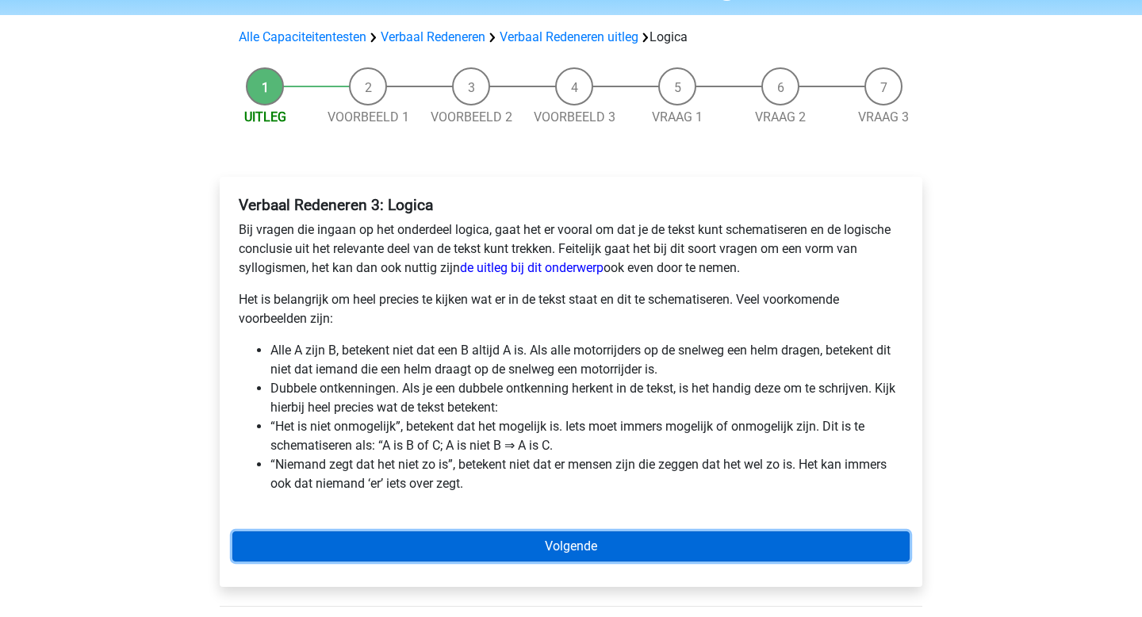
click at [602, 540] on link "Volgende" at bounding box center [570, 546] width 677 height 30
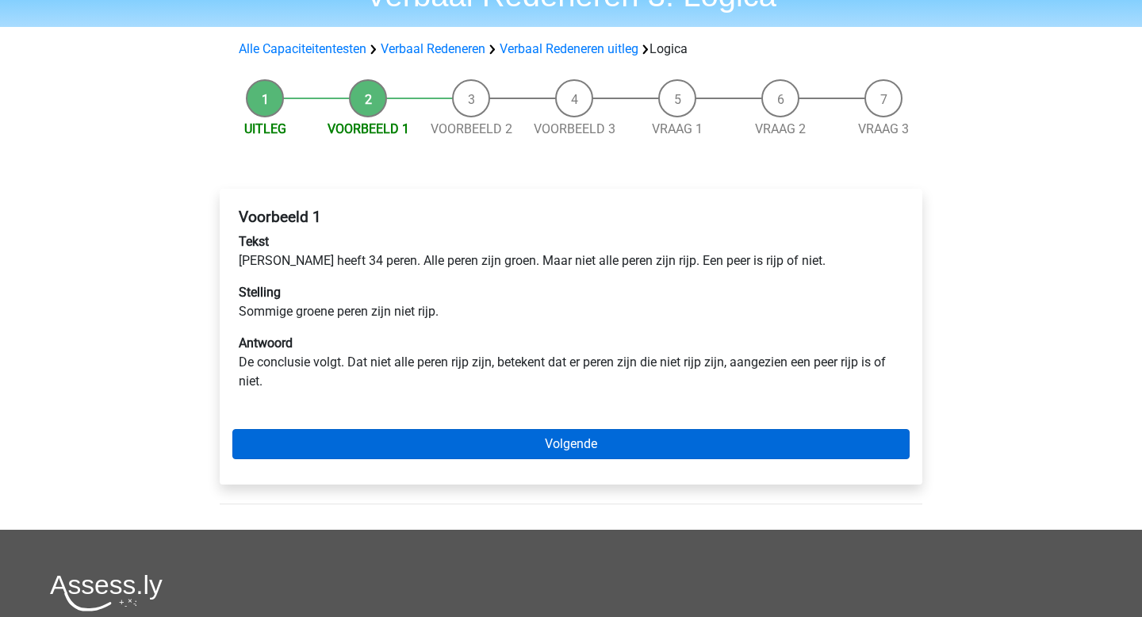
scroll to position [83, 0]
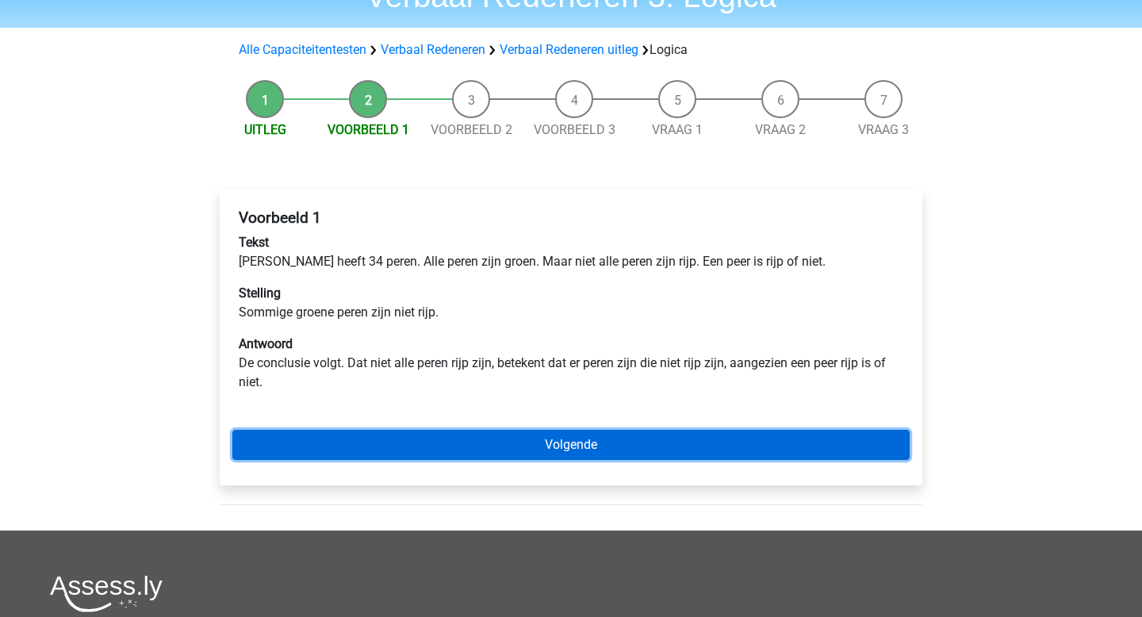
click at [540, 451] on link "Volgende" at bounding box center [570, 445] width 677 height 30
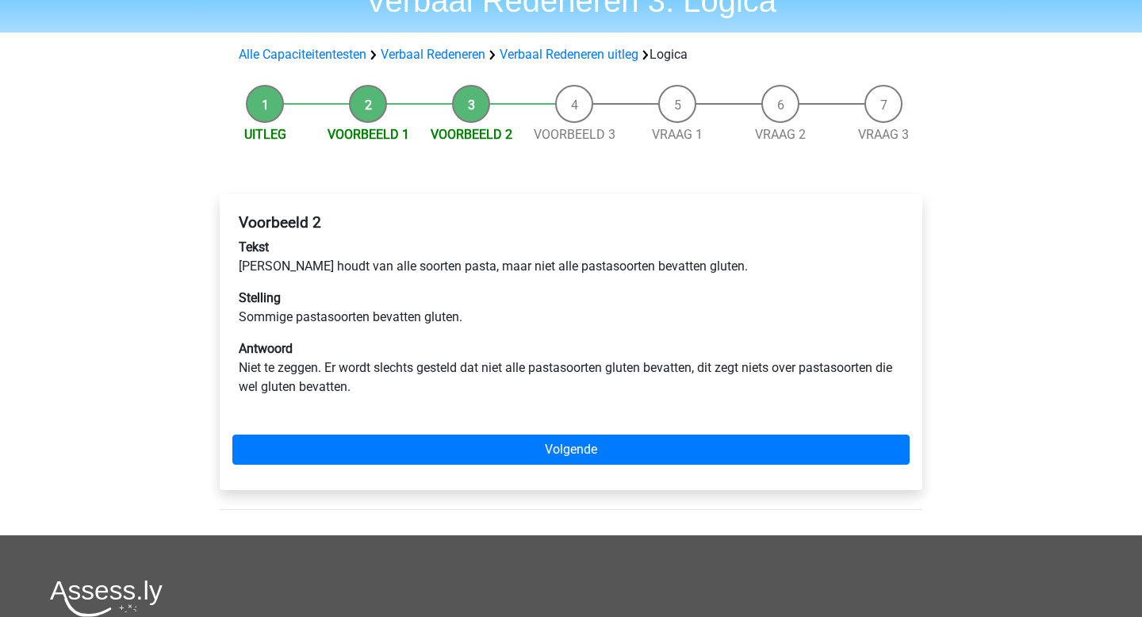
scroll to position [79, 0]
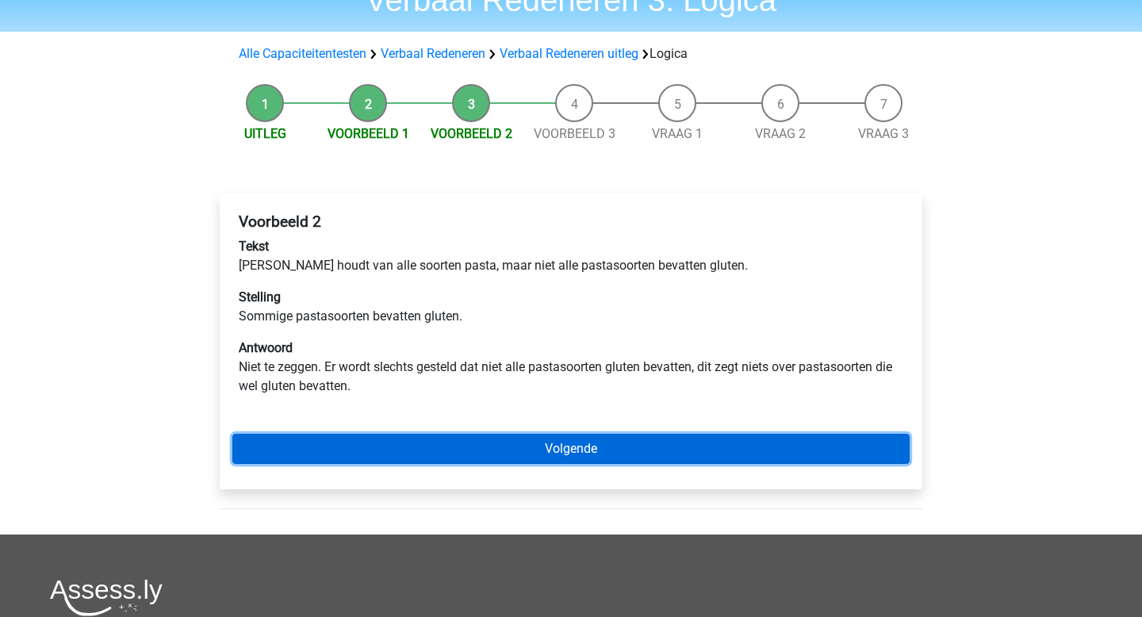
click at [540, 451] on link "Volgende" at bounding box center [570, 449] width 677 height 30
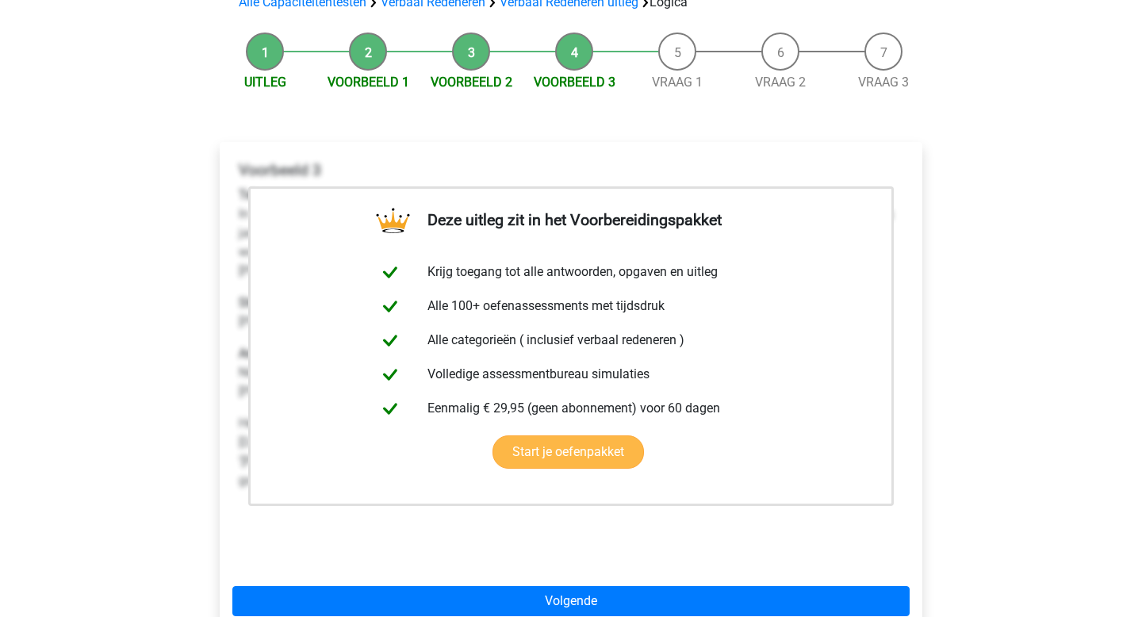
scroll to position [200, 0]
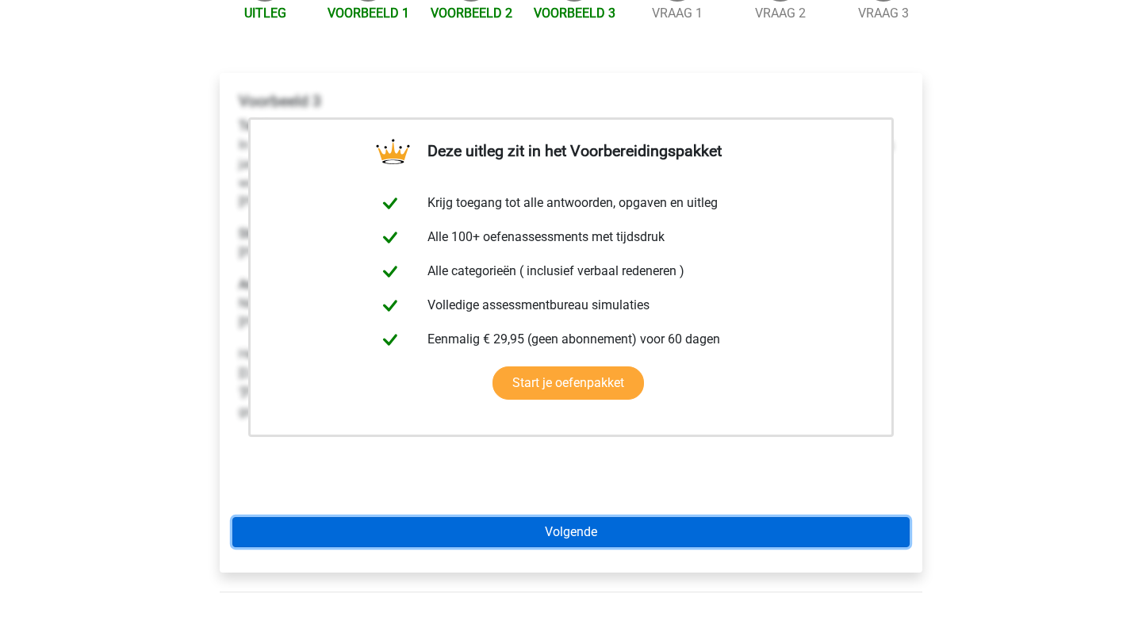
click at [576, 529] on link "Volgende" at bounding box center [570, 532] width 677 height 30
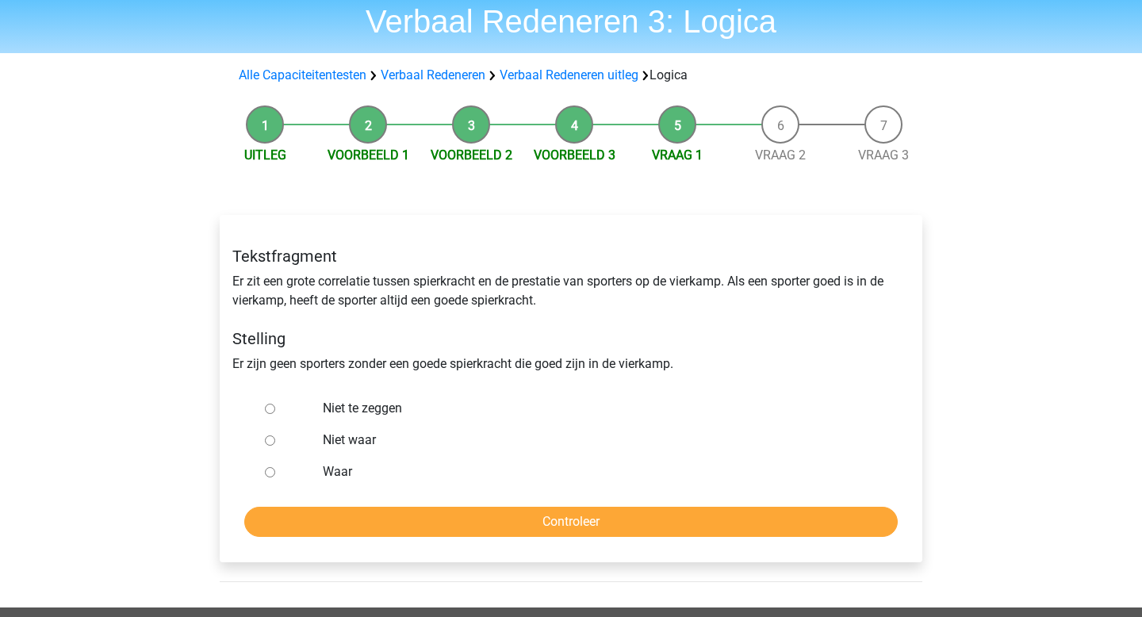
scroll to position [63, 0]
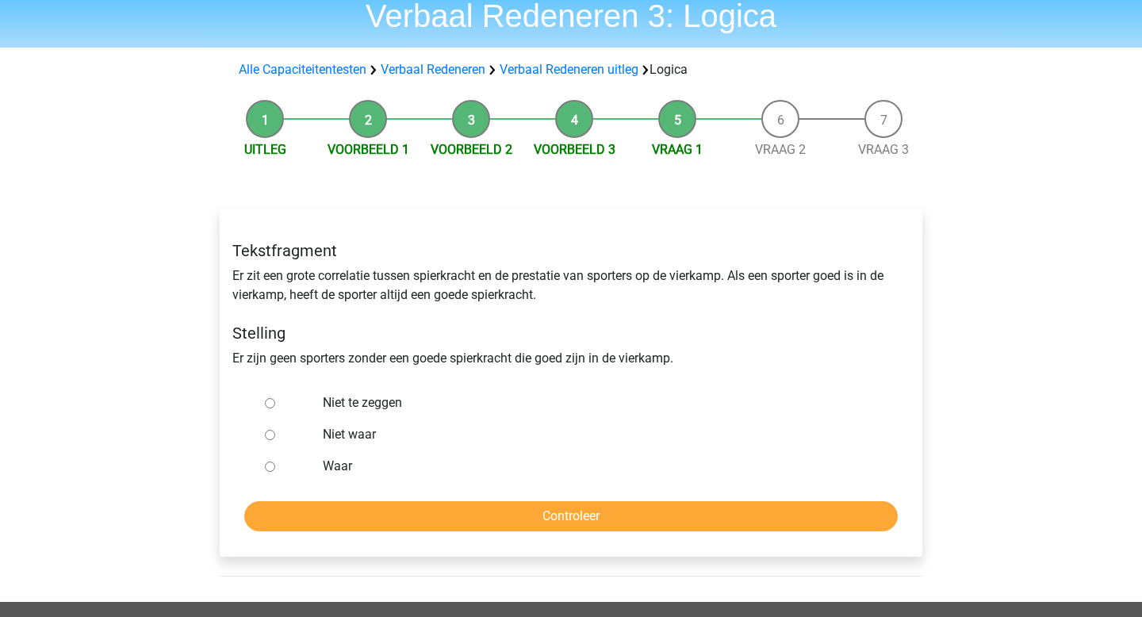
click at [268, 465] on input "Waar" at bounding box center [270, 466] width 10 height 10
radio input "true"
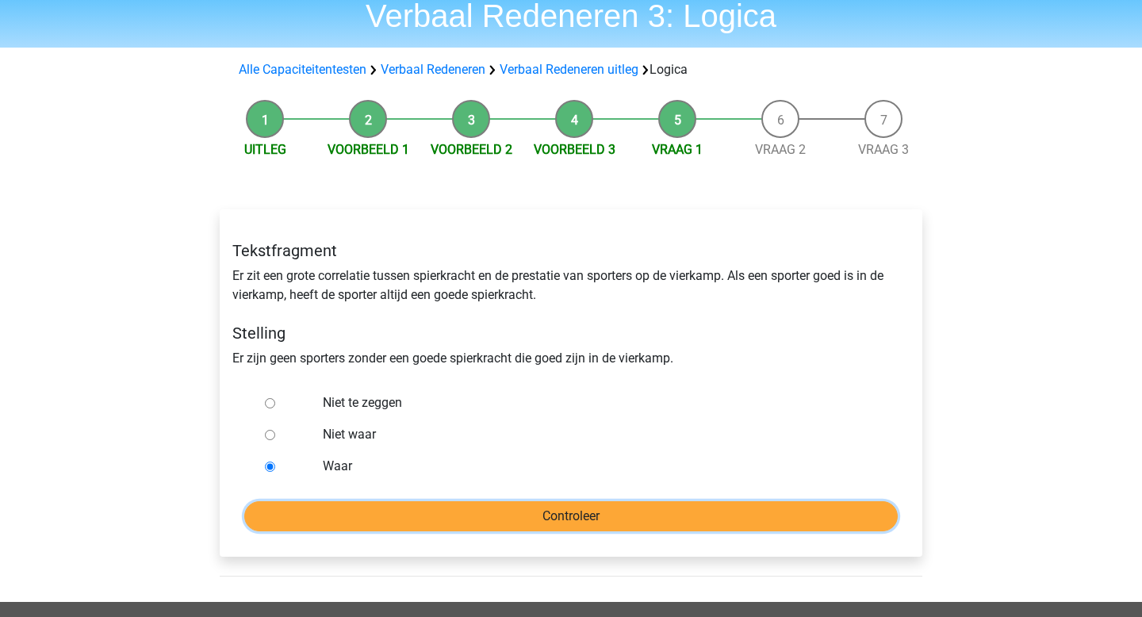
click at [549, 524] on input "Controleer" at bounding box center [570, 516] width 653 height 30
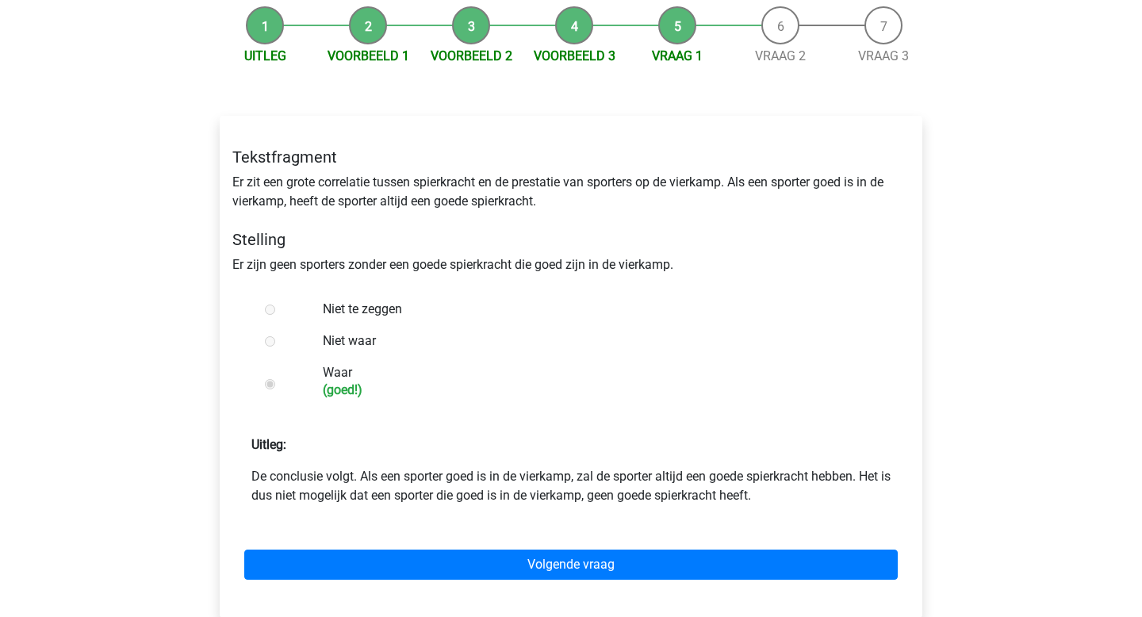
scroll to position [159, 0]
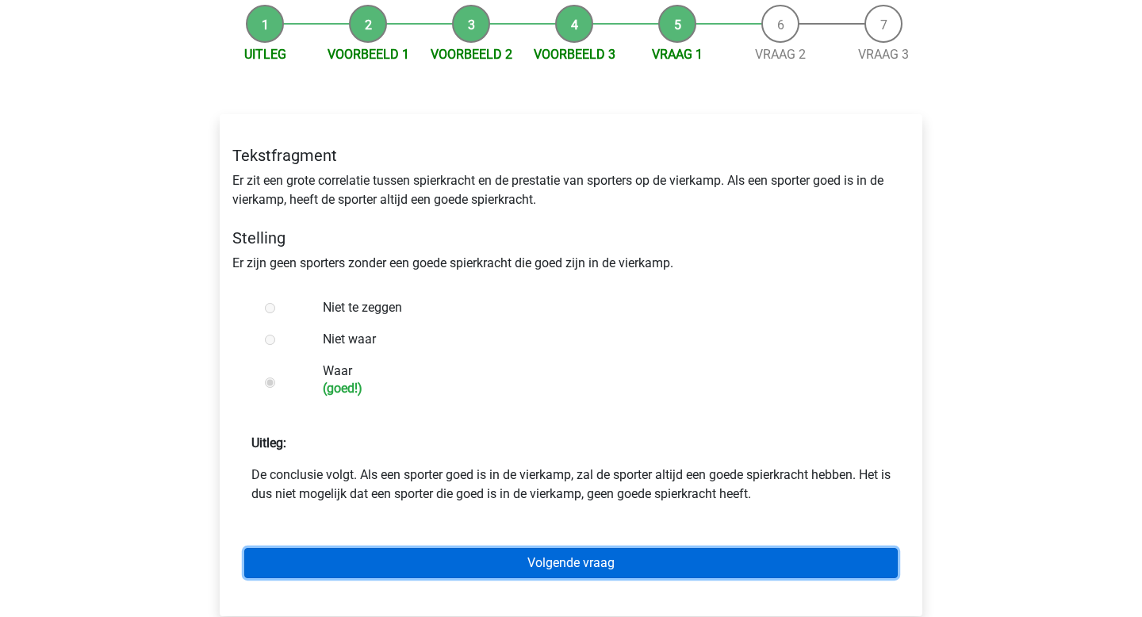
click at [583, 565] on link "Volgende vraag" at bounding box center [570, 563] width 653 height 30
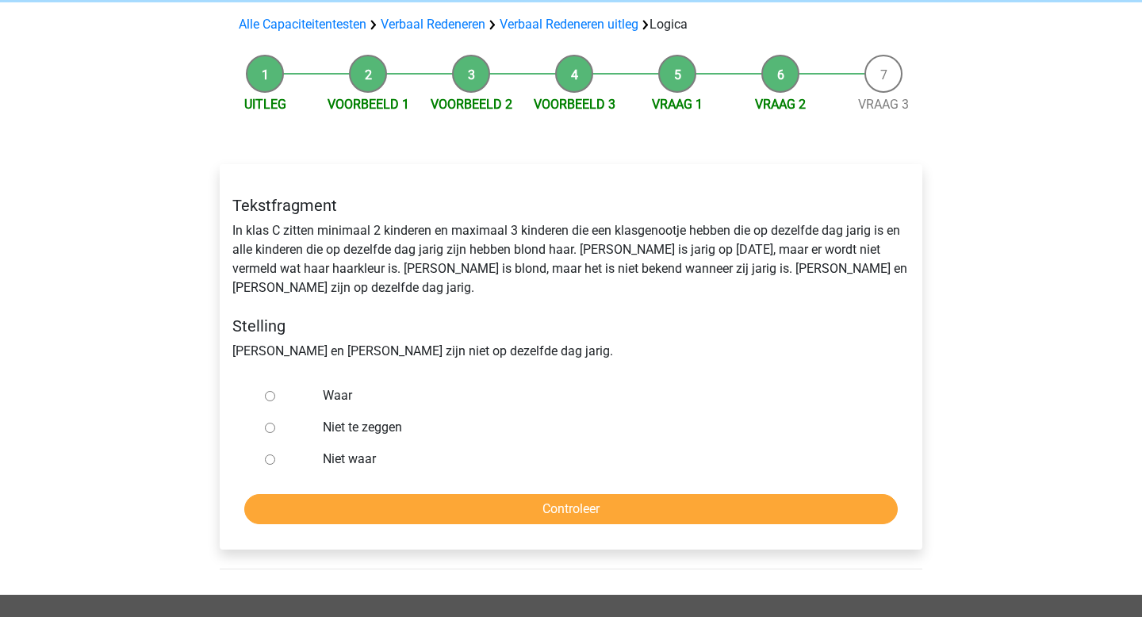
scroll to position [109, 0]
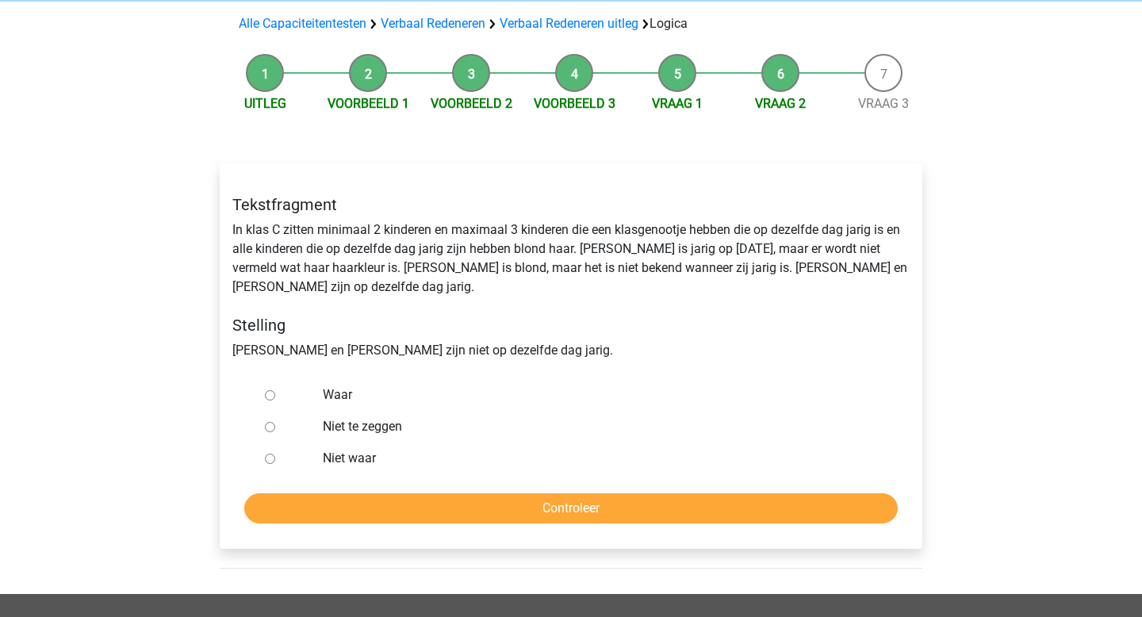
click at [270, 422] on input "Niet te zeggen" at bounding box center [270, 427] width 10 height 10
radio input "true"
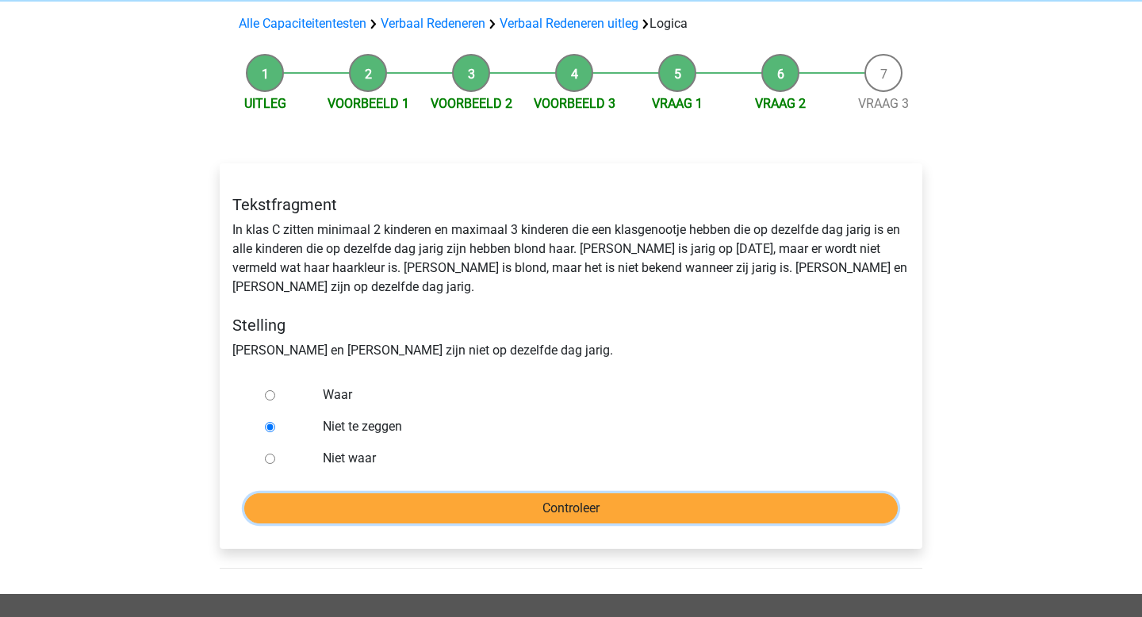
click at [464, 493] on input "Controleer" at bounding box center [570, 508] width 653 height 30
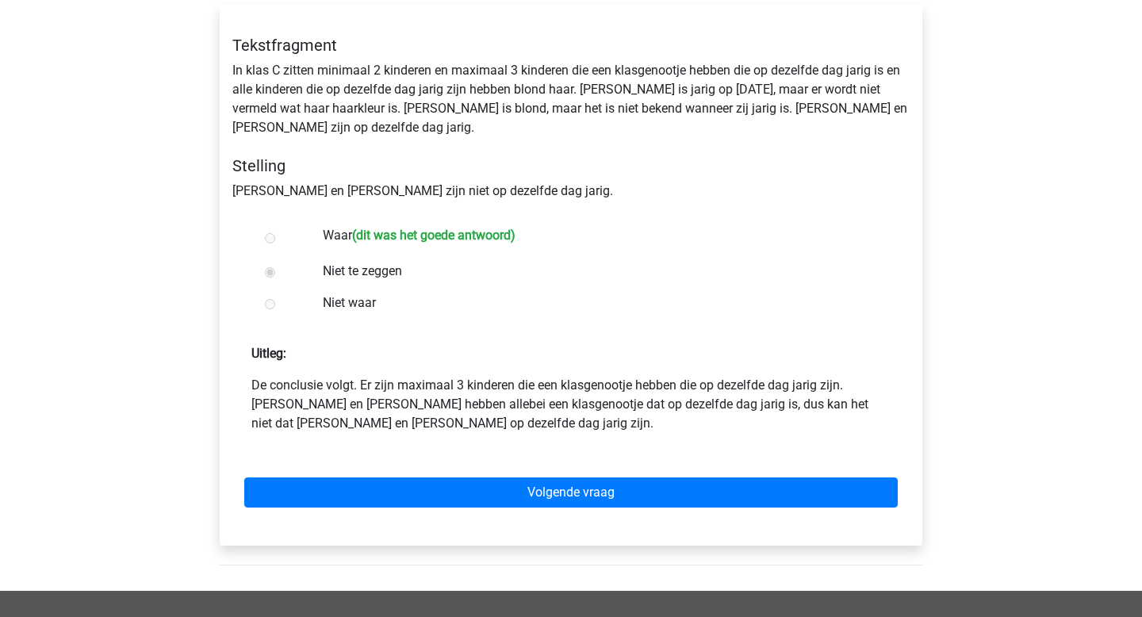
scroll to position [281, 0]
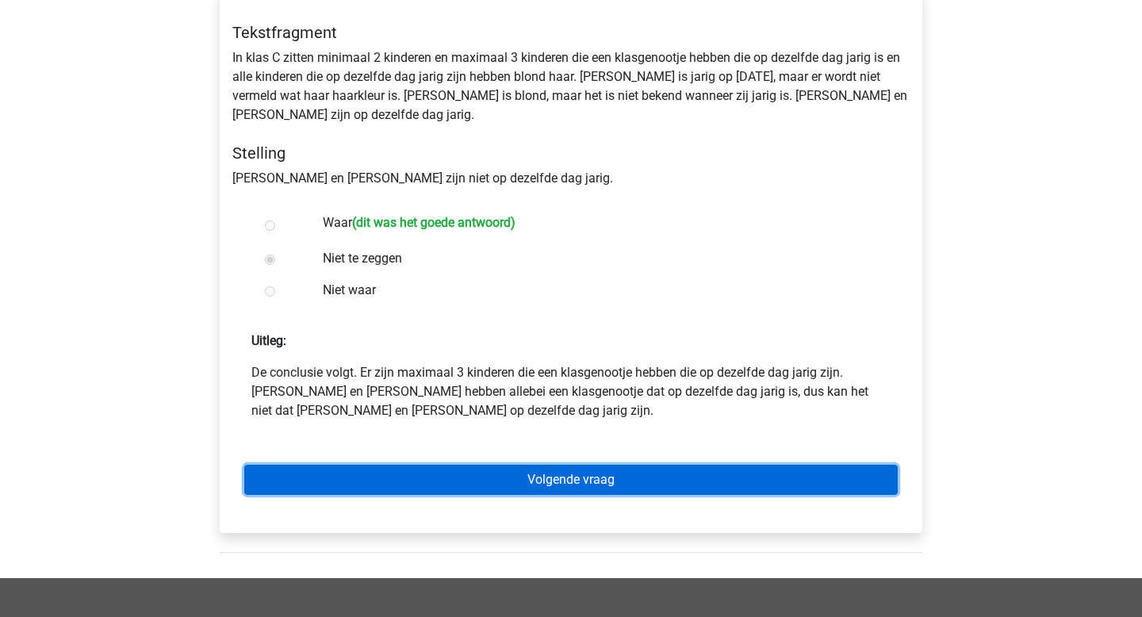
click at [558, 465] on link "Volgende vraag" at bounding box center [570, 480] width 653 height 30
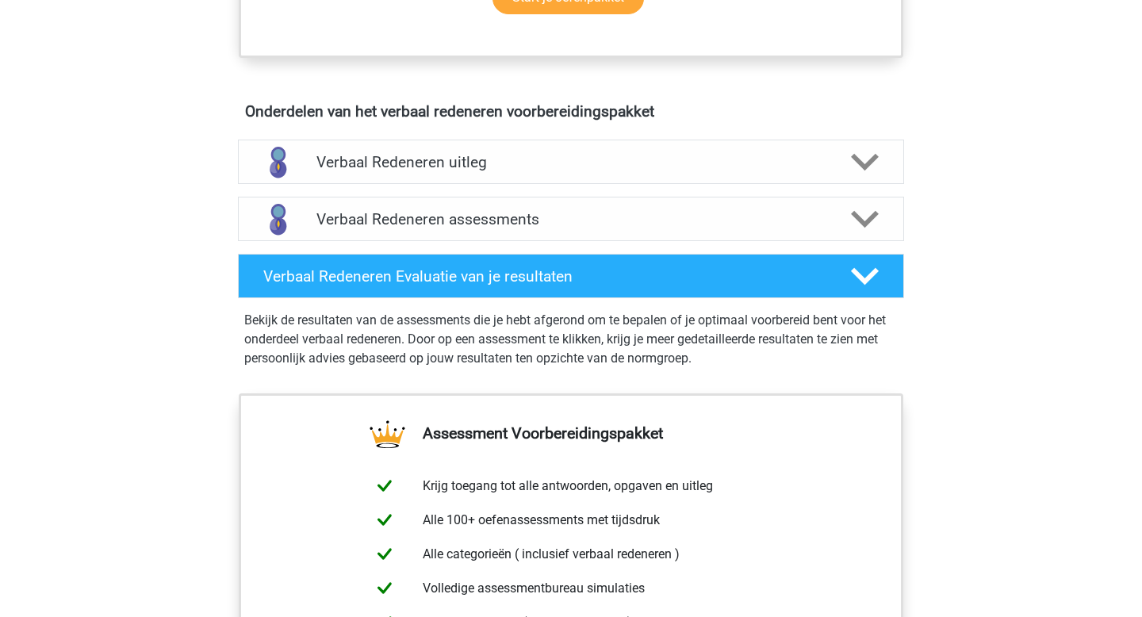
scroll to position [844, 0]
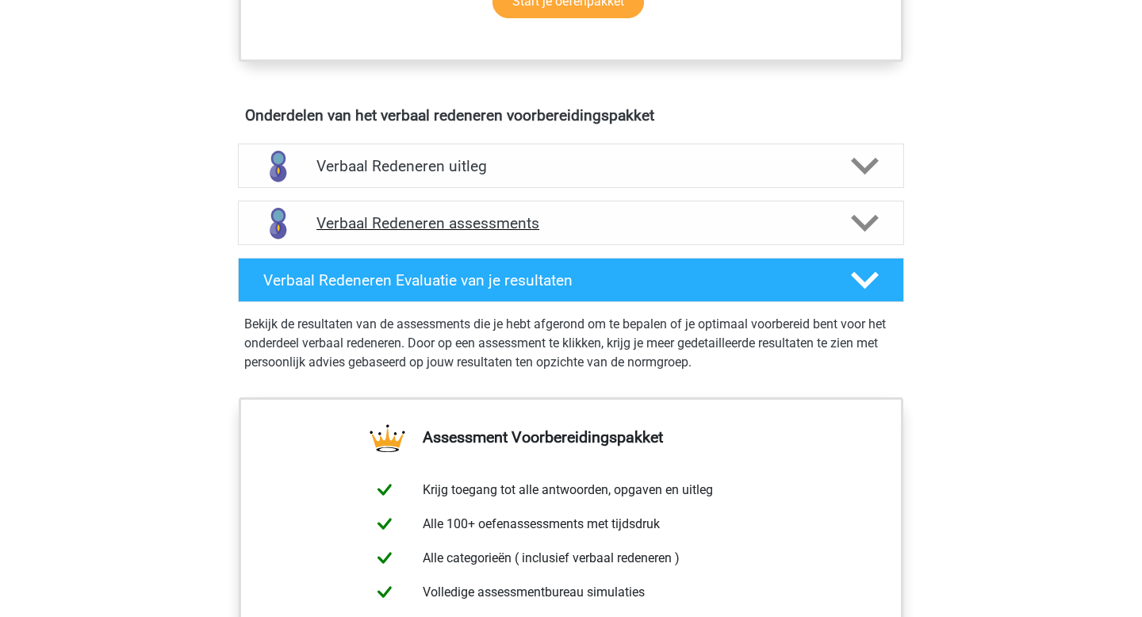
click at [859, 217] on icon at bounding box center [865, 223] width 28 height 28
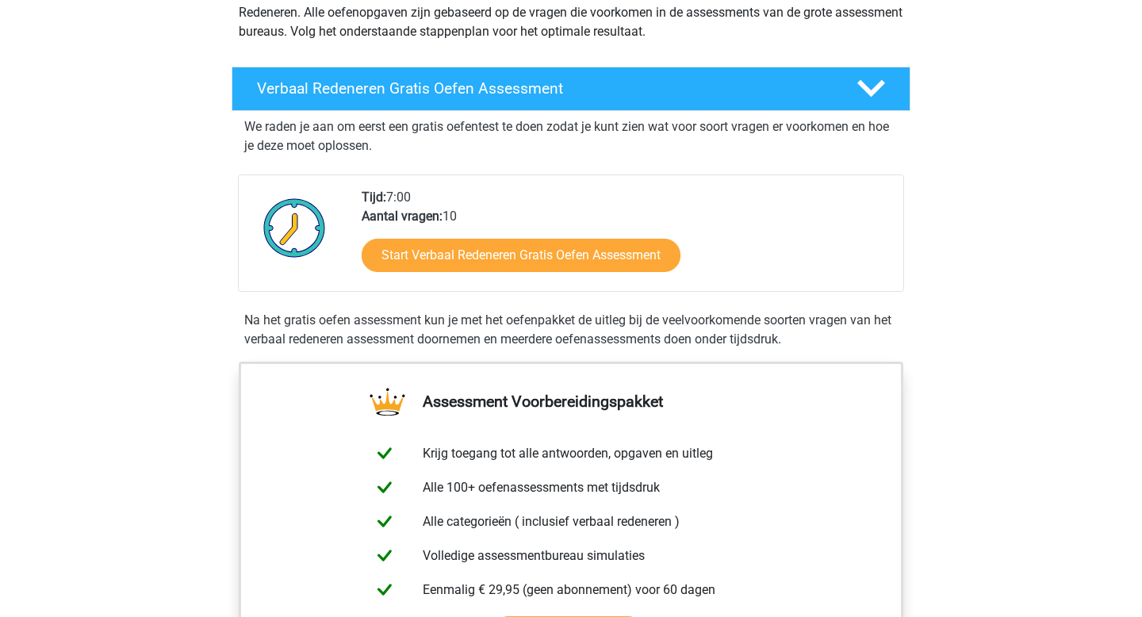
scroll to position [212, 0]
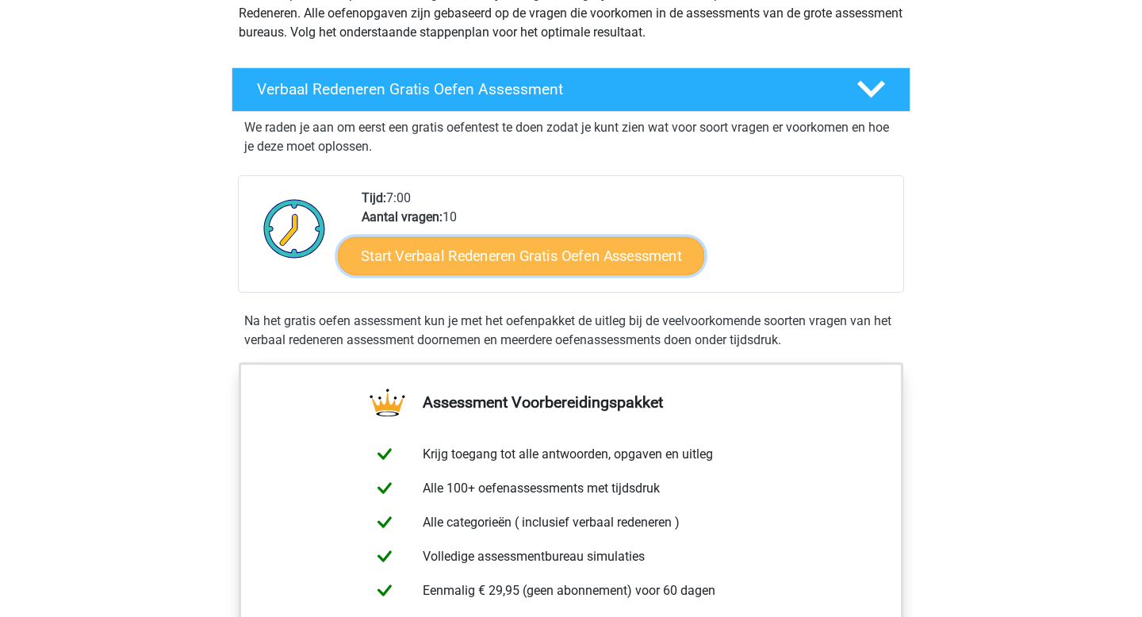
click at [574, 260] on link "Start Verbaal Redeneren Gratis Oefen Assessment" at bounding box center [521, 256] width 366 height 38
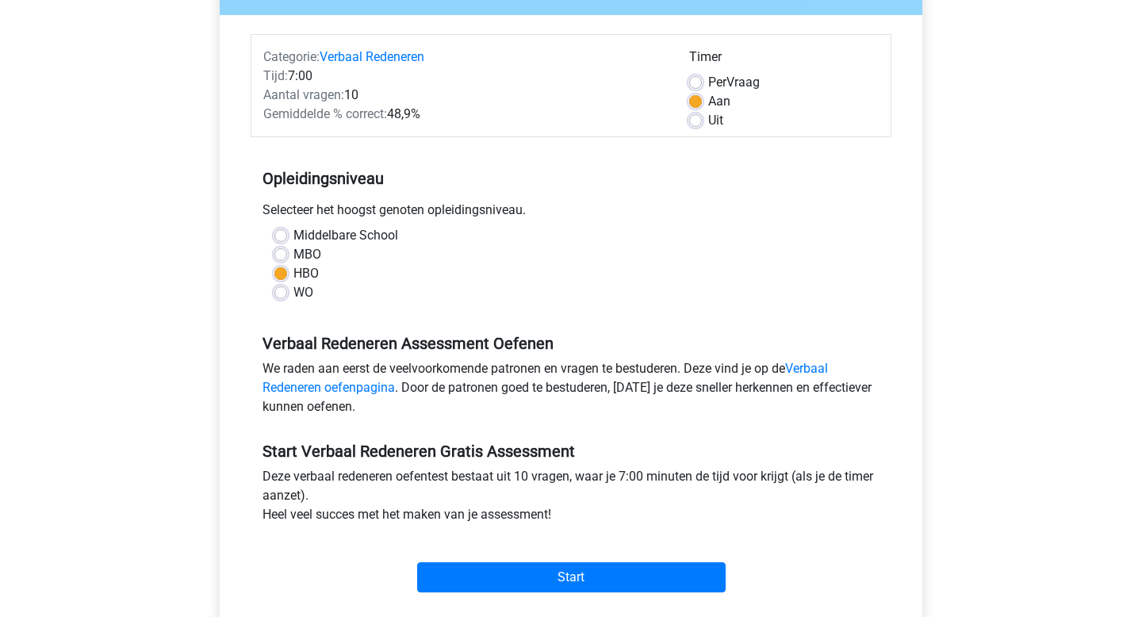
scroll to position [285, 0]
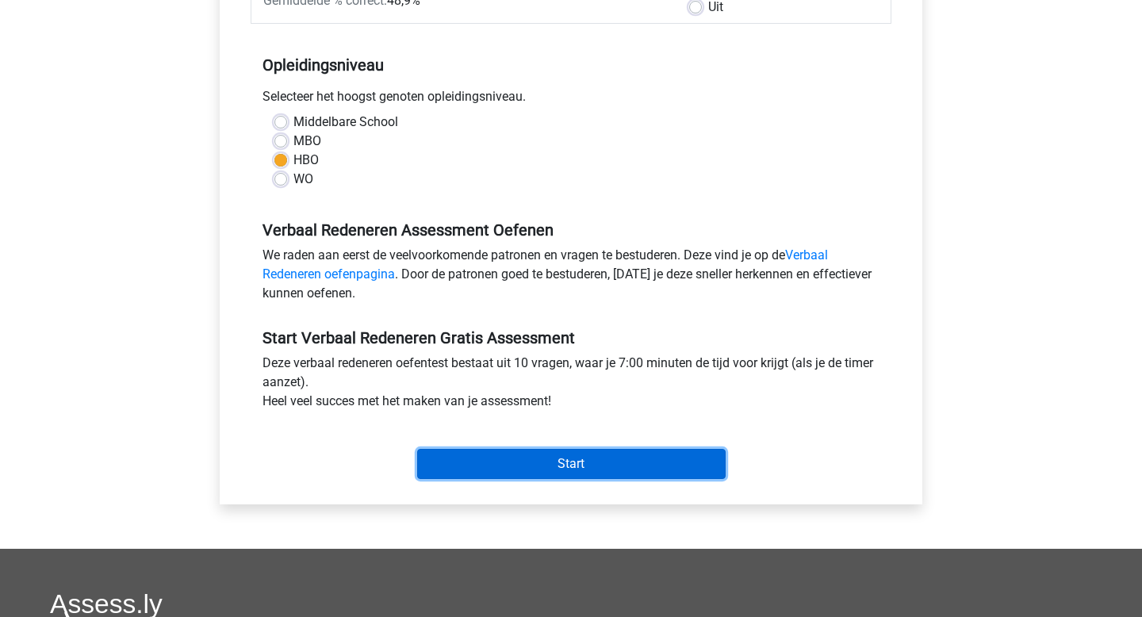
click at [557, 477] on input "Start" at bounding box center [571, 464] width 308 height 30
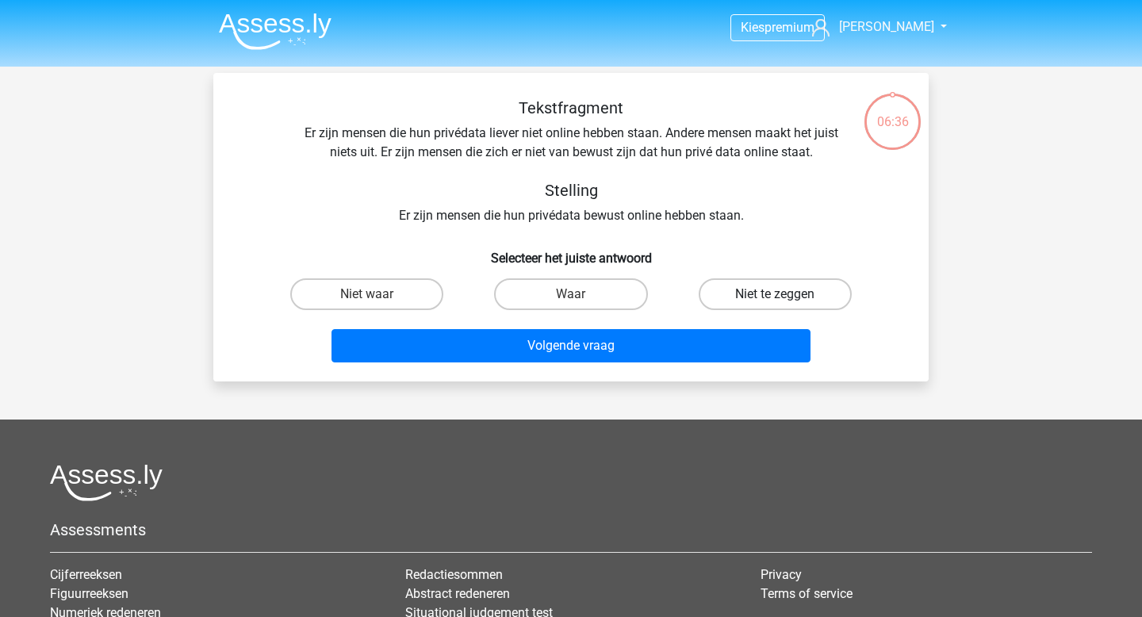
click at [735, 298] on label "Niet te zeggen" at bounding box center [775, 294] width 153 height 32
click at [775, 298] on input "Niet te zeggen" at bounding box center [780, 299] width 10 height 10
radio input "true"
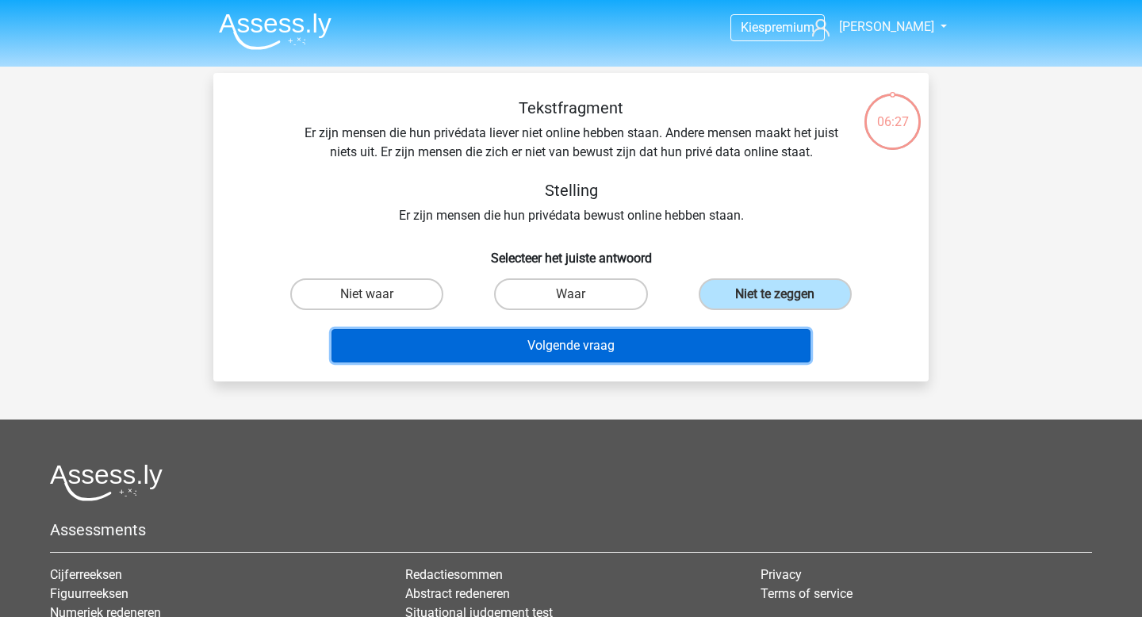
click at [655, 342] on button "Volgende vraag" at bounding box center [571, 345] width 480 height 33
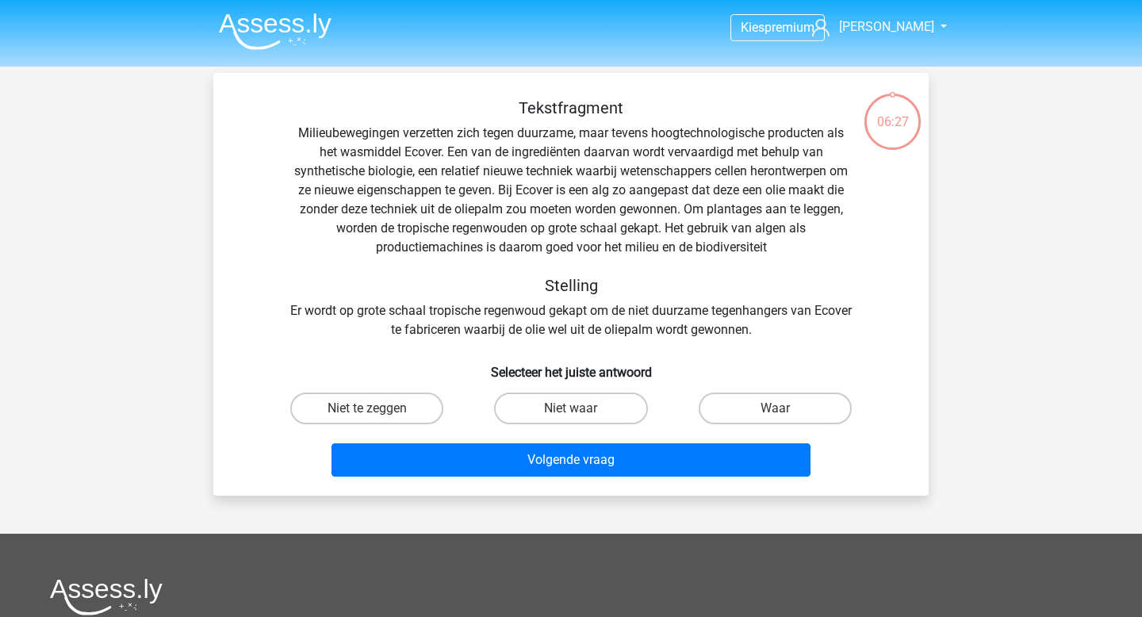
scroll to position [73, 0]
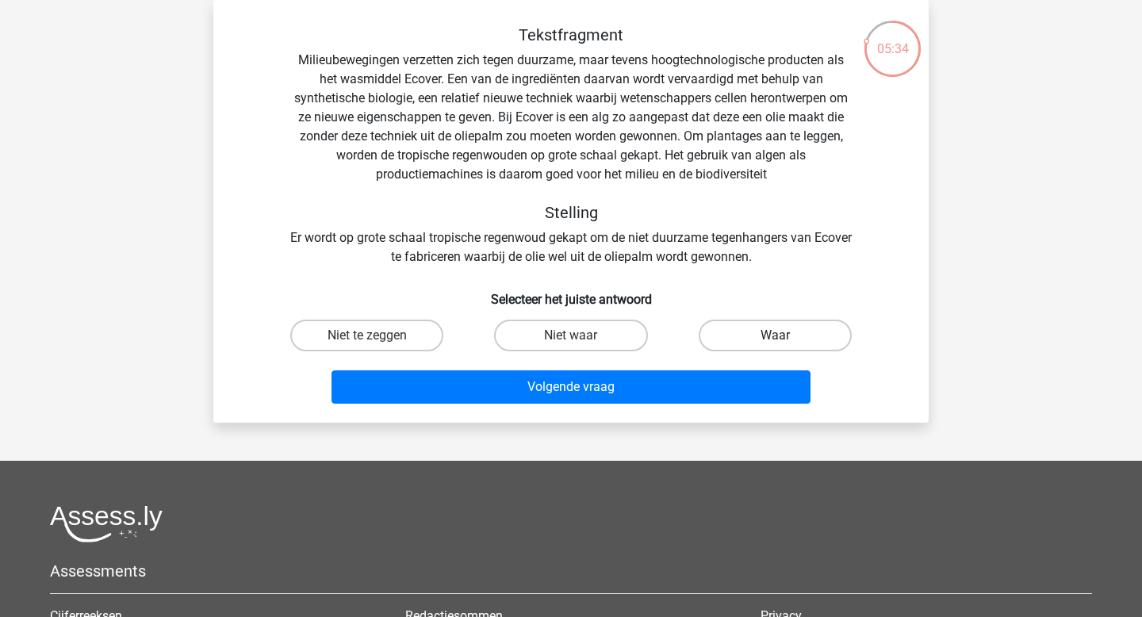
click at [762, 335] on label "Waar" at bounding box center [775, 336] width 153 height 32
click at [775, 335] on input "Waar" at bounding box center [780, 340] width 10 height 10
radio input "true"
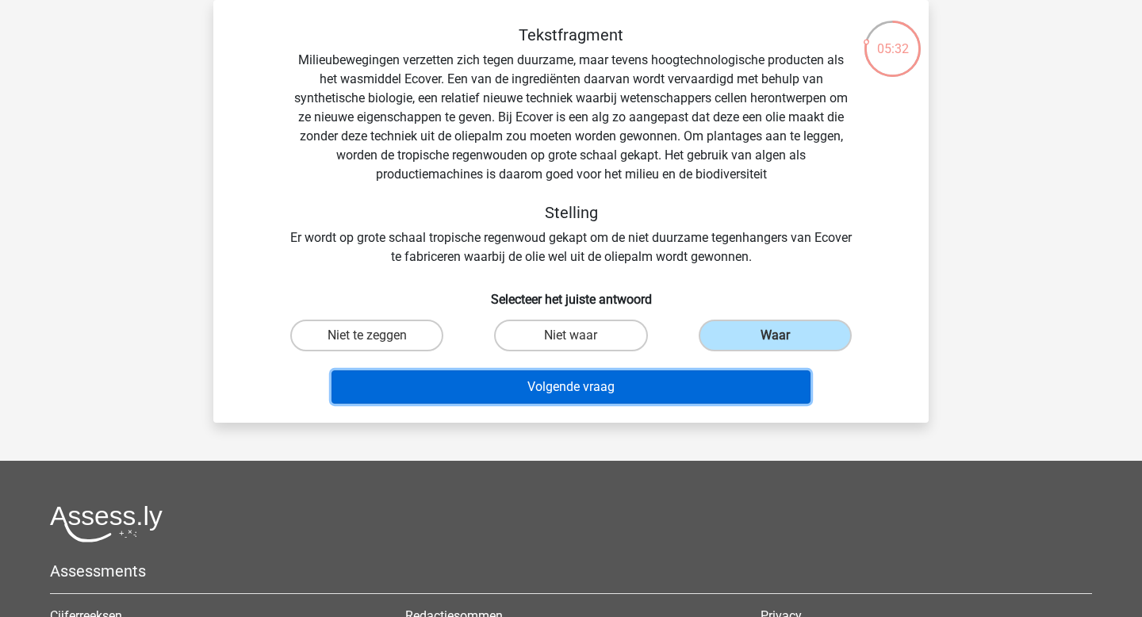
click at [599, 400] on button "Volgende vraag" at bounding box center [571, 386] width 480 height 33
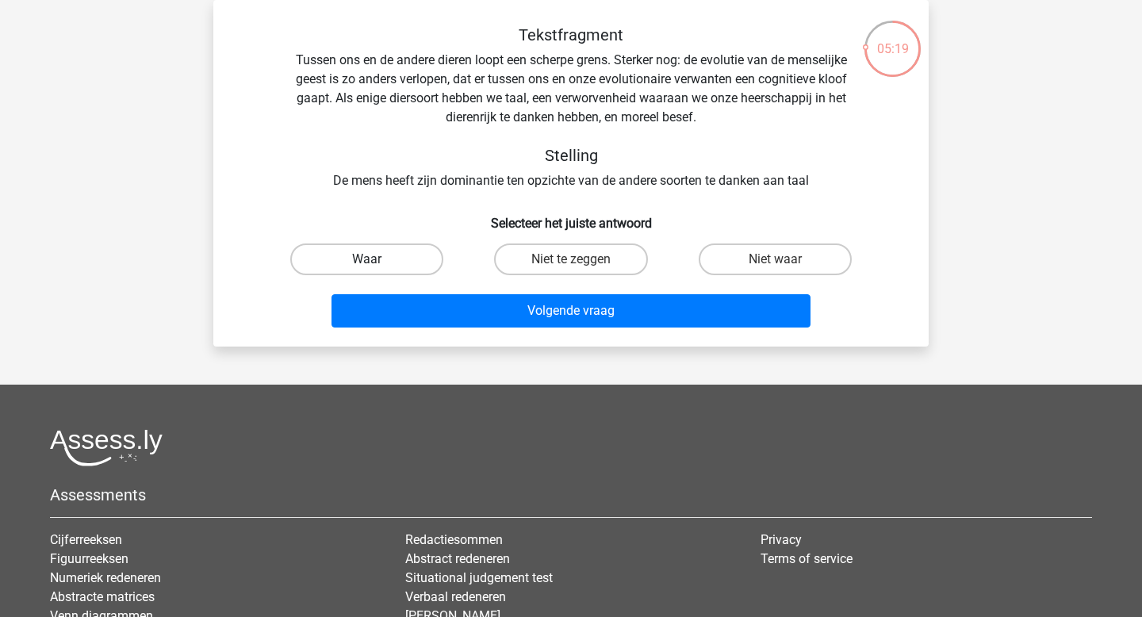
click at [383, 254] on label "Waar" at bounding box center [366, 259] width 153 height 32
click at [377, 259] on input "Waar" at bounding box center [372, 264] width 10 height 10
radio input "true"
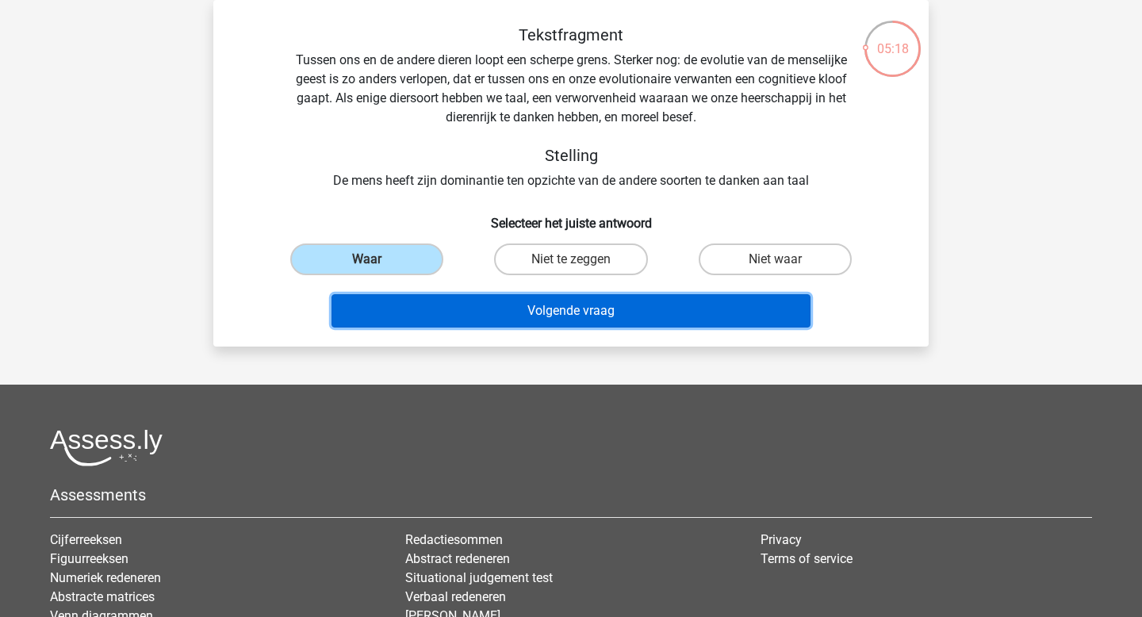
click at [480, 304] on button "Volgende vraag" at bounding box center [571, 310] width 480 height 33
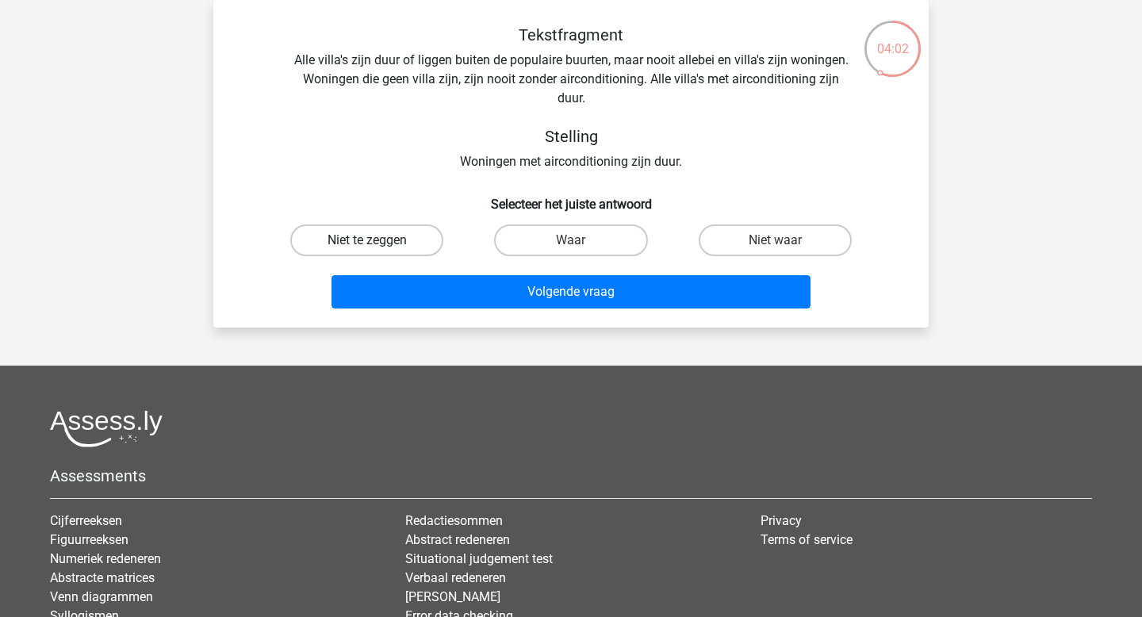
click at [388, 245] on label "Niet te zeggen" at bounding box center [366, 240] width 153 height 32
click at [377, 245] on input "Niet te zeggen" at bounding box center [372, 245] width 10 height 10
radio input "true"
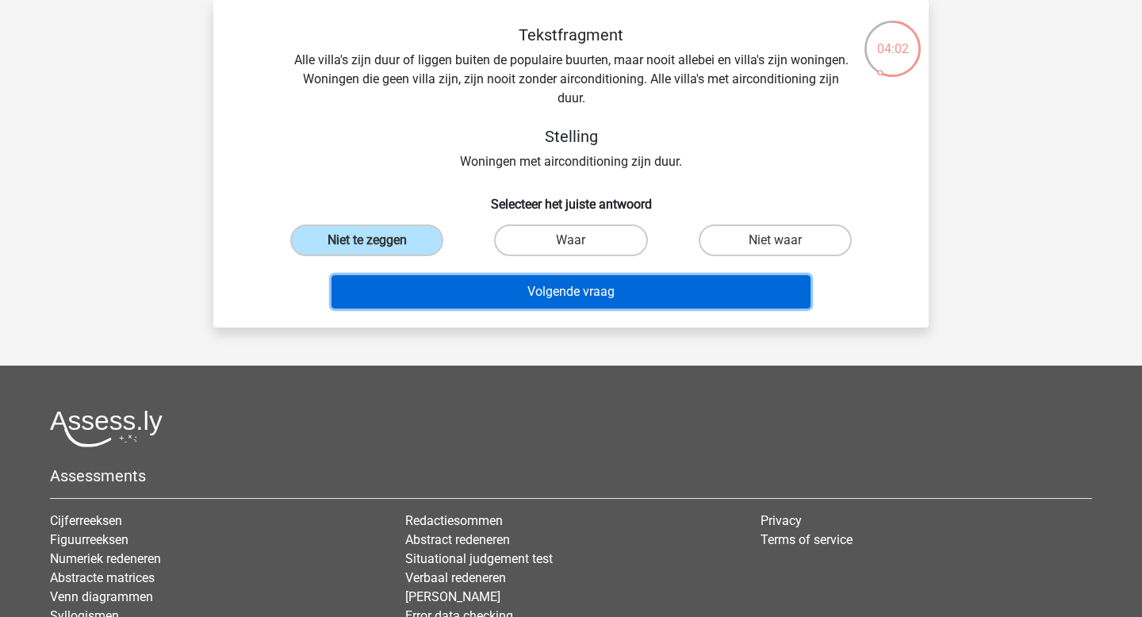
click at [515, 286] on button "Volgende vraag" at bounding box center [571, 291] width 480 height 33
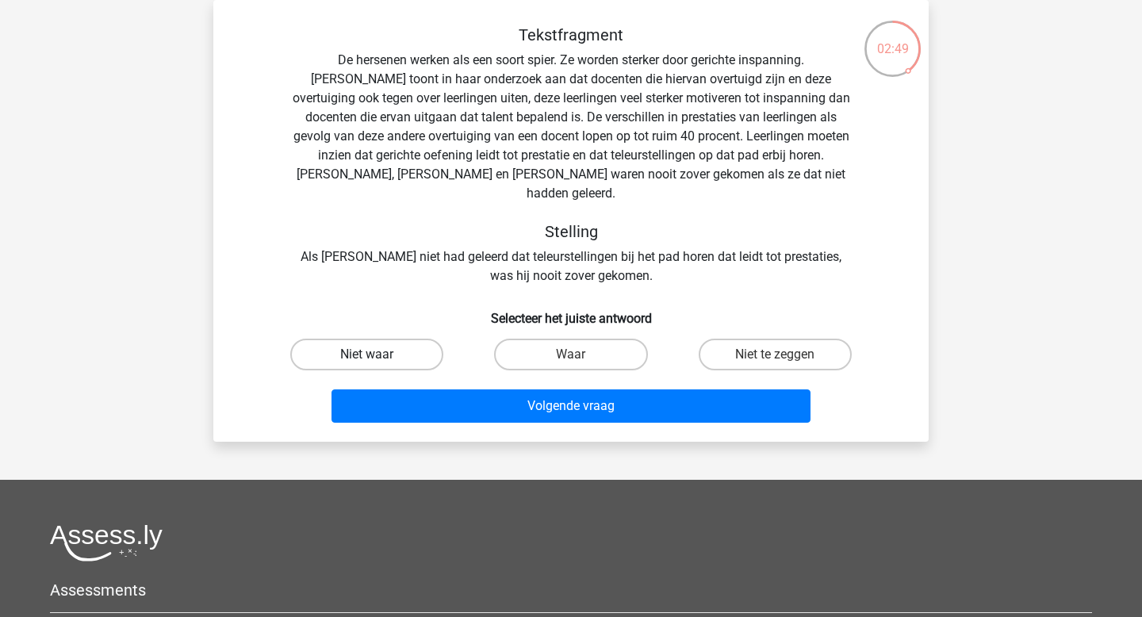
click at [404, 339] on label "Niet waar" at bounding box center [366, 355] width 153 height 32
click at [377, 354] on input "Niet waar" at bounding box center [372, 359] width 10 height 10
radio input "true"
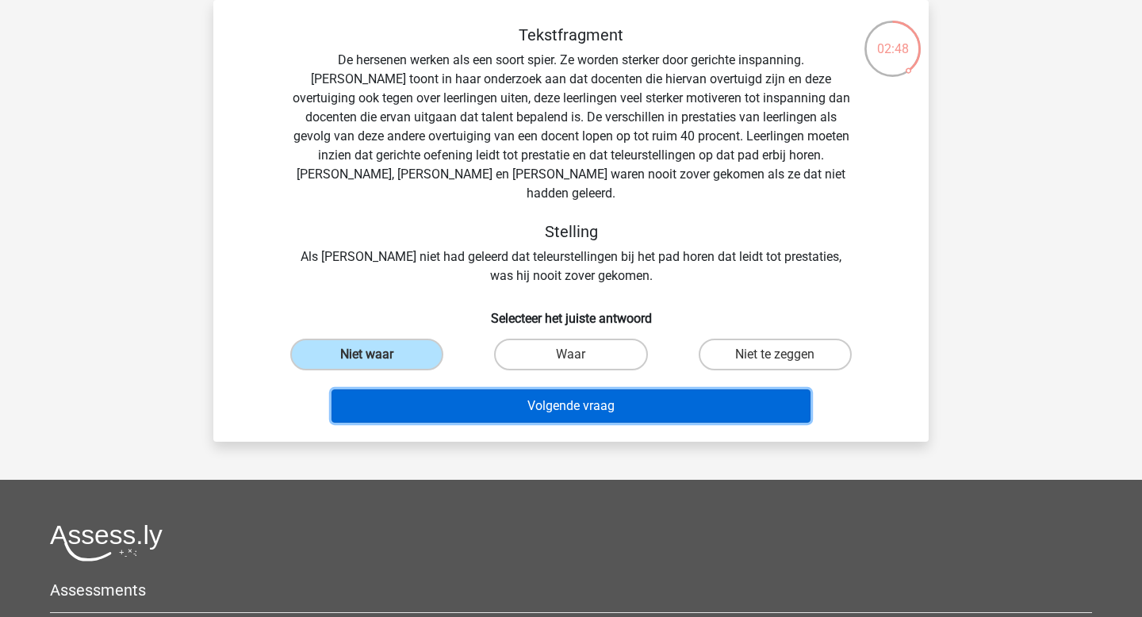
click at [561, 389] on button "Volgende vraag" at bounding box center [571, 405] width 480 height 33
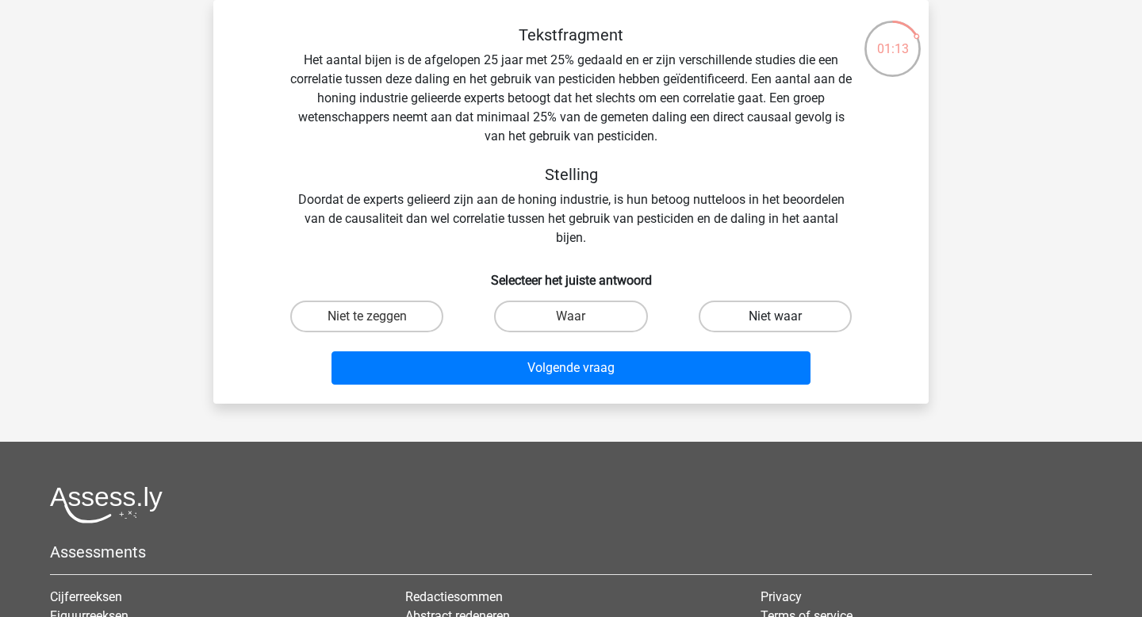
click at [765, 322] on label "Niet waar" at bounding box center [775, 316] width 153 height 32
click at [775, 322] on input "Niet waar" at bounding box center [780, 321] width 10 height 10
radio input "true"
click at [396, 325] on label "Niet te zeggen" at bounding box center [366, 316] width 153 height 32
click at [377, 325] on input "Niet te zeggen" at bounding box center [372, 321] width 10 height 10
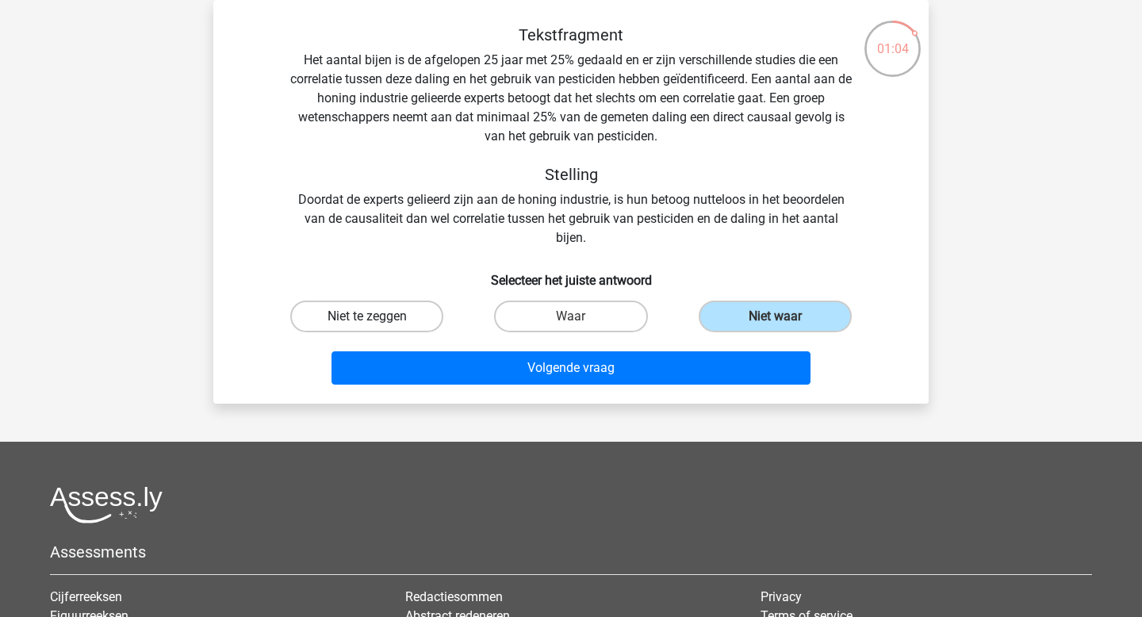
radio input "true"
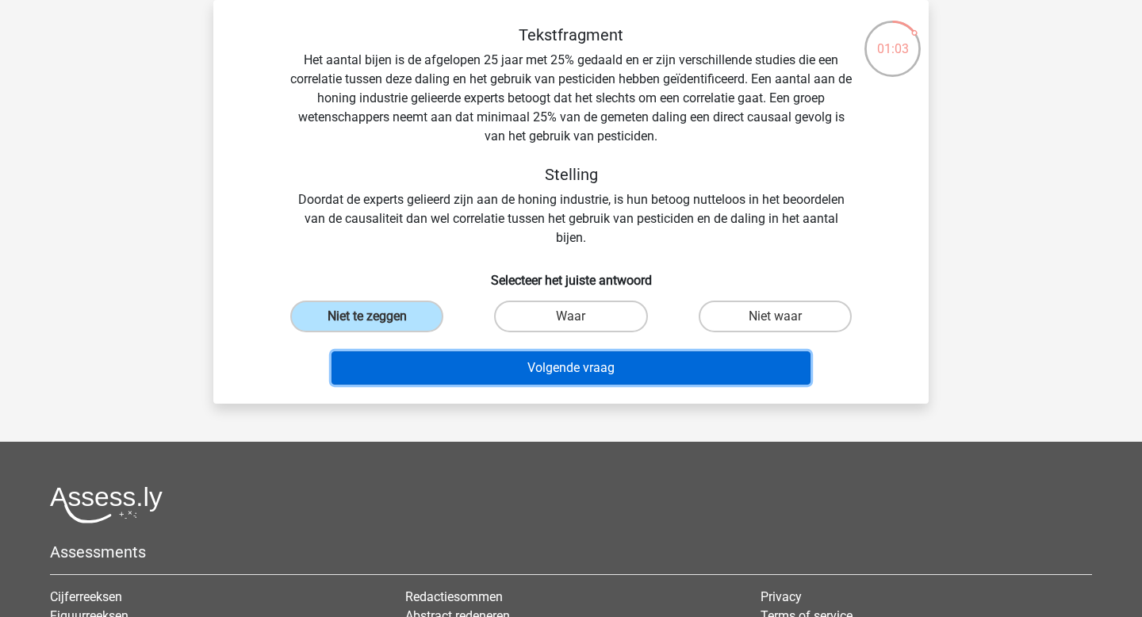
click at [575, 363] on button "Volgende vraag" at bounding box center [571, 367] width 480 height 33
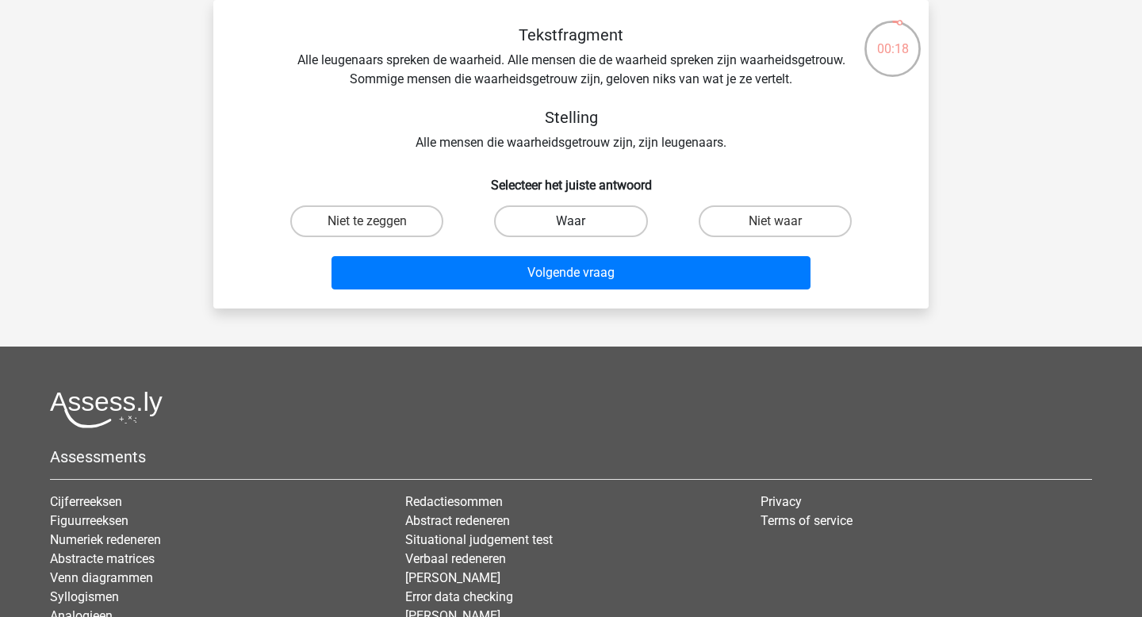
click at [533, 218] on label "Waar" at bounding box center [570, 221] width 153 height 32
click at [571, 221] on input "Waar" at bounding box center [576, 226] width 10 height 10
radio input "true"
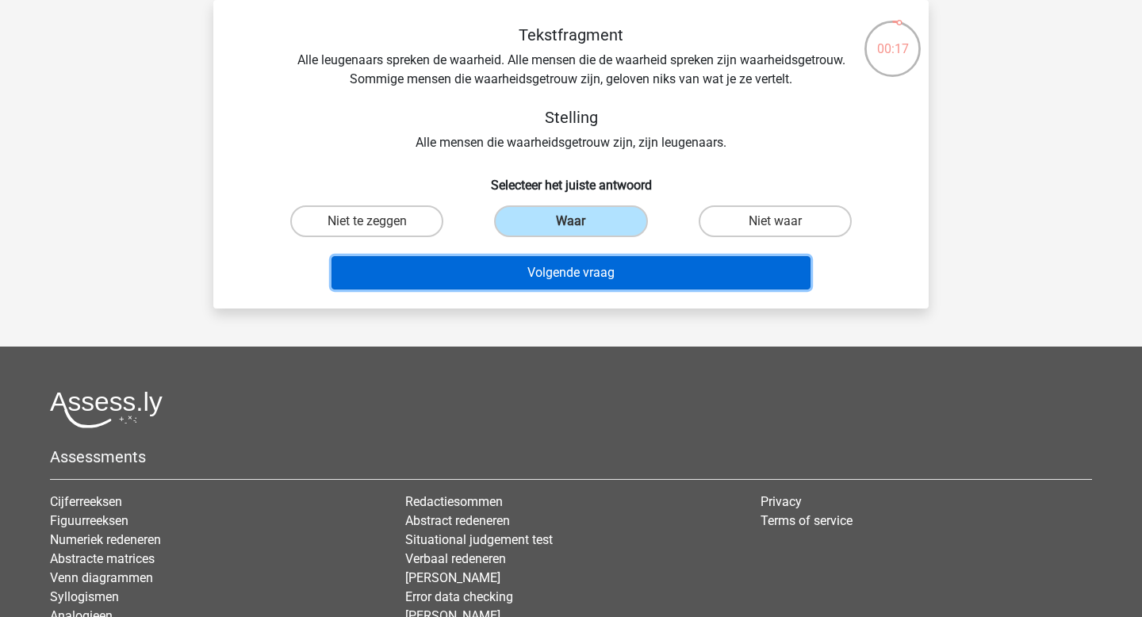
click at [544, 280] on button "Volgende vraag" at bounding box center [571, 272] width 480 height 33
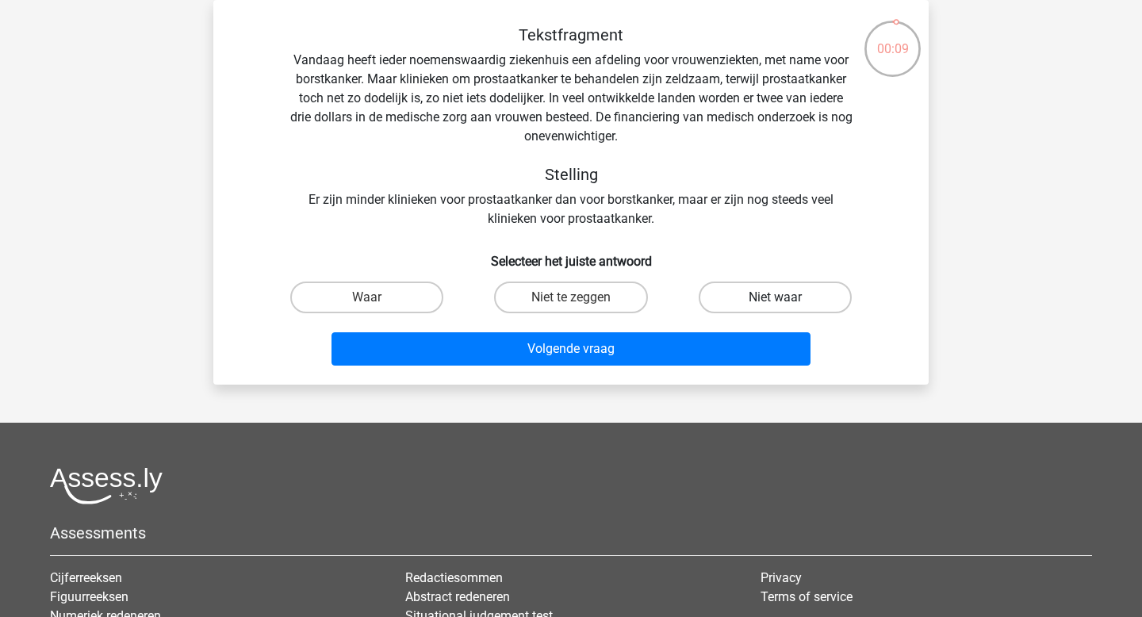
click at [739, 286] on label "Niet waar" at bounding box center [775, 297] width 153 height 32
click at [775, 297] on input "Niet waar" at bounding box center [780, 302] width 10 height 10
radio input "true"
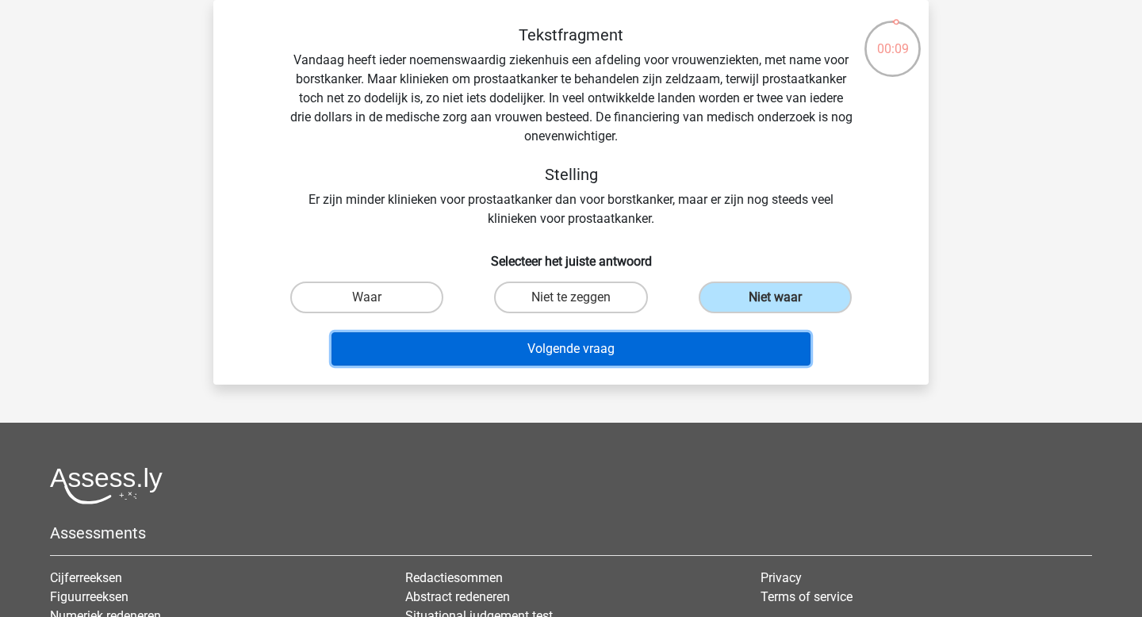
click at [700, 349] on button "Volgende vraag" at bounding box center [571, 348] width 480 height 33
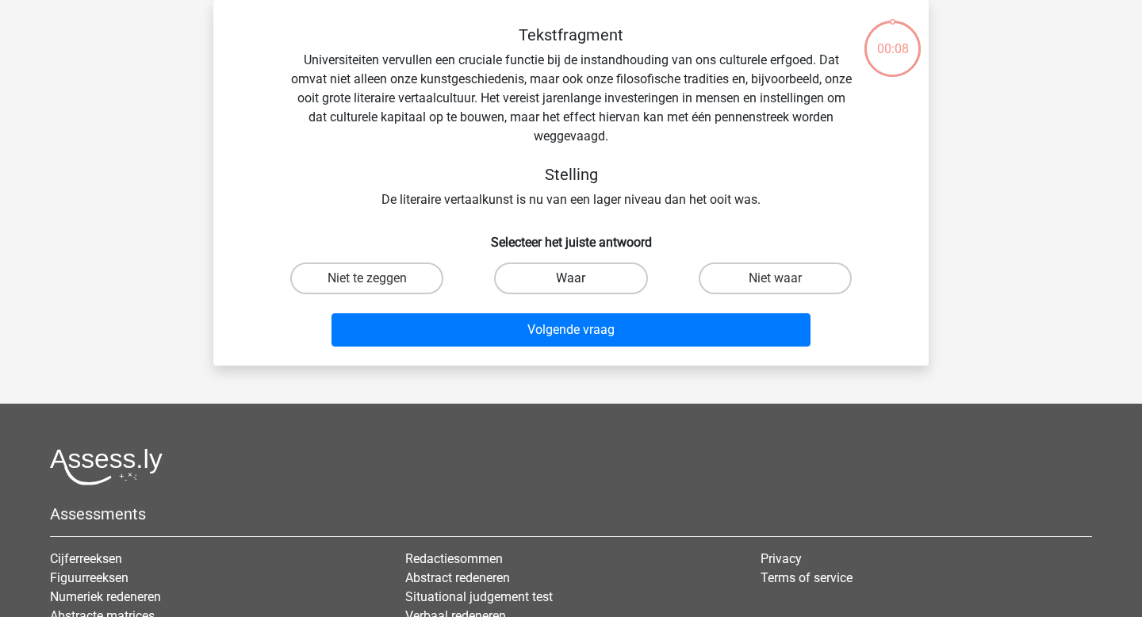
click at [545, 270] on label "Waar" at bounding box center [570, 278] width 153 height 32
click at [571, 278] on input "Waar" at bounding box center [576, 283] width 10 height 10
radio input "true"
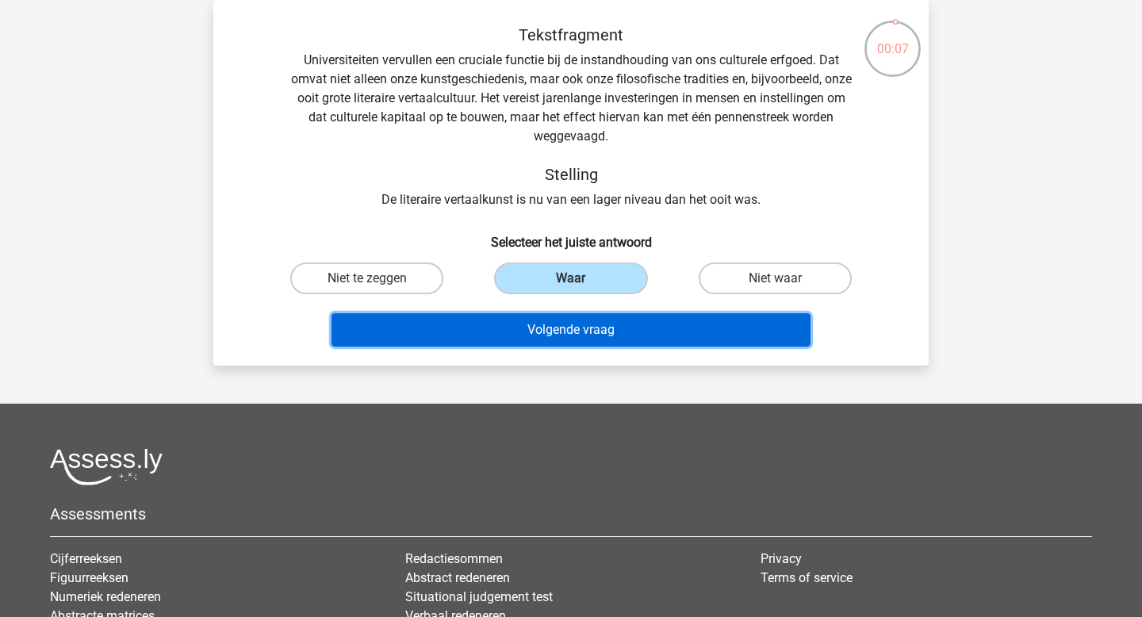
click at [549, 325] on button "Volgende vraag" at bounding box center [571, 329] width 480 height 33
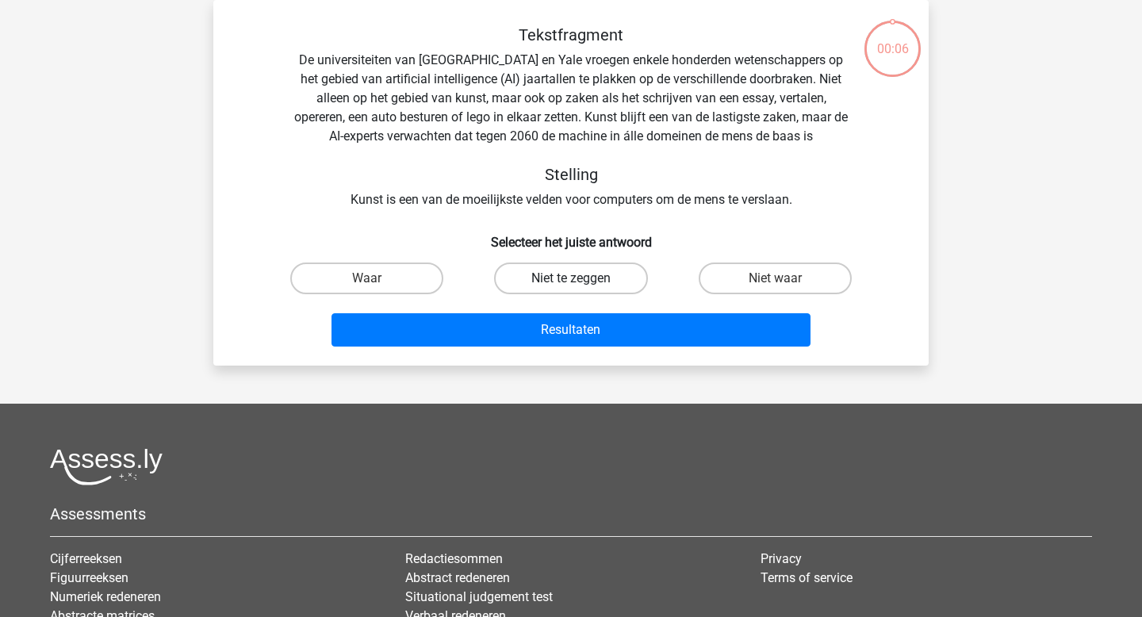
click at [542, 270] on label "Niet te zeggen" at bounding box center [570, 278] width 153 height 32
click at [571, 278] on input "Niet te zeggen" at bounding box center [576, 283] width 10 height 10
radio input "true"
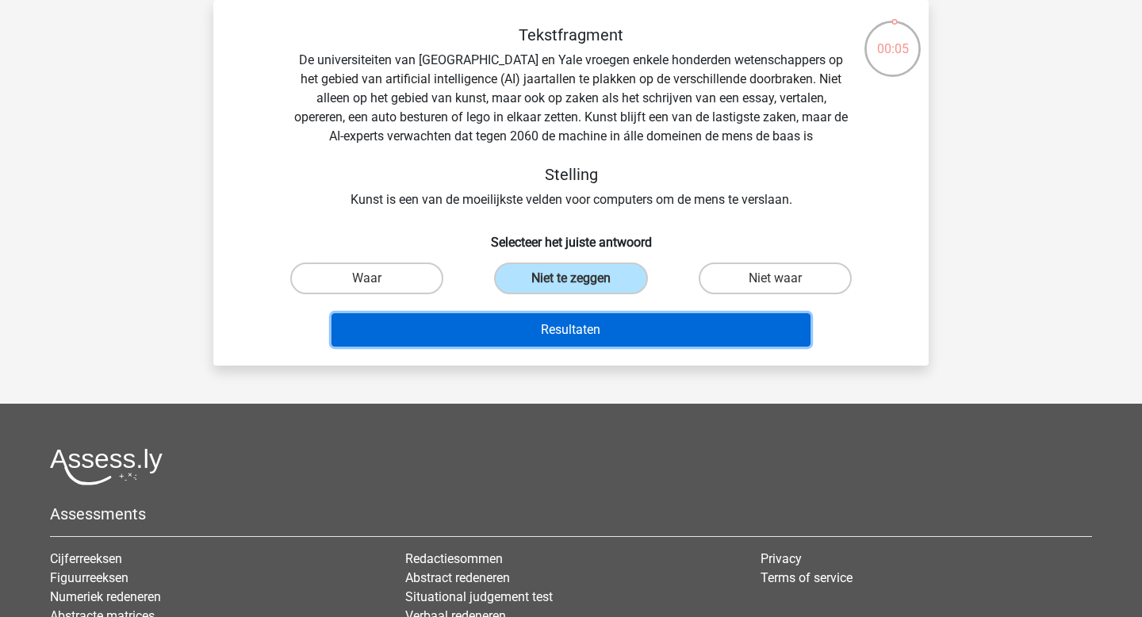
click at [553, 339] on button "Resultaten" at bounding box center [571, 329] width 480 height 33
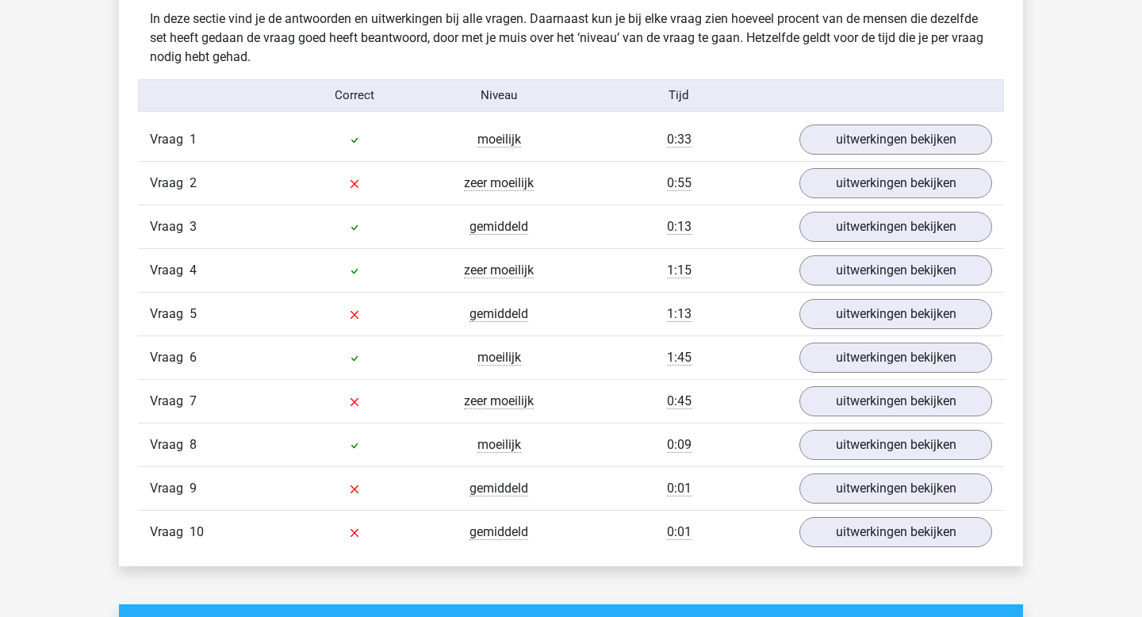
scroll to position [1251, 0]
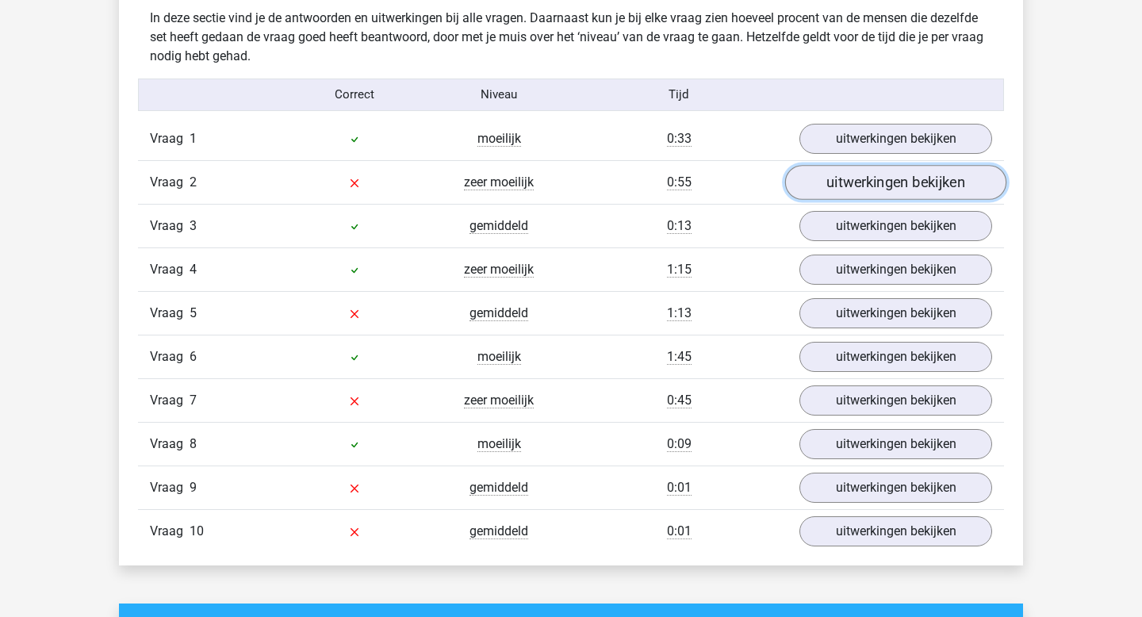
click at [894, 192] on link "uitwerkingen bekijken" at bounding box center [895, 182] width 221 height 35
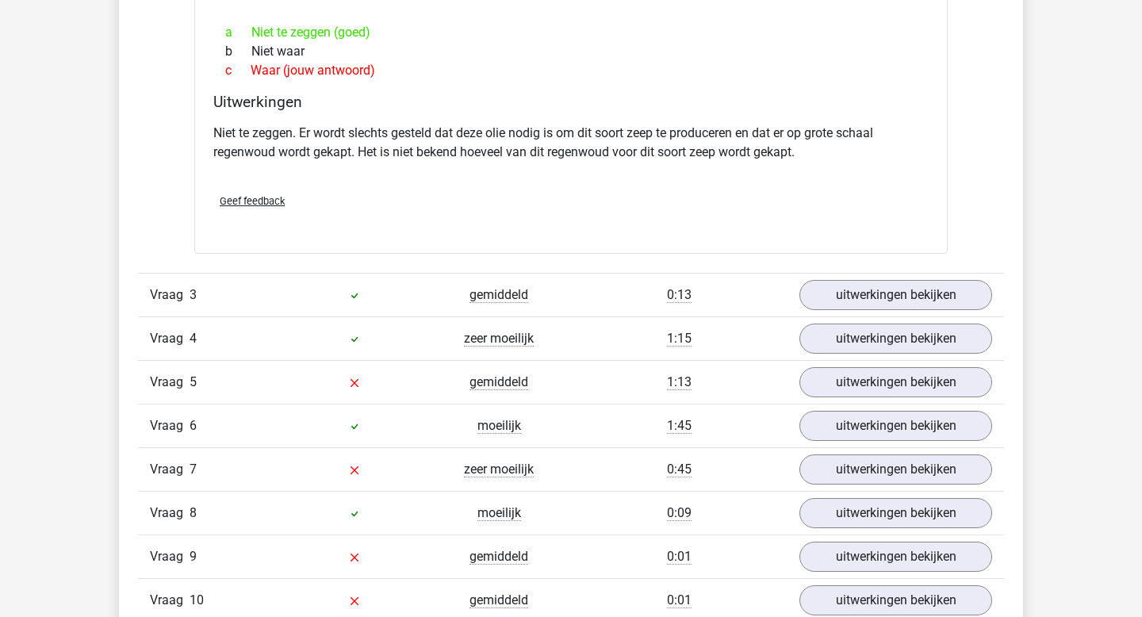
scroll to position [1740, 0]
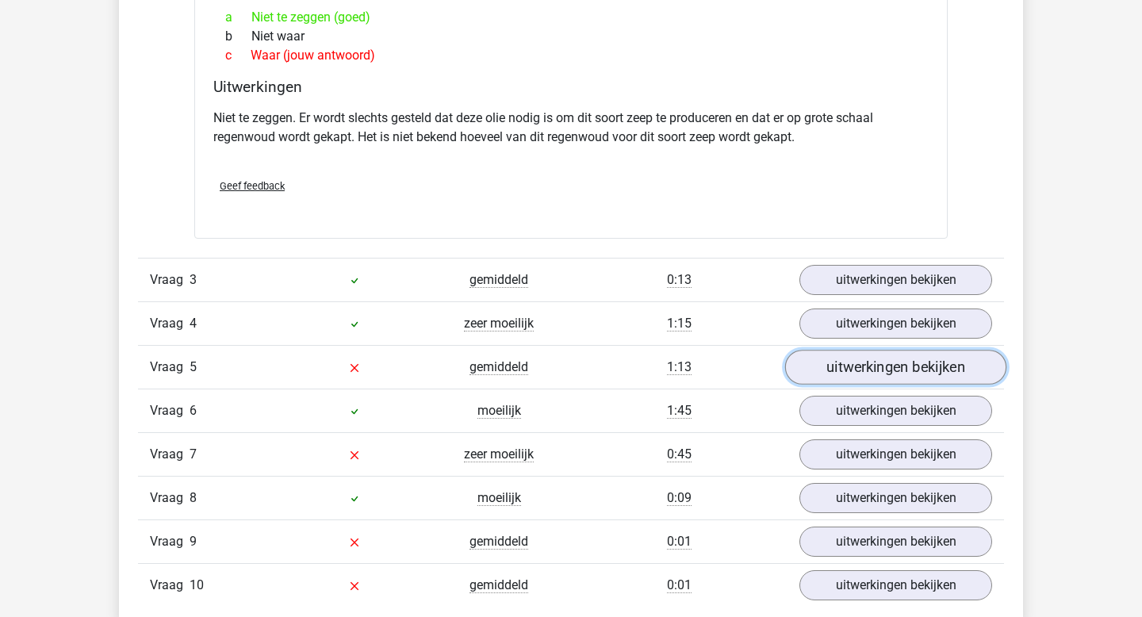
click at [898, 377] on link "uitwerkingen bekijken" at bounding box center [895, 367] width 221 height 35
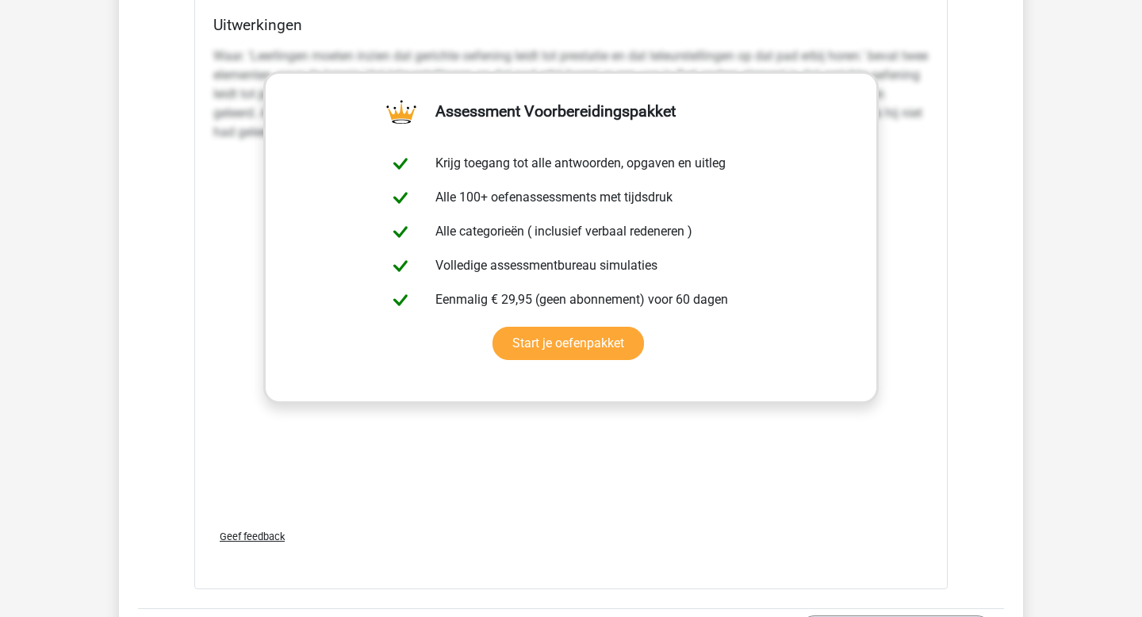
scroll to position [2463, 0]
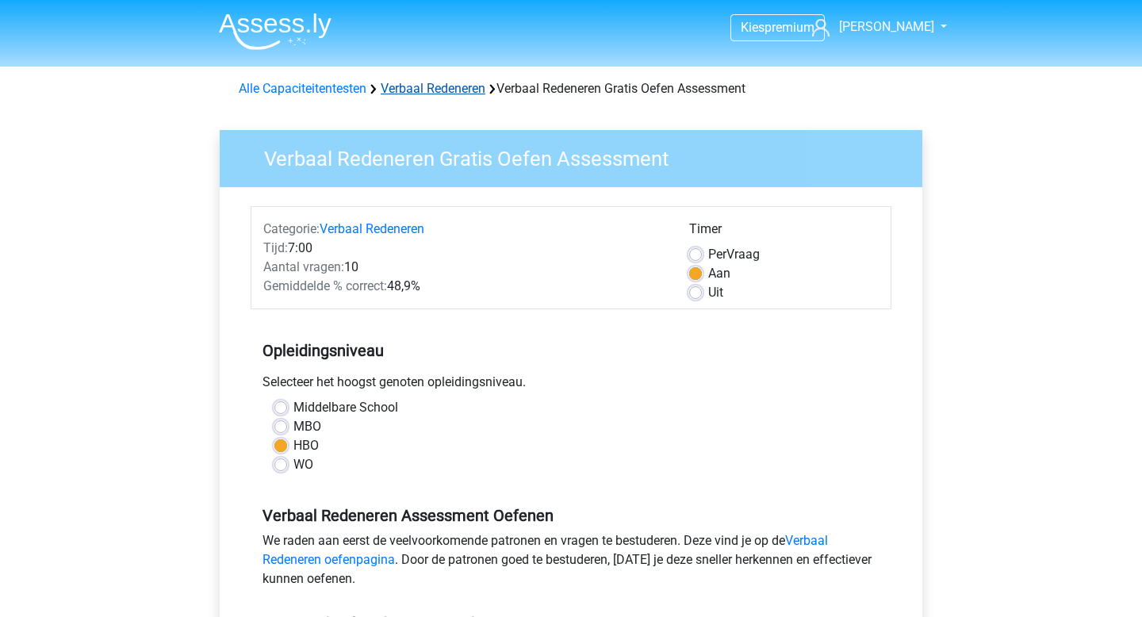
click at [425, 82] on link "Verbaal Redeneren" at bounding box center [433, 88] width 105 height 15
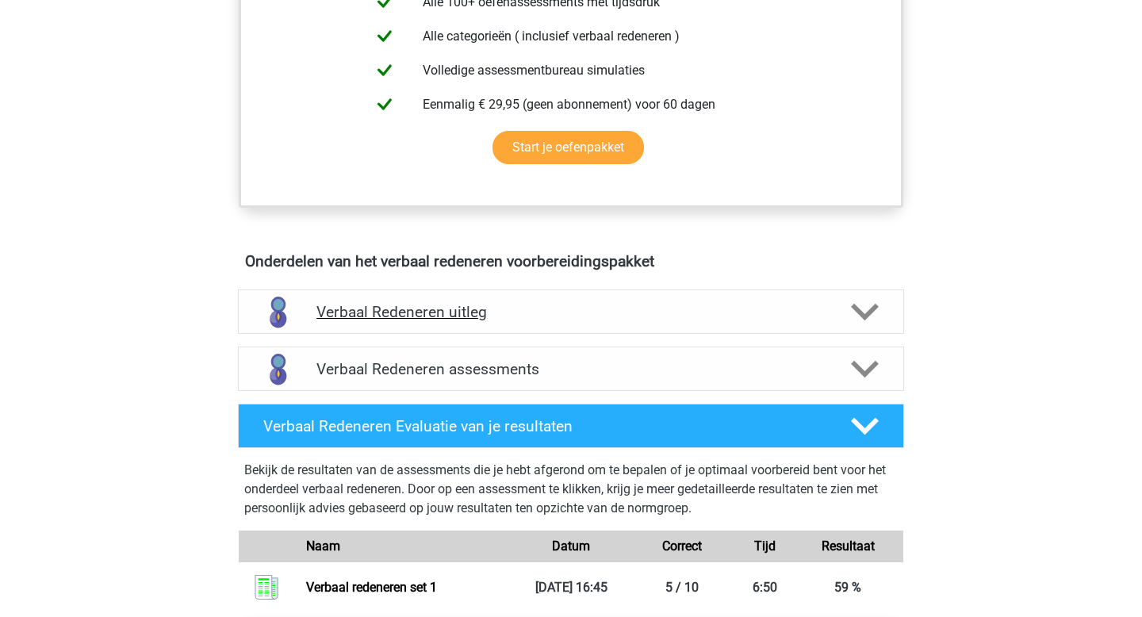
scroll to position [701, 0]
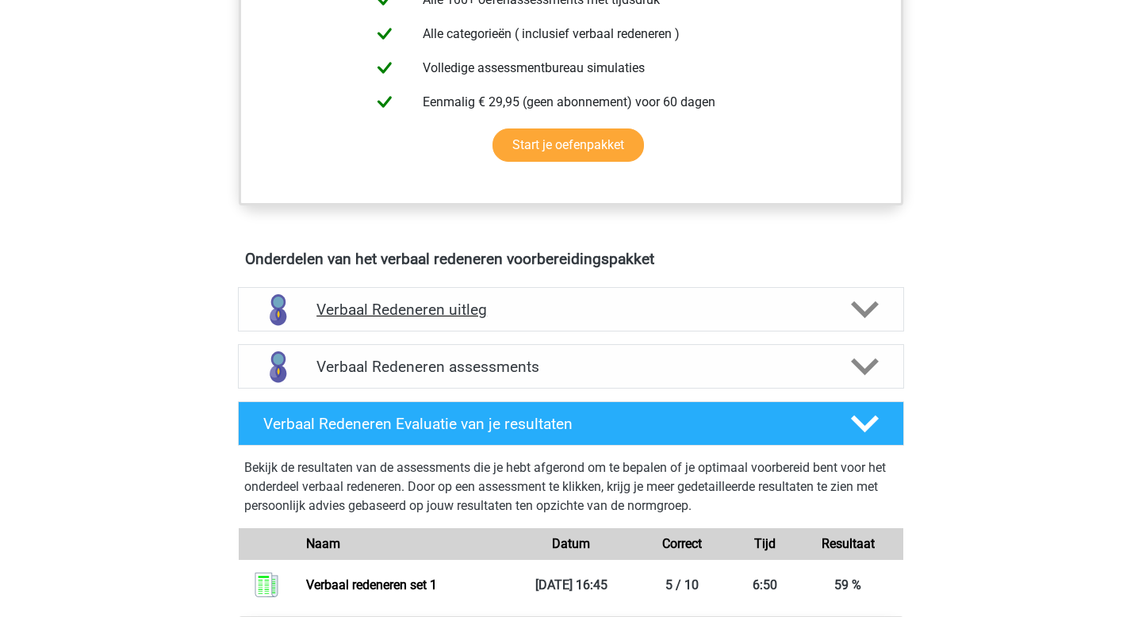
click at [779, 303] on h4 "Verbaal Redeneren uitleg" at bounding box center [570, 309] width 509 height 18
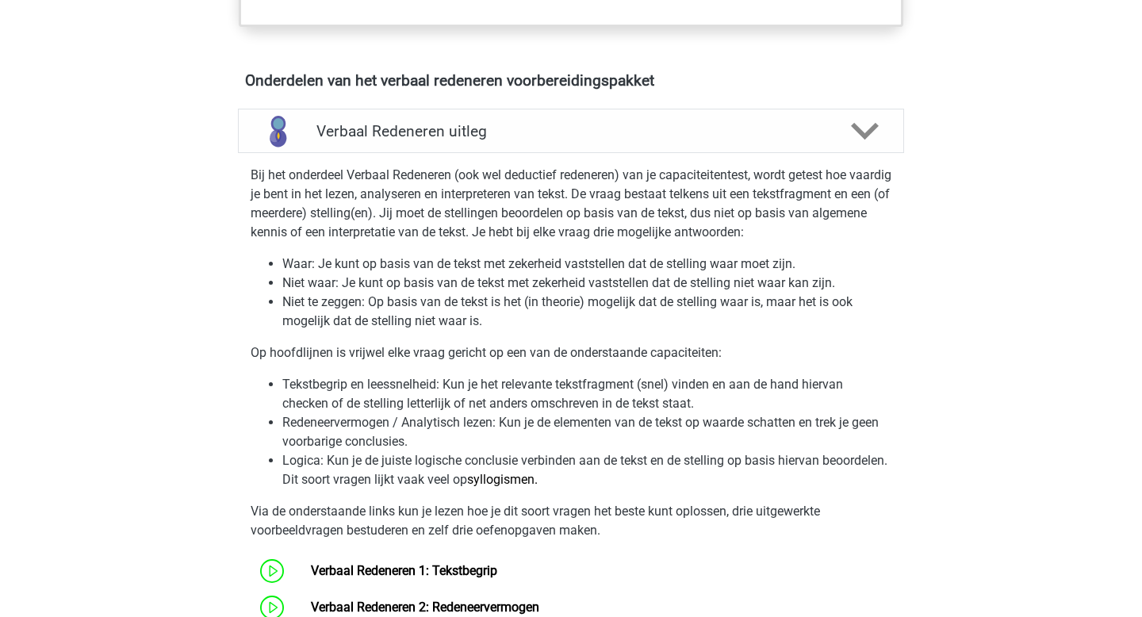
scroll to position [883, 0]
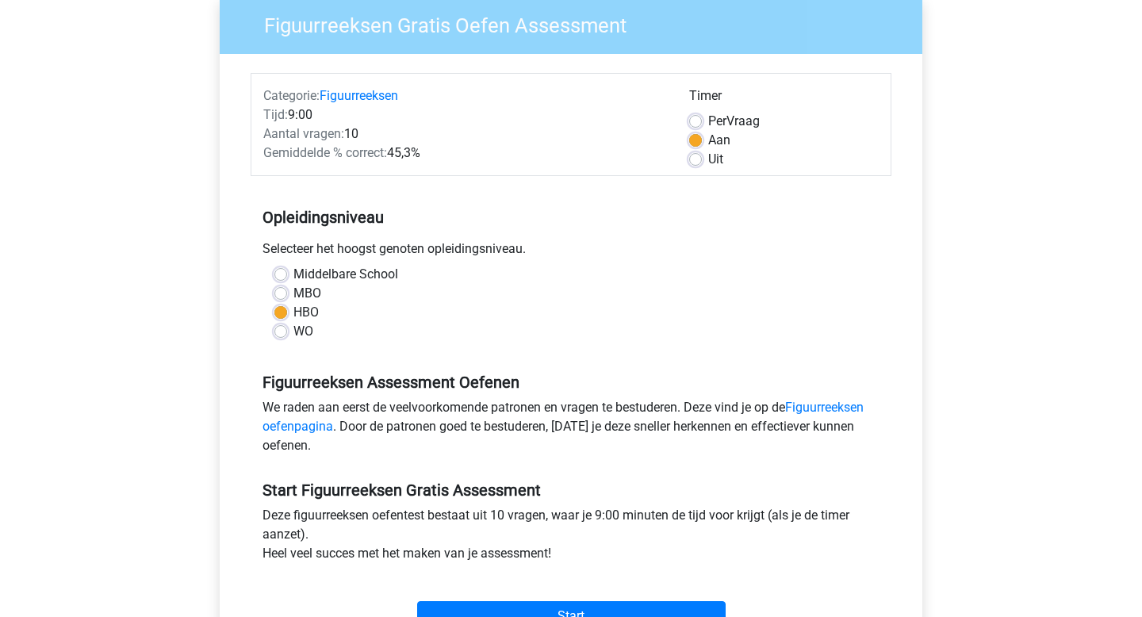
scroll to position [130, 0]
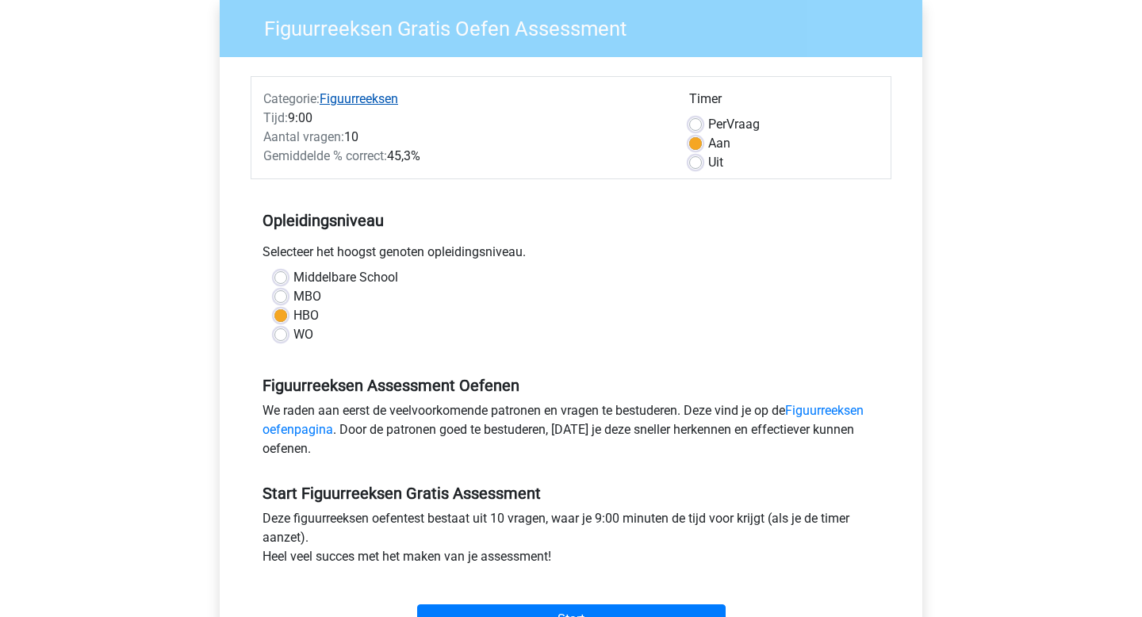
click at [379, 94] on link "Figuurreeksen" at bounding box center [359, 98] width 78 height 15
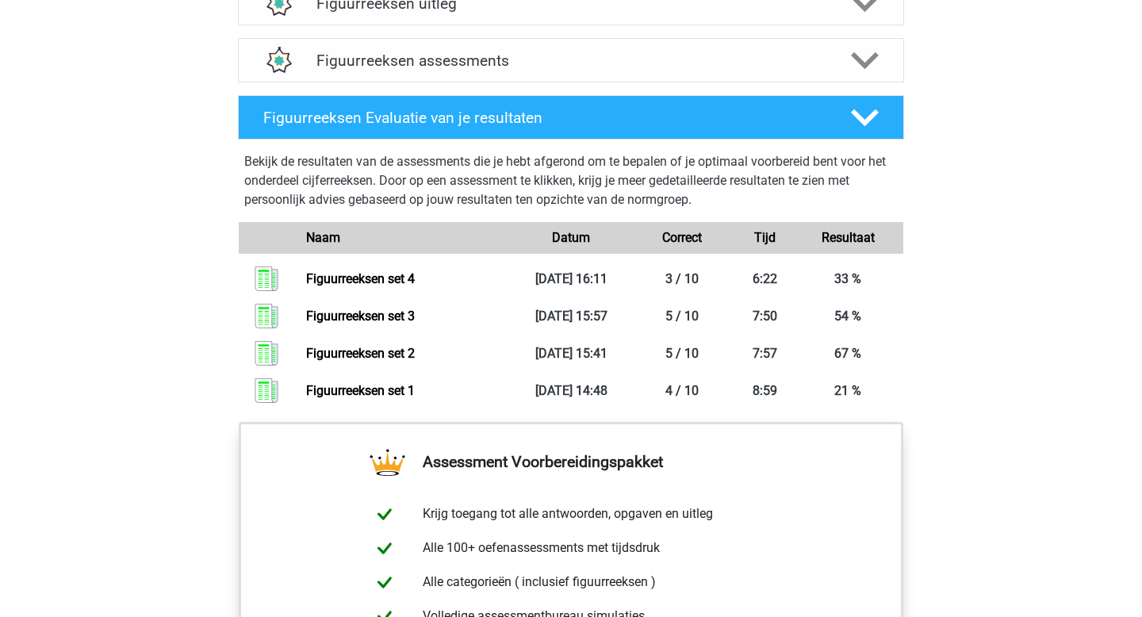
scroll to position [1028, 0]
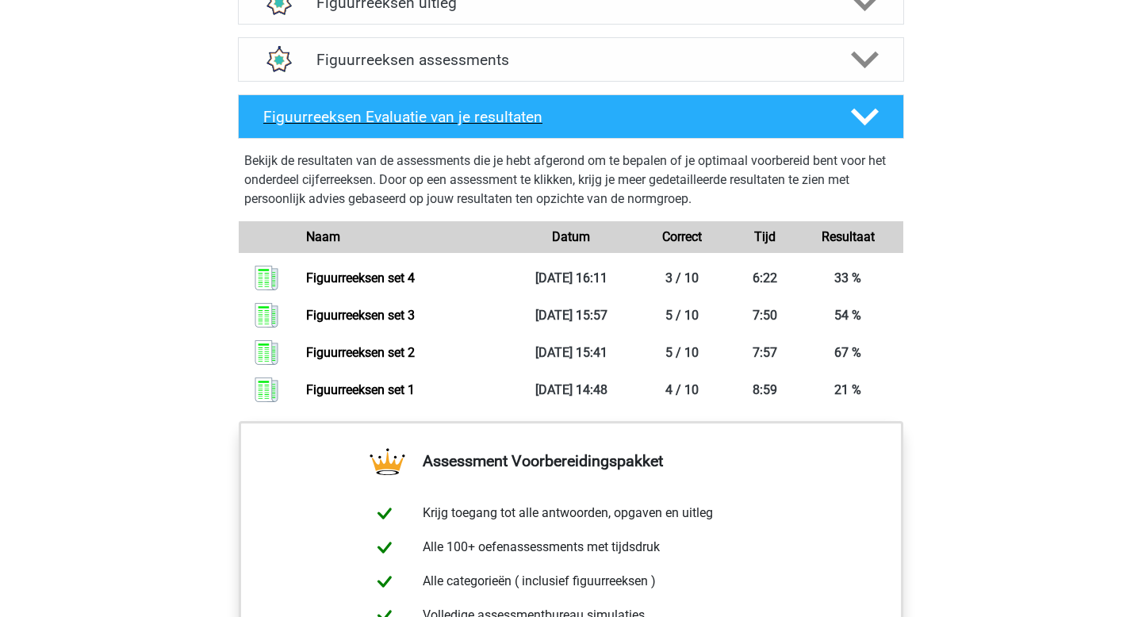
click at [867, 124] on icon at bounding box center [865, 117] width 28 height 28
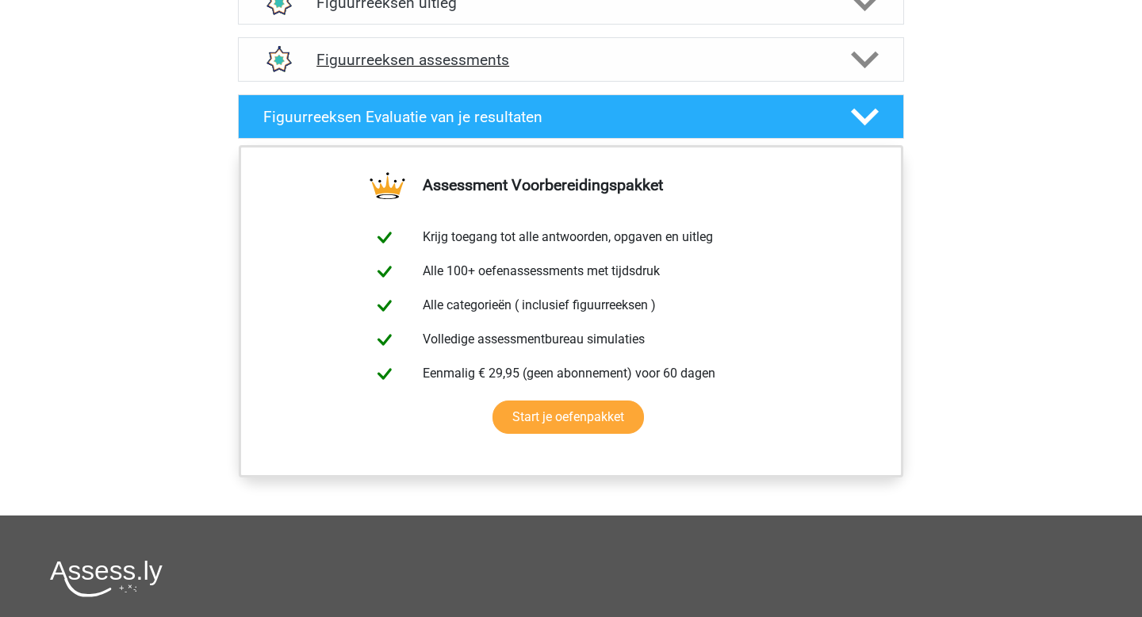
click at [866, 71] on icon at bounding box center [865, 60] width 28 height 28
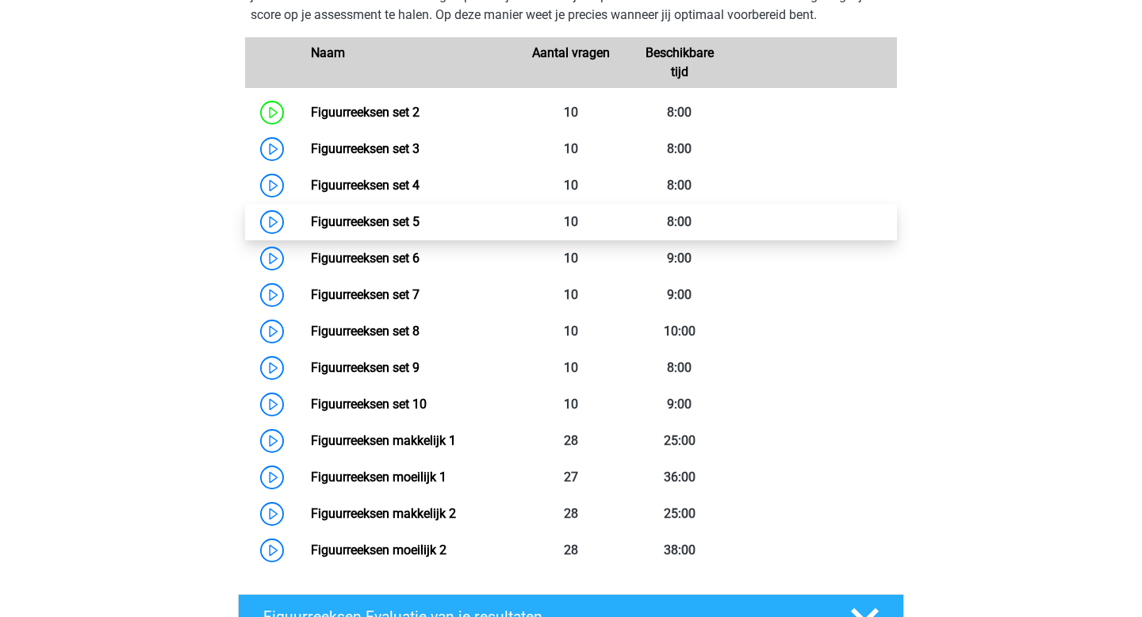
scroll to position [1154, 0]
click at [396, 218] on link "Figuurreeksen set 5" at bounding box center [365, 222] width 109 height 15
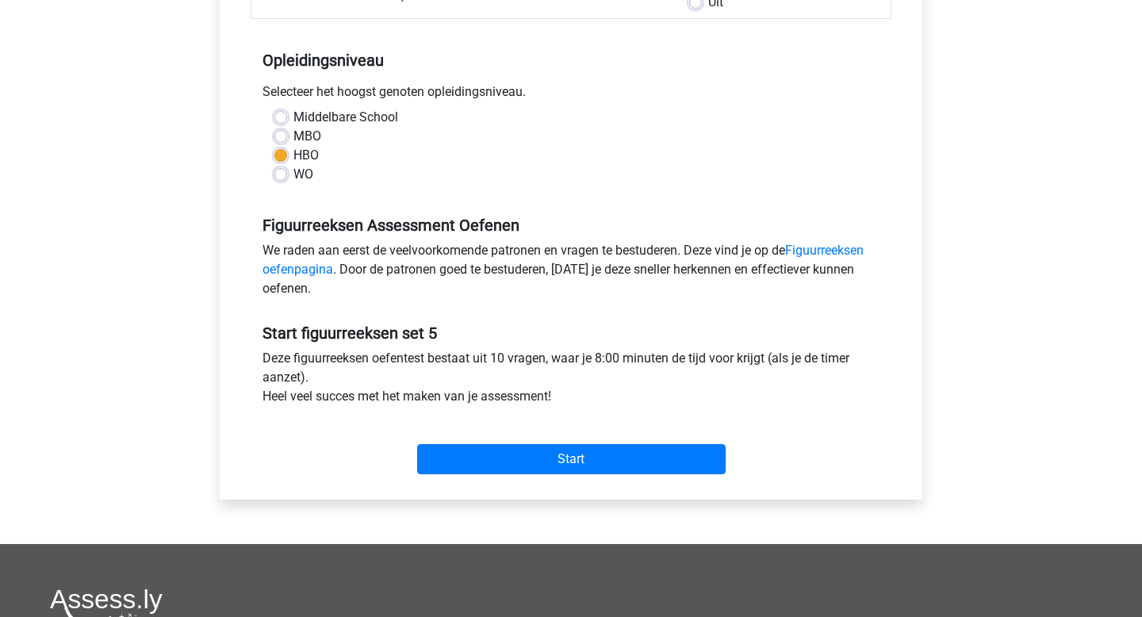
scroll to position [312, 0]
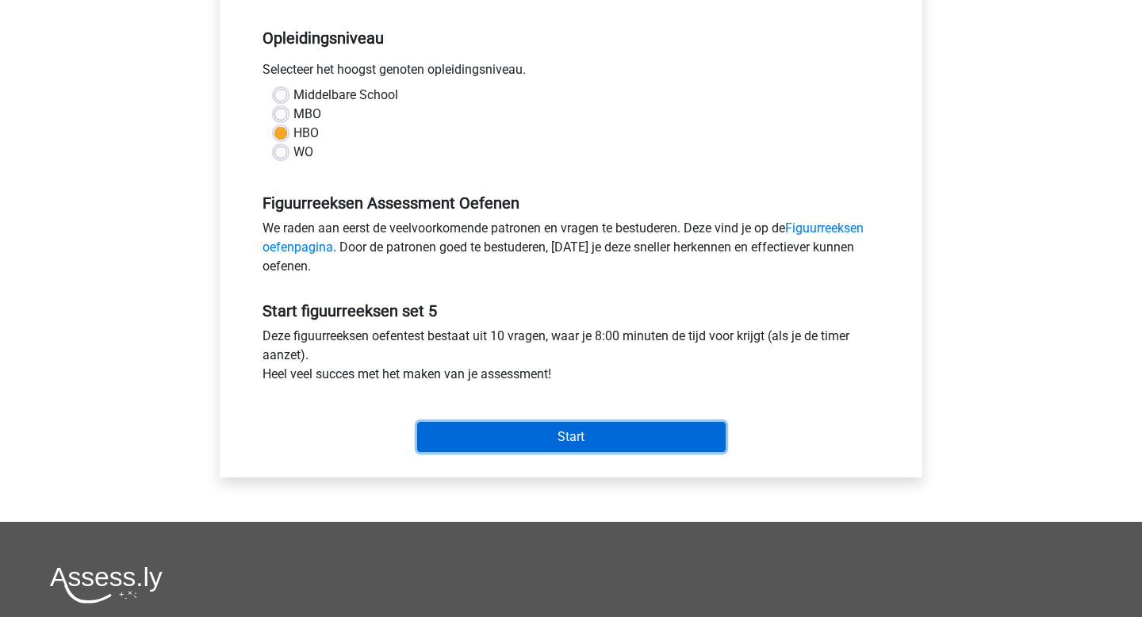
click at [616, 436] on input "Start" at bounding box center [571, 437] width 308 height 30
click at [631, 436] on input "Start" at bounding box center [571, 437] width 308 height 30
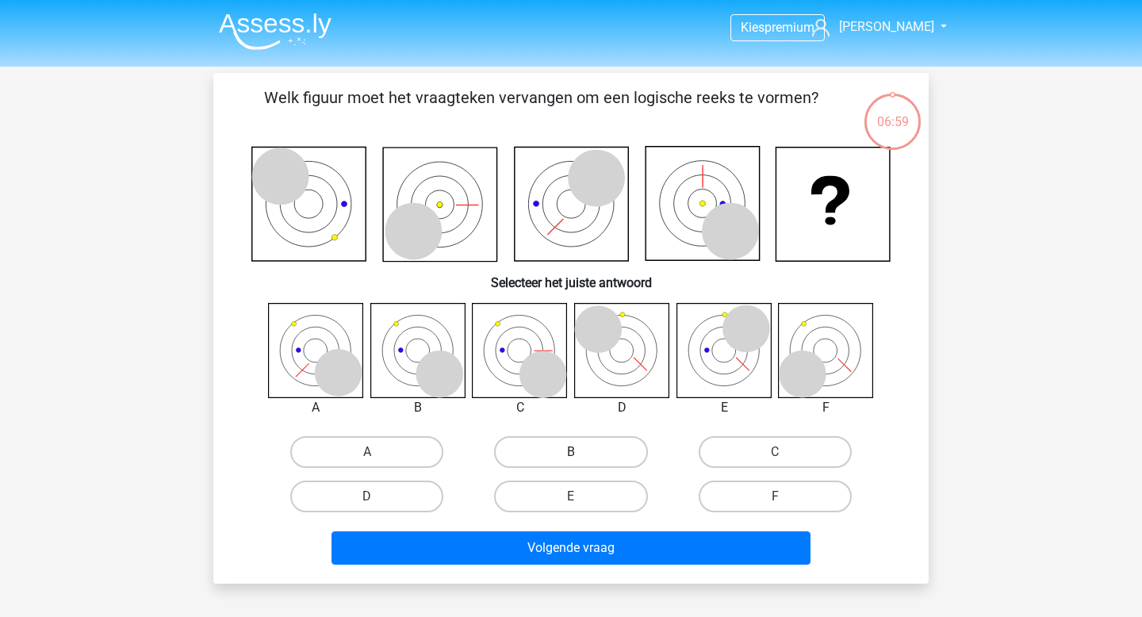
click at [526, 461] on label "B" at bounding box center [570, 452] width 153 height 32
click at [571, 461] on input "B" at bounding box center [576, 457] width 10 height 10
radio input "true"
click at [553, 572] on div "Welk figuur moet het vraagteken vervangen om een logische reeks te vormen? Sele…" at bounding box center [570, 328] width 715 height 511
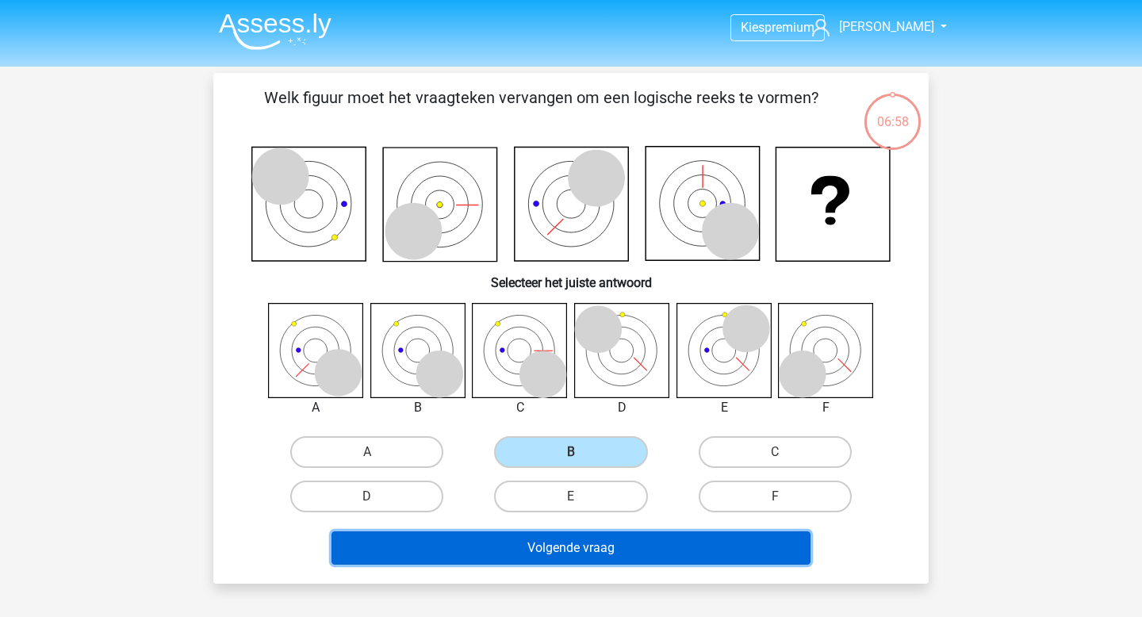
click at [554, 559] on button "Volgende vraag" at bounding box center [571, 547] width 480 height 33
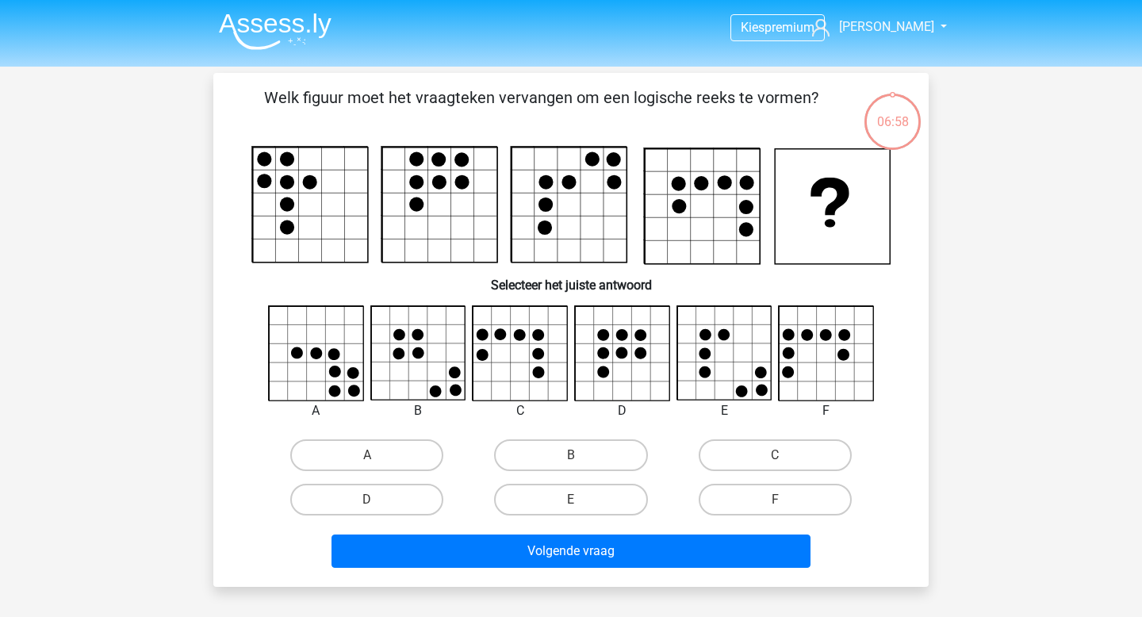
scroll to position [73, 0]
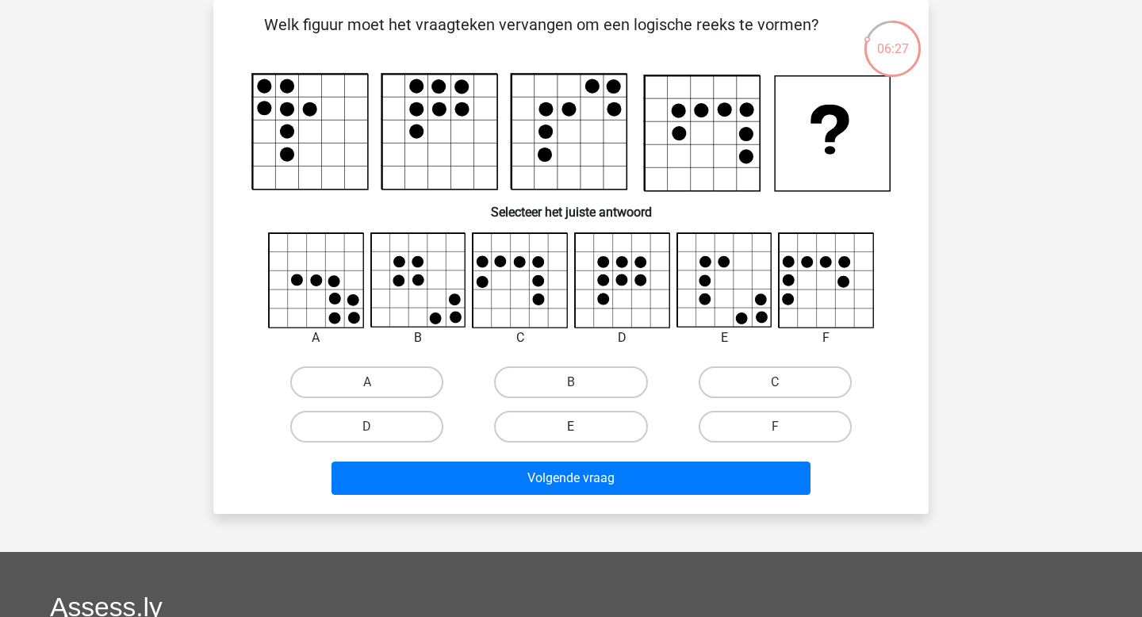
click at [527, 416] on label "E" at bounding box center [570, 427] width 153 height 32
click at [571, 427] on input "E" at bounding box center [576, 432] width 10 height 10
radio input "true"
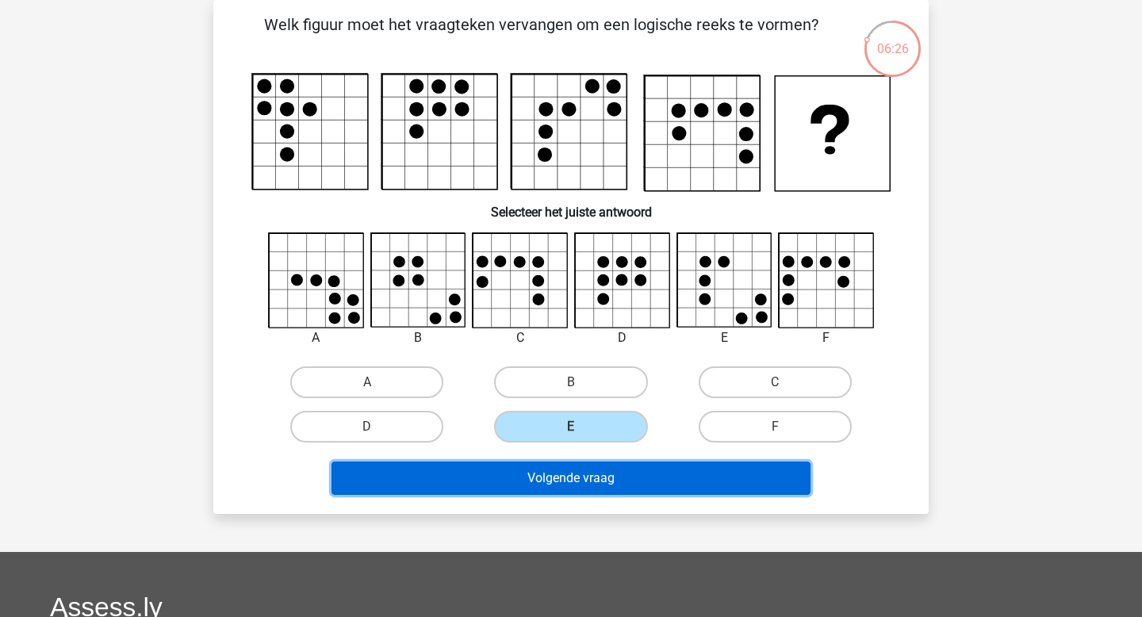
click at [555, 480] on button "Volgende vraag" at bounding box center [571, 477] width 480 height 33
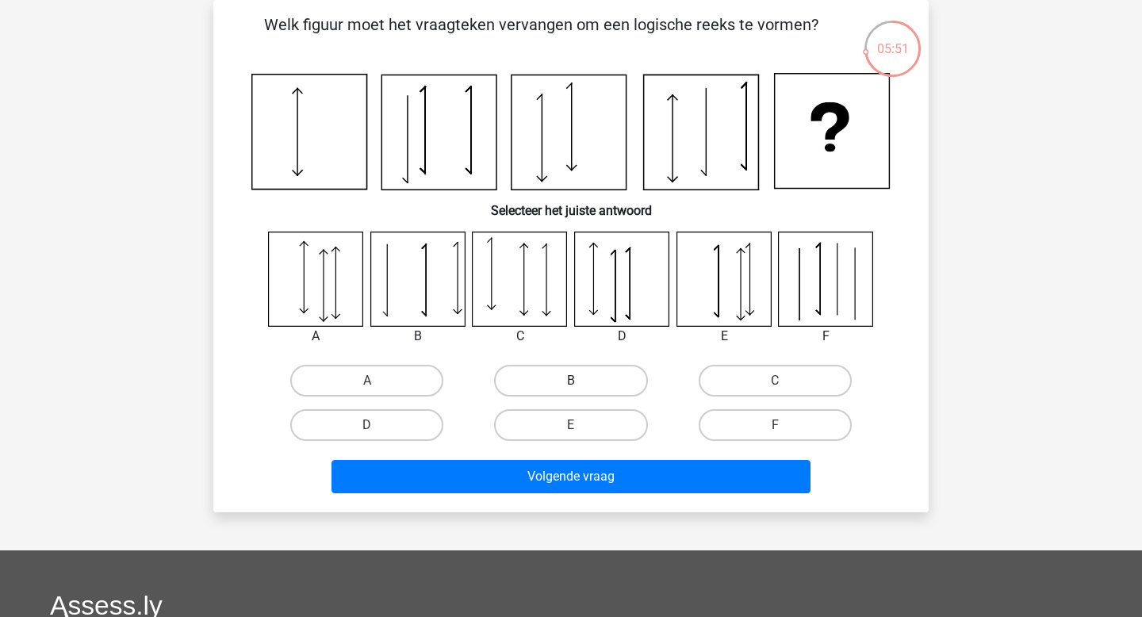
click at [583, 394] on label "B" at bounding box center [570, 381] width 153 height 32
click at [581, 391] on input "B" at bounding box center [576, 386] width 10 height 10
radio input "true"
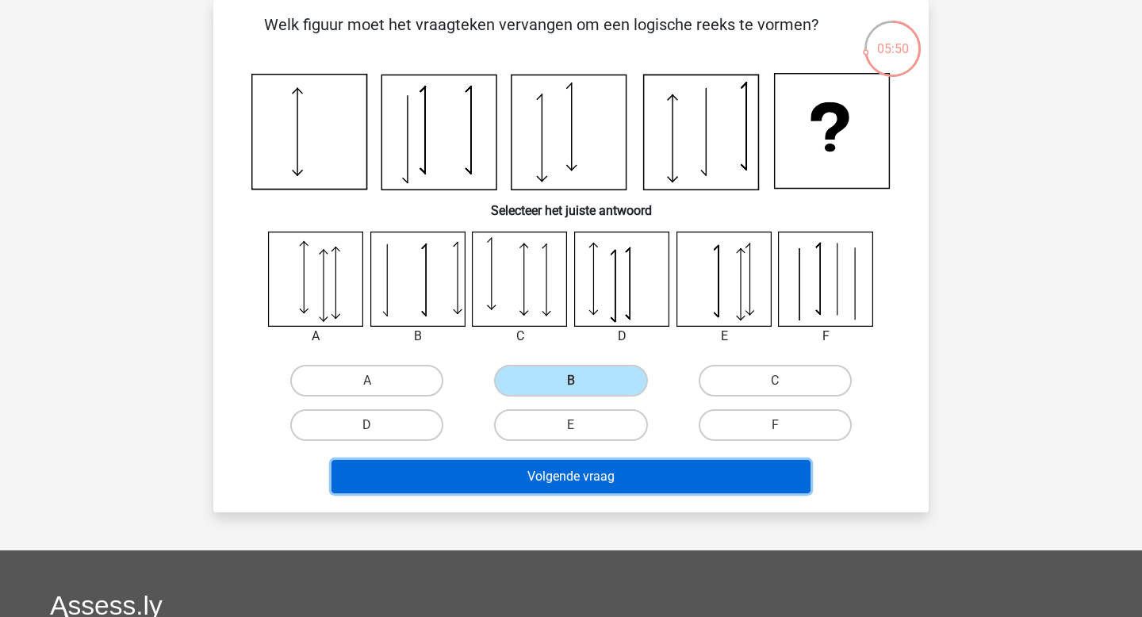
click at [594, 482] on button "Volgende vraag" at bounding box center [571, 476] width 480 height 33
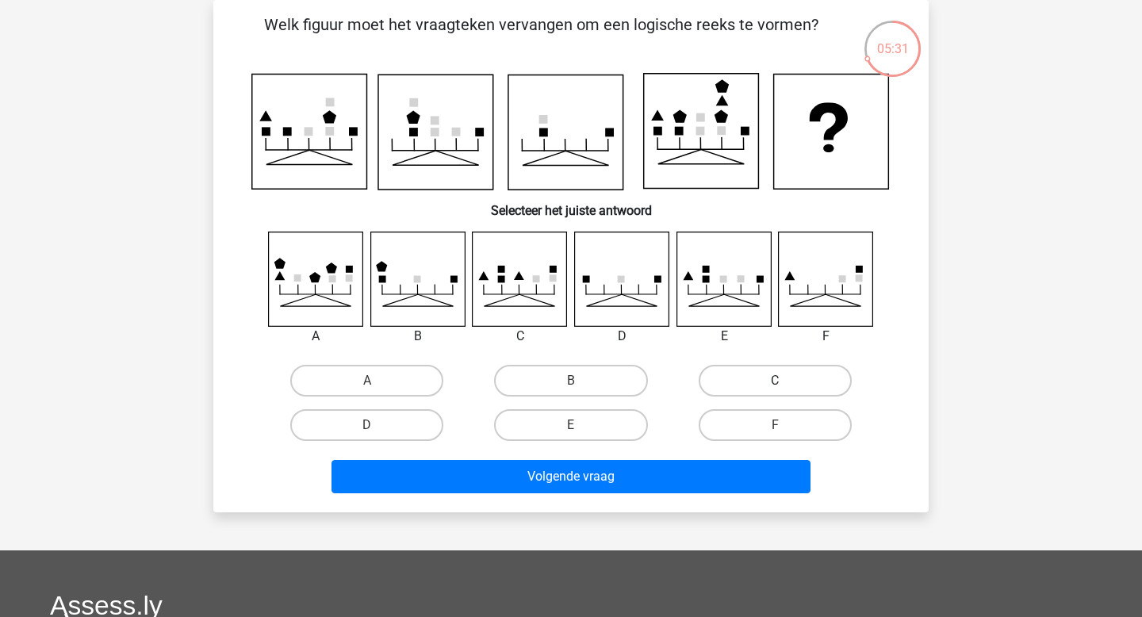
click at [724, 381] on label "C" at bounding box center [775, 381] width 153 height 32
click at [775, 381] on input "C" at bounding box center [780, 386] width 10 height 10
radio input "true"
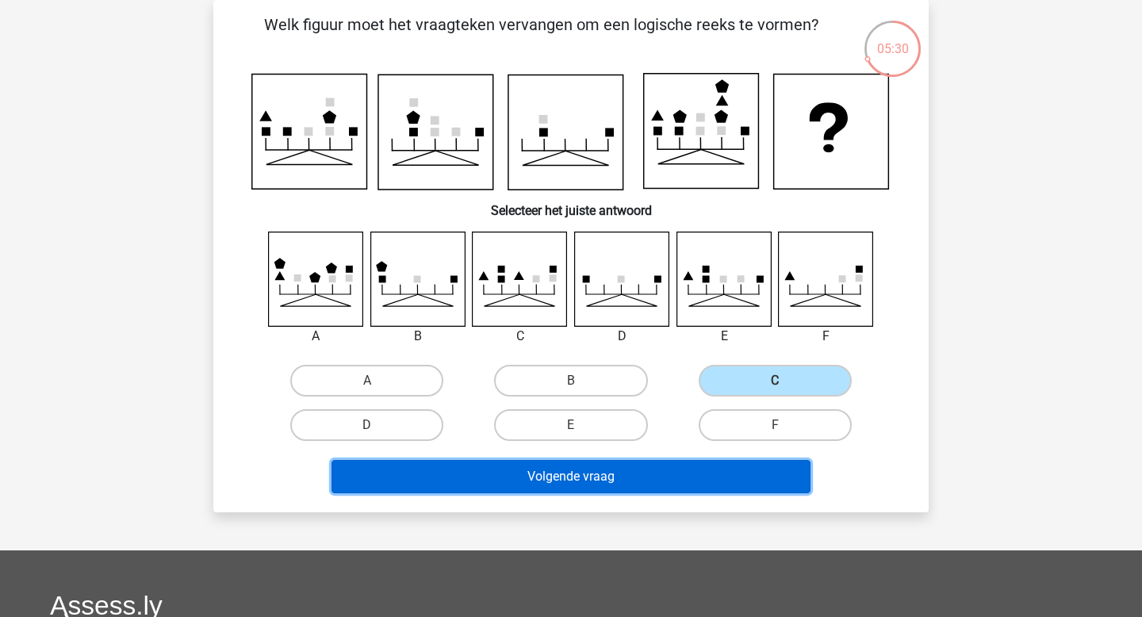
click at [706, 477] on button "Volgende vraag" at bounding box center [571, 476] width 480 height 33
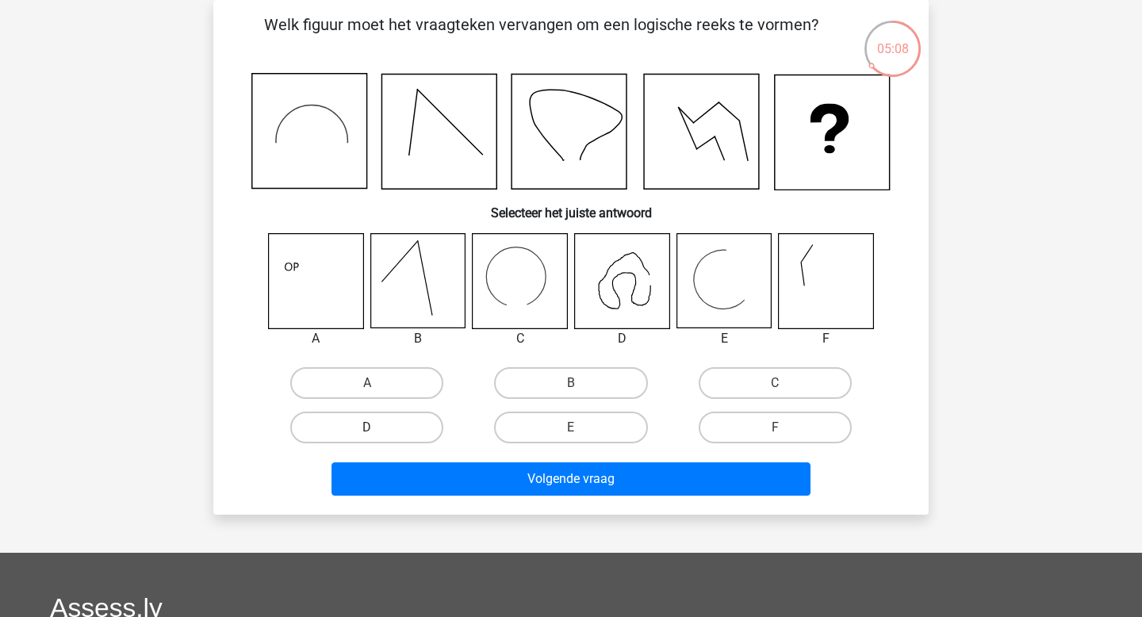
click at [385, 434] on label "D" at bounding box center [366, 427] width 153 height 32
click at [377, 434] on input "D" at bounding box center [372, 432] width 10 height 10
radio input "true"
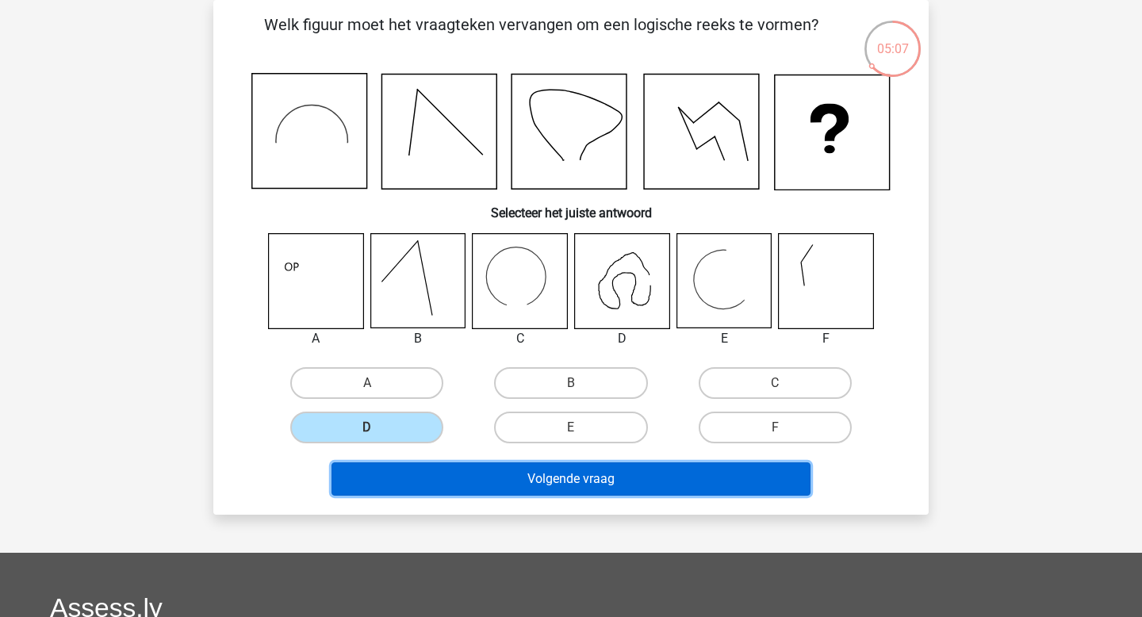
click at [432, 480] on button "Volgende vraag" at bounding box center [571, 478] width 480 height 33
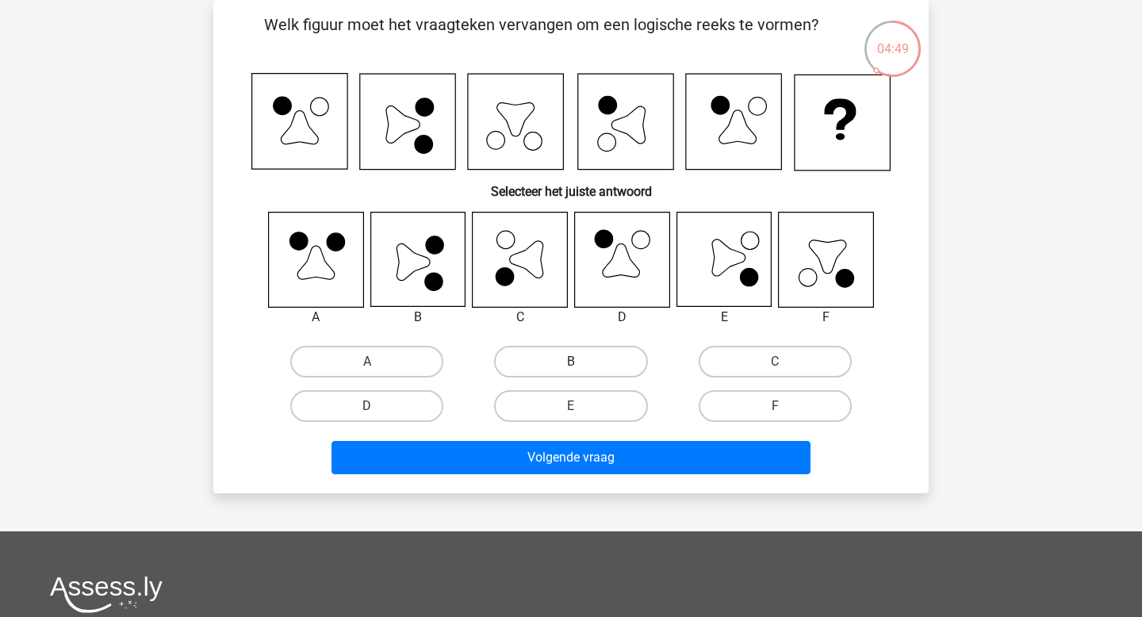
click at [549, 359] on label "B" at bounding box center [570, 362] width 153 height 32
click at [571, 362] on input "B" at bounding box center [576, 367] width 10 height 10
radio input "true"
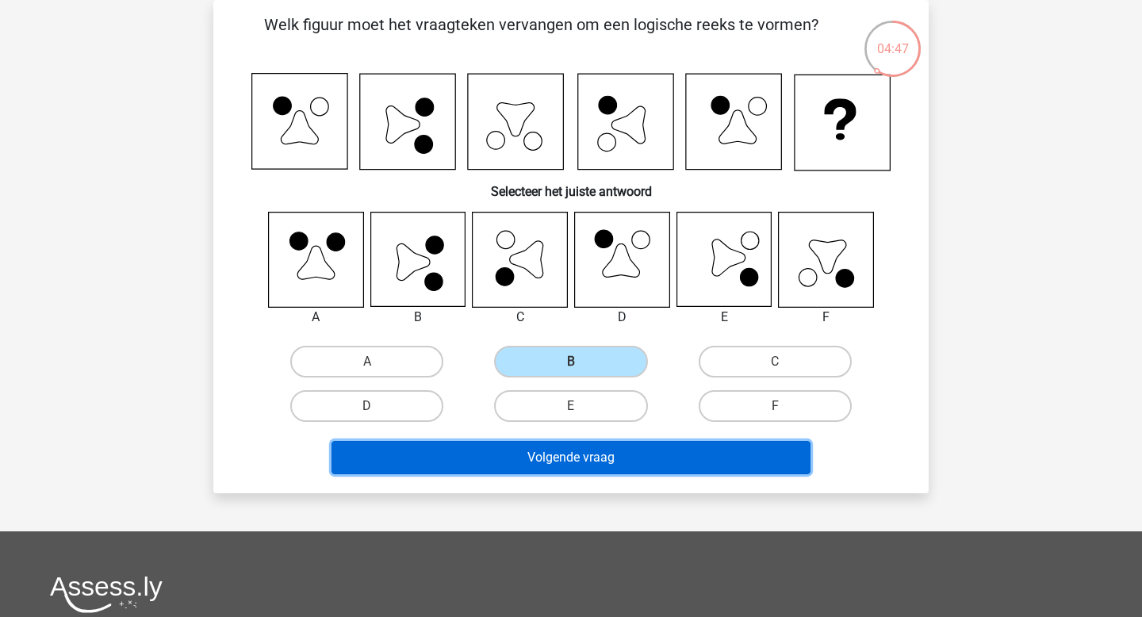
click at [583, 468] on button "Volgende vraag" at bounding box center [571, 457] width 480 height 33
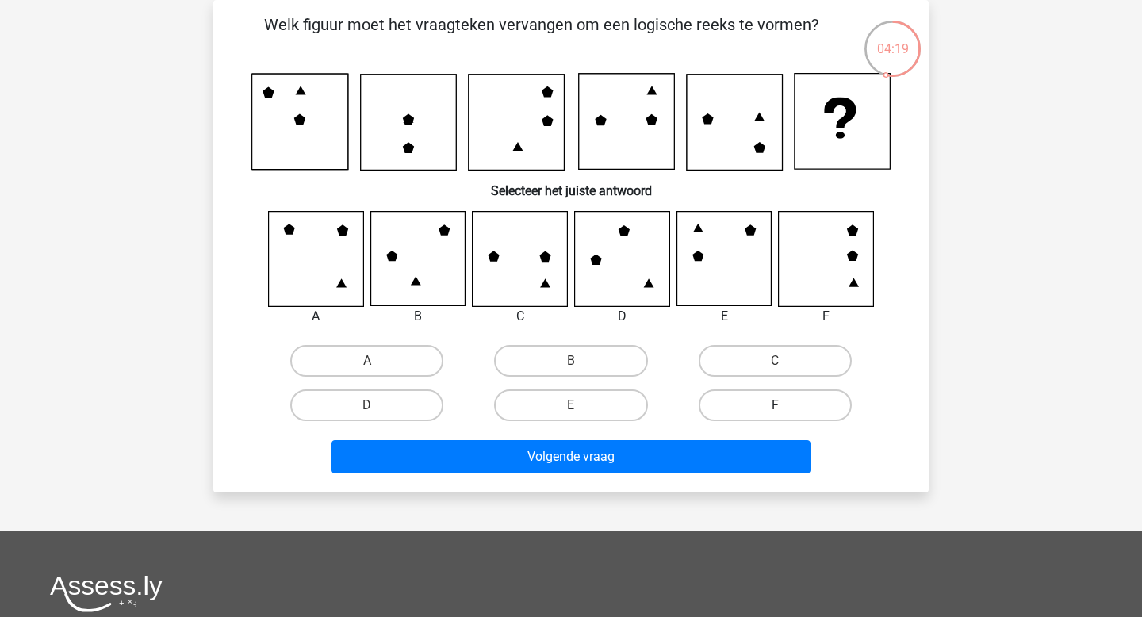
click at [775, 404] on label "F" at bounding box center [775, 405] width 153 height 32
click at [775, 405] on input "F" at bounding box center [780, 410] width 10 height 10
radio input "true"
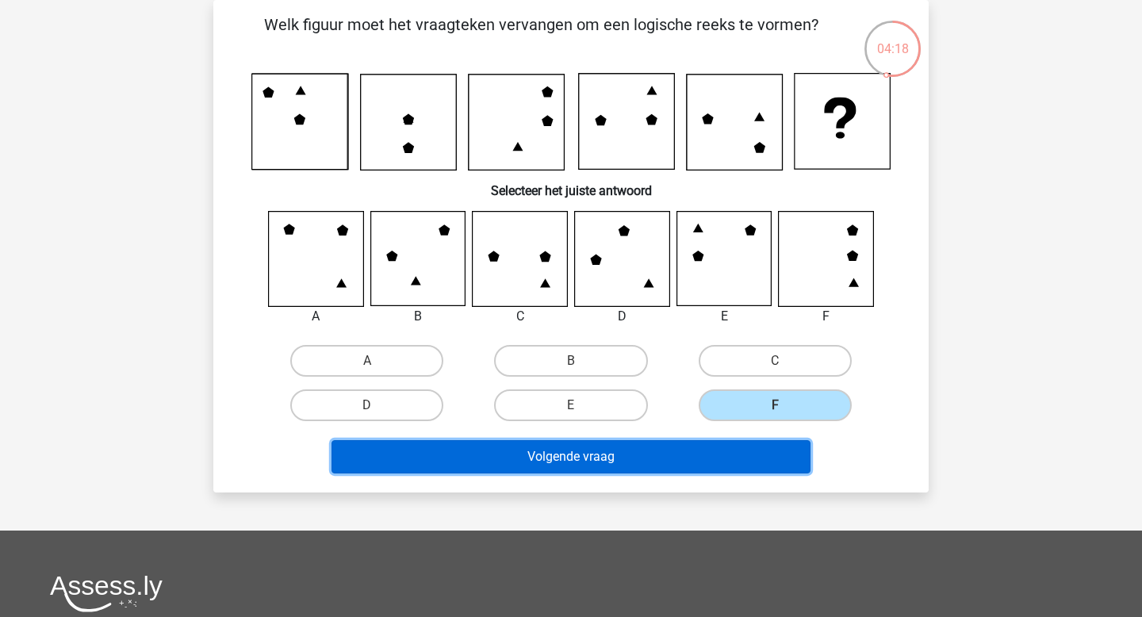
click at [709, 457] on button "Volgende vraag" at bounding box center [571, 456] width 480 height 33
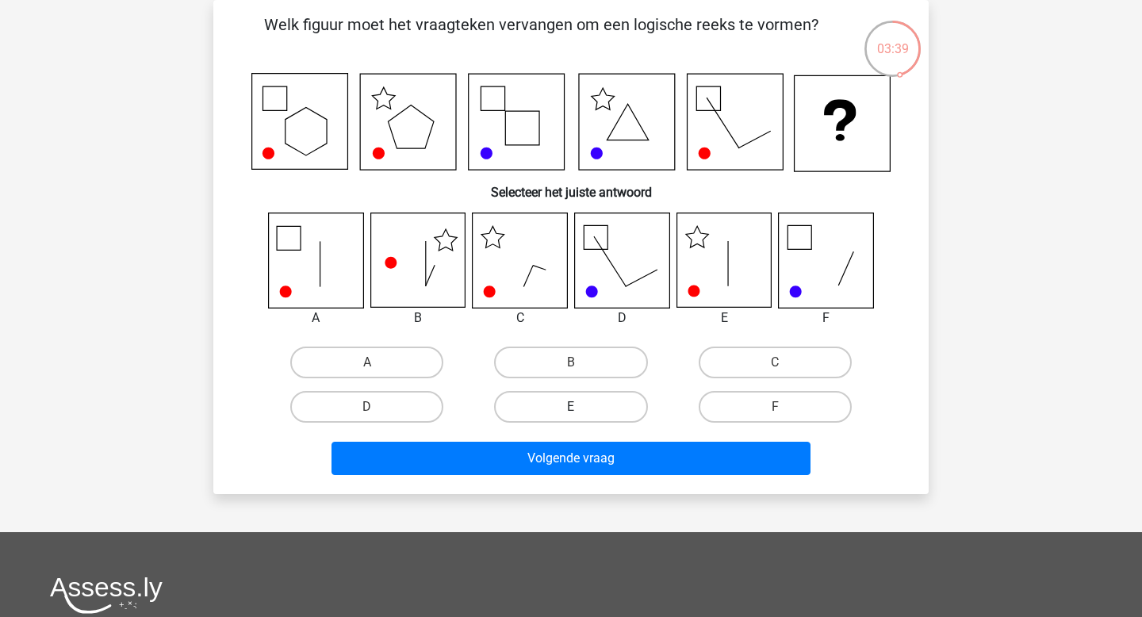
click at [535, 411] on label "E" at bounding box center [570, 407] width 153 height 32
click at [571, 411] on input "E" at bounding box center [576, 412] width 10 height 10
radio input "true"
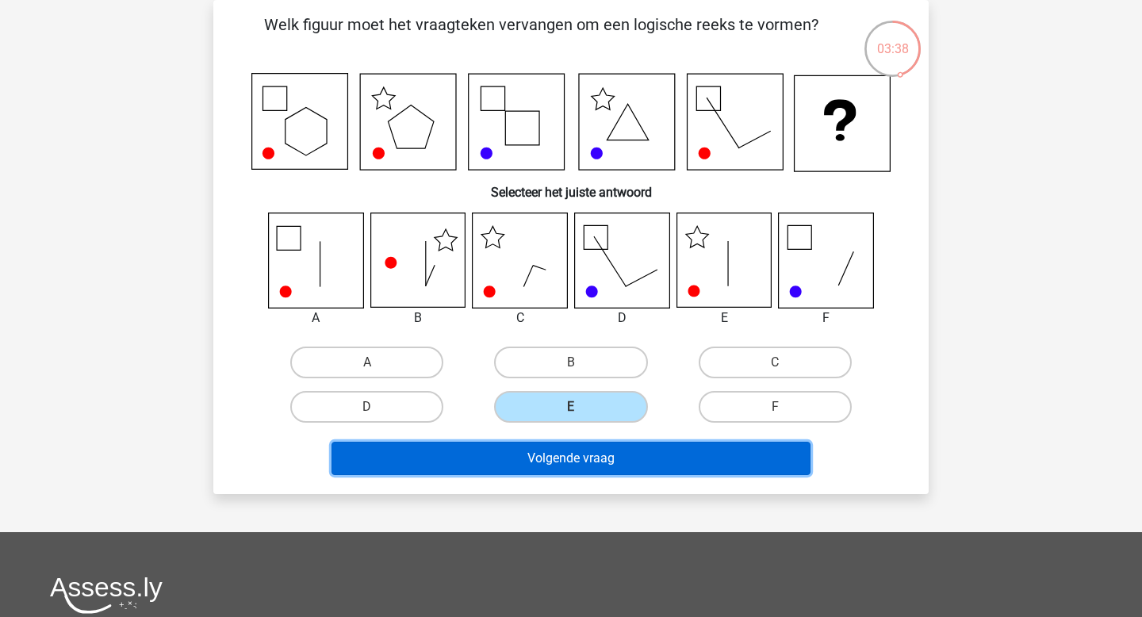
click at [542, 457] on button "Volgende vraag" at bounding box center [571, 458] width 480 height 33
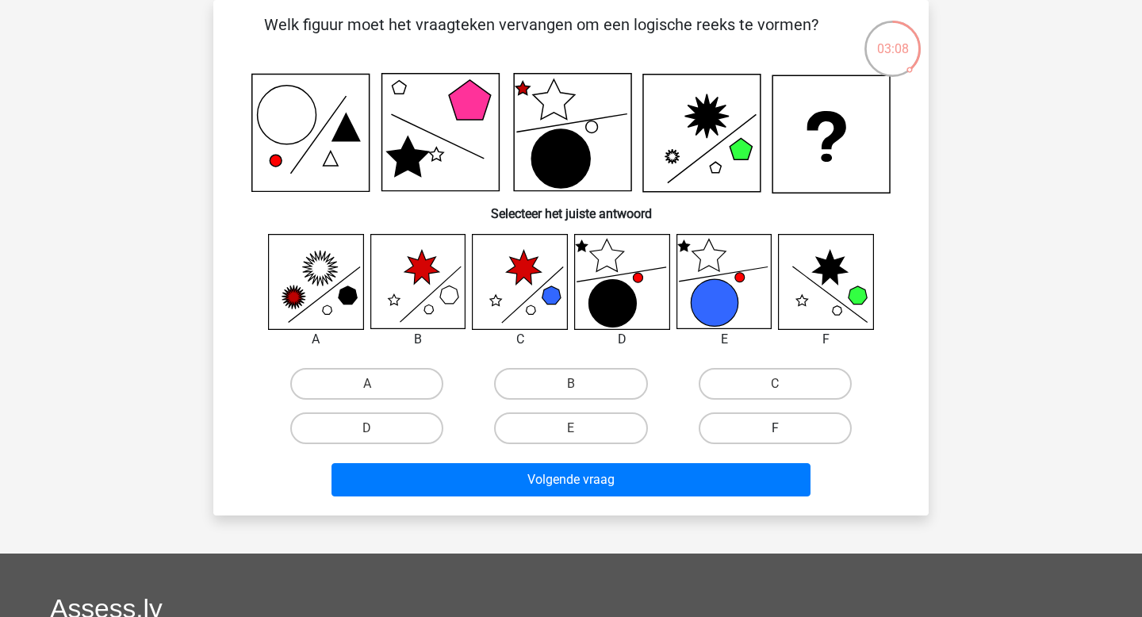
click at [714, 424] on label "F" at bounding box center [775, 428] width 153 height 32
click at [775, 428] on input "F" at bounding box center [780, 433] width 10 height 10
radio input "true"
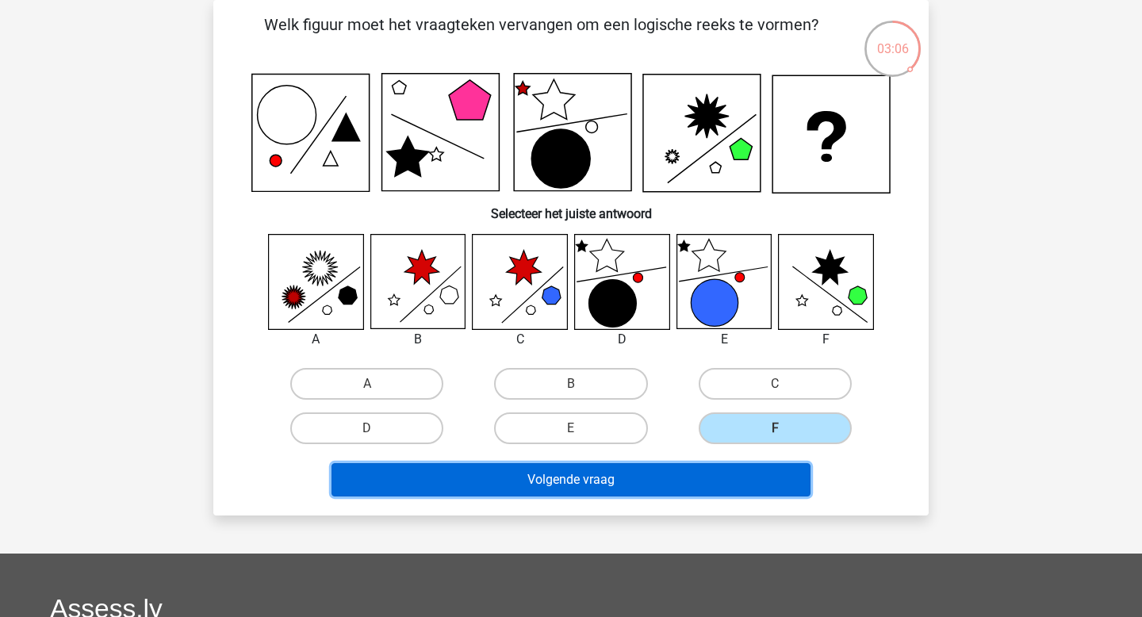
click at [671, 480] on button "Volgende vraag" at bounding box center [571, 479] width 480 height 33
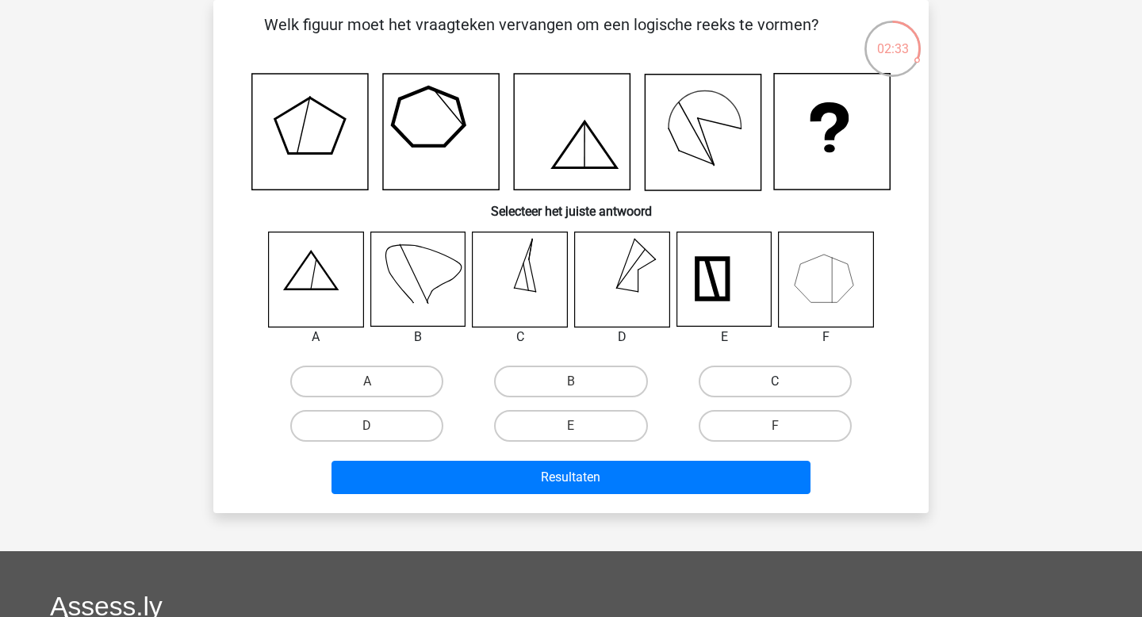
click at [735, 377] on label "C" at bounding box center [775, 382] width 153 height 32
click at [775, 381] on input "C" at bounding box center [780, 386] width 10 height 10
radio input "true"
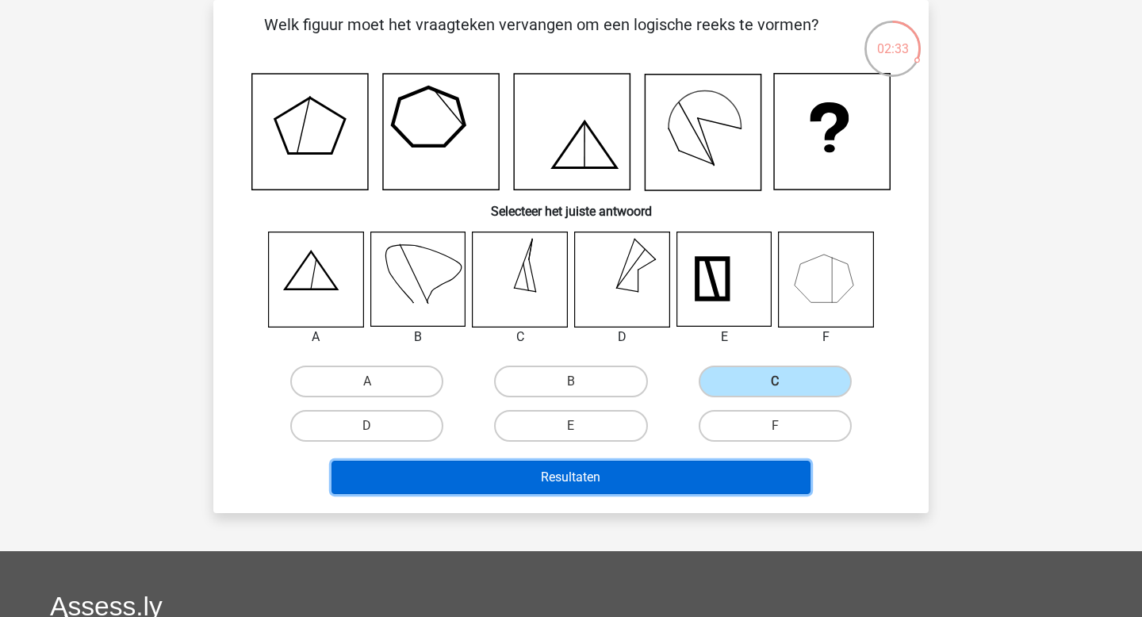
click at [705, 470] on button "Resultaten" at bounding box center [571, 477] width 480 height 33
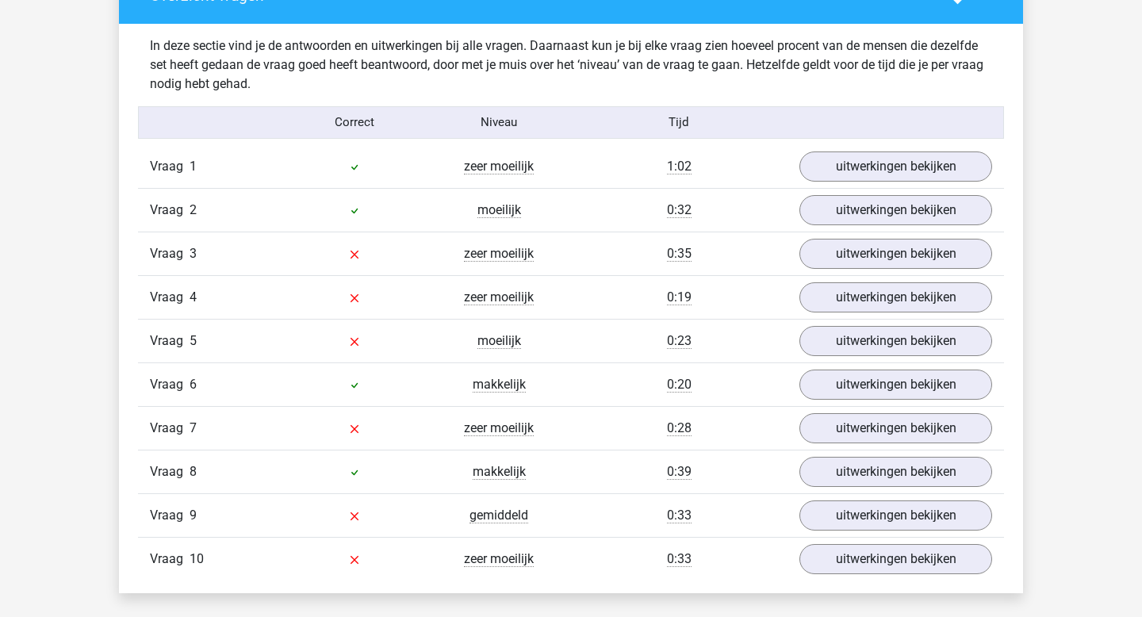
scroll to position [1231, 0]
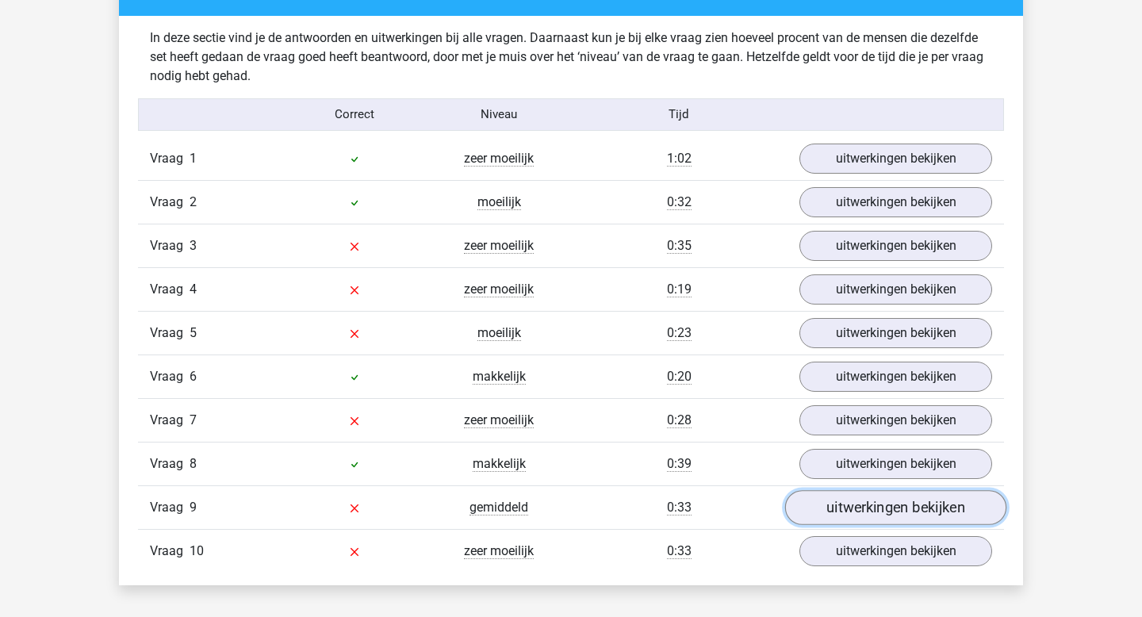
click at [852, 512] on link "uitwerkingen bekijken" at bounding box center [895, 507] width 221 height 35
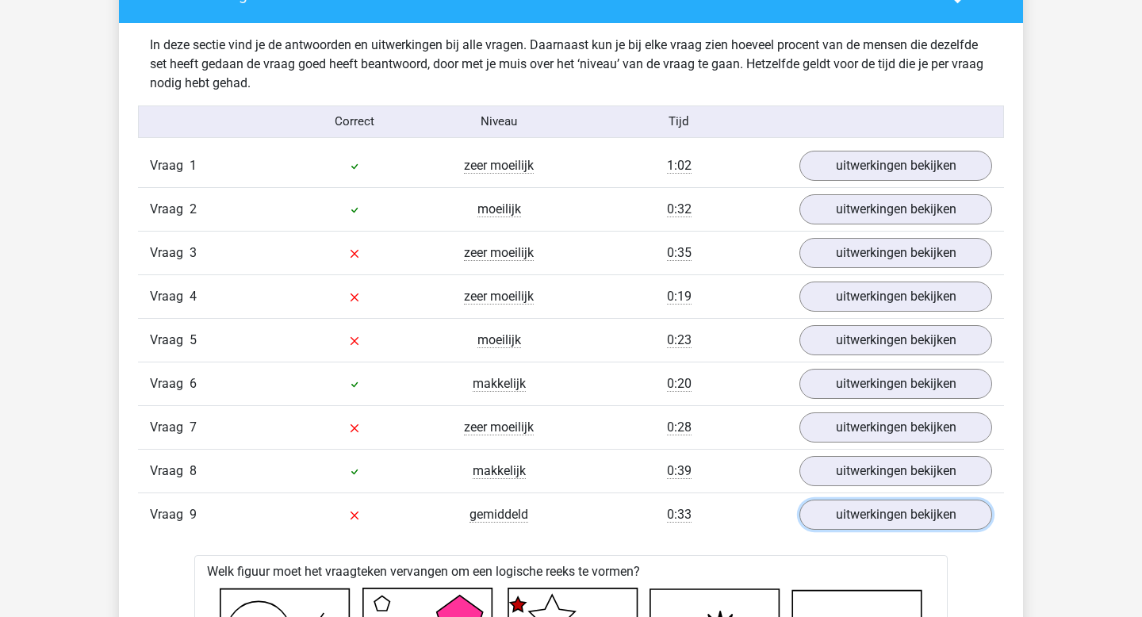
scroll to position [1223, 0]
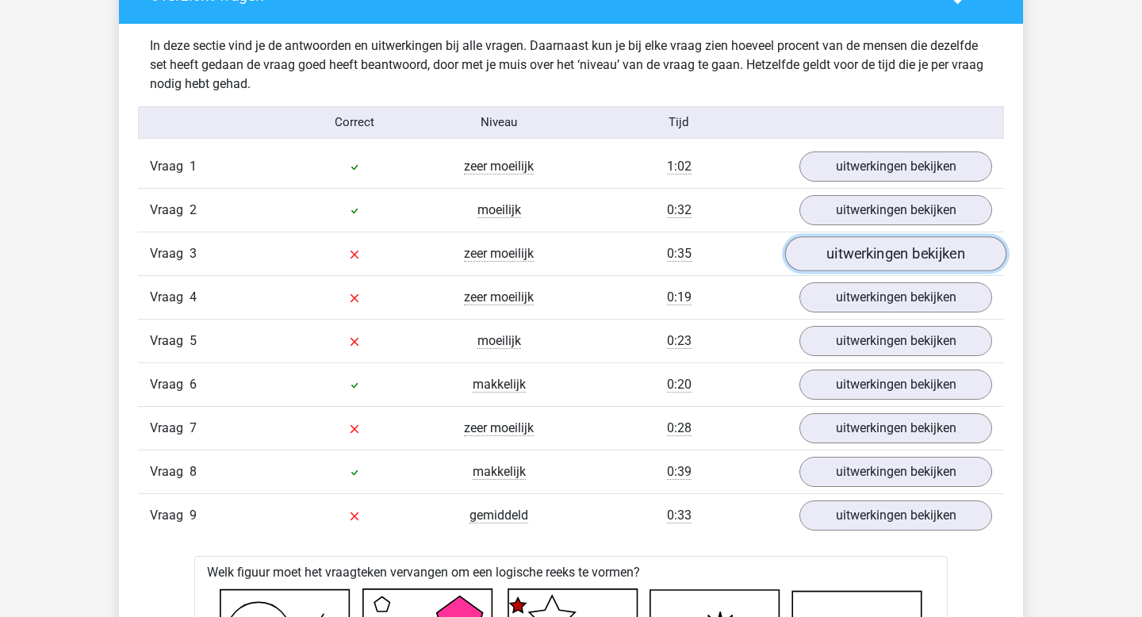
click at [877, 258] on link "uitwerkingen bekijken" at bounding box center [895, 253] width 221 height 35
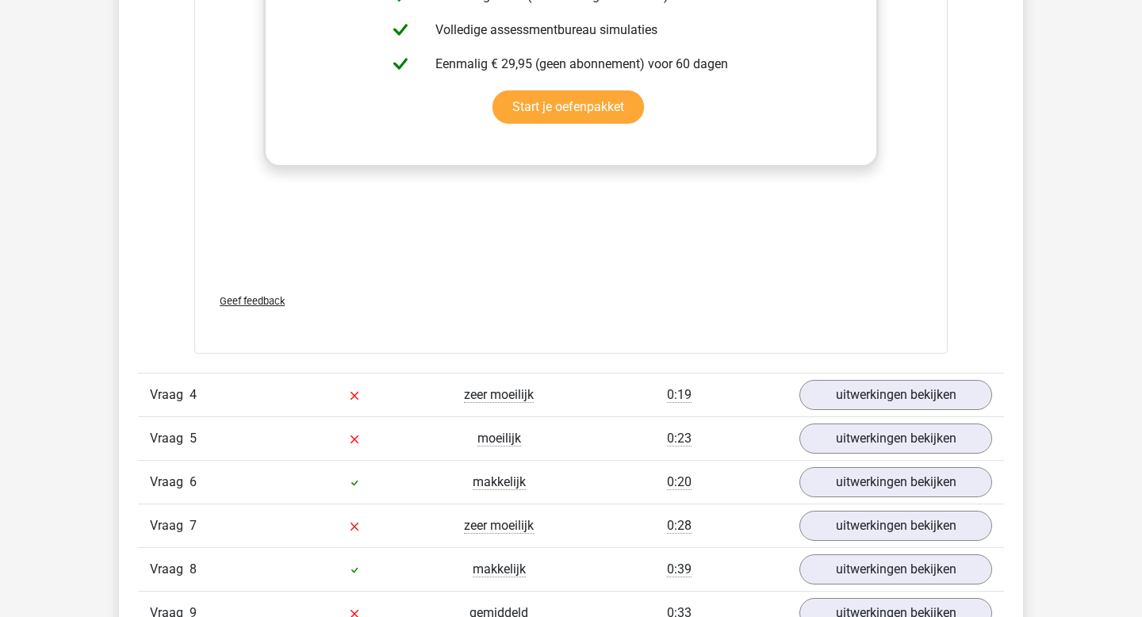
scroll to position [2455, 0]
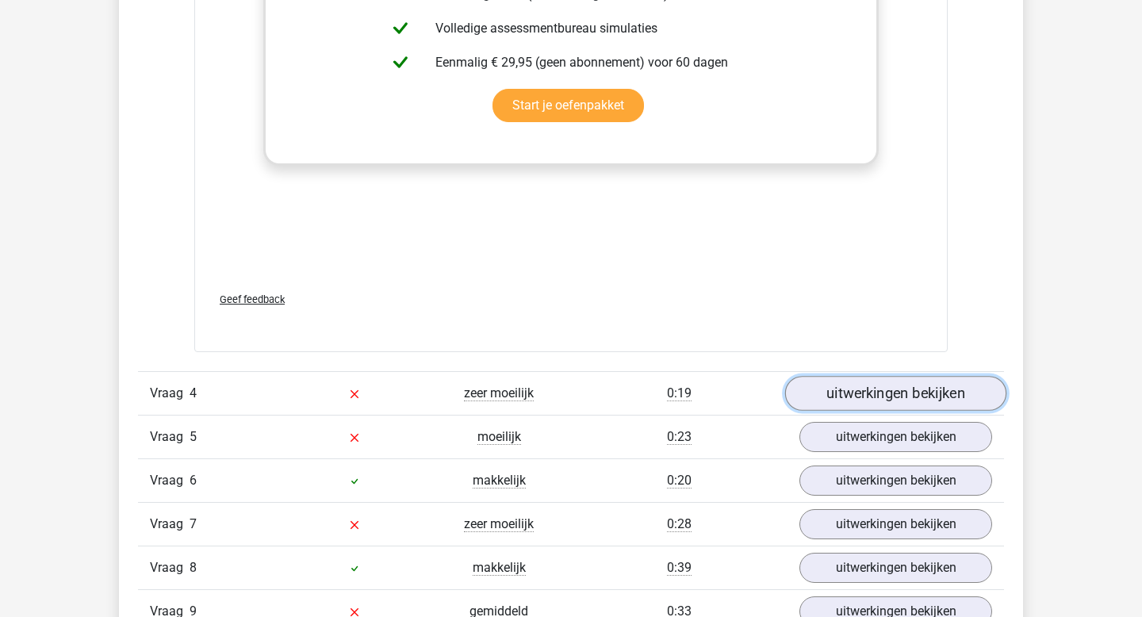
click at [872, 397] on link "uitwerkingen bekijken" at bounding box center [895, 393] width 221 height 35
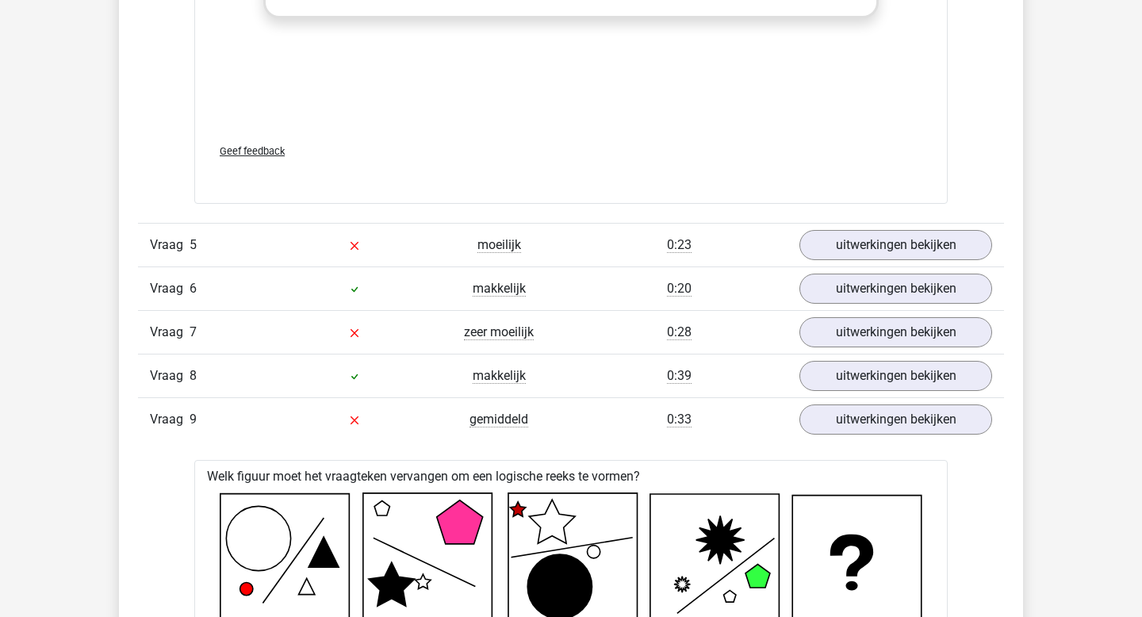
scroll to position [3974, 0]
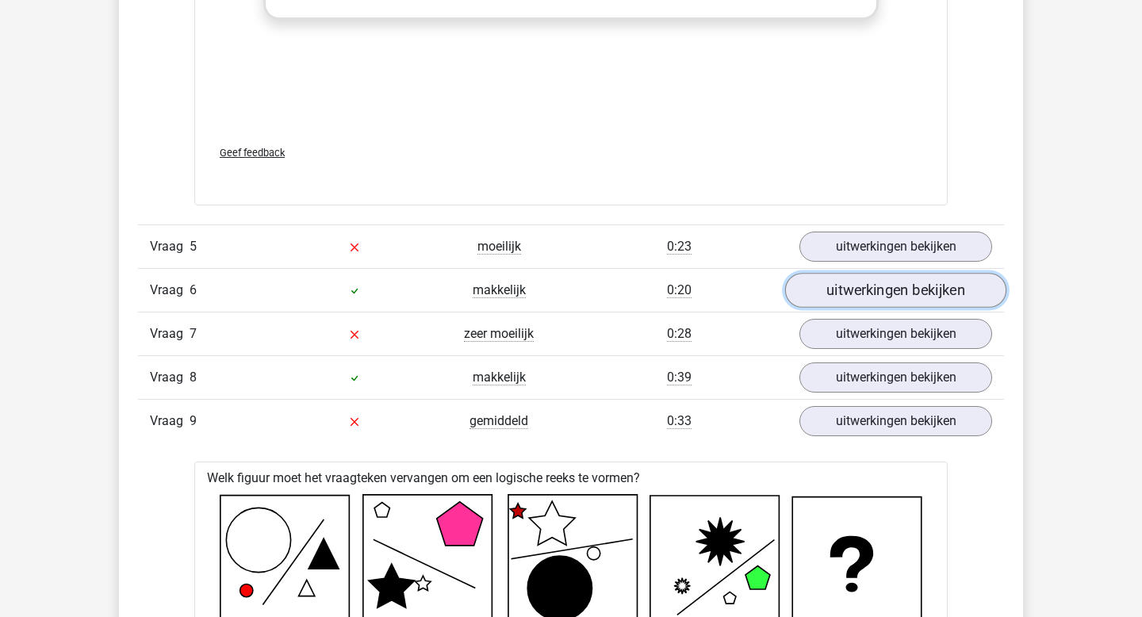
click at [872, 292] on link "uitwerkingen bekijken" at bounding box center [895, 290] width 221 height 35
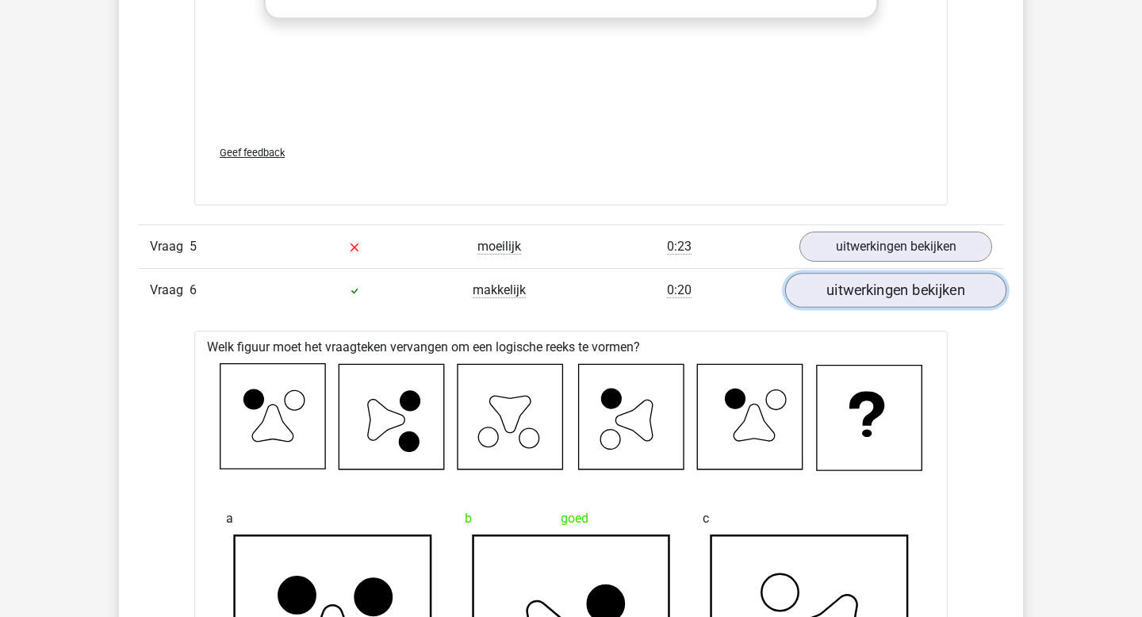
click at [872, 292] on link "uitwerkingen bekijken" at bounding box center [895, 290] width 221 height 35
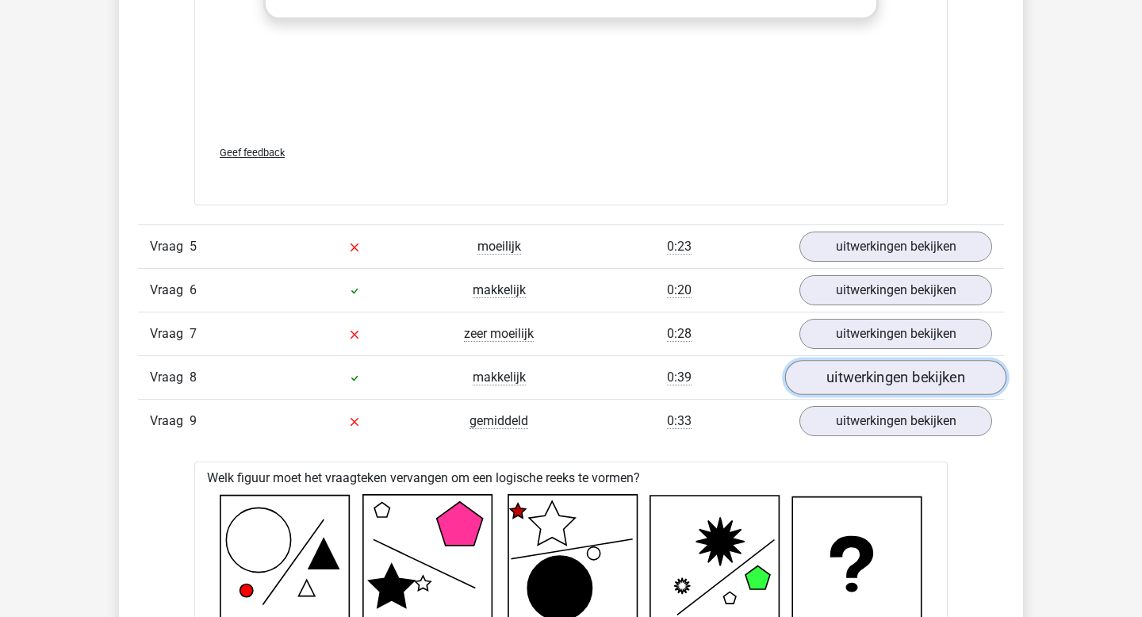
click at [869, 381] on link "uitwerkingen bekijken" at bounding box center [895, 377] width 221 height 35
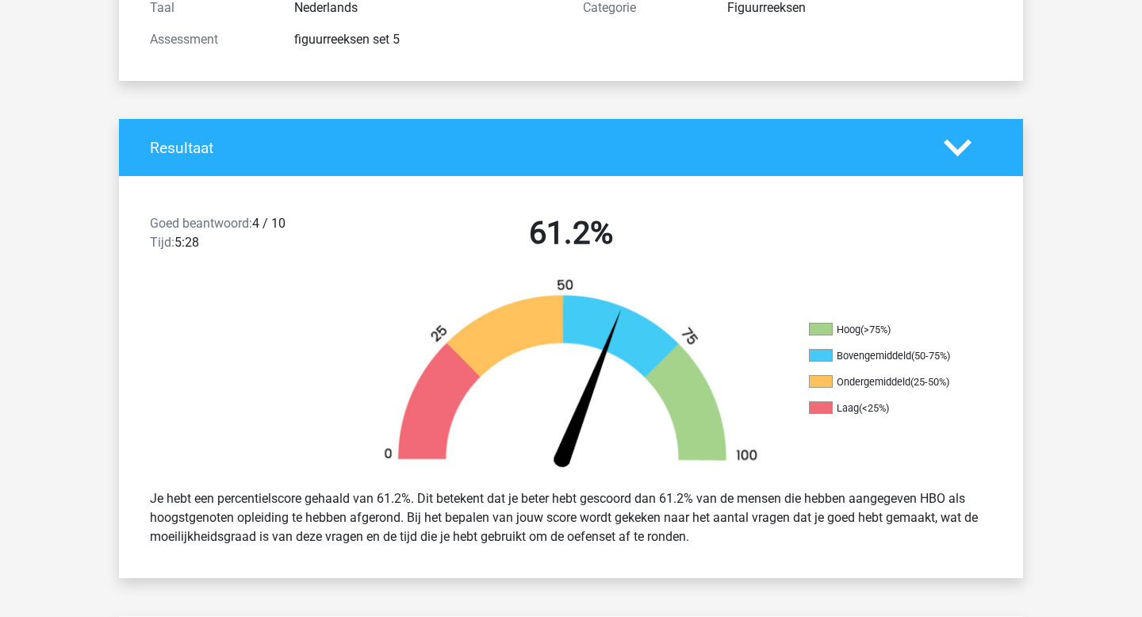
scroll to position [0, 0]
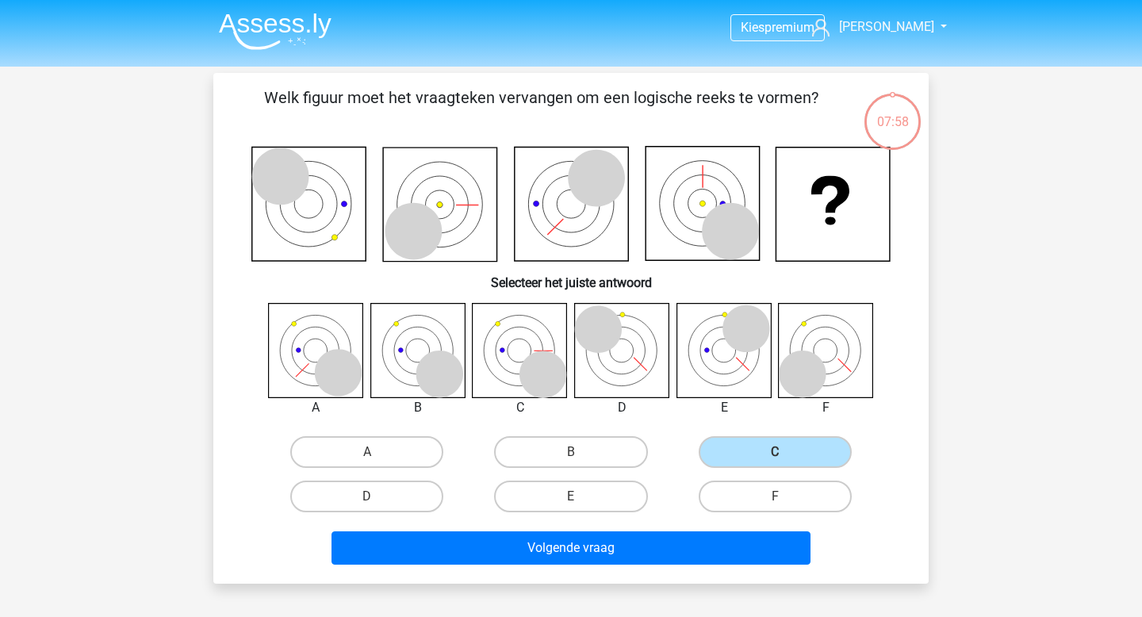
click at [249, 24] on img at bounding box center [275, 31] width 113 height 37
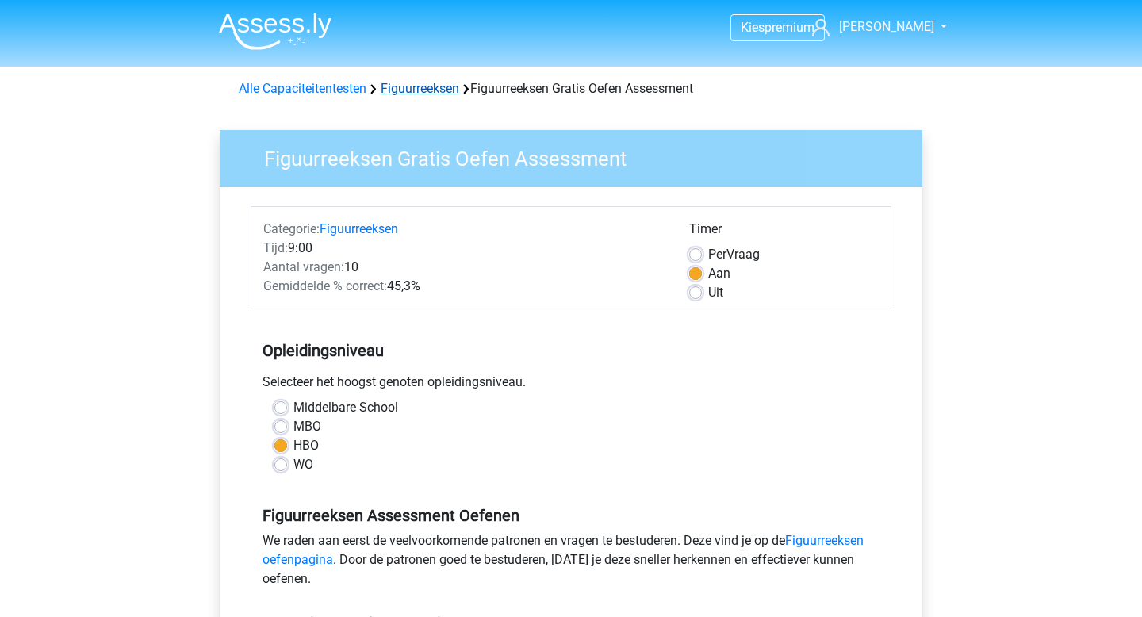
click at [432, 93] on link "Figuurreeksen" at bounding box center [420, 88] width 78 height 15
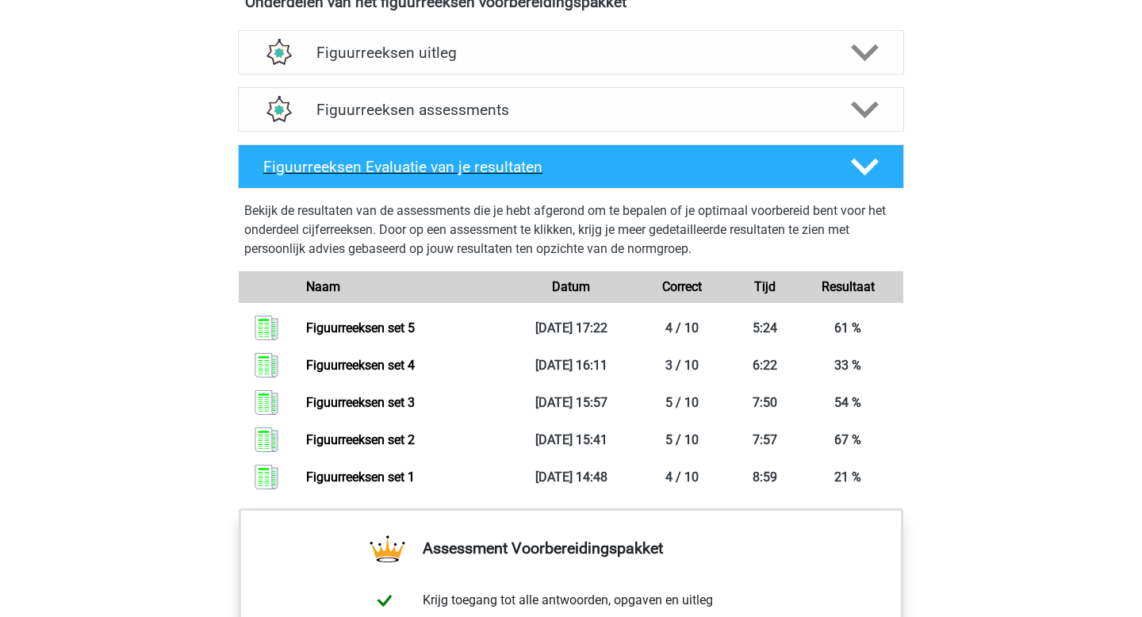
scroll to position [981, 0]
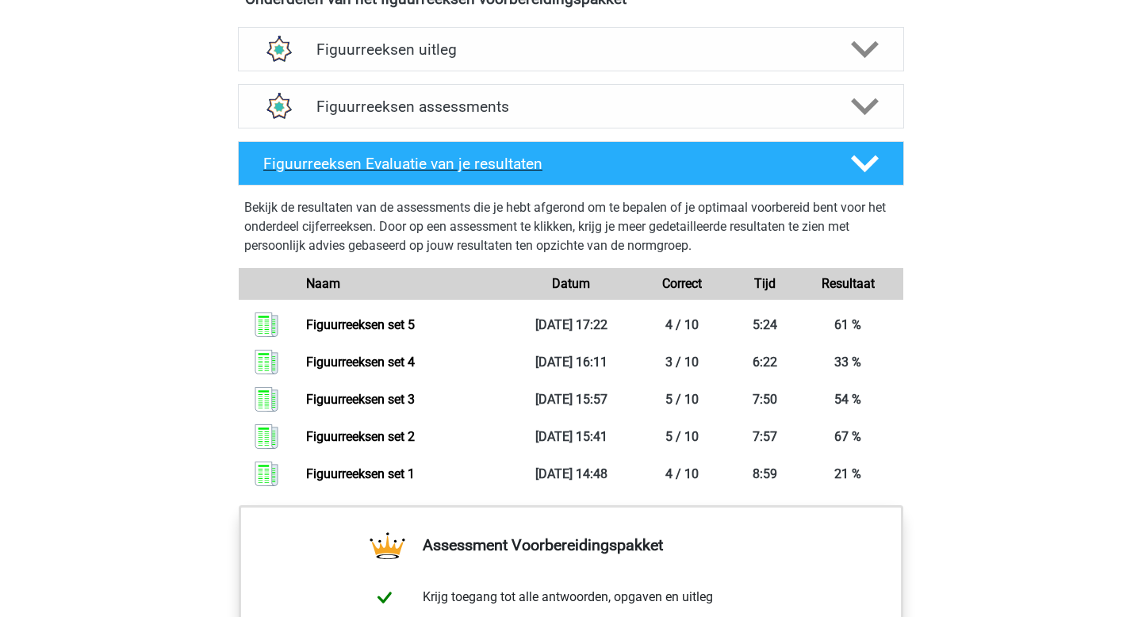
click at [879, 151] on div at bounding box center [863, 164] width 53 height 28
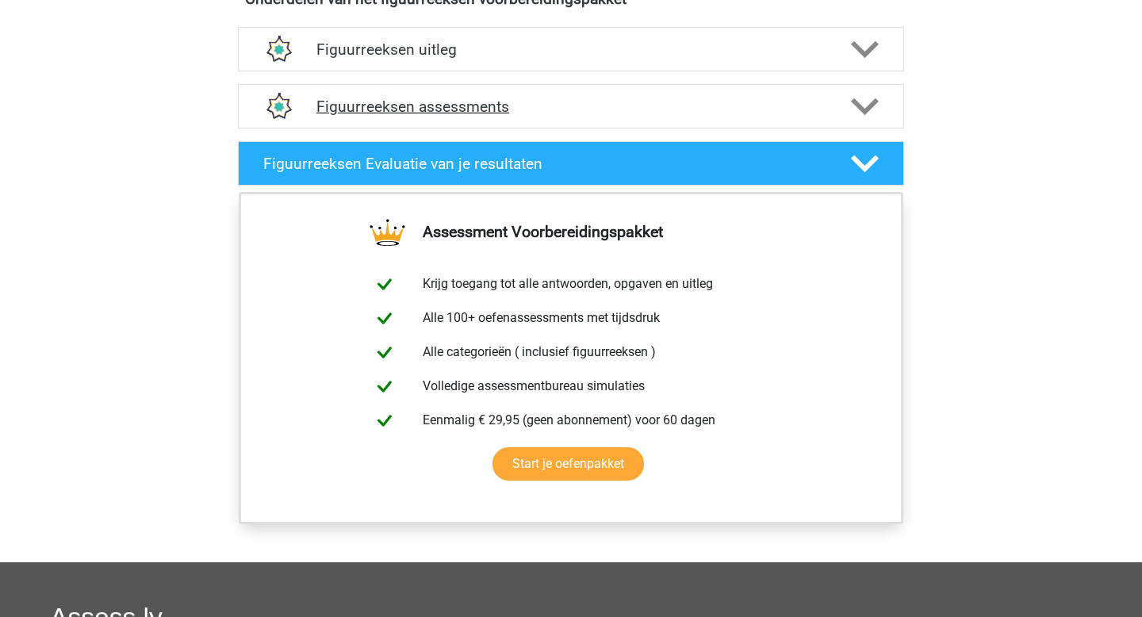
click at [864, 113] on polygon at bounding box center [865, 106] width 28 height 17
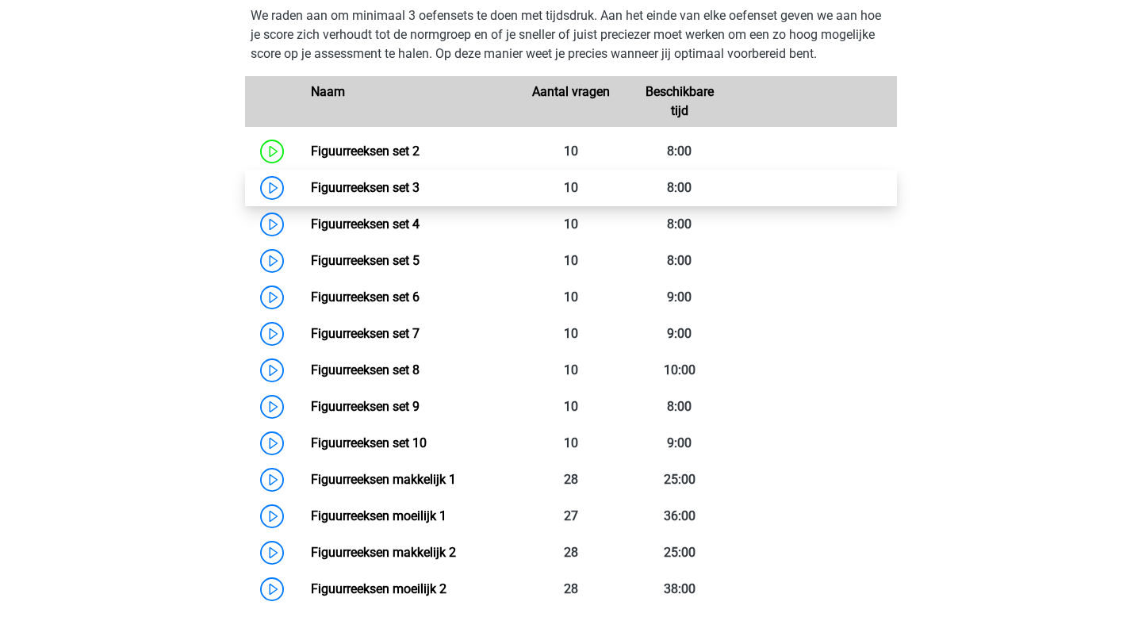
scroll to position [1116, 0]
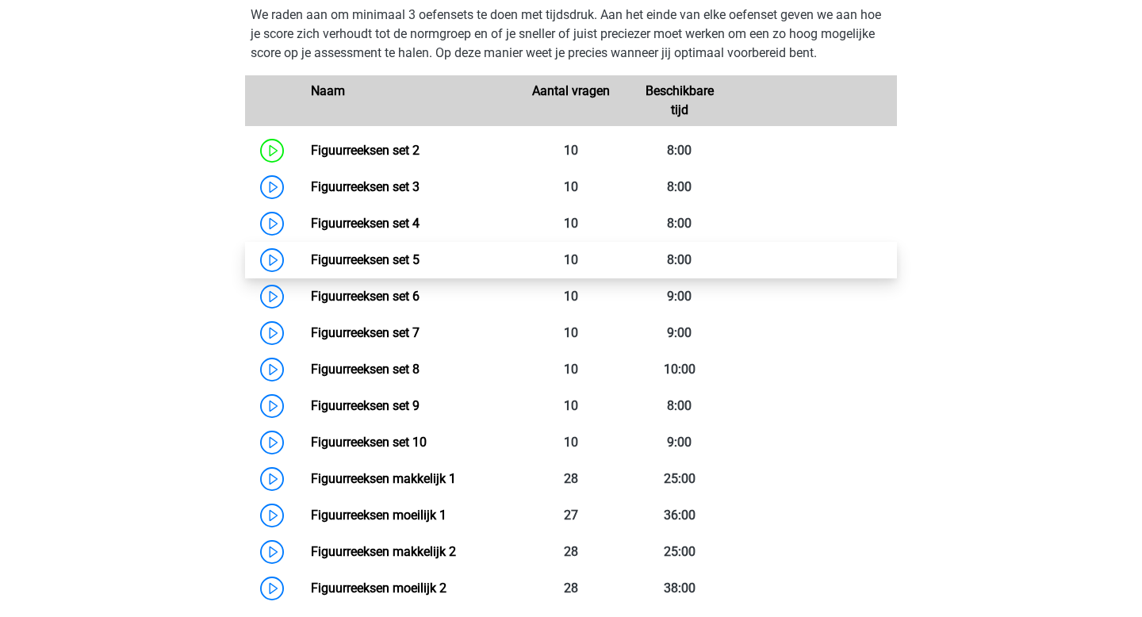
click at [393, 266] on link "Figuurreeksen set 5" at bounding box center [365, 259] width 109 height 15
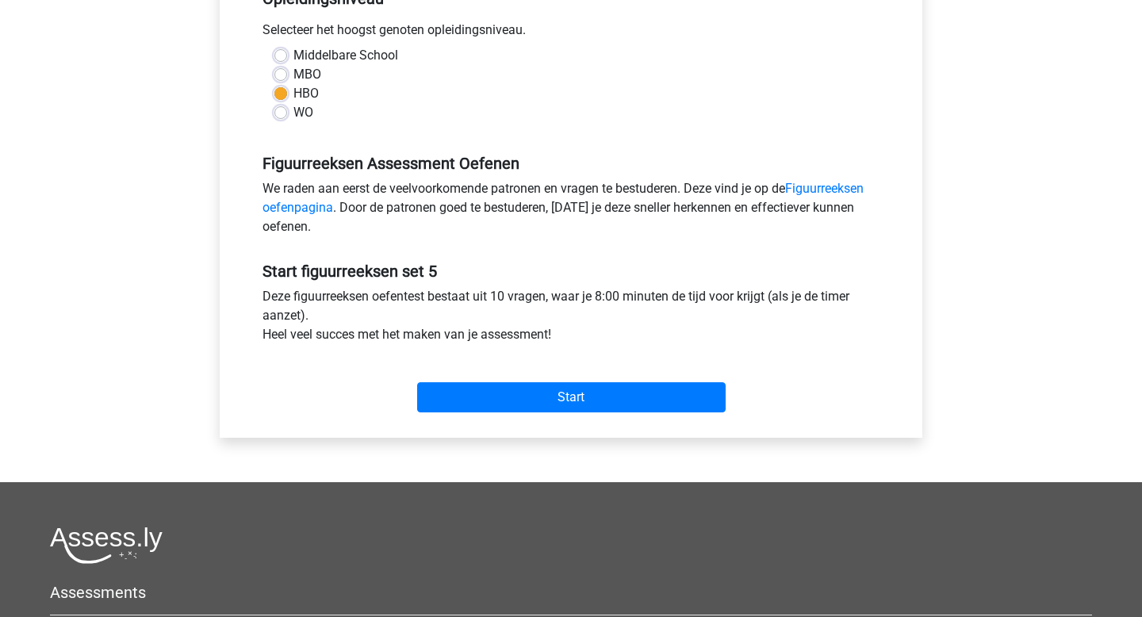
scroll to position [358, 0]
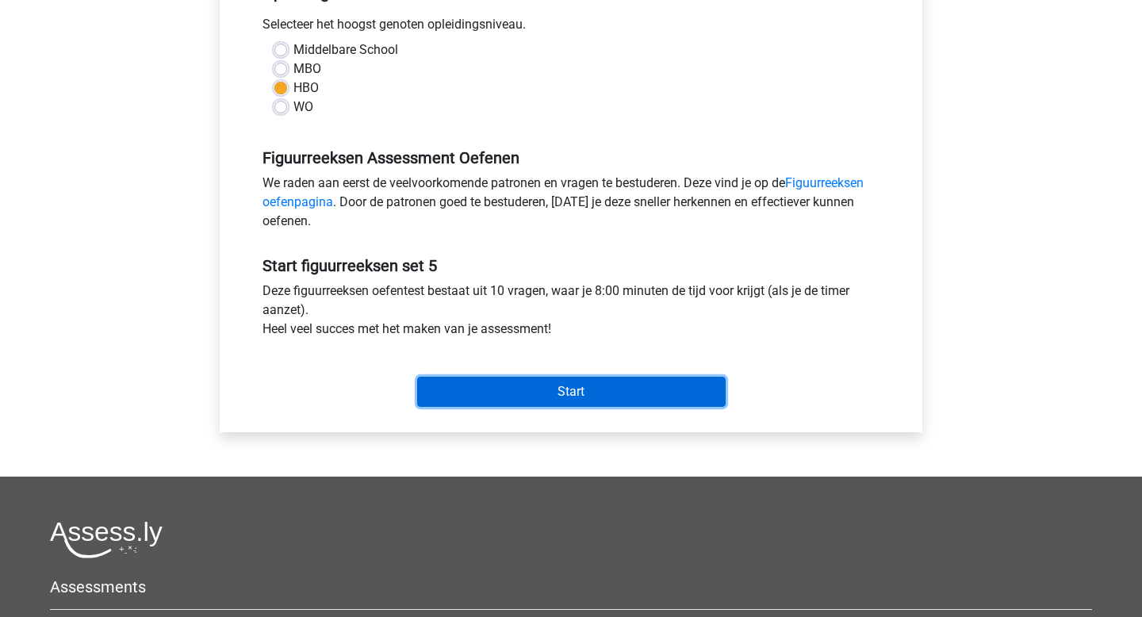
click at [563, 392] on input "Start" at bounding box center [571, 392] width 308 height 30
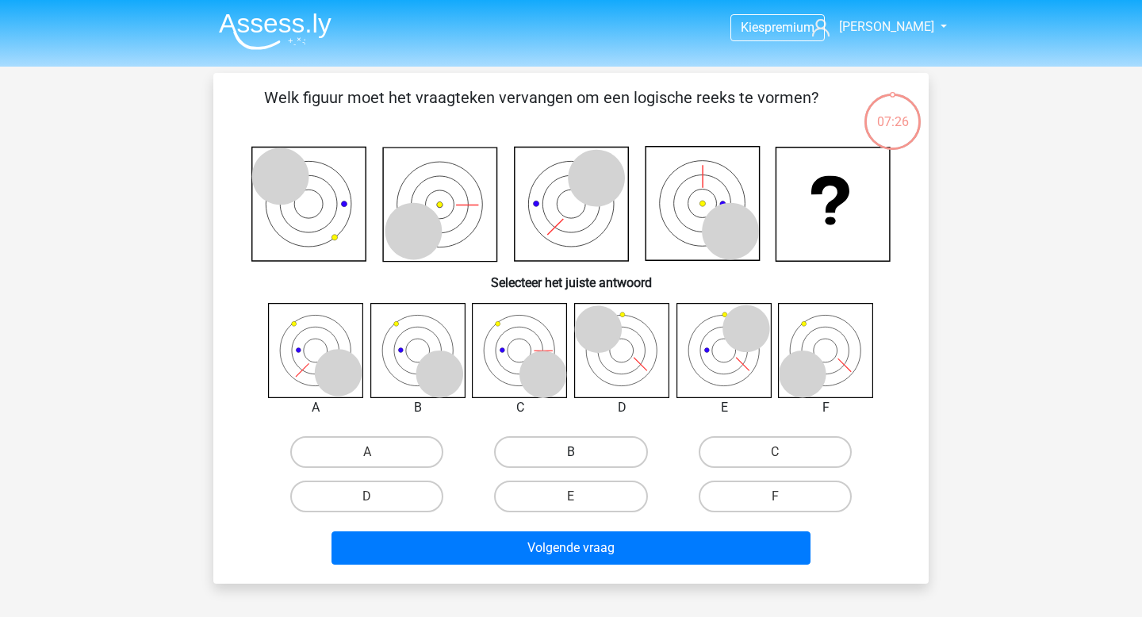
click at [591, 461] on label "B" at bounding box center [570, 452] width 153 height 32
click at [581, 461] on input "B" at bounding box center [576, 457] width 10 height 10
radio input "true"
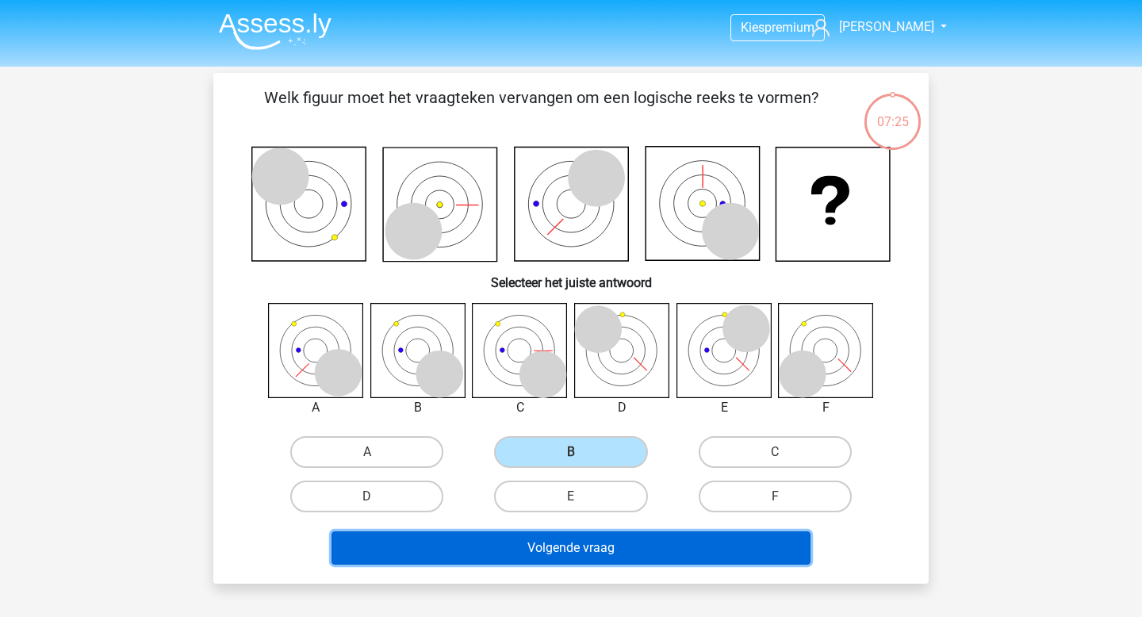
click at [586, 553] on button "Volgende vraag" at bounding box center [571, 547] width 480 height 33
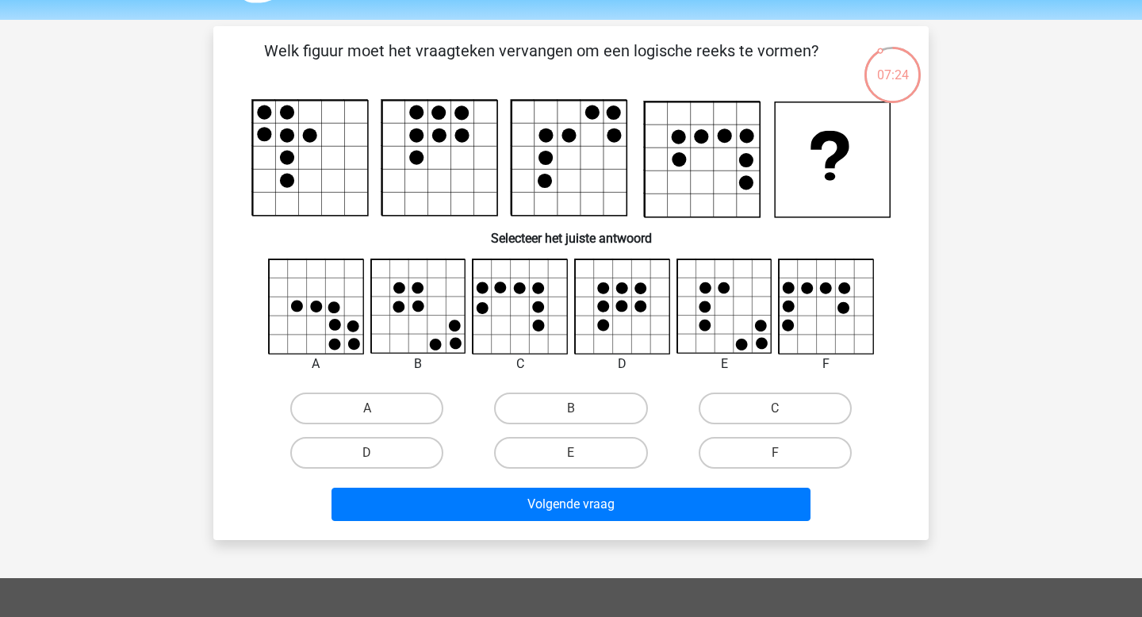
scroll to position [46, 0]
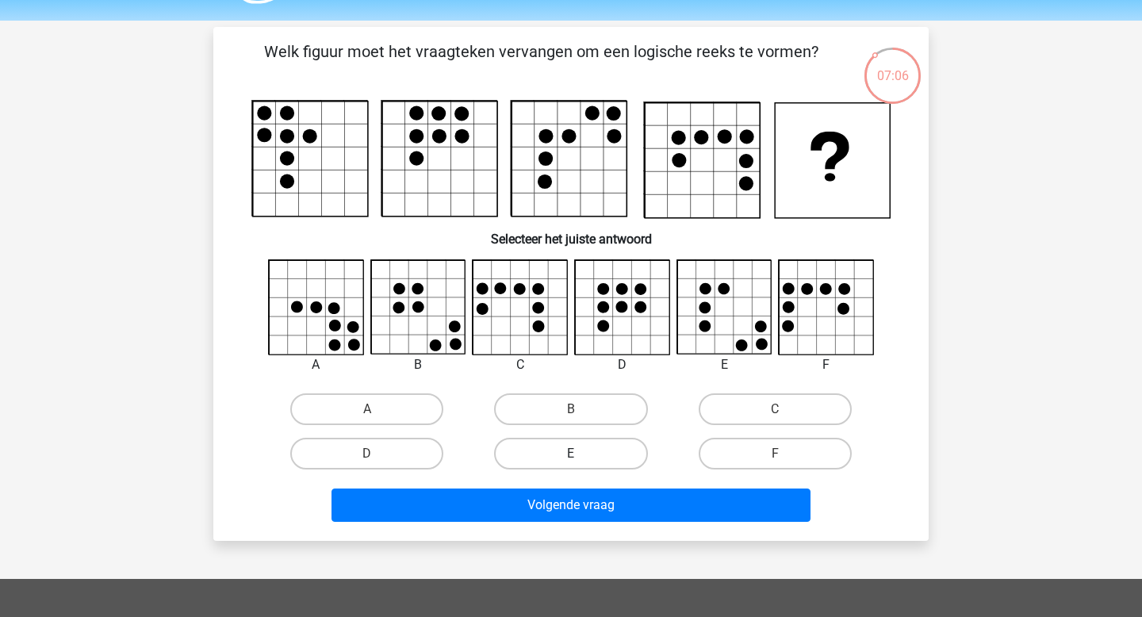
click at [608, 446] on label "E" at bounding box center [570, 454] width 153 height 32
click at [581, 454] on input "E" at bounding box center [576, 459] width 10 height 10
radio input "true"
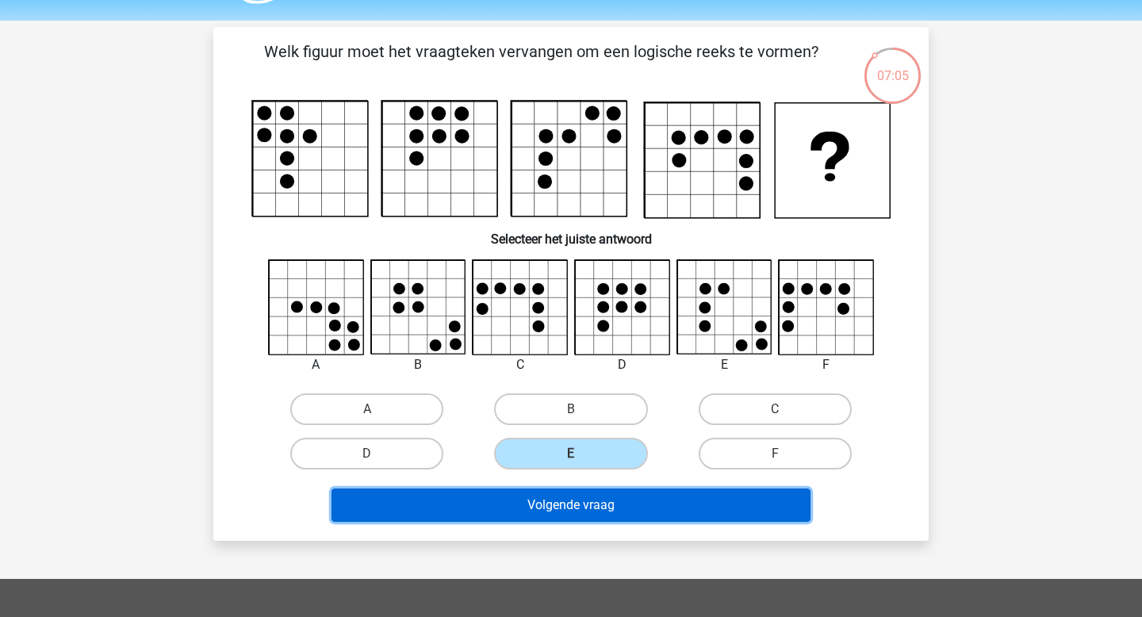
click at [606, 508] on button "Volgende vraag" at bounding box center [571, 504] width 480 height 33
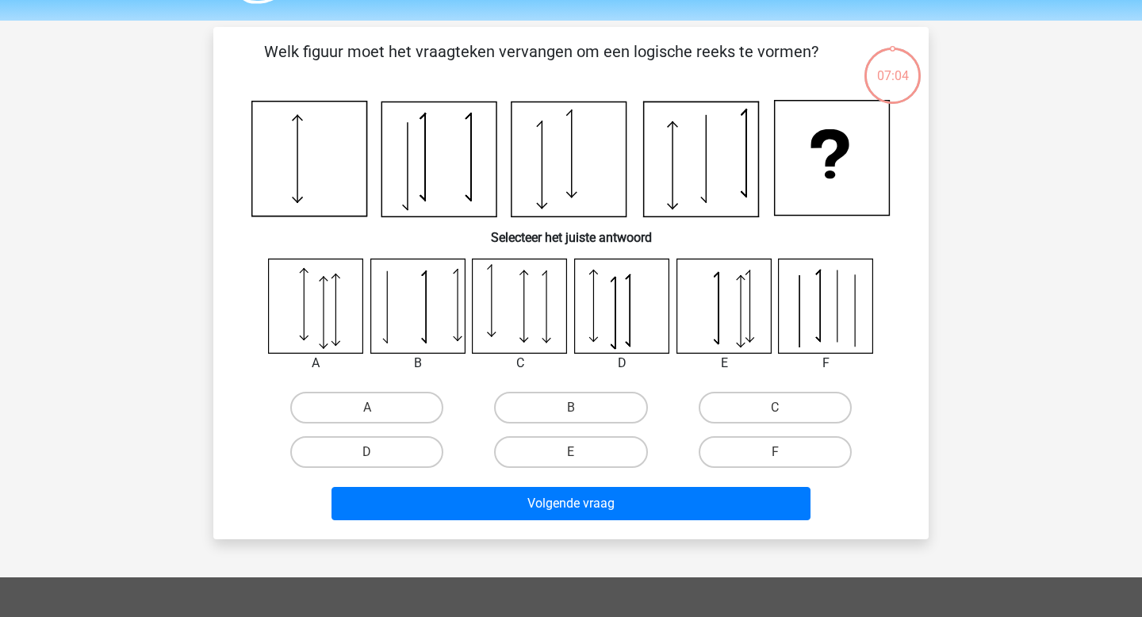
scroll to position [73, 0]
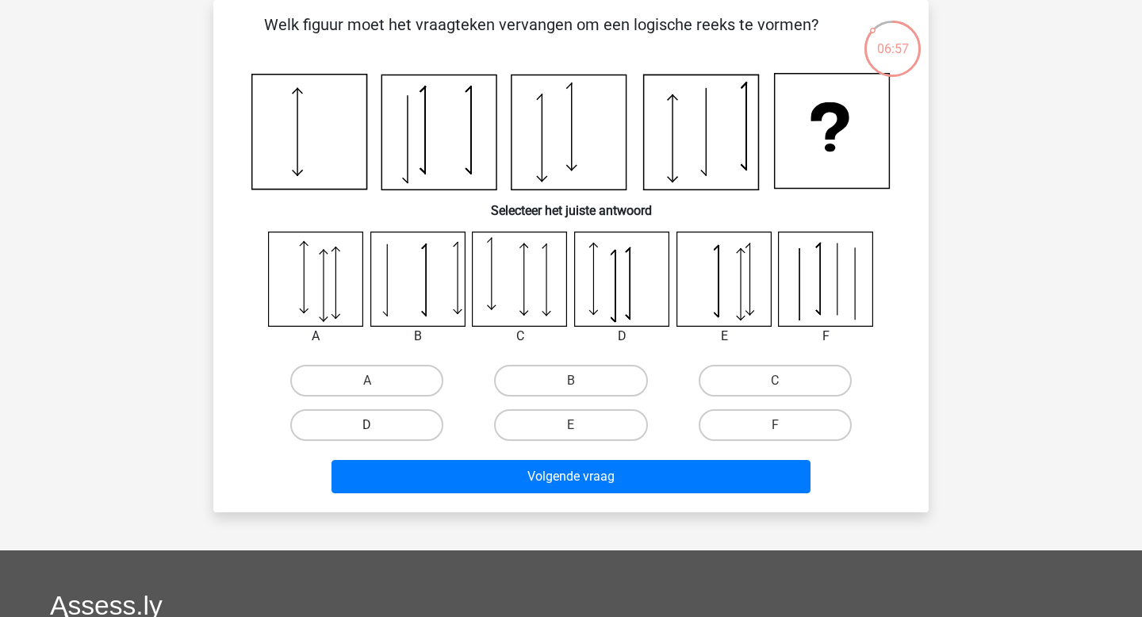
click at [350, 431] on label "D" at bounding box center [366, 425] width 153 height 32
click at [367, 431] on input "D" at bounding box center [372, 430] width 10 height 10
radio input "true"
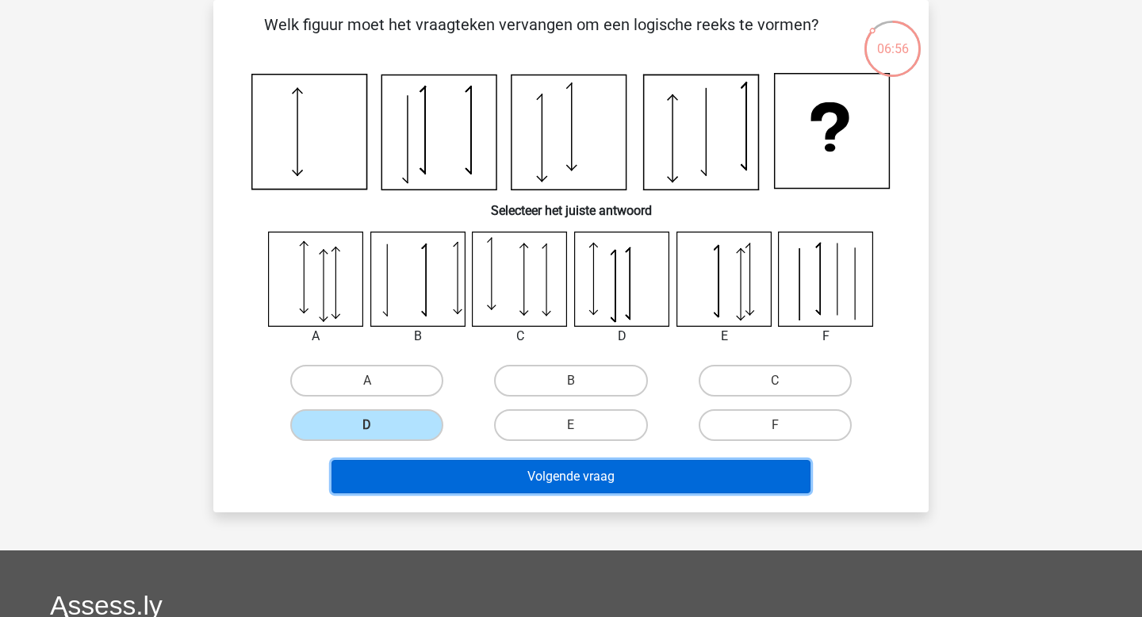
click at [434, 478] on button "Volgende vraag" at bounding box center [571, 476] width 480 height 33
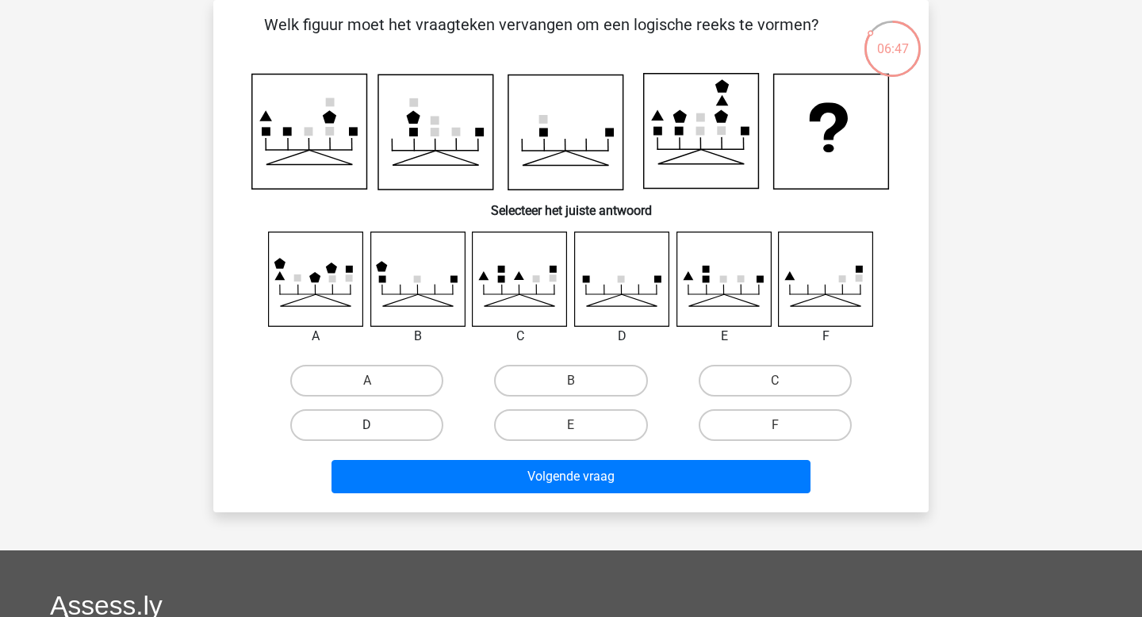
click at [395, 428] on label "D" at bounding box center [366, 425] width 153 height 32
click at [377, 428] on input "D" at bounding box center [372, 430] width 10 height 10
radio input "true"
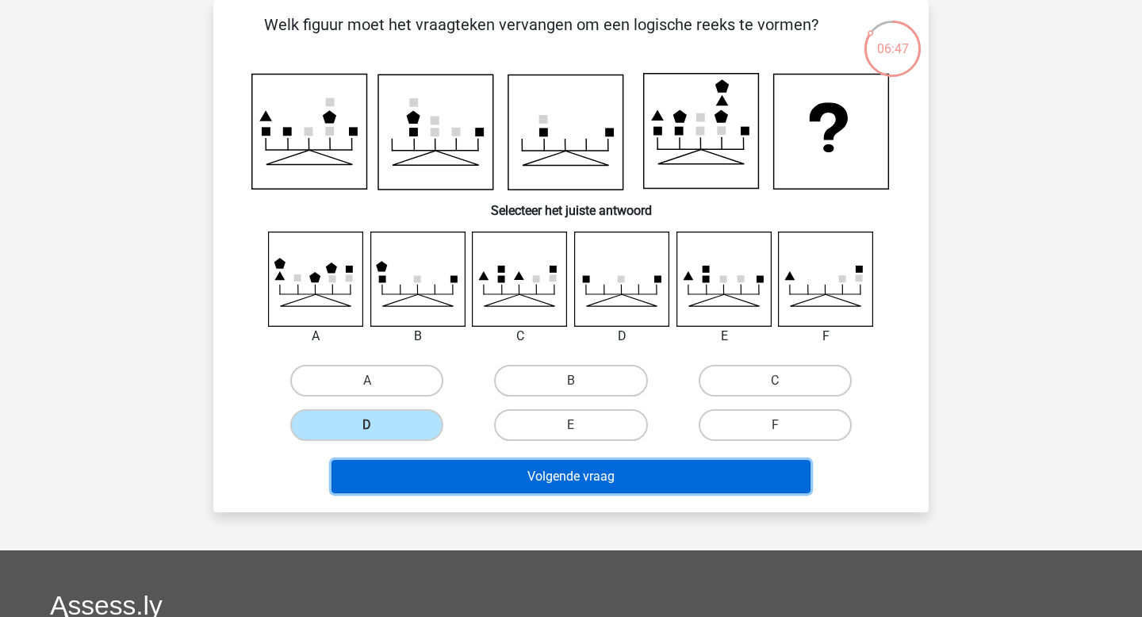
click at [434, 478] on button "Volgende vraag" at bounding box center [571, 476] width 480 height 33
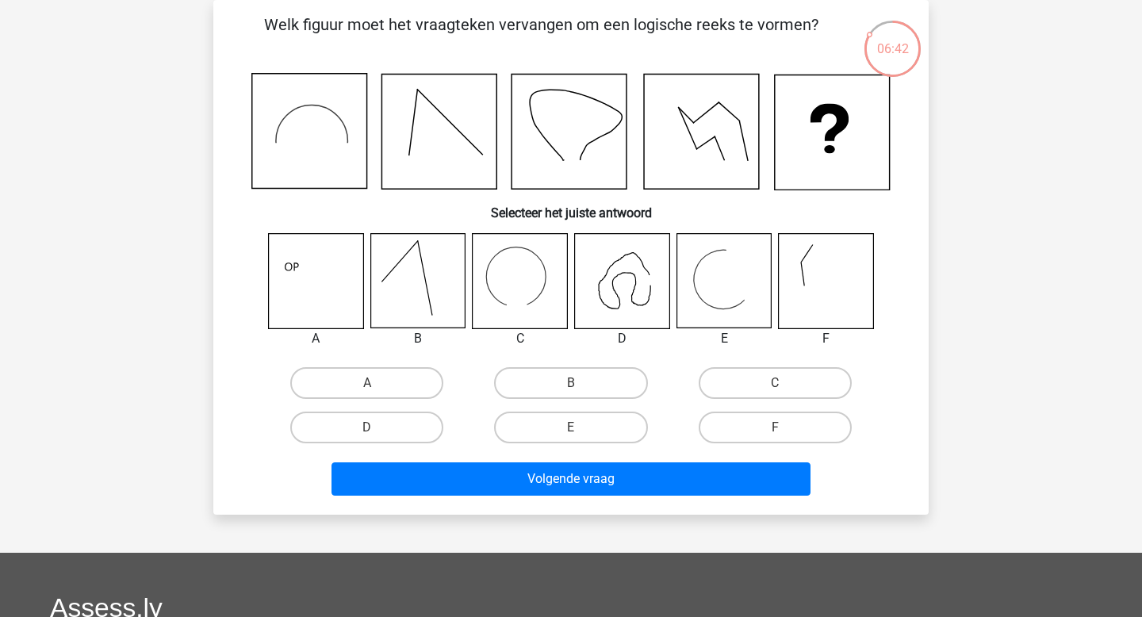
scroll to position [0, 0]
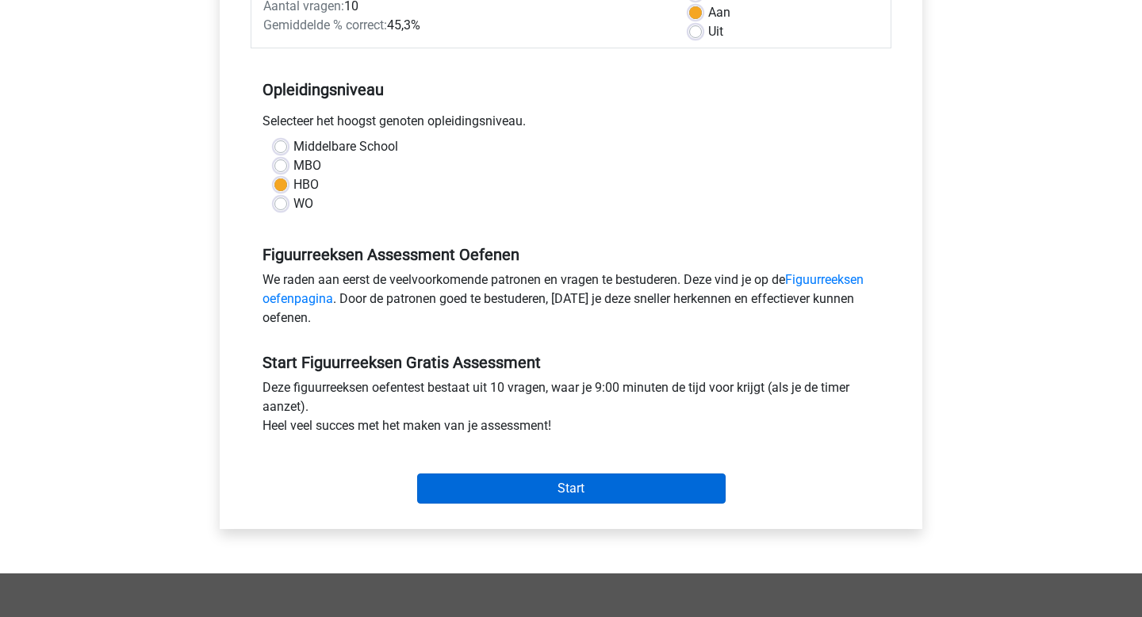
scroll to position [266, 0]
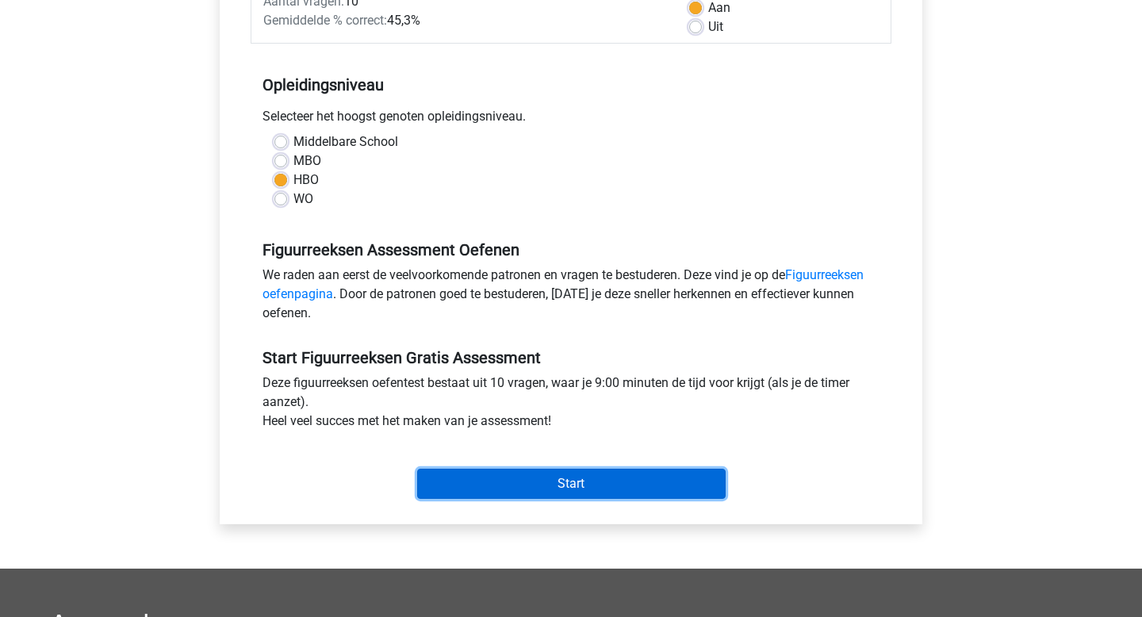
click at [562, 477] on input "Start" at bounding box center [571, 484] width 308 height 30
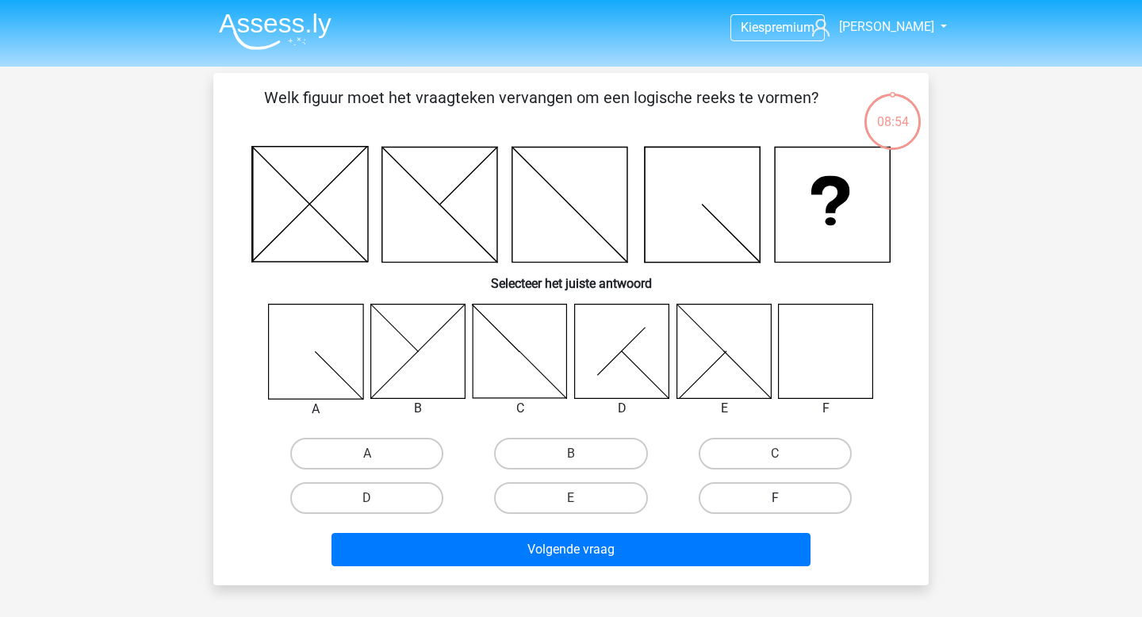
click at [748, 495] on label "F" at bounding box center [775, 498] width 153 height 32
click at [775, 498] on input "F" at bounding box center [780, 503] width 10 height 10
radio input "true"
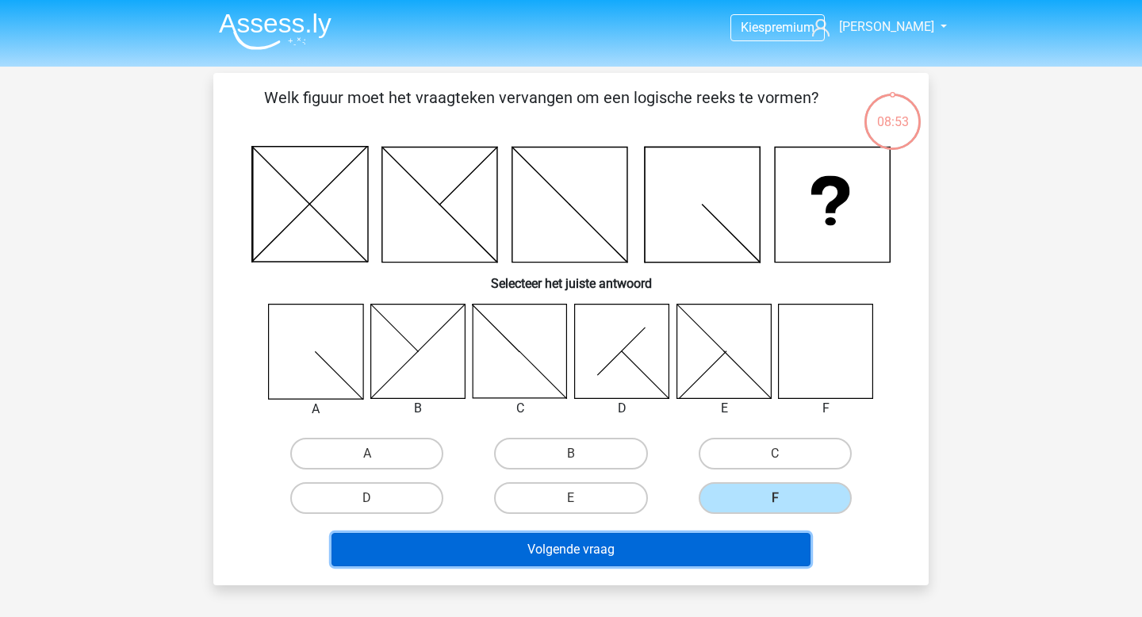
click at [683, 542] on button "Volgende vraag" at bounding box center [571, 549] width 480 height 33
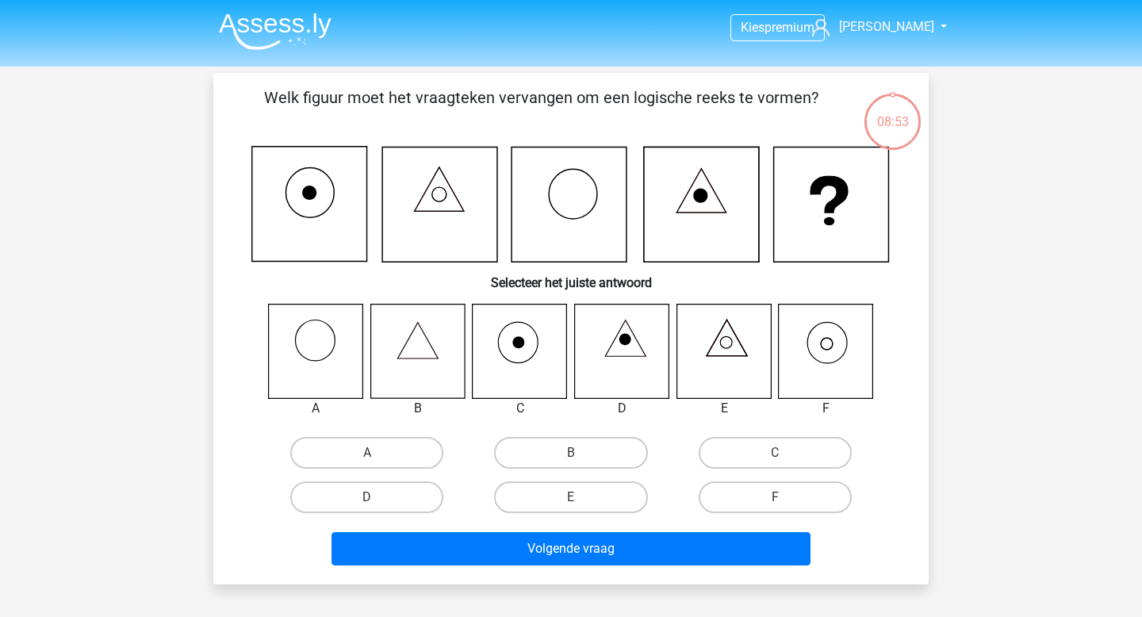
scroll to position [73, 0]
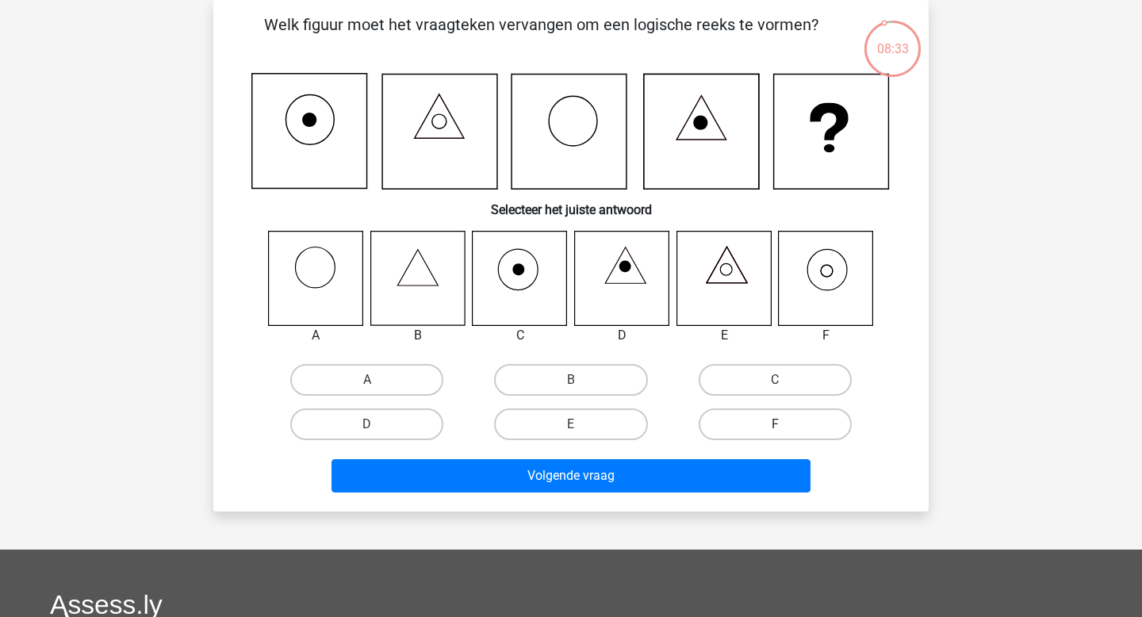
click at [765, 419] on label "F" at bounding box center [775, 424] width 153 height 32
click at [775, 424] on input "F" at bounding box center [780, 429] width 10 height 10
radio input "true"
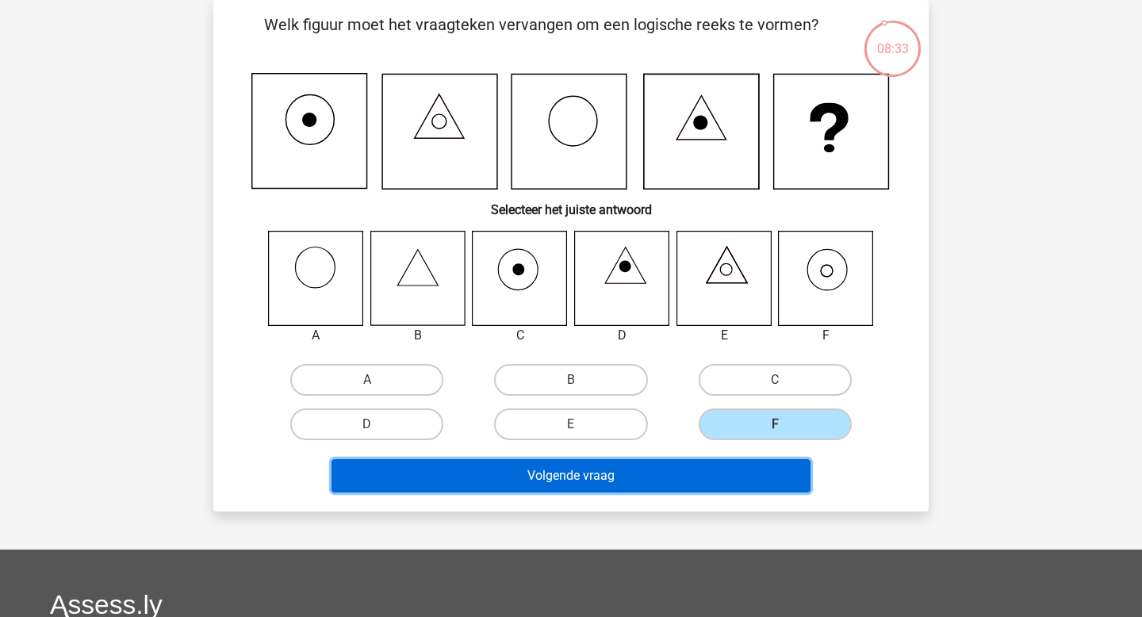
click at [695, 476] on button "Volgende vraag" at bounding box center [571, 475] width 480 height 33
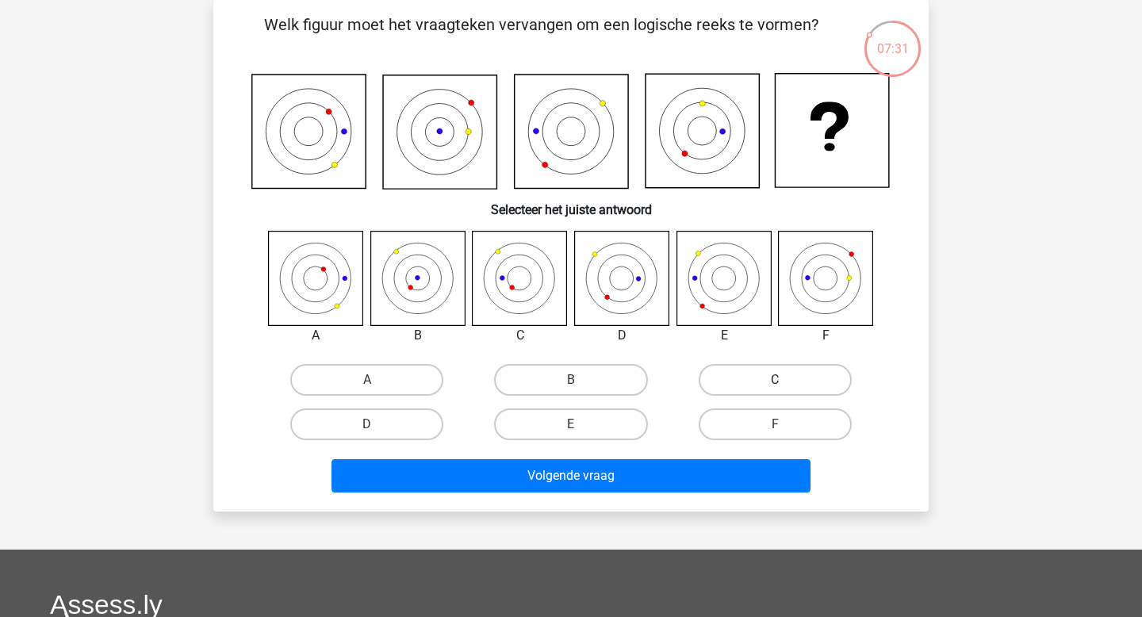
click at [745, 379] on label "C" at bounding box center [775, 380] width 153 height 32
click at [775, 380] on input "C" at bounding box center [780, 385] width 10 height 10
radio input "true"
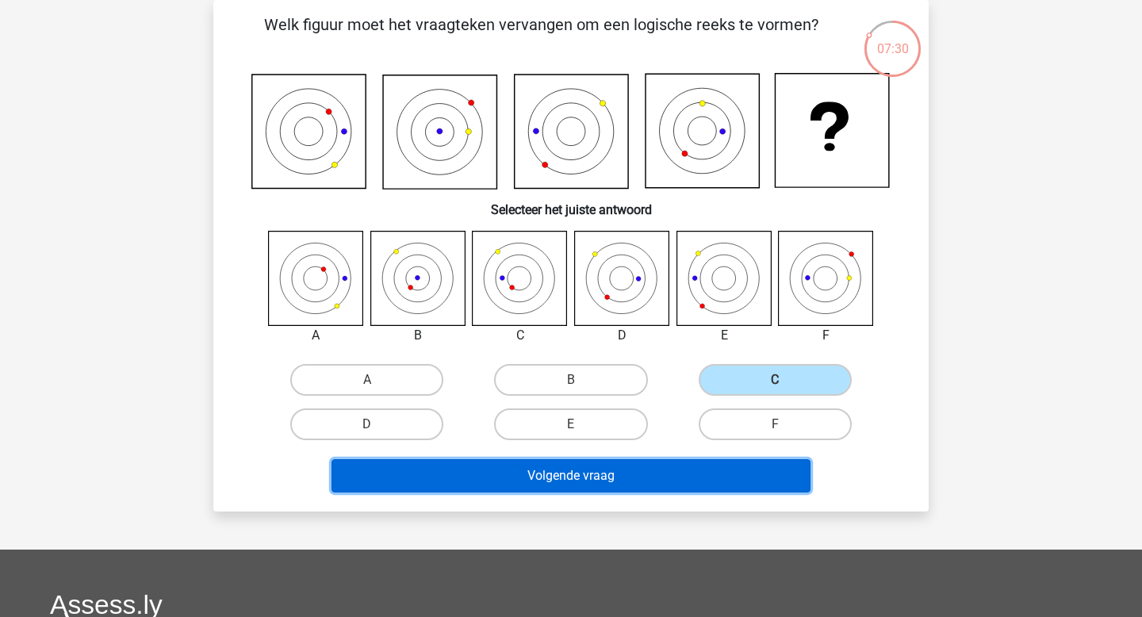
click at [668, 473] on button "Volgende vraag" at bounding box center [571, 475] width 480 height 33
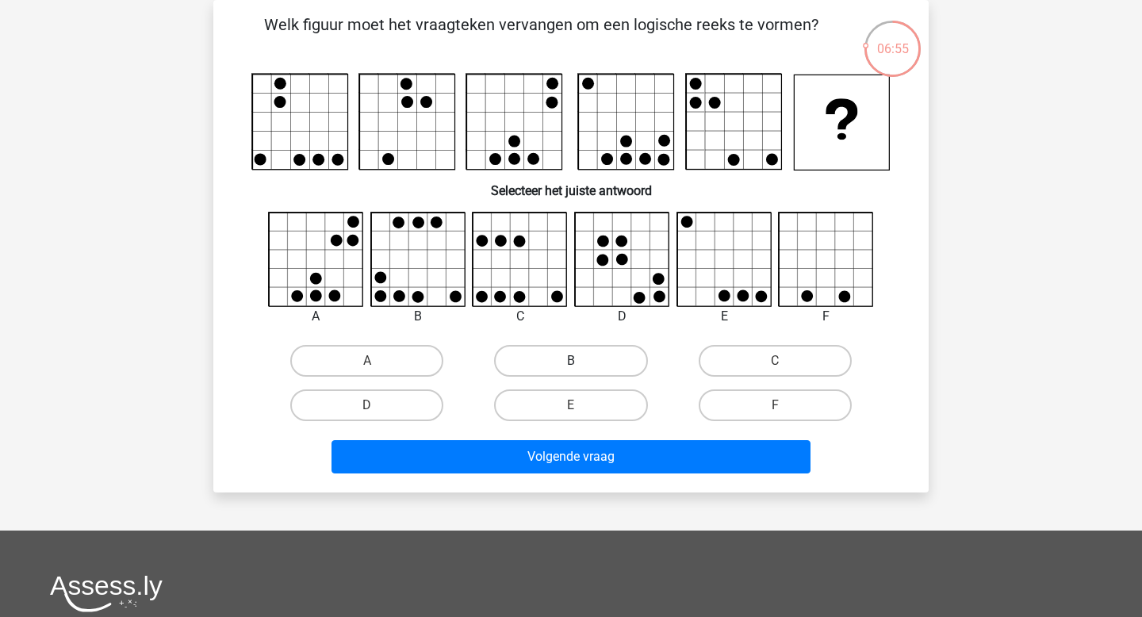
click at [590, 354] on label "B" at bounding box center [570, 361] width 153 height 32
click at [581, 361] on input "B" at bounding box center [576, 366] width 10 height 10
radio input "true"
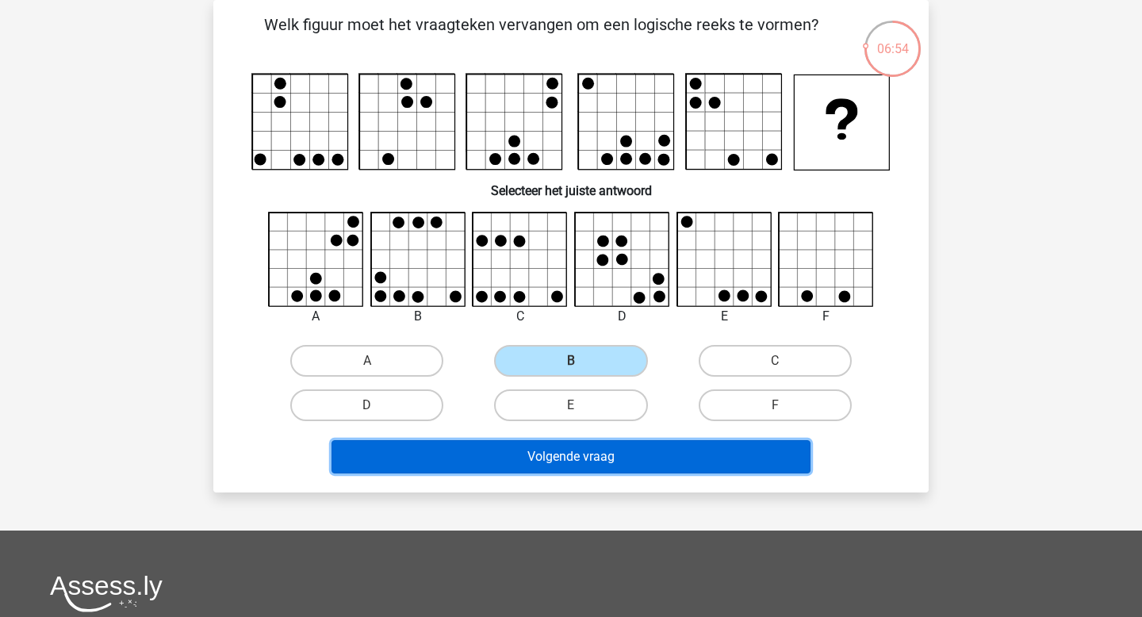
click at [588, 461] on button "Volgende vraag" at bounding box center [571, 456] width 480 height 33
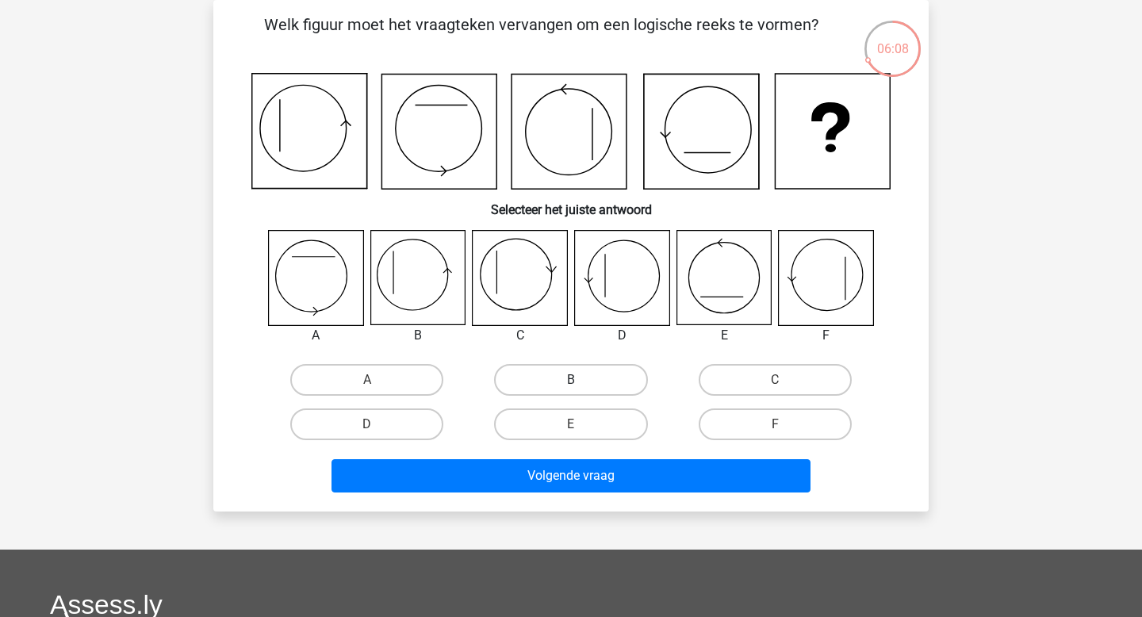
click at [529, 368] on label "B" at bounding box center [570, 380] width 153 height 32
click at [571, 380] on input "B" at bounding box center [576, 385] width 10 height 10
radio input "true"
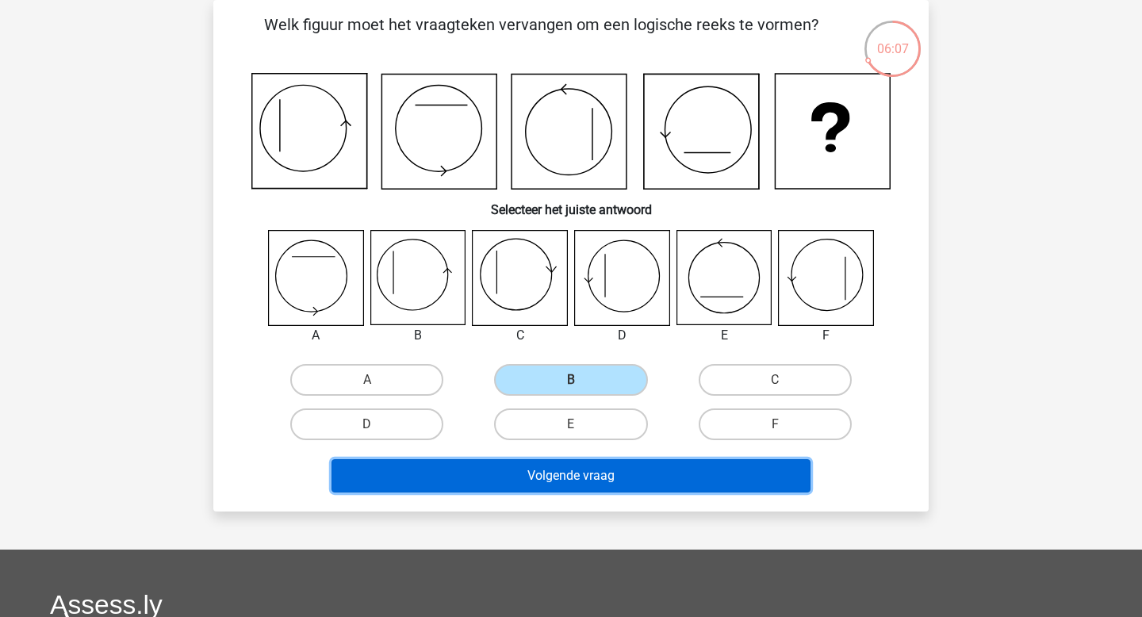
click at [572, 485] on button "Volgende vraag" at bounding box center [571, 475] width 480 height 33
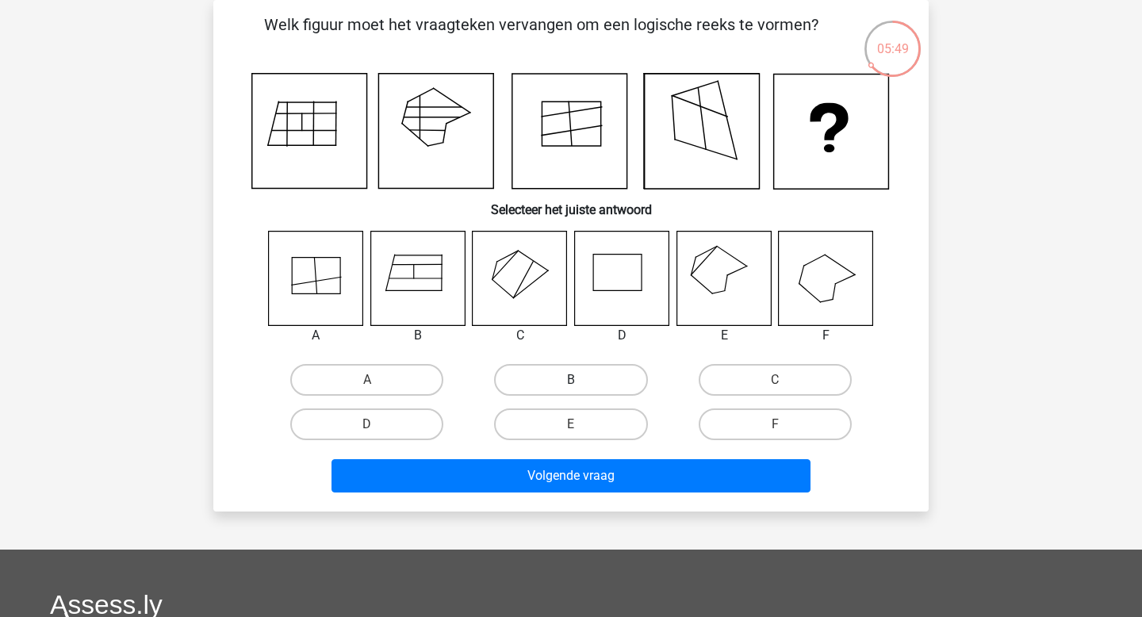
click at [593, 378] on label "B" at bounding box center [570, 380] width 153 height 32
click at [581, 380] on input "B" at bounding box center [576, 385] width 10 height 10
radio input "true"
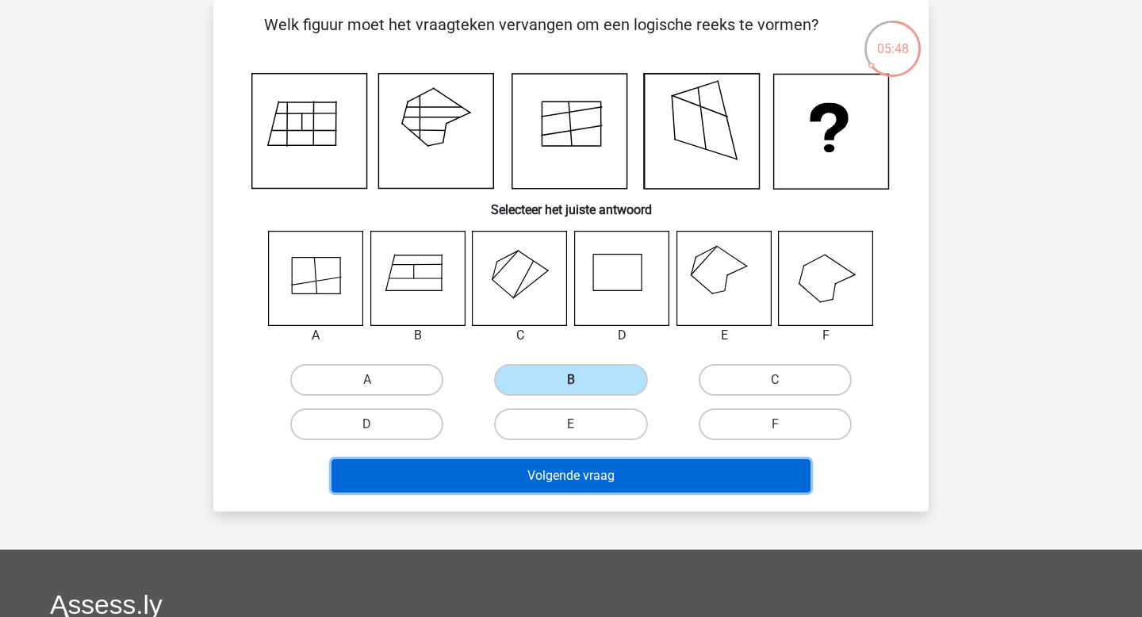
click at [584, 483] on button "Volgende vraag" at bounding box center [571, 475] width 480 height 33
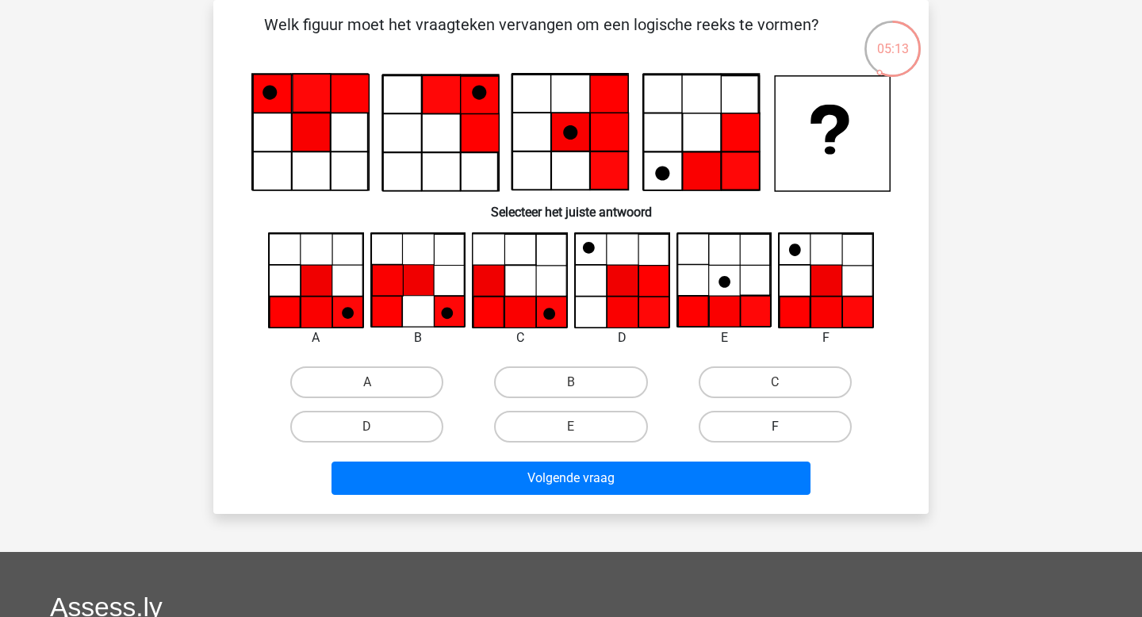
click at [711, 424] on label "F" at bounding box center [775, 427] width 153 height 32
click at [775, 427] on input "F" at bounding box center [780, 432] width 10 height 10
radio input "true"
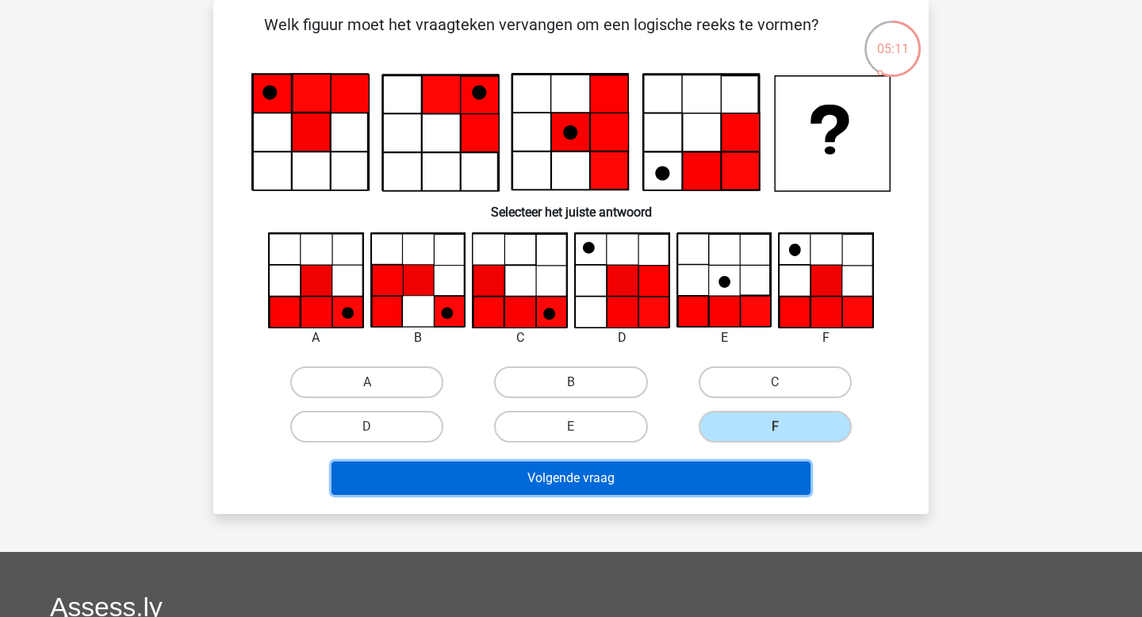
click at [691, 480] on button "Volgende vraag" at bounding box center [571, 477] width 480 height 33
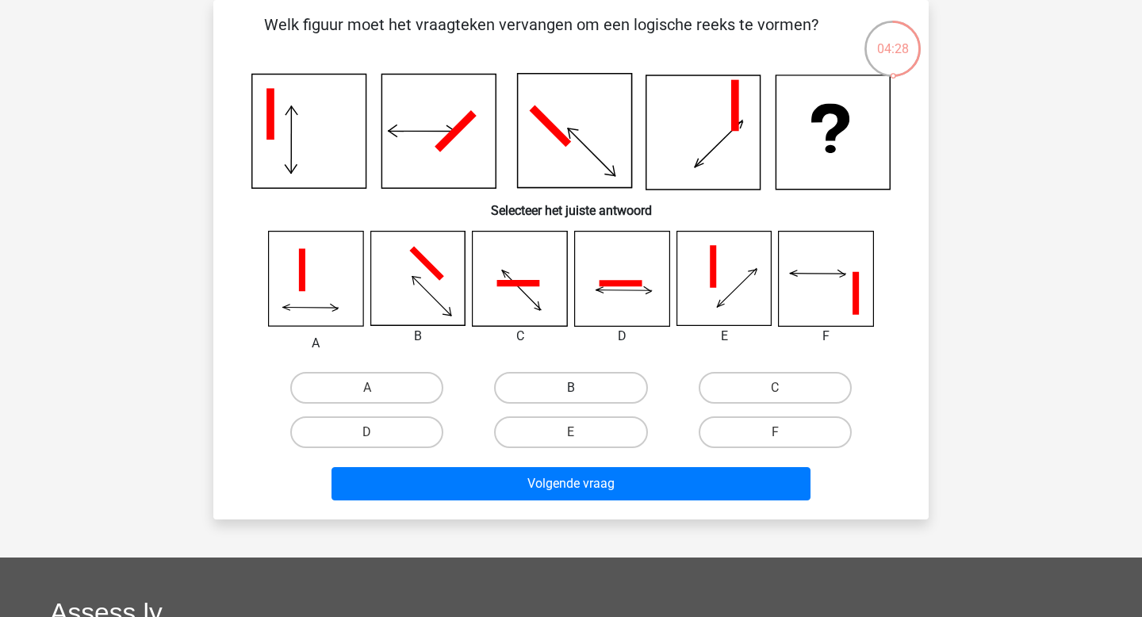
click at [580, 377] on label "B" at bounding box center [570, 388] width 153 height 32
click at [580, 388] on input "B" at bounding box center [576, 393] width 10 height 10
radio input "true"
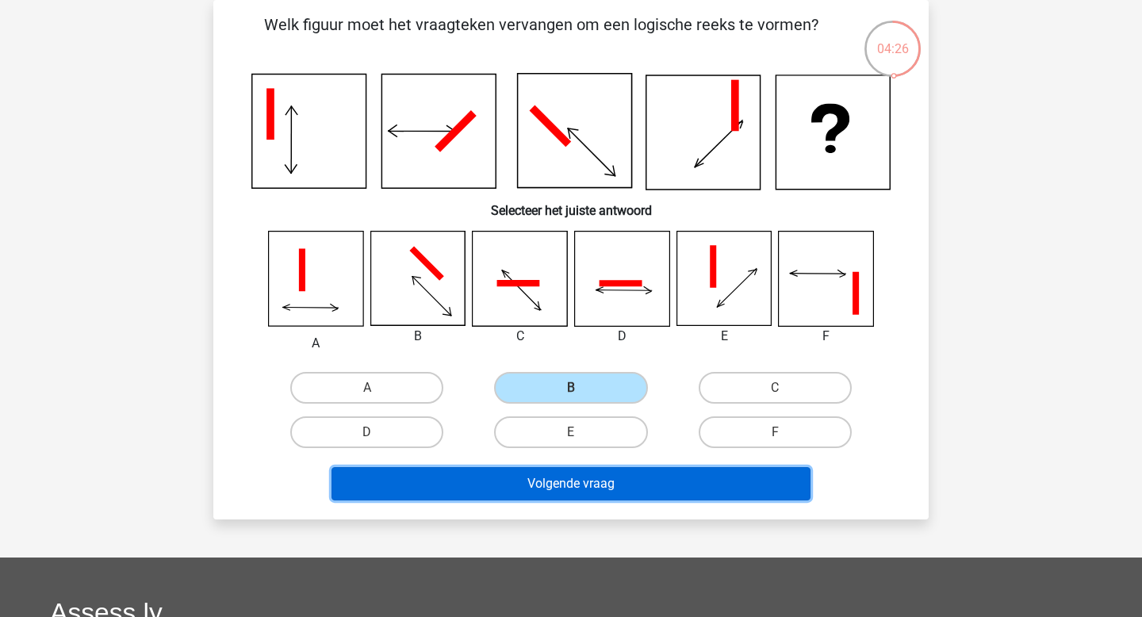
click at [580, 485] on button "Volgende vraag" at bounding box center [571, 483] width 480 height 33
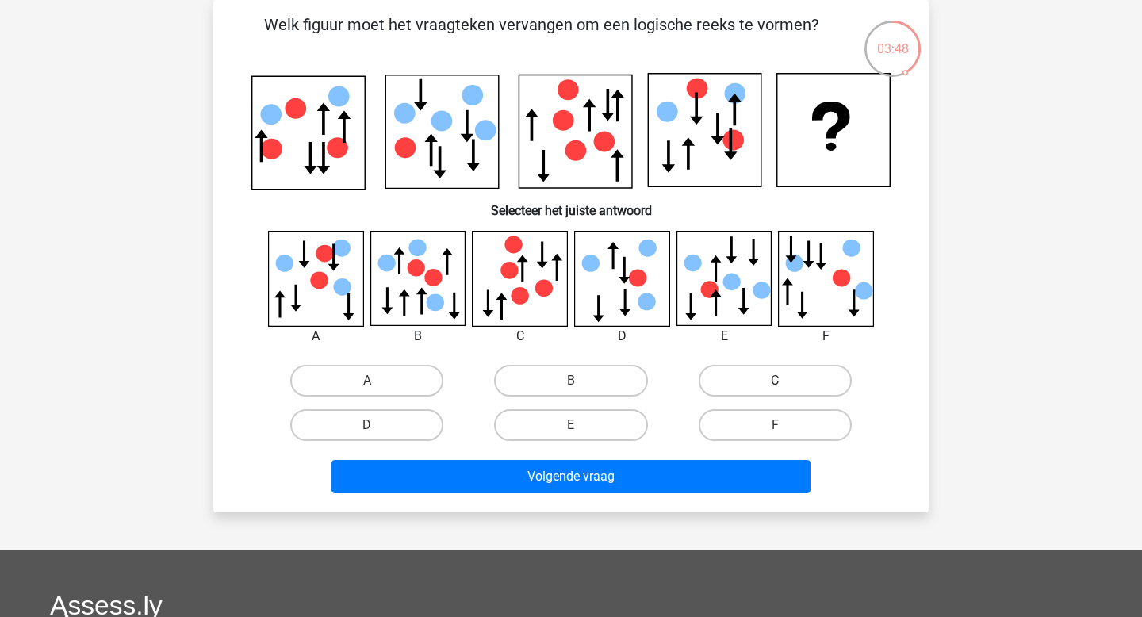
click at [737, 378] on label "C" at bounding box center [775, 381] width 153 height 32
click at [775, 381] on input "C" at bounding box center [780, 386] width 10 height 10
radio input "true"
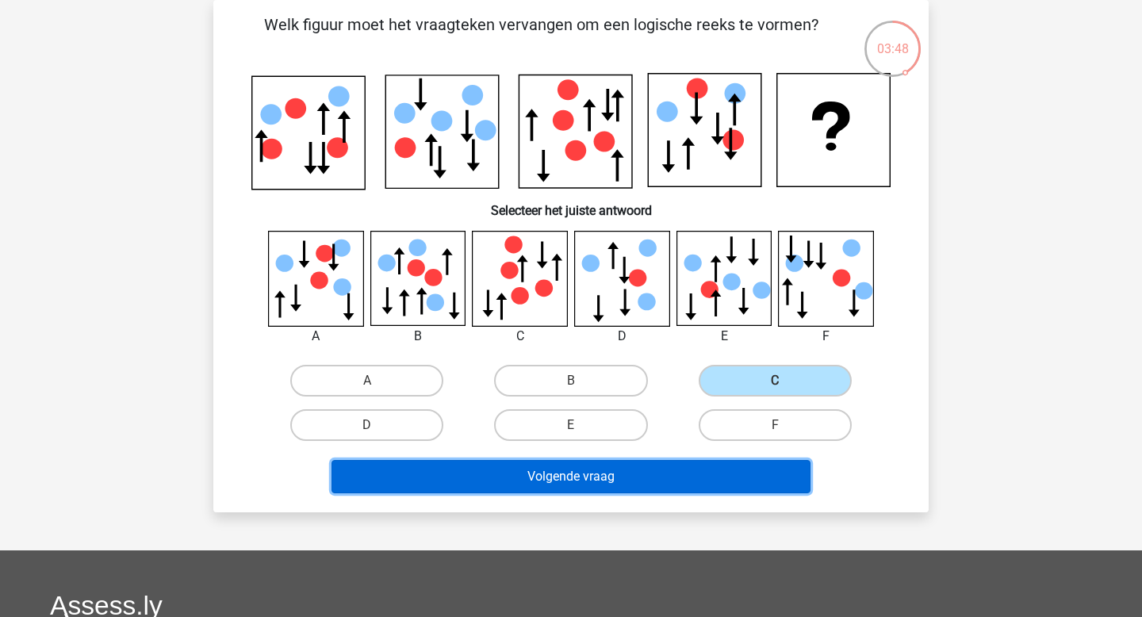
click at [701, 478] on button "Volgende vraag" at bounding box center [571, 476] width 480 height 33
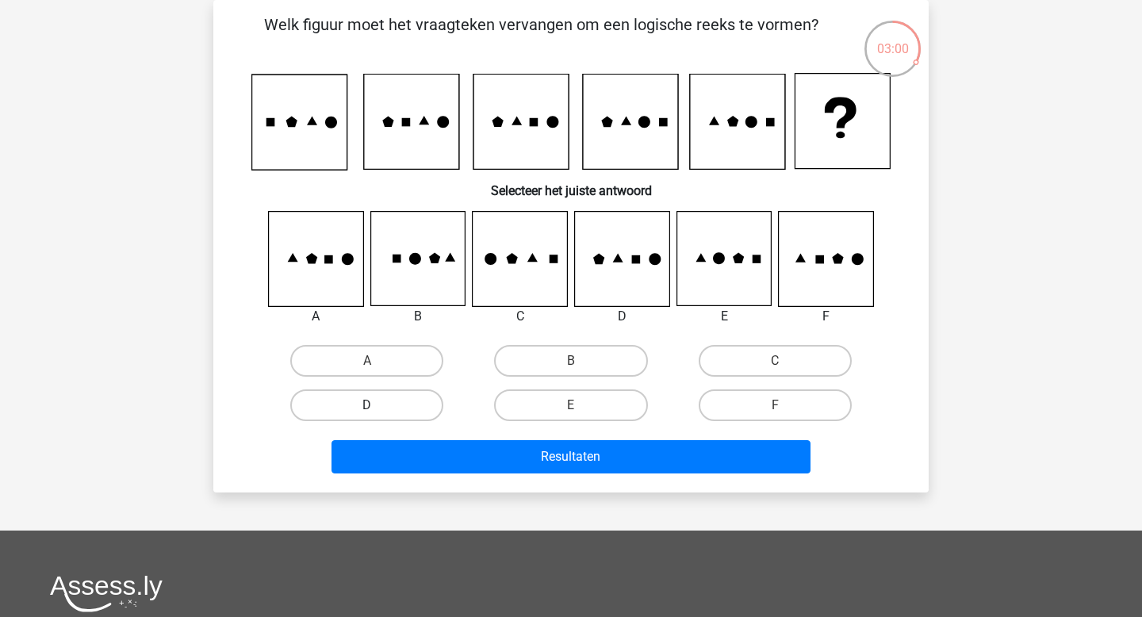
click at [379, 398] on label "D" at bounding box center [366, 405] width 153 height 32
click at [377, 405] on input "D" at bounding box center [372, 410] width 10 height 10
radio input "true"
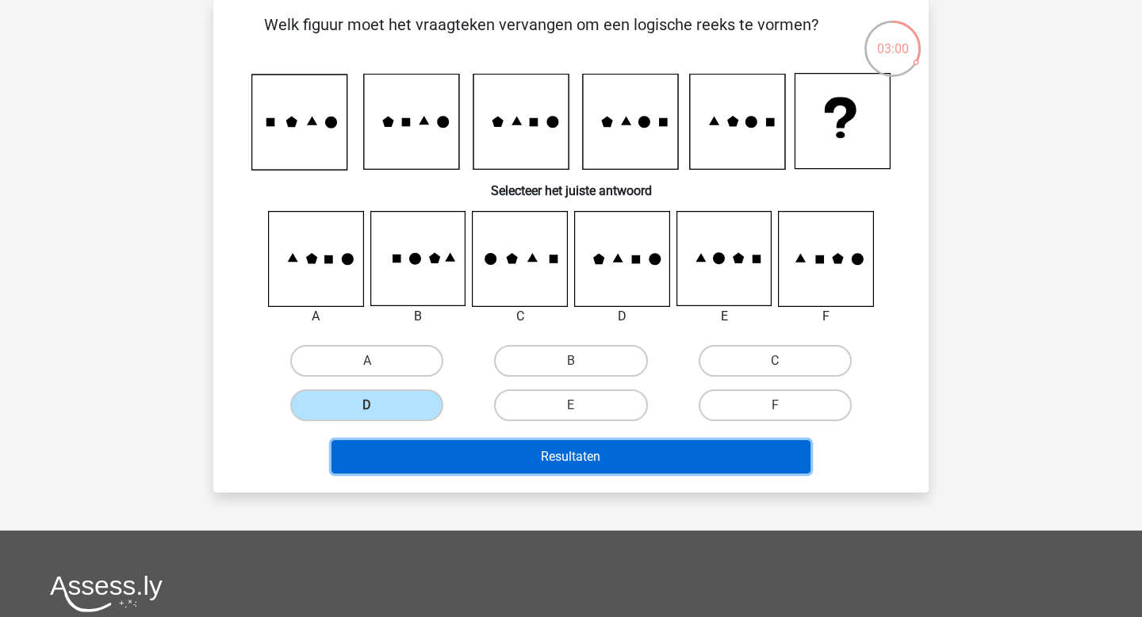
click at [448, 447] on button "Resultaten" at bounding box center [571, 456] width 480 height 33
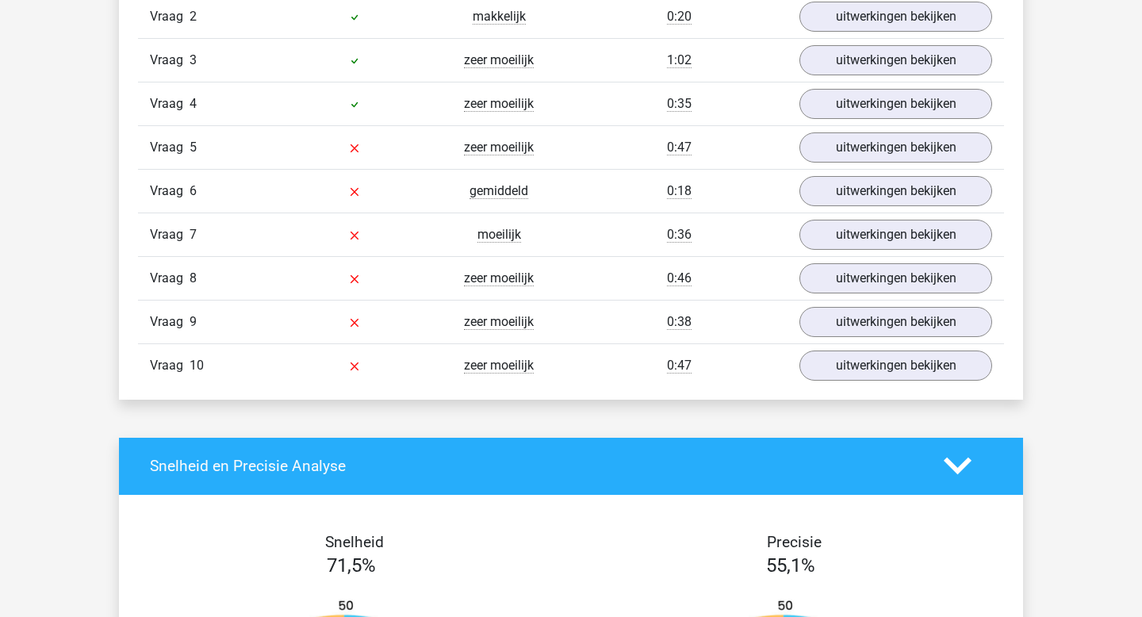
scroll to position [1416, 0]
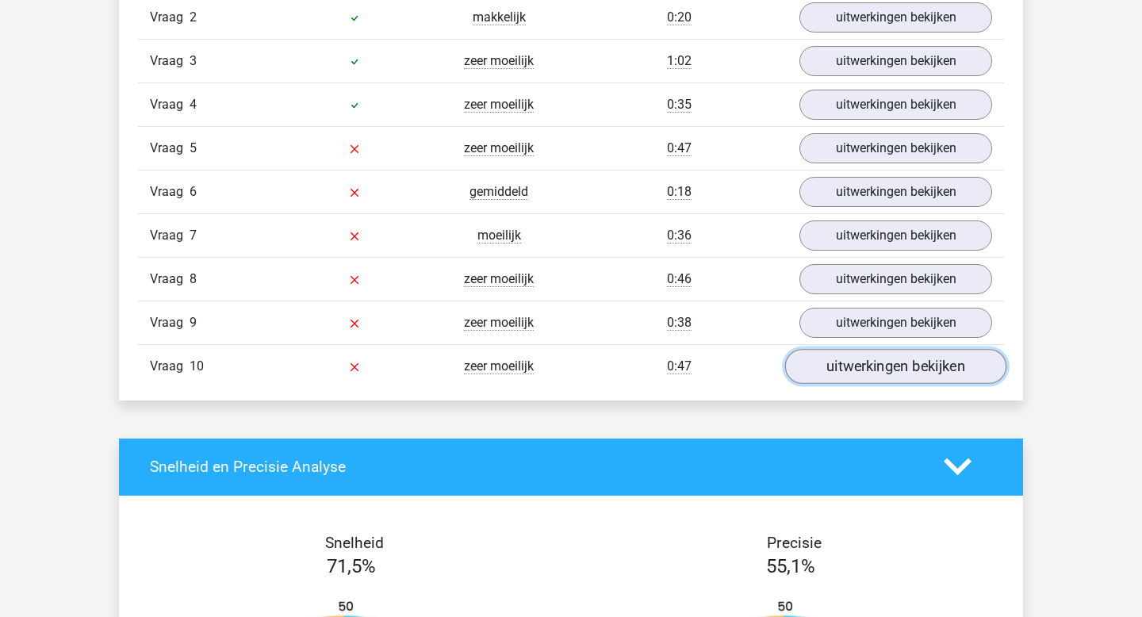
click at [869, 361] on link "uitwerkingen bekijken" at bounding box center [895, 366] width 221 height 35
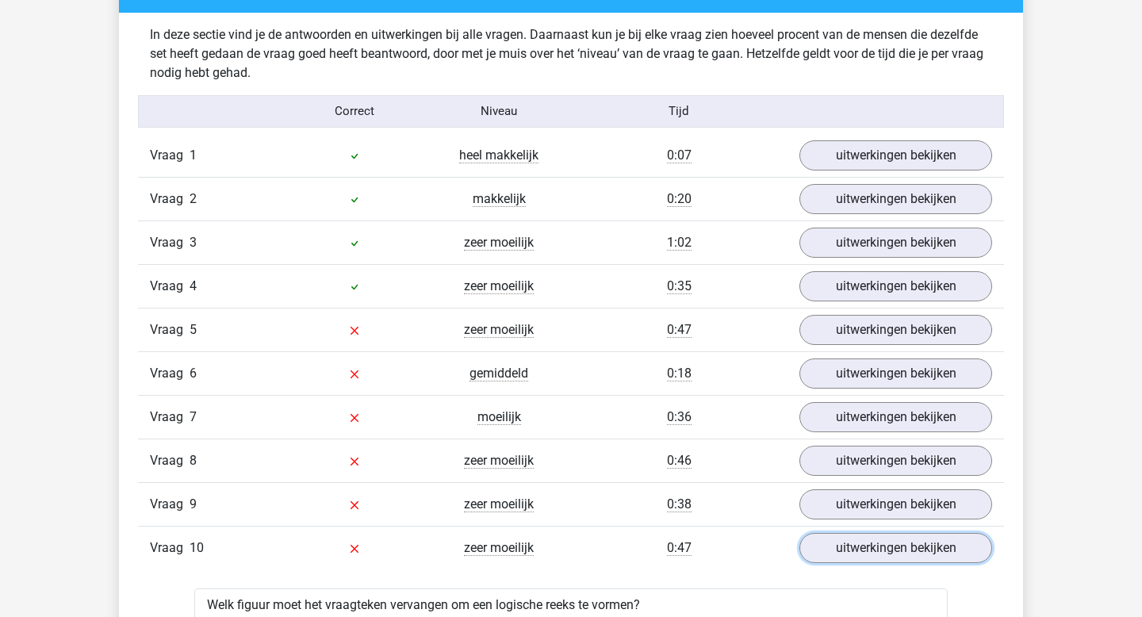
scroll to position [1226, 0]
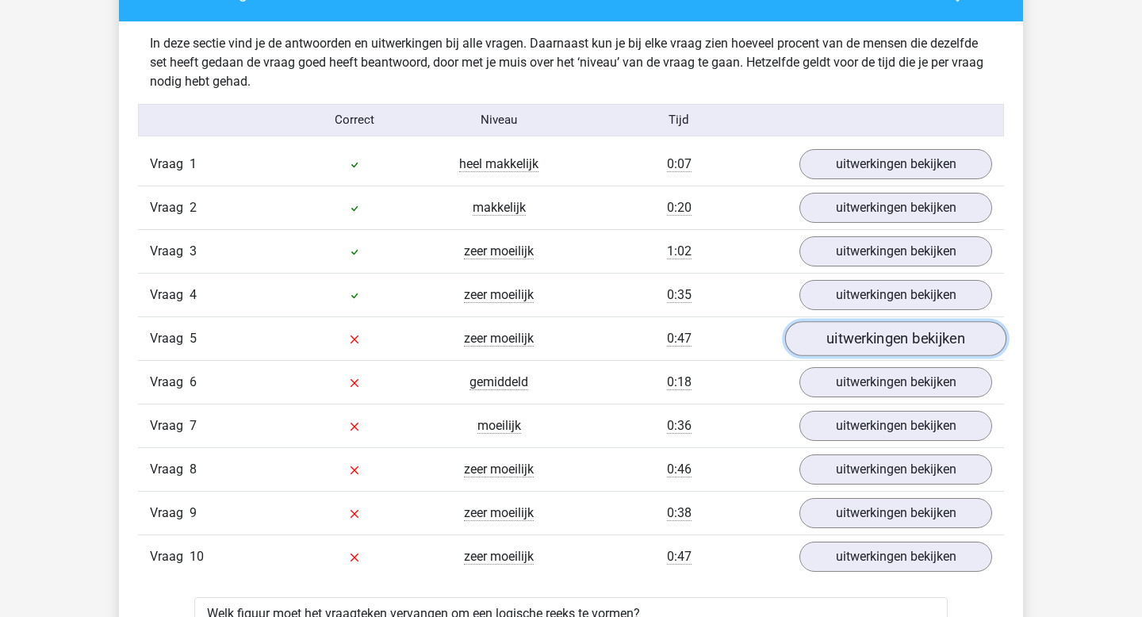
click at [856, 347] on link "uitwerkingen bekijken" at bounding box center [895, 338] width 221 height 35
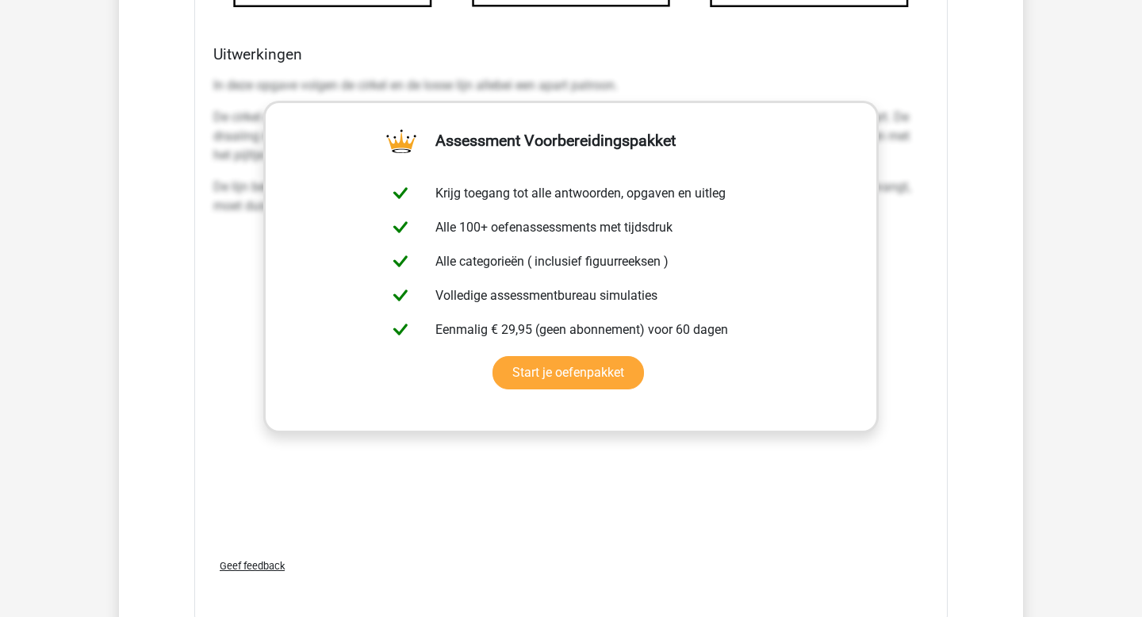
scroll to position [2274, 0]
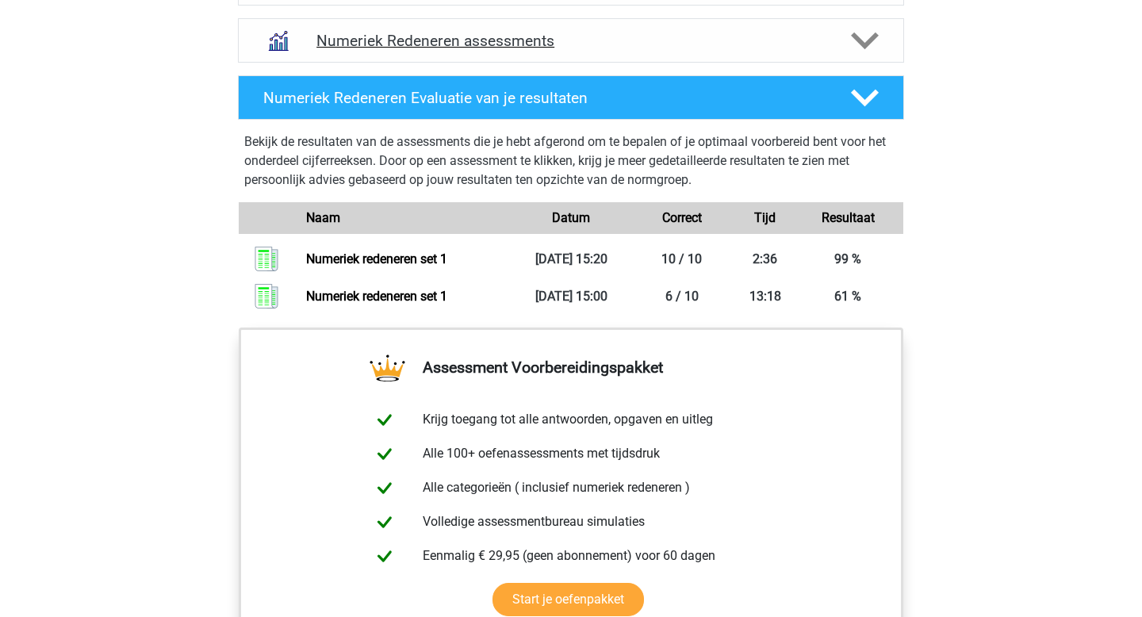
scroll to position [1084, 0]
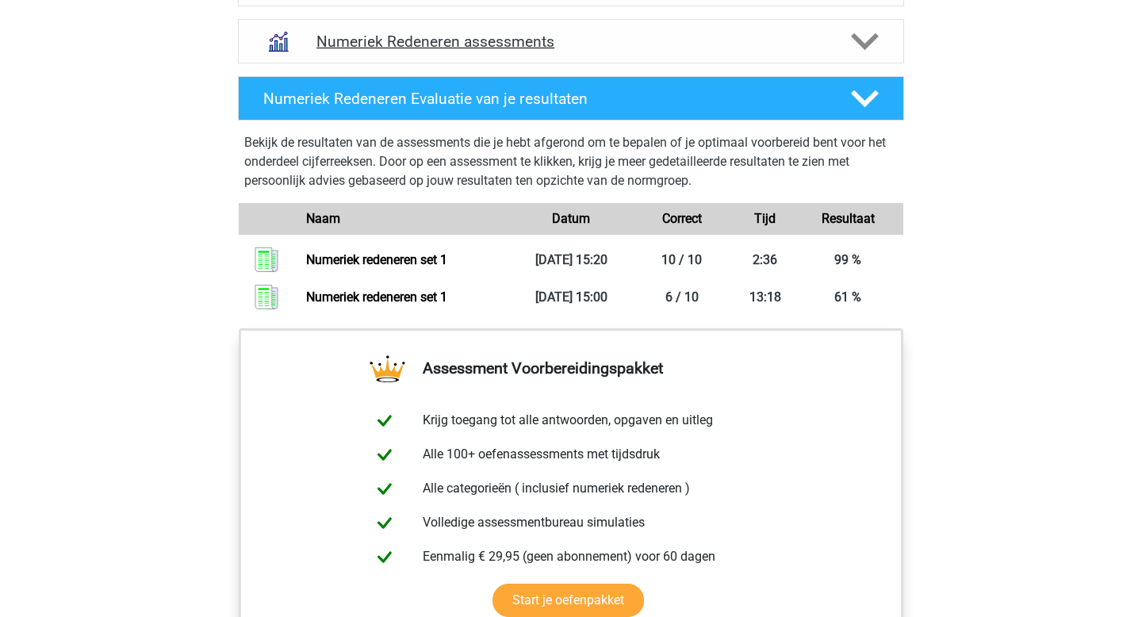
click at [864, 36] on icon at bounding box center [865, 42] width 28 height 28
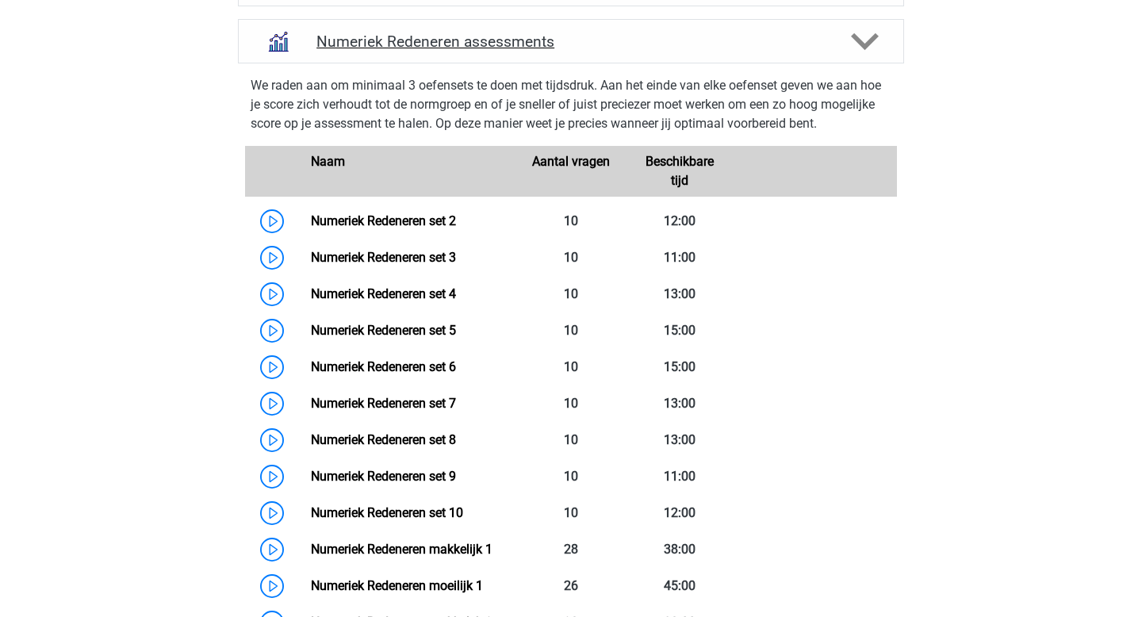
click at [863, 40] on icon at bounding box center [865, 42] width 28 height 28
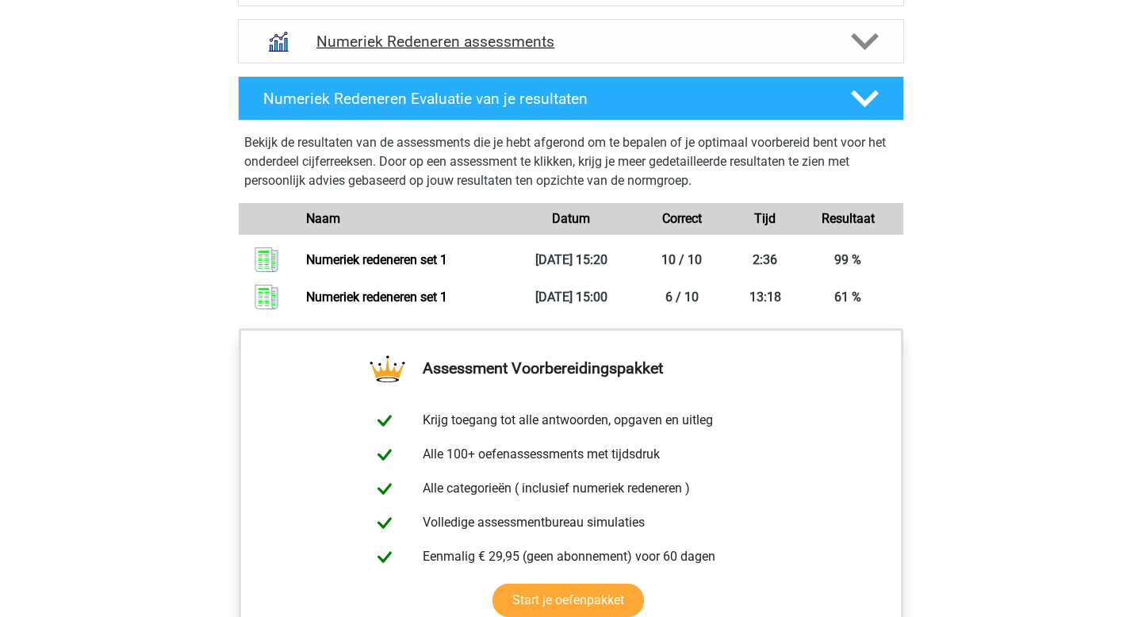
click at [863, 40] on icon at bounding box center [865, 42] width 28 height 28
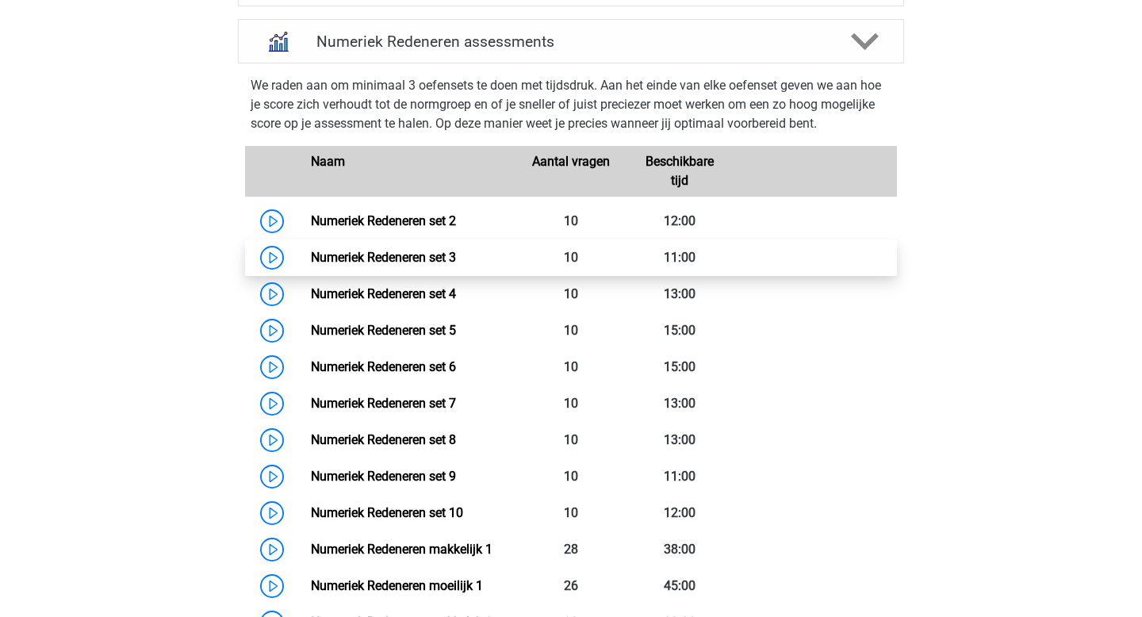
click at [438, 259] on link "Numeriek Redeneren set 3" at bounding box center [383, 257] width 145 height 15
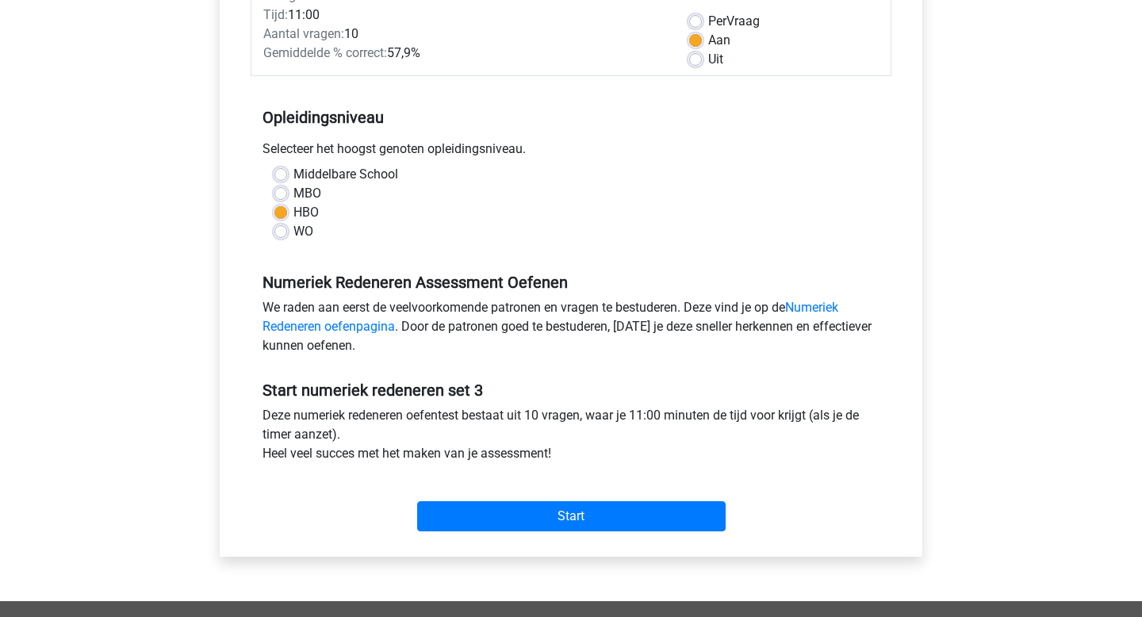
scroll to position [250, 0]
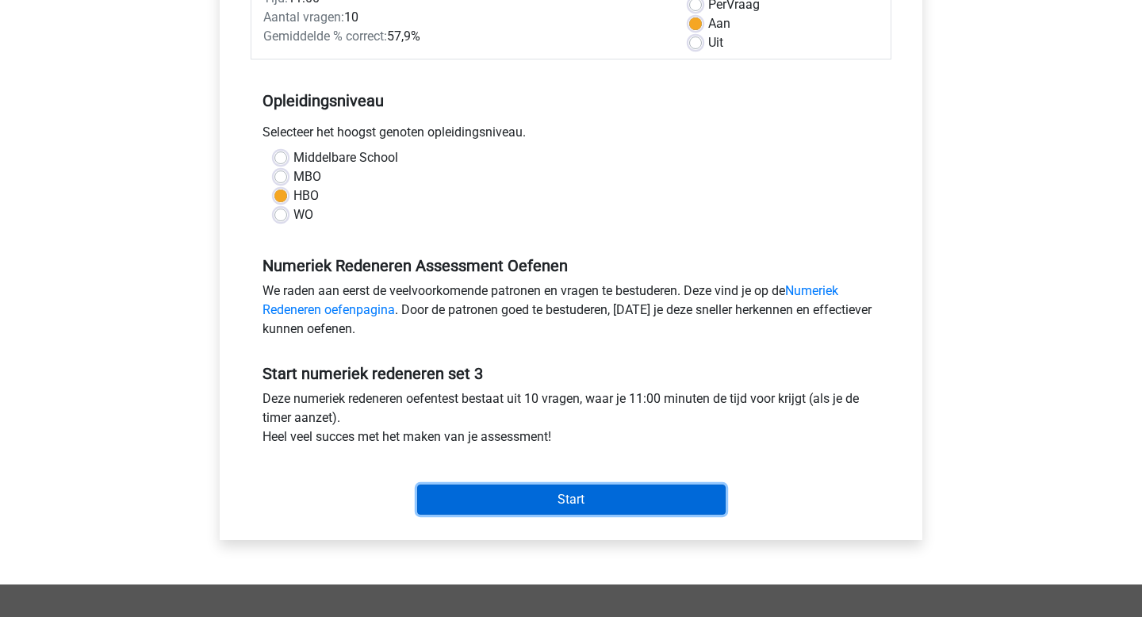
click at [584, 506] on input "Start" at bounding box center [571, 499] width 308 height 30
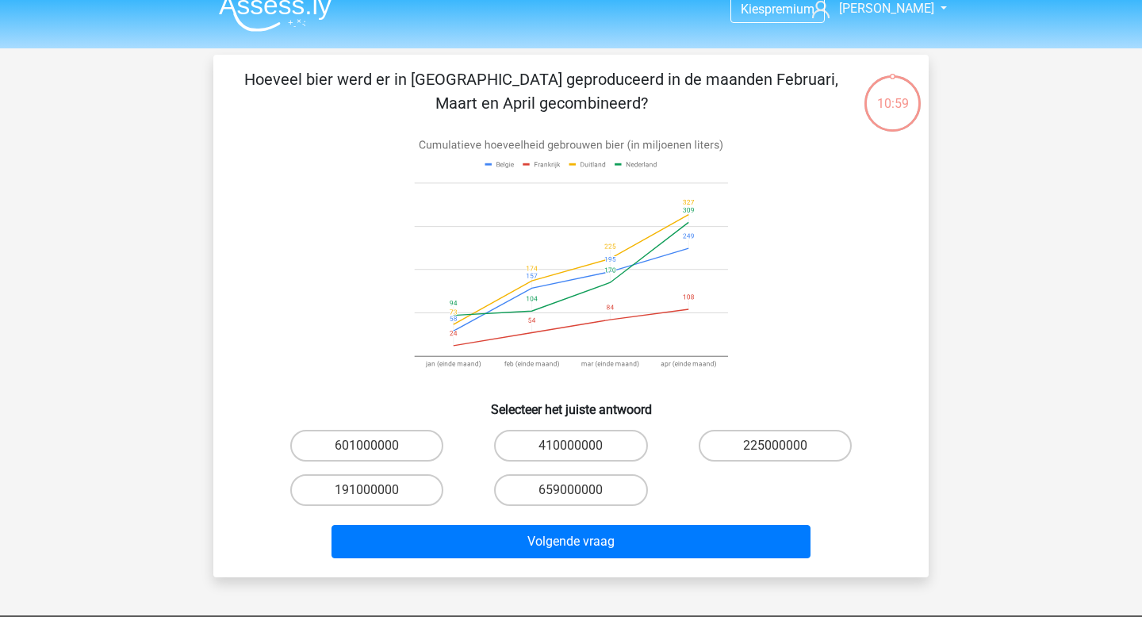
scroll to position [24, 0]
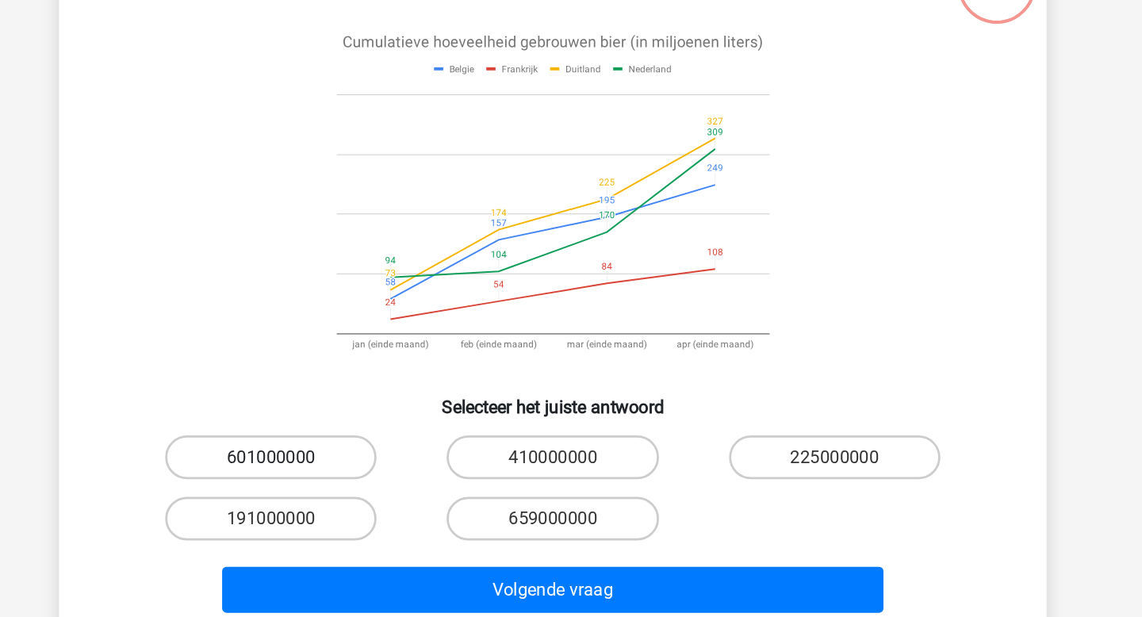
click at [390, 441] on label "601000000" at bounding box center [366, 440] width 153 height 32
click at [377, 441] on input "601000000" at bounding box center [372, 445] width 10 height 10
radio input "true"
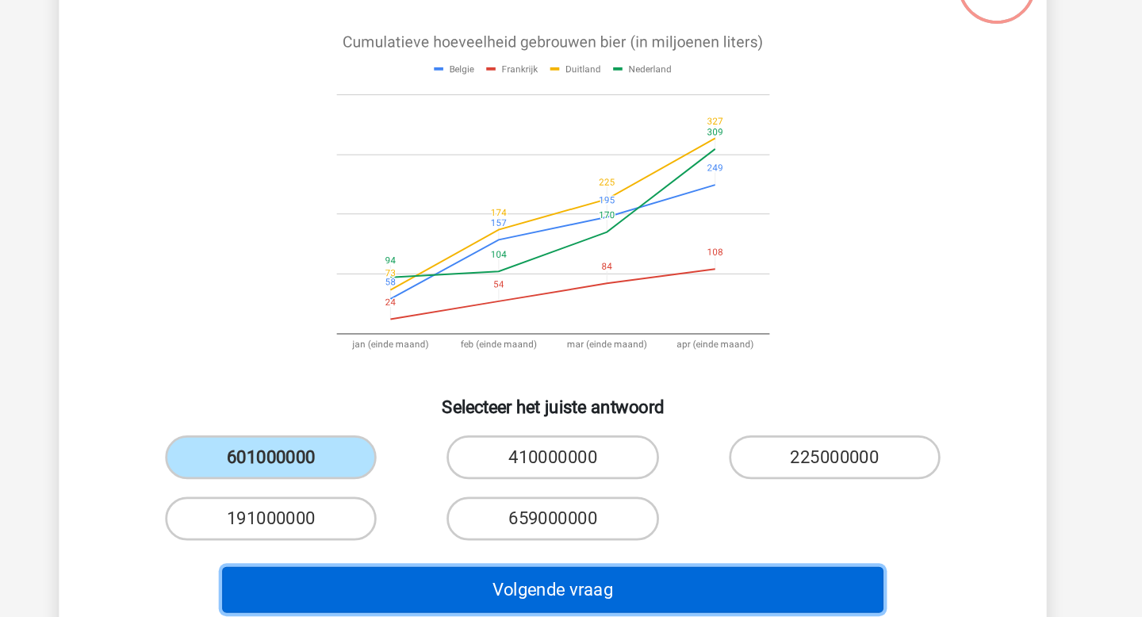
click at [589, 536] on button "Volgende vraag" at bounding box center [571, 535] width 480 height 33
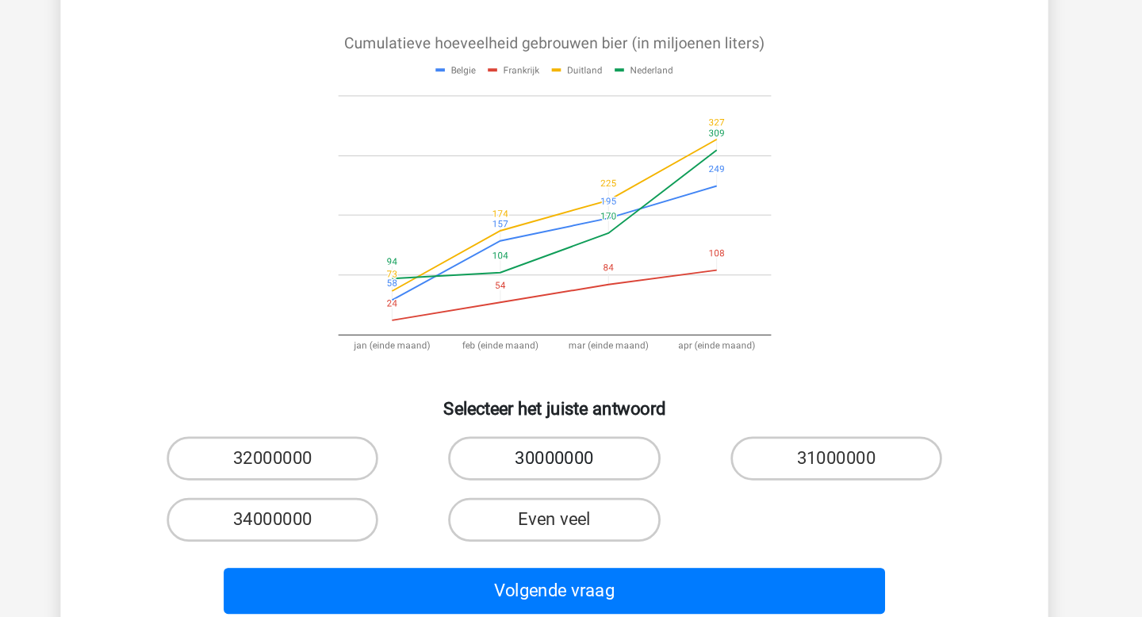
click at [589, 448] on label "30000000" at bounding box center [570, 464] width 153 height 32
click at [581, 464] on input "30000000" at bounding box center [576, 469] width 10 height 10
radio input "true"
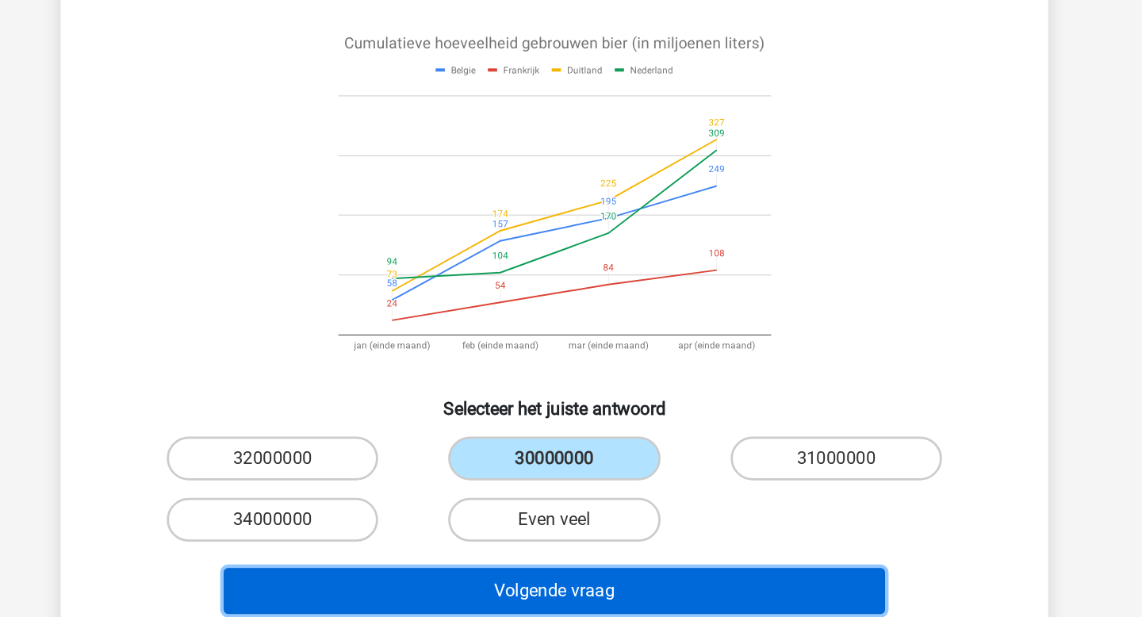
click at [589, 543] on button "Volgende vraag" at bounding box center [571, 559] width 480 height 33
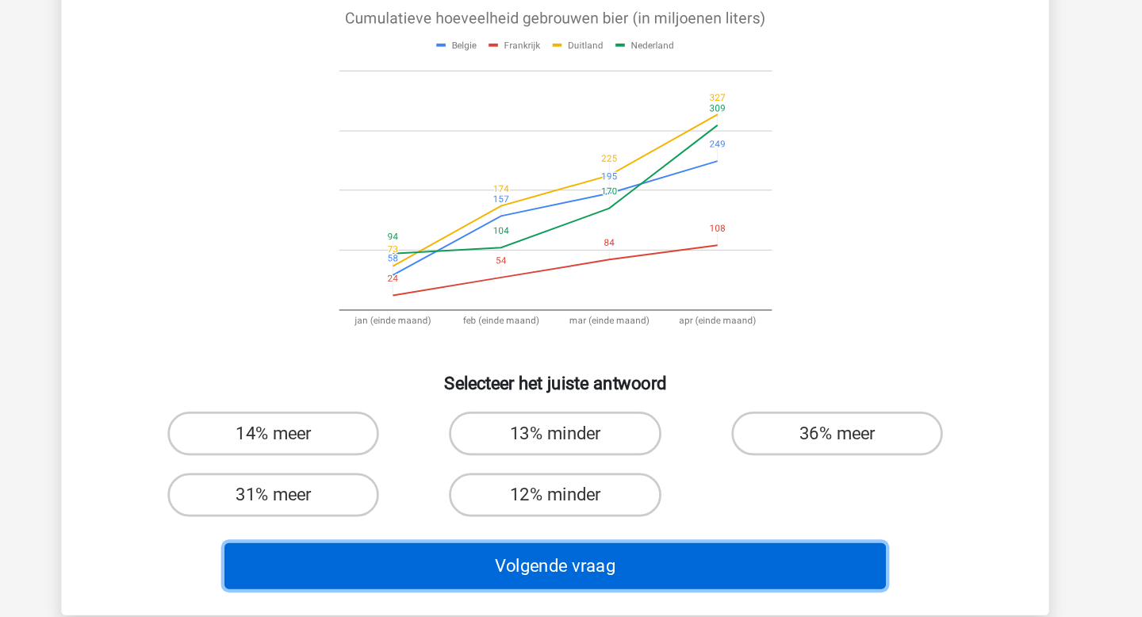
click at [541, 536] on button "Volgende vraag" at bounding box center [571, 535] width 480 height 33
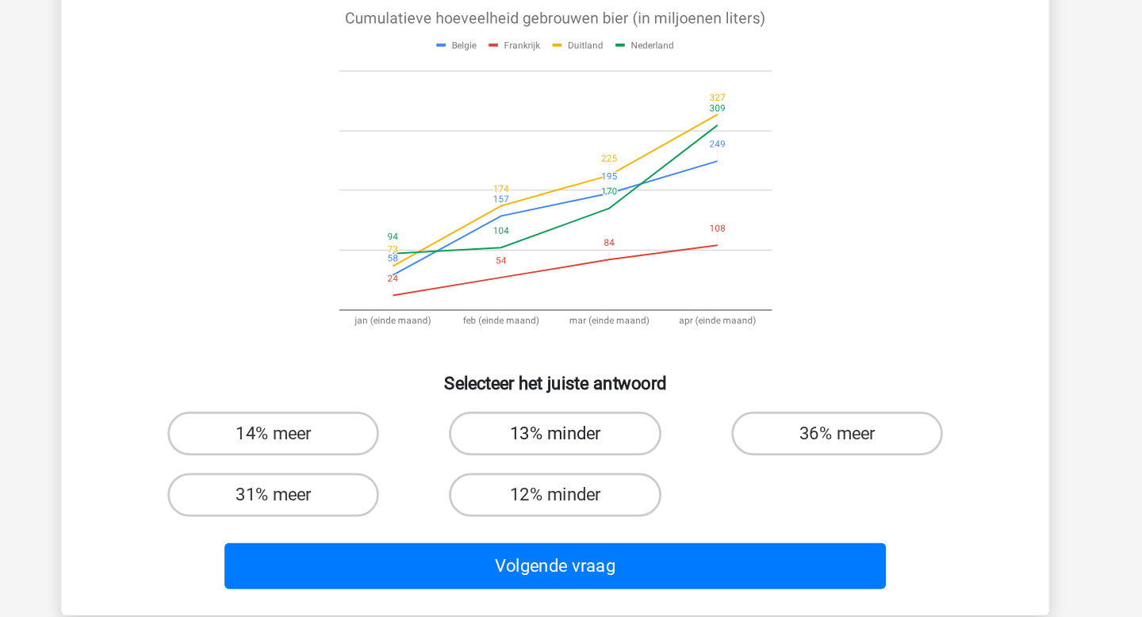
click at [522, 449] on label "13% minder" at bounding box center [570, 440] width 153 height 32
click at [571, 449] on input "13% minder" at bounding box center [576, 445] width 10 height 10
radio input "true"
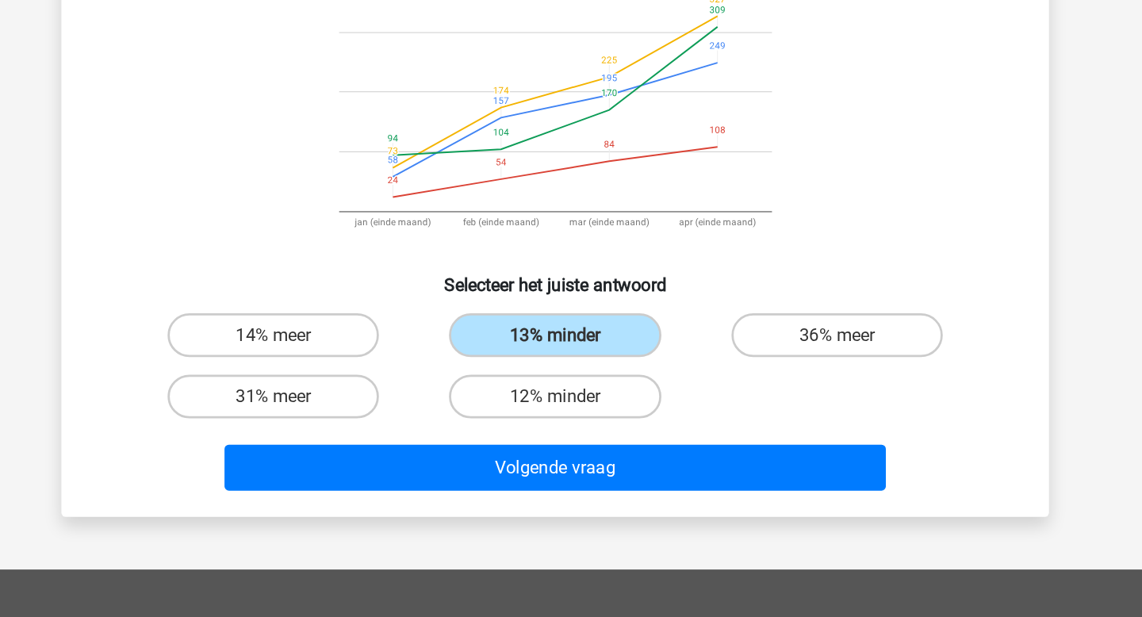
scroll to position [64, 0]
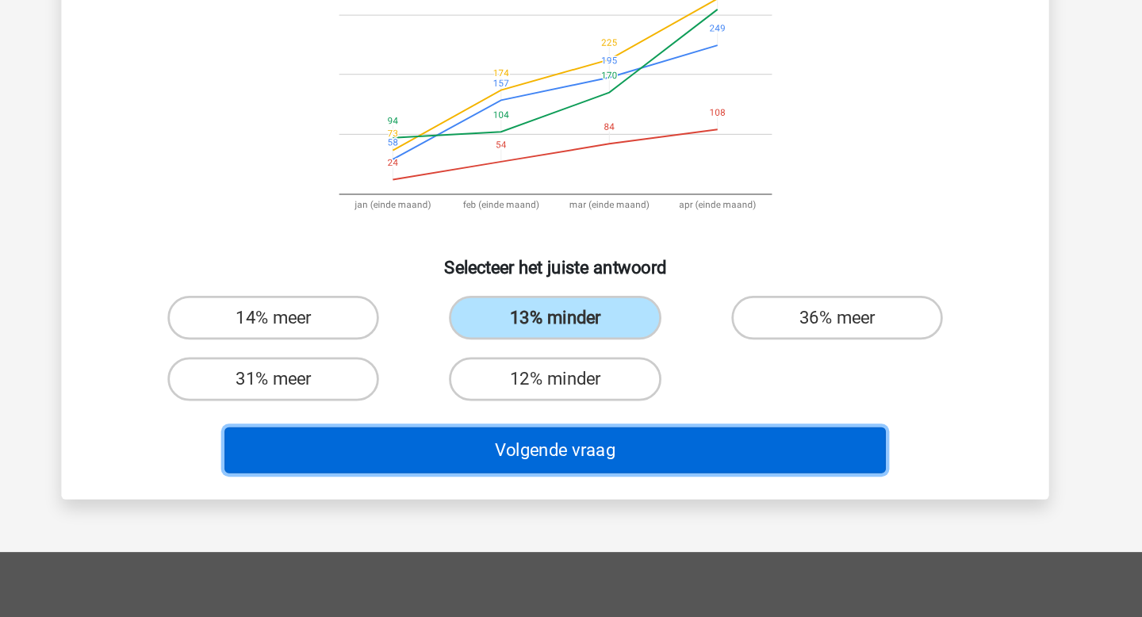
click at [639, 491] on button "Volgende vraag" at bounding box center [571, 495] width 480 height 33
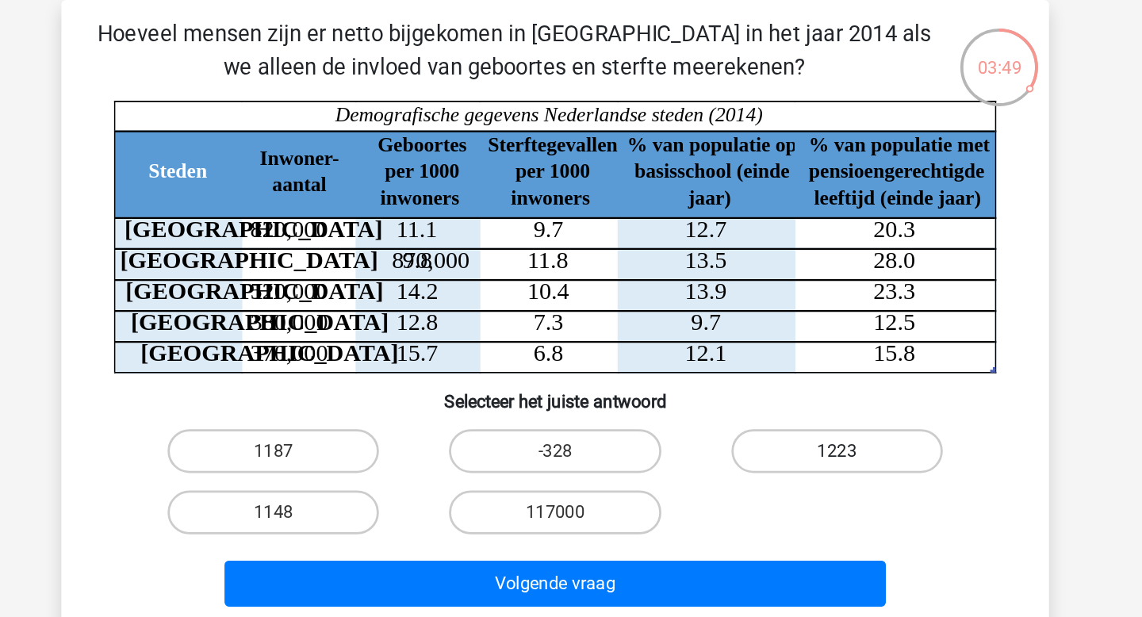
click at [732, 341] on label "1223" at bounding box center [775, 336] width 153 height 32
click at [775, 341] on input "1223" at bounding box center [780, 340] width 10 height 10
radio input "true"
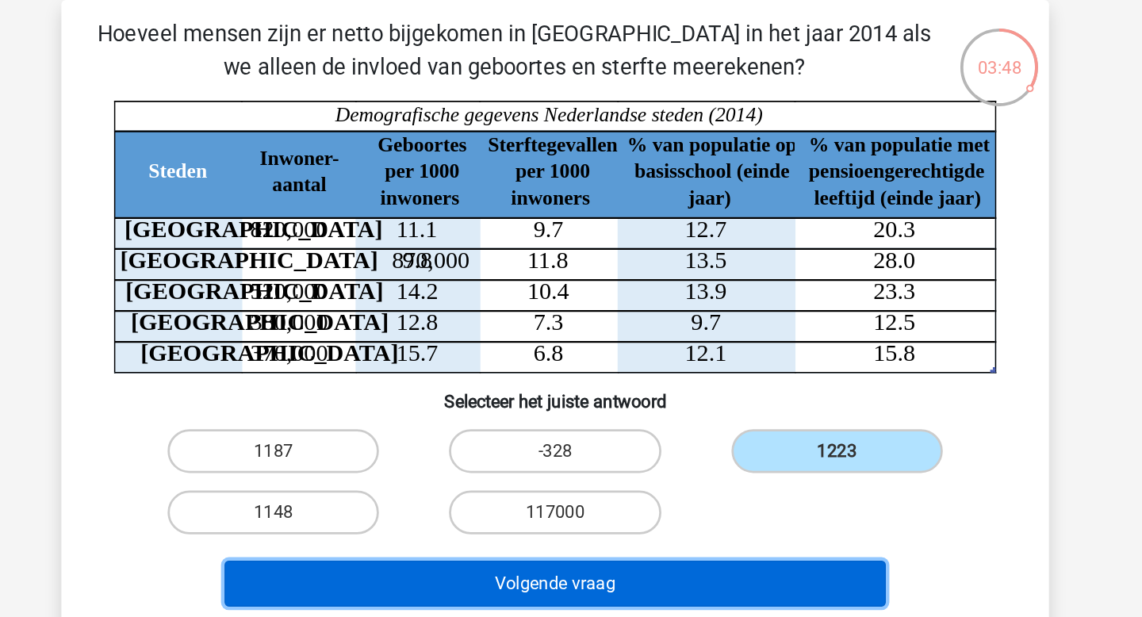
click at [706, 430] on button "Volgende vraag" at bounding box center [571, 431] width 480 height 33
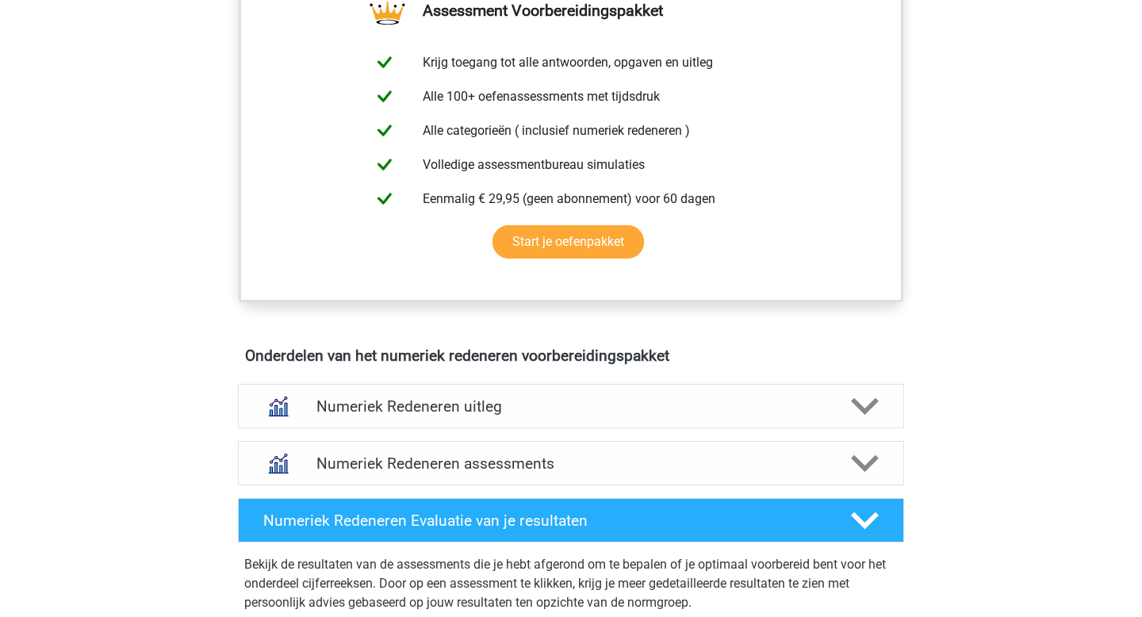
scroll to position [661, 0]
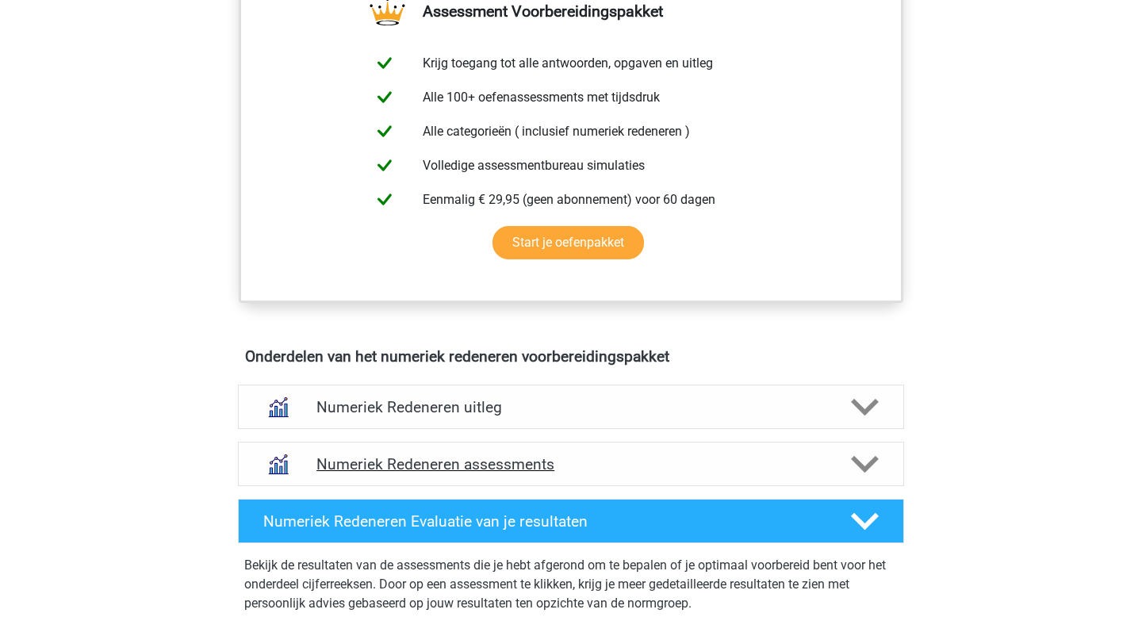
click at [852, 468] on icon at bounding box center [865, 464] width 28 height 28
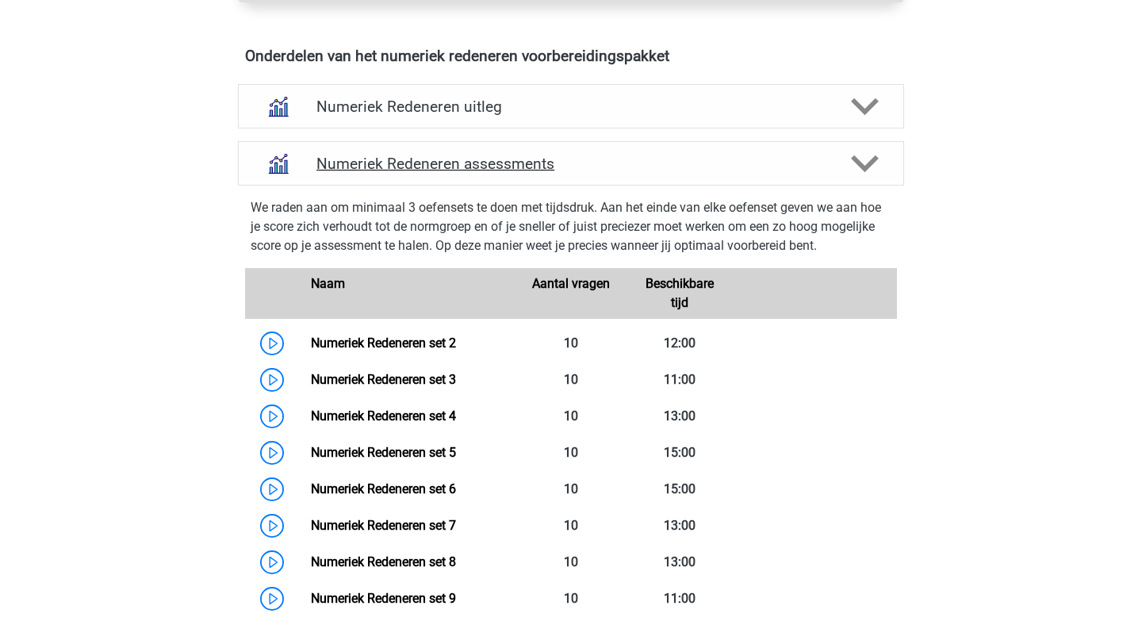
scroll to position [1037, 0]
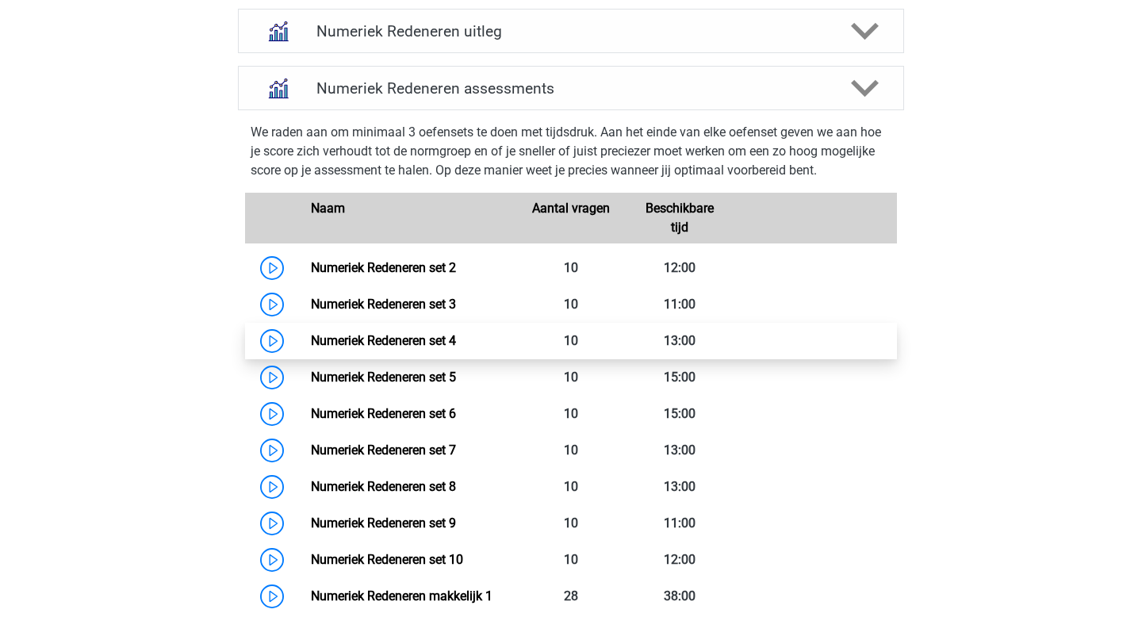
click at [423, 346] on link "Numeriek Redeneren set 4" at bounding box center [383, 340] width 145 height 15
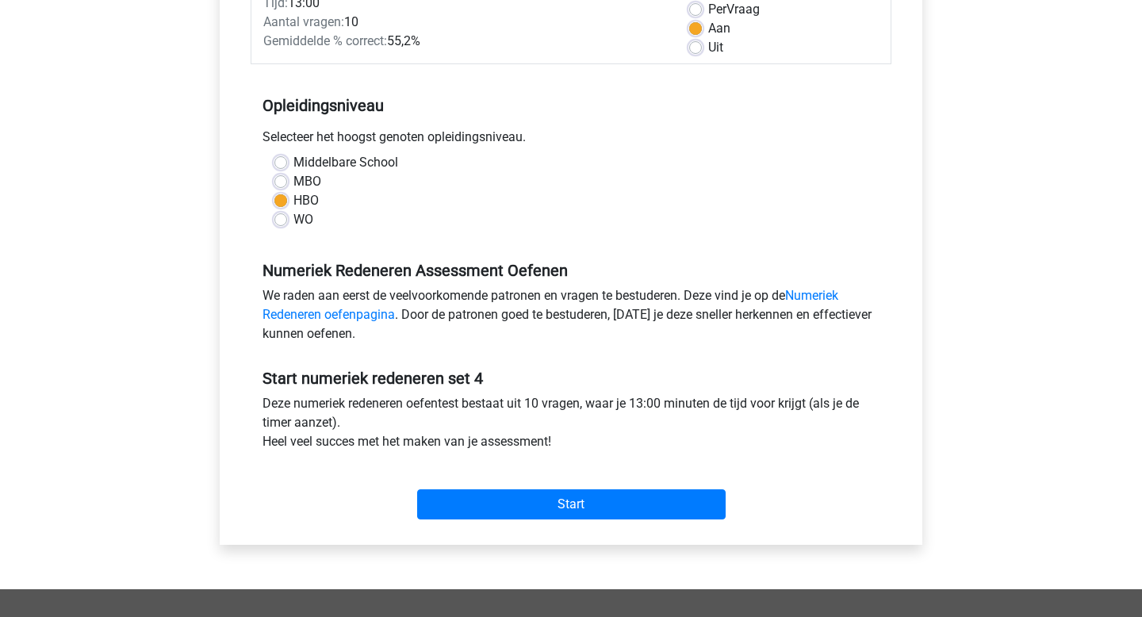
scroll to position [278, 0]
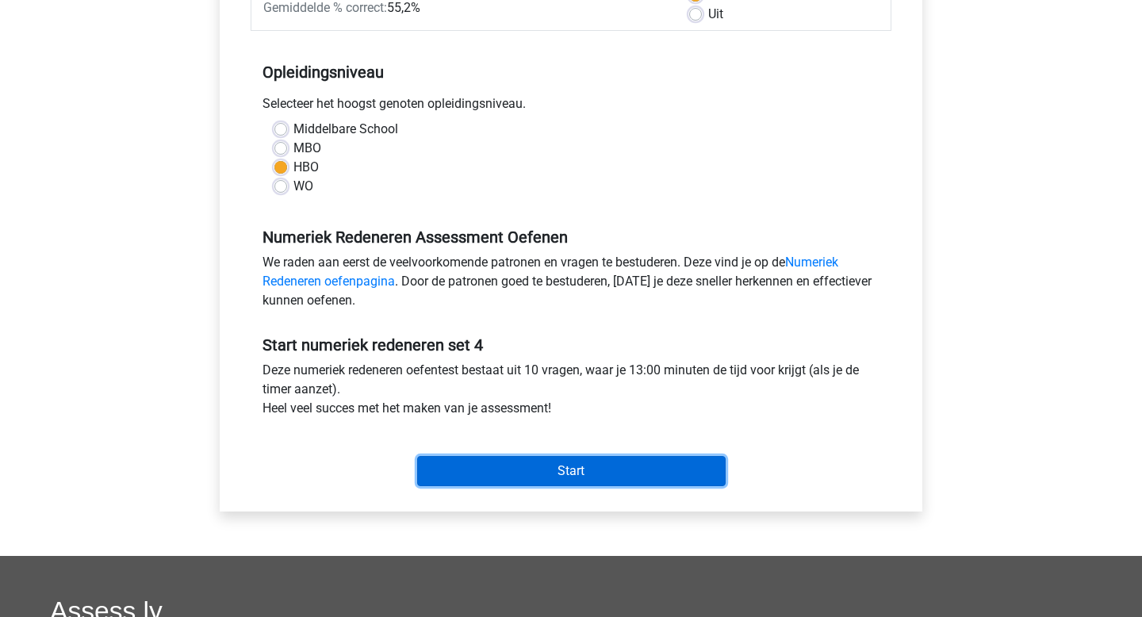
click at [612, 469] on input "Start" at bounding box center [571, 471] width 308 height 30
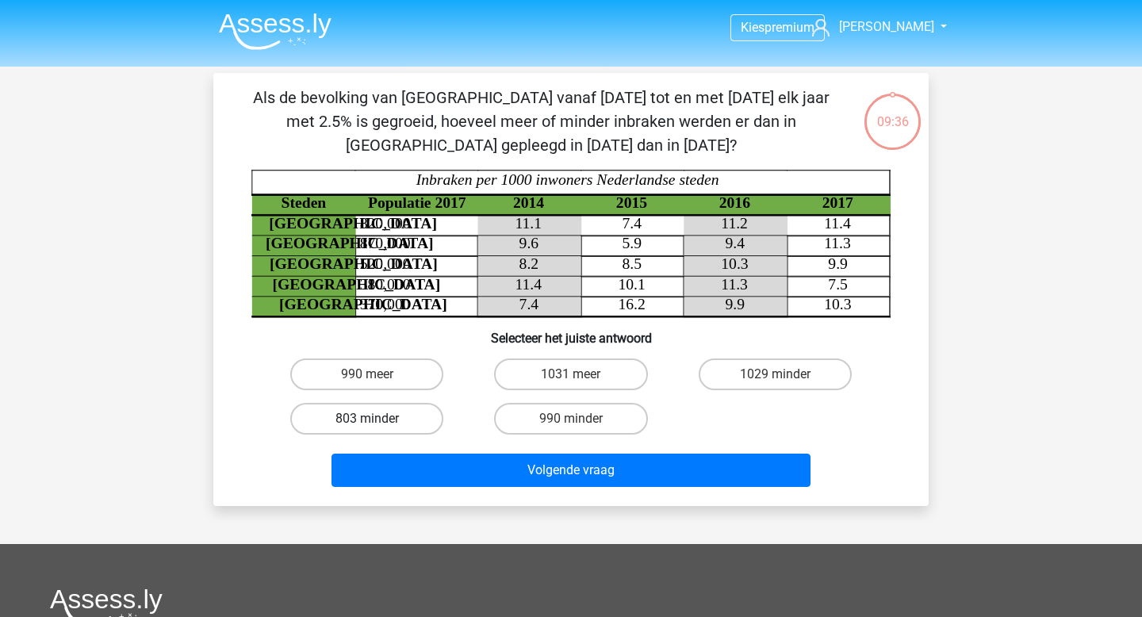
click at [425, 412] on label "803 minder" at bounding box center [366, 419] width 153 height 32
click at [377, 419] on input "803 minder" at bounding box center [372, 424] width 10 height 10
radio input "true"
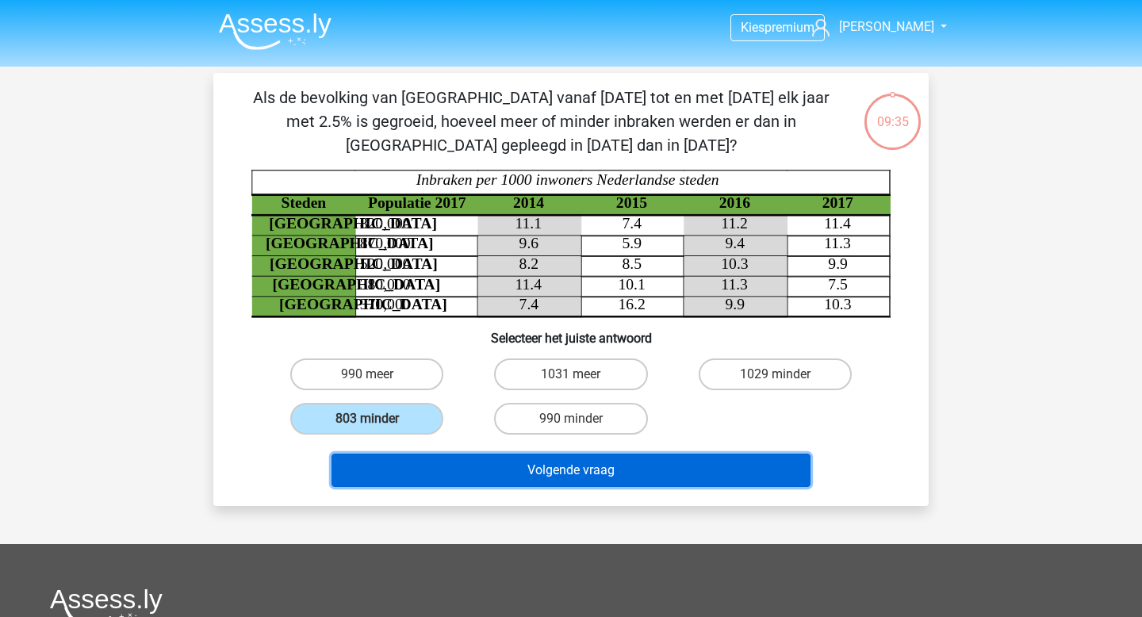
click at [549, 471] on button "Volgende vraag" at bounding box center [571, 470] width 480 height 33
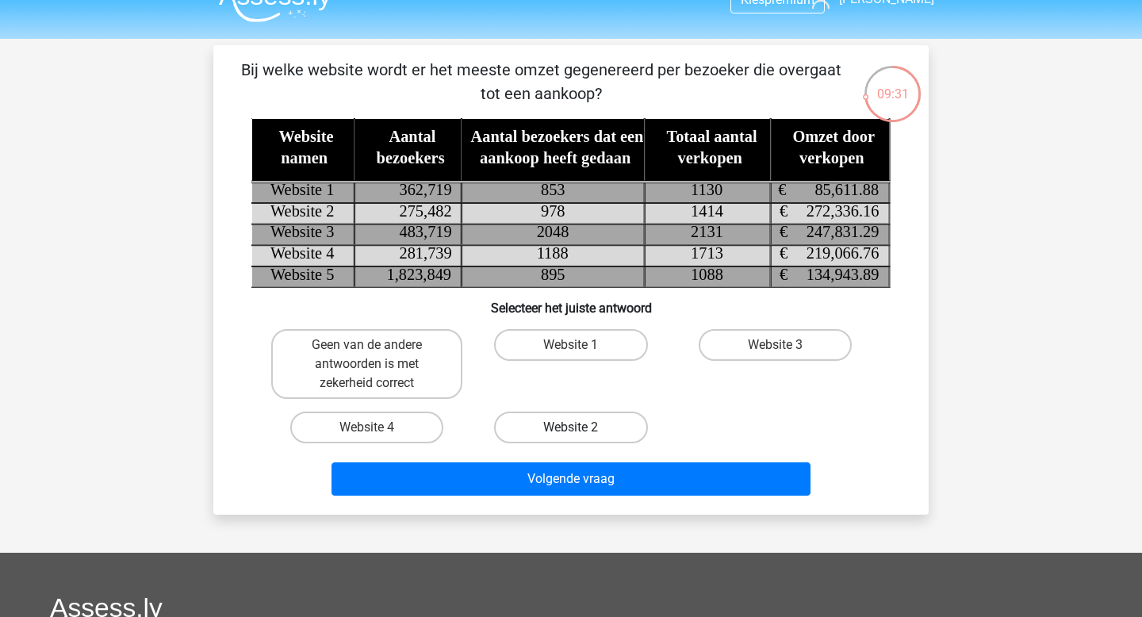
scroll to position [26, 0]
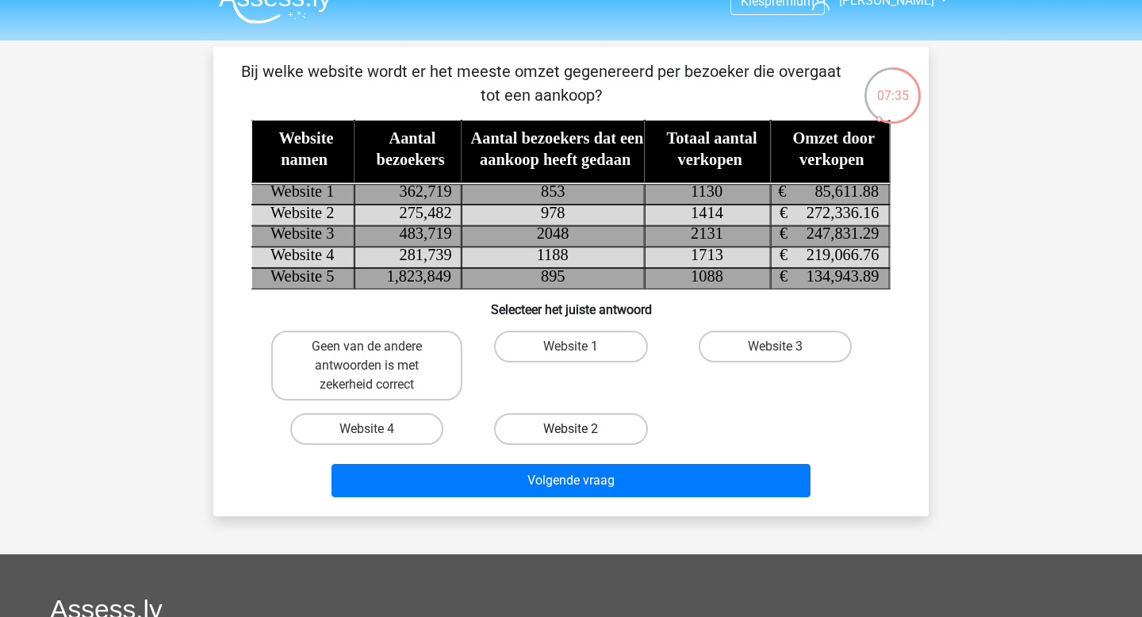
click at [545, 427] on label "Website 2" at bounding box center [570, 429] width 153 height 32
click at [571, 429] on input "Website 2" at bounding box center [576, 434] width 10 height 10
radio input "true"
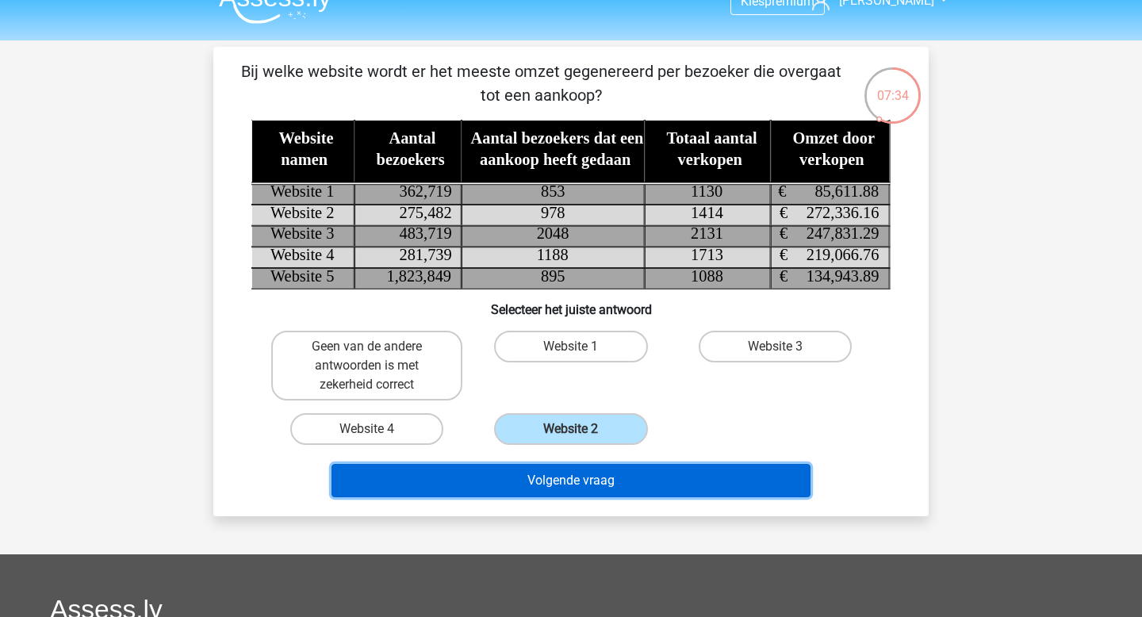
click at [555, 486] on button "Volgende vraag" at bounding box center [571, 480] width 480 height 33
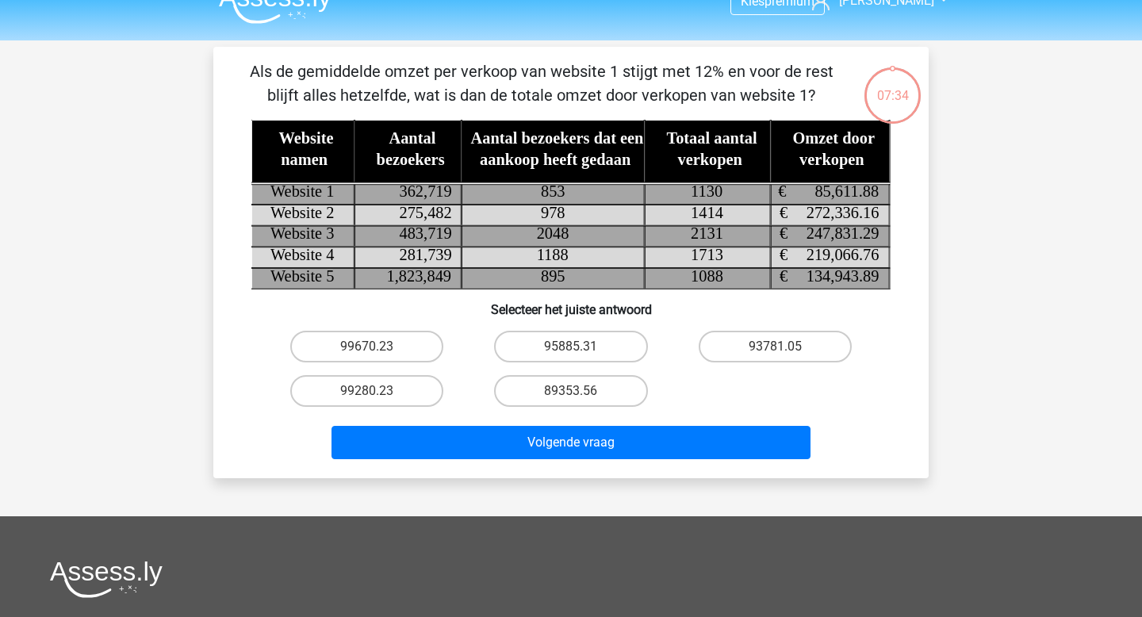
scroll to position [73, 0]
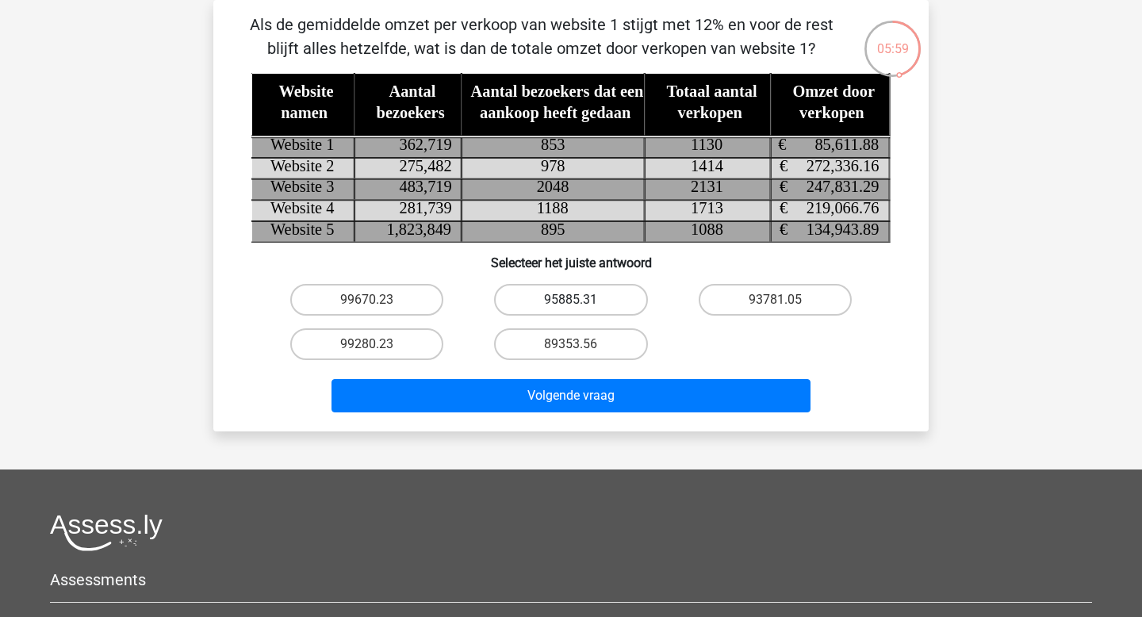
click at [548, 302] on label "95885.31" at bounding box center [570, 300] width 153 height 32
click at [571, 302] on input "95885.31" at bounding box center [576, 305] width 10 height 10
radio input "true"
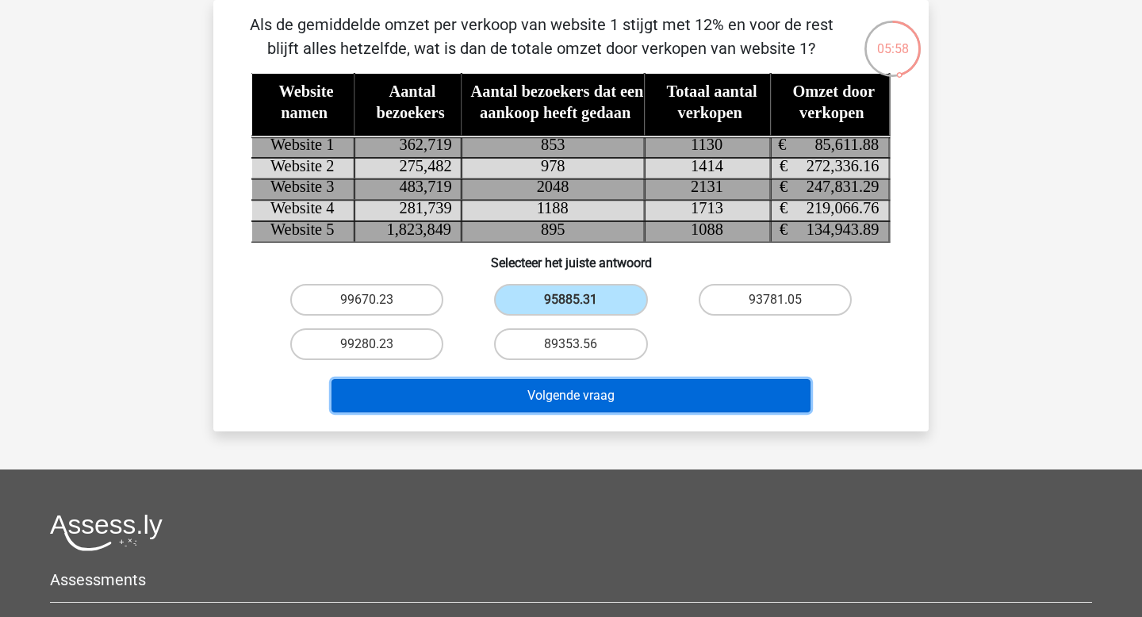
click at [547, 408] on button "Volgende vraag" at bounding box center [571, 395] width 480 height 33
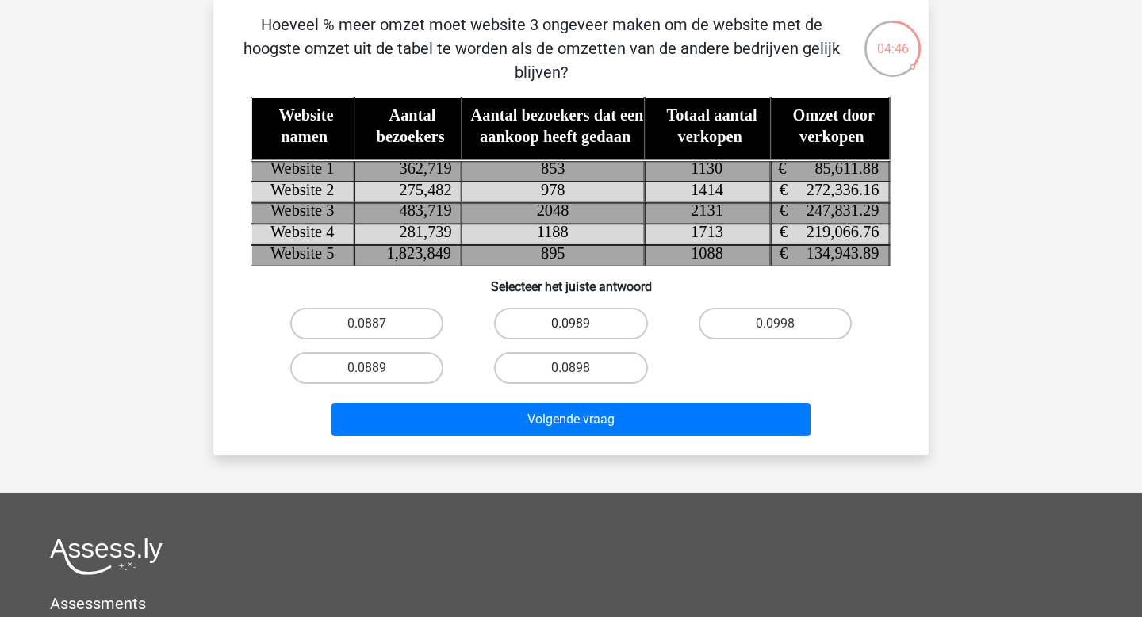
click at [585, 331] on label "0.0989" at bounding box center [570, 324] width 153 height 32
click at [581, 331] on input "0.0989" at bounding box center [576, 328] width 10 height 10
radio input "true"
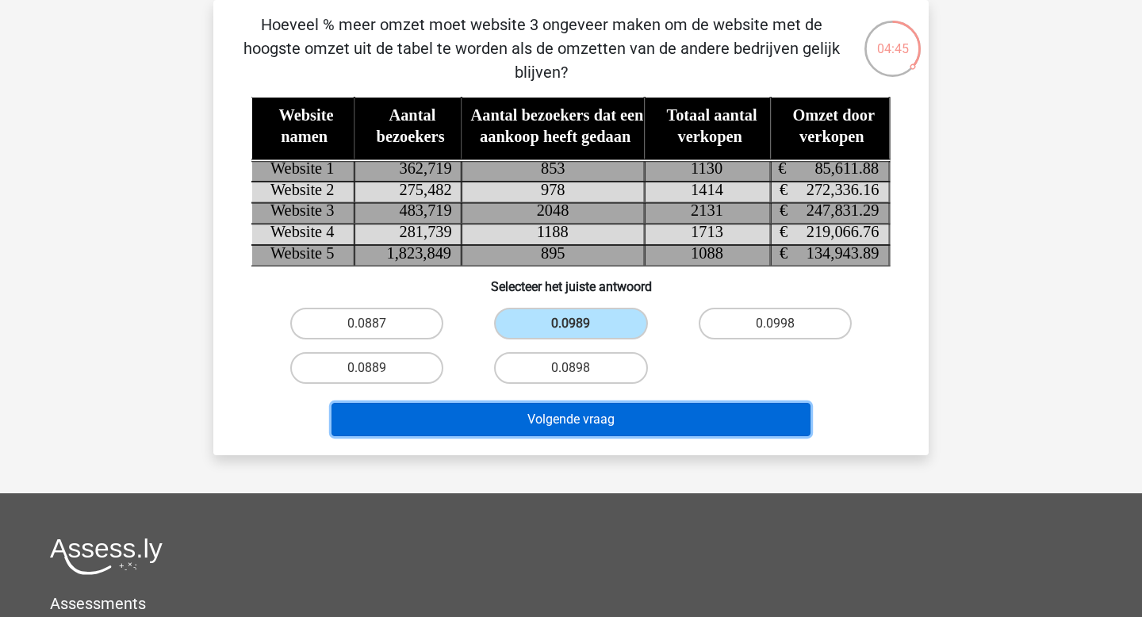
click at [588, 424] on button "Volgende vraag" at bounding box center [571, 419] width 480 height 33
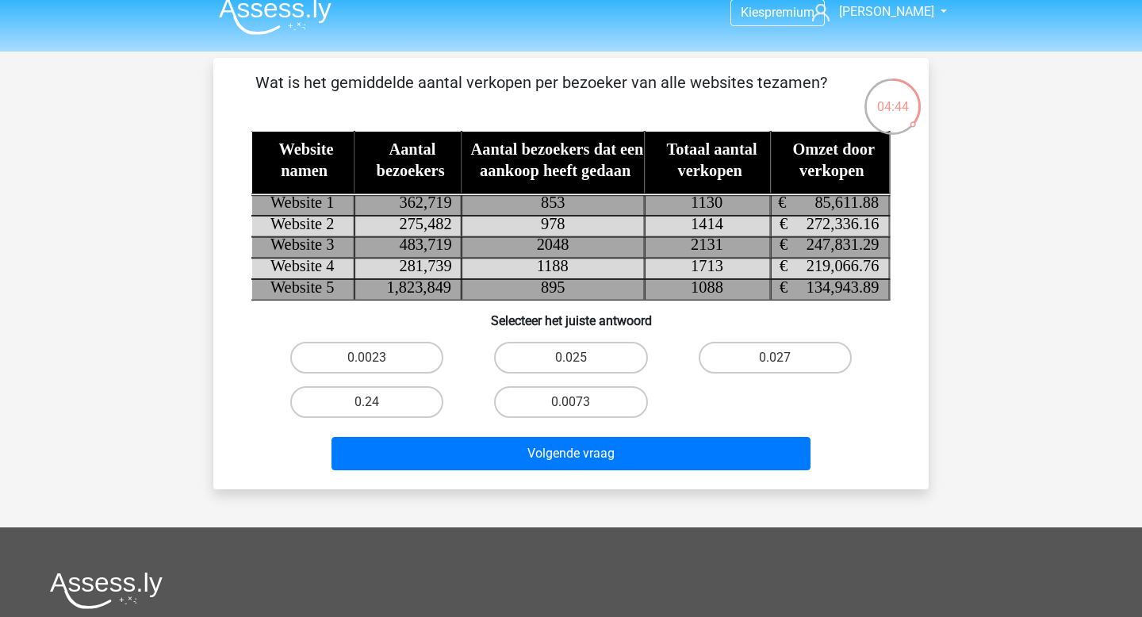
scroll to position [10, 0]
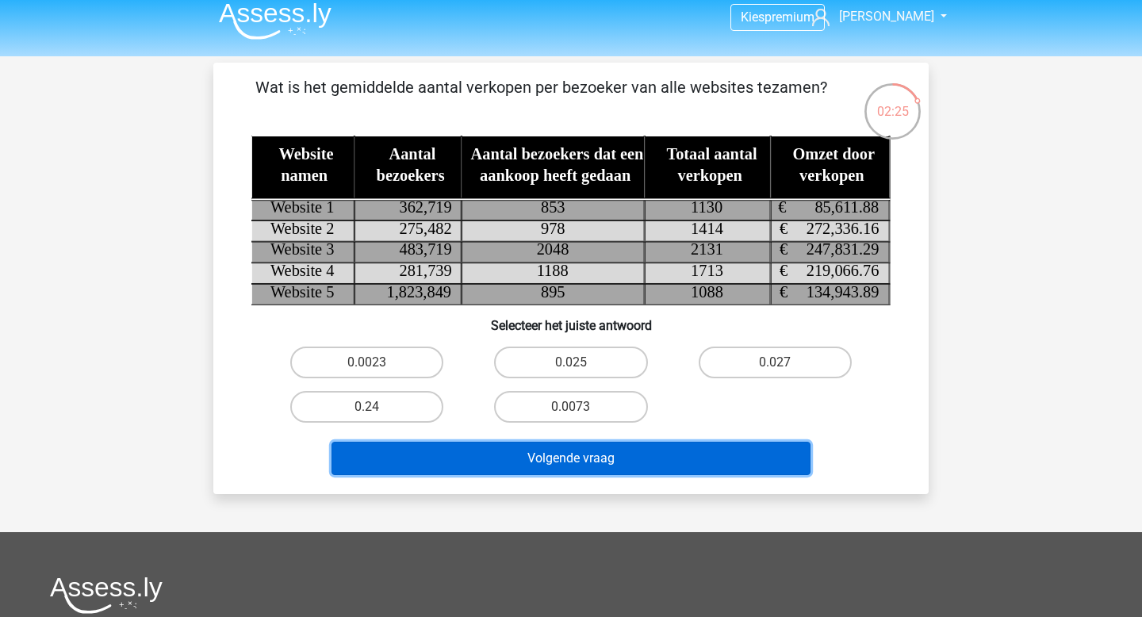
click at [595, 450] on button "Volgende vraag" at bounding box center [571, 458] width 480 height 33
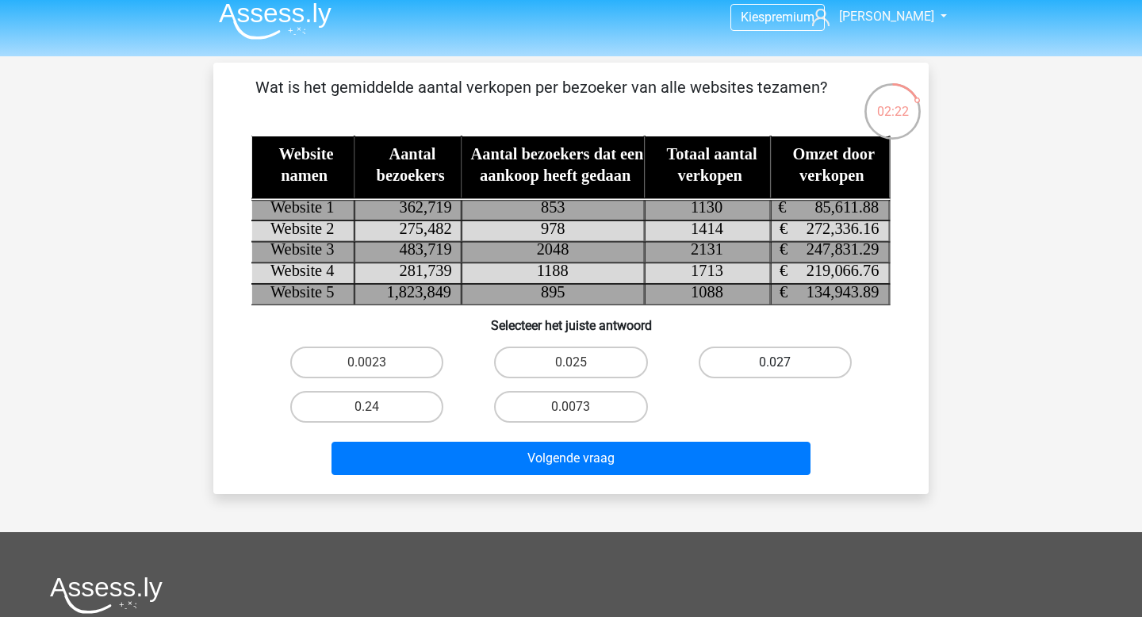
click at [752, 365] on label "0.027" at bounding box center [775, 362] width 153 height 32
click at [775, 365] on input "0.027" at bounding box center [780, 367] width 10 height 10
radio input "true"
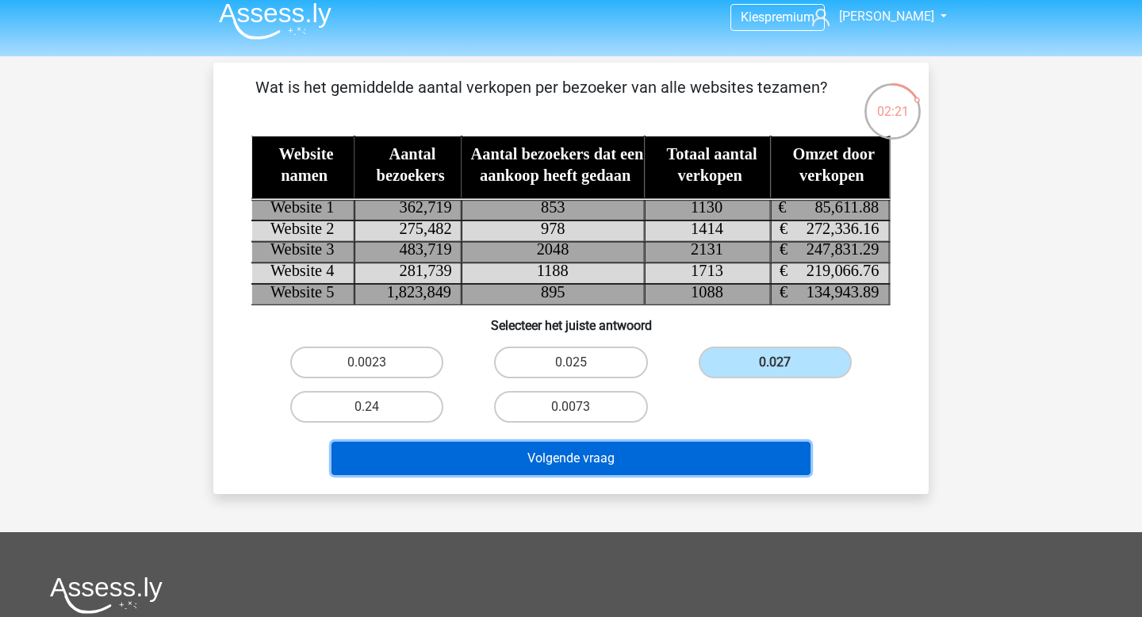
click at [585, 447] on button "Volgende vraag" at bounding box center [571, 458] width 480 height 33
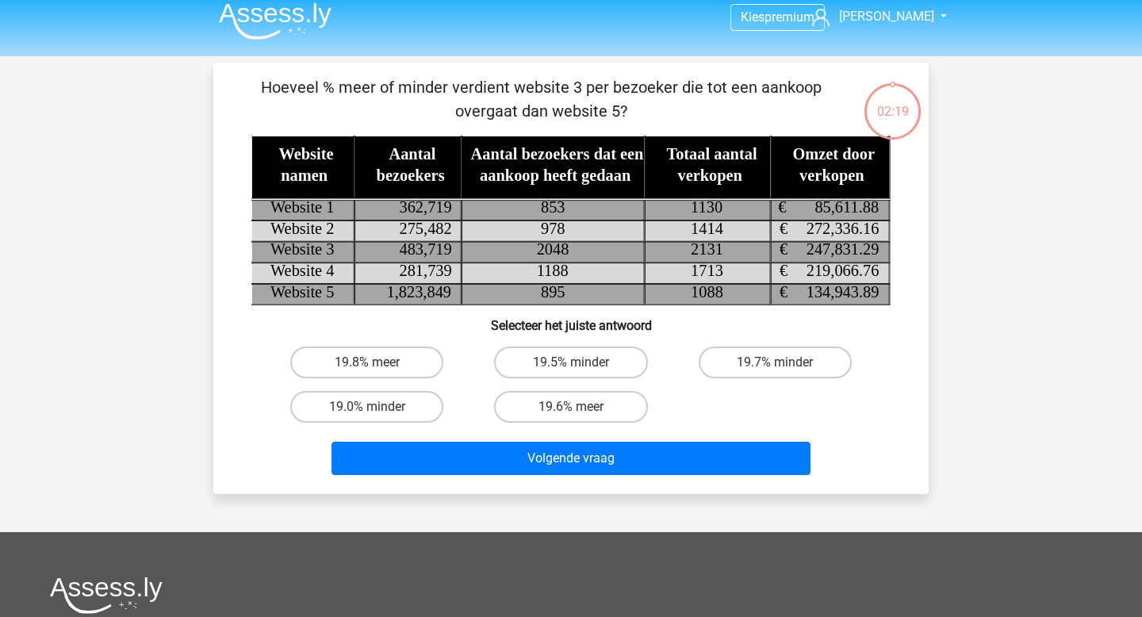
scroll to position [73, 0]
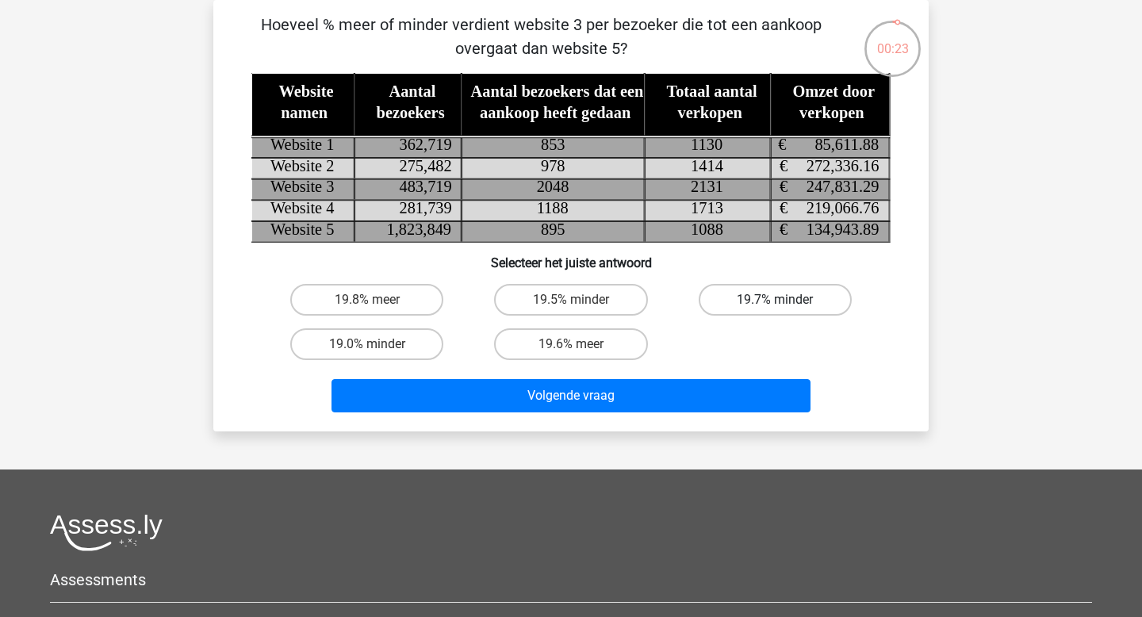
click at [752, 299] on label "19.7% minder" at bounding box center [775, 300] width 153 height 32
click at [775, 300] on input "19.7% minder" at bounding box center [780, 305] width 10 height 10
radio input "true"
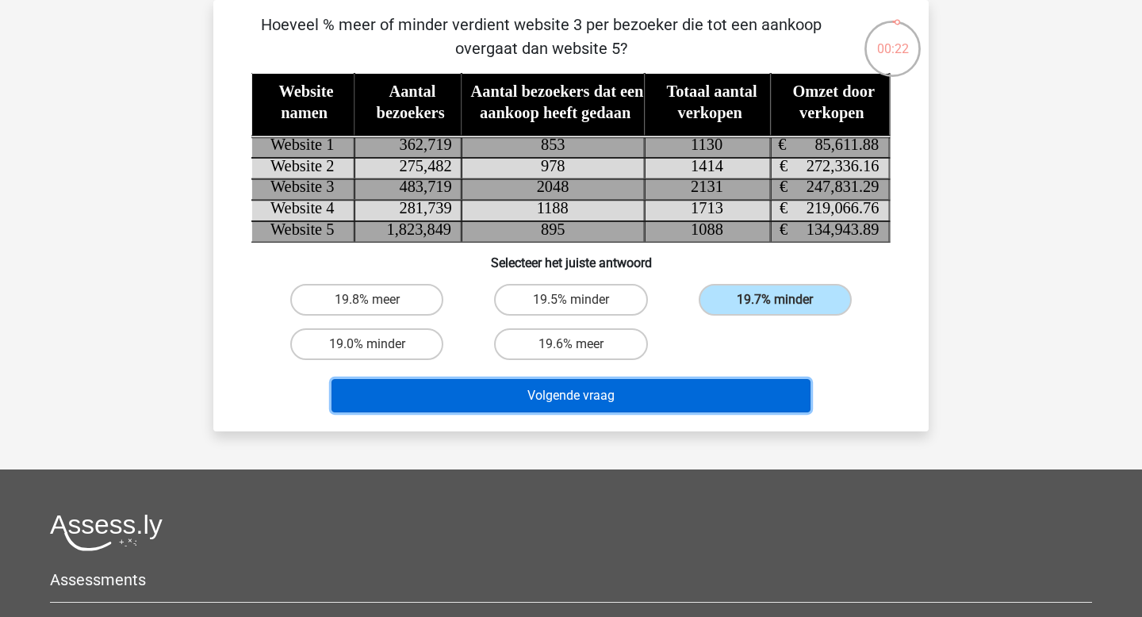
click at [696, 404] on button "Volgende vraag" at bounding box center [571, 395] width 480 height 33
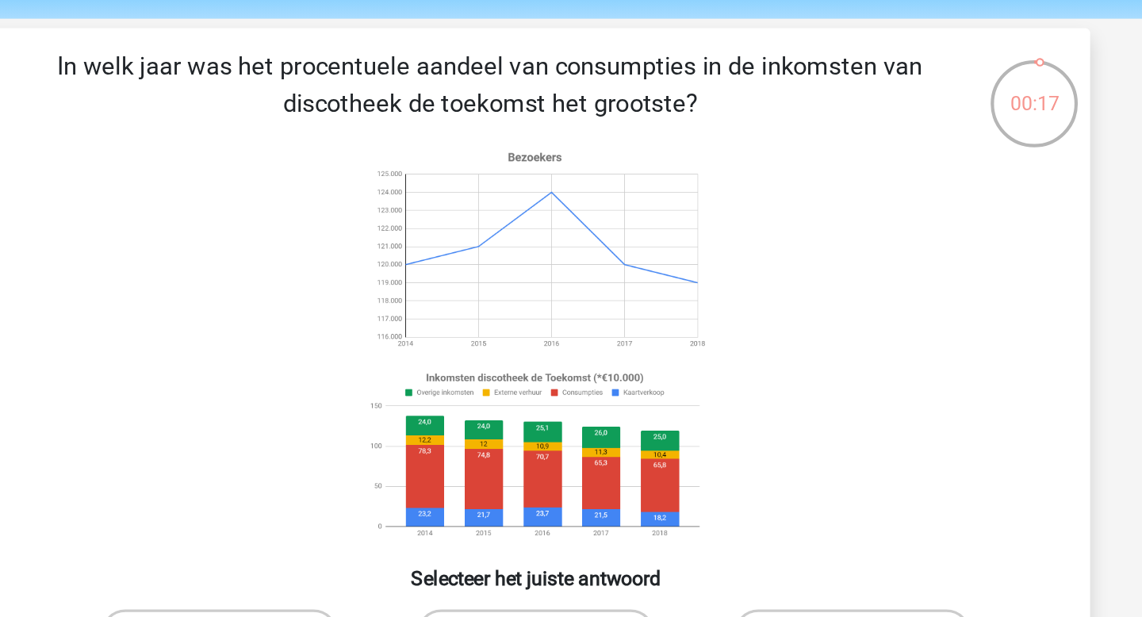
scroll to position [41, 0]
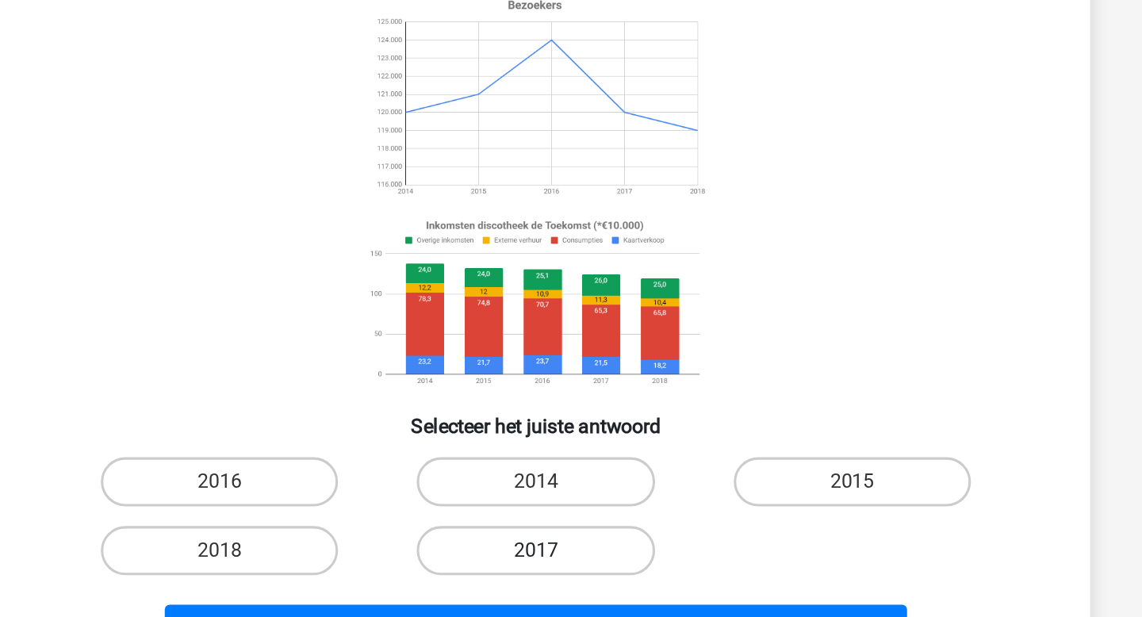
click at [585, 469] on label "2017" at bounding box center [570, 467] width 153 height 32
click at [581, 469] on input "2017" at bounding box center [576, 472] width 10 height 10
radio input "true"
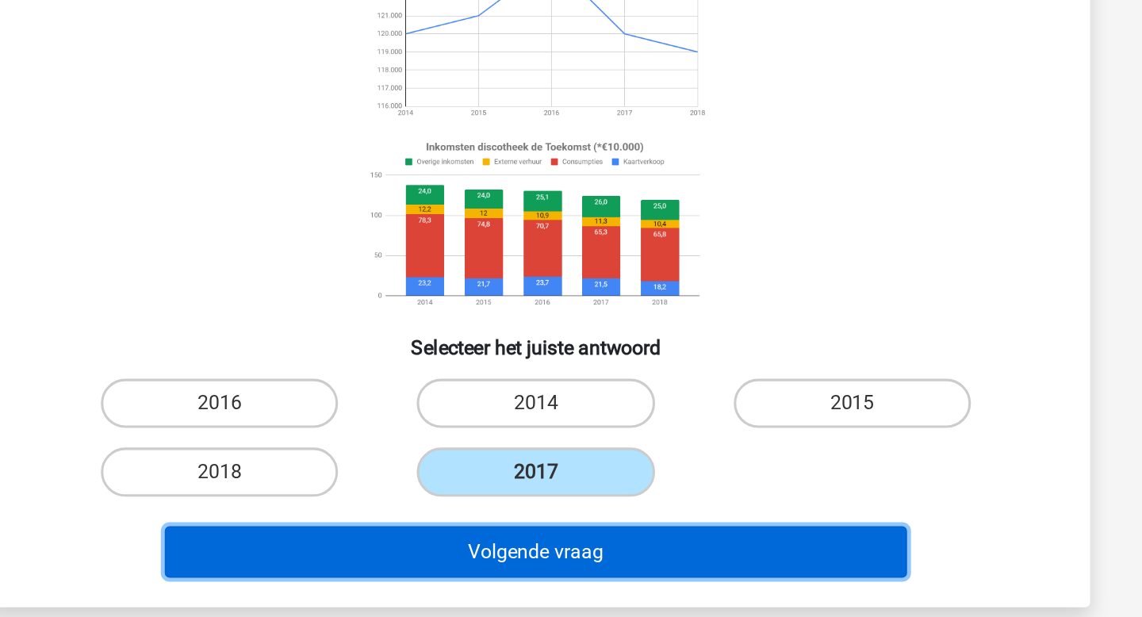
click at [579, 518] on button "Volgende vraag" at bounding box center [571, 518] width 480 height 33
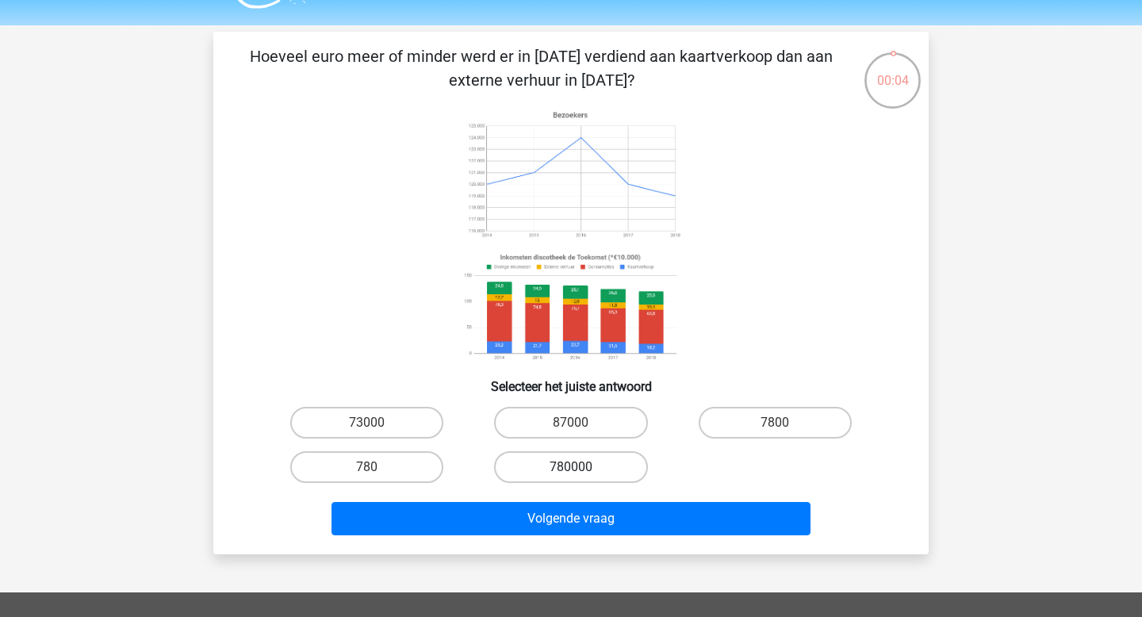
click at [542, 461] on label "780000" at bounding box center [570, 467] width 153 height 32
click at [571, 467] on input "780000" at bounding box center [576, 472] width 10 height 10
radio input "true"
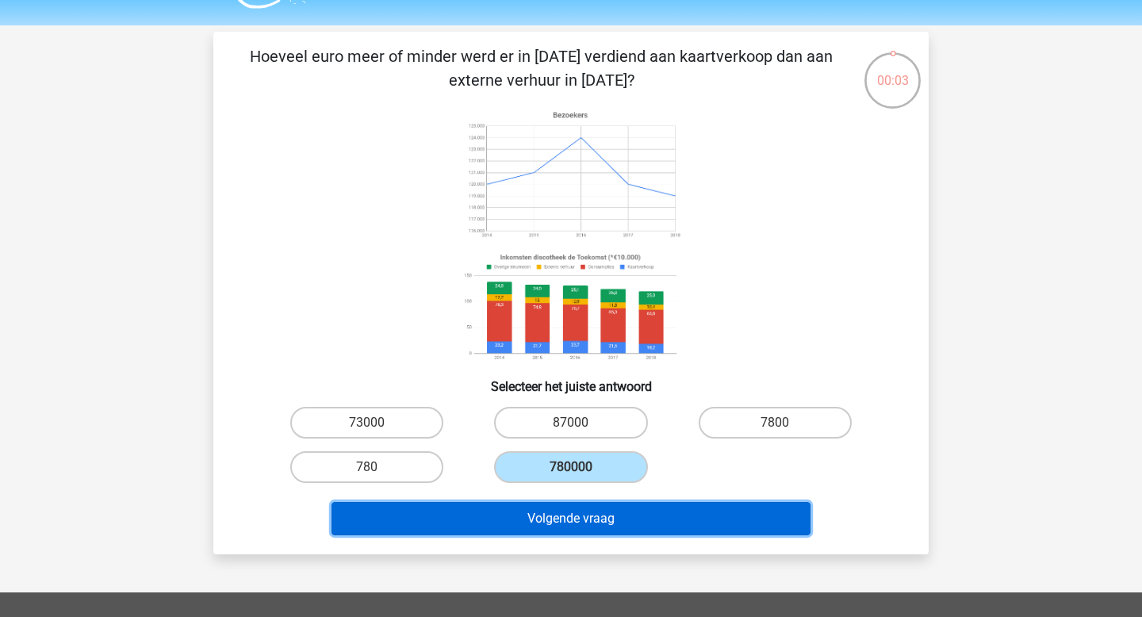
click at [564, 523] on button "Volgende vraag" at bounding box center [571, 518] width 480 height 33
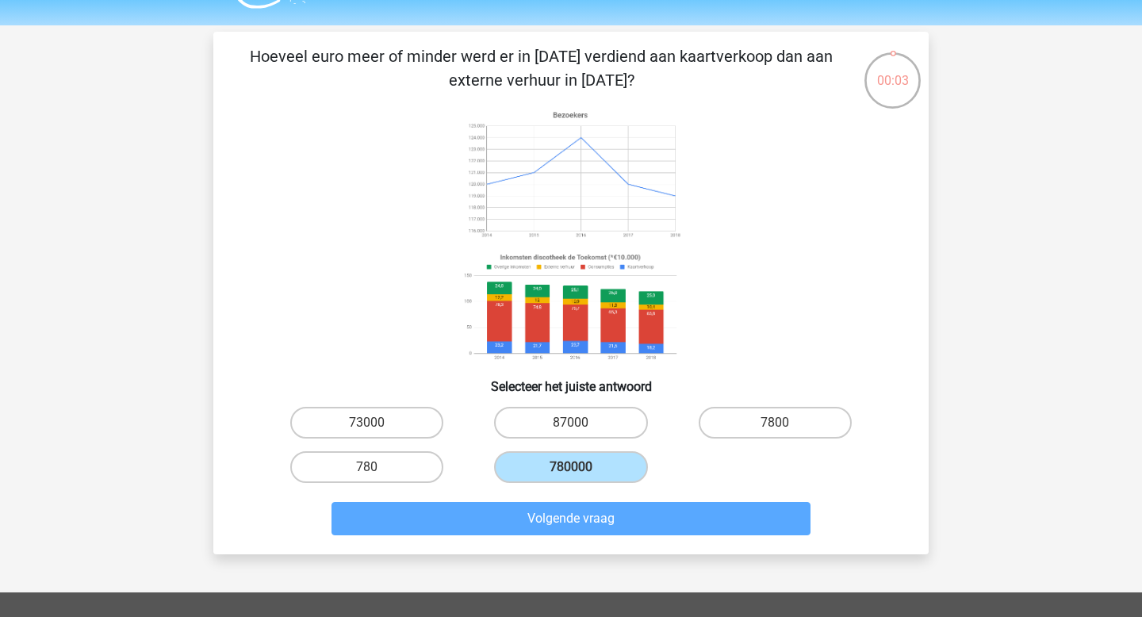
scroll to position [73, 0]
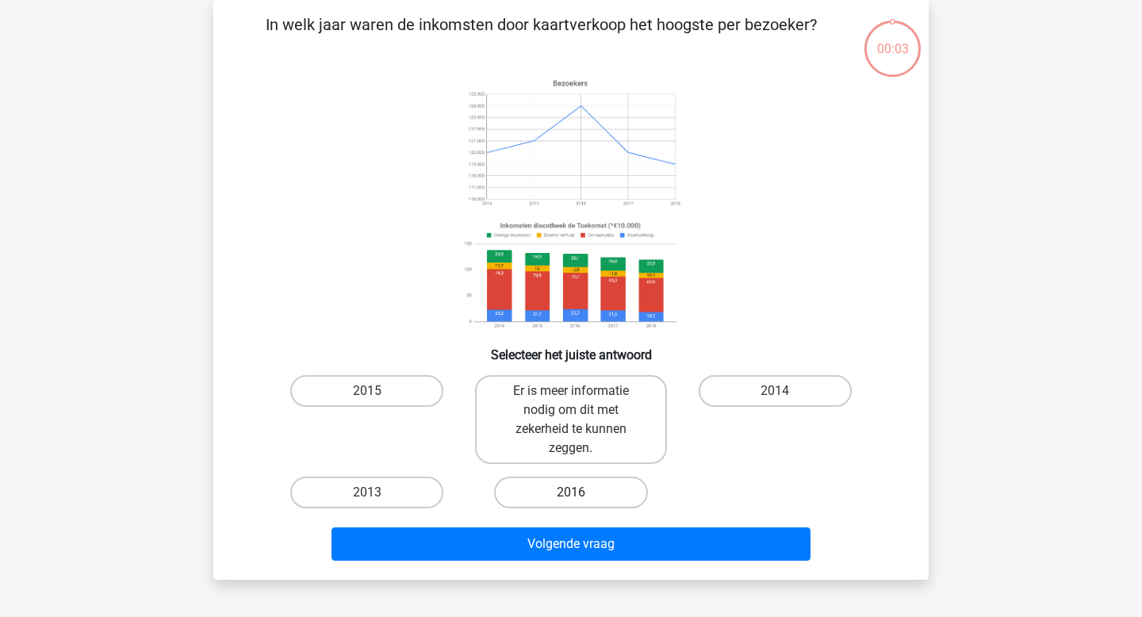
click at [545, 492] on label "2016" at bounding box center [570, 493] width 153 height 32
click at [571, 492] on input "2016" at bounding box center [576, 497] width 10 height 10
radio input "true"
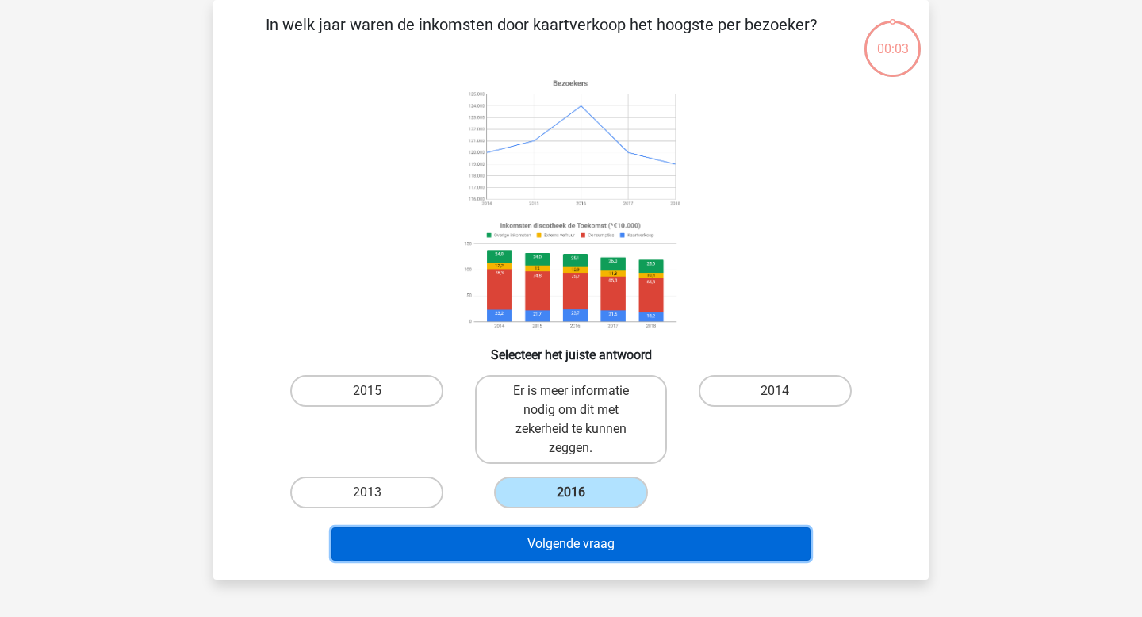
click at [553, 538] on button "Volgende vraag" at bounding box center [571, 543] width 480 height 33
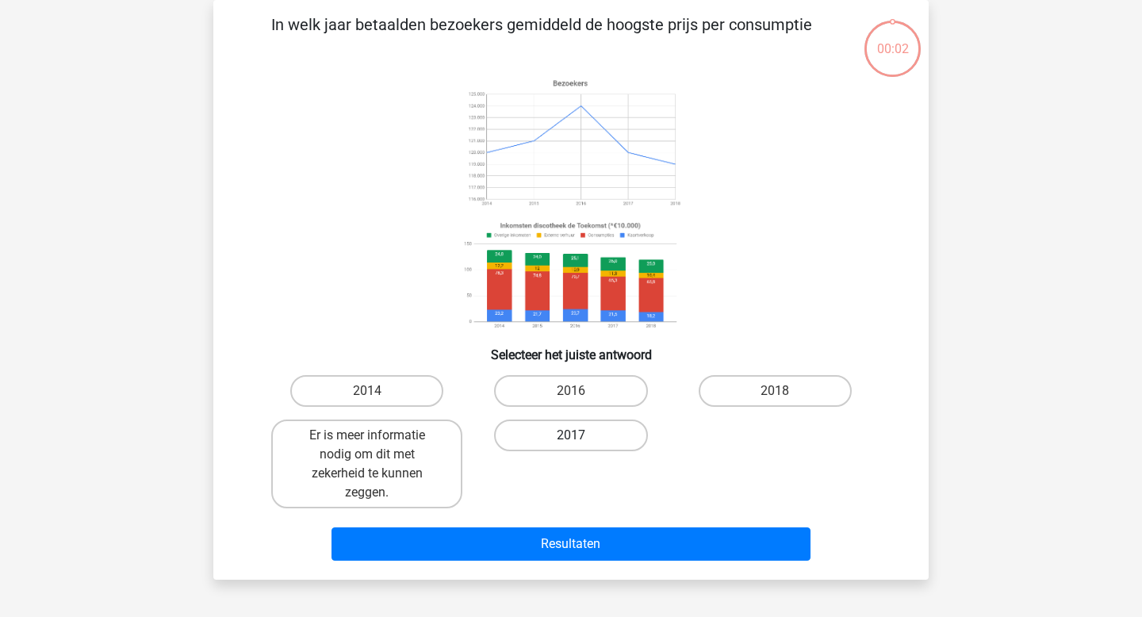
click at [545, 428] on label "2017" at bounding box center [570, 435] width 153 height 32
click at [571, 435] on input "2017" at bounding box center [576, 440] width 10 height 10
radio input "true"
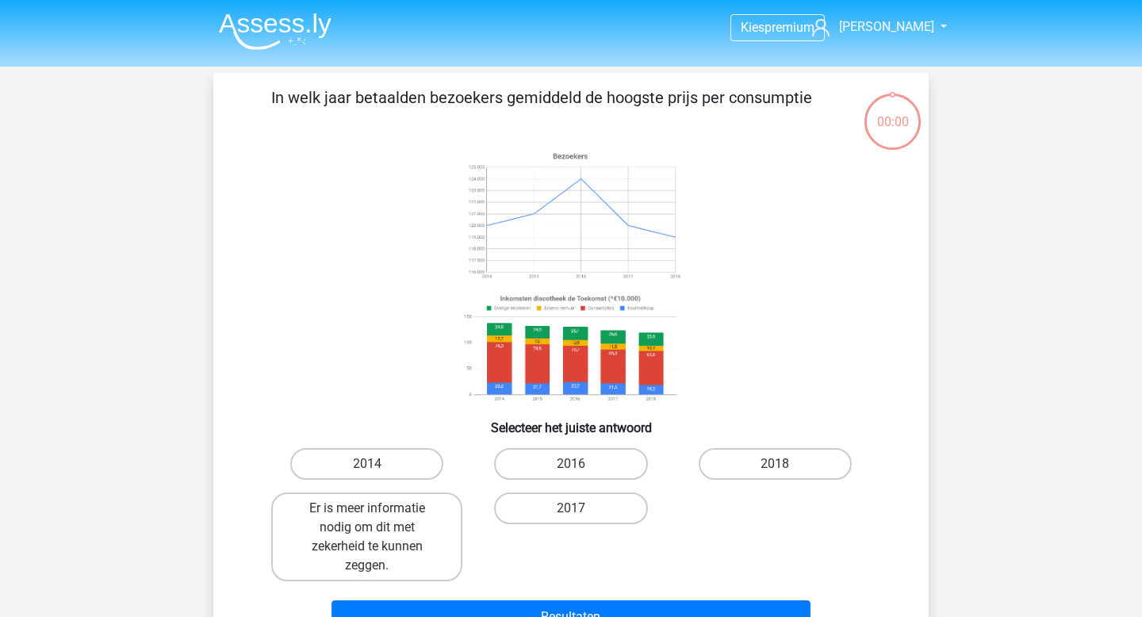
scroll to position [73, 0]
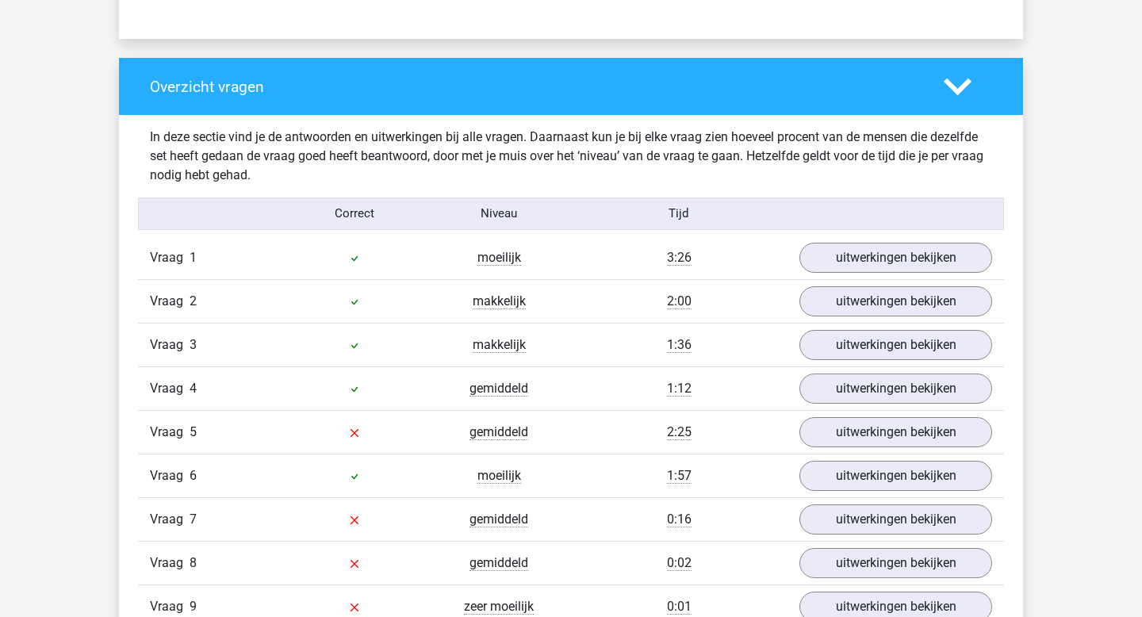
scroll to position [1135, 0]
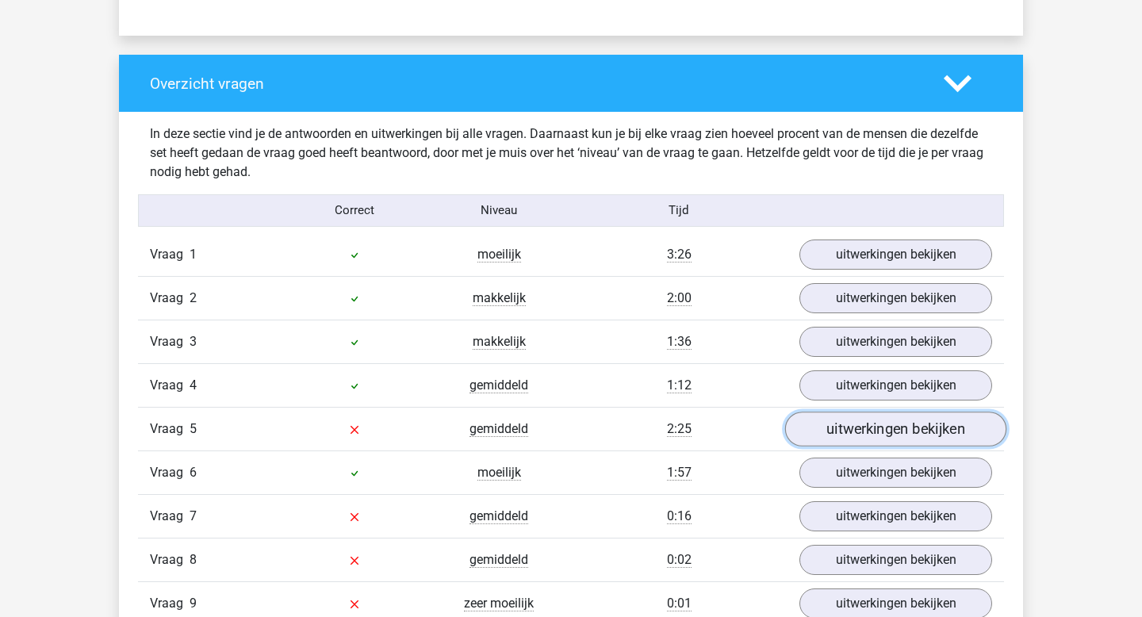
click at [836, 427] on link "uitwerkingen bekijken" at bounding box center [895, 428] width 221 height 35
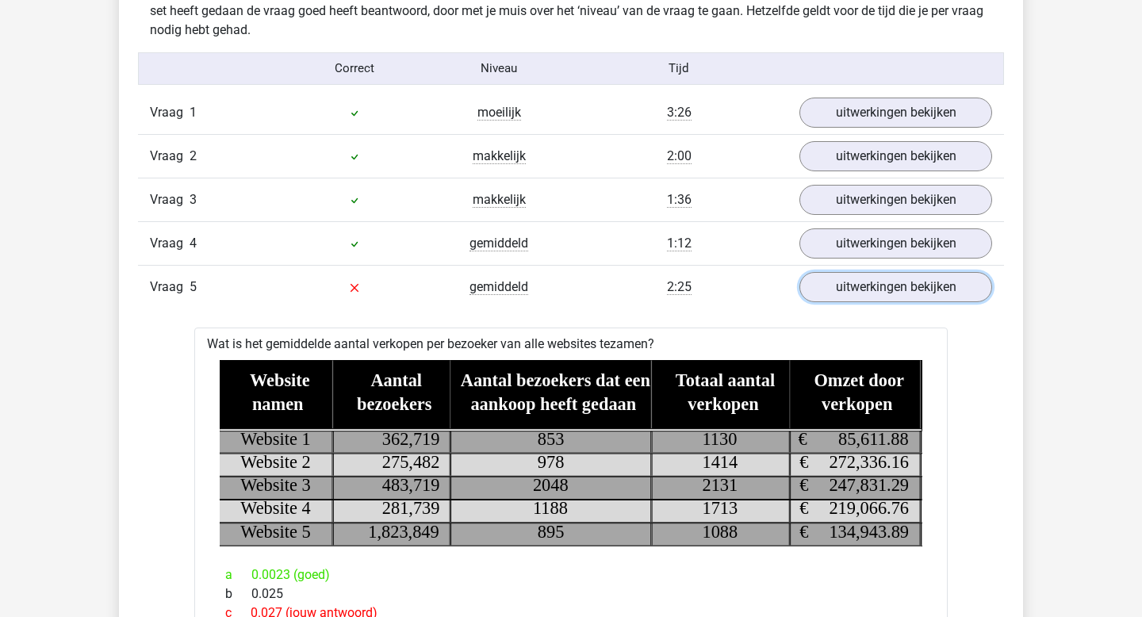
scroll to position [1332, 0]
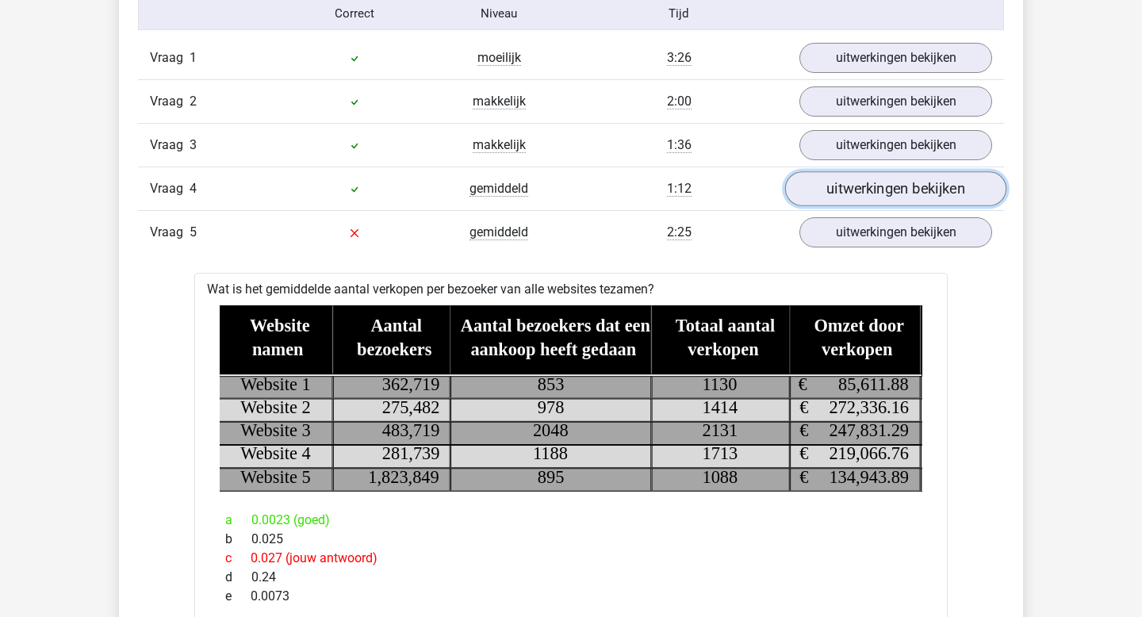
click at [838, 186] on link "uitwerkingen bekijken" at bounding box center [895, 188] width 221 height 35
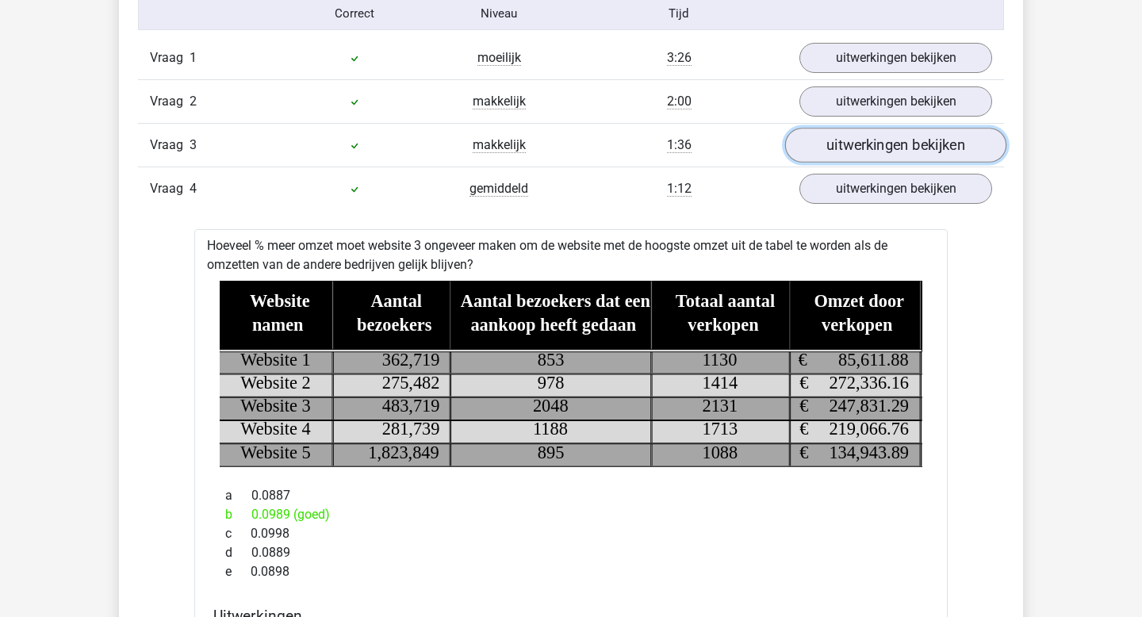
click at [840, 153] on link "uitwerkingen bekijken" at bounding box center [895, 145] width 221 height 35
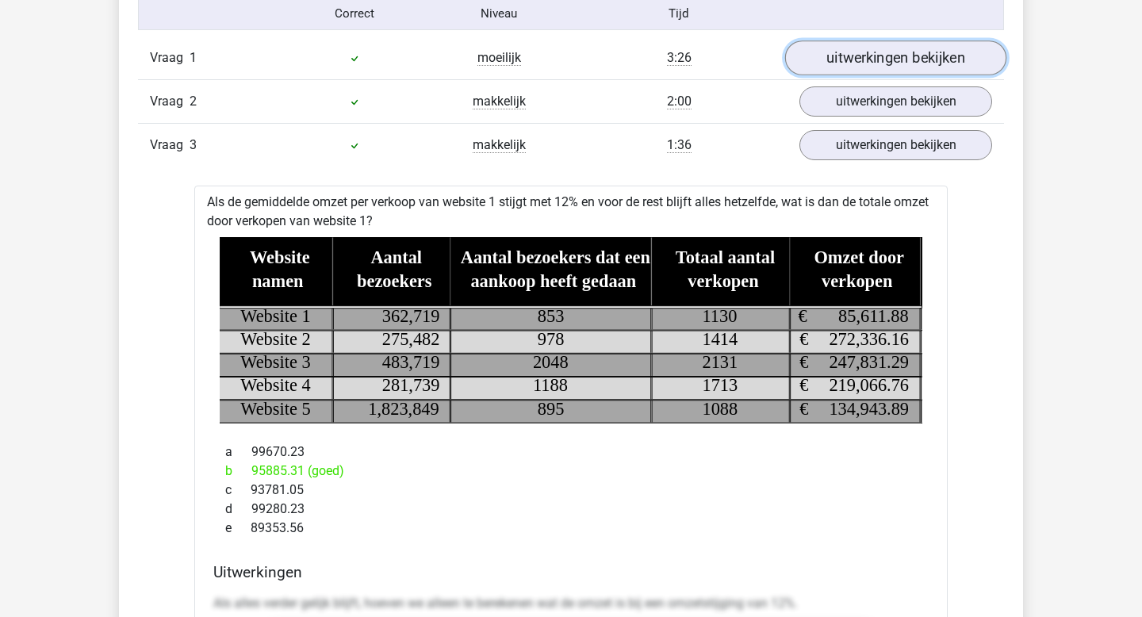
click at [848, 48] on link "uitwerkingen bekijken" at bounding box center [895, 57] width 221 height 35
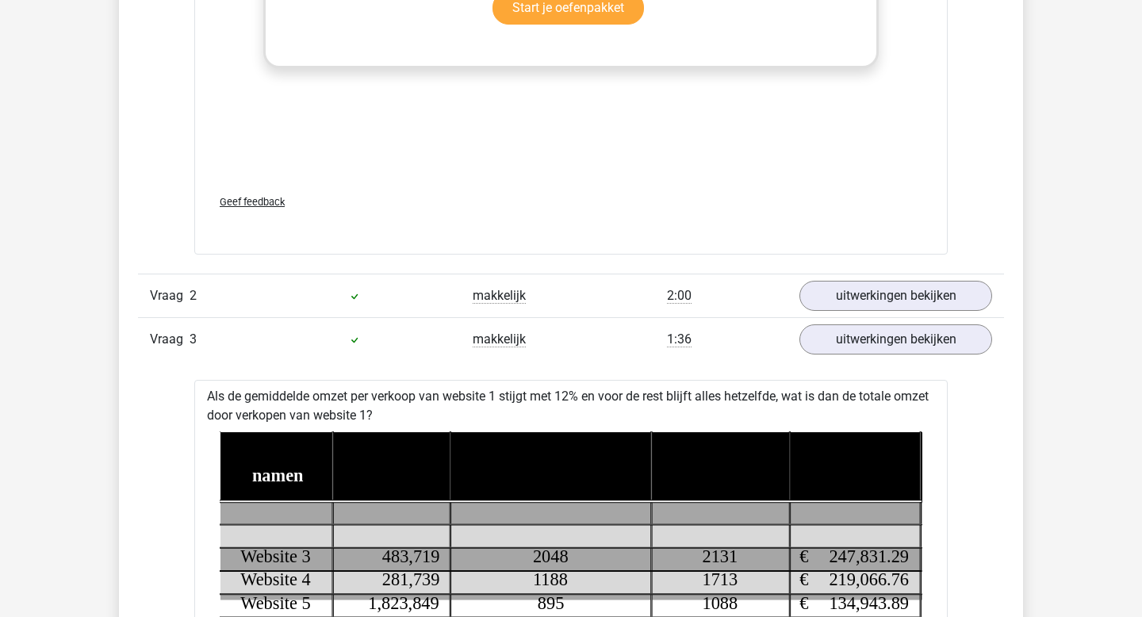
scroll to position [2139, 0]
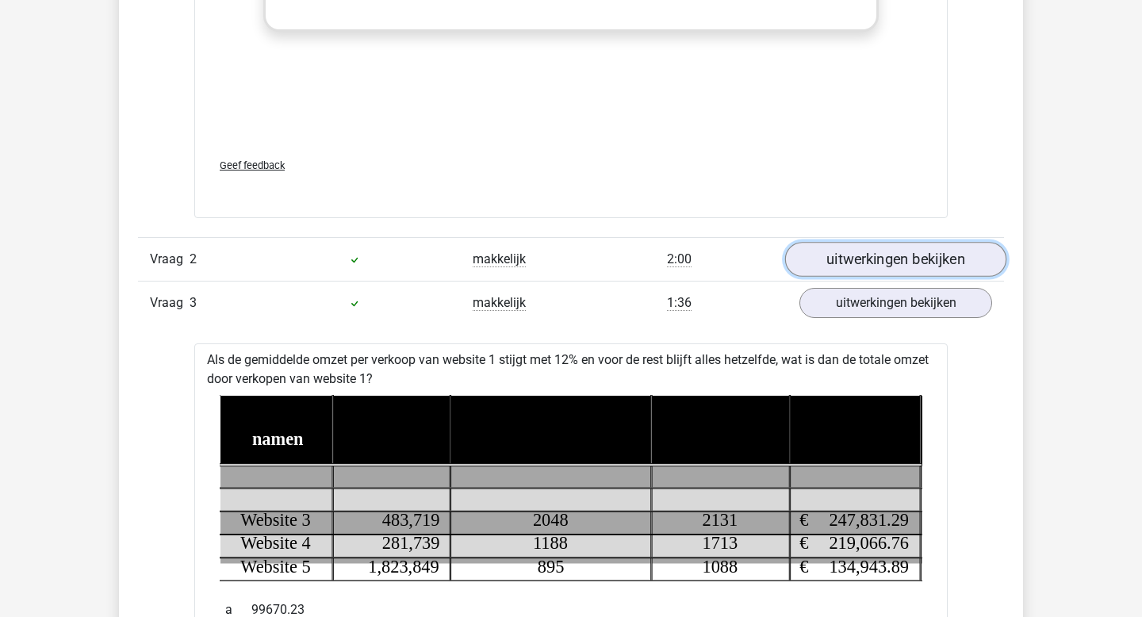
click at [871, 258] on link "uitwerkingen bekijken" at bounding box center [895, 259] width 221 height 35
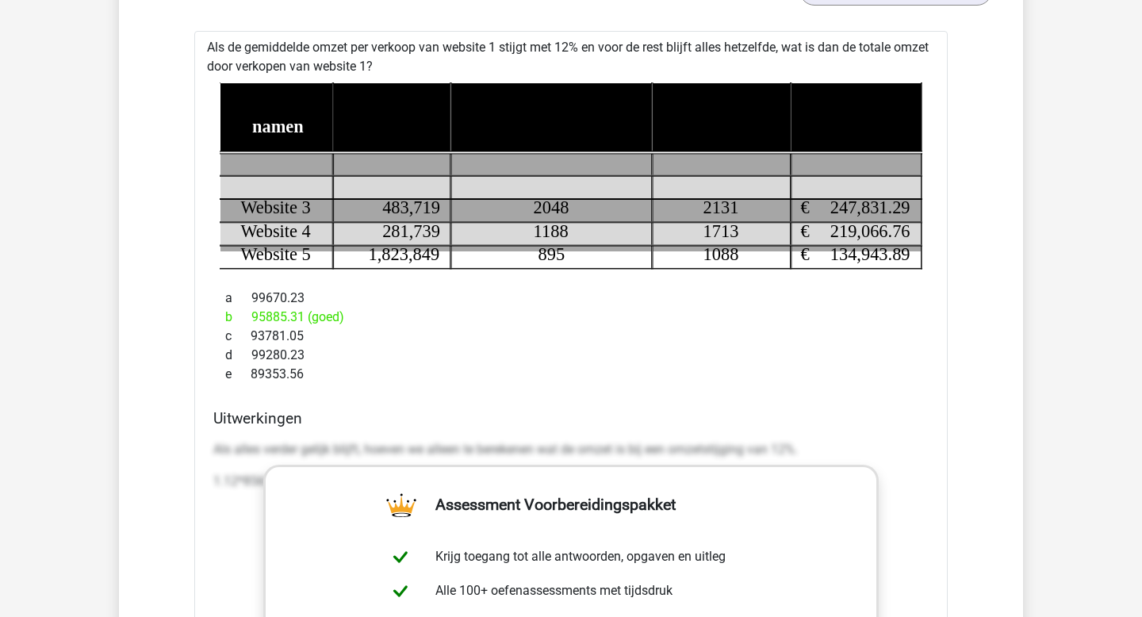
scroll to position [2946, 0]
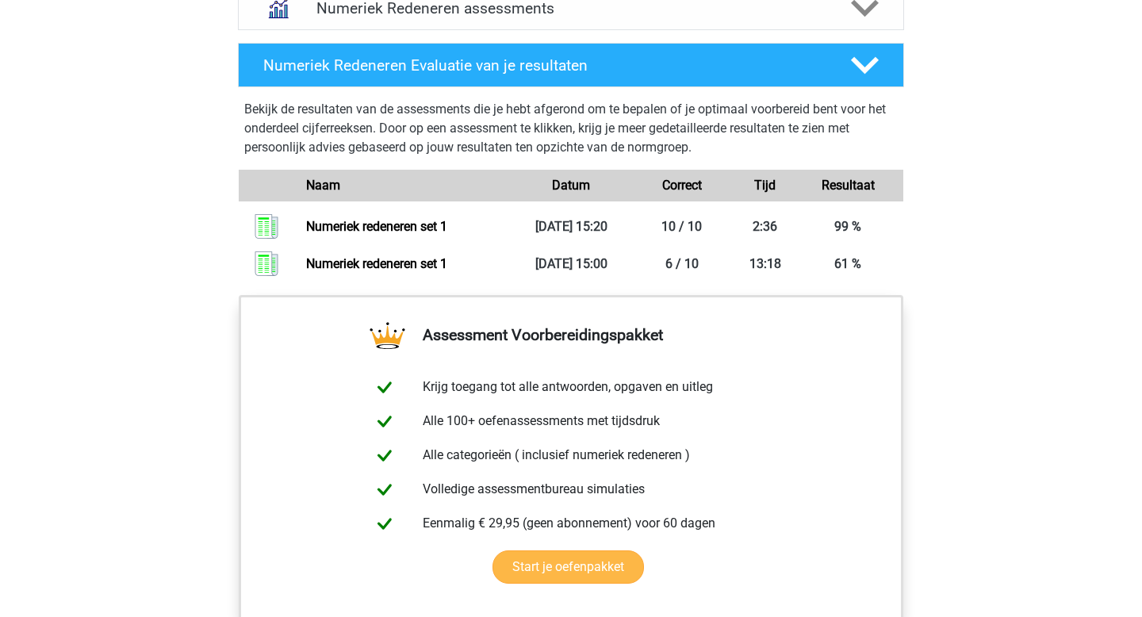
scroll to position [1045, 0]
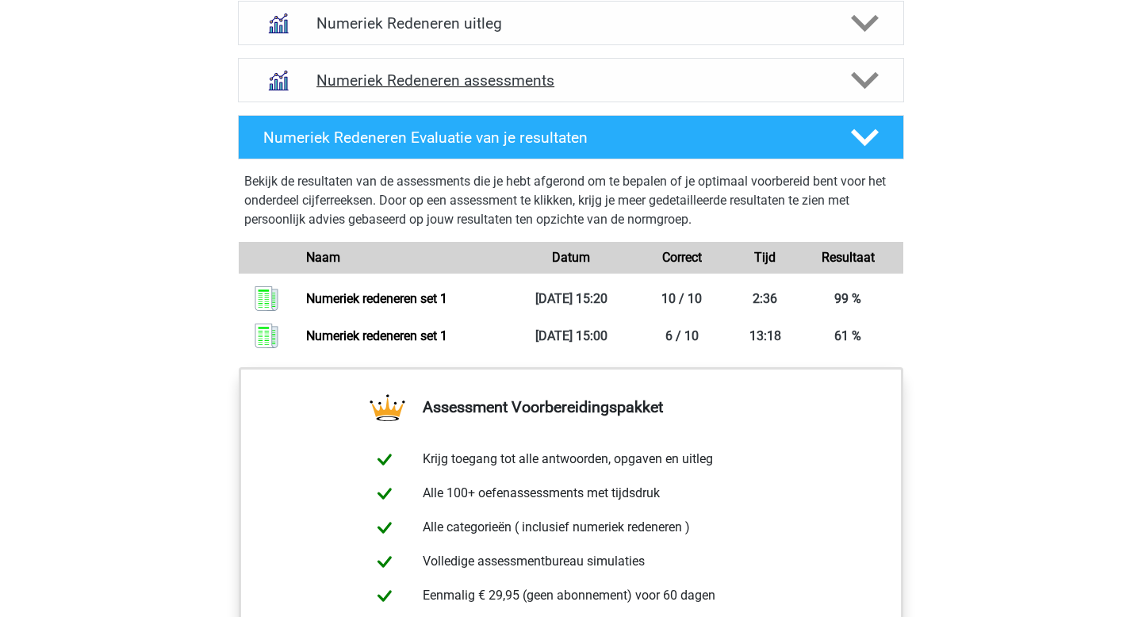
click at [864, 84] on polygon at bounding box center [865, 79] width 28 height 17
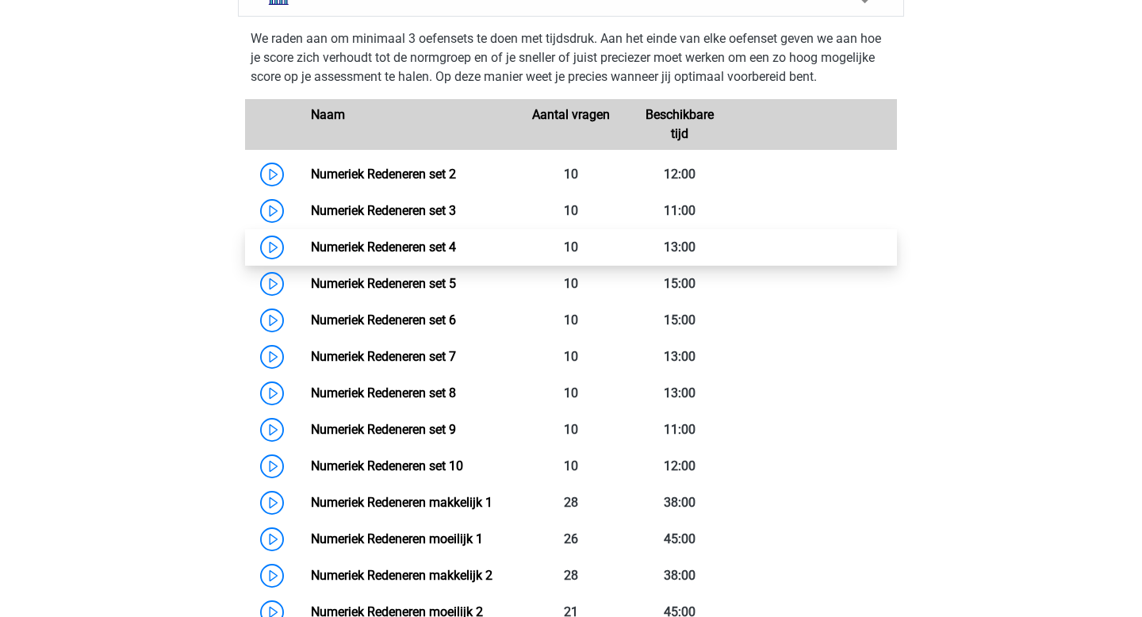
scroll to position [1140, 0]
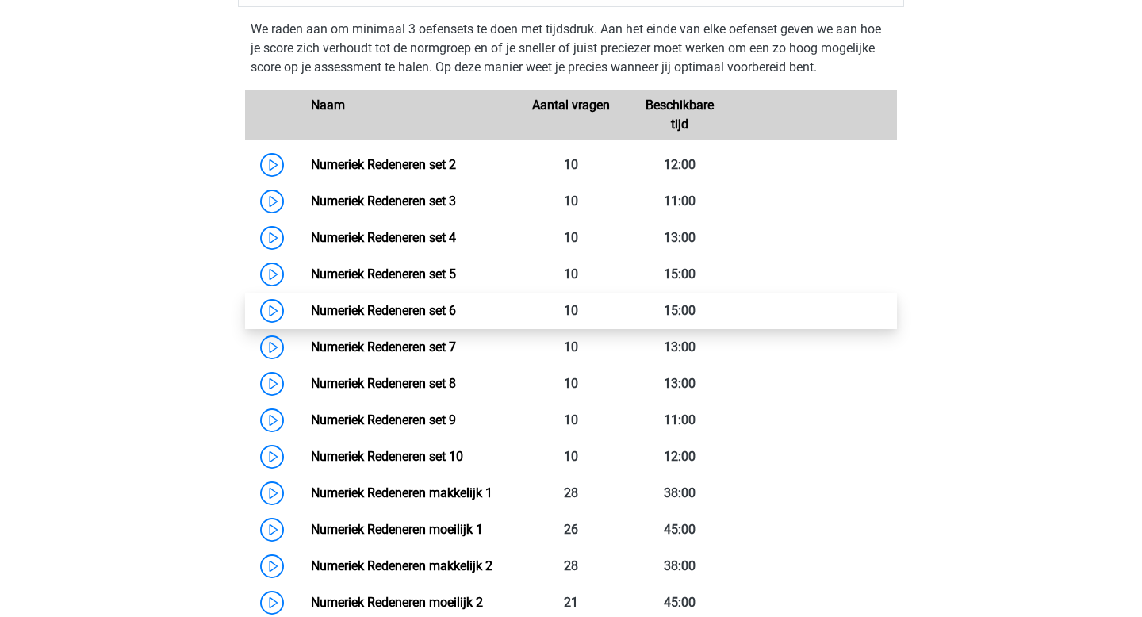
click at [381, 316] on link "Numeriek Redeneren set 6" at bounding box center [383, 310] width 145 height 15
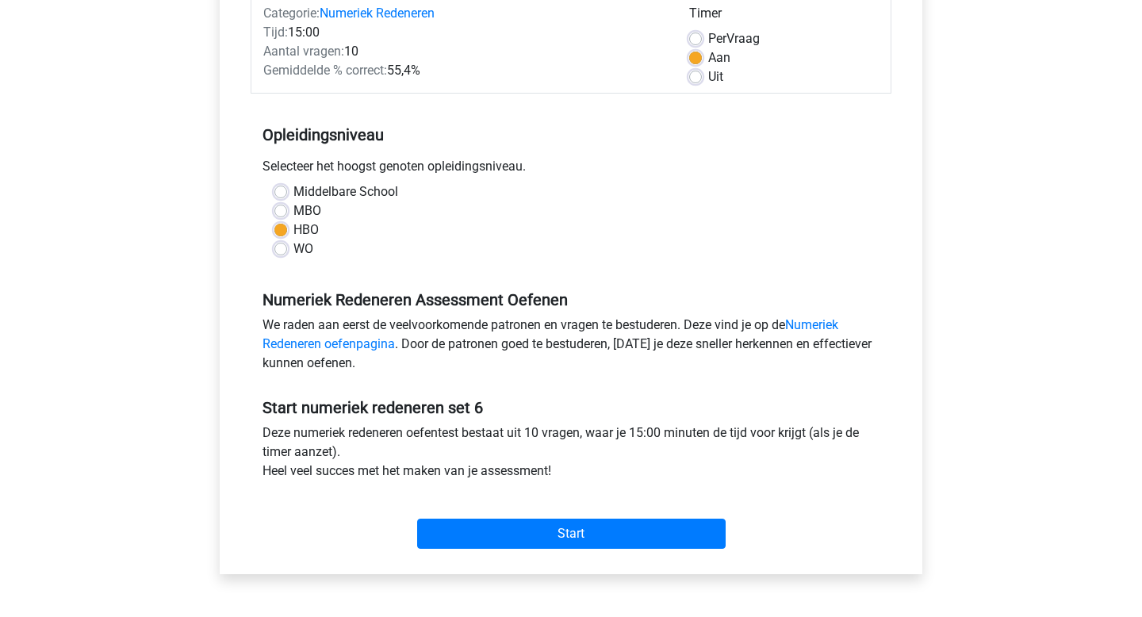
scroll to position [245, 0]
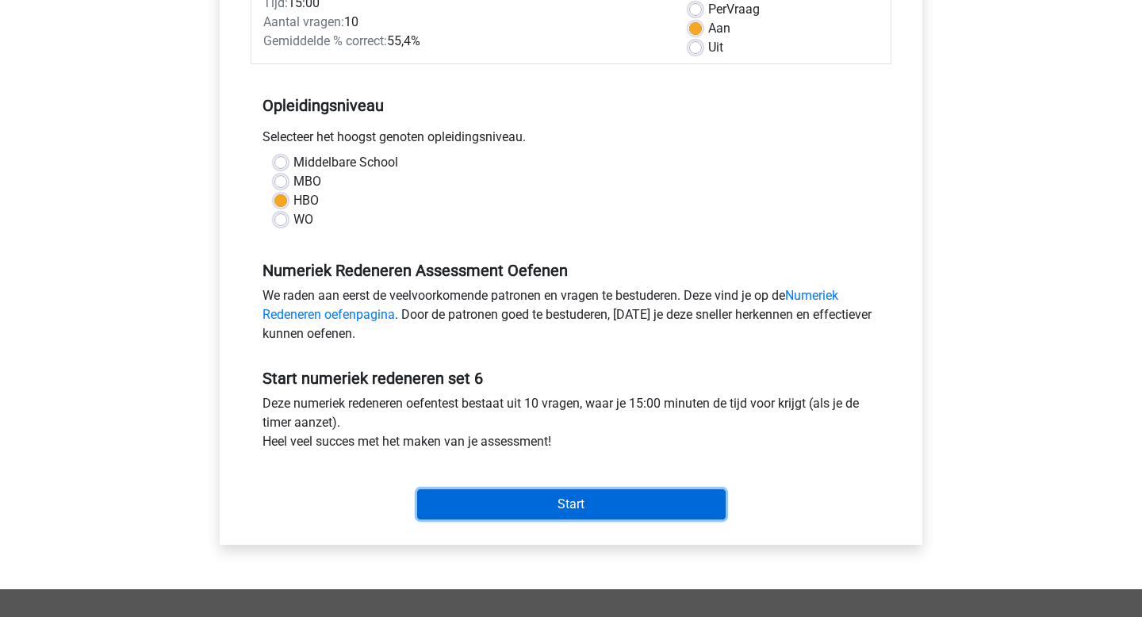
click at [558, 501] on input "Start" at bounding box center [571, 504] width 308 height 30
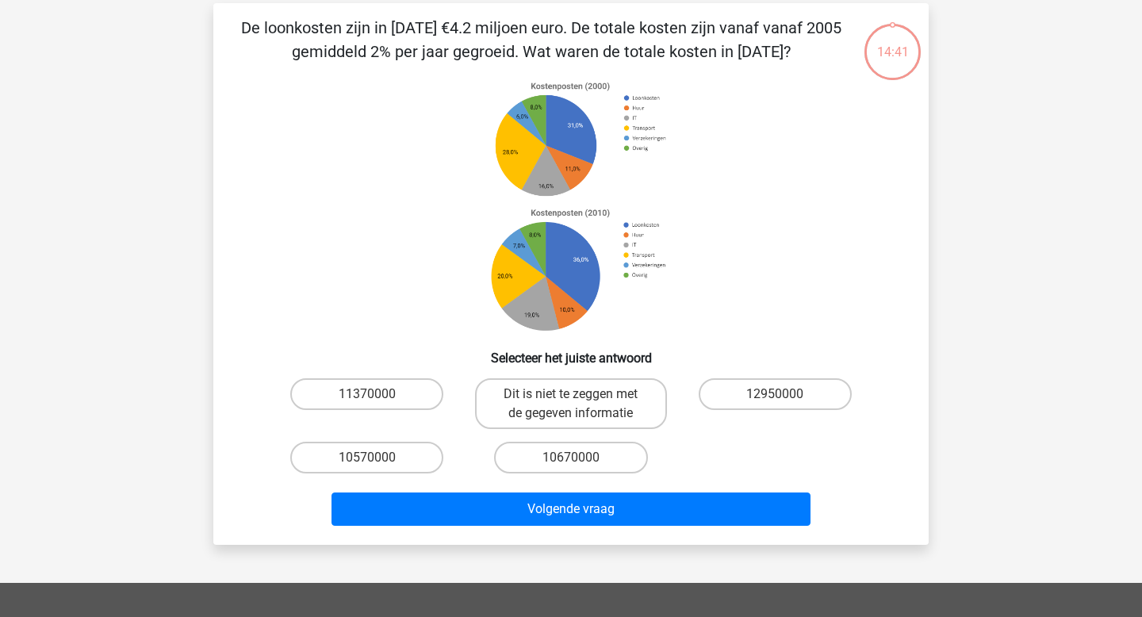
scroll to position [64, 0]
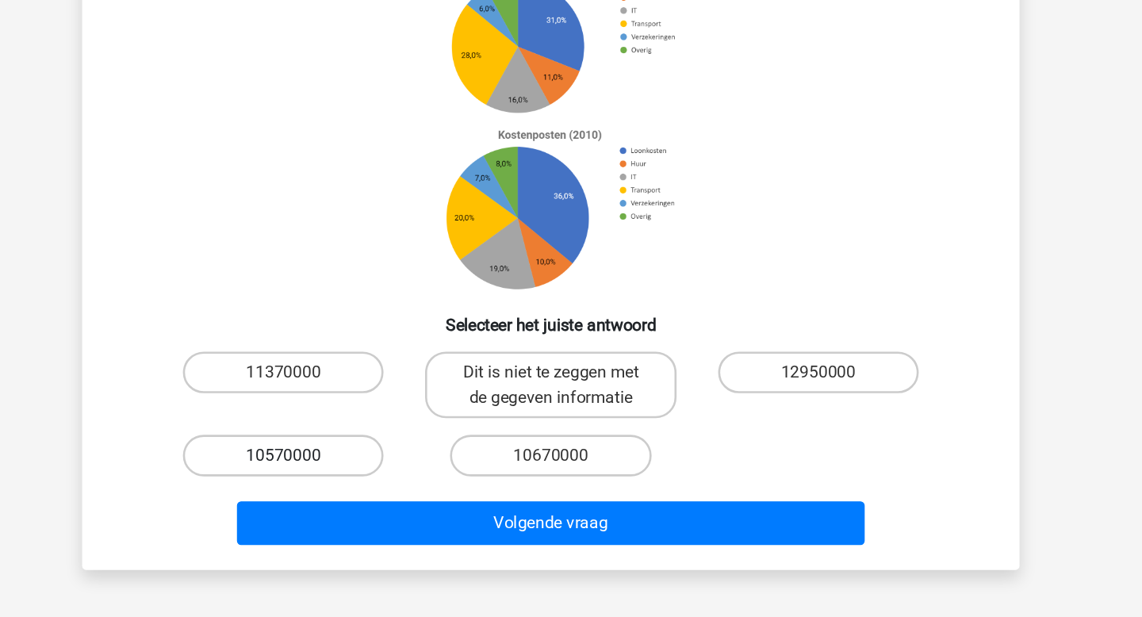
click at [409, 461] on label "10570000" at bounding box center [366, 463] width 153 height 32
click at [377, 463] on input "10570000" at bounding box center [372, 468] width 10 height 10
radio input "true"
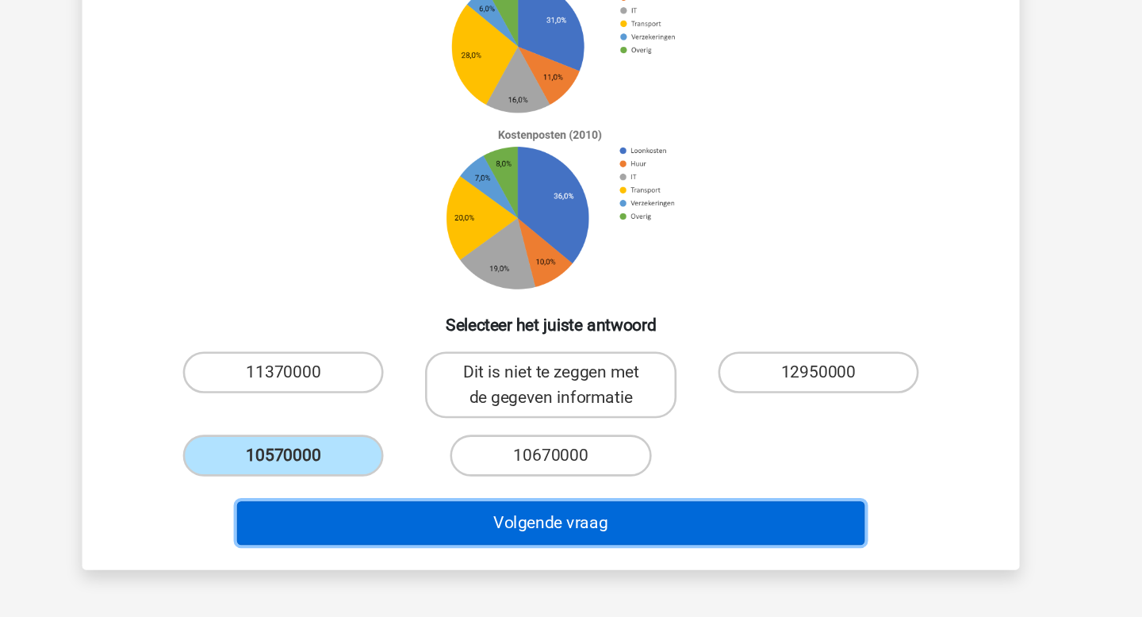
click at [580, 520] on button "Volgende vraag" at bounding box center [571, 514] width 480 height 33
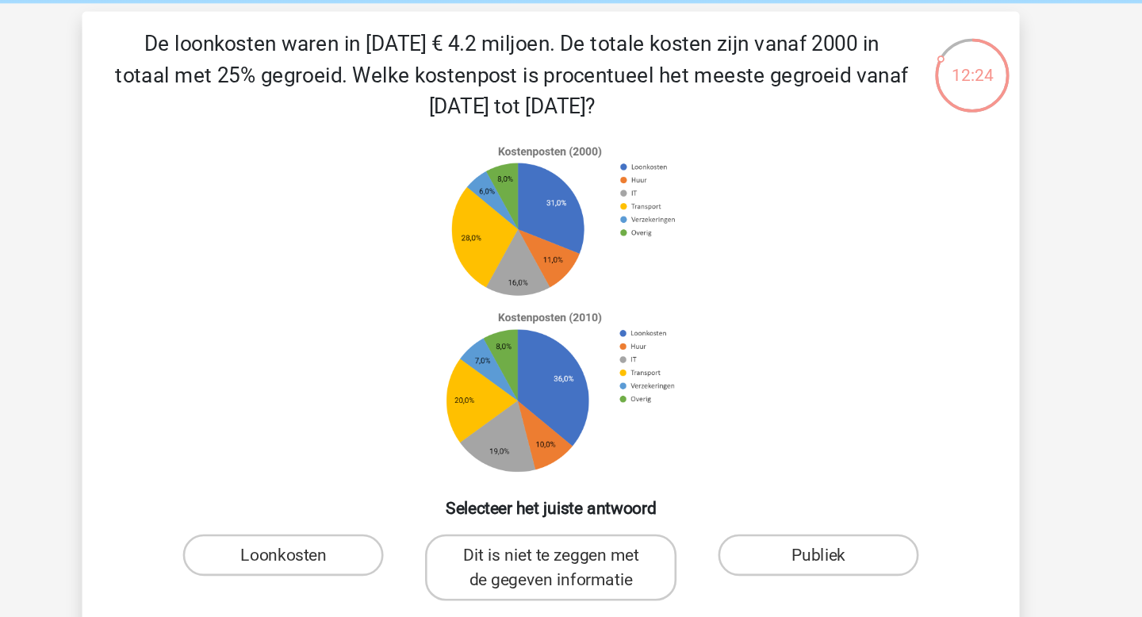
scroll to position [59, 0]
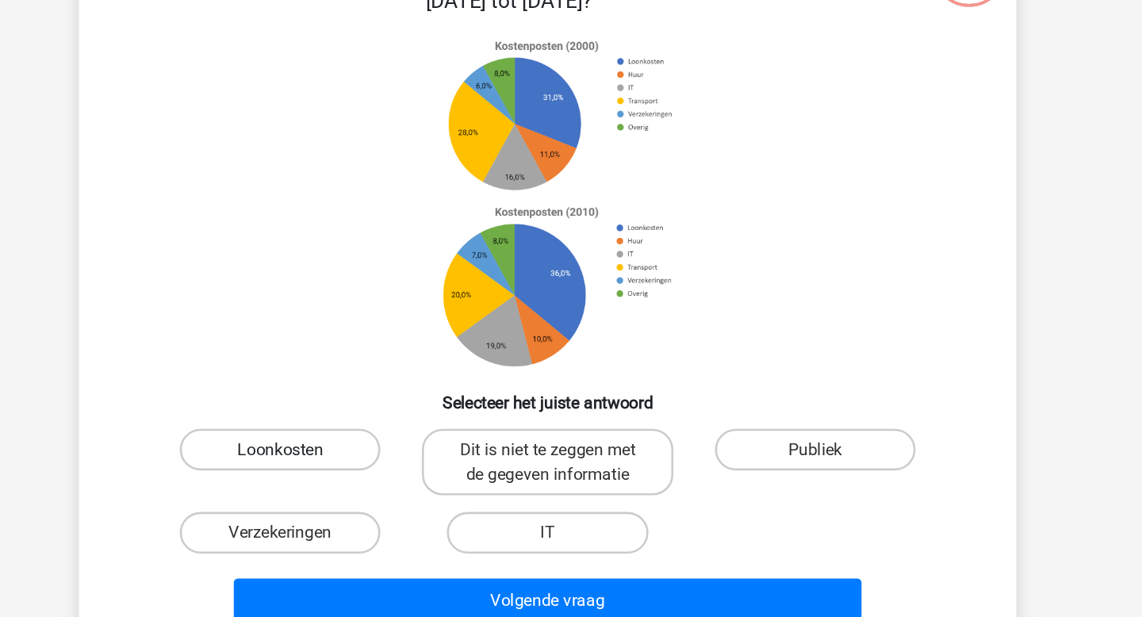
click at [378, 428] on label "Loonkosten" at bounding box center [366, 428] width 153 height 32
click at [377, 428] on input "Loonkosten" at bounding box center [372, 433] width 10 height 10
radio input "true"
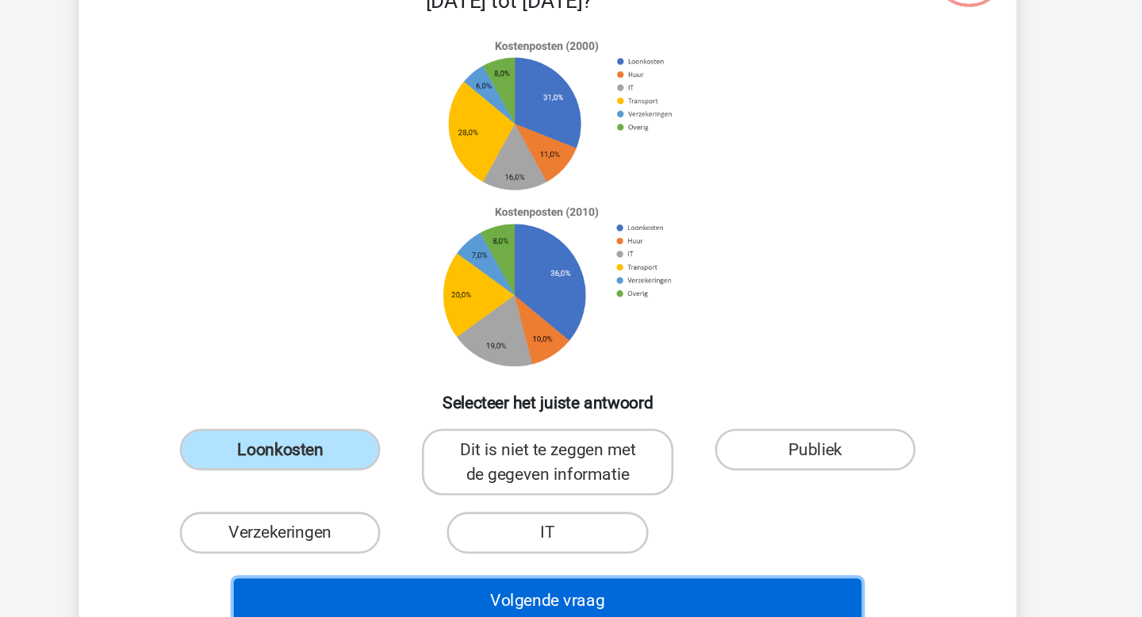
click at [519, 542] on button "Volgende vraag" at bounding box center [571, 542] width 480 height 33
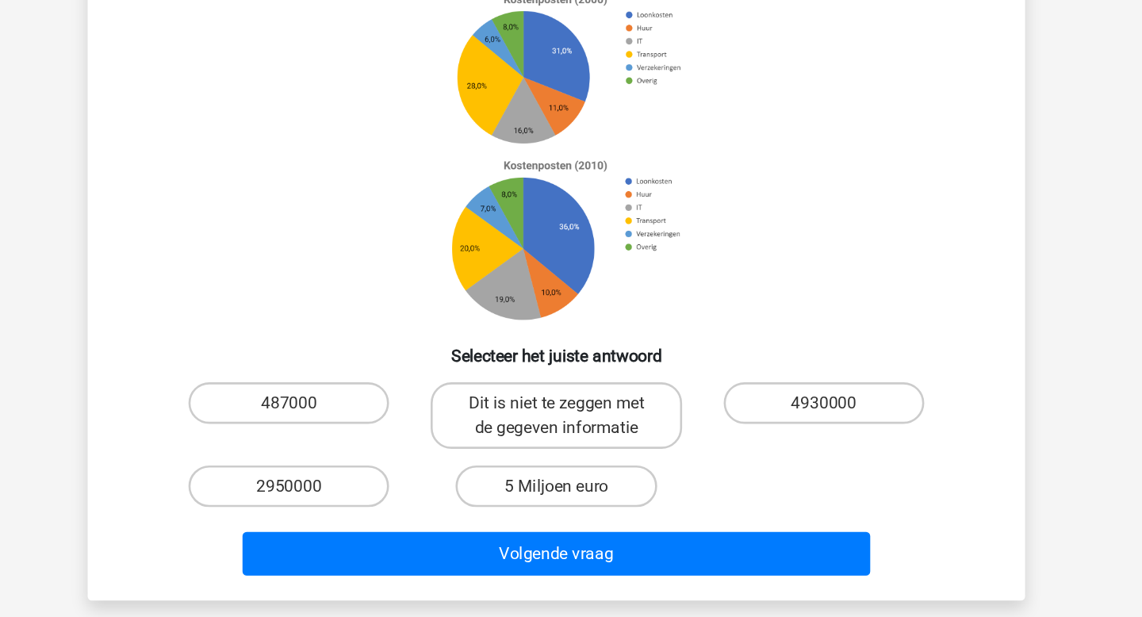
scroll to position [55, 0]
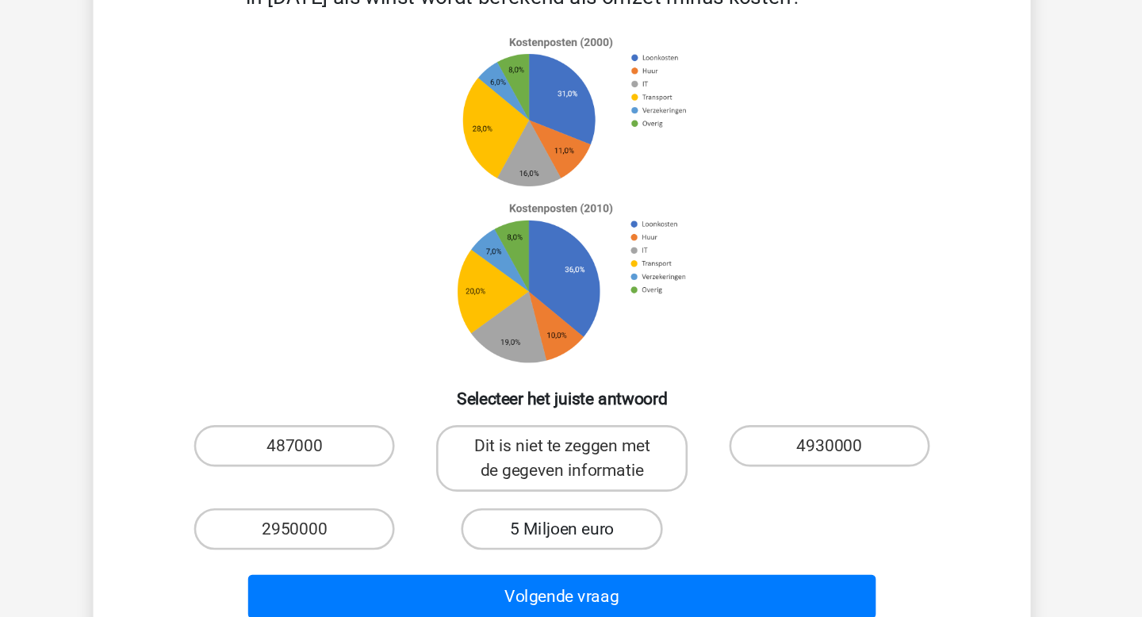
click at [566, 513] on label "5 Miljoen euro" at bounding box center [570, 519] width 153 height 32
click at [571, 519] on input "5 Miljoen euro" at bounding box center [576, 524] width 10 height 10
radio input "true"
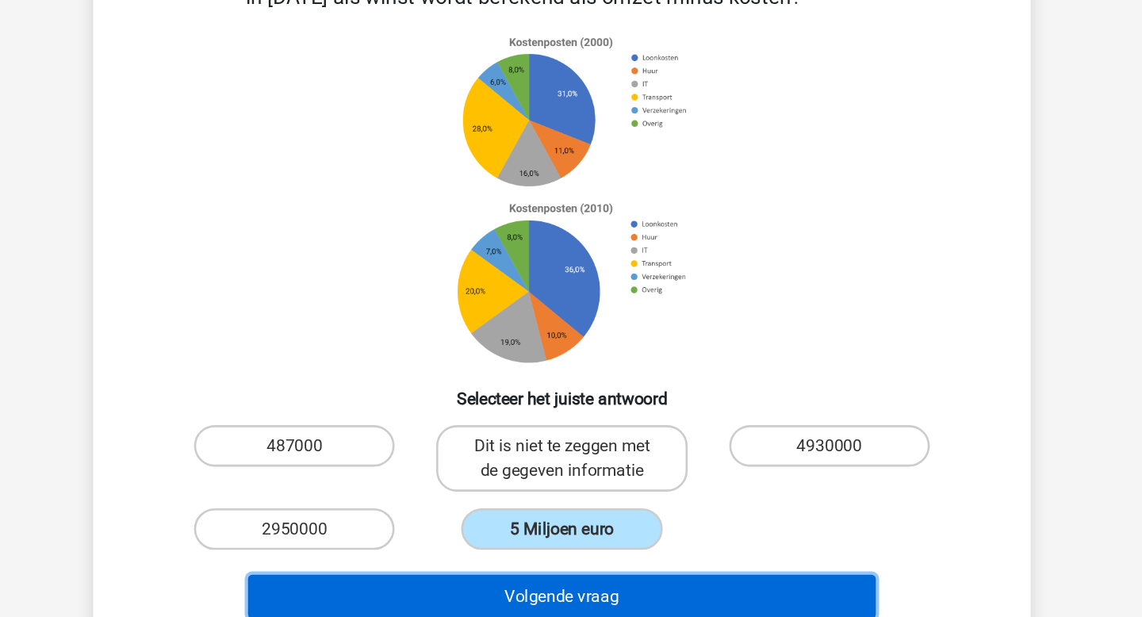
click at [565, 568] on button "Volgende vraag" at bounding box center [571, 570] width 480 height 33
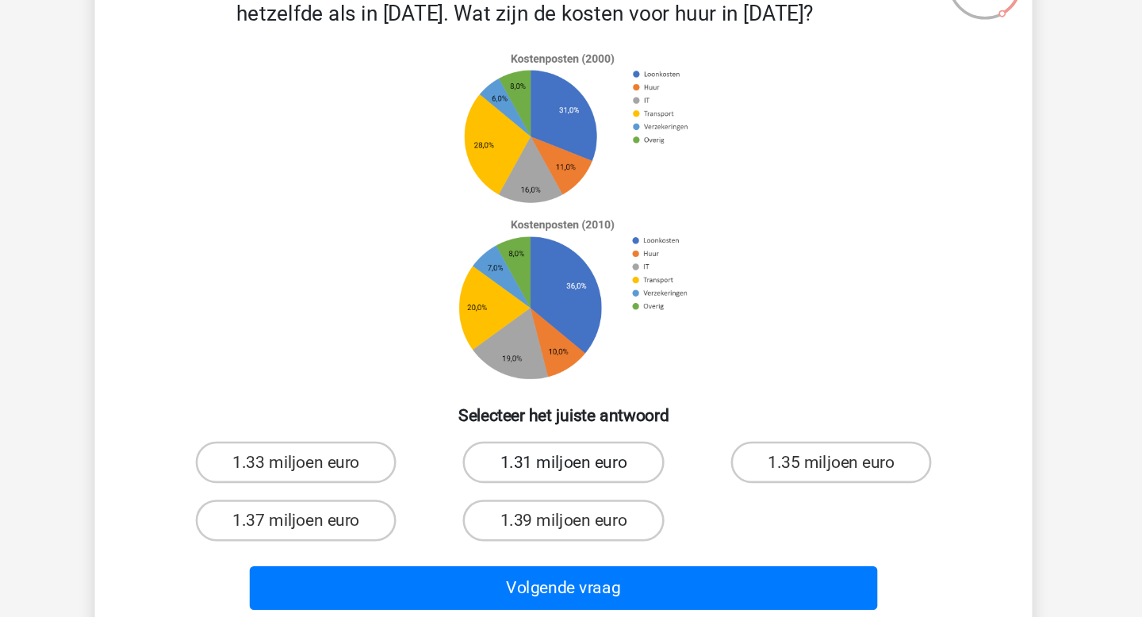
click at [601, 429] on label "1.31 miljoen euro" at bounding box center [570, 432] width 153 height 32
click at [581, 432] on input "1.31 miljoen euro" at bounding box center [576, 437] width 10 height 10
radio input "true"
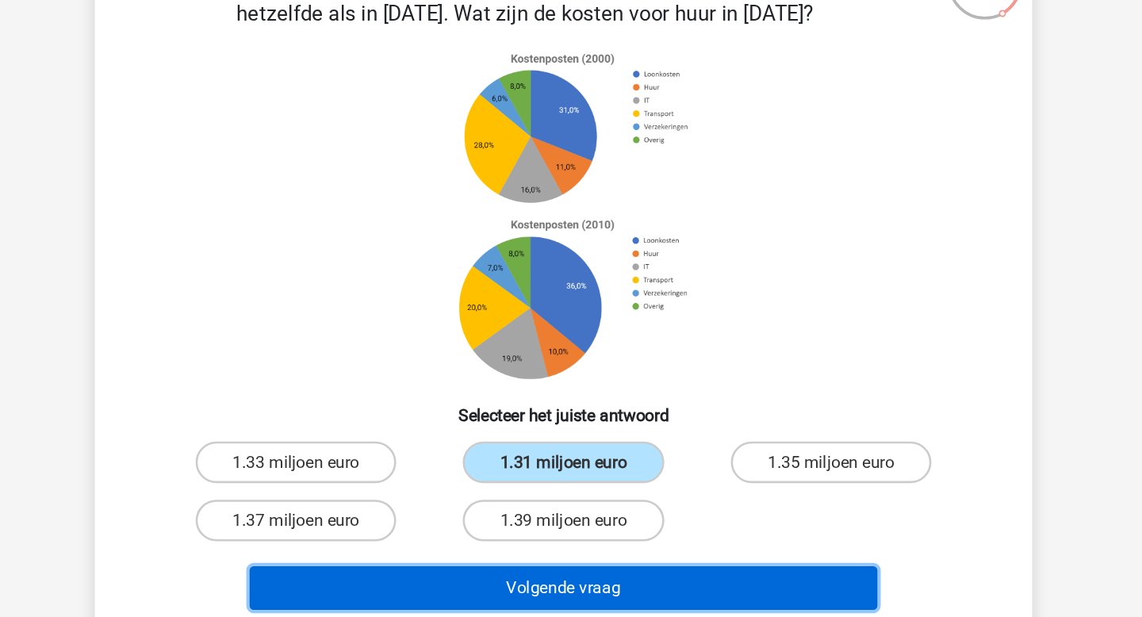
click at [588, 542] on button "Volgende vraag" at bounding box center [571, 527] width 480 height 33
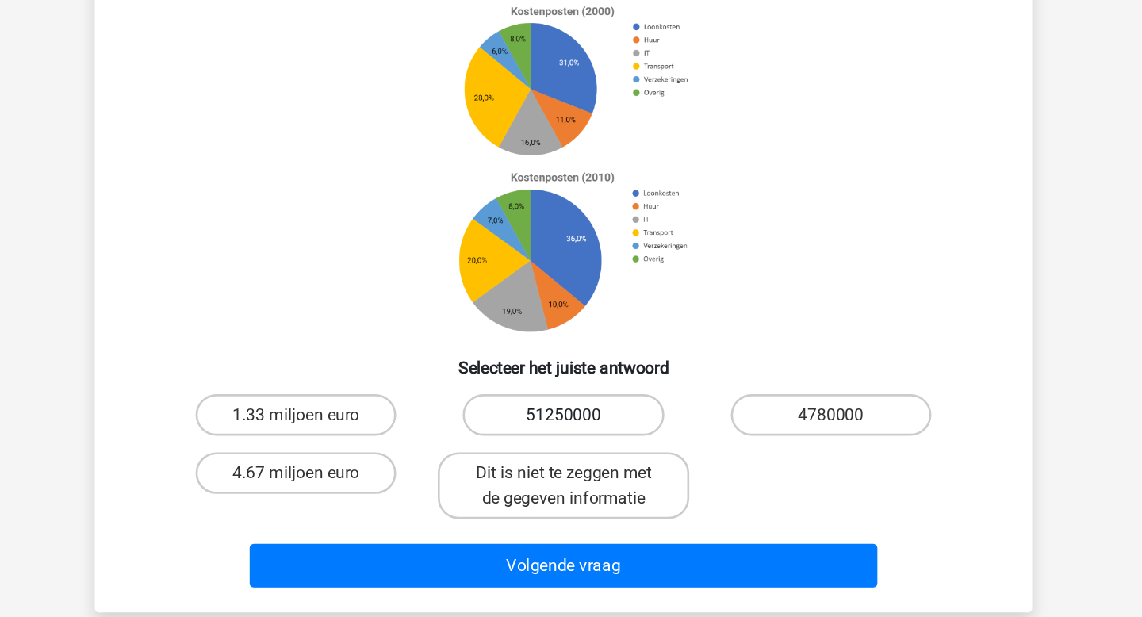
click at [542, 464] on label "51250000" at bounding box center [570, 456] width 153 height 32
click at [571, 464] on input "51250000" at bounding box center [576, 461] width 10 height 10
radio input "true"
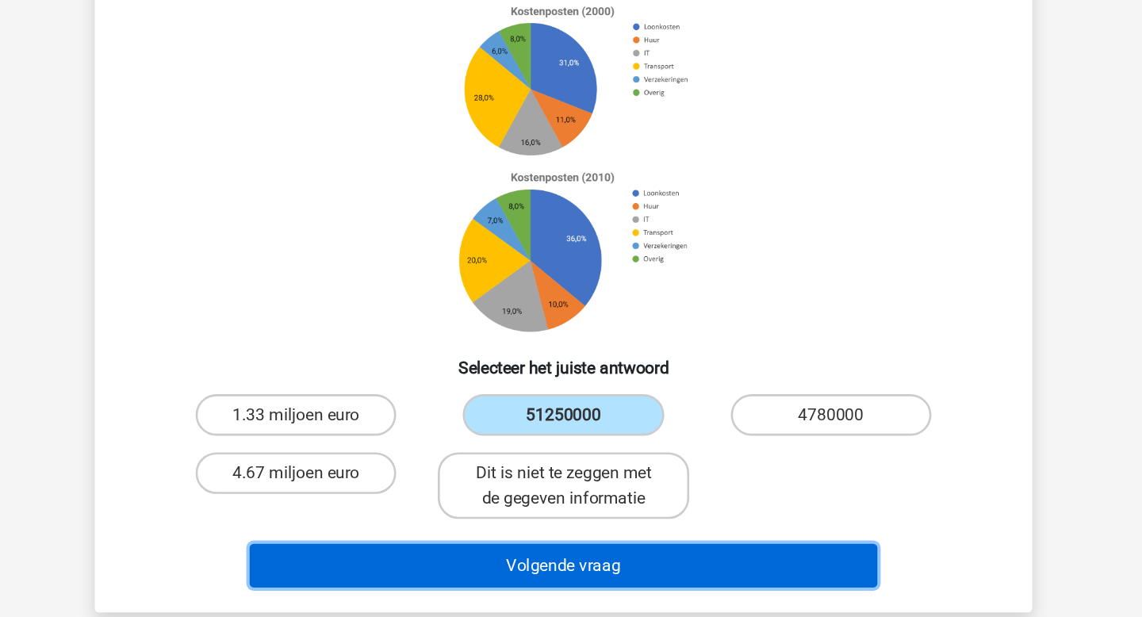
click at [557, 557] on button "Volgende vraag" at bounding box center [571, 570] width 480 height 33
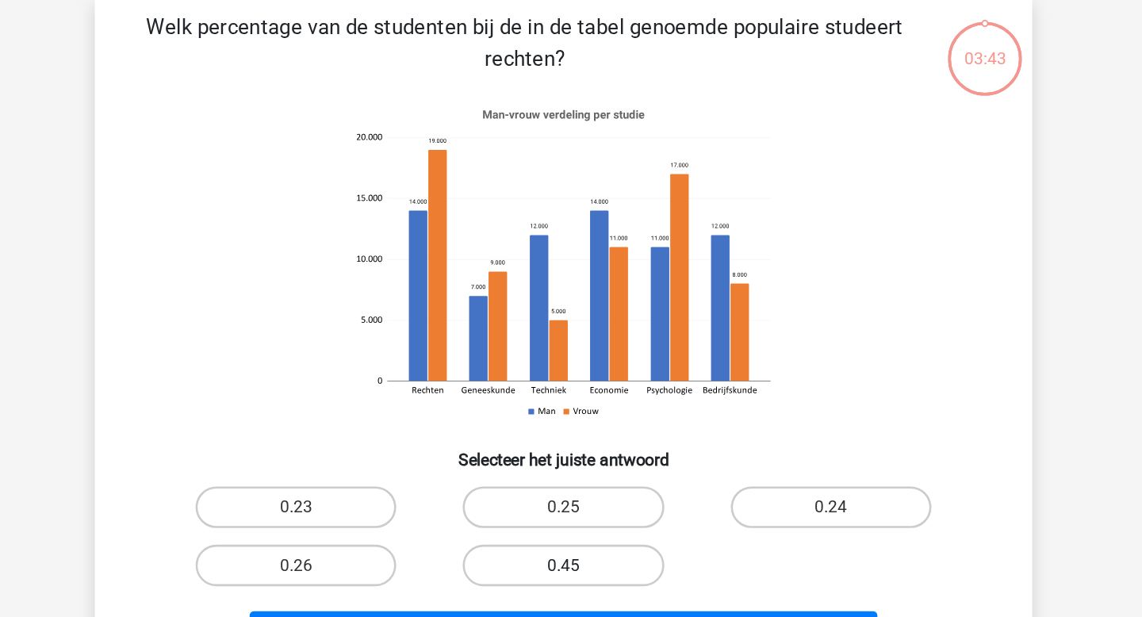
click at [580, 452] on label "0.45" at bounding box center [570, 453] width 153 height 32
click at [580, 453] on input "0.45" at bounding box center [576, 458] width 10 height 10
radio input "true"
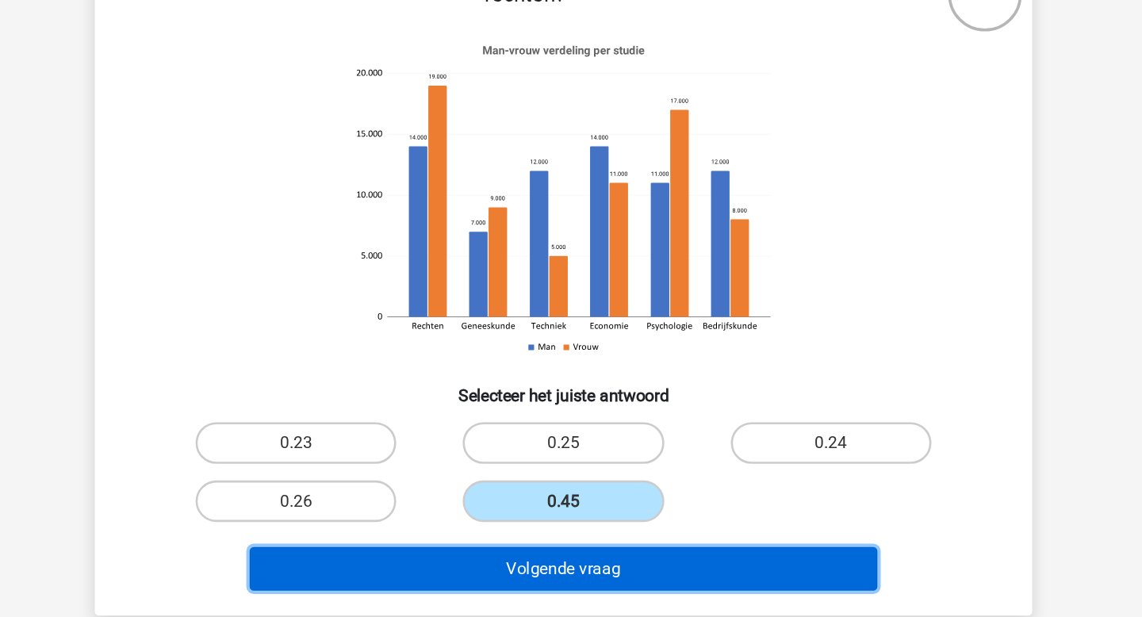
click at [580, 503] on button "Volgende vraag" at bounding box center [571, 504] width 480 height 33
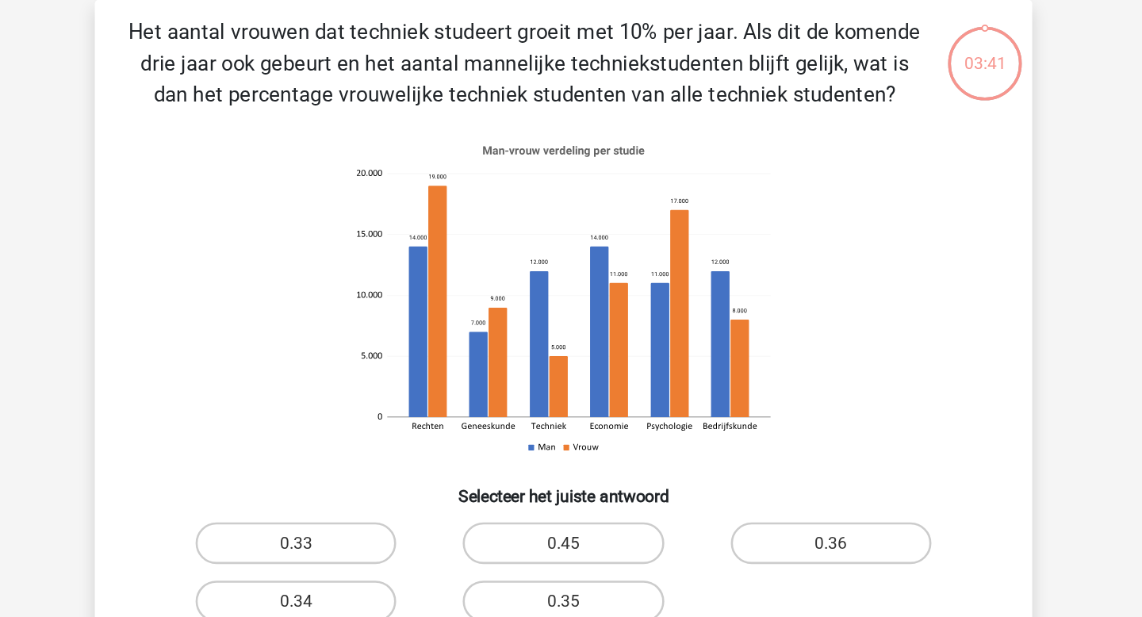
click at [572, 436] on input "0.45" at bounding box center [576, 437] width 10 height 10
radio input "true"
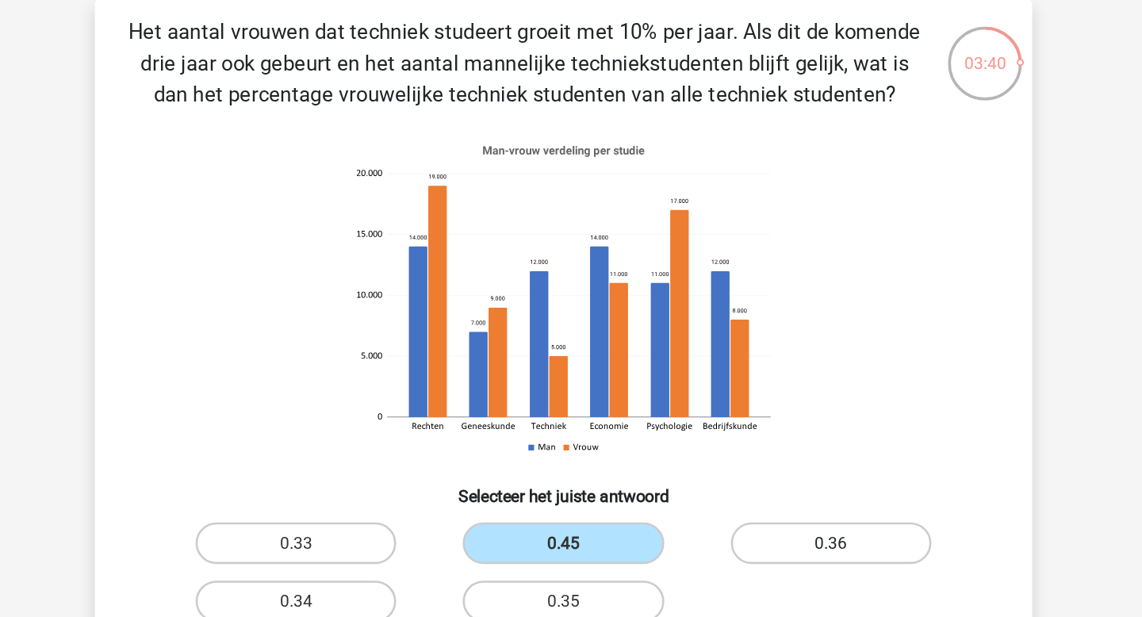
click at [744, 423] on label "0.36" at bounding box center [775, 432] width 153 height 32
click at [775, 432] on input "0.36" at bounding box center [780, 437] width 10 height 10
radio input "true"
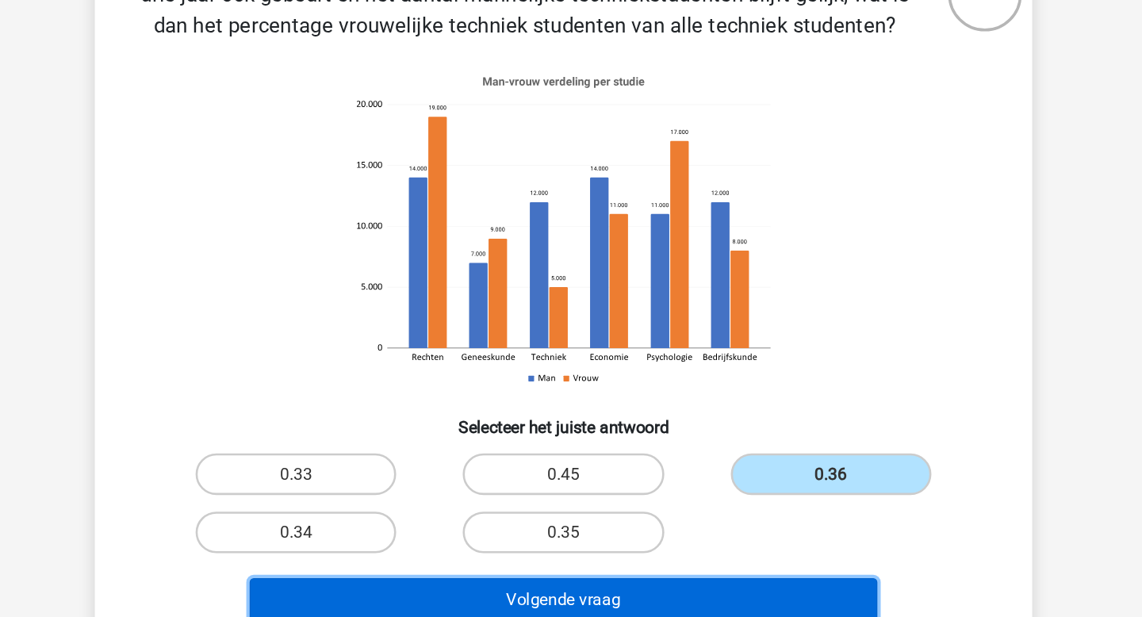
click at [695, 526] on button "Volgende vraag" at bounding box center [571, 527] width 480 height 33
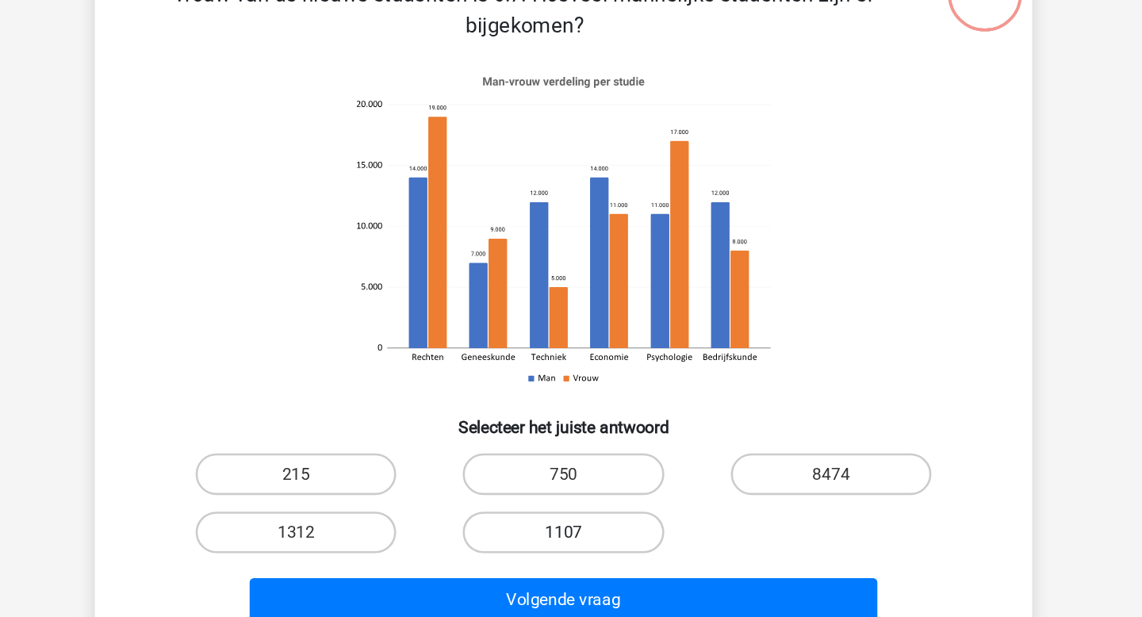
click at [586, 480] on label "1107" at bounding box center [570, 477] width 153 height 32
click at [581, 480] on input "1107" at bounding box center [576, 482] width 10 height 10
radio input "true"
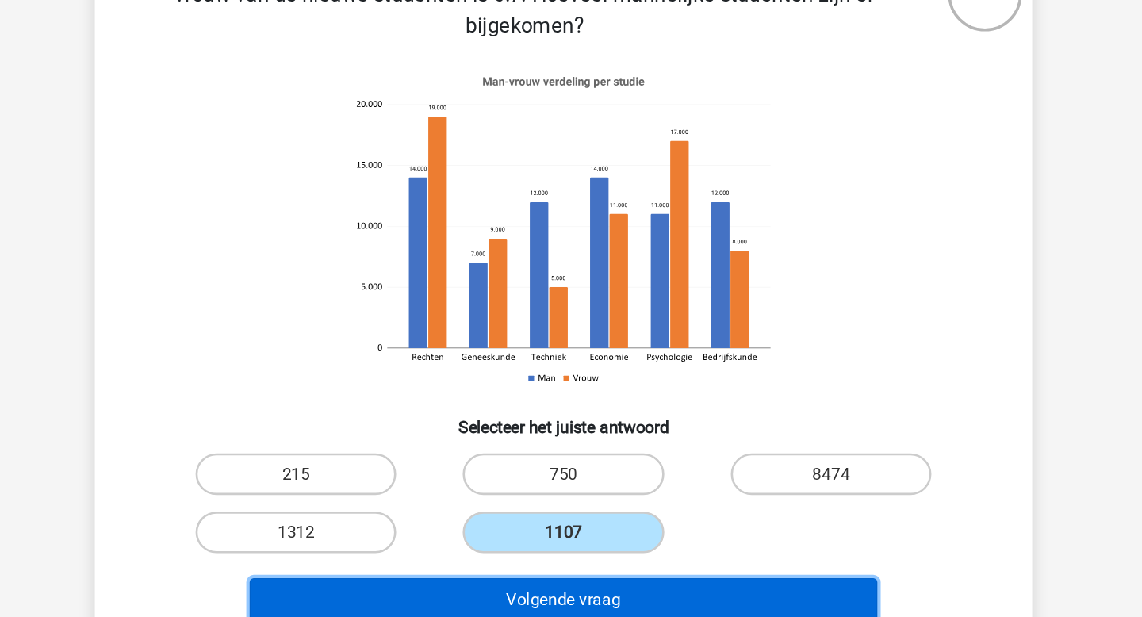
click at [573, 536] on button "Volgende vraag" at bounding box center [571, 527] width 480 height 33
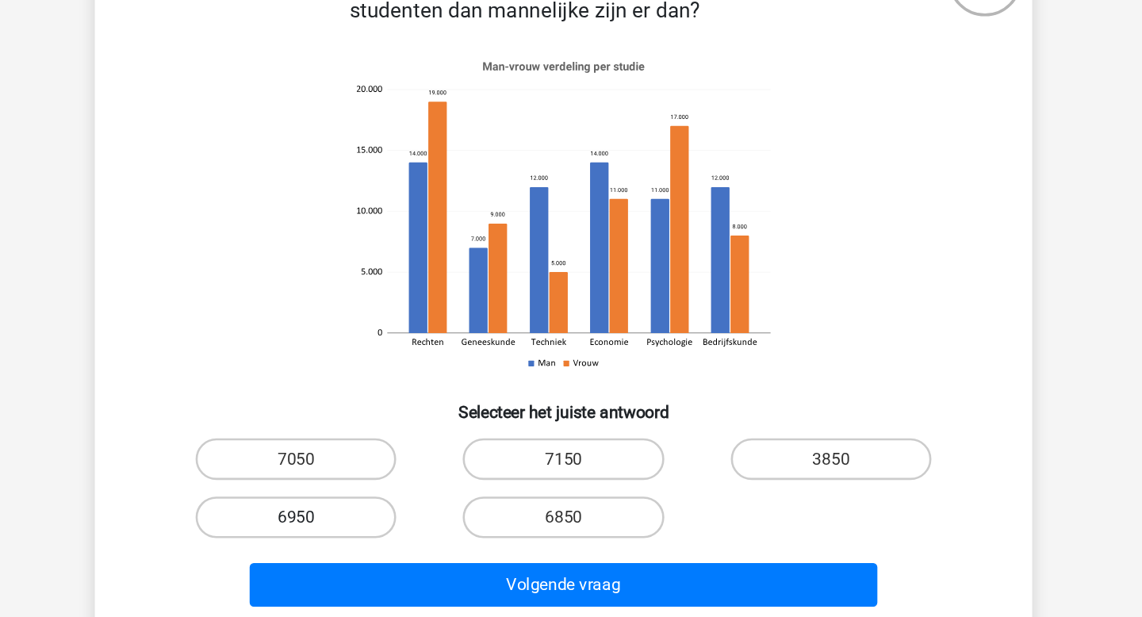
click at [403, 484] on label "6950" at bounding box center [366, 477] width 153 height 32
click at [377, 484] on input "6950" at bounding box center [372, 482] width 10 height 10
radio input "true"
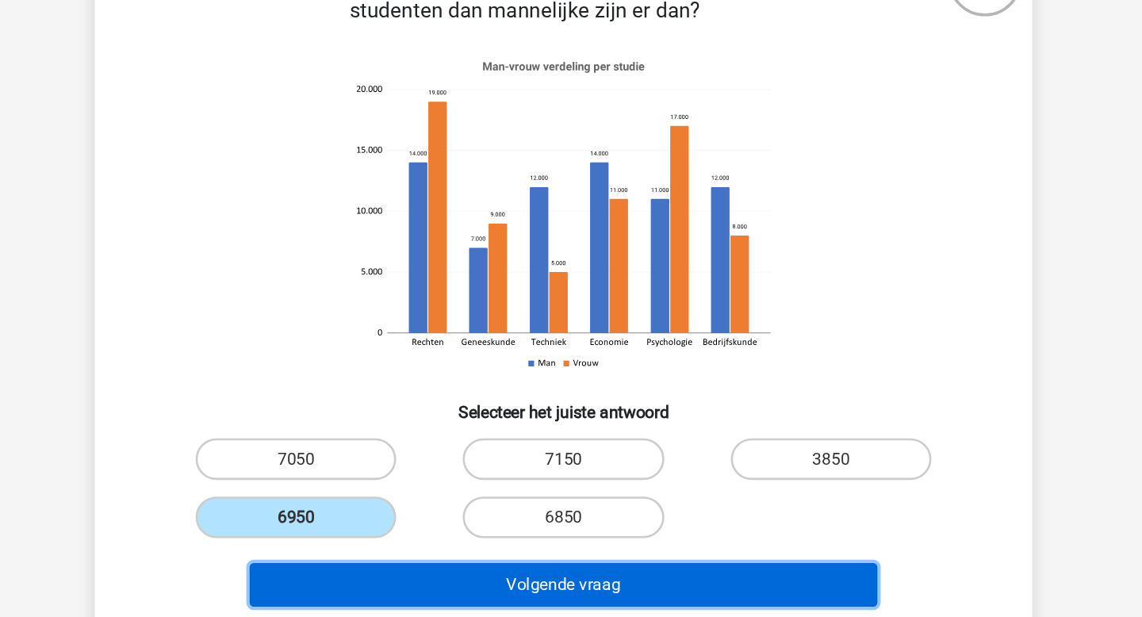
click at [450, 525] on button "Volgende vraag" at bounding box center [571, 527] width 480 height 33
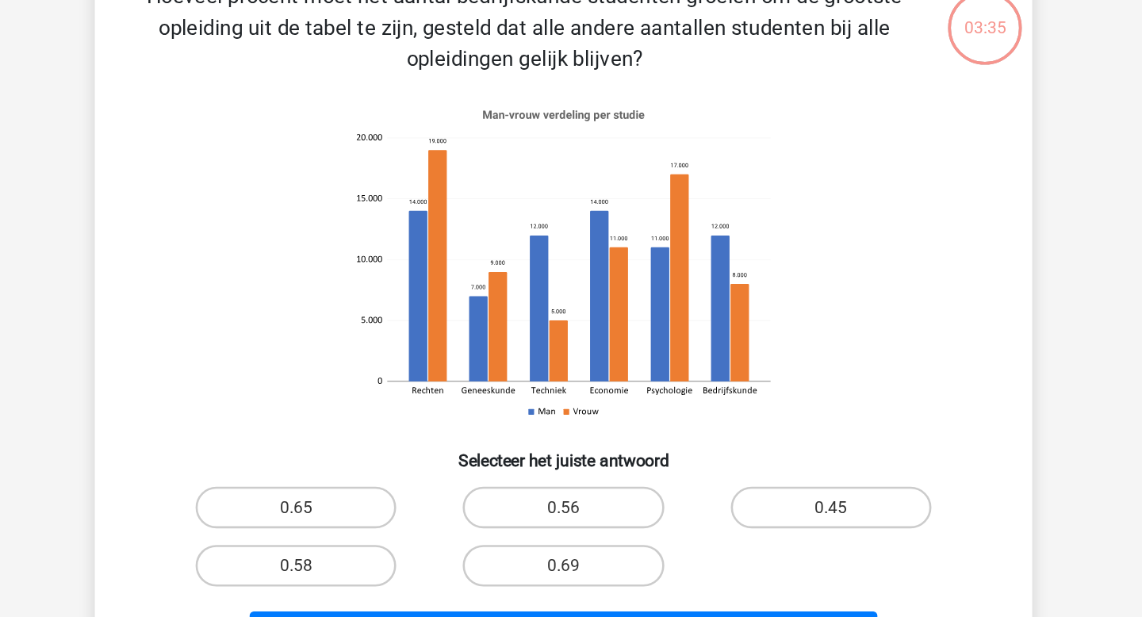
click at [579, 480] on input "0.69" at bounding box center [576, 482] width 10 height 10
radio input "true"
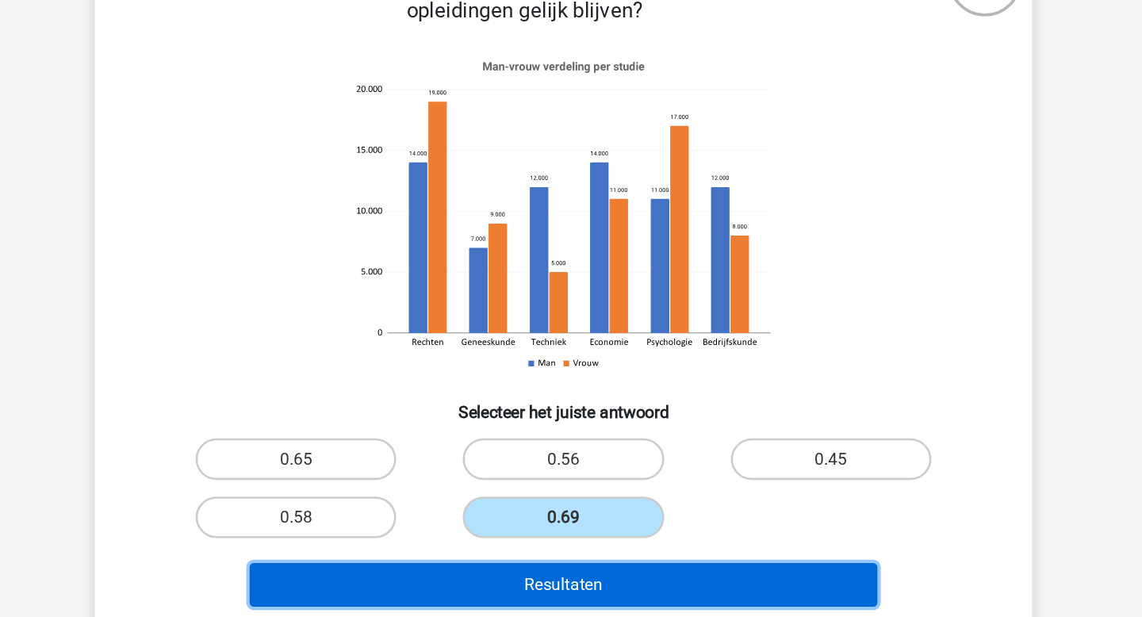
click at [576, 518] on button "Resultaten" at bounding box center [571, 527] width 480 height 33
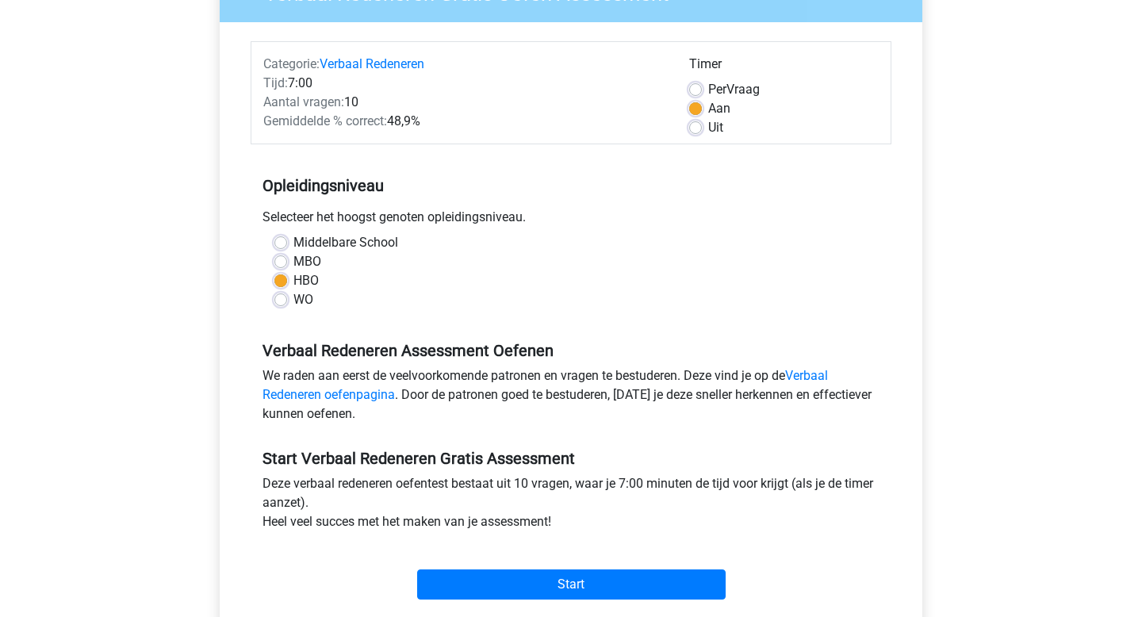
scroll to position [163, 0]
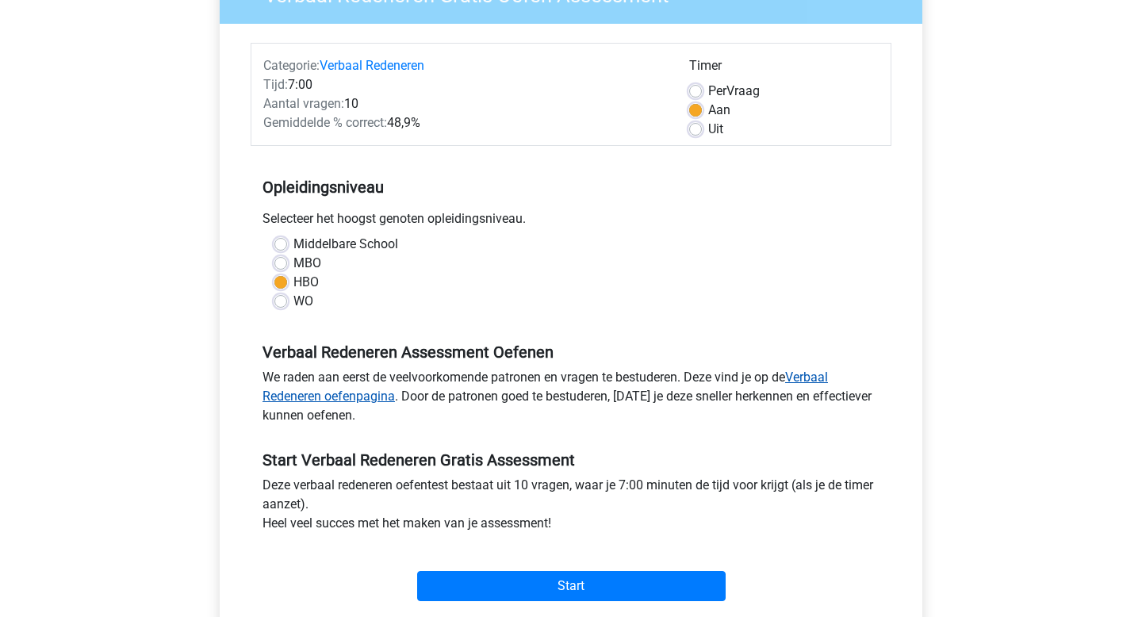
click at [811, 377] on link "Verbaal Redeneren oefenpagina" at bounding box center [544, 386] width 565 height 34
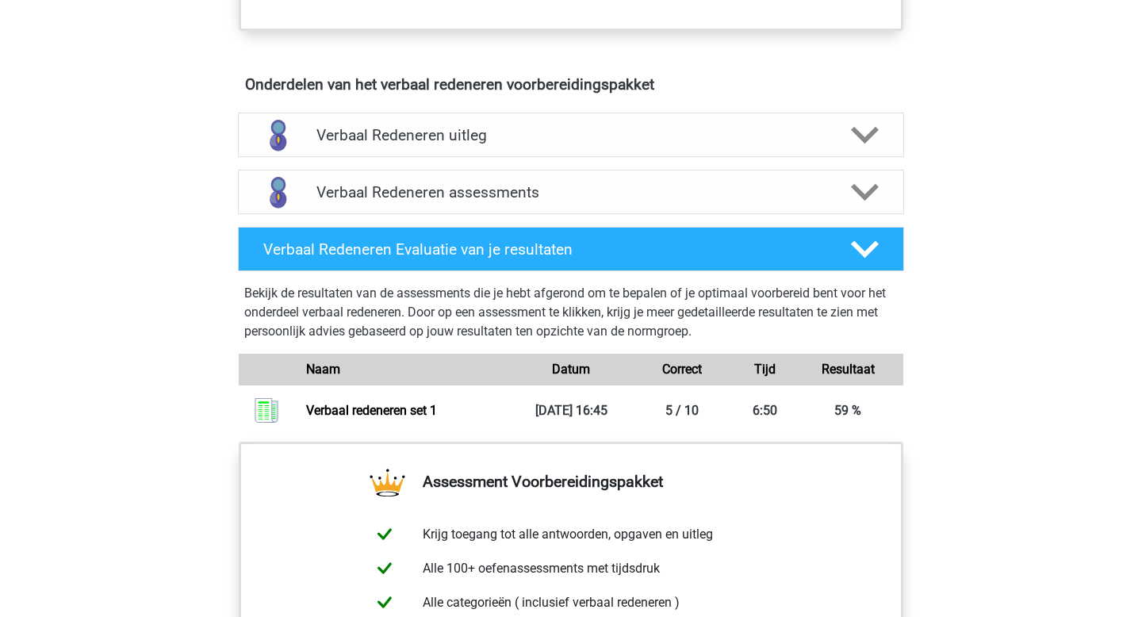
scroll to position [916, 0]
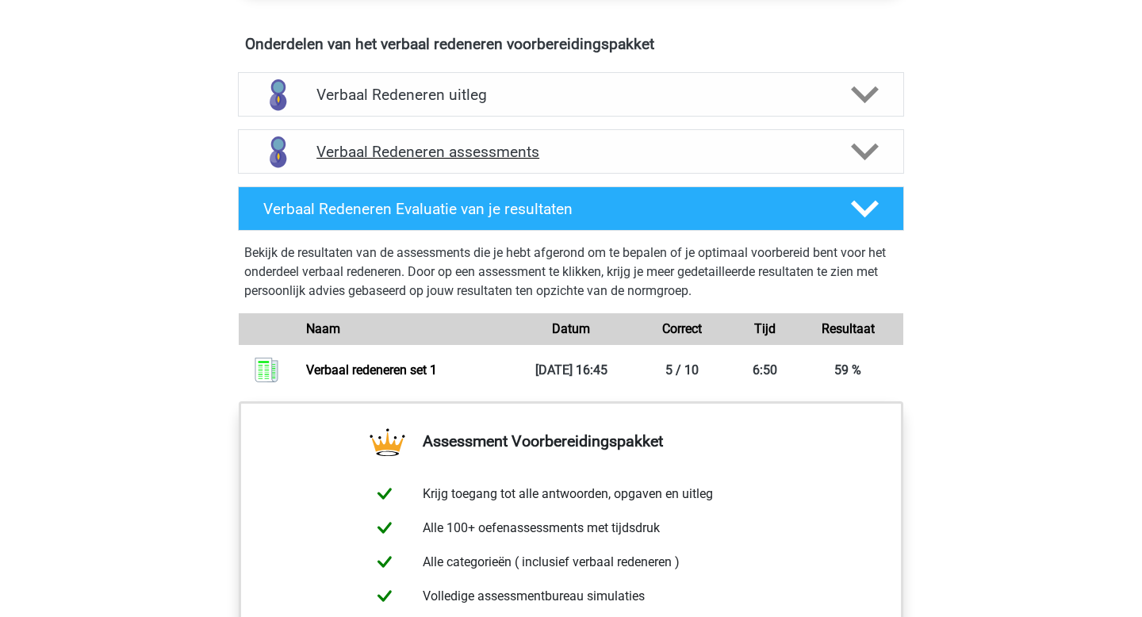
click at [840, 160] on div at bounding box center [863, 152] width 53 height 28
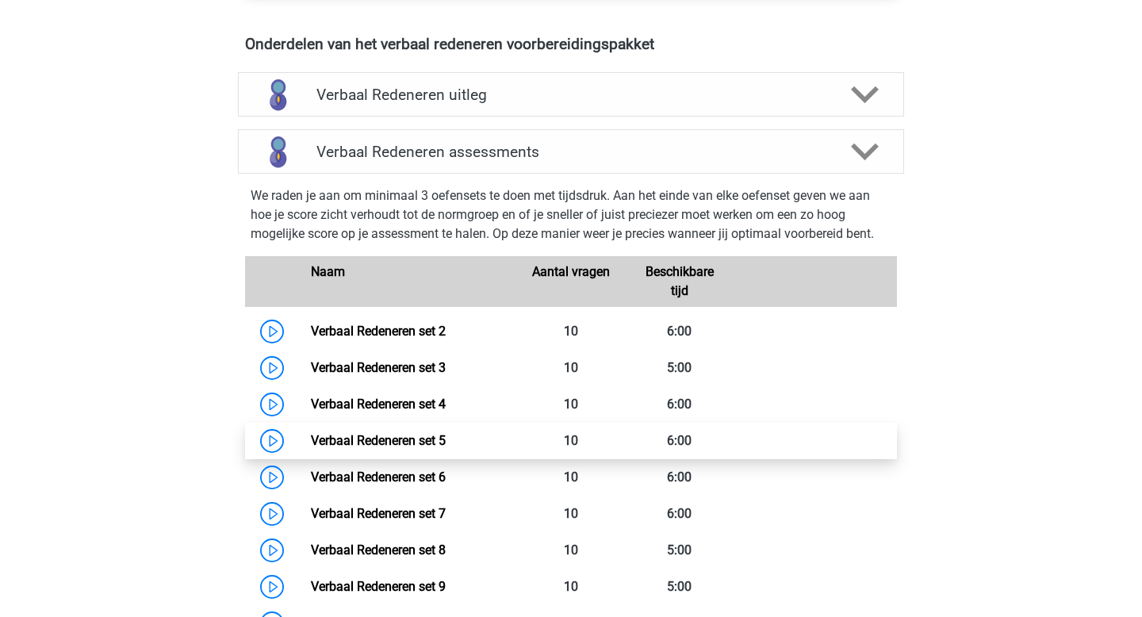
scroll to position [929, 0]
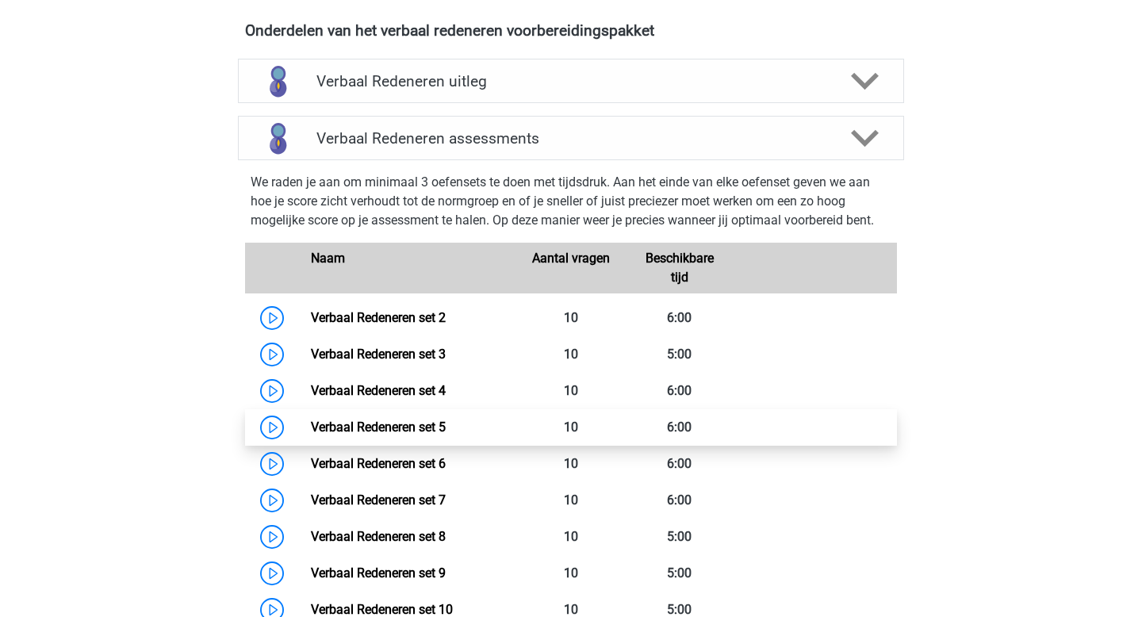
click at [386, 424] on link "Verbaal Redeneren set 5" at bounding box center [378, 426] width 135 height 15
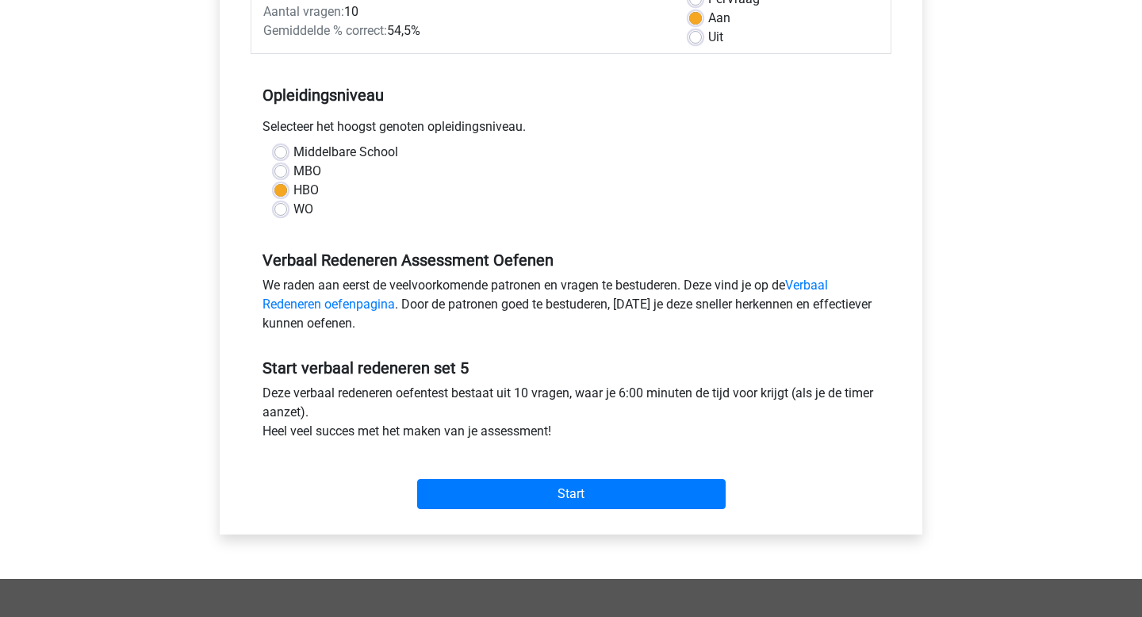
scroll to position [259, 0]
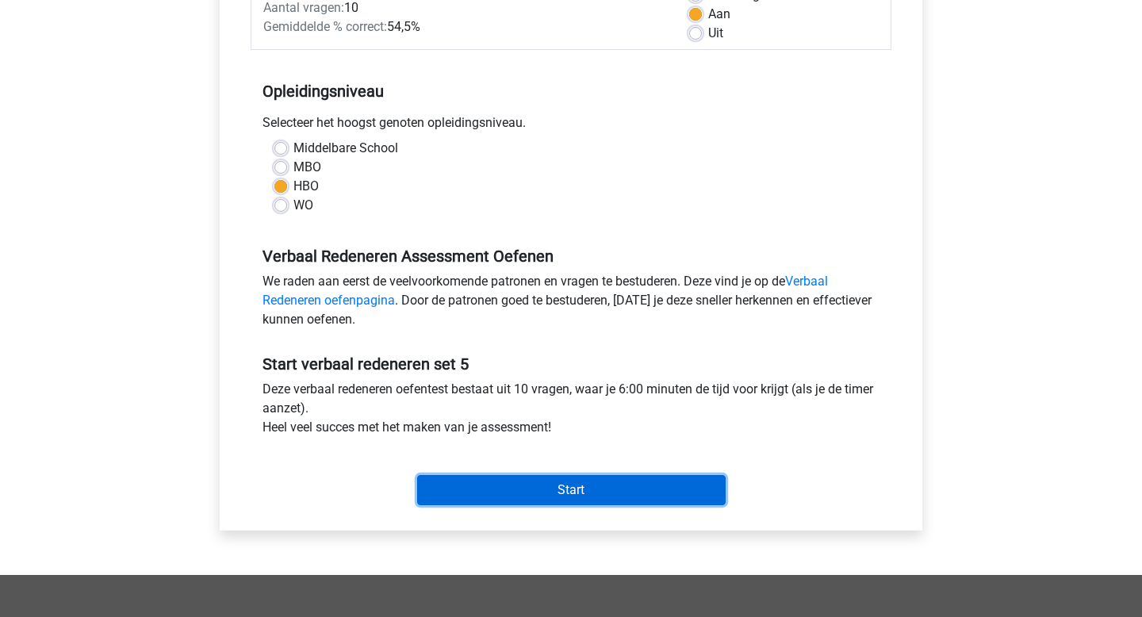
click at [596, 493] on input "Start" at bounding box center [571, 490] width 308 height 30
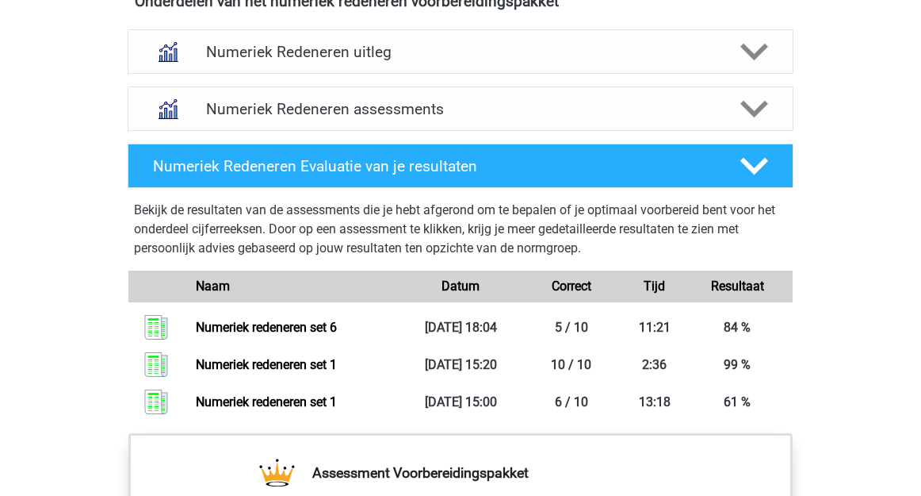
scroll to position [969, 0]
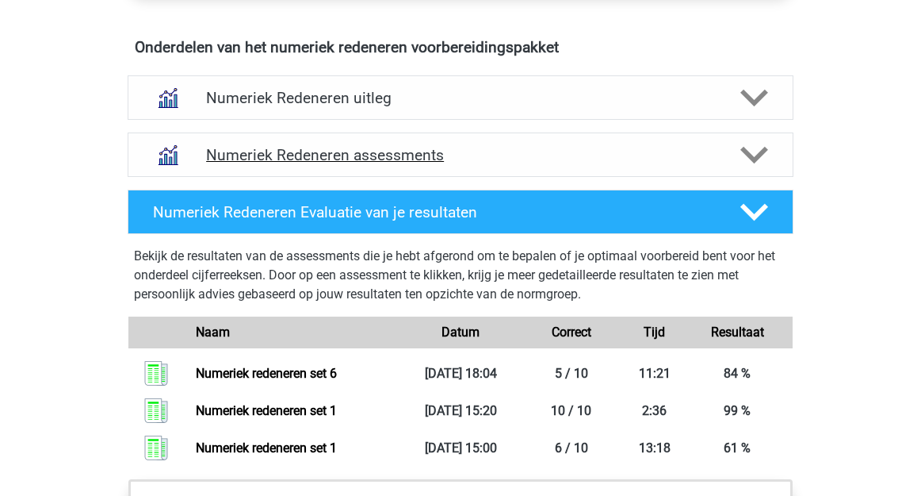
click at [729, 157] on div at bounding box center [753, 155] width 53 height 28
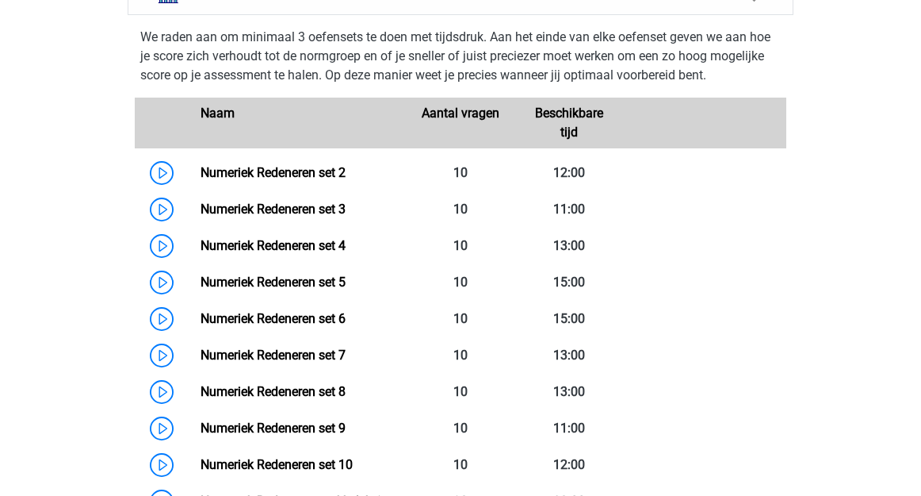
scroll to position [1132, 0]
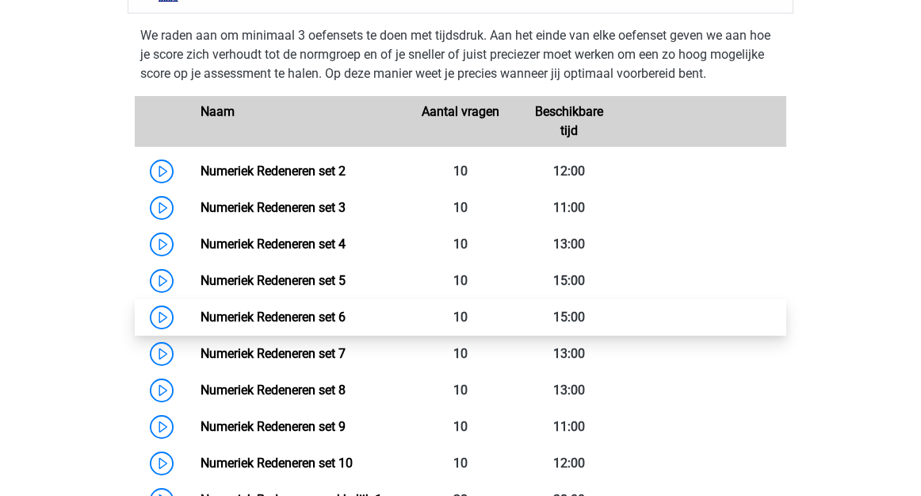
click at [314, 324] on link "Numeriek Redeneren set 6" at bounding box center [273, 316] width 145 height 15
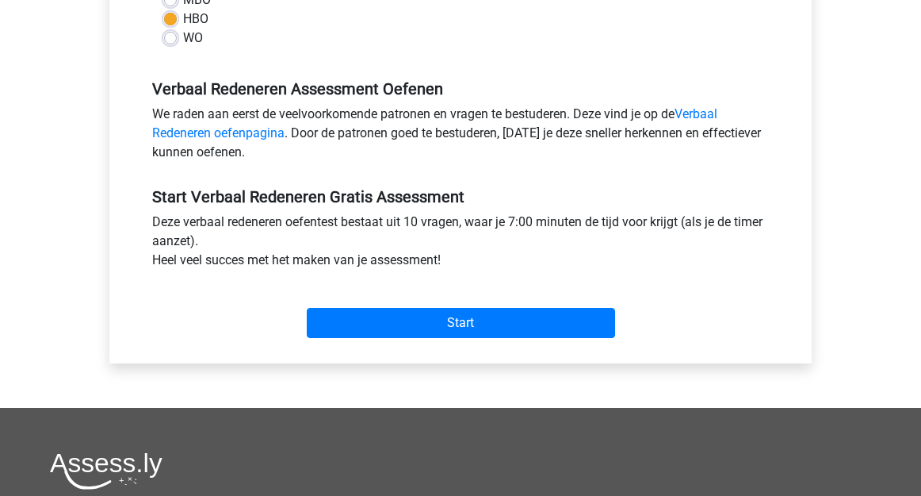
scroll to position [427, 0]
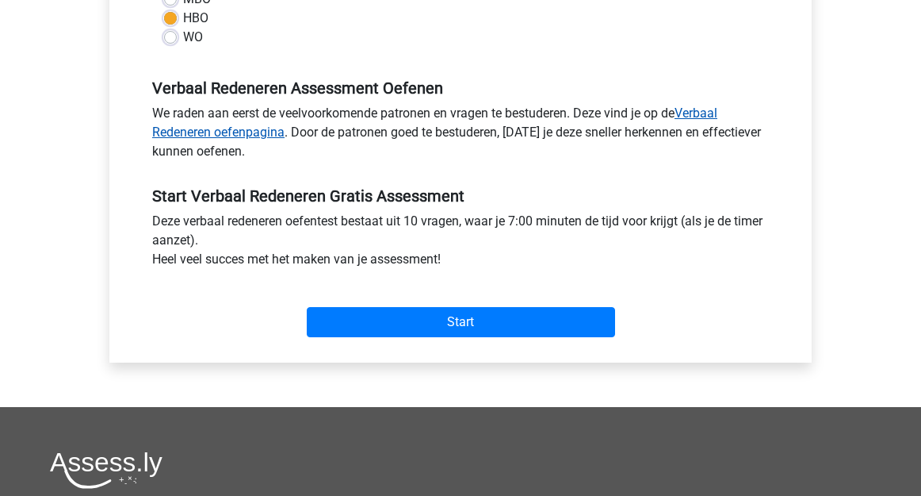
click at [711, 117] on link "Verbaal Redeneren oefenpagina" at bounding box center [434, 122] width 565 height 34
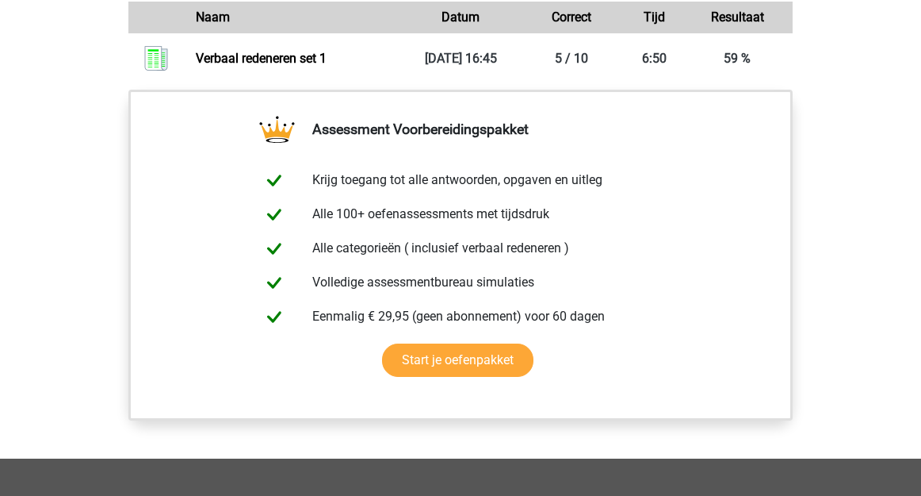
scroll to position [832, 0]
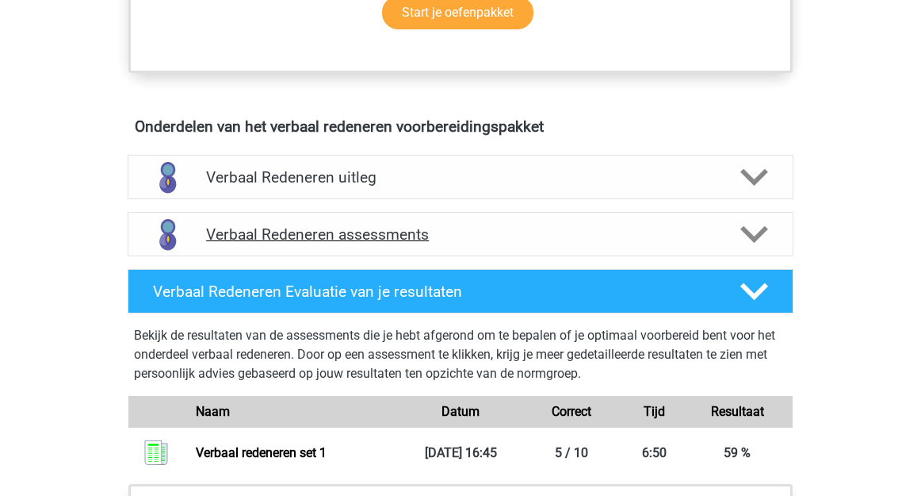
click at [703, 241] on h4 "Verbaal Redeneren assessments" at bounding box center [460, 234] width 509 height 18
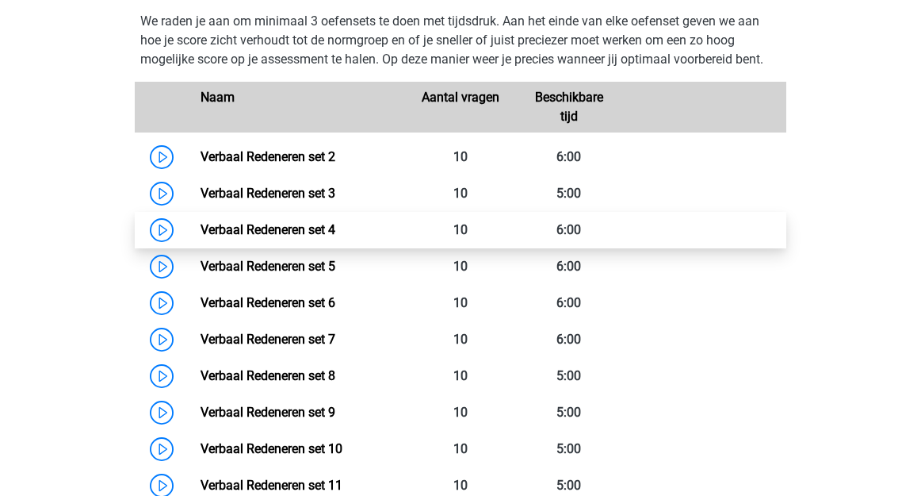
scroll to position [1097, 0]
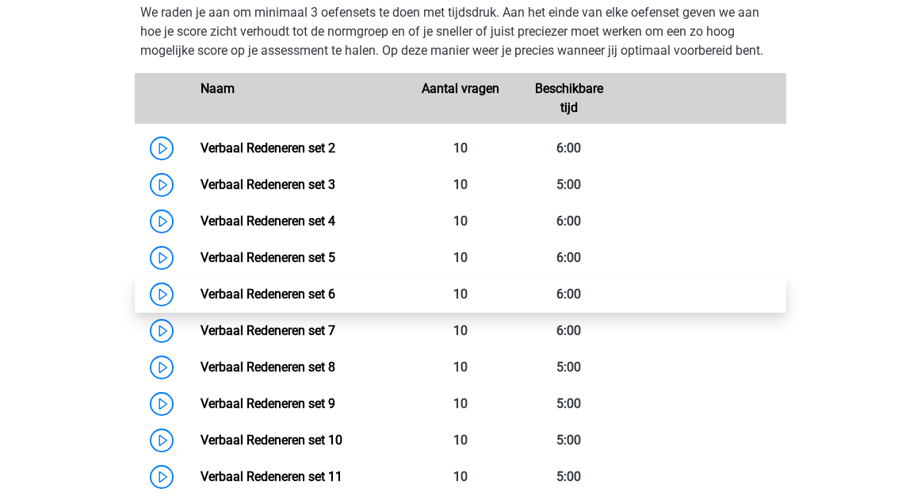
click at [308, 300] on link "Verbaal Redeneren set 6" at bounding box center [268, 293] width 135 height 15
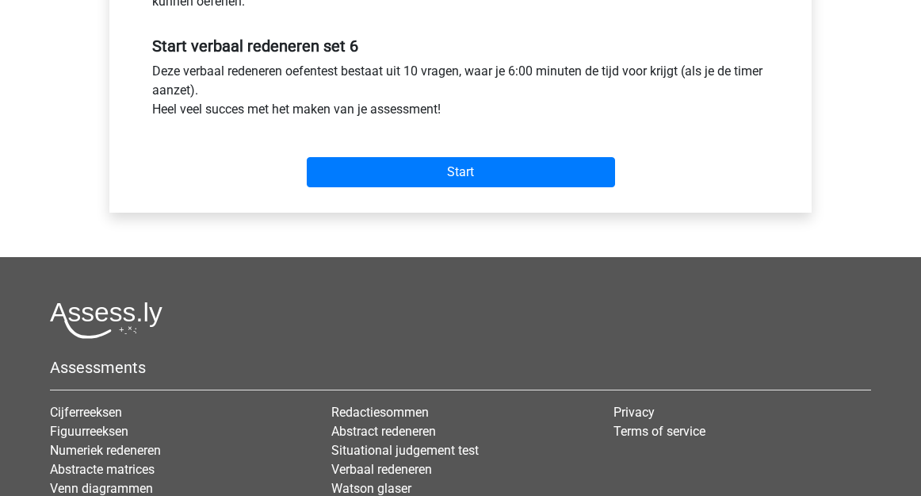
scroll to position [579, 0]
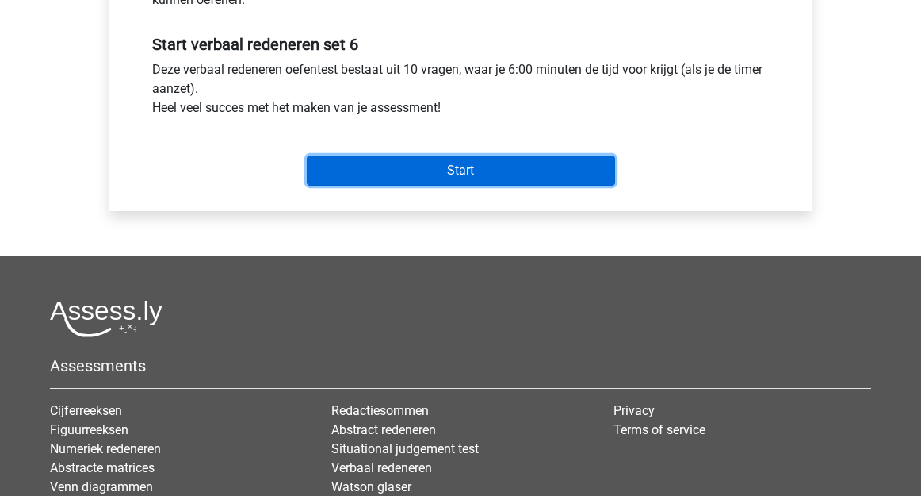
click at [425, 170] on input "Start" at bounding box center [461, 170] width 308 height 30
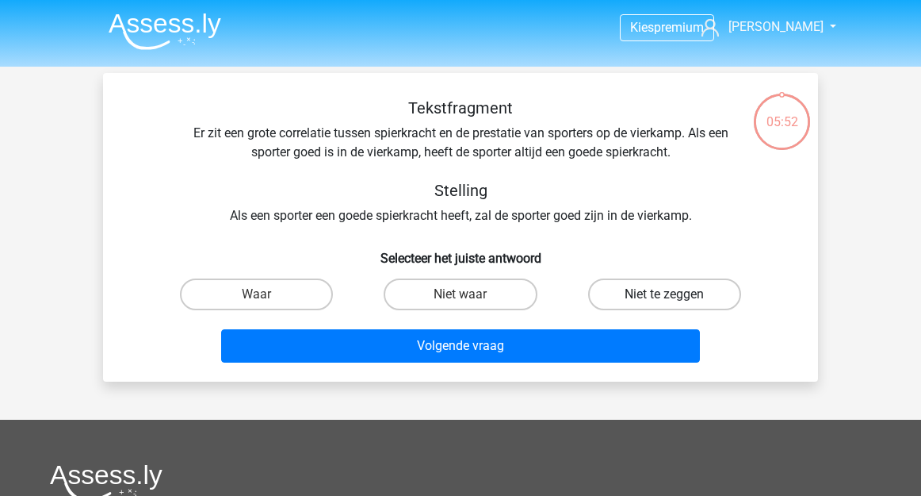
click at [645, 303] on label "Niet te zeggen" at bounding box center [664, 294] width 153 height 32
click at [664, 303] on input "Niet te zeggen" at bounding box center [669, 299] width 10 height 10
radio input "true"
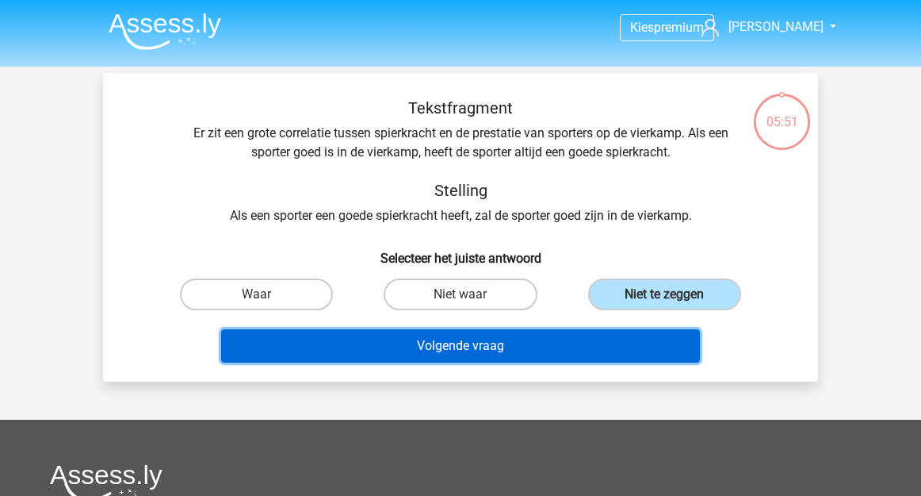
click at [638, 346] on button "Volgende vraag" at bounding box center [461, 345] width 480 height 33
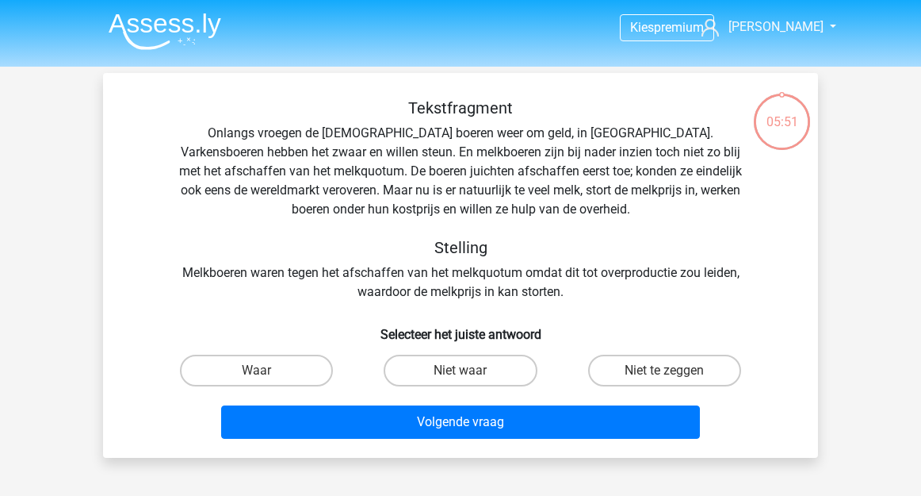
scroll to position [73, 0]
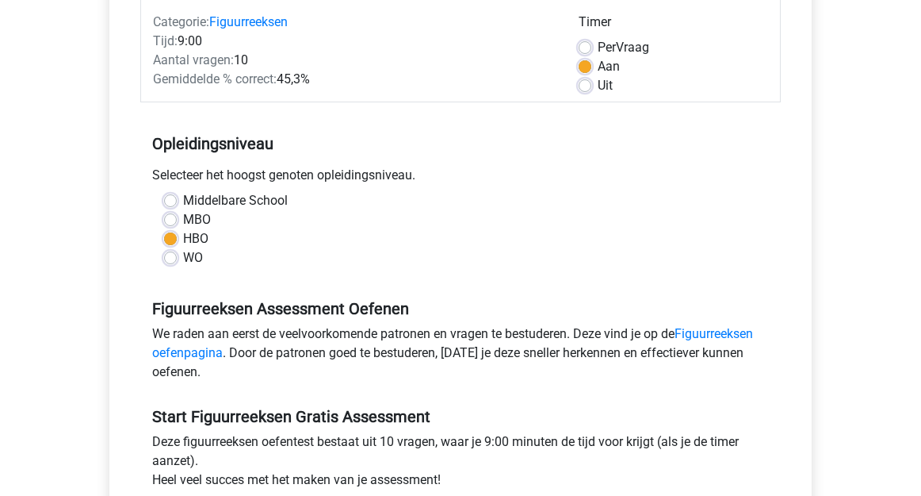
scroll to position [129, 0]
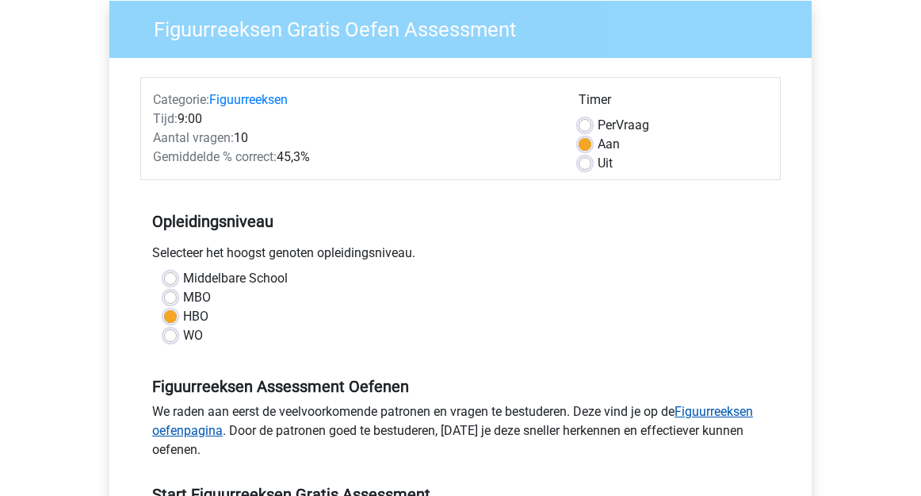
click at [703, 416] on link "Figuurreeksen oefenpagina" at bounding box center [452, 421] width 601 height 34
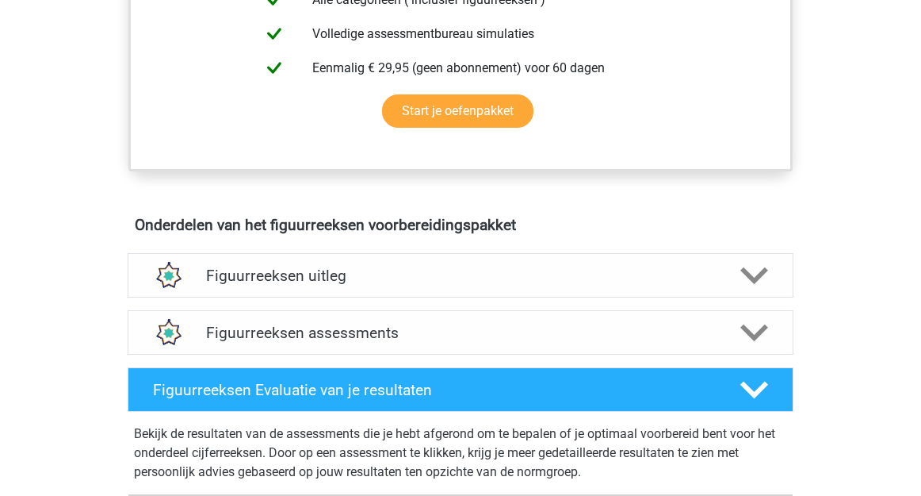
scroll to position [776, 0]
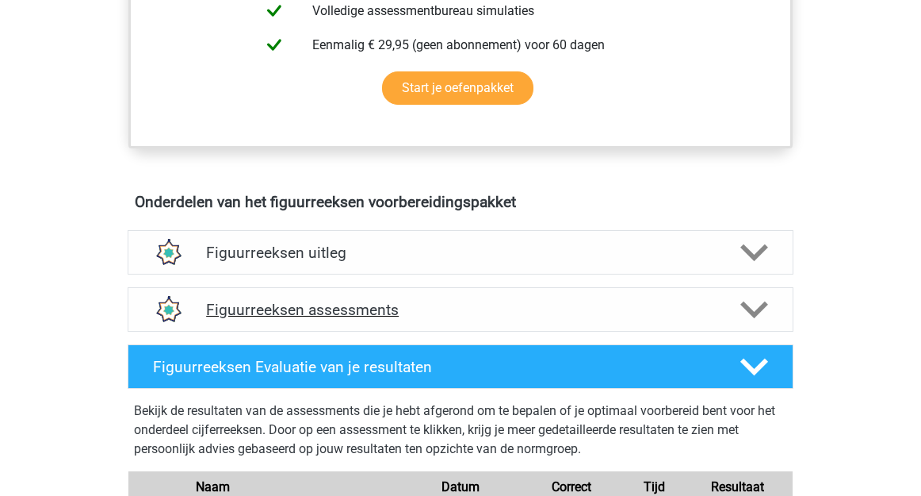
click at [735, 322] on div at bounding box center [753, 310] width 53 height 28
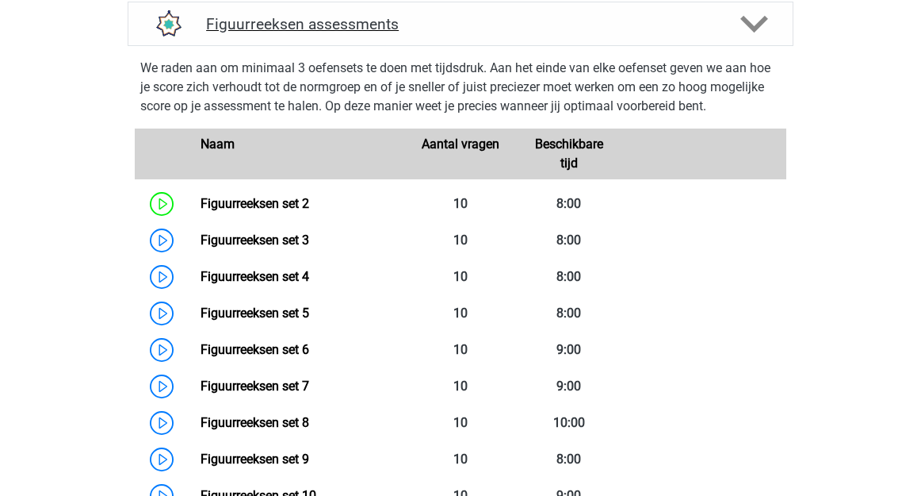
scroll to position [1062, 0]
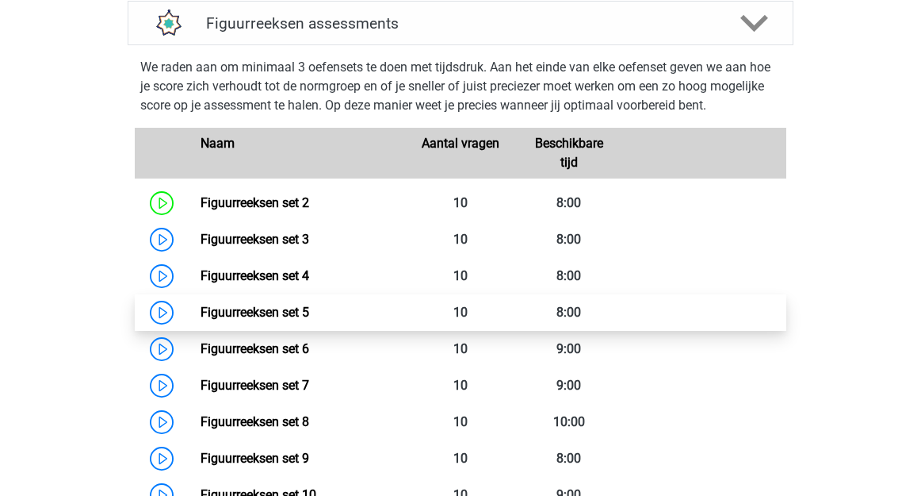
click at [277, 311] on link "Figuurreeksen set 5" at bounding box center [255, 311] width 109 height 15
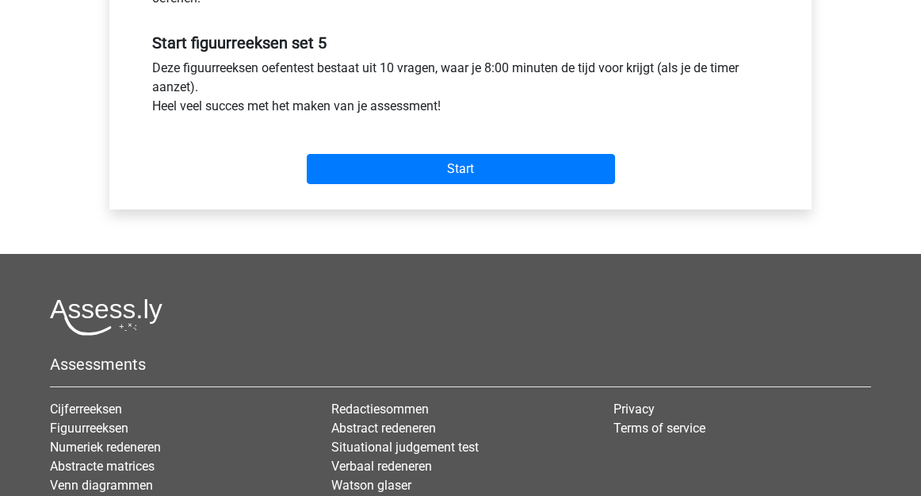
scroll to position [588, 0]
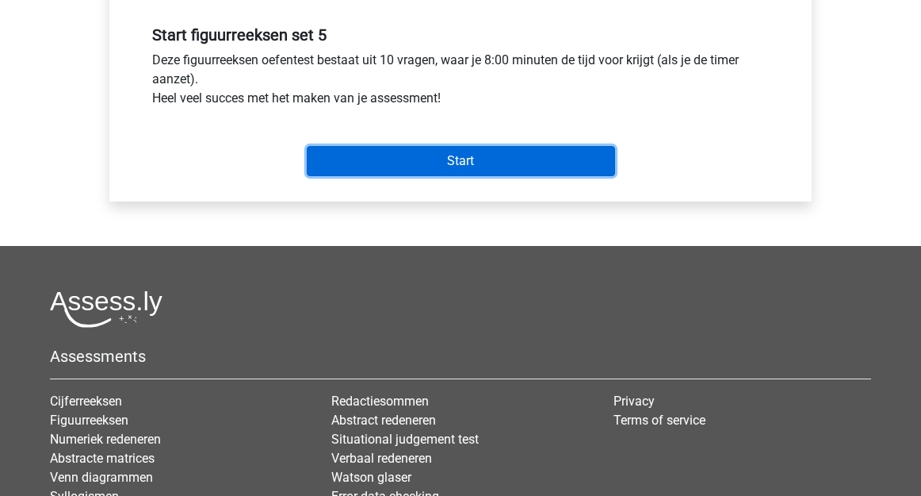
click at [394, 164] on input "Start" at bounding box center [461, 161] width 308 height 30
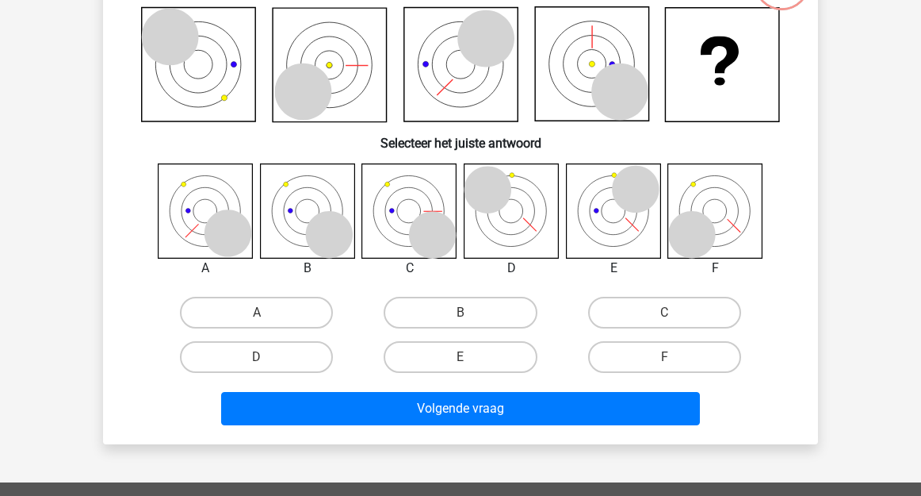
scroll to position [163, 0]
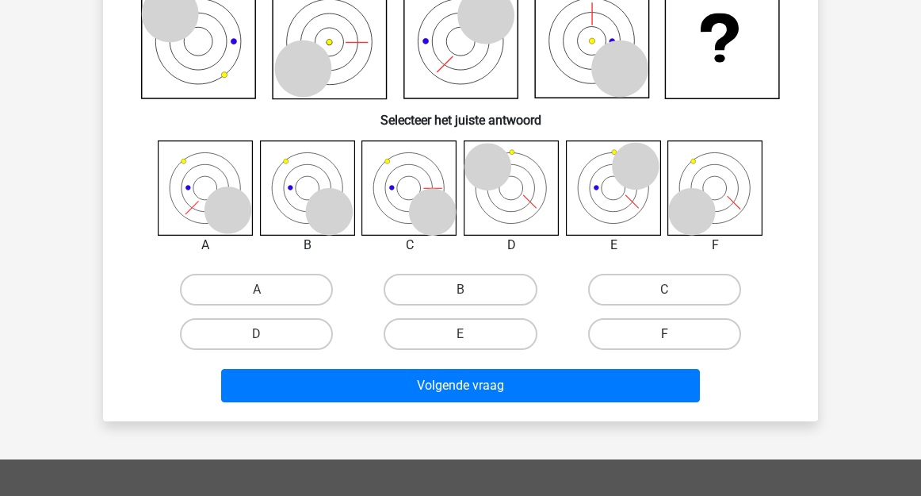
click at [623, 329] on label "F" at bounding box center [664, 334] width 153 height 32
click at [664, 334] on input "F" at bounding box center [669, 339] width 10 height 10
radio input "true"
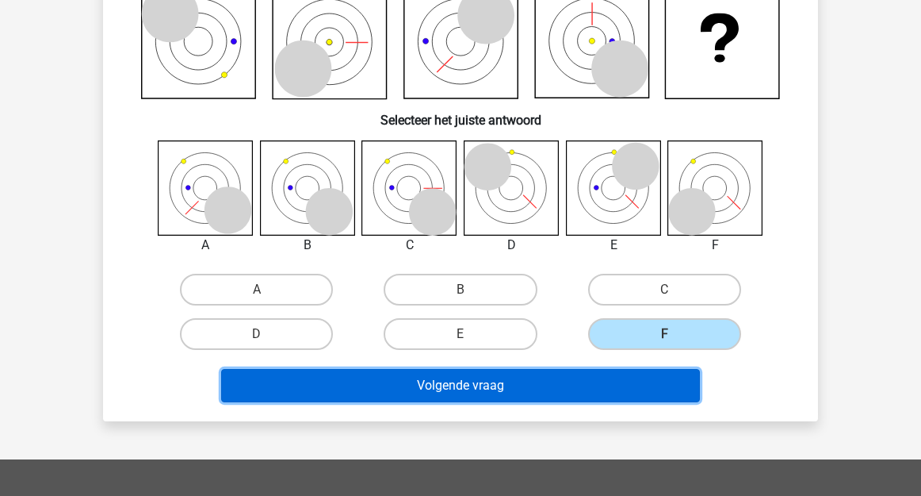
click at [599, 380] on button "Volgende vraag" at bounding box center [461, 385] width 480 height 33
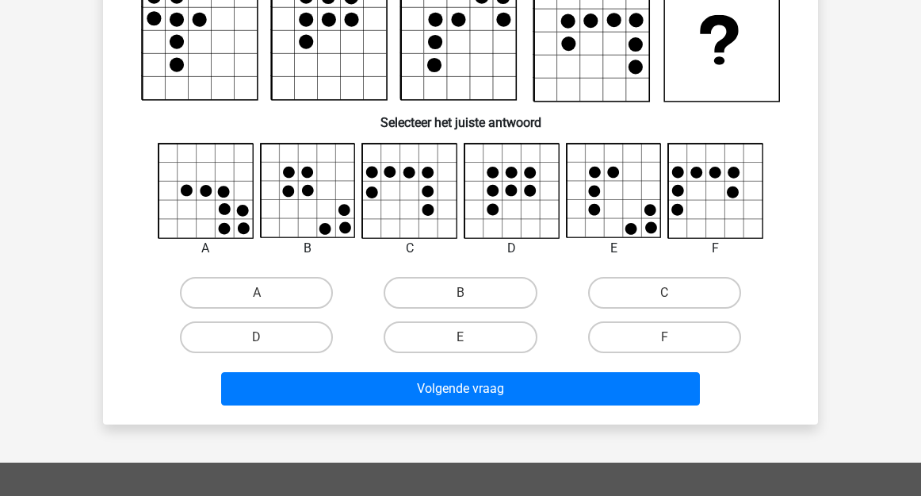
scroll to position [73, 0]
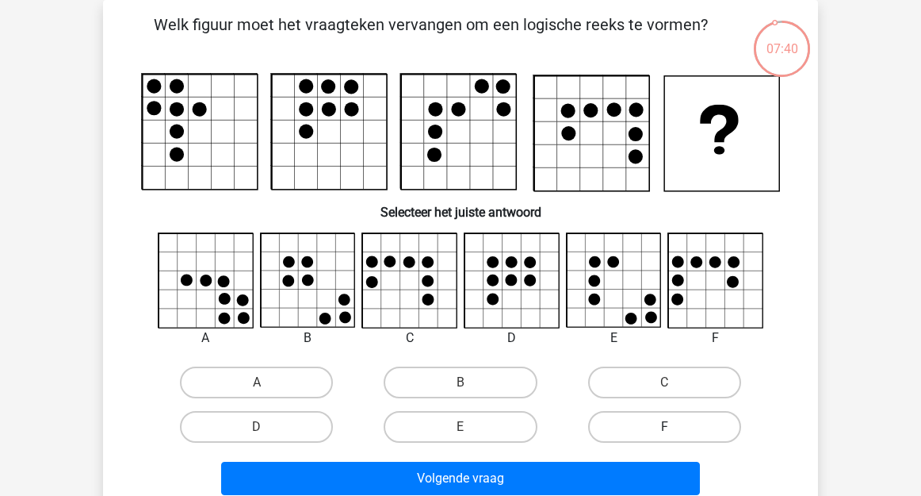
click at [618, 432] on label "F" at bounding box center [664, 427] width 153 height 32
click at [664, 432] on input "F" at bounding box center [669, 432] width 10 height 10
radio input "true"
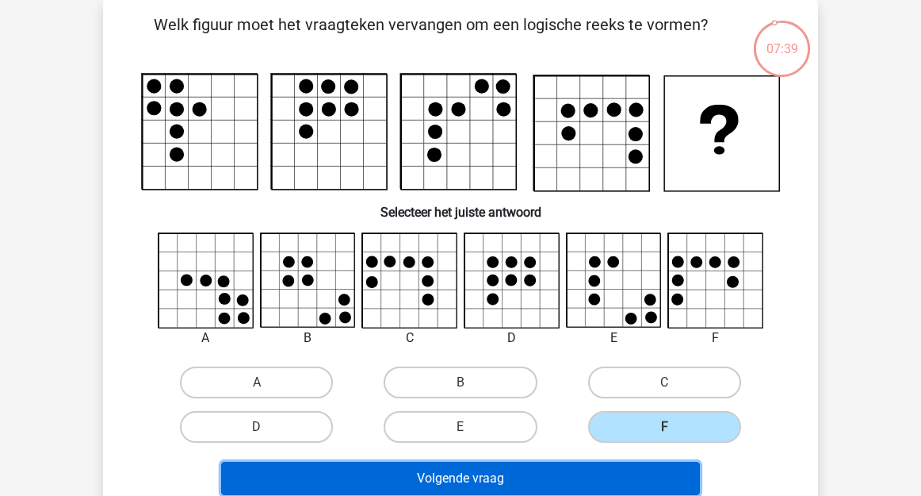
click at [618, 475] on button "Volgende vraag" at bounding box center [461, 477] width 480 height 33
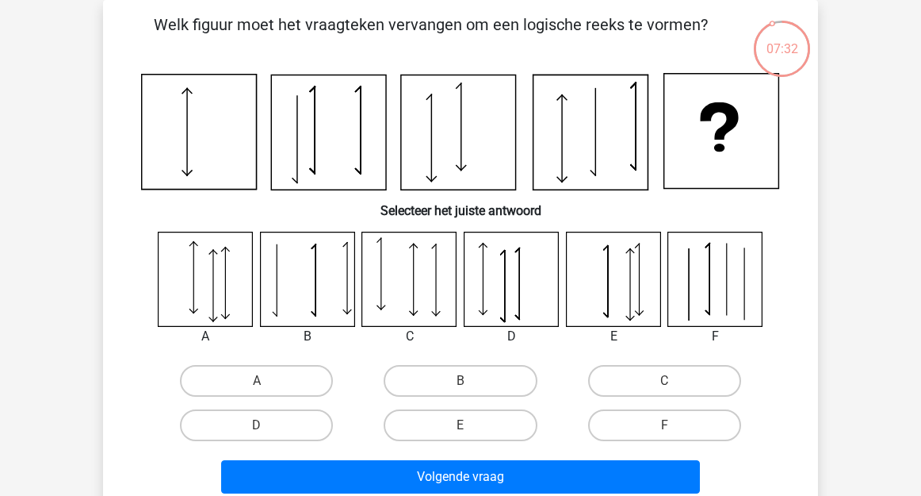
scroll to position [125, 0]
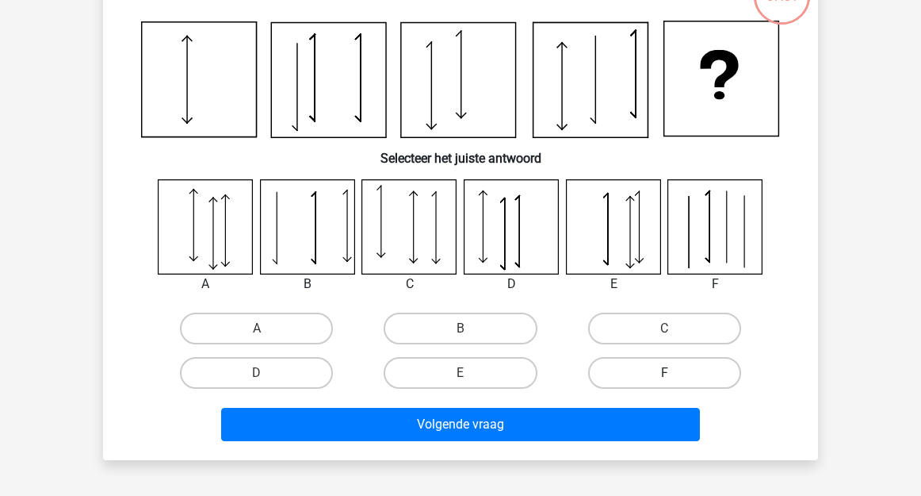
click at [635, 381] on label "F" at bounding box center [664, 373] width 153 height 32
click at [664, 381] on input "F" at bounding box center [669, 378] width 10 height 10
radio input "true"
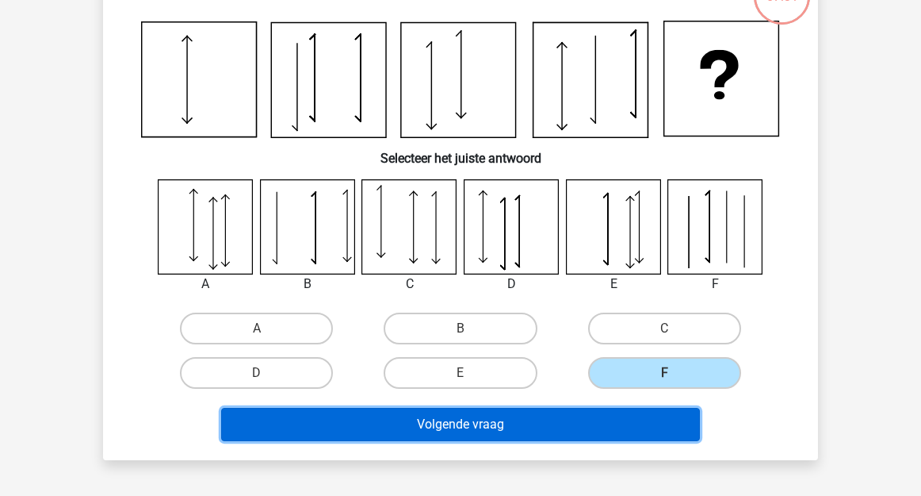
click at [628, 413] on button "Volgende vraag" at bounding box center [461, 424] width 480 height 33
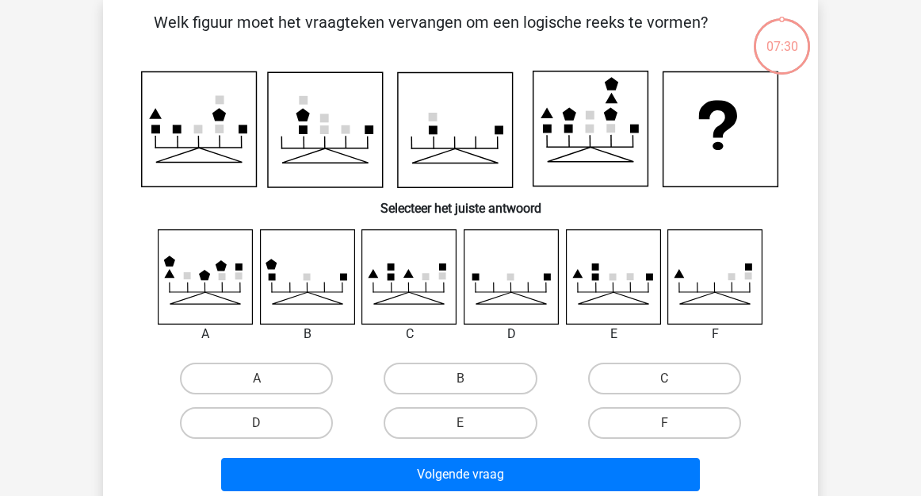
scroll to position [73, 0]
